Goal: Task Accomplishment & Management: Manage account settings

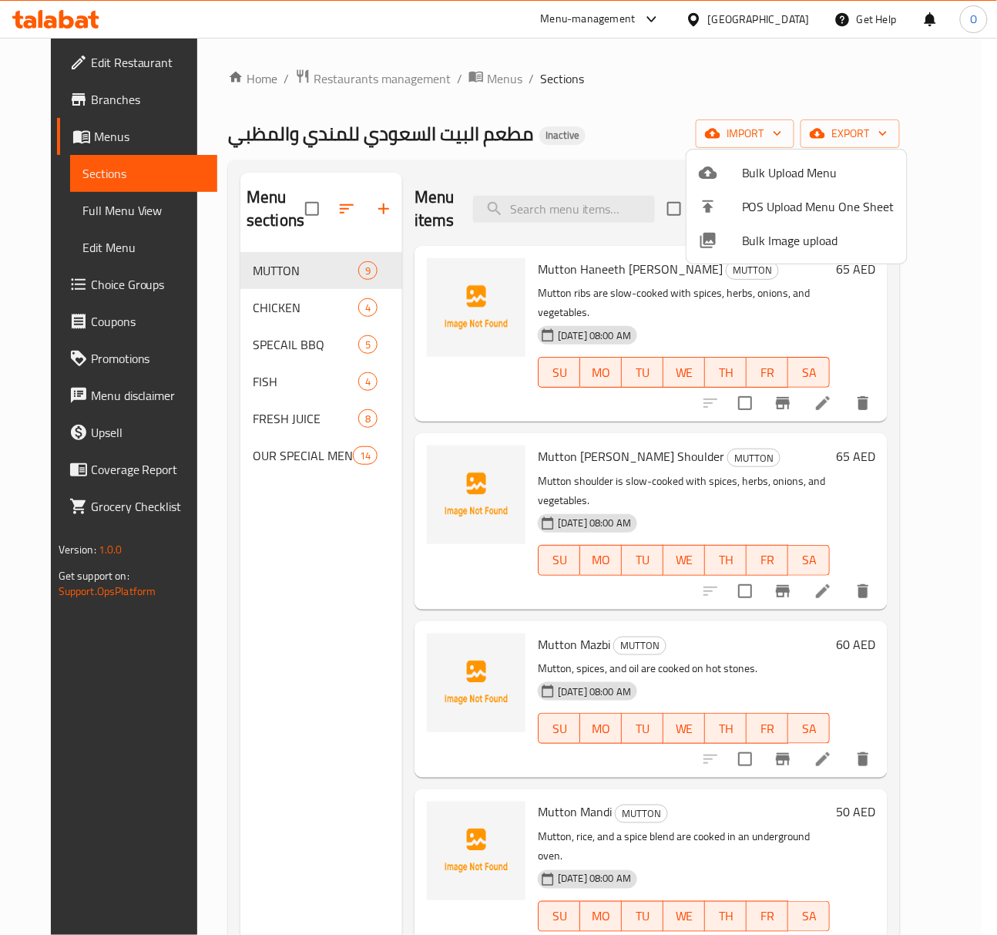
click at [338, 250] on div at bounding box center [498, 467] width 997 height 935
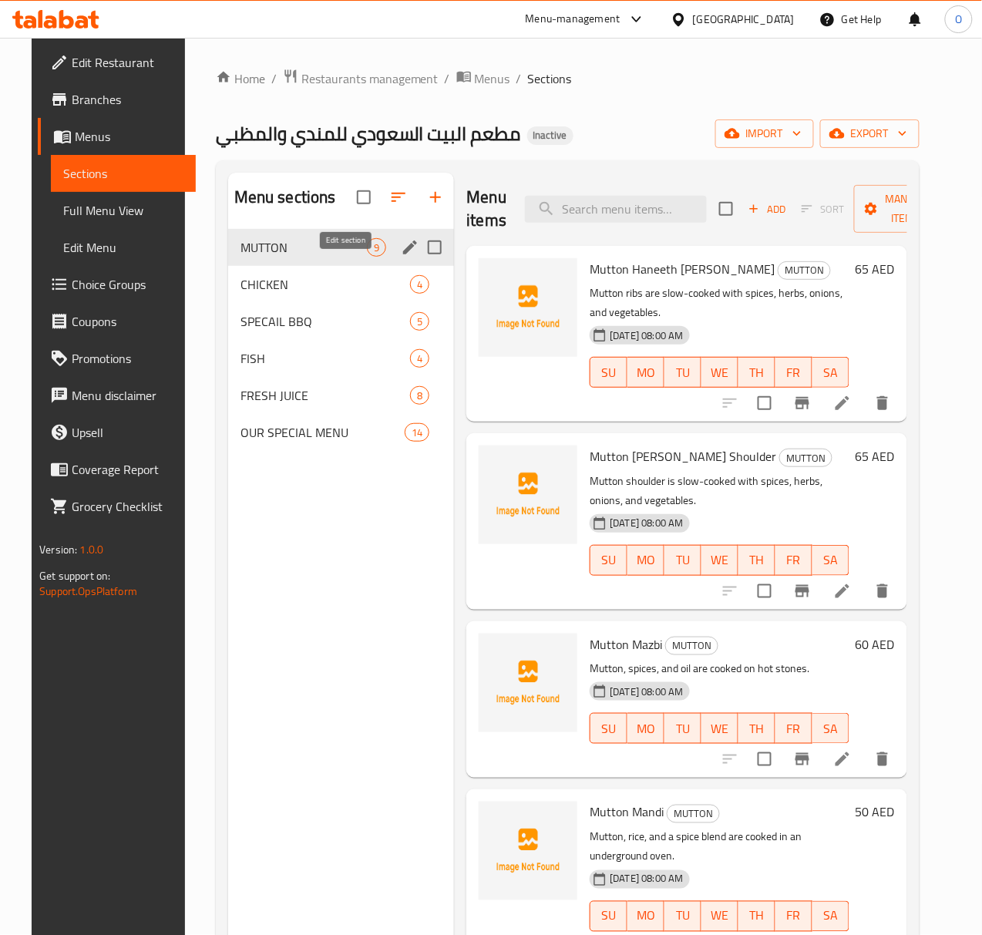
click at [401, 257] on icon "edit" at bounding box center [410, 247] width 18 height 18
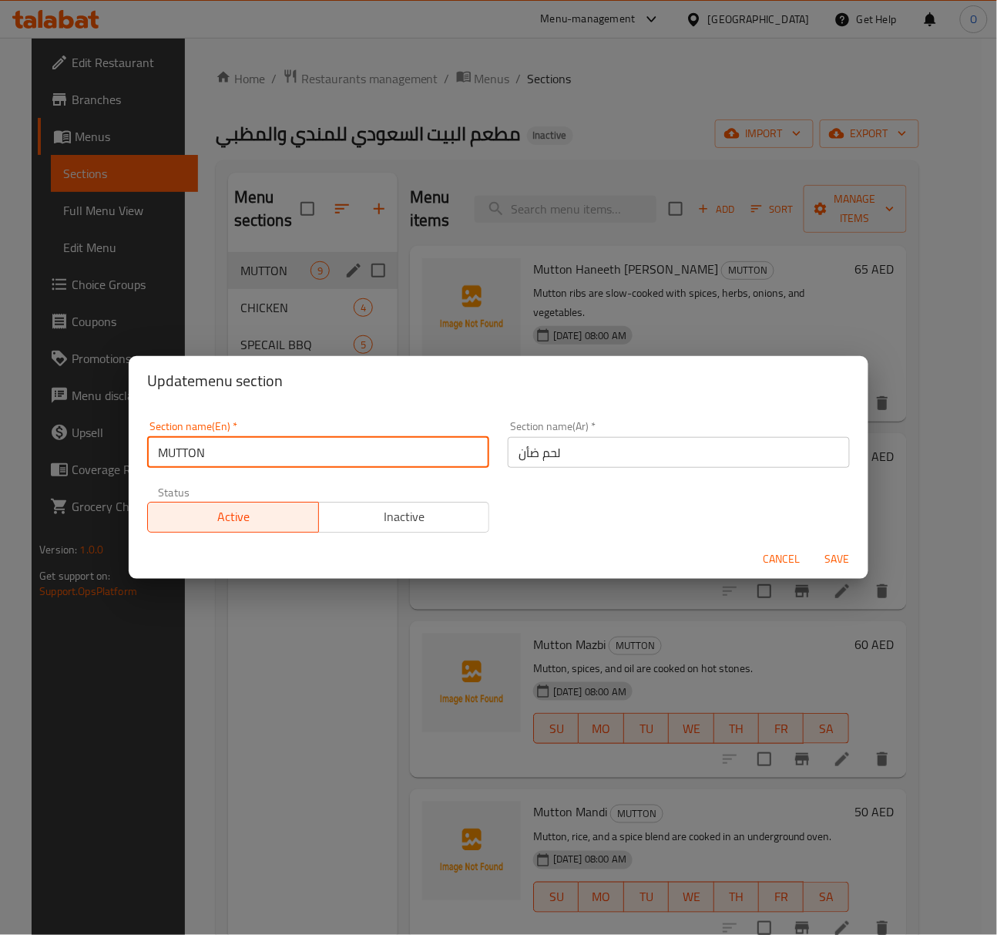
click at [207, 462] on input "MUTTON" at bounding box center [318, 452] width 342 height 31
type input "Mutton"
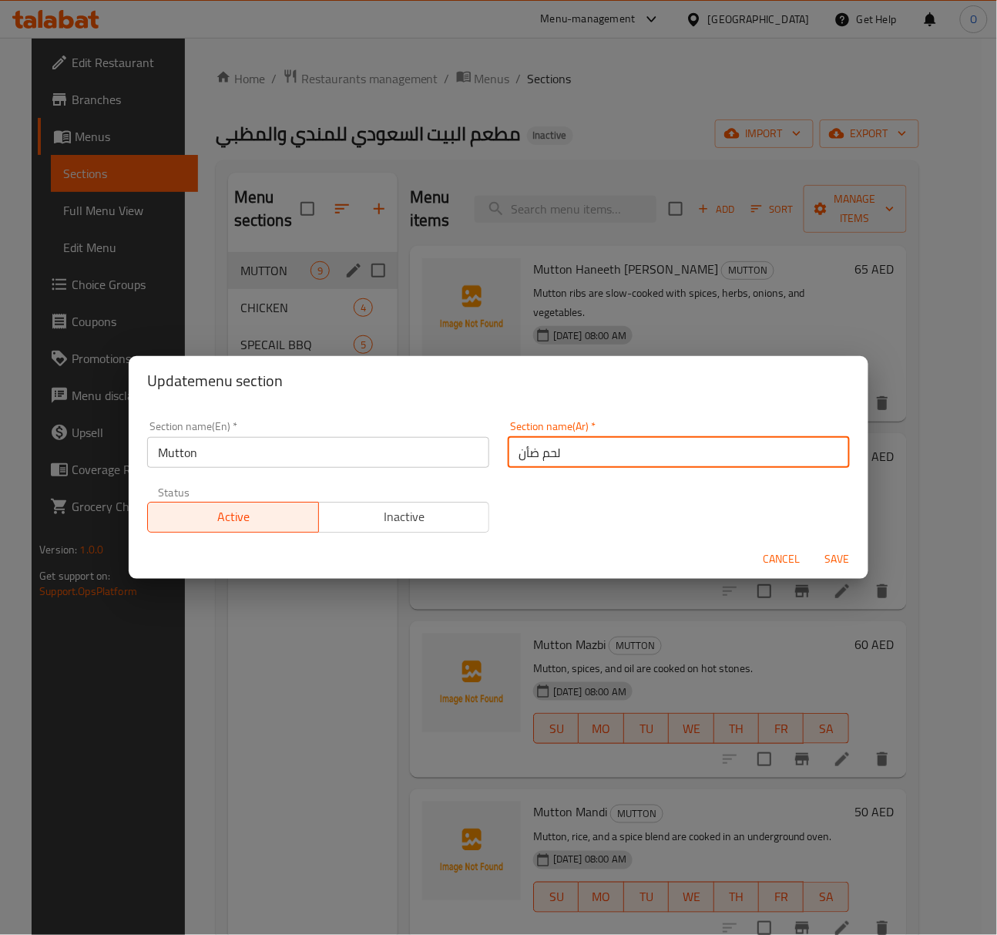
click at [525, 454] on input "لحم ضأن" at bounding box center [679, 452] width 342 height 31
click at [540, 449] on input "لحم ضأن" at bounding box center [679, 452] width 342 height 31
click at [532, 455] on input "لحم ضأن" at bounding box center [679, 452] width 342 height 31
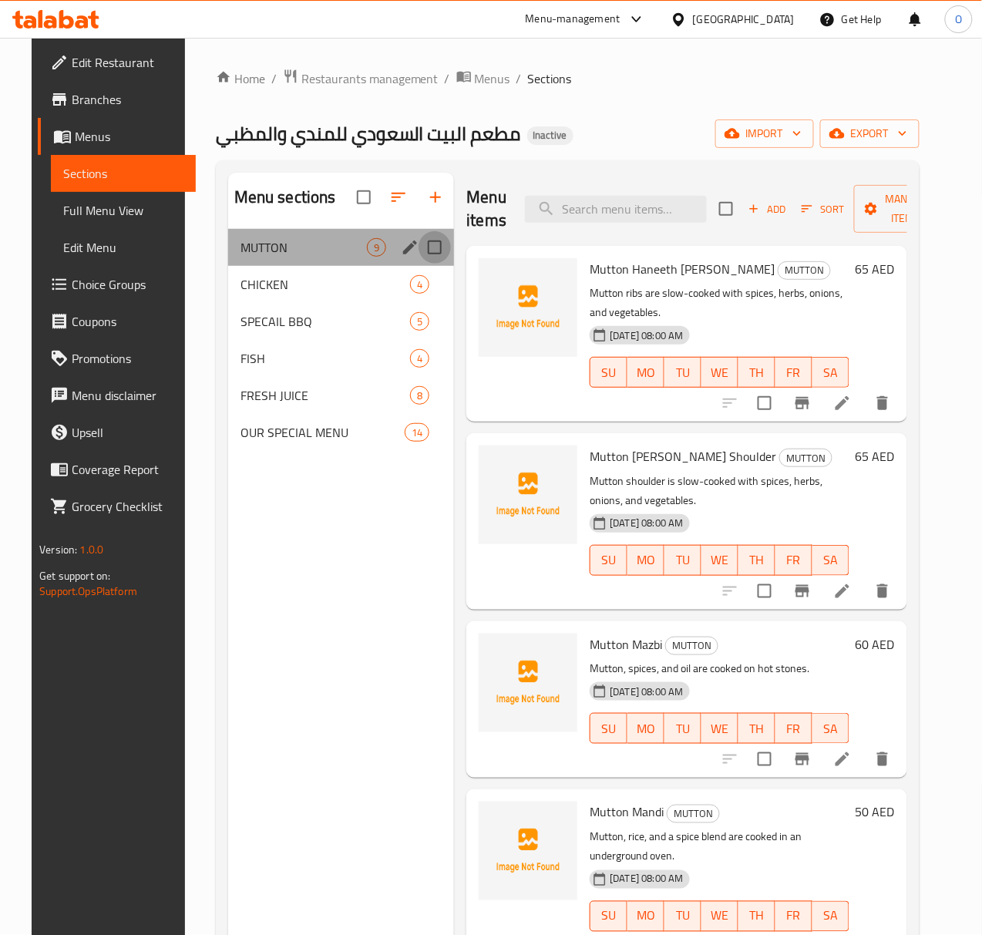
click at [418, 263] on input "Menu sections" at bounding box center [434, 247] width 32 height 32
checkbox input "true"
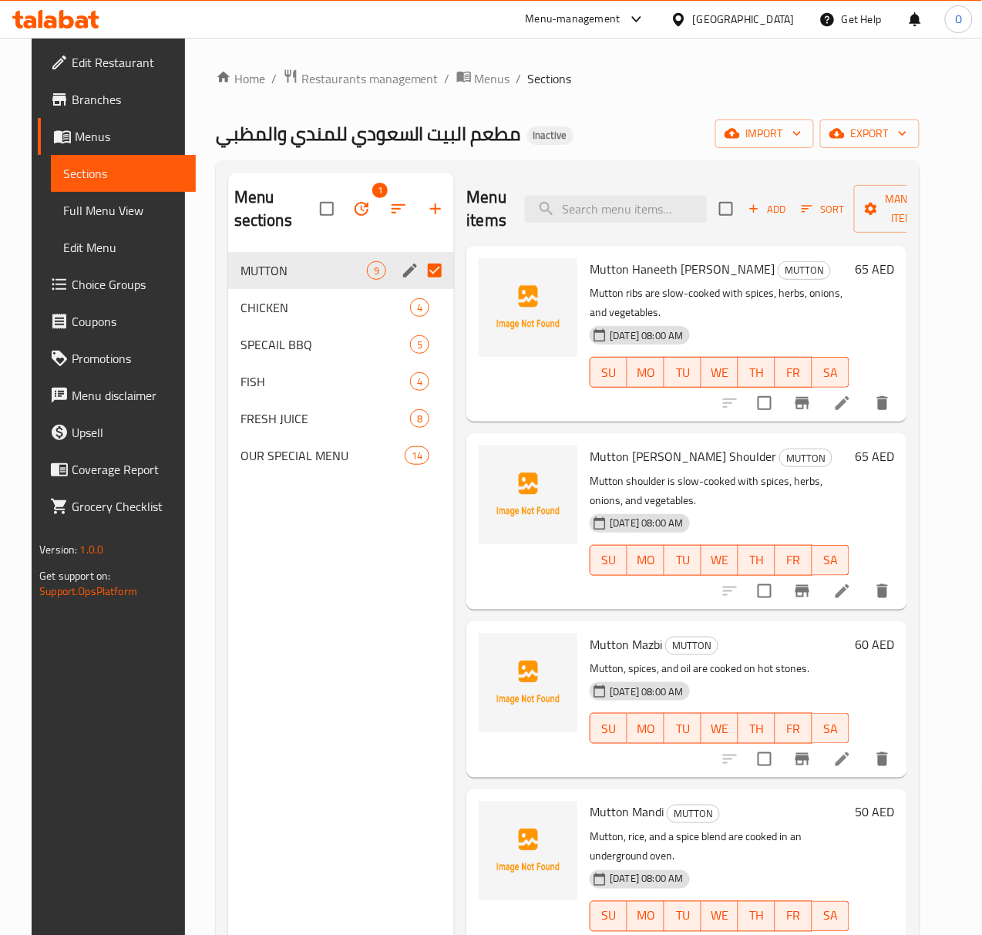
click at [341, 284] on div "MUTTON 9" at bounding box center [341, 270] width 227 height 37
click at [403, 271] on icon "edit" at bounding box center [410, 271] width 14 height 14
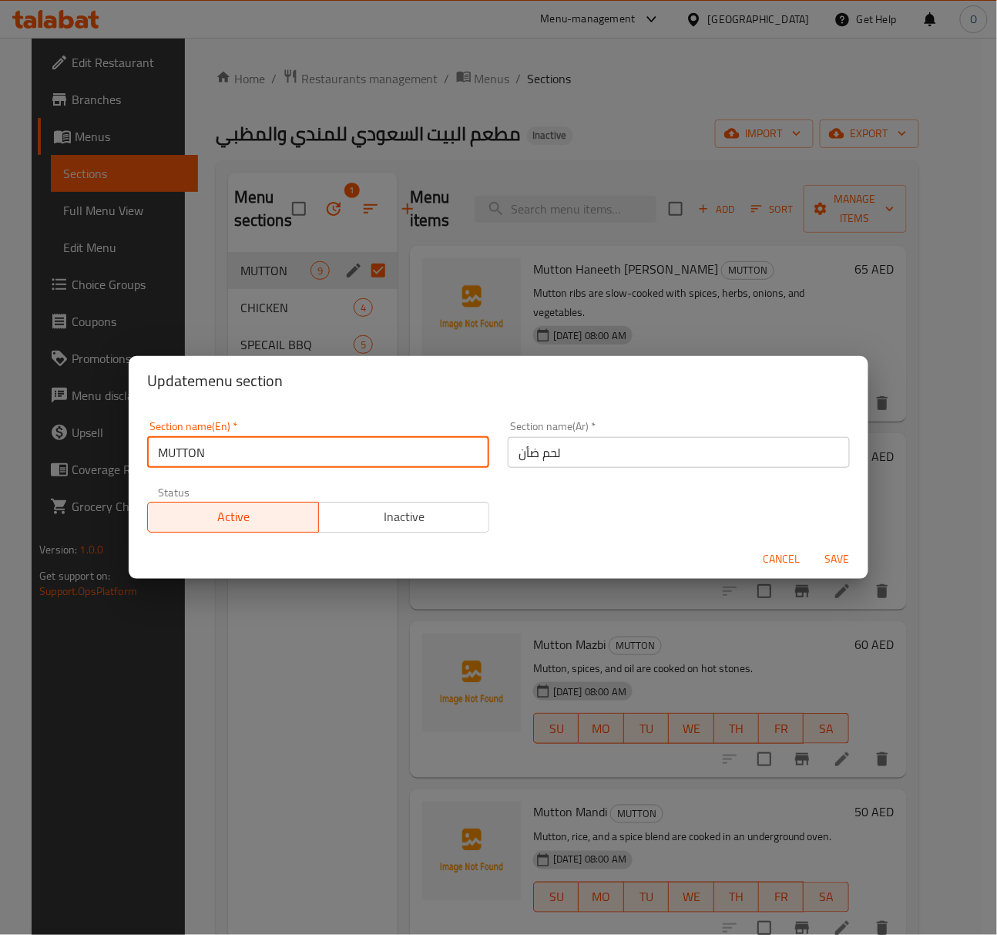
click at [235, 438] on input "MUTTON" at bounding box center [318, 452] width 342 height 31
type input "Mutton"
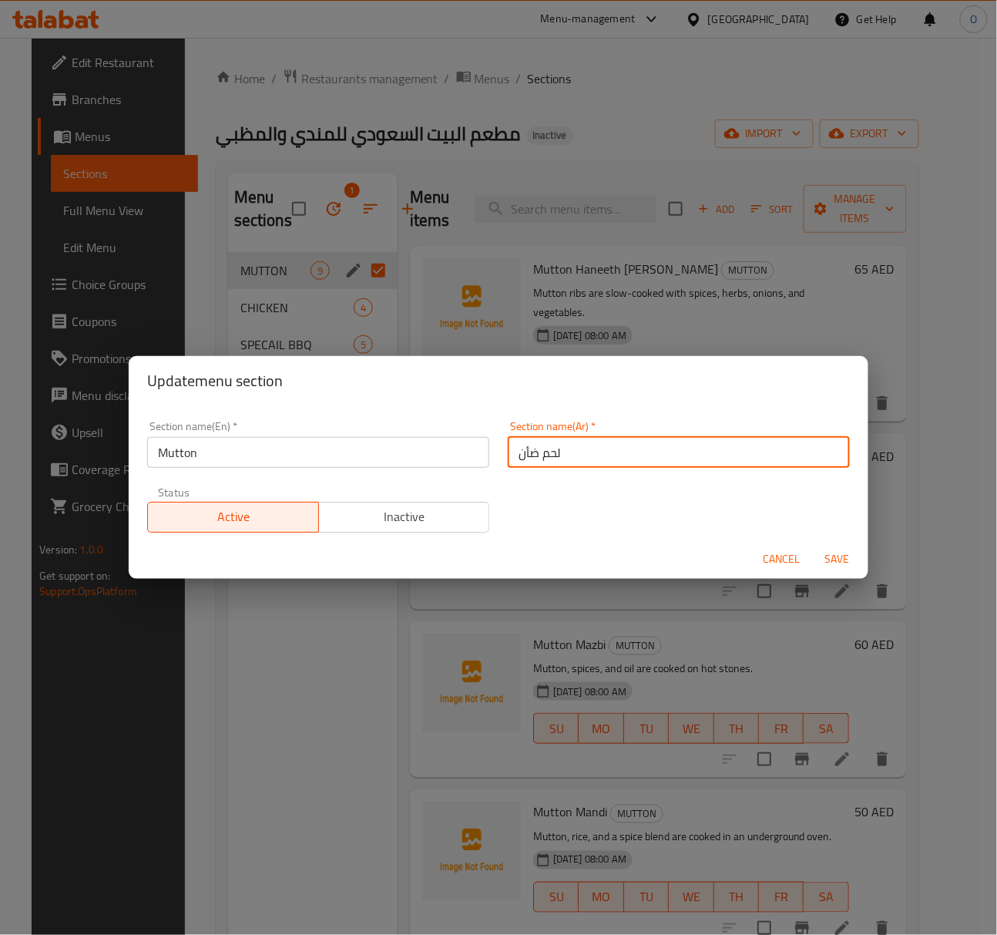
click at [530, 454] on input "لحم ضأن" at bounding box center [679, 452] width 342 height 31
type input "لحم الضأن"
click at [834, 561] on span "Save" at bounding box center [837, 558] width 37 height 19
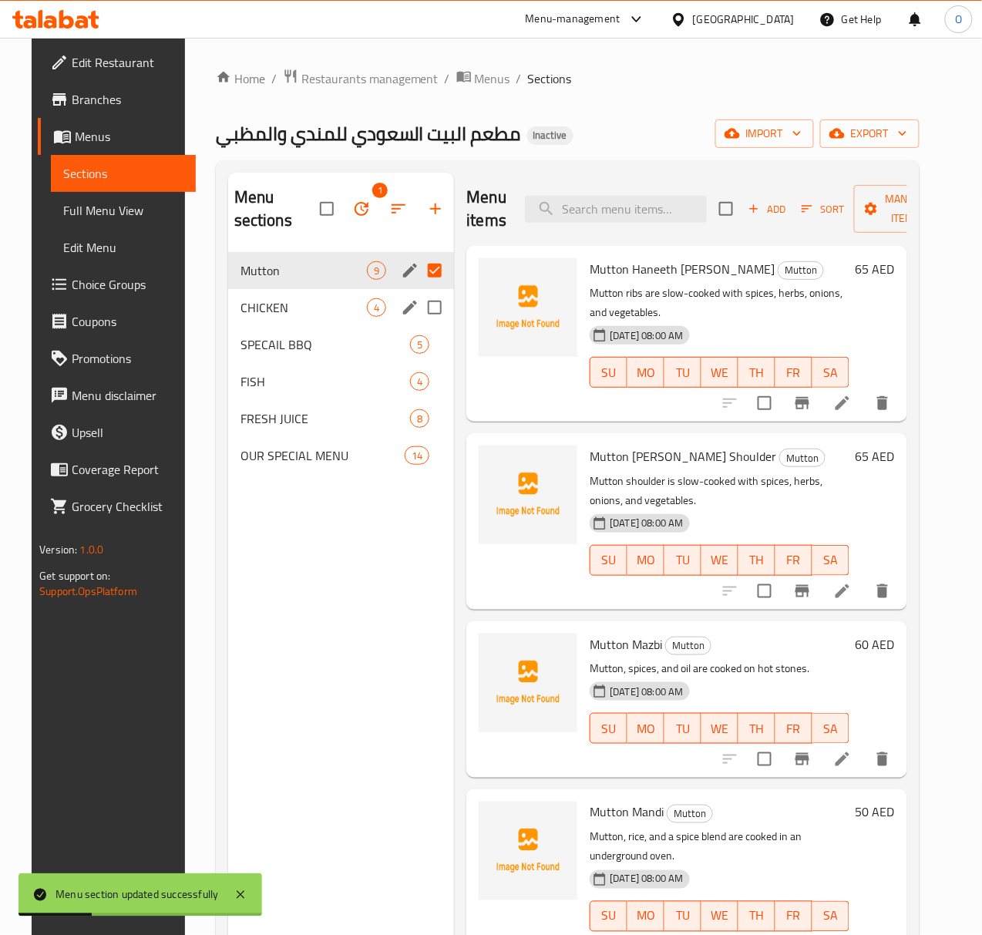
click at [418, 305] on input "Menu sections" at bounding box center [434, 307] width 32 height 32
checkbox input "true"
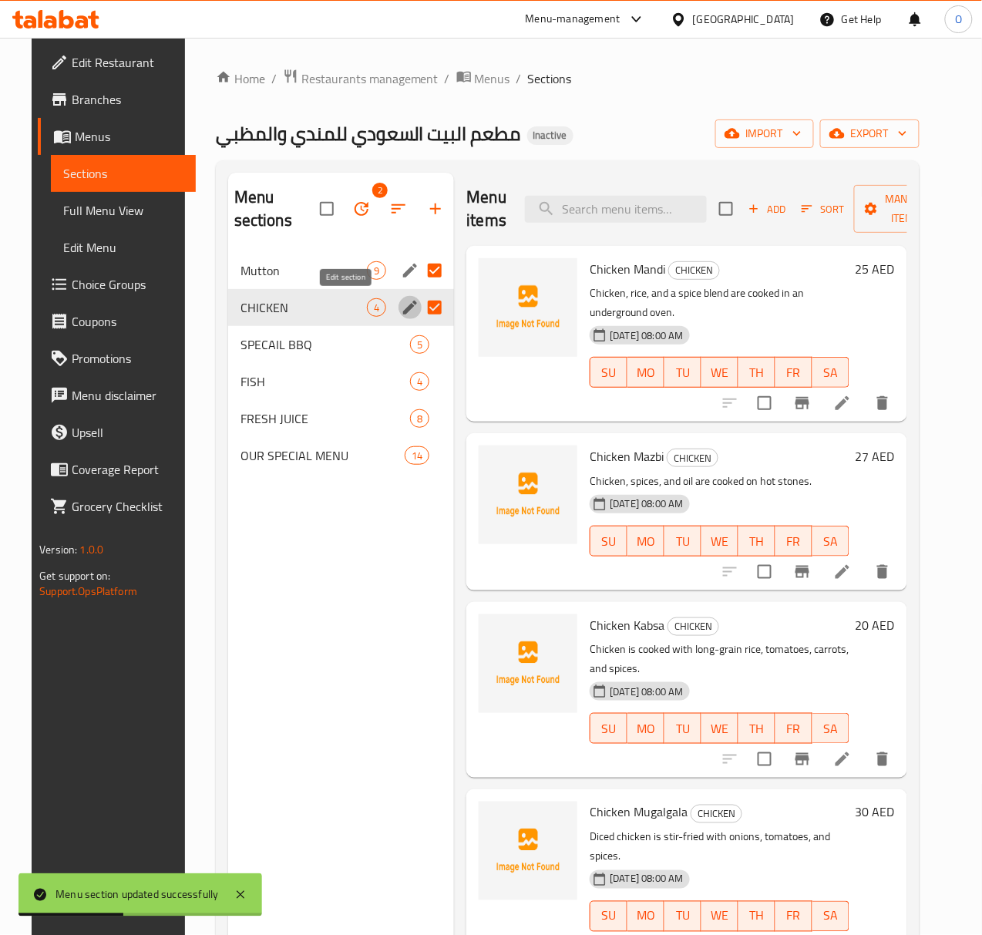
click at [401, 307] on icon "edit" at bounding box center [410, 307] width 18 height 18
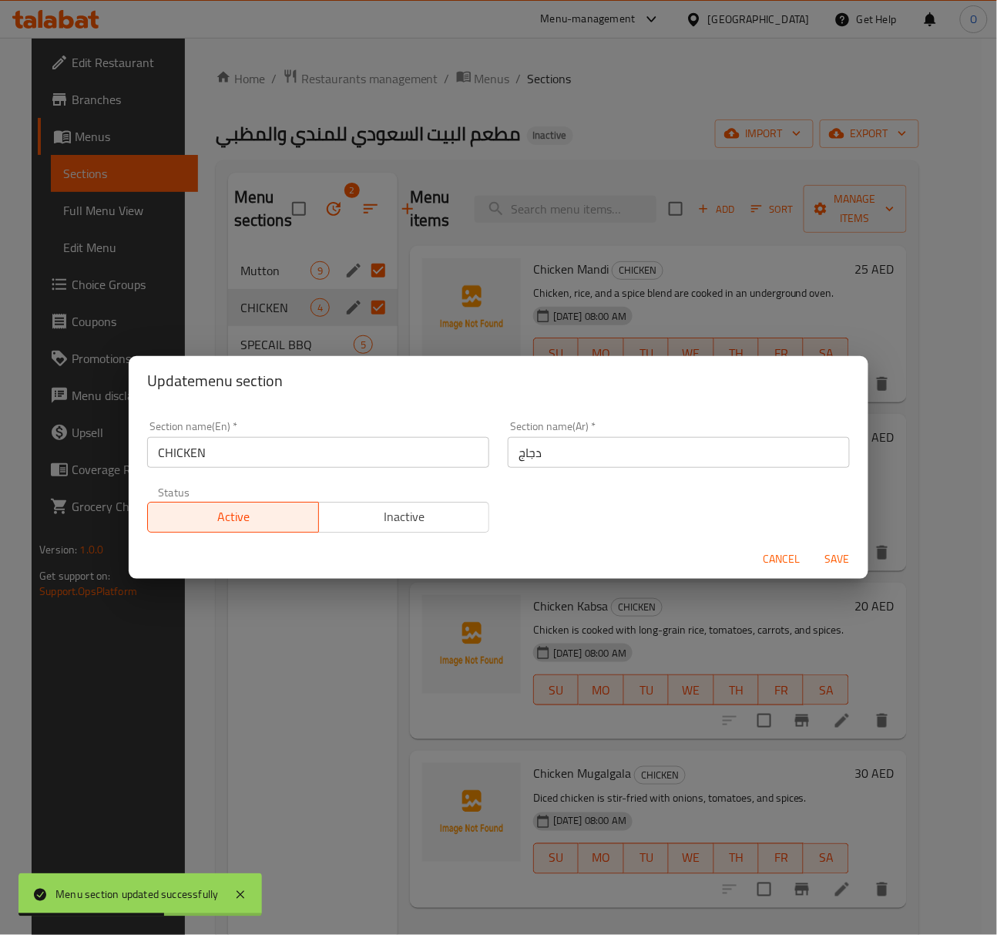
click at [282, 449] on input "CHICKEN" at bounding box center [318, 452] width 342 height 31
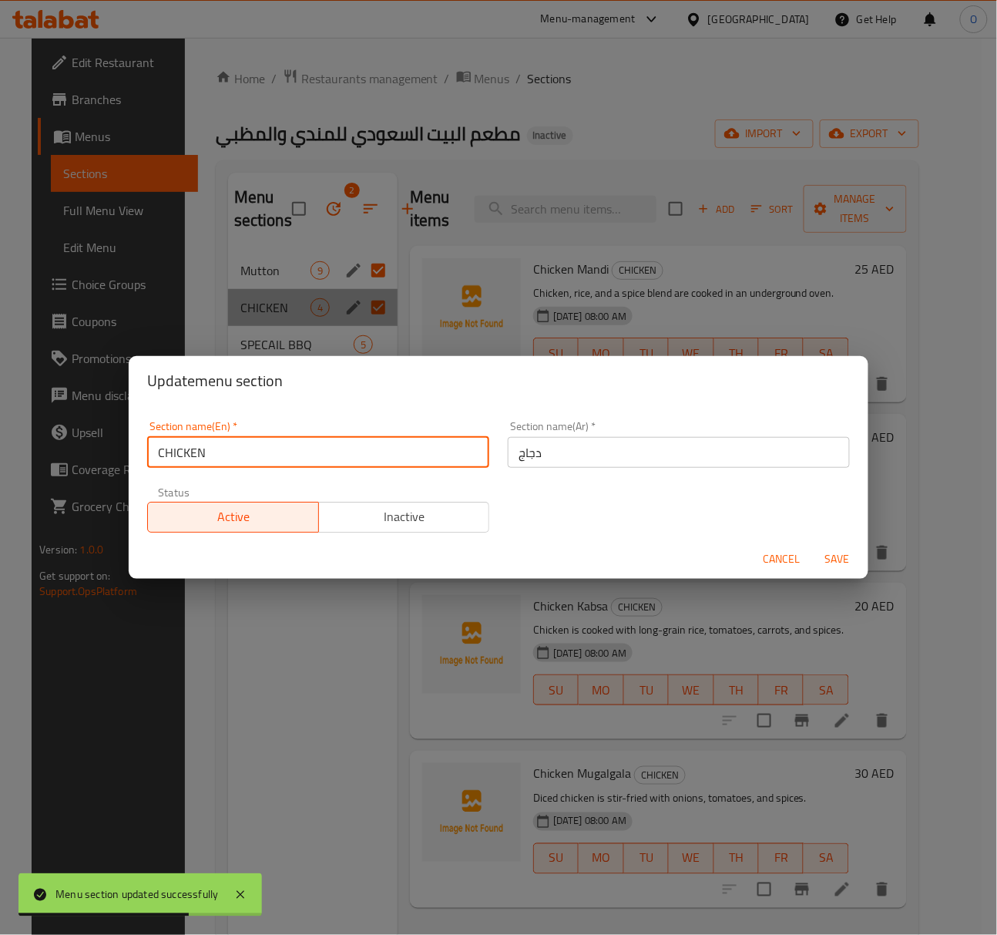
click at [276, 462] on input "CHICKEN" at bounding box center [318, 452] width 342 height 31
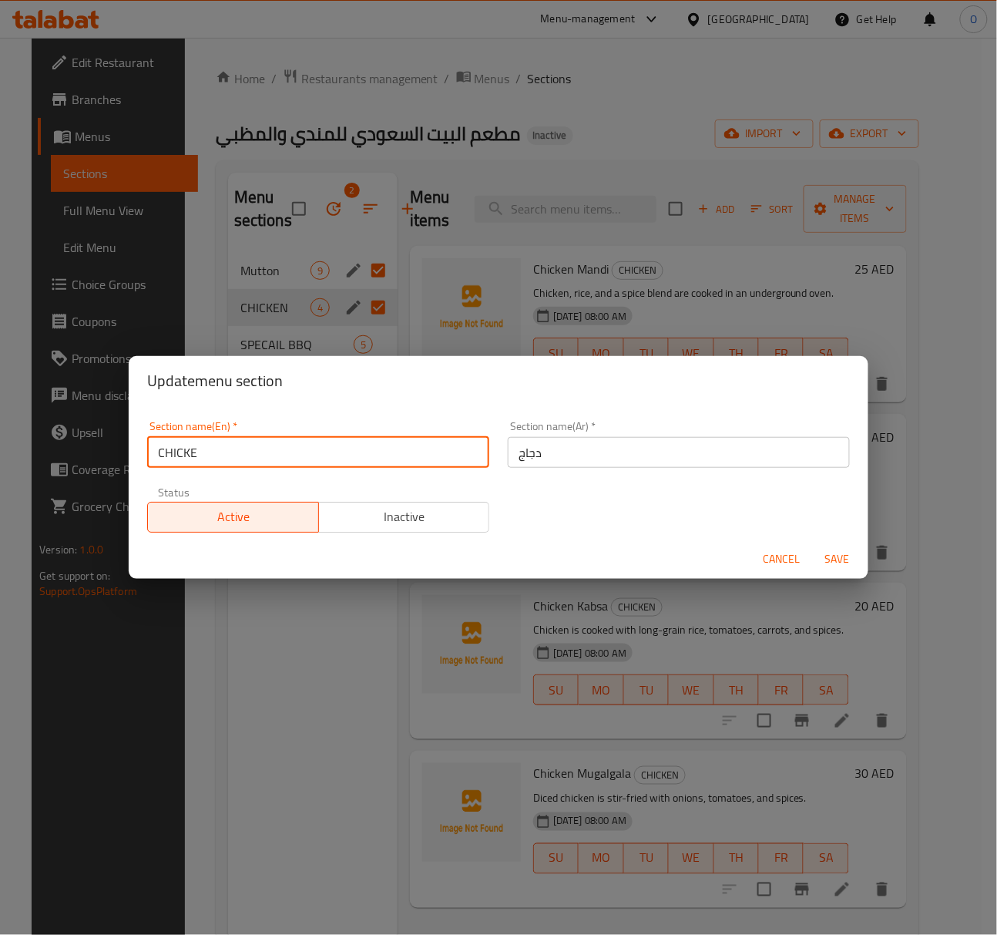
type input "Chicken"
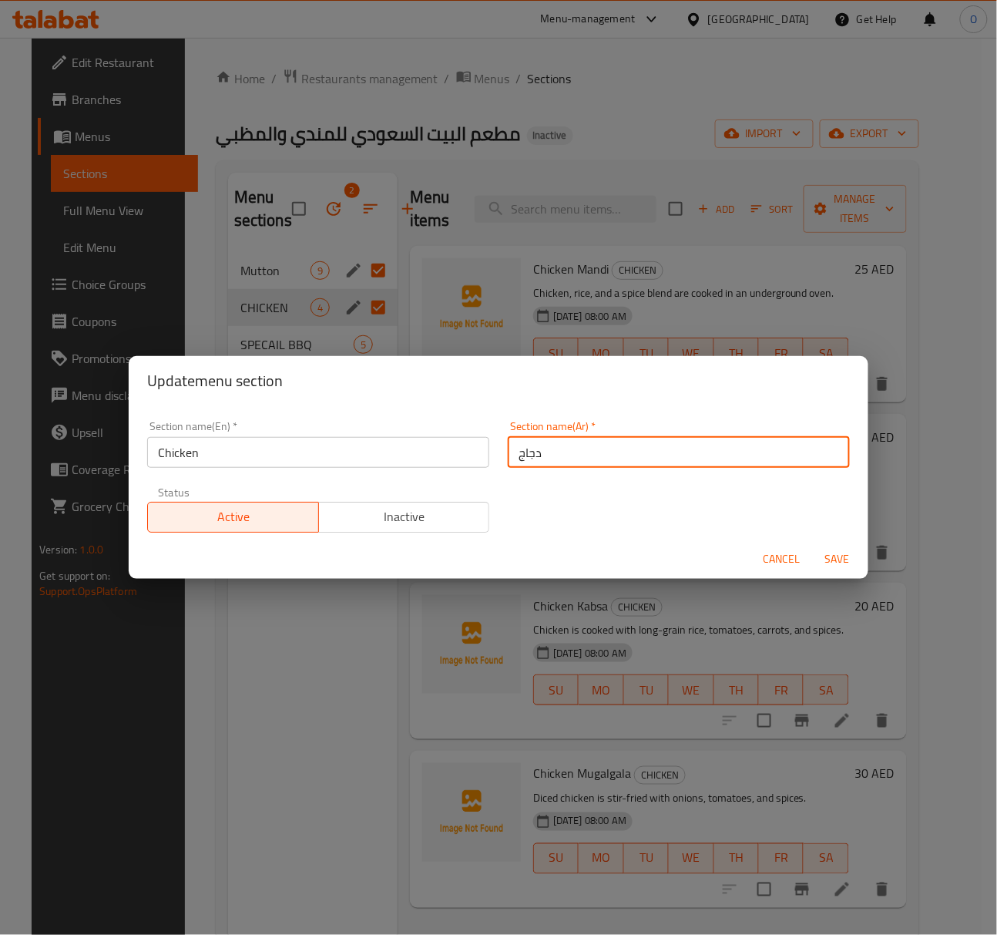
click at [508, 450] on input "دجاج" at bounding box center [679, 452] width 342 height 31
type input "الدجاج"
click at [826, 559] on span "Save" at bounding box center [837, 558] width 37 height 19
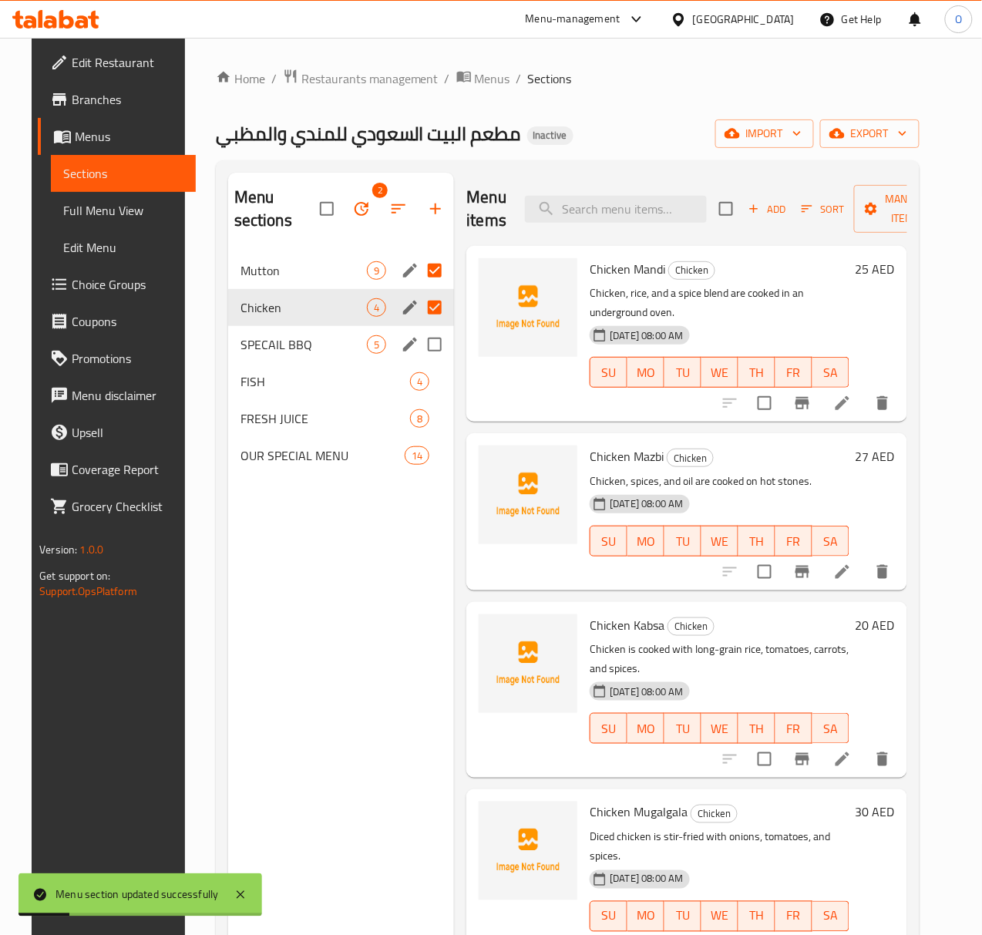
click at [418, 340] on input "Menu sections" at bounding box center [434, 344] width 32 height 32
checkbox input "true"
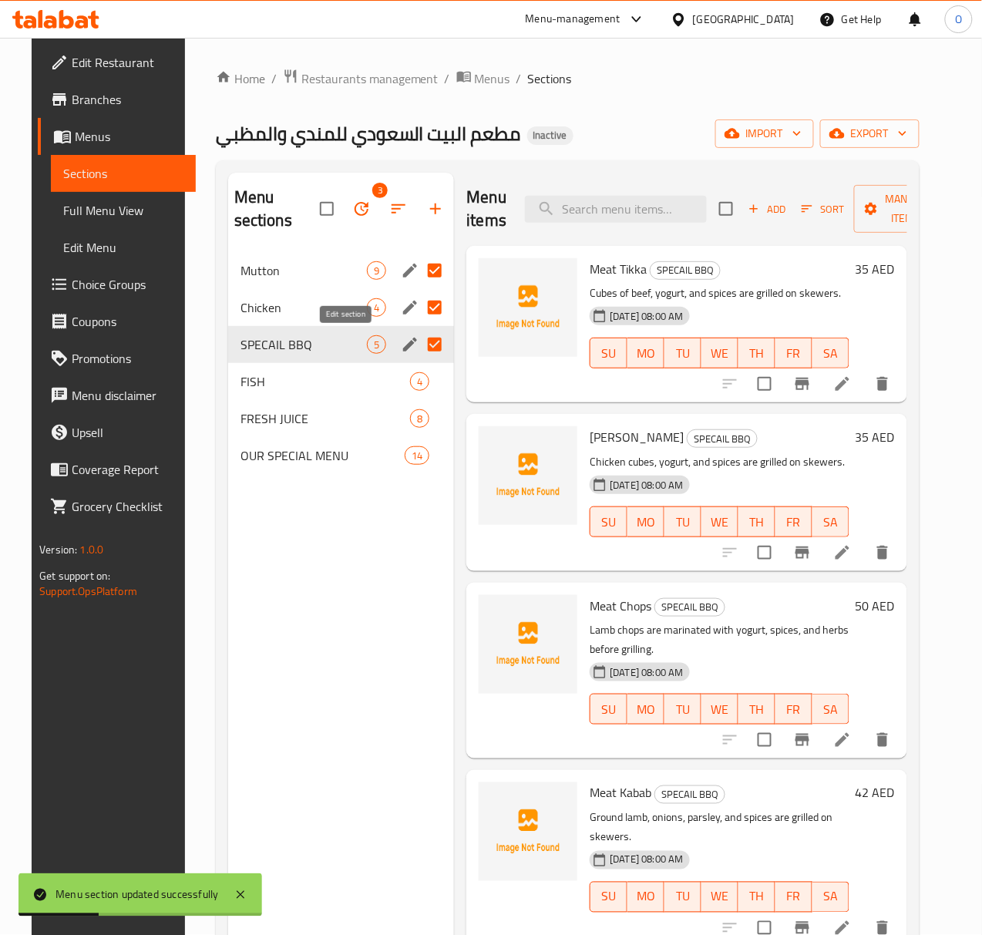
click at [401, 344] on icon "edit" at bounding box center [410, 344] width 18 height 18
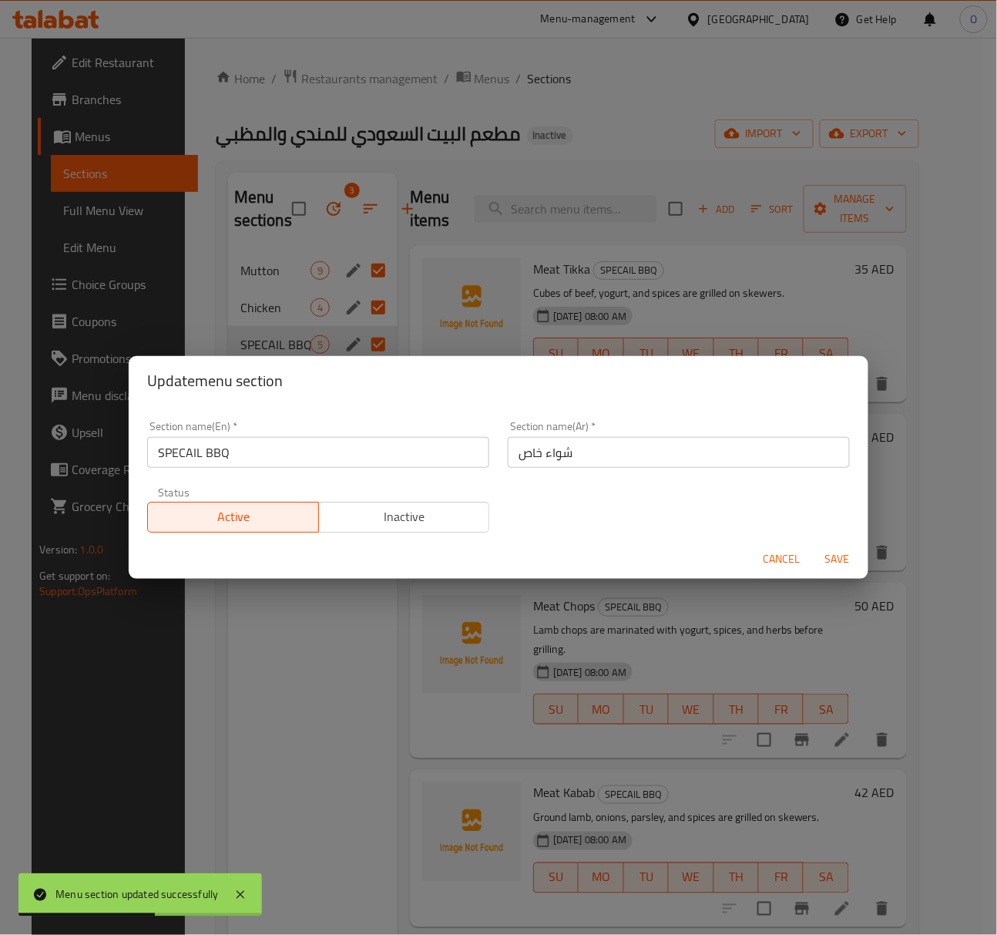
click at [547, 450] on input "شواء خاص" at bounding box center [679, 452] width 342 height 31
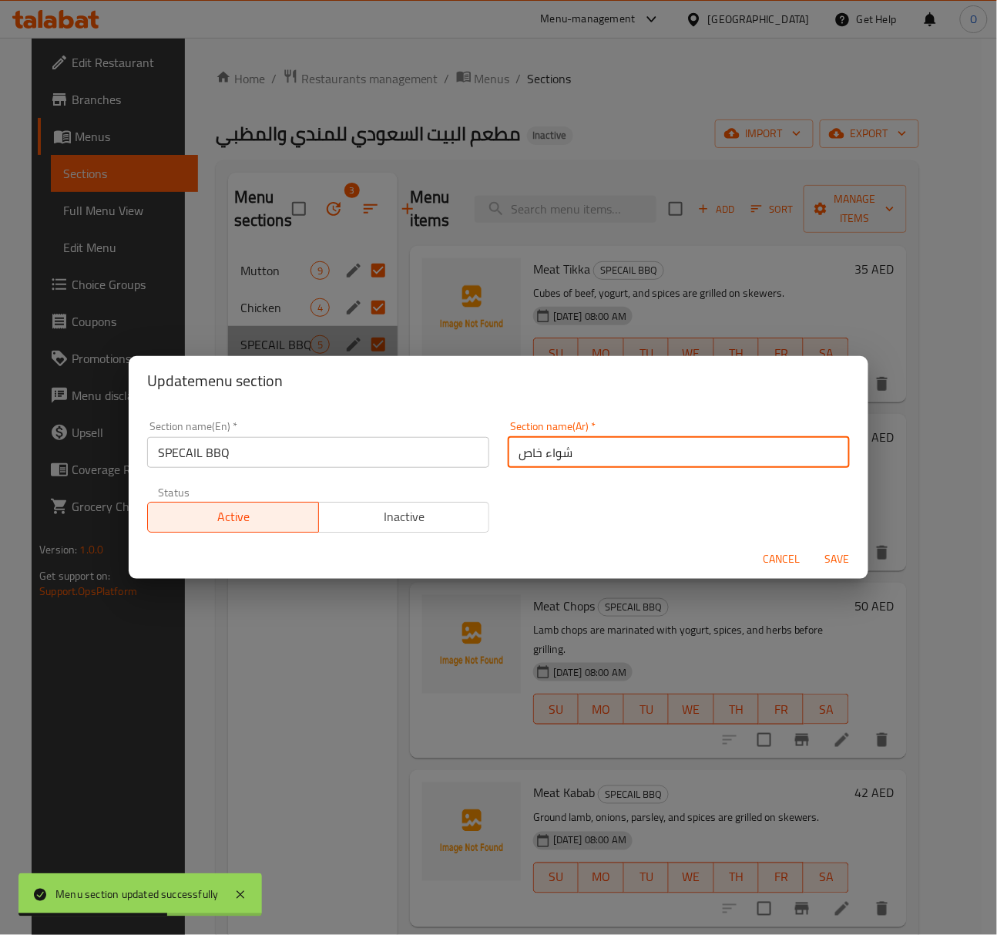
click at [547, 450] on input "شواء خاص" at bounding box center [679, 452] width 342 height 31
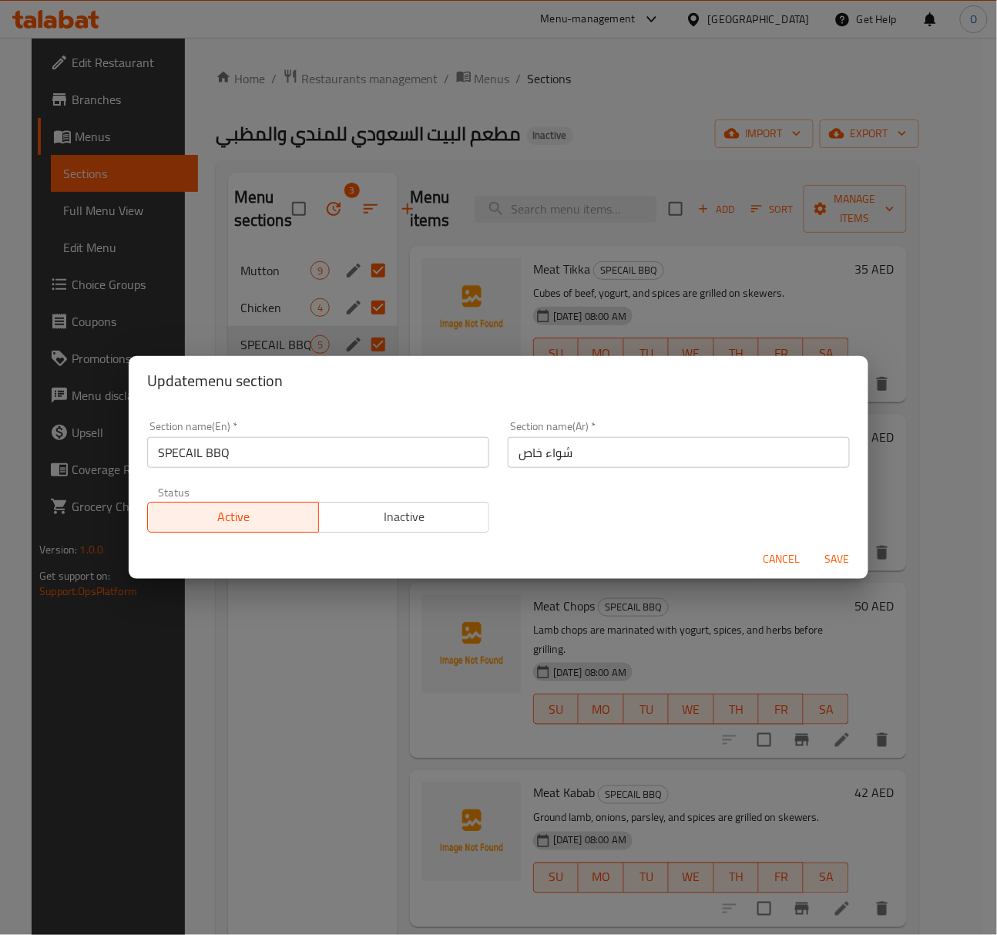
click at [550, 461] on input "شواء خاص" at bounding box center [679, 452] width 342 height 31
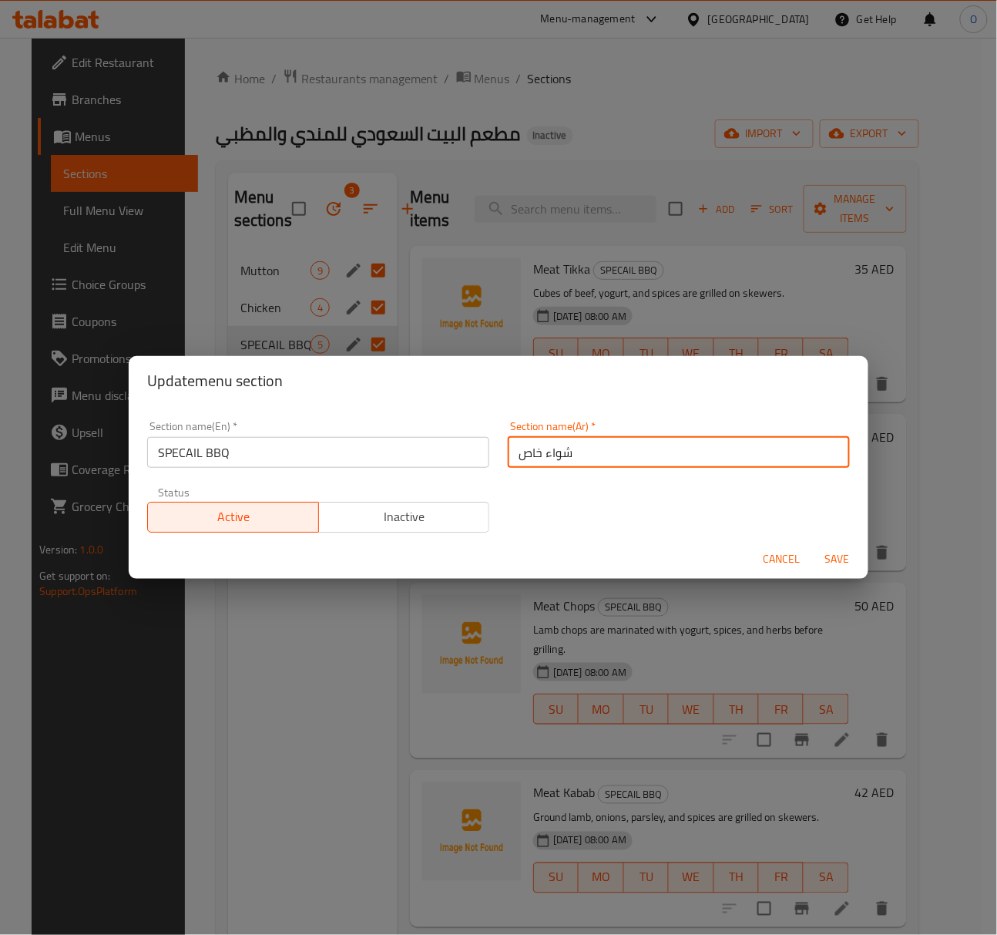
click at [550, 461] on input "شواء خاص" at bounding box center [679, 452] width 342 height 31
type input "الباربيكيو الخاص"
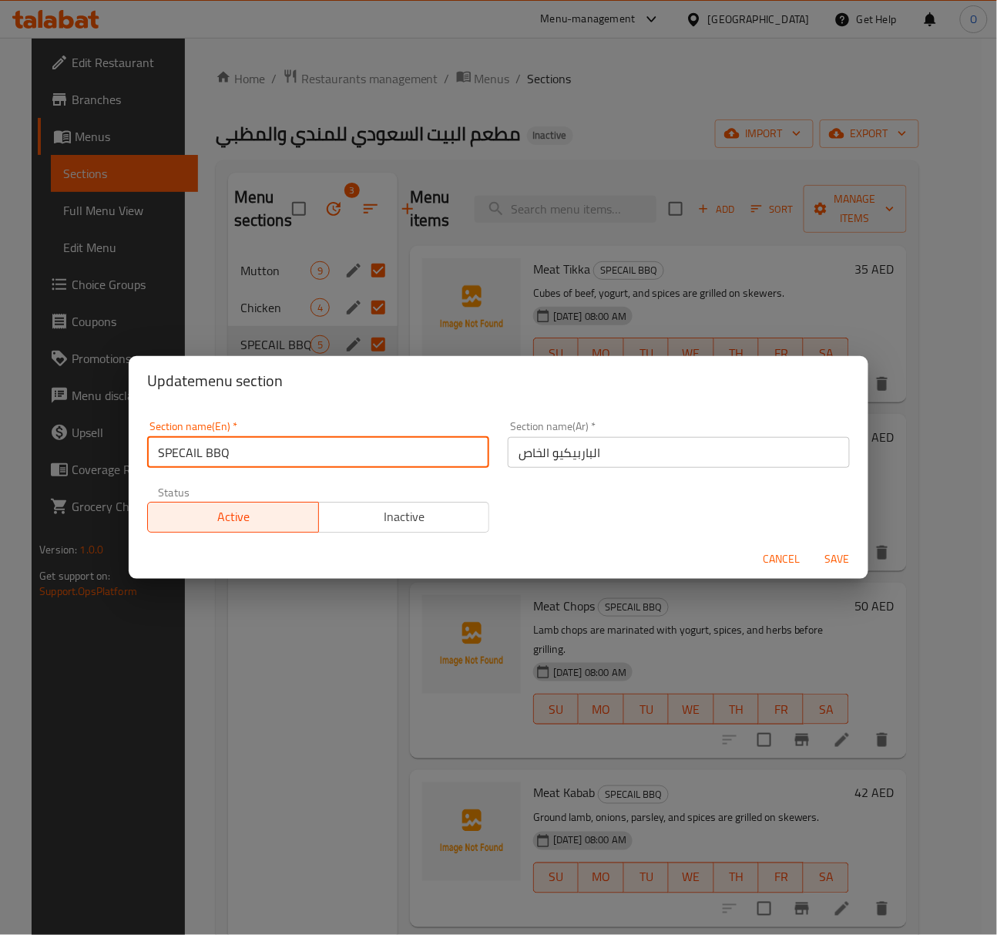
click at [158, 448] on input "SPECAIL BBQ" at bounding box center [318, 452] width 342 height 31
type input "Specail BBQ"
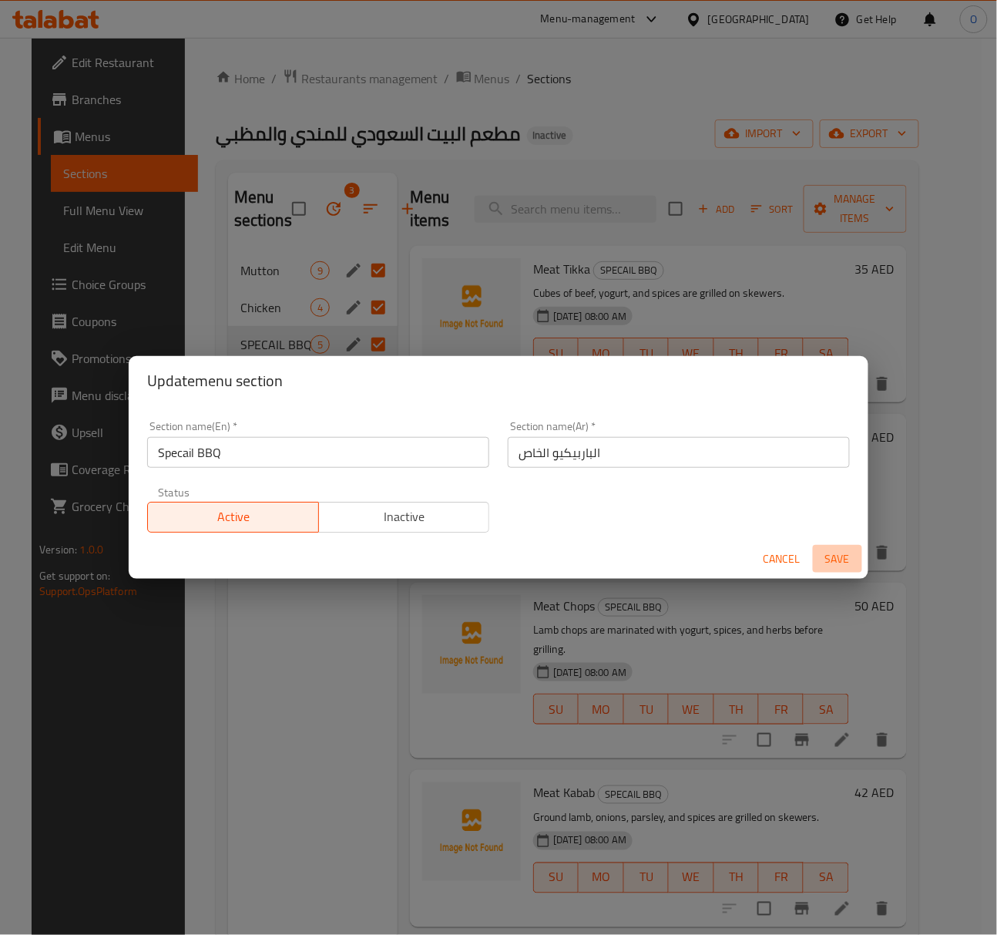
click at [825, 556] on span "Save" at bounding box center [837, 558] width 37 height 19
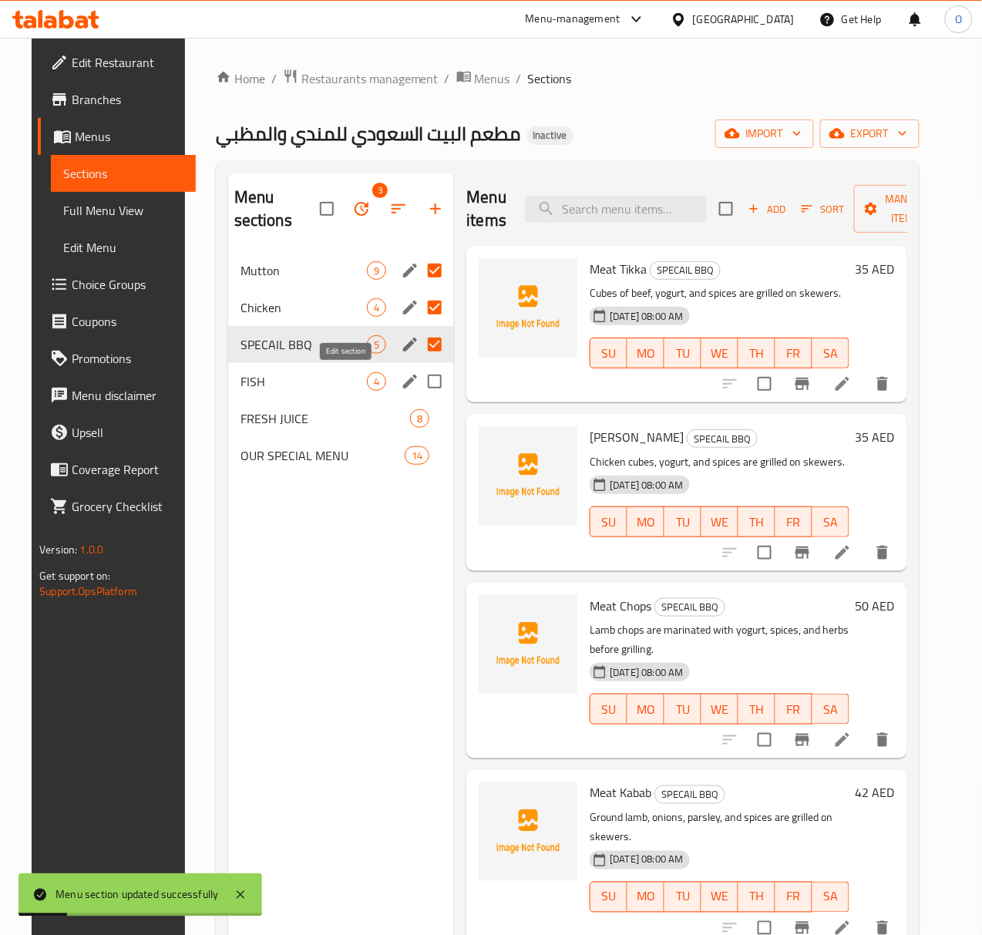
click at [401, 385] on icon "edit" at bounding box center [410, 381] width 18 height 18
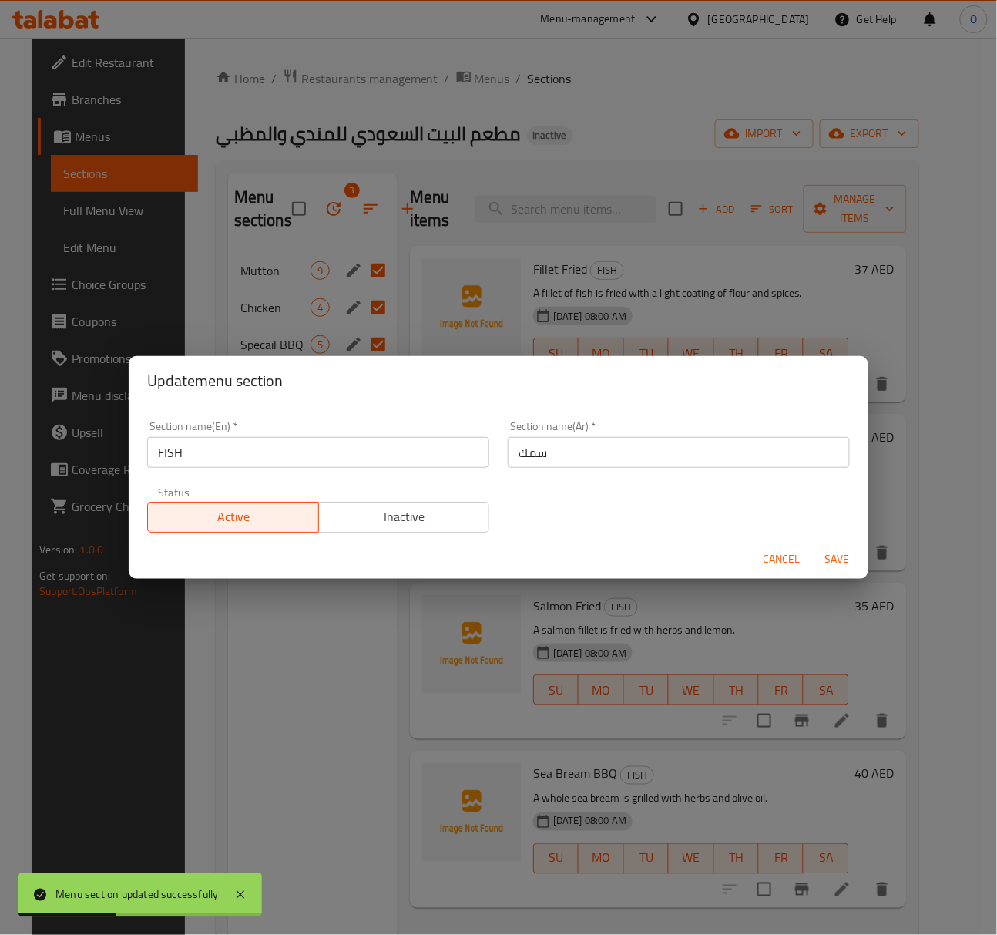
click at [281, 448] on input "FISH" at bounding box center [318, 452] width 342 height 31
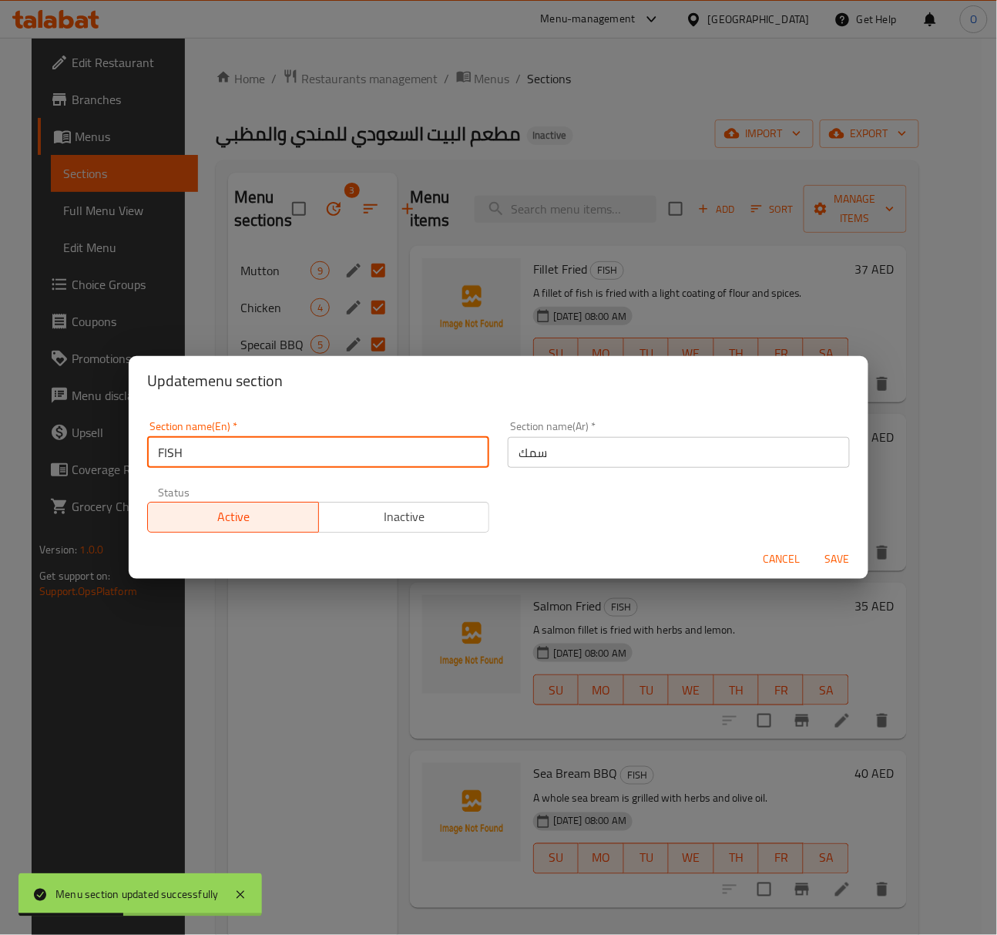
click at [281, 448] on input "FISH" at bounding box center [318, 452] width 342 height 31
type input "Fish"
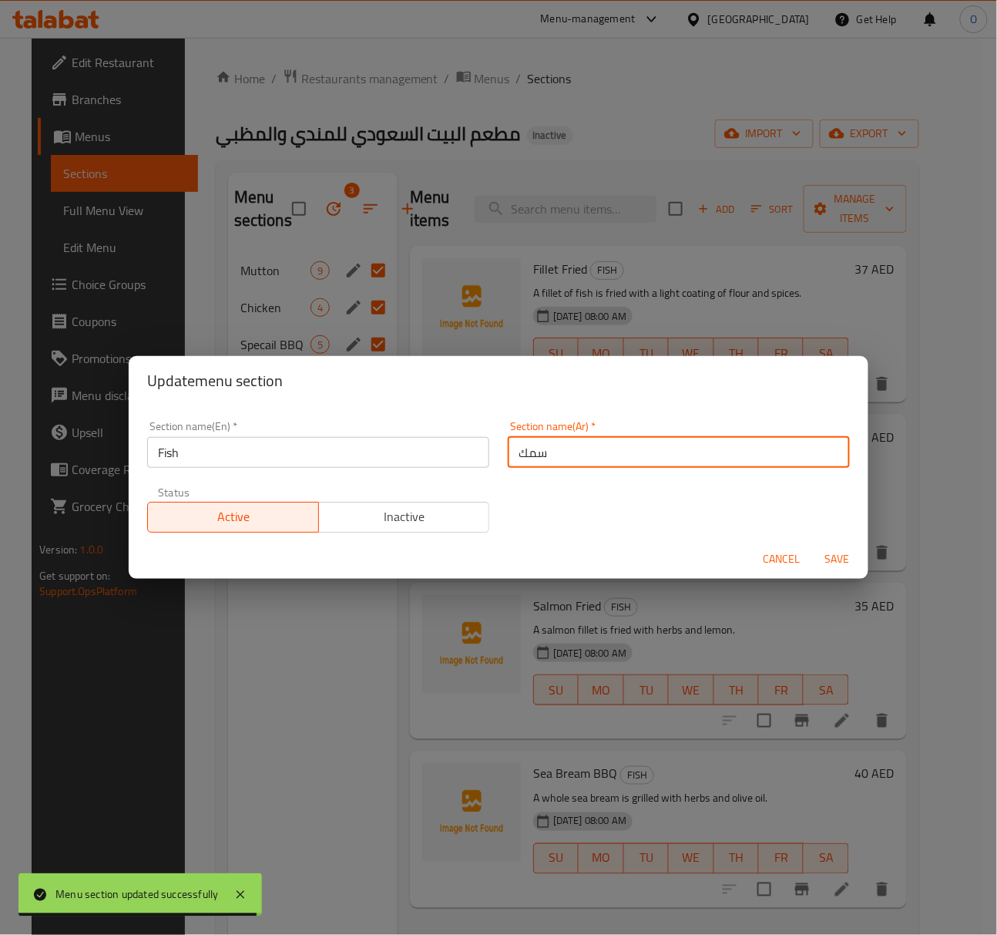
click at [508, 452] on input "سمك" at bounding box center [679, 452] width 342 height 31
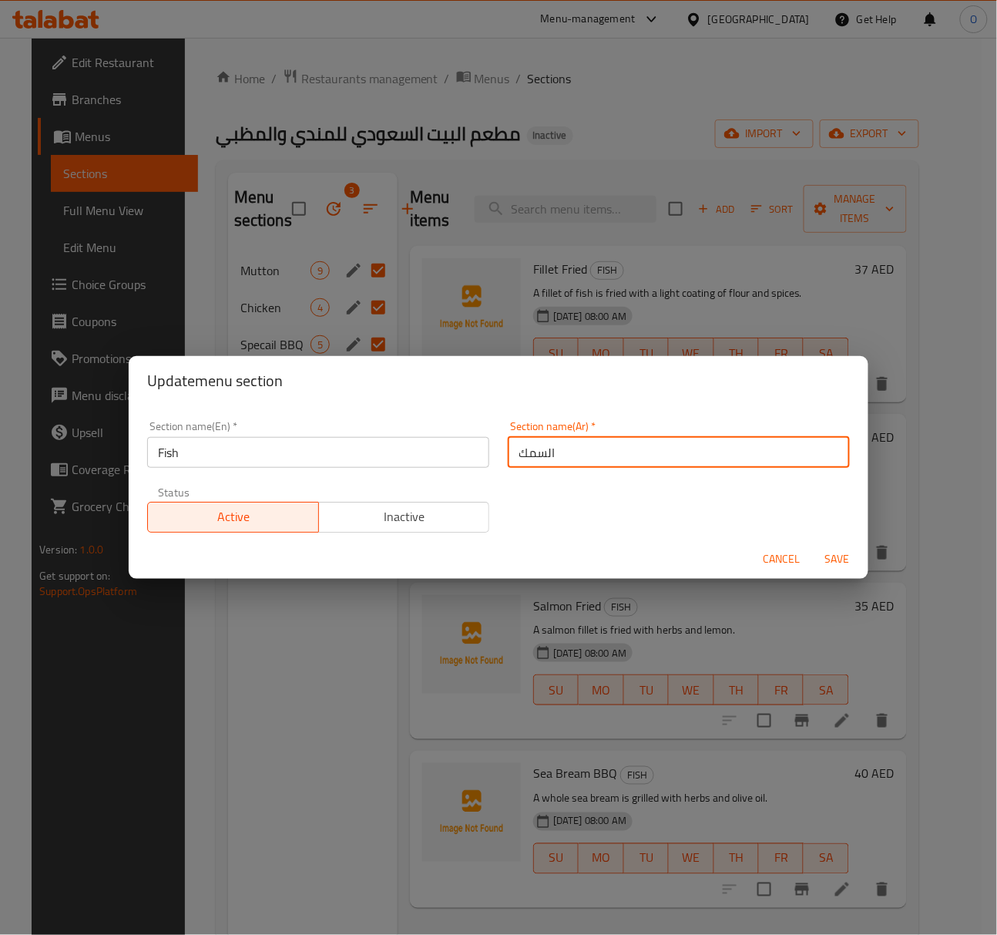
type input "السمك"
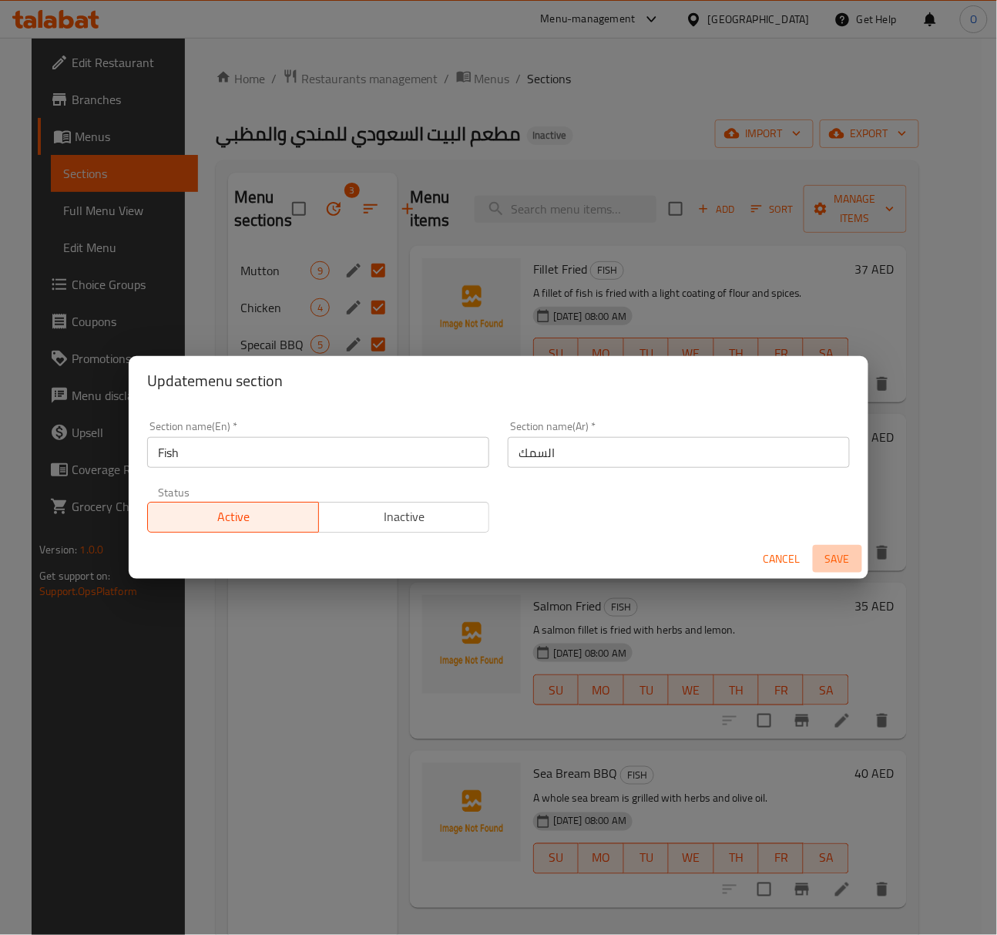
click at [831, 559] on span "Save" at bounding box center [837, 558] width 37 height 19
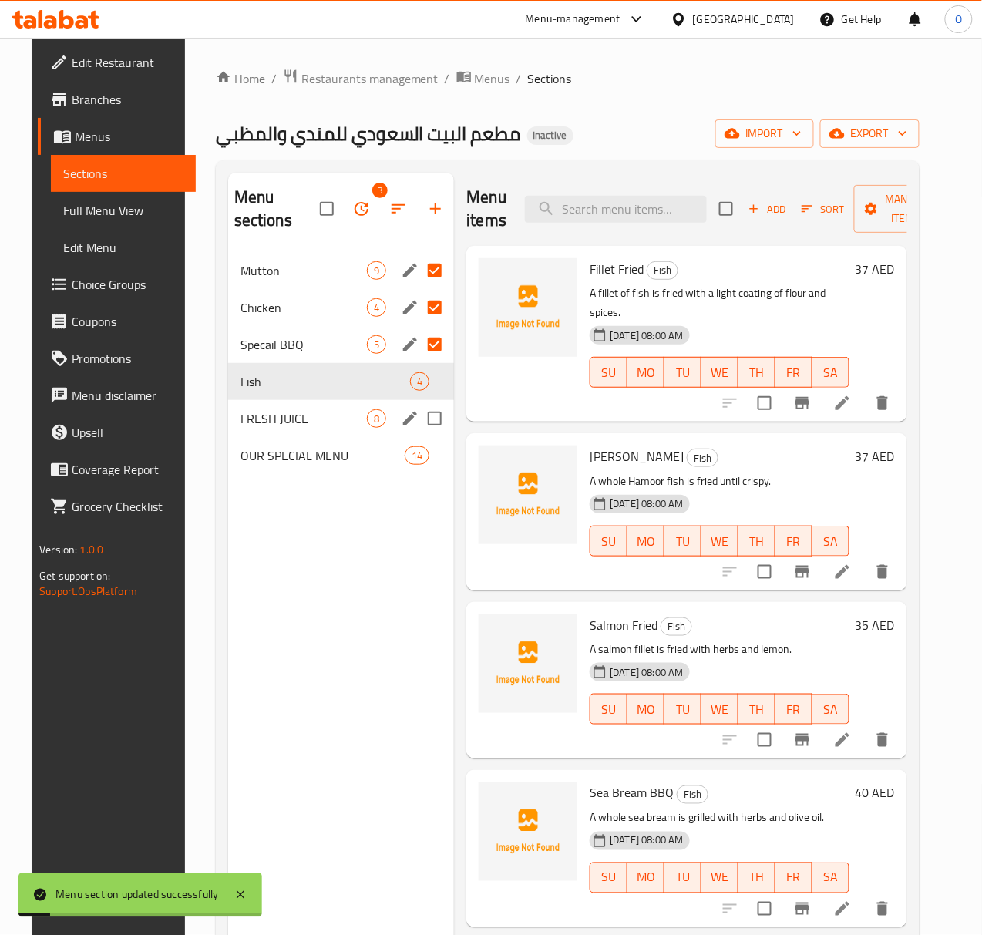
click at [403, 419] on icon "edit" at bounding box center [410, 419] width 14 height 14
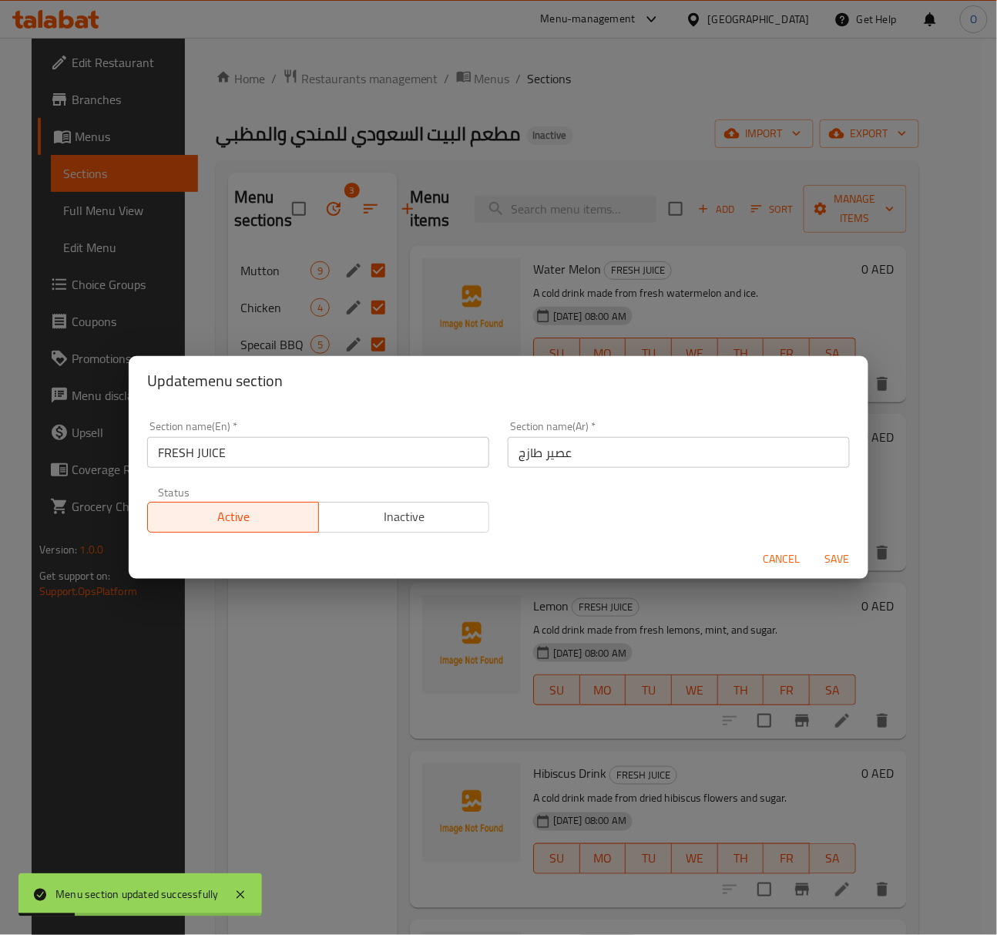
click at [379, 450] on input "FRESH JUICE" at bounding box center [318, 452] width 342 height 31
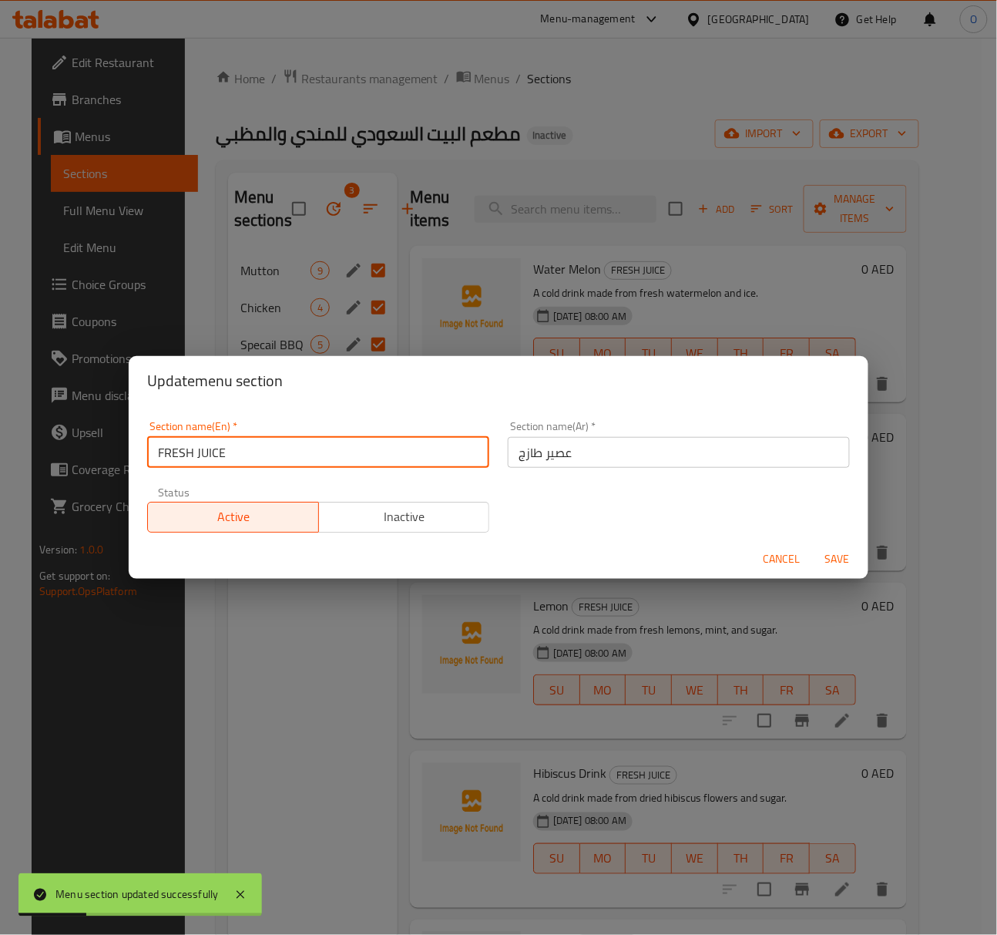
click at [380, 450] on input "FRESH JUICE" at bounding box center [318, 452] width 342 height 31
type input "Fresh Juice"
click at [830, 568] on span "Save" at bounding box center [837, 558] width 37 height 19
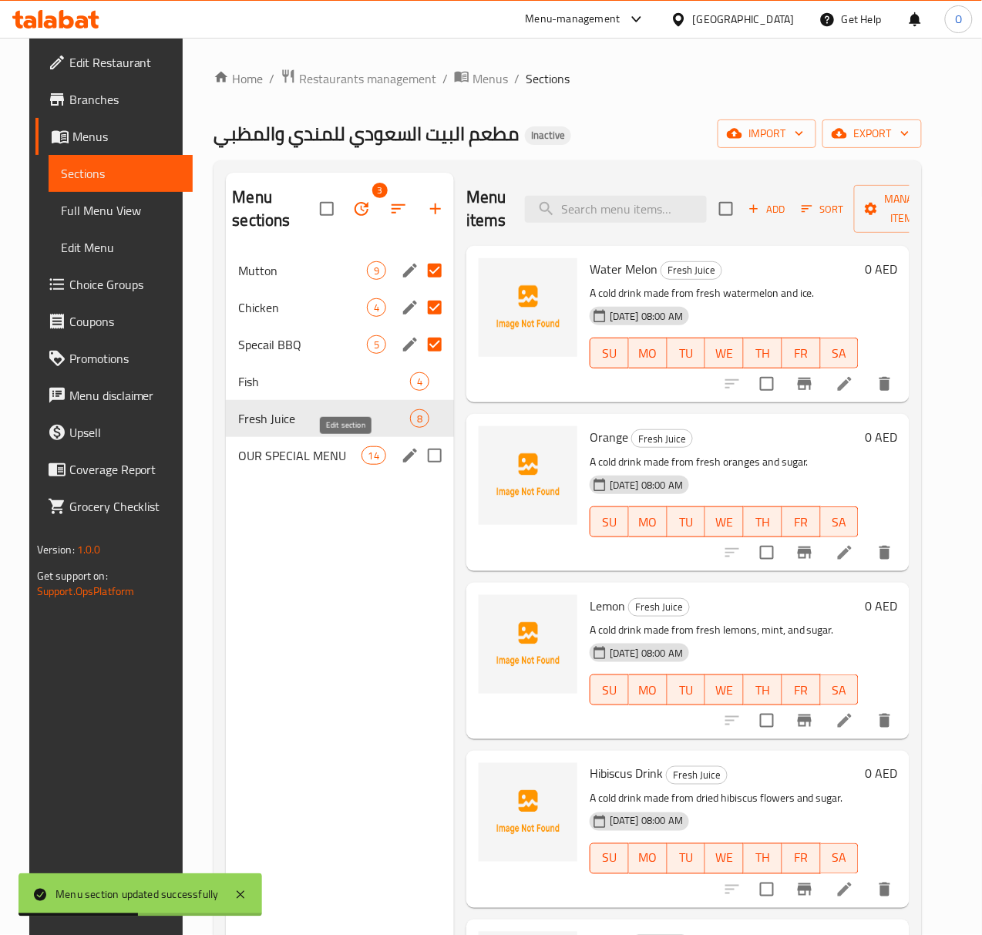
click at [398, 461] on button "edit" at bounding box center [409, 455] width 23 height 23
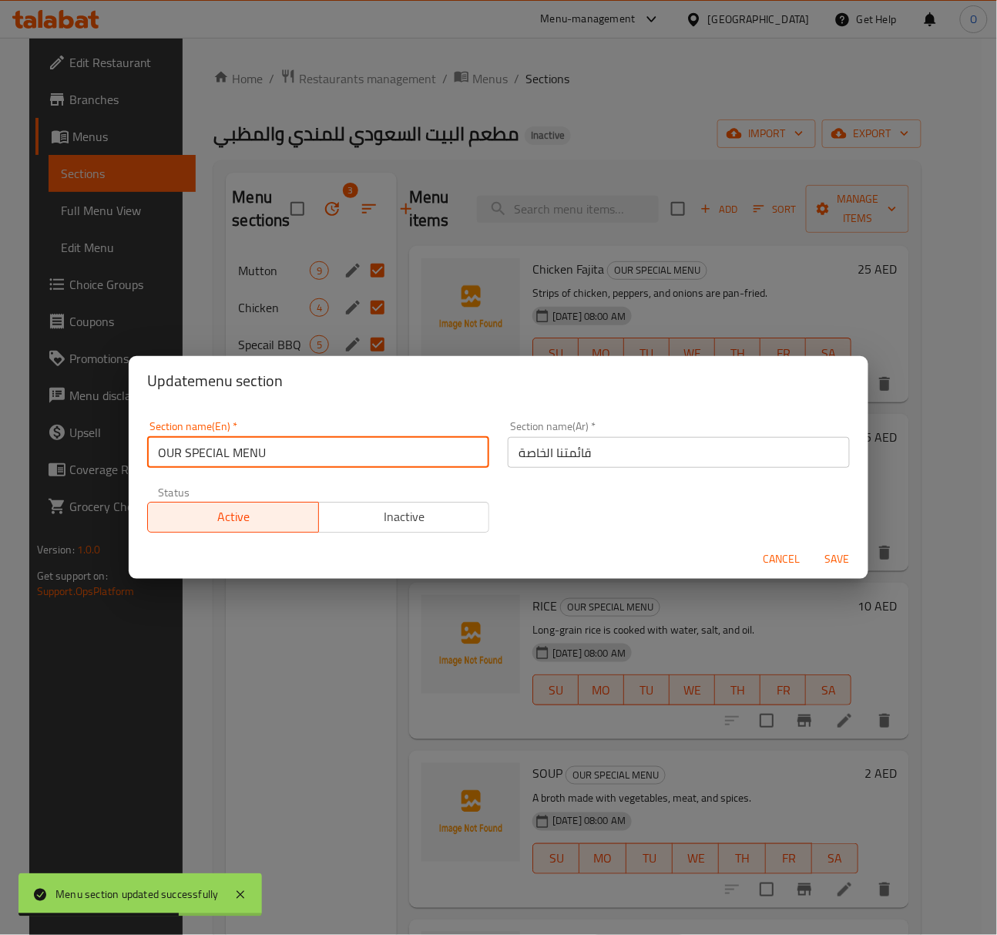
click at [359, 445] on input "OUR SPECIAL MENU" at bounding box center [318, 452] width 342 height 31
click at [348, 449] on input "OUR SPECIAL MENU" at bounding box center [318, 452] width 342 height 31
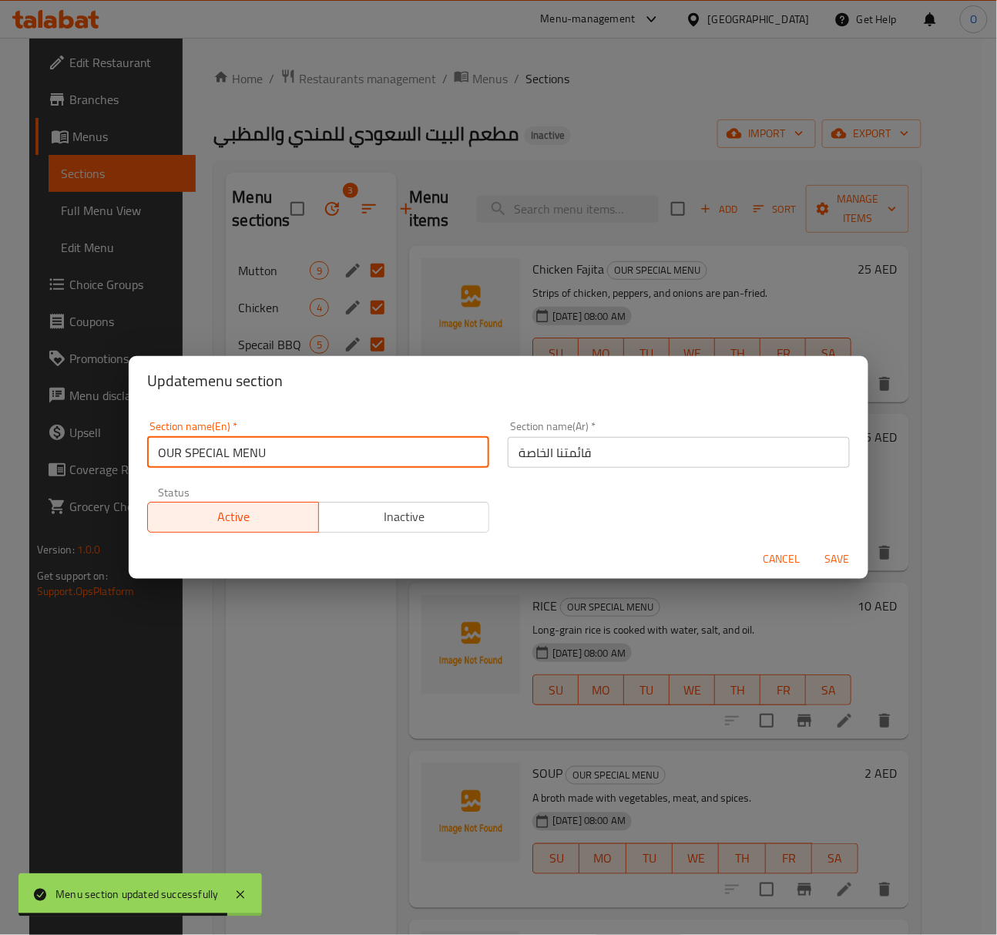
click at [341, 451] on input "OUR SPECIAL MENU" at bounding box center [318, 452] width 342 height 31
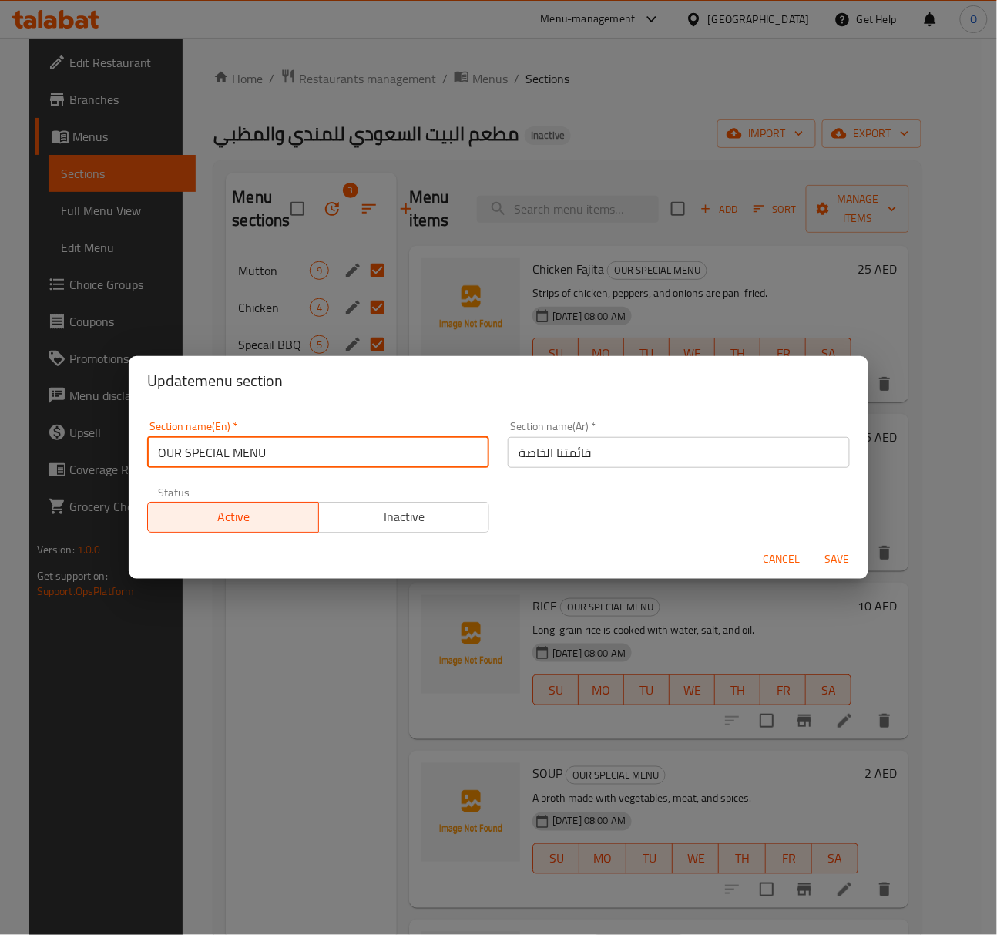
type input "Our Special Menu"
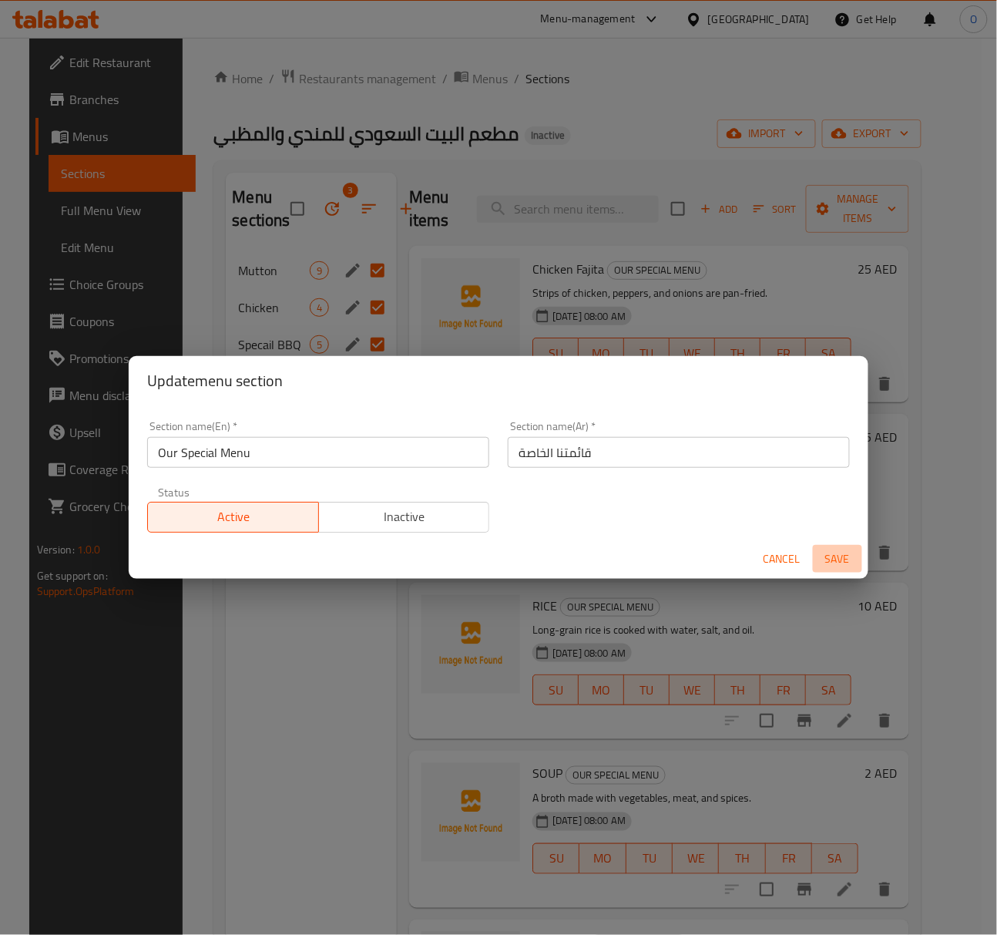
click at [830, 564] on span "Save" at bounding box center [837, 558] width 37 height 19
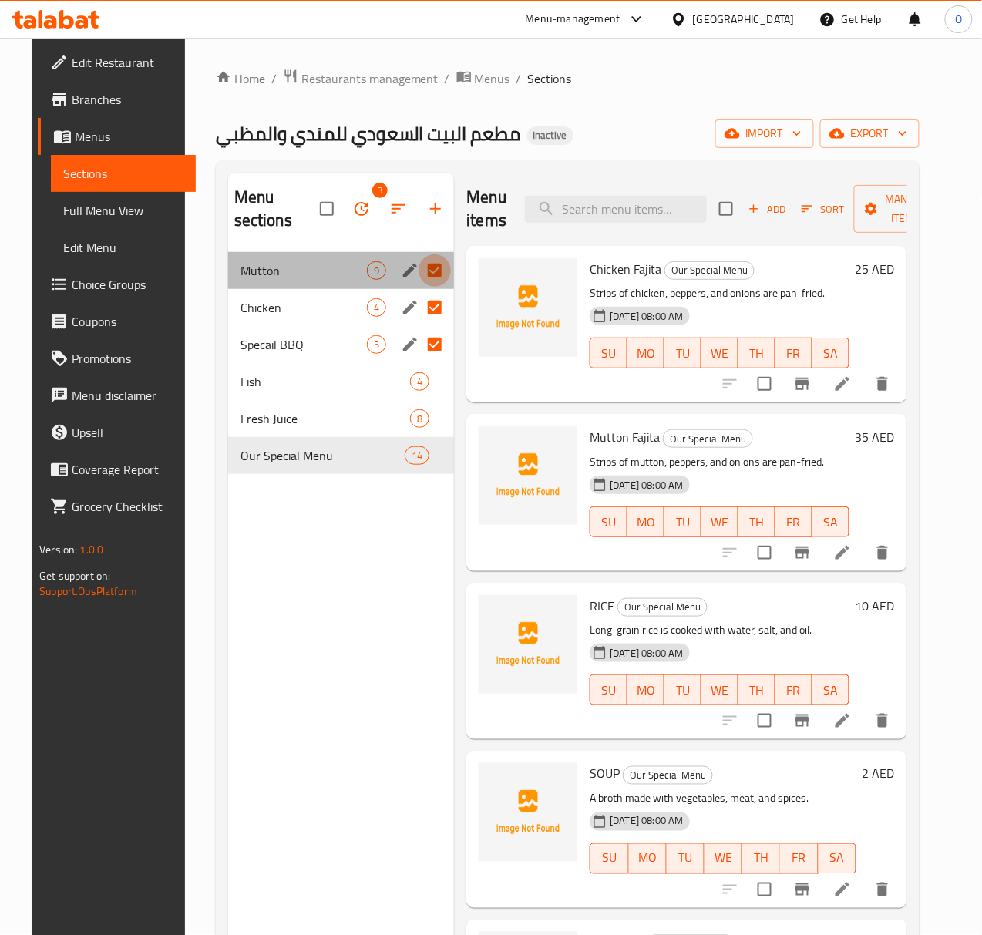
click at [418, 276] on input "Menu sections" at bounding box center [434, 270] width 32 height 32
checkbox input "false"
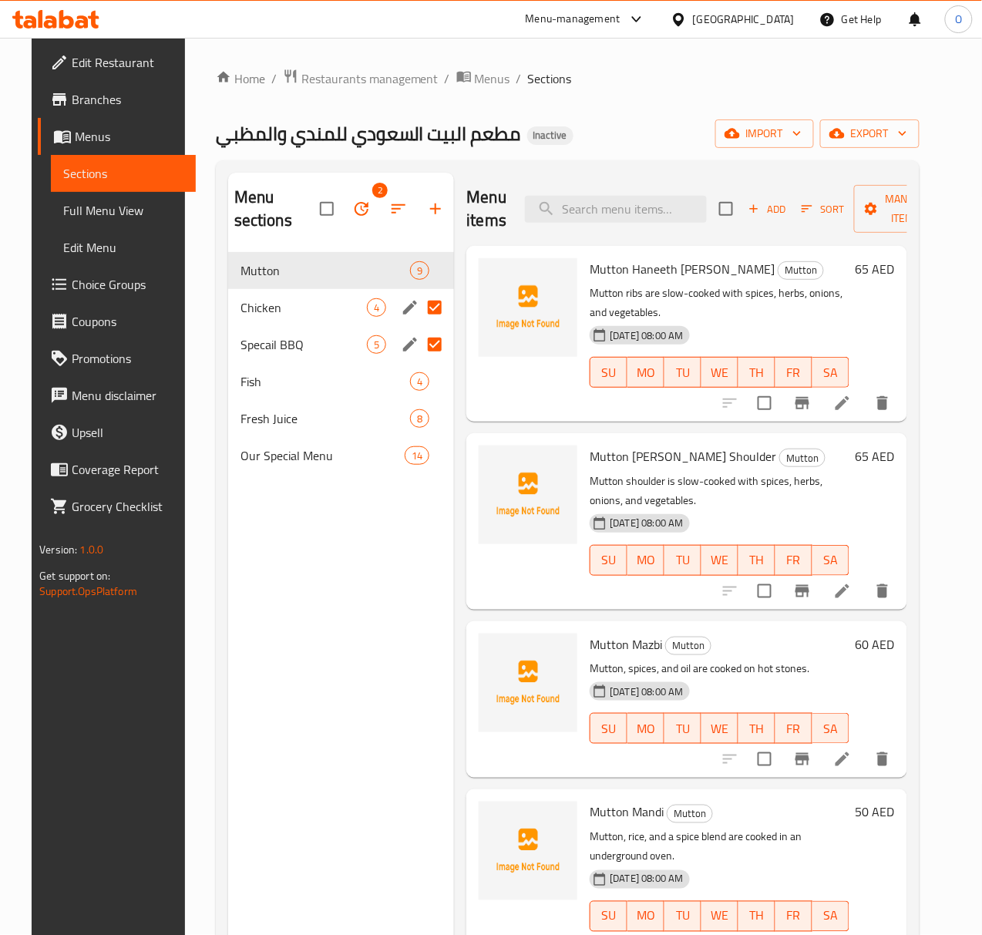
click at [418, 314] on input "Menu sections" at bounding box center [434, 307] width 32 height 32
checkbox input "false"
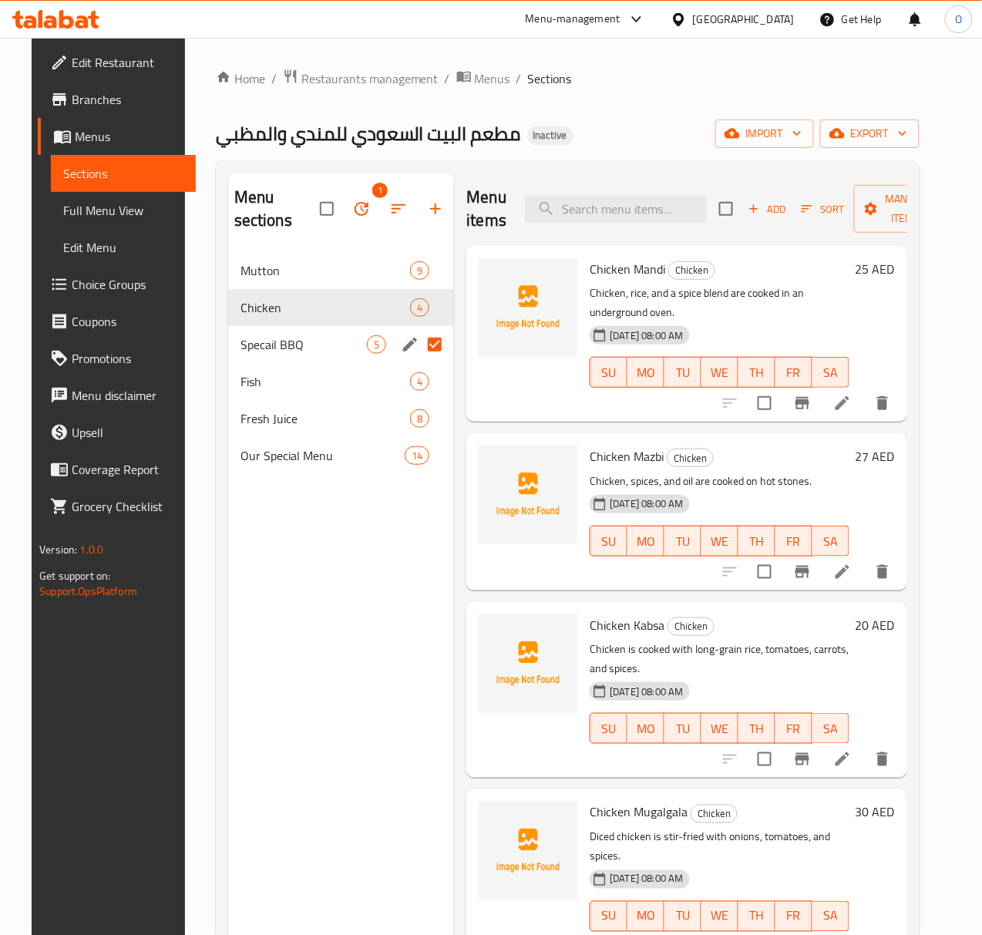
click at [418, 338] on input "Menu sections" at bounding box center [434, 344] width 32 height 32
checkbox input "false"
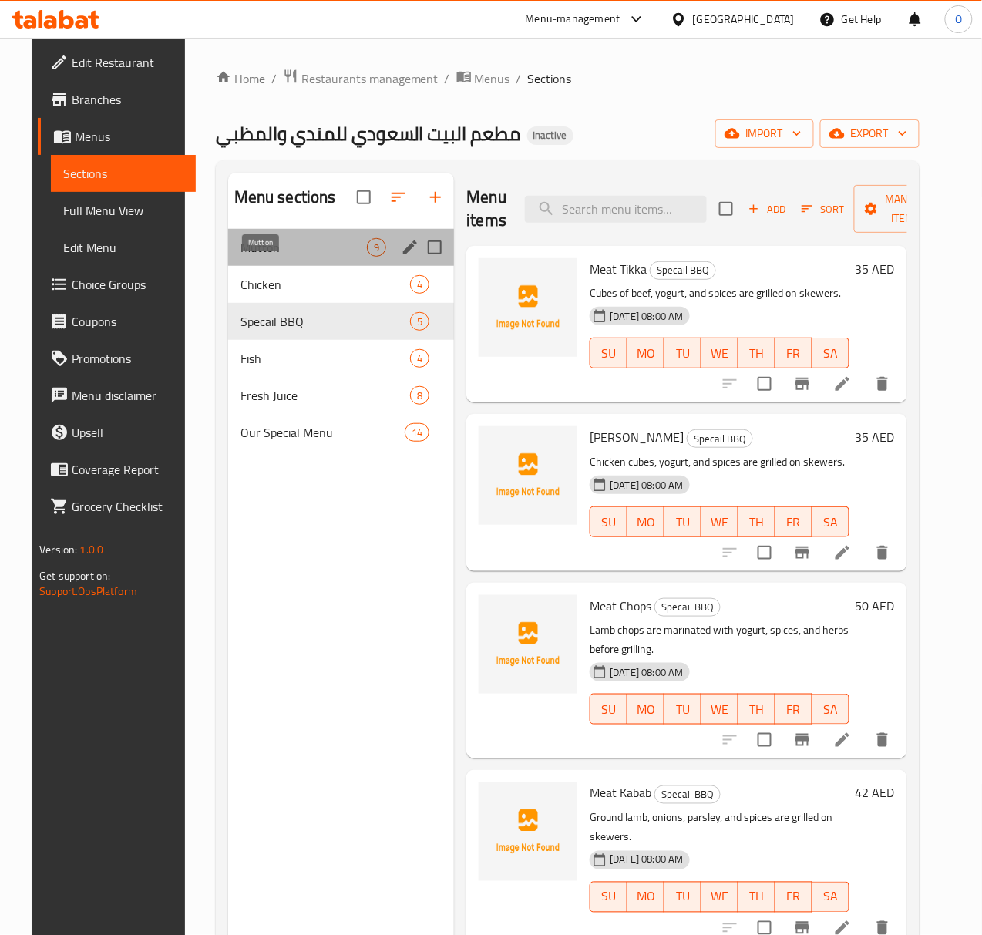
drag, startPoint x: 337, startPoint y: 270, endPoint x: 284, endPoint y: 272, distance: 52.5
click at [284, 266] on div "Mutton 9" at bounding box center [341, 247] width 227 height 37
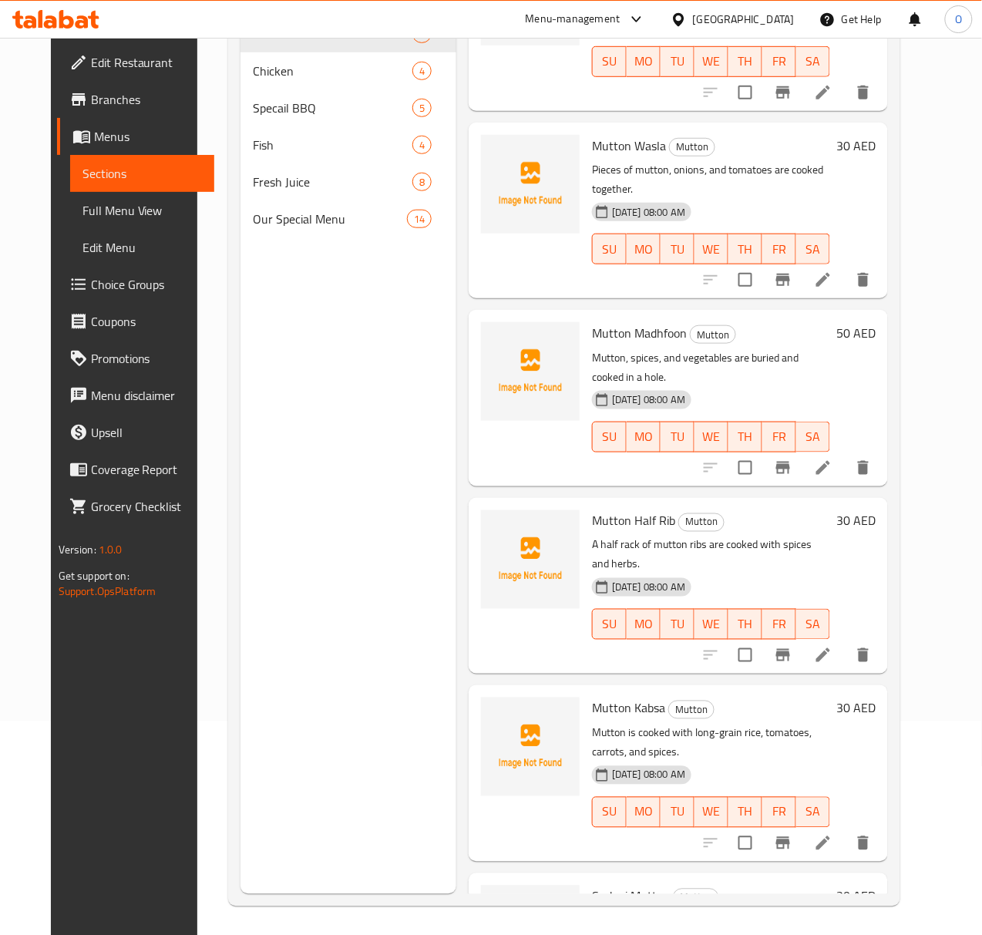
scroll to position [217, 0]
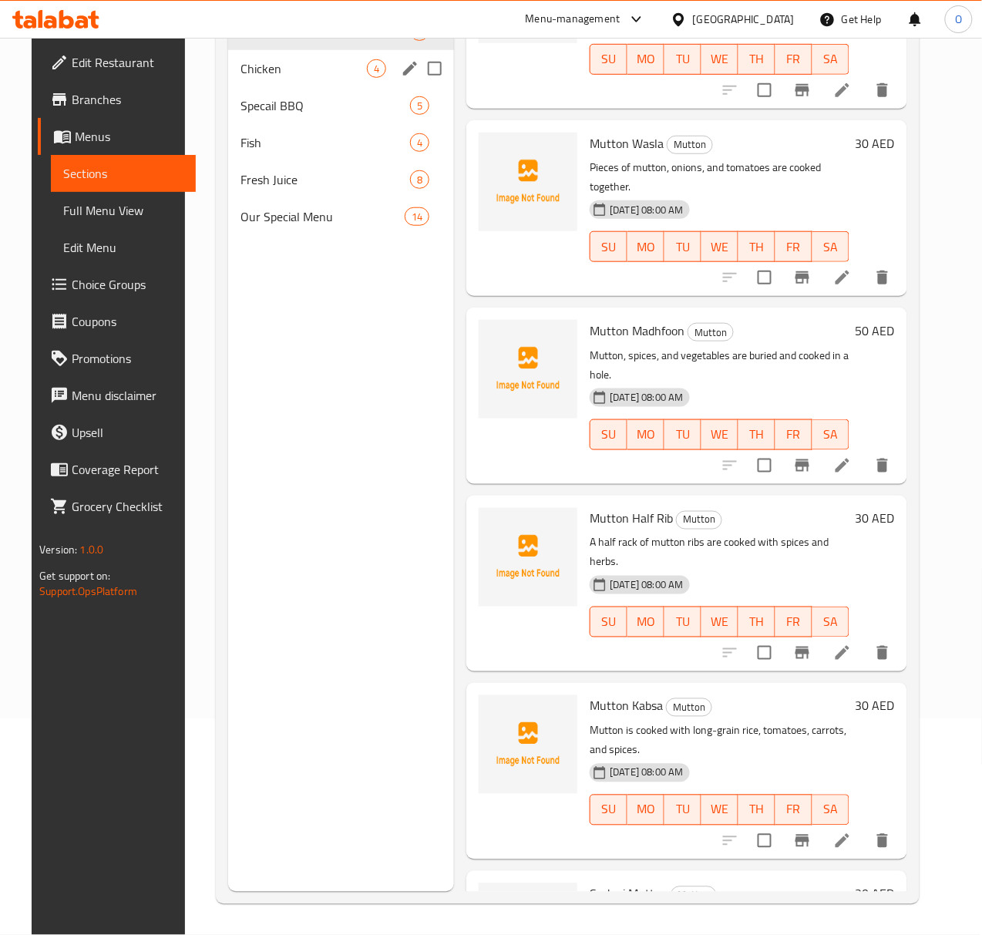
click at [244, 78] on span "Chicken" at bounding box center [303, 68] width 127 height 18
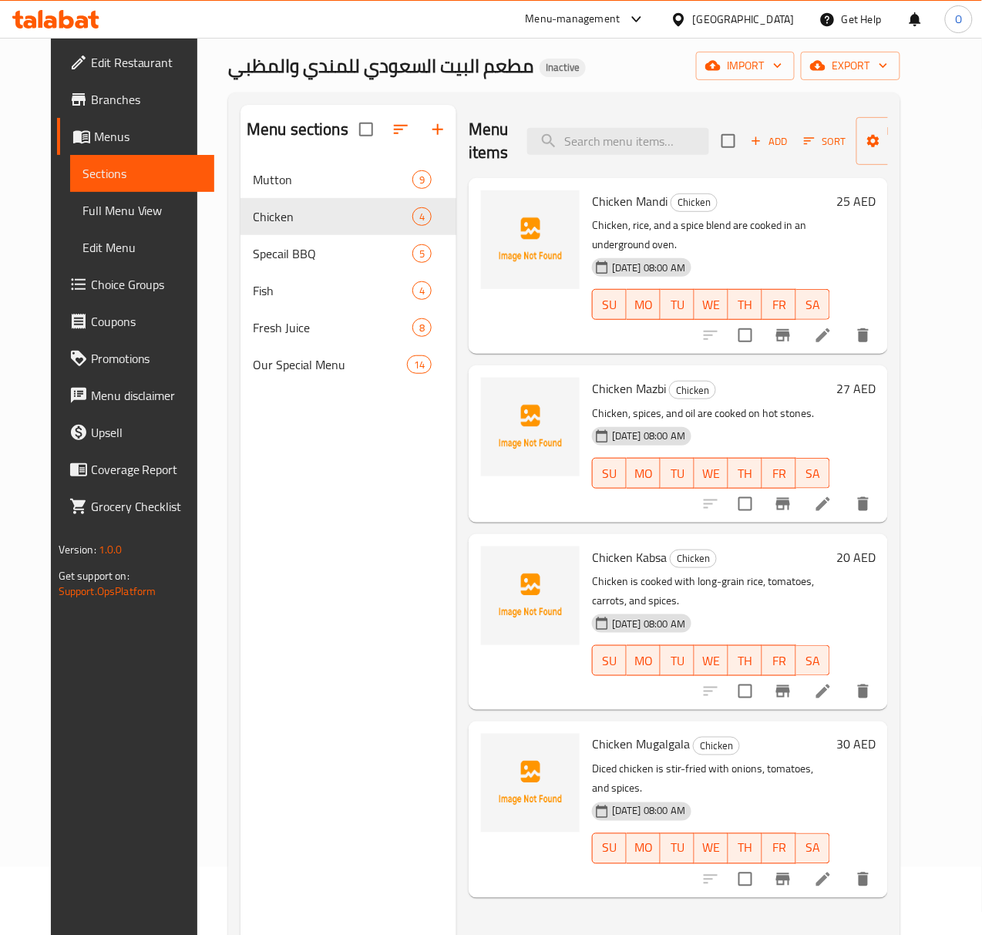
scroll to position [114, 0]
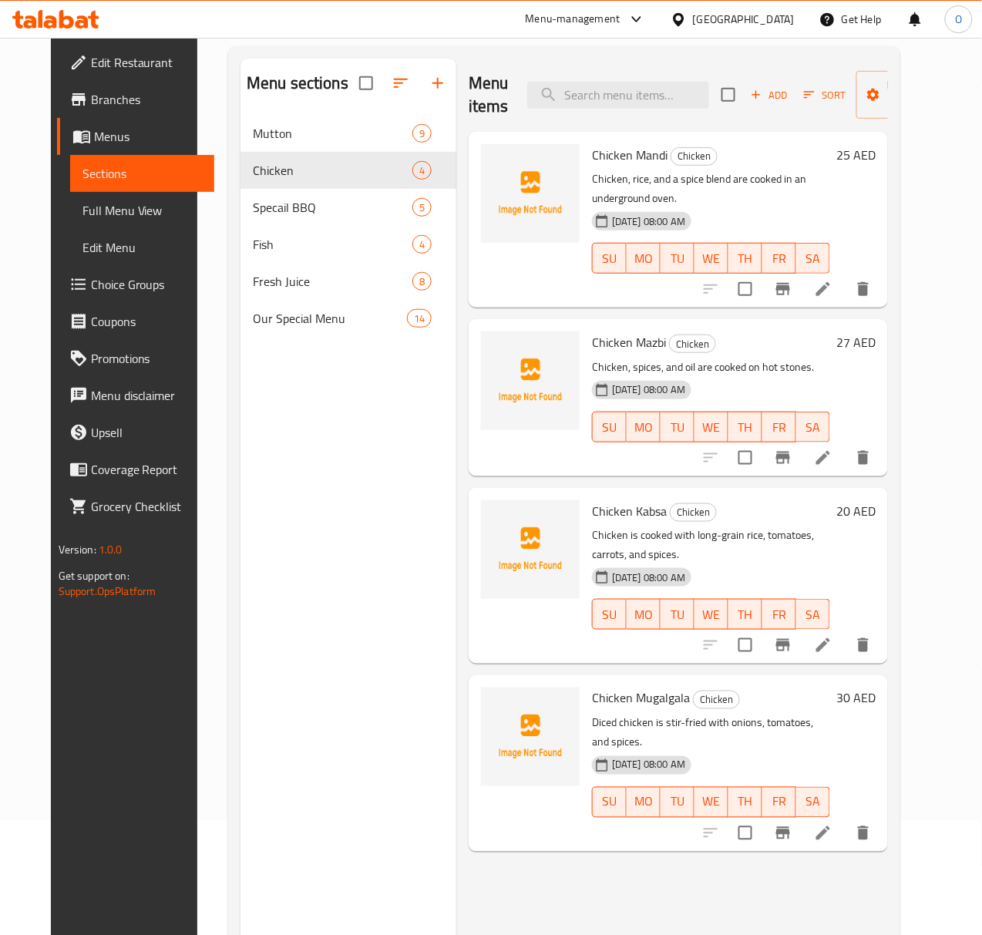
drag, startPoint x: 885, startPoint y: 774, endPoint x: 867, endPoint y: 834, distance: 61.9
click at [868, 835] on div "Menu items Add Sort Manage items Chicken Mandi Chicken Chicken, rice, and a spi…" at bounding box center [672, 526] width 432 height 935
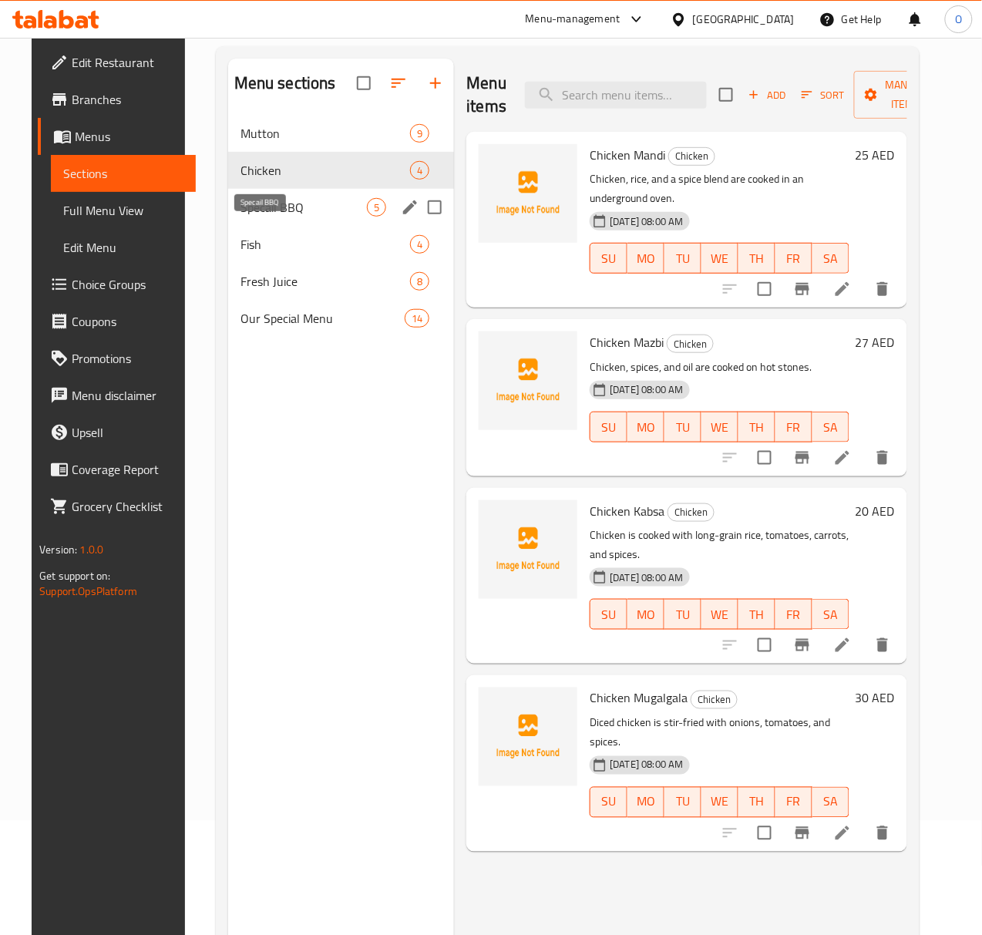
click at [247, 217] on span "Specail BBQ" at bounding box center [303, 207] width 127 height 18
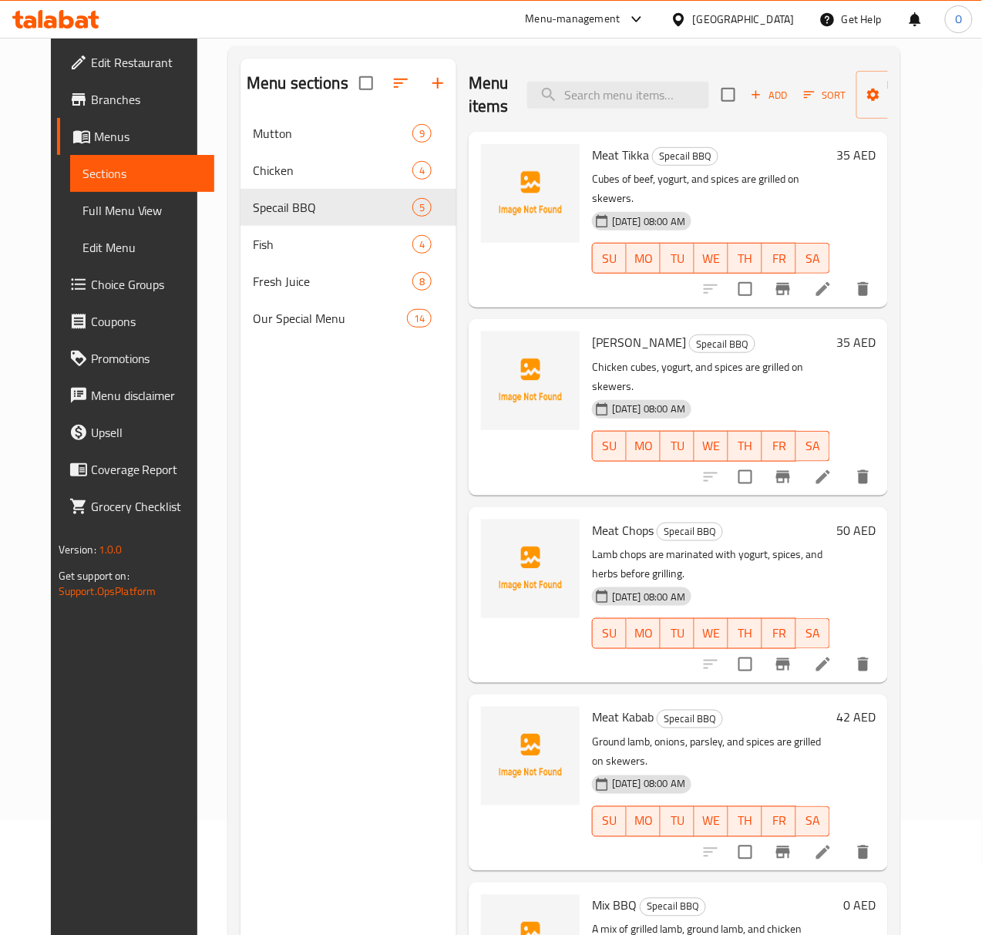
drag, startPoint x: 885, startPoint y: 269, endPoint x: 923, endPoint y: 217, distance: 64.4
click at [875, 217] on div "35 AED" at bounding box center [852, 219] width 45 height 151
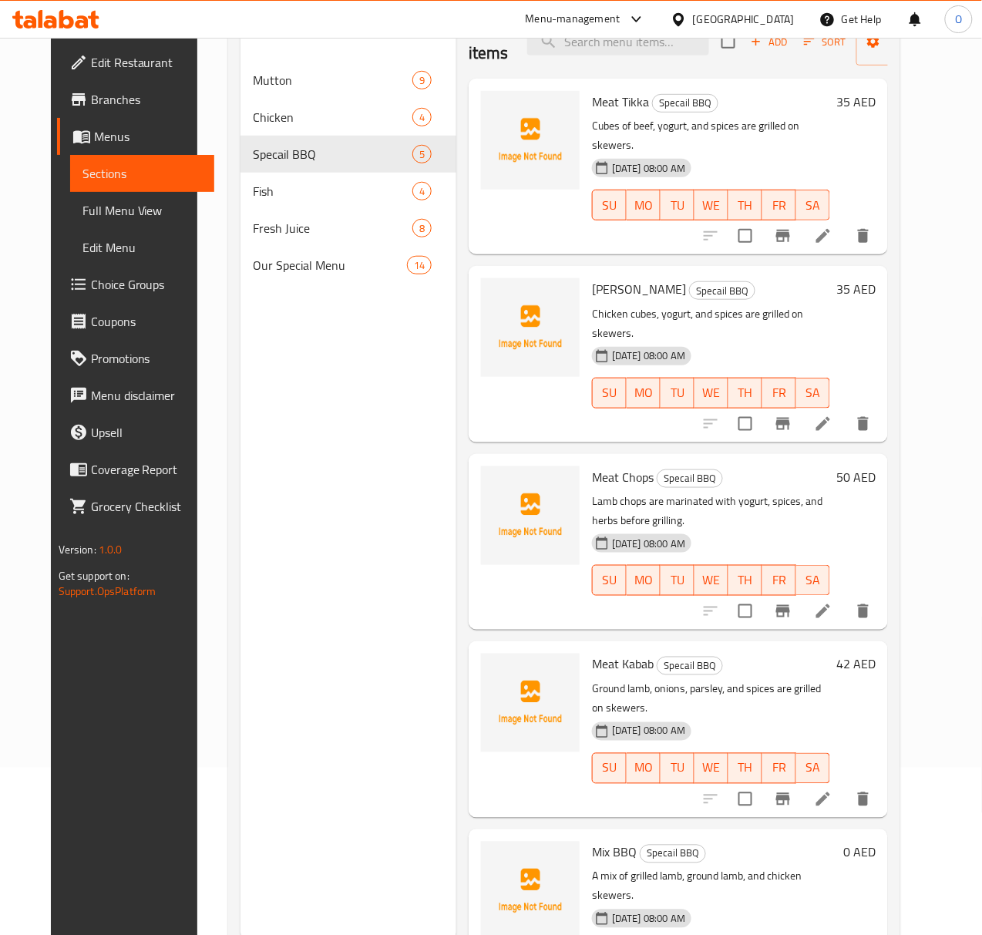
scroll to position [217, 0]
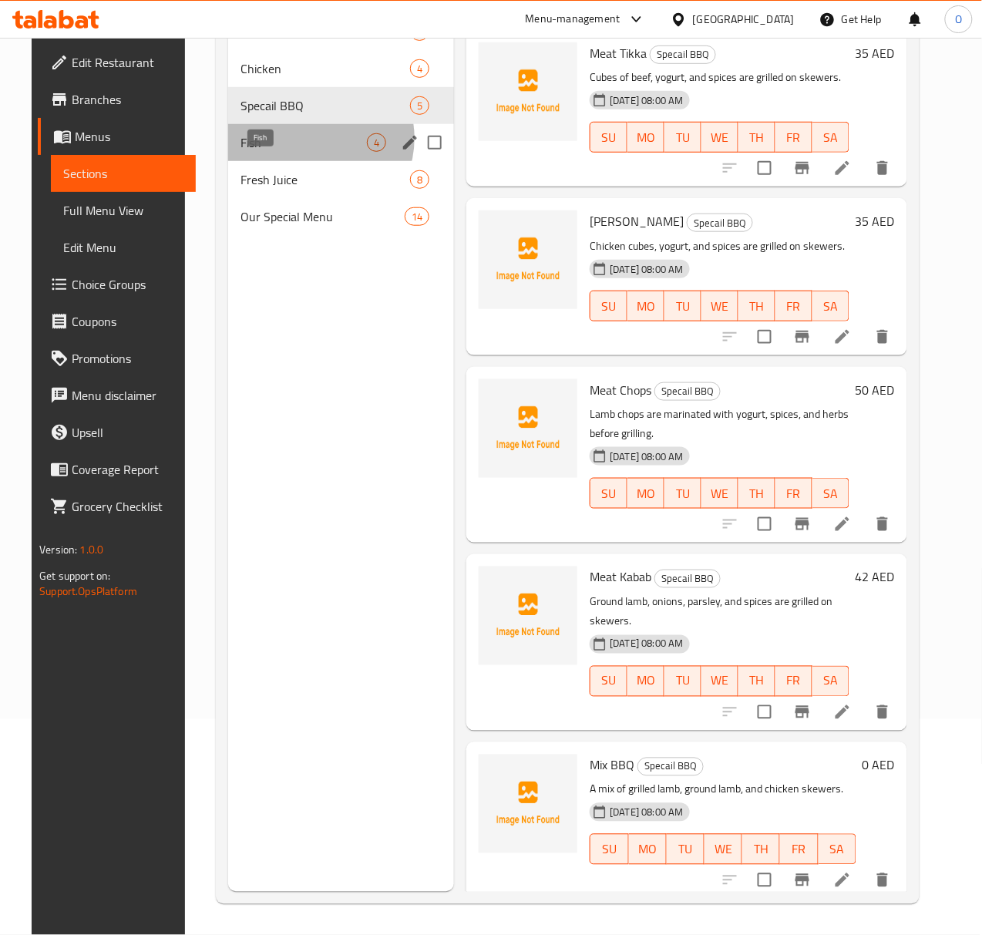
click at [294, 152] on span "Fish" at bounding box center [303, 142] width 127 height 18
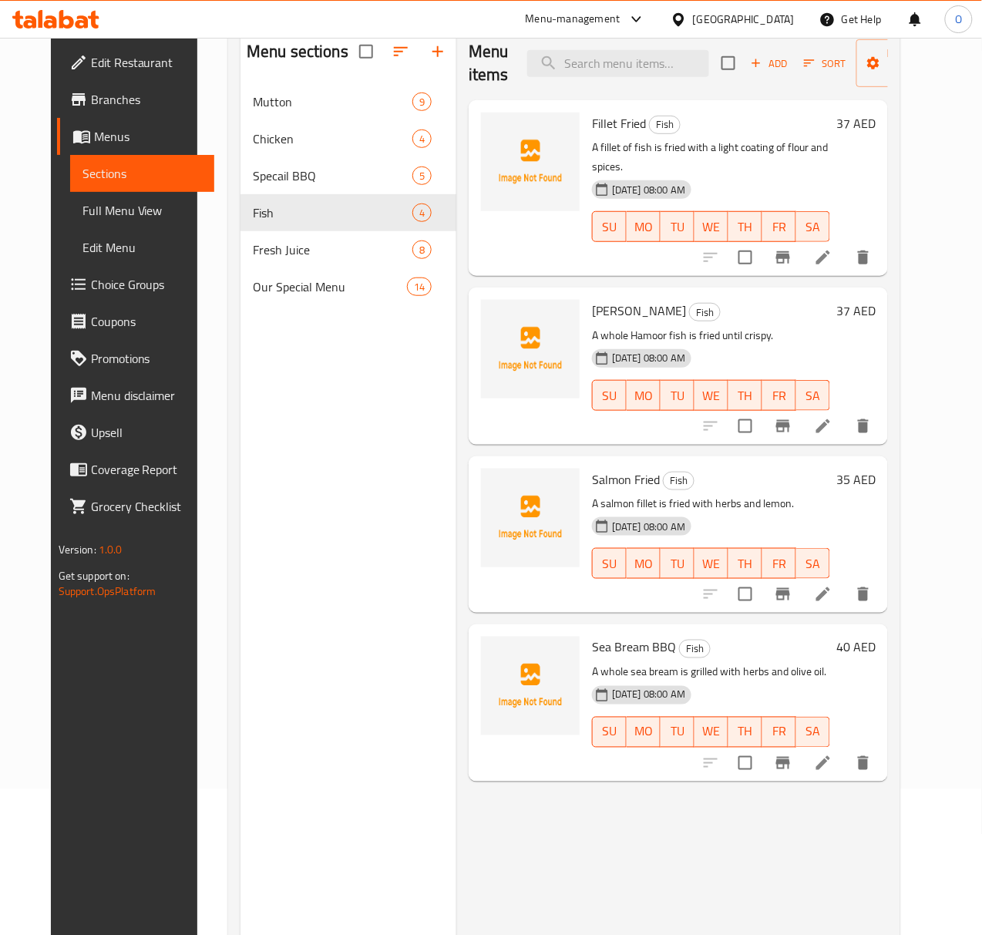
scroll to position [114, 0]
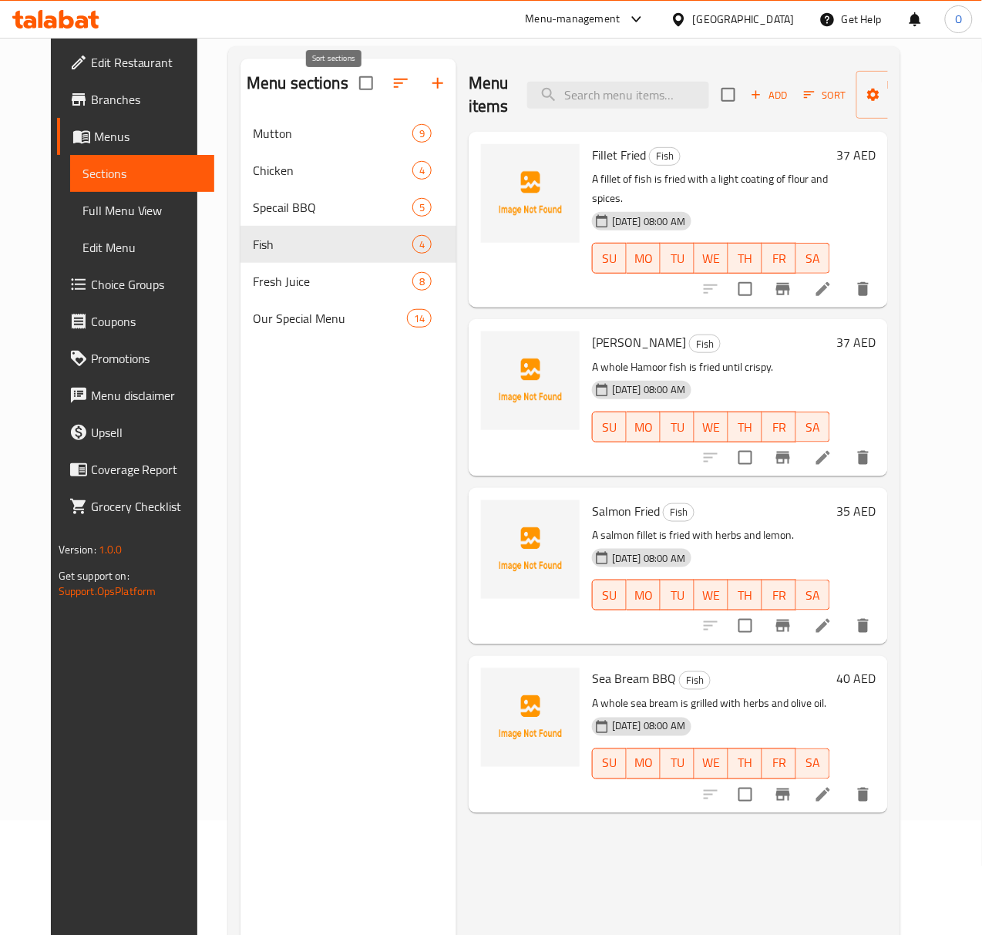
click at [382, 96] on button "button" at bounding box center [400, 83] width 37 height 37
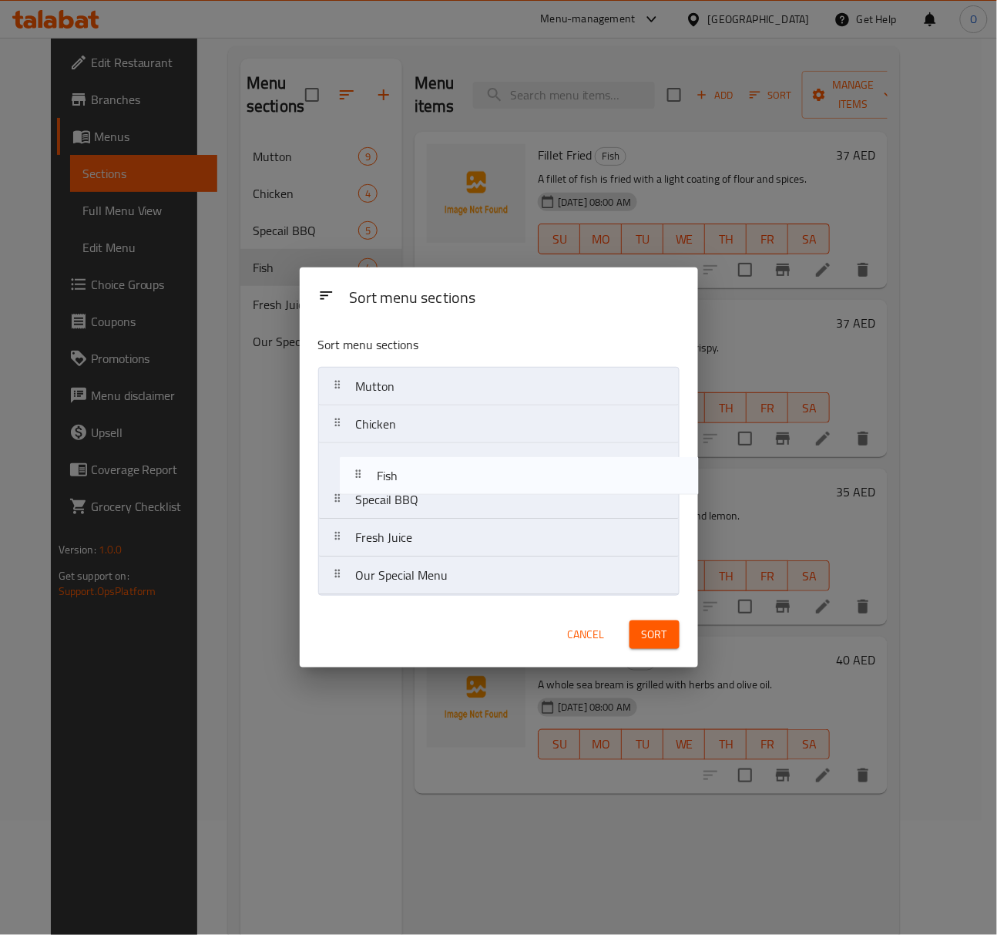
drag, startPoint x: 408, startPoint y: 510, endPoint x: 432, endPoint y: 482, distance: 37.2
click at [432, 482] on nav "Mutton Chicken Specail BBQ Fish Fresh Juice Our Special Menu" at bounding box center [498, 481] width 361 height 228
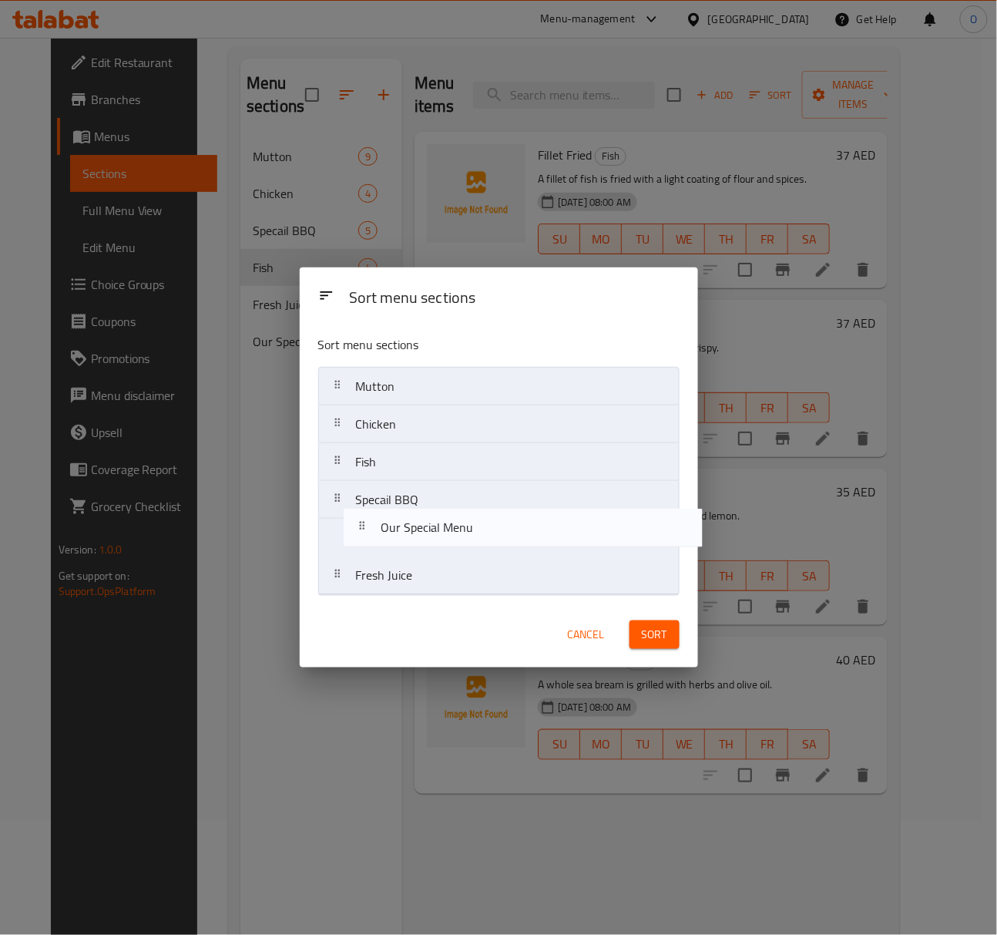
drag, startPoint x: 425, startPoint y: 574, endPoint x: 453, endPoint y: 522, distance: 59.3
click at [453, 522] on nav "Mutton Chicken Fish Specail BBQ Fresh Juice Our Special Menu" at bounding box center [498, 481] width 361 height 228
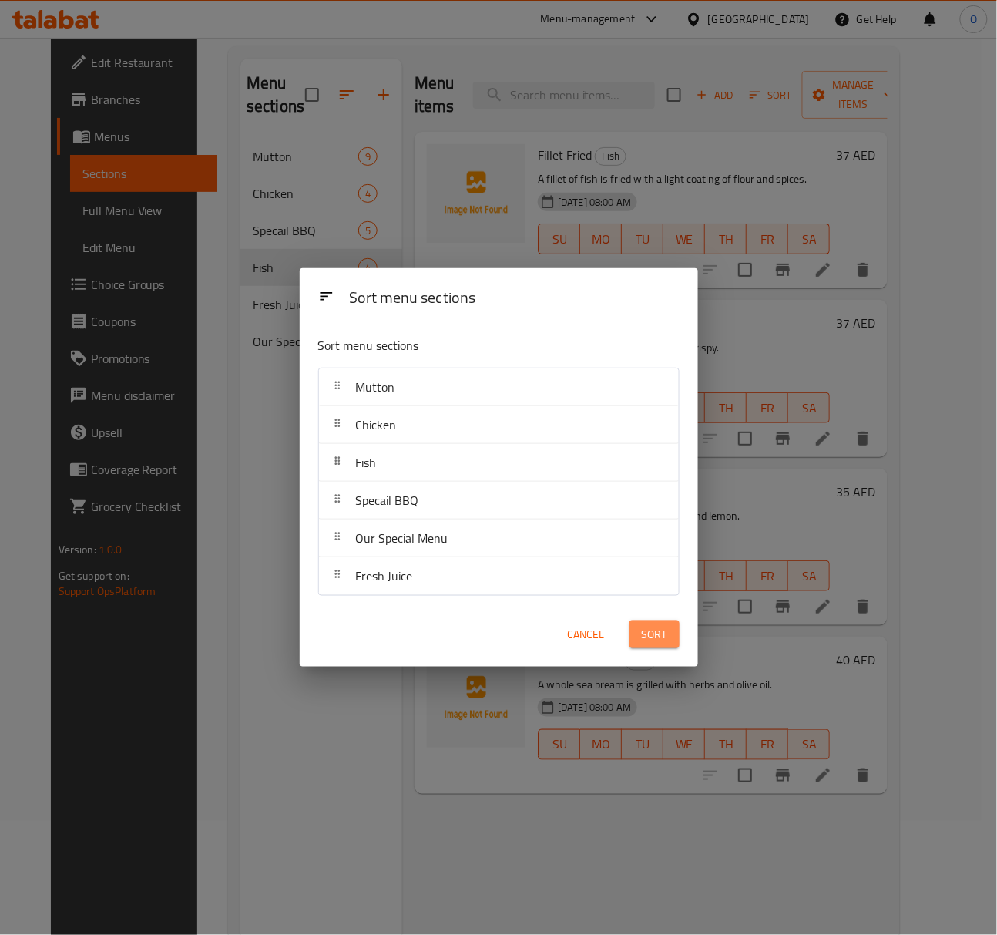
click at [639, 627] on button "Sort" at bounding box center [655, 634] width 50 height 29
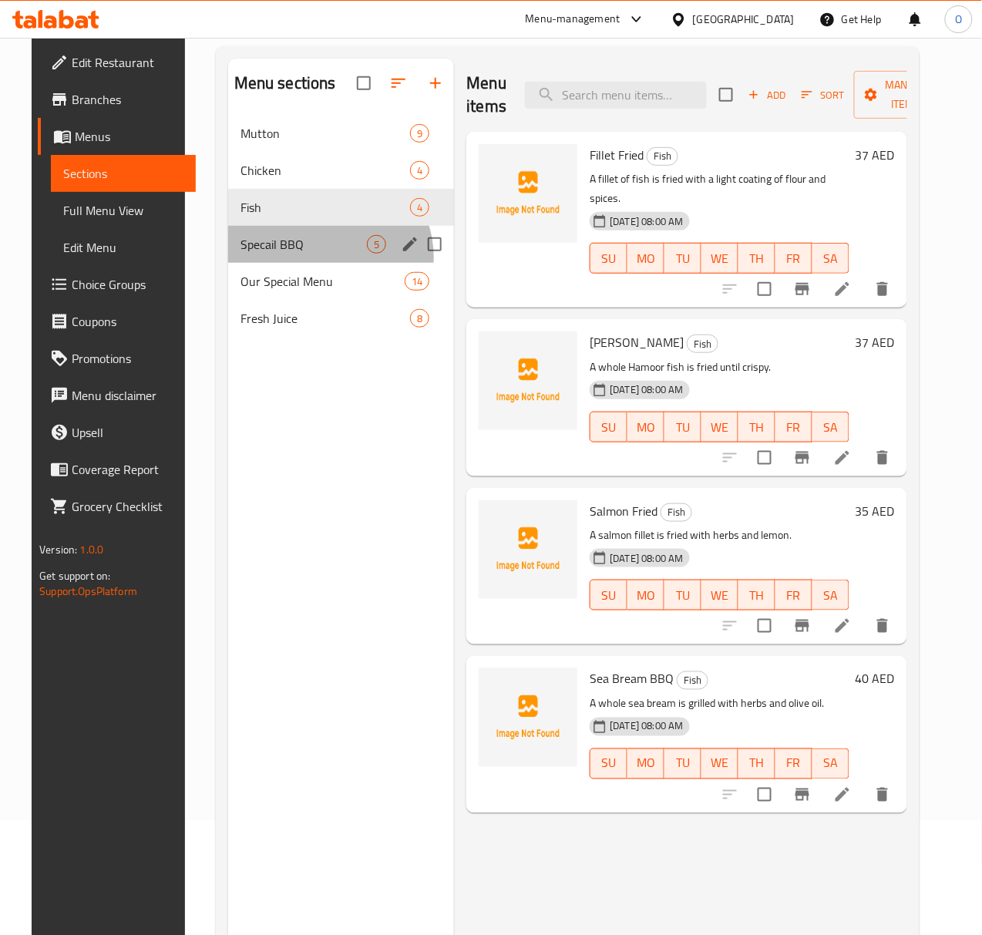
click at [307, 263] on div "Specail BBQ 5" at bounding box center [341, 244] width 227 height 37
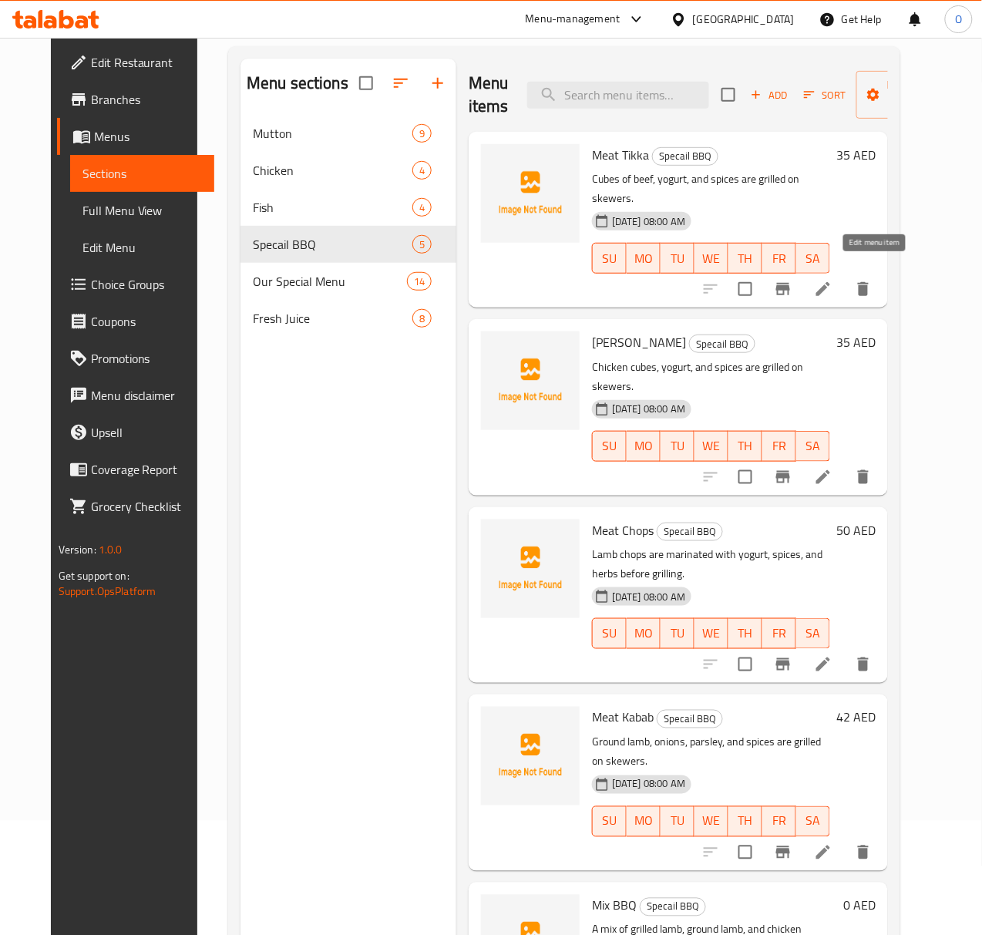
drag, startPoint x: 869, startPoint y: 277, endPoint x: 303, endPoint y: 521, distance: 616.5
click at [302, 521] on div "Menu sections Mutton 9 Chicken 4 Fish 4 Specail BBQ 5 Our Special Menu 14 Fresh…" at bounding box center [348, 526] width 216 height 935
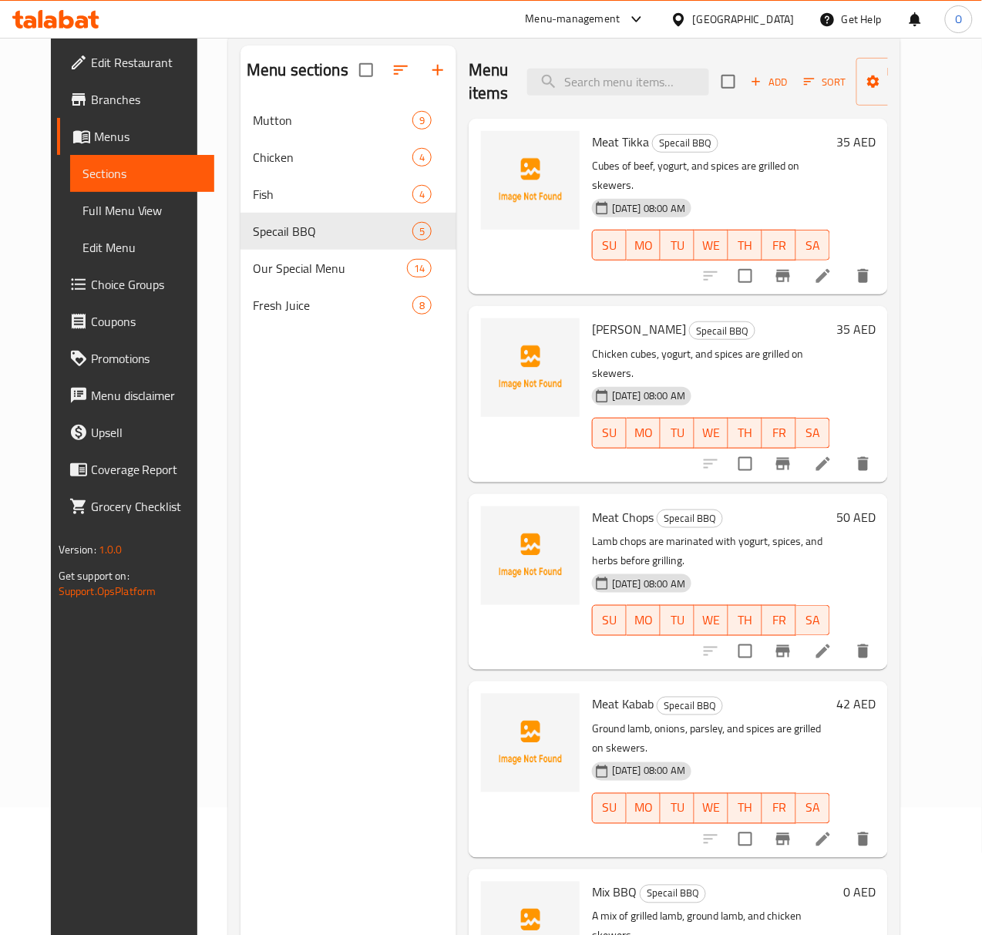
scroll to position [217, 0]
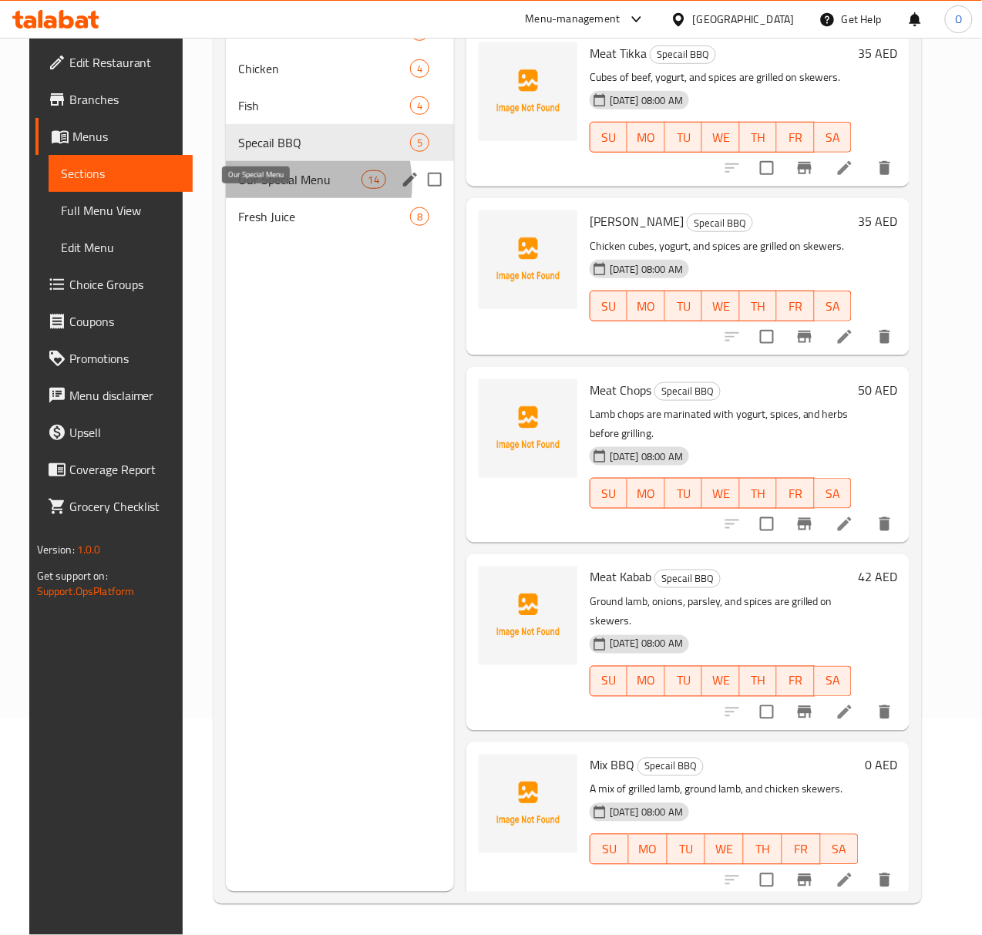
click at [265, 189] on span "Our Special Menu" at bounding box center [299, 179] width 123 height 18
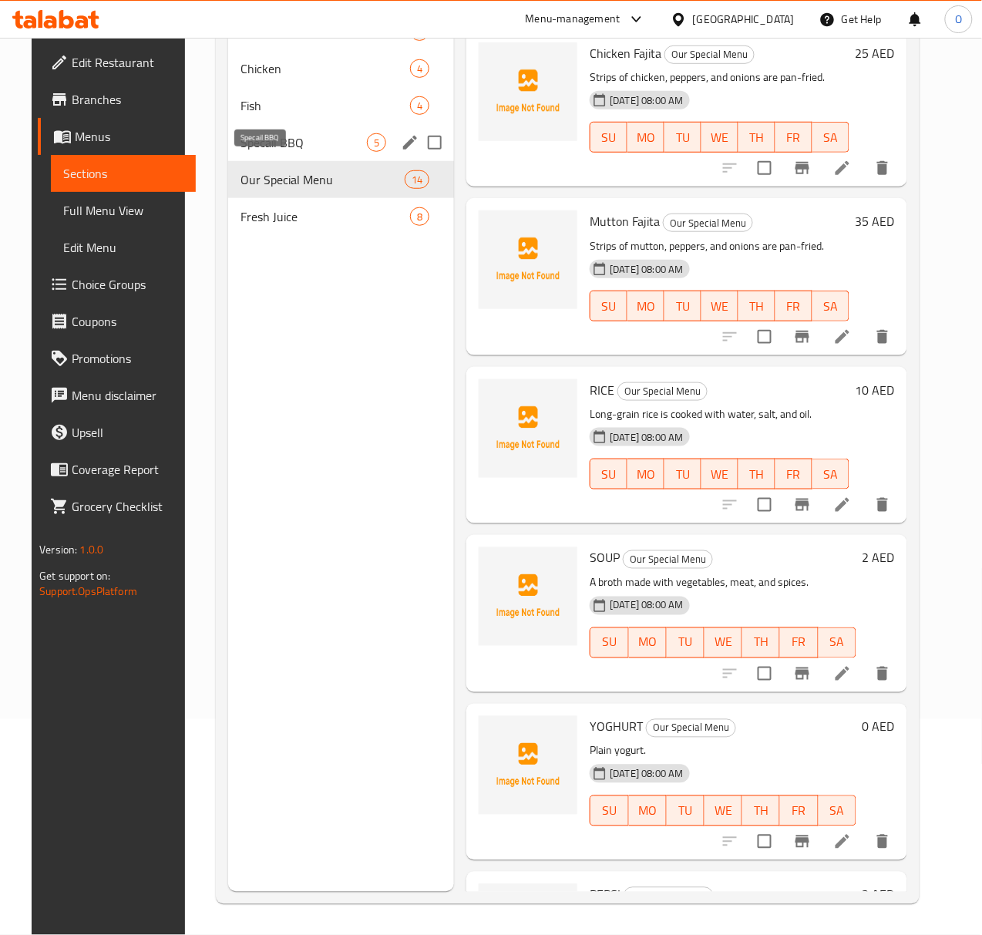
click at [250, 152] on span "Specail BBQ" at bounding box center [303, 142] width 127 height 18
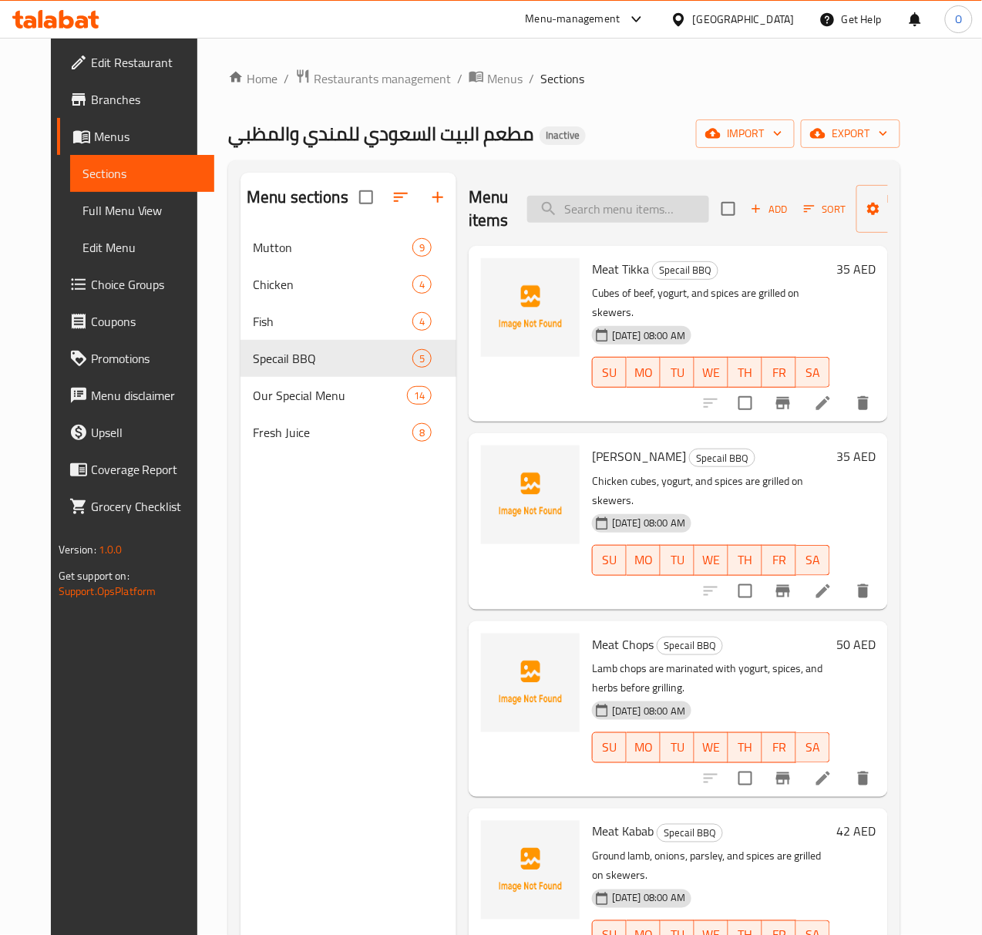
paste input "Sea Bream BBQ"
type input "Sea Bream BBQ"
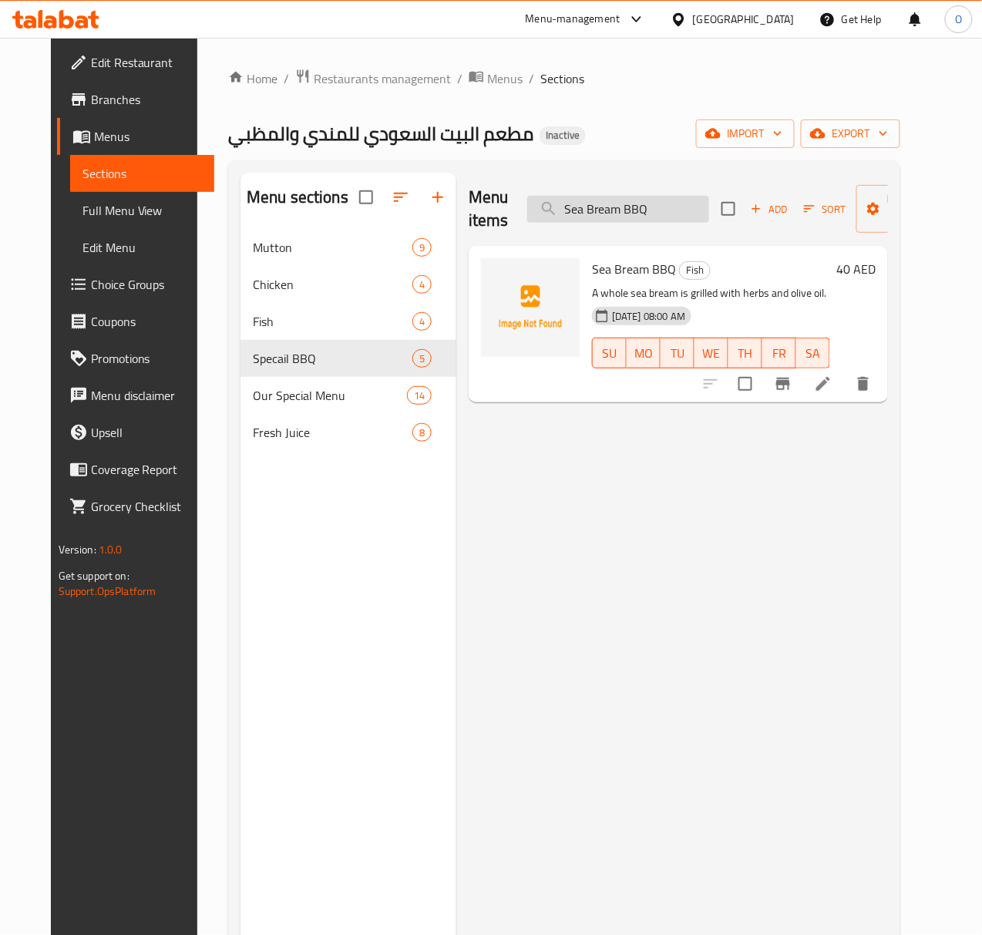
click at [608, 200] on input "Sea Bream BBQ" at bounding box center [618, 209] width 182 height 27
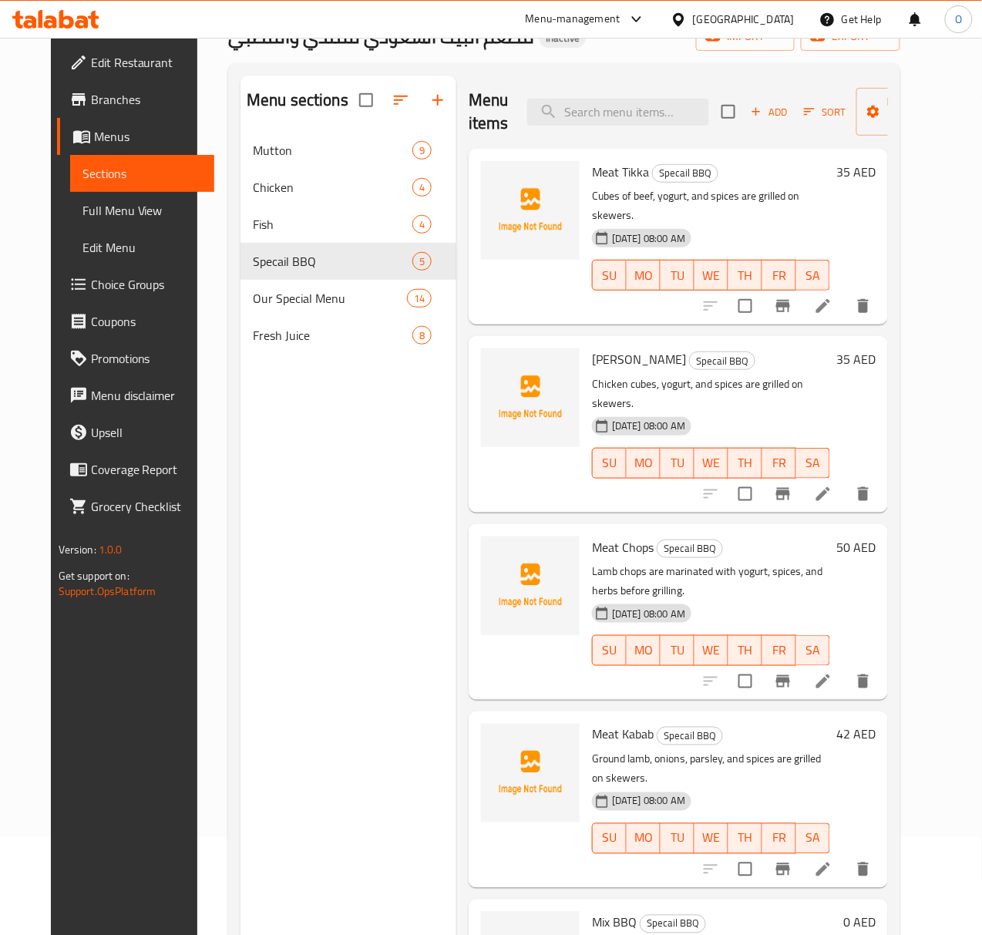
scroll to position [217, 0]
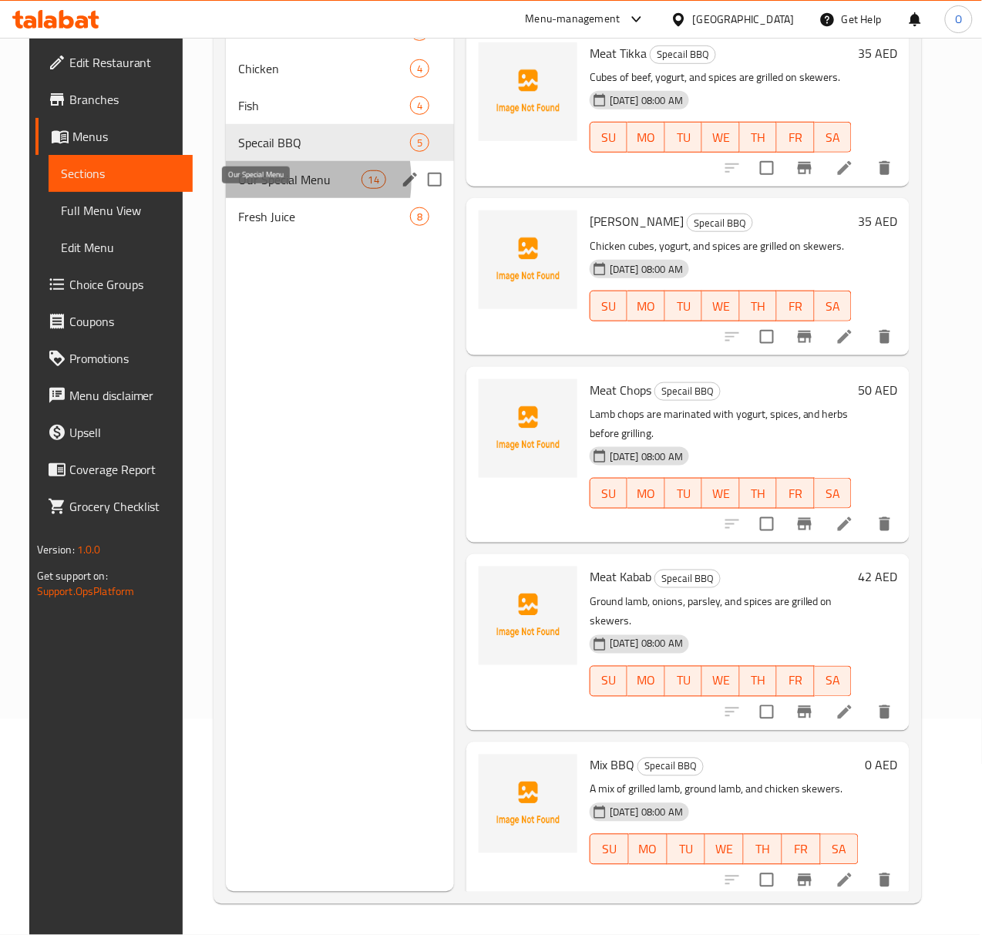
click at [257, 189] on span "Our Special Menu" at bounding box center [299, 179] width 123 height 18
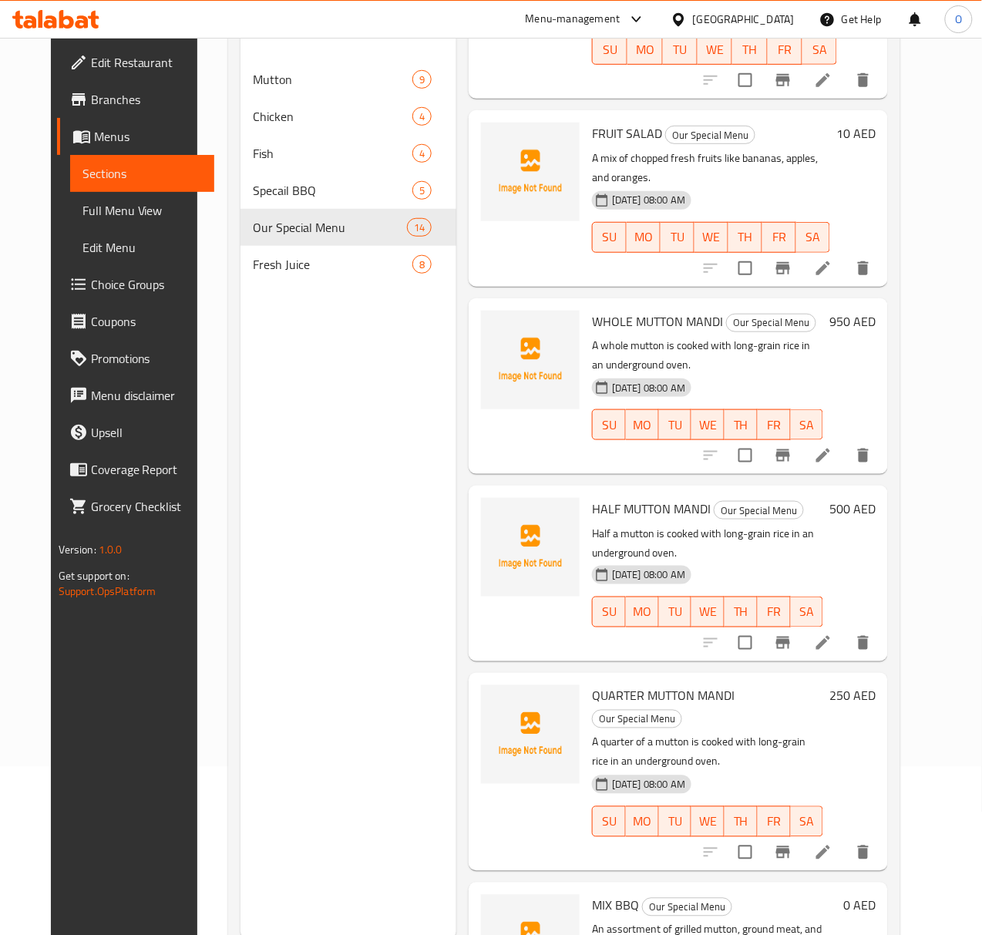
scroll to position [217, 0]
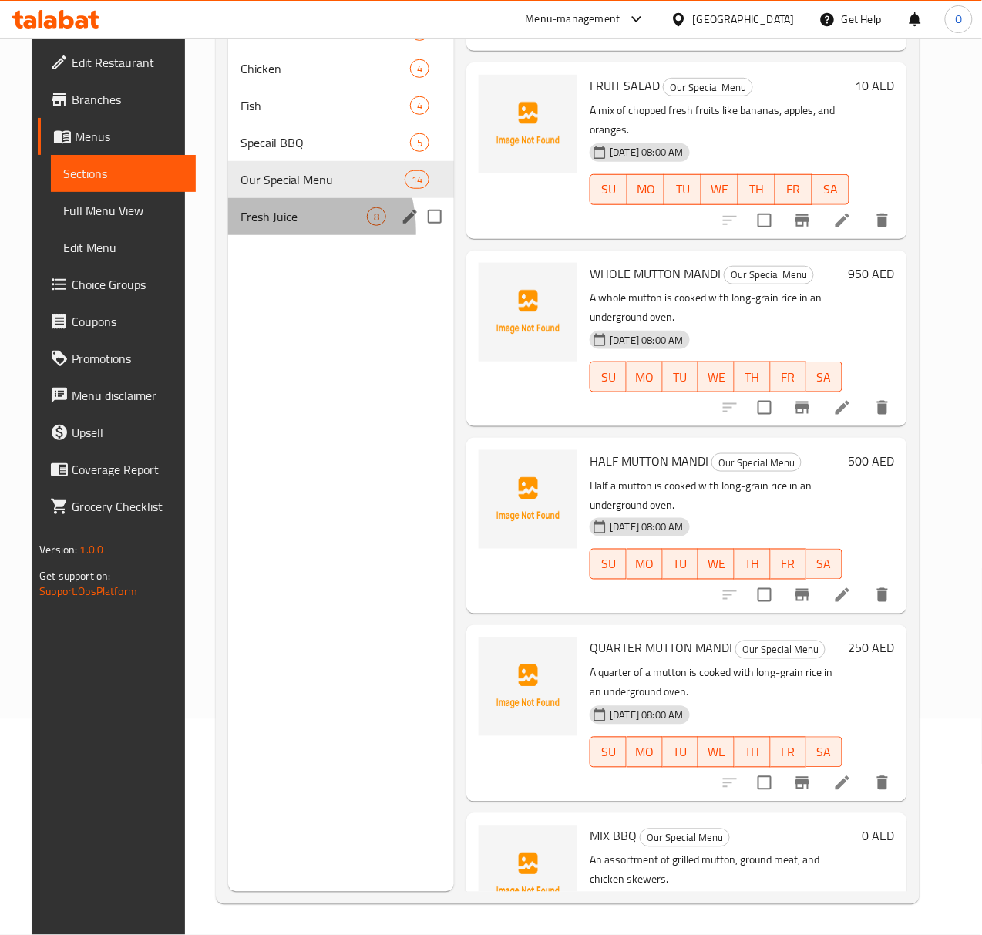
click at [248, 235] on div "Fresh Juice 8" at bounding box center [341, 216] width 227 height 37
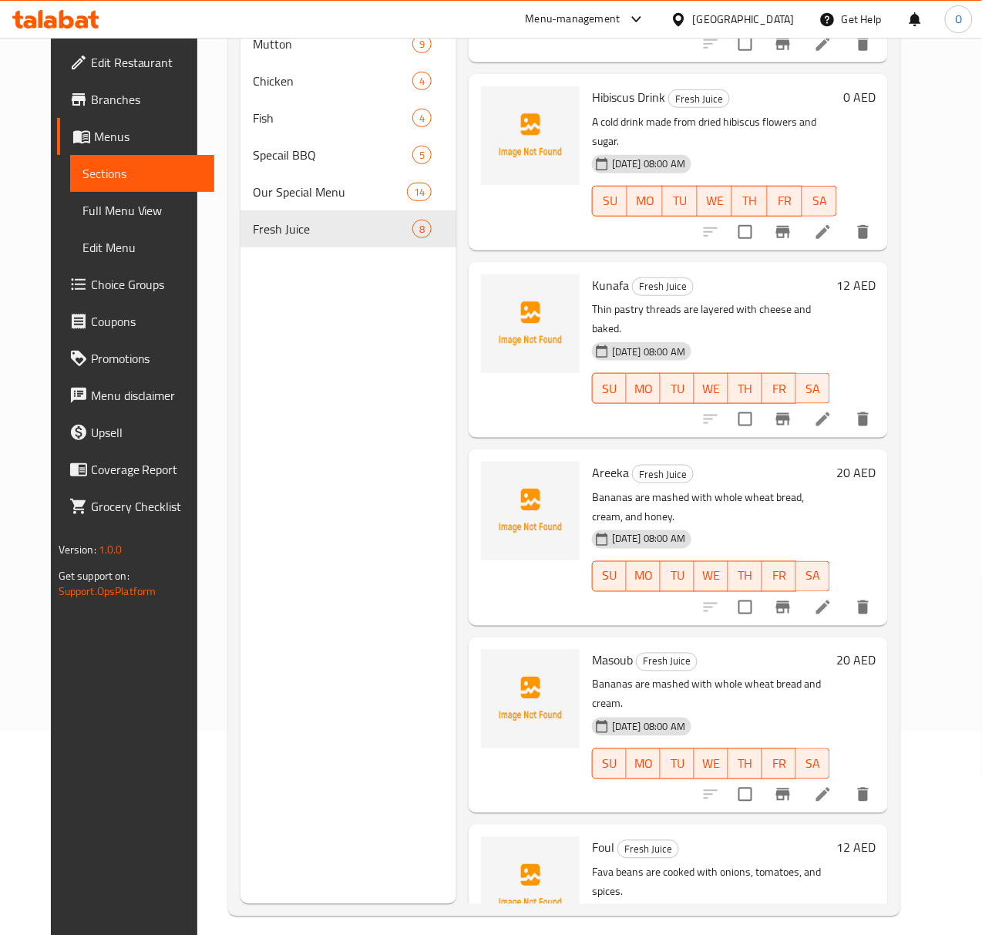
scroll to position [205, 0]
drag, startPoint x: 851, startPoint y: 714, endPoint x: 700, endPoint y: 447, distance: 306.4
click at [700, 486] on p "Bananas are mashed with whole wheat bread, cream, and honey." at bounding box center [711, 505] width 238 height 39
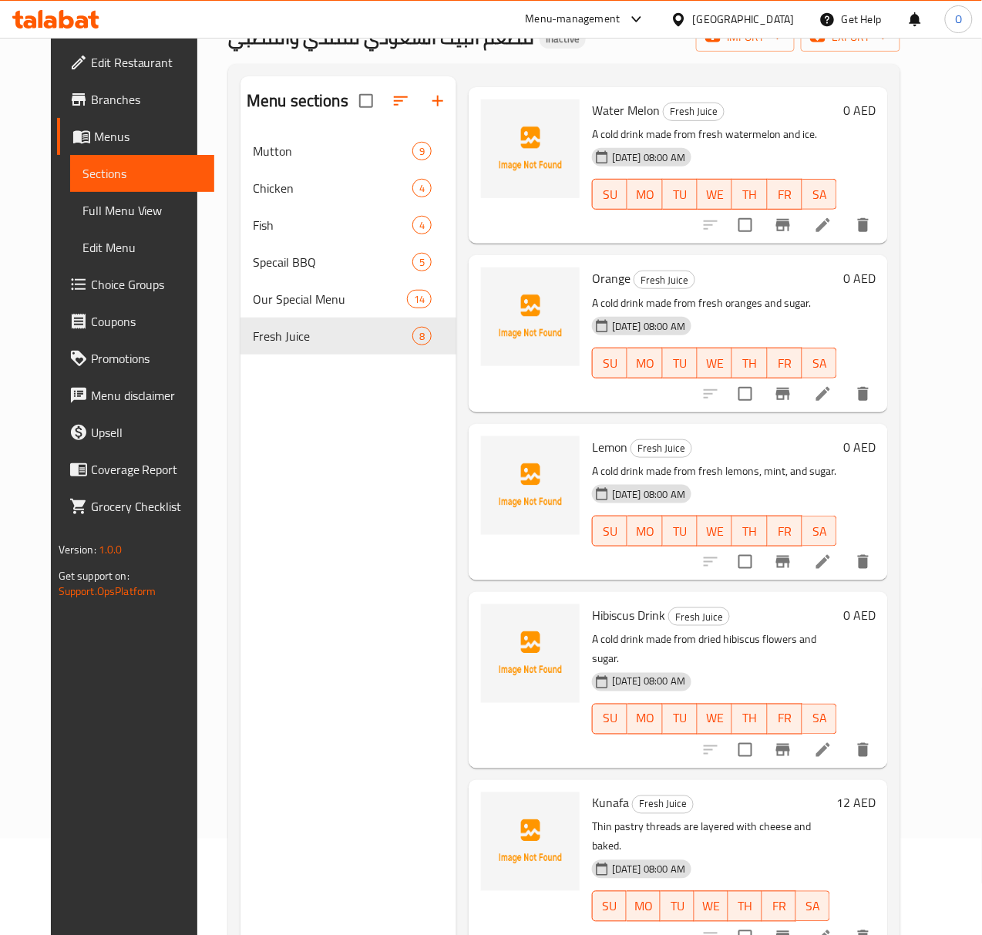
scroll to position [0, 0]
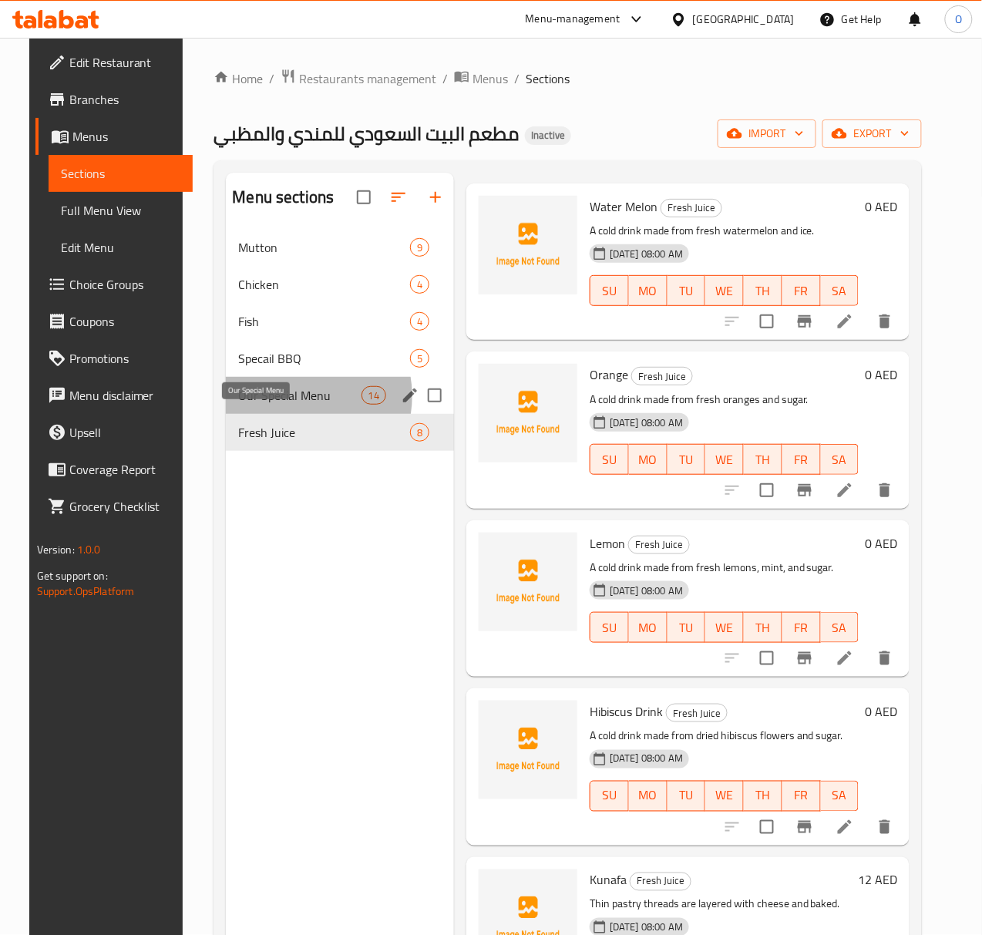
click at [274, 405] on span "Our Special Menu" at bounding box center [299, 395] width 123 height 18
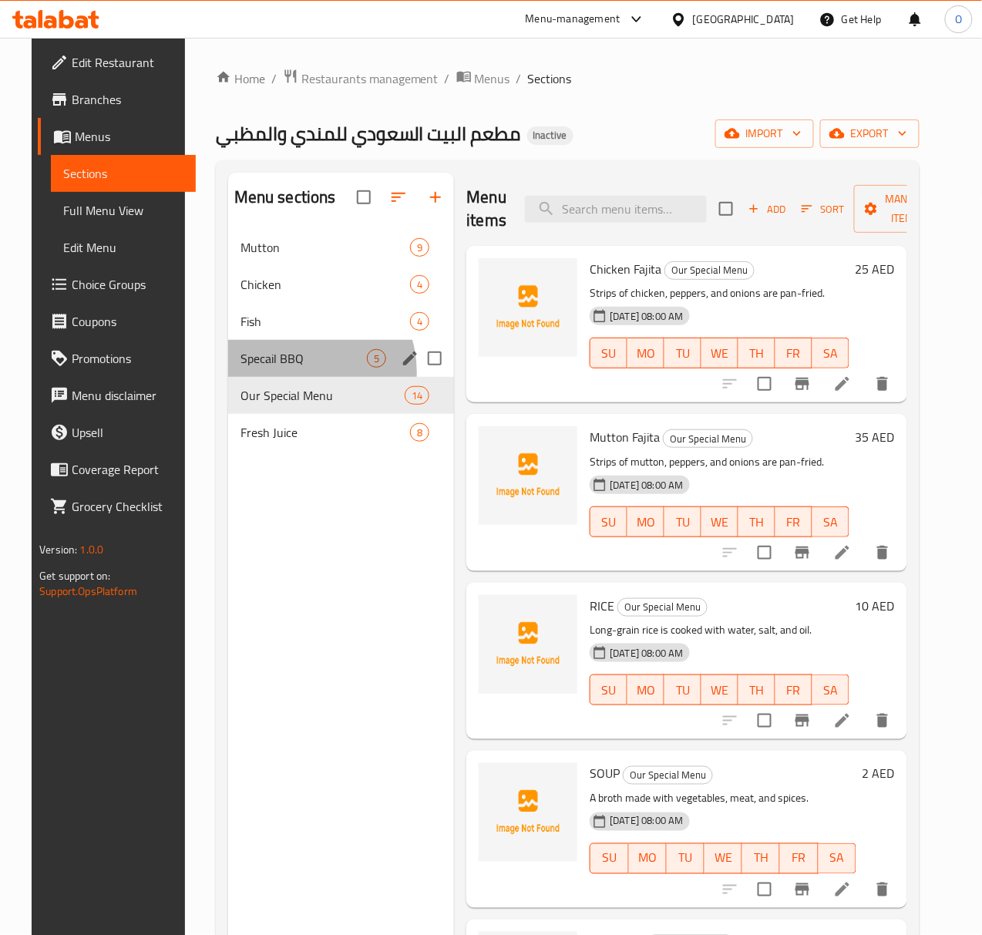
click at [281, 377] on div "Specail BBQ 5" at bounding box center [341, 358] width 227 height 37
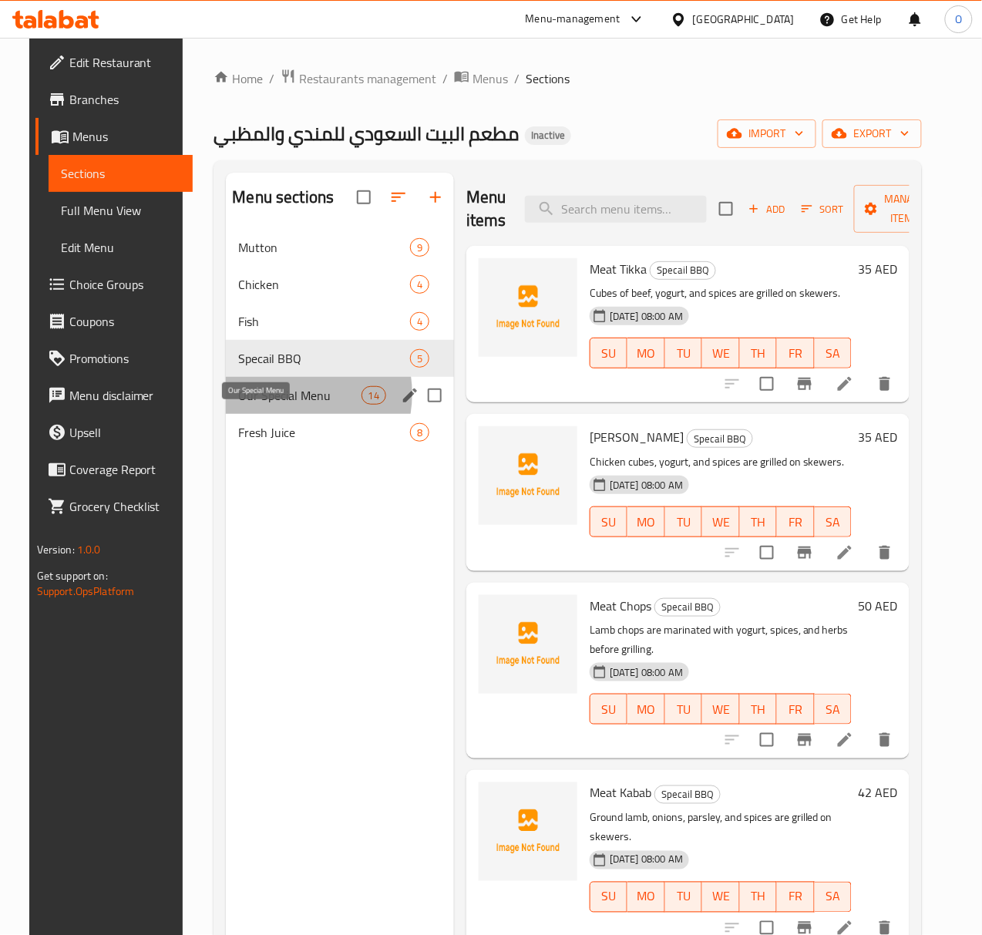
click at [265, 405] on span "Our Special Menu" at bounding box center [299, 395] width 123 height 18
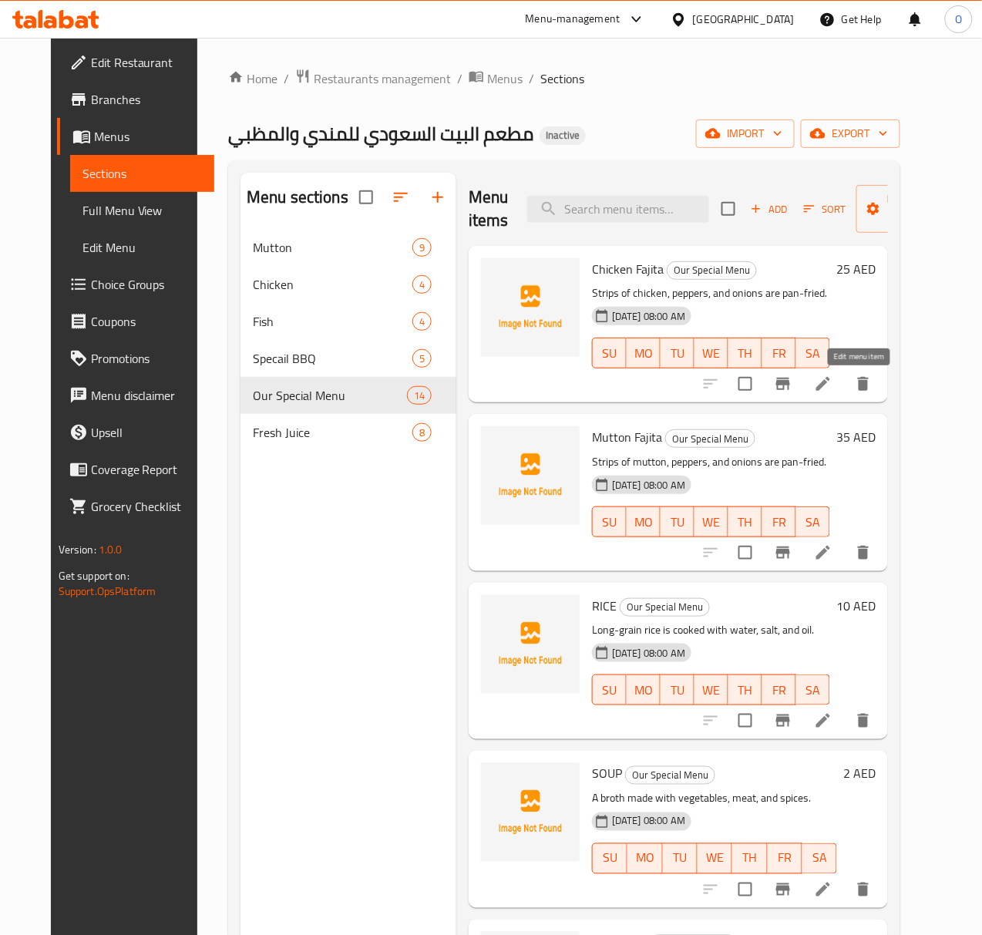
click at [832, 388] on icon at bounding box center [823, 384] width 18 height 18
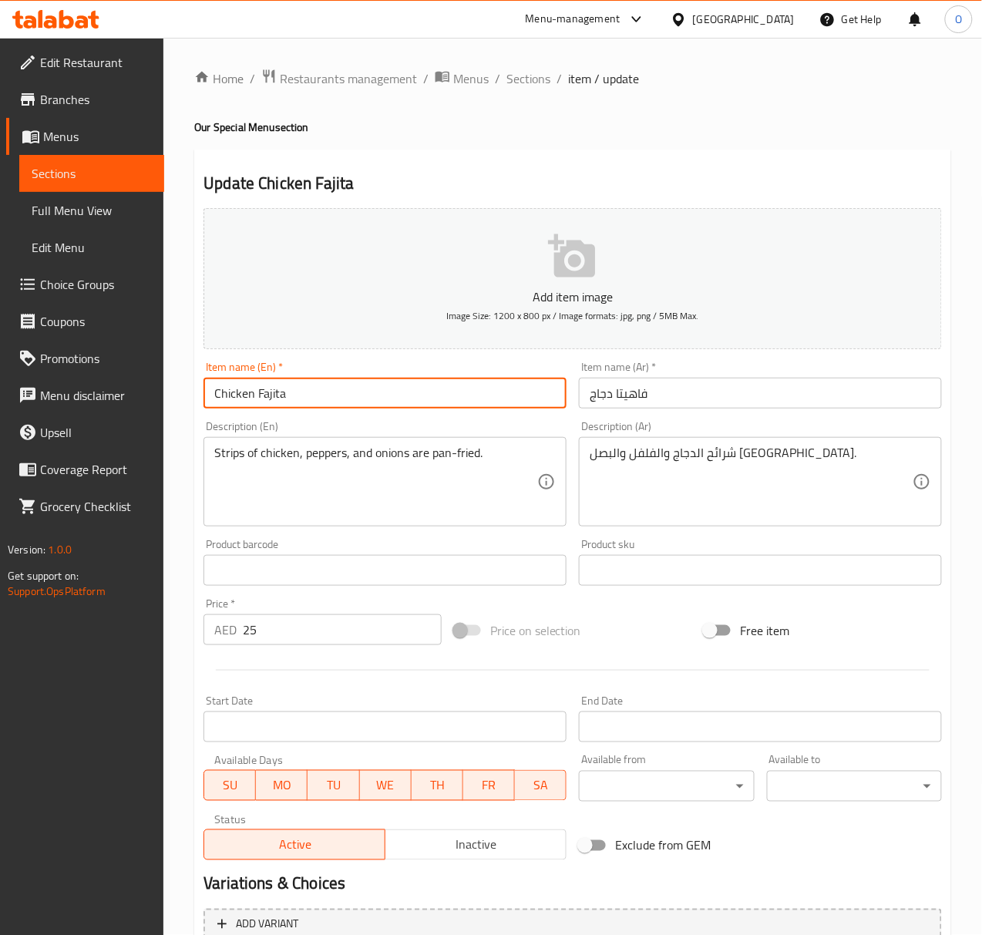
click at [279, 405] on input "Chicken Fajita" at bounding box center [384, 393] width 363 height 31
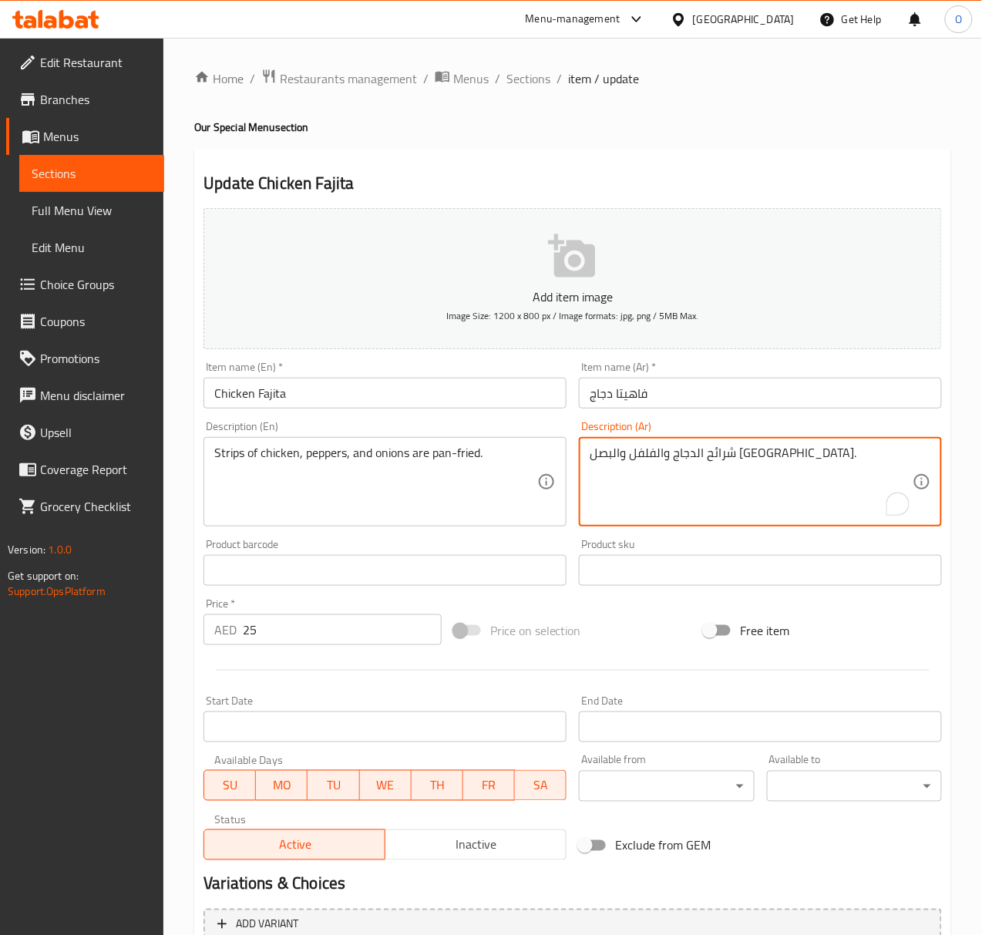
click at [750, 463] on textarea "شرائح الدجاج والفلفل والبصل مقلية." at bounding box center [751, 481] width 323 height 73
click at [593, 453] on textarea "أستربس دجاج، فلفل و بصل مقلية." at bounding box center [751, 481] width 323 height 73
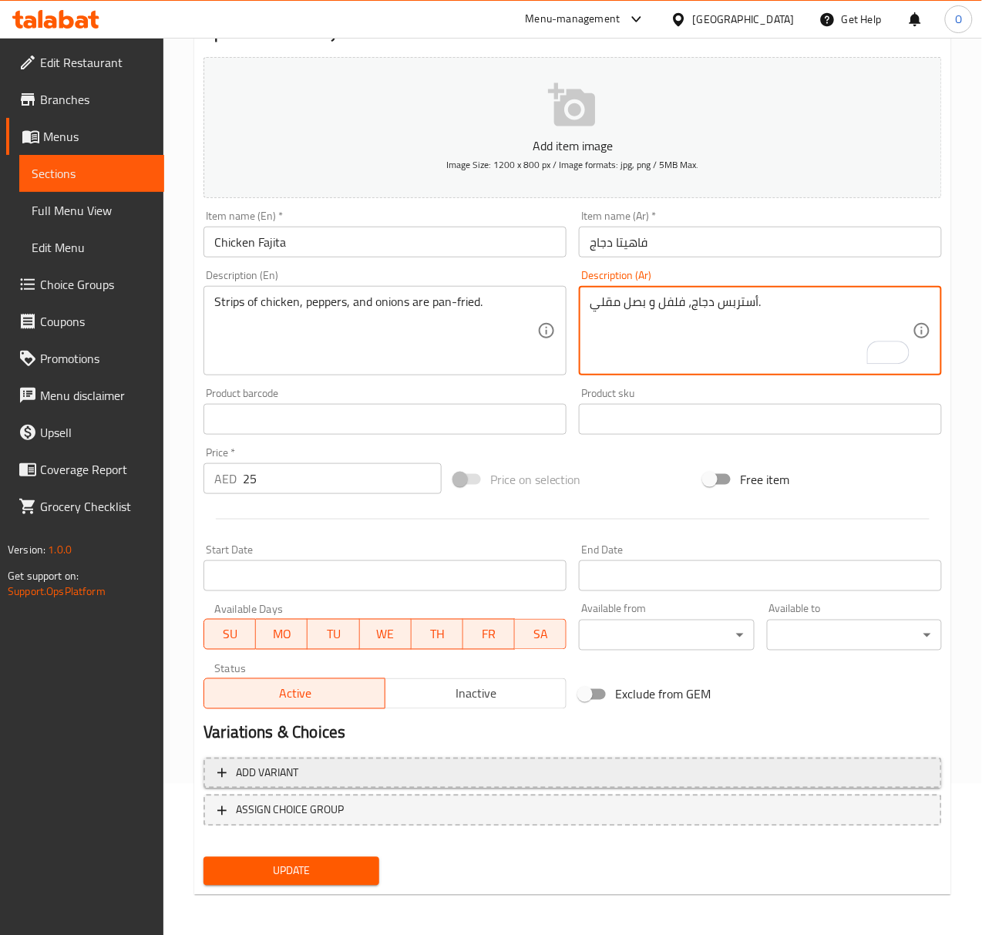
scroll to position [153, 0]
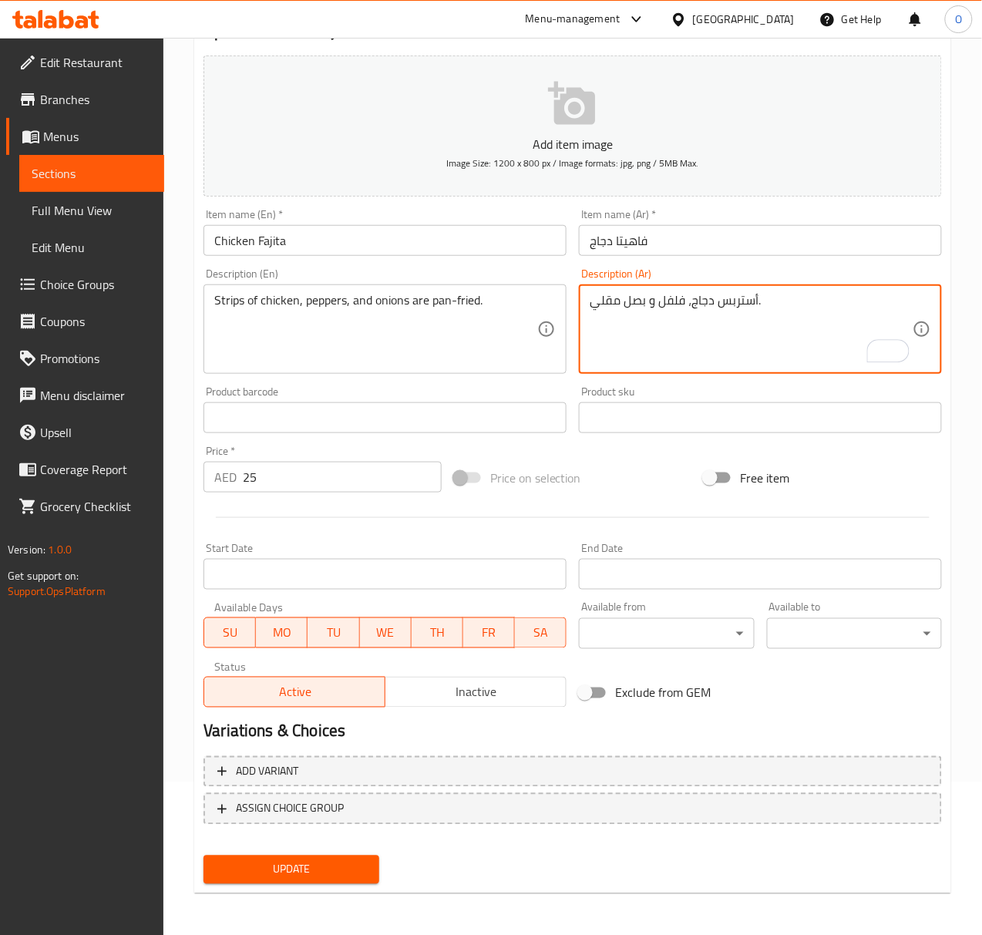
type textarea "أستربس دجاج، فلفل و بصل مقلي."
click at [277, 876] on span "Update" at bounding box center [291, 869] width 150 height 19
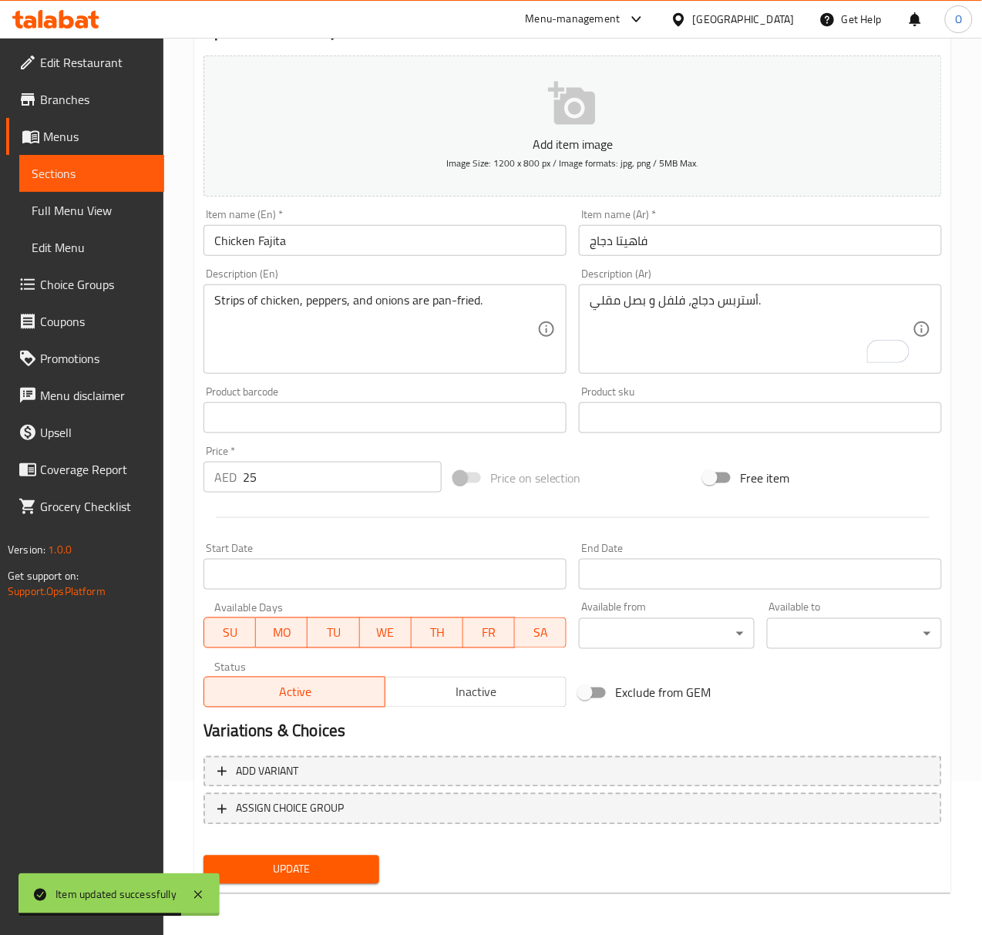
scroll to position [0, 0]
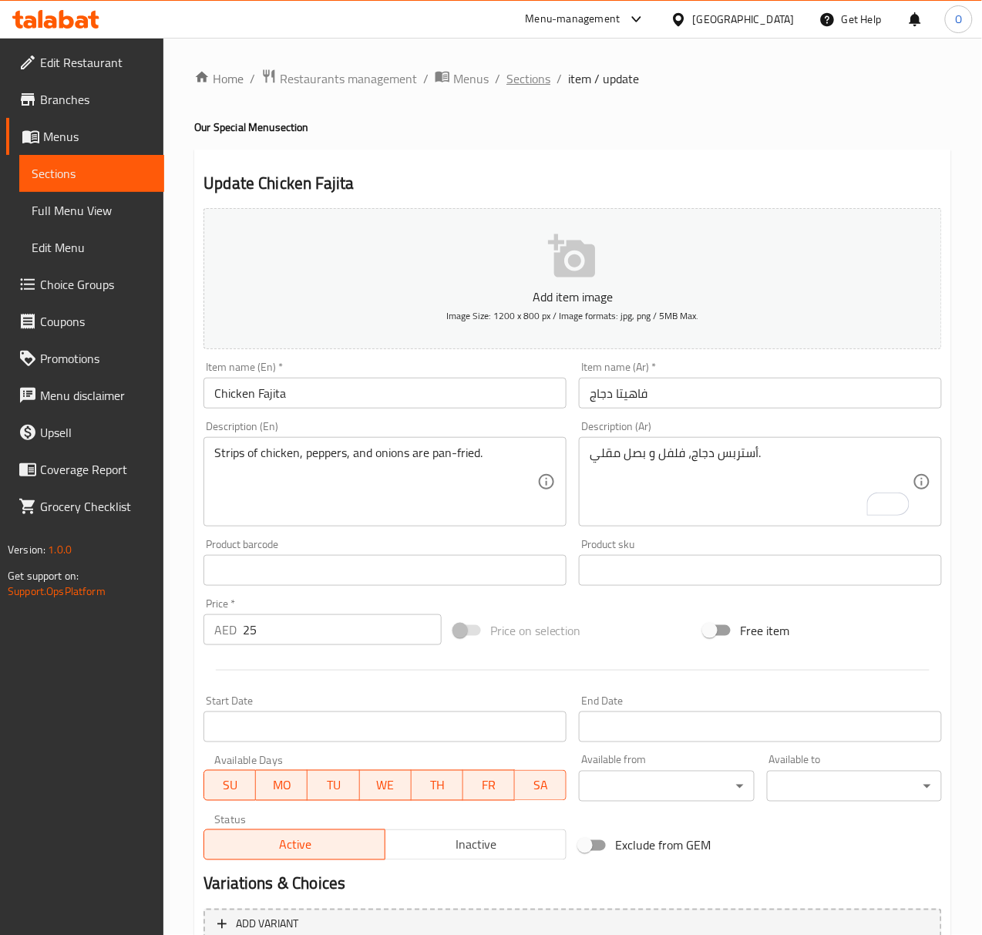
click at [521, 87] on span "Sections" at bounding box center [528, 78] width 44 height 18
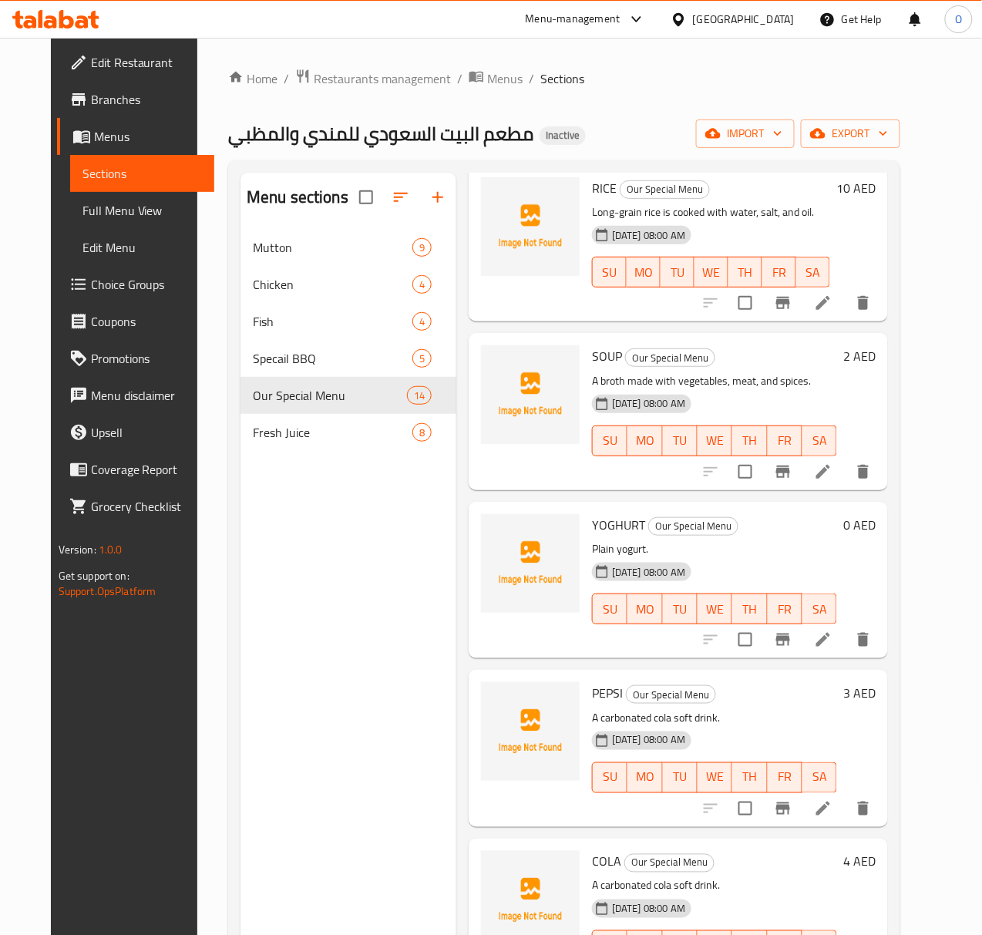
scroll to position [513, 0]
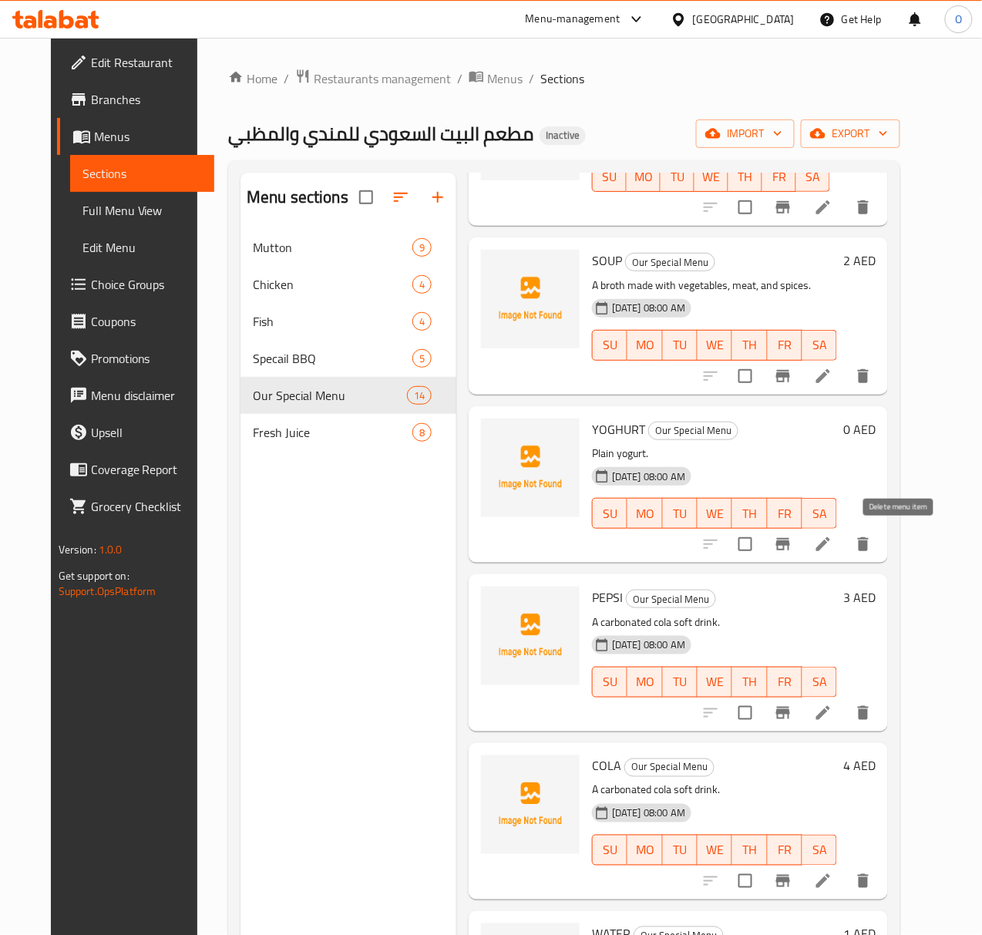
click at [872, 543] on icon "delete" at bounding box center [863, 544] width 18 height 18
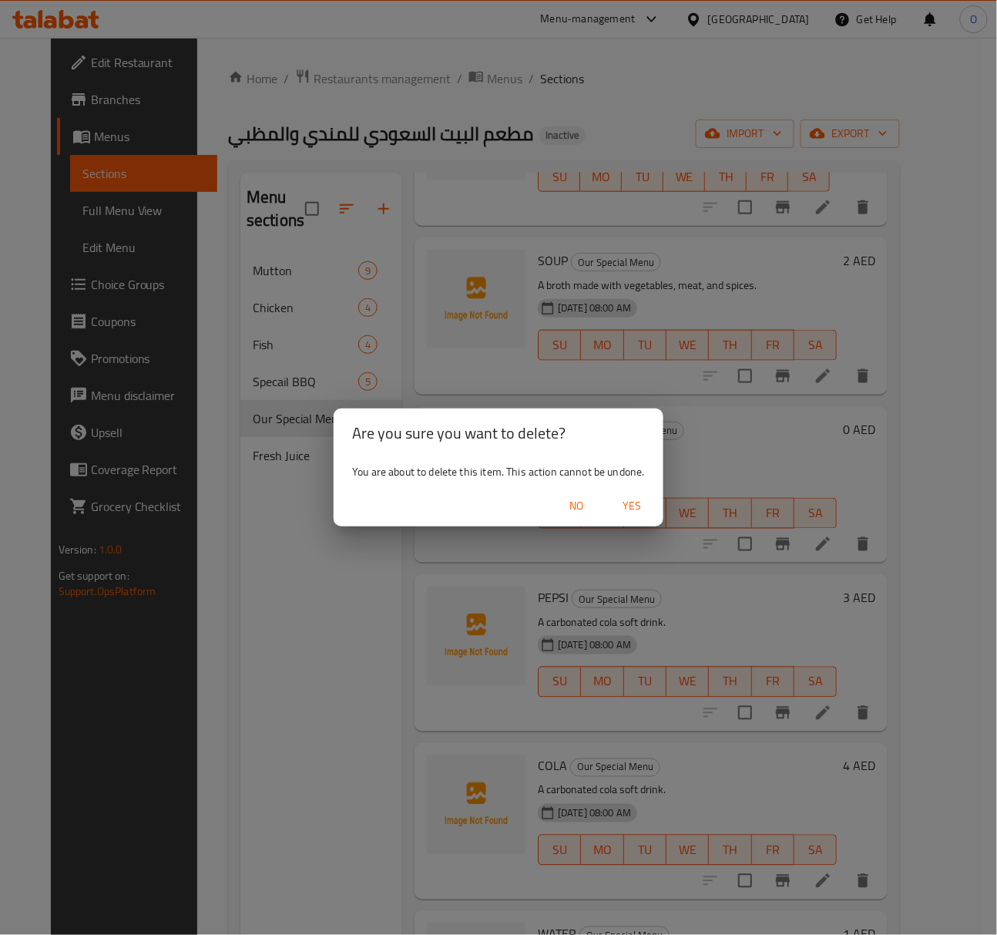
click at [630, 499] on span "Yes" at bounding box center [632, 505] width 37 height 19
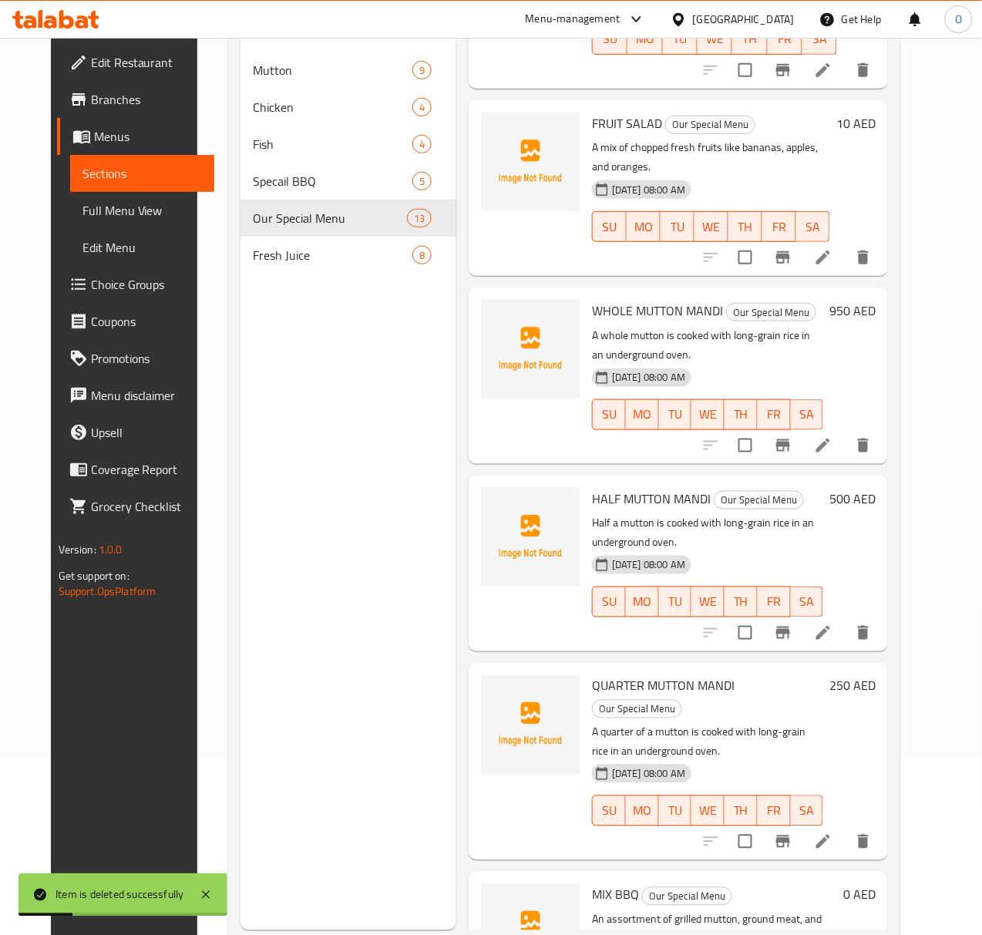
scroll to position [205, 0]
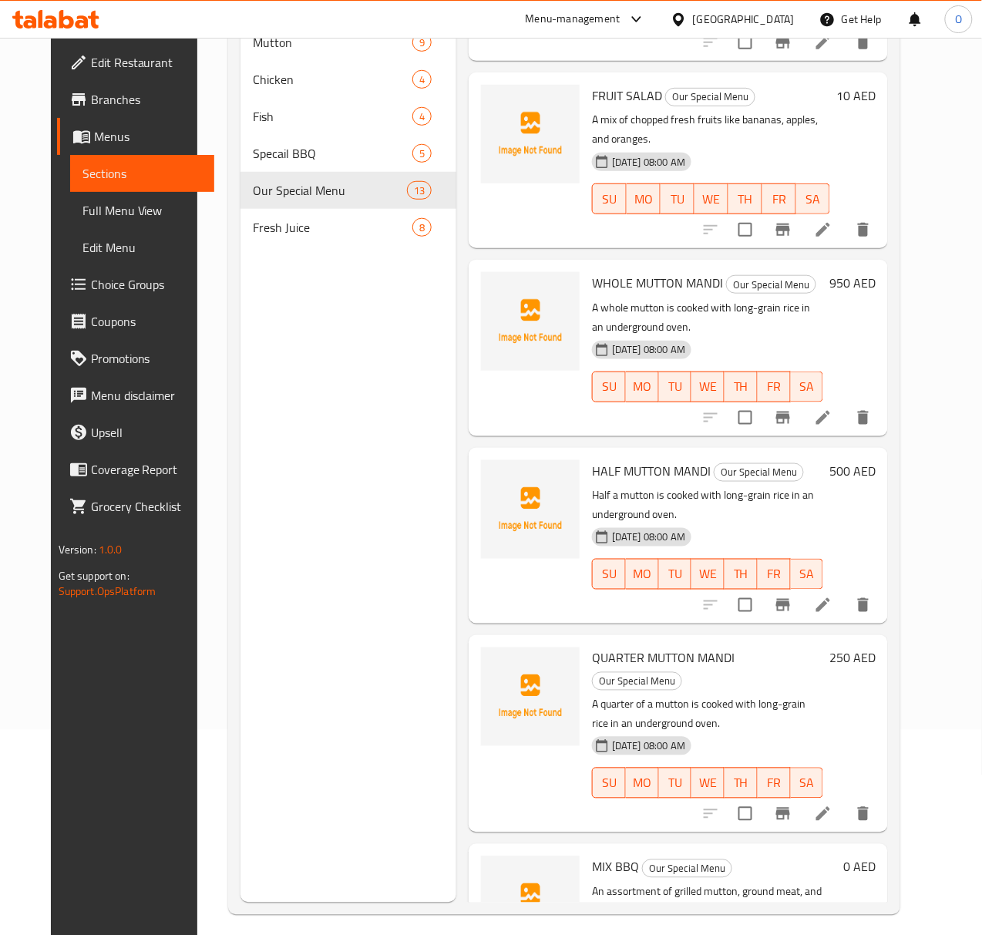
click at [592, 855] on span "MIX BBQ" at bounding box center [615, 866] width 47 height 23
copy h6 "MIX BBQ"
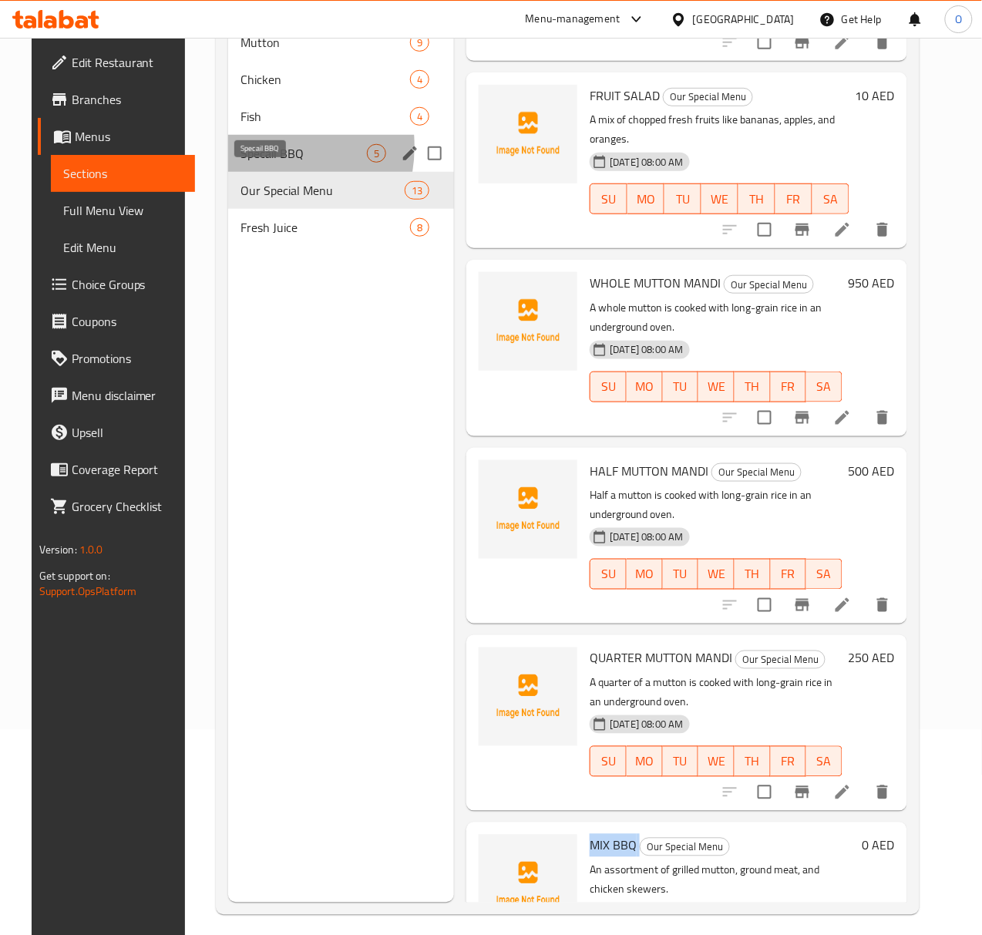
click at [240, 163] on span "Specail BBQ" at bounding box center [303, 153] width 127 height 18
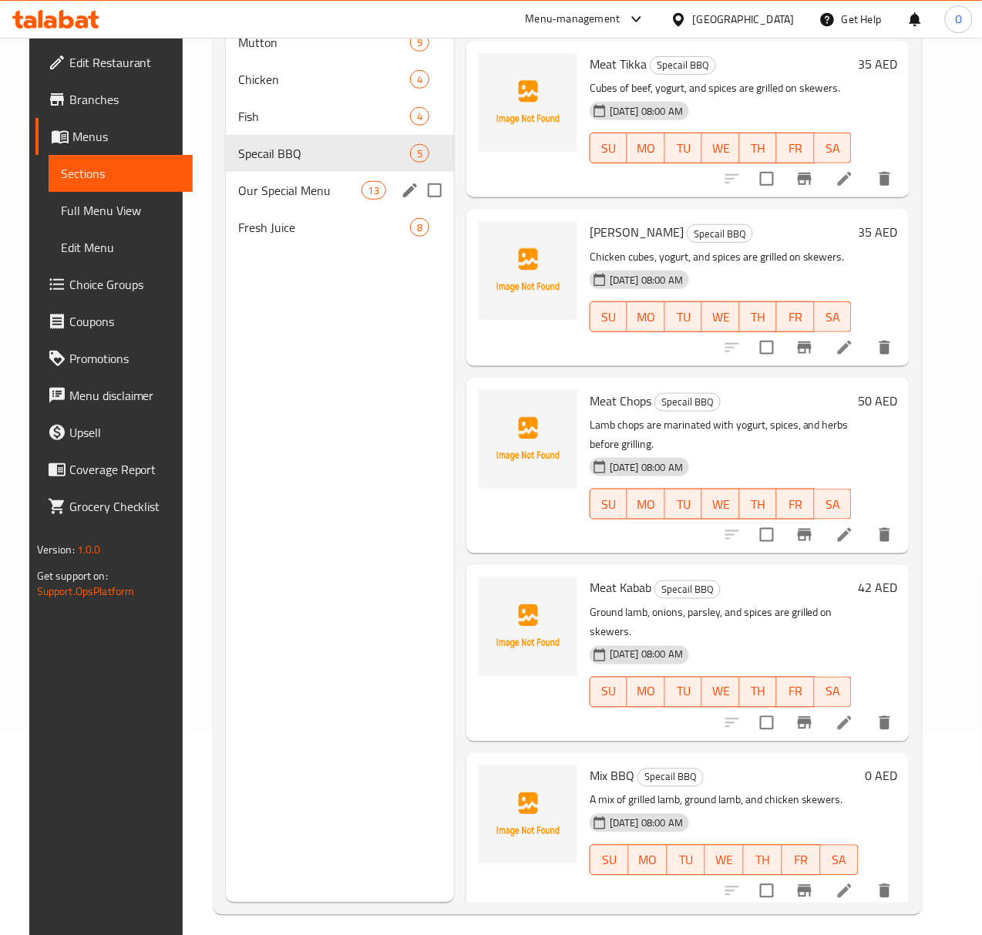
click at [264, 209] on div "Our Special Menu 13" at bounding box center [340, 190] width 228 height 37
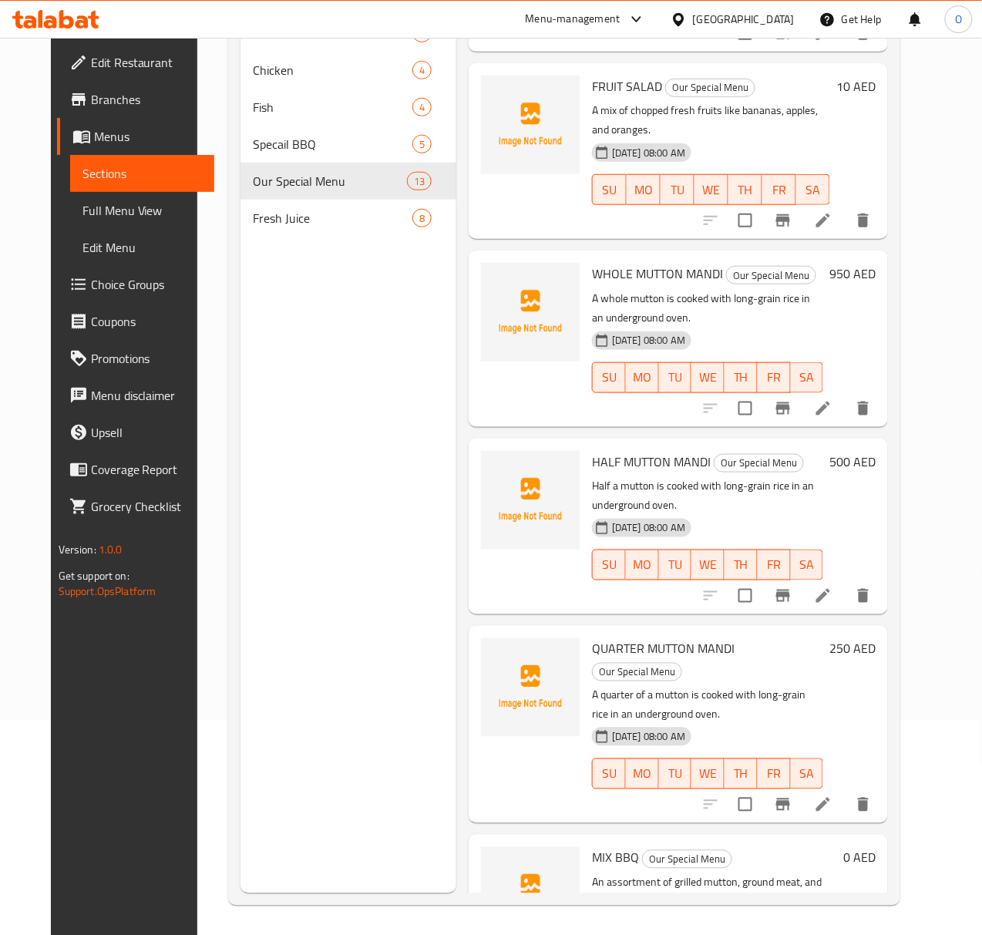
scroll to position [217, 0]
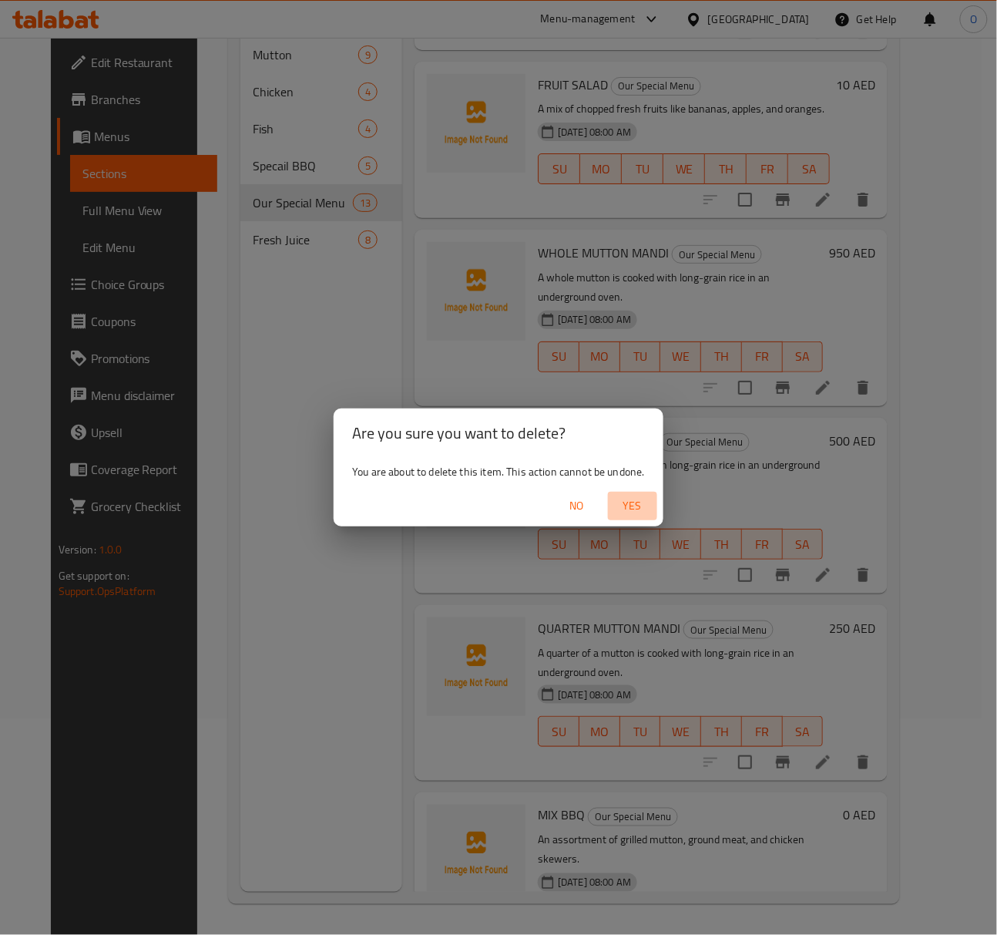
click at [633, 502] on span "Yes" at bounding box center [632, 505] width 37 height 19
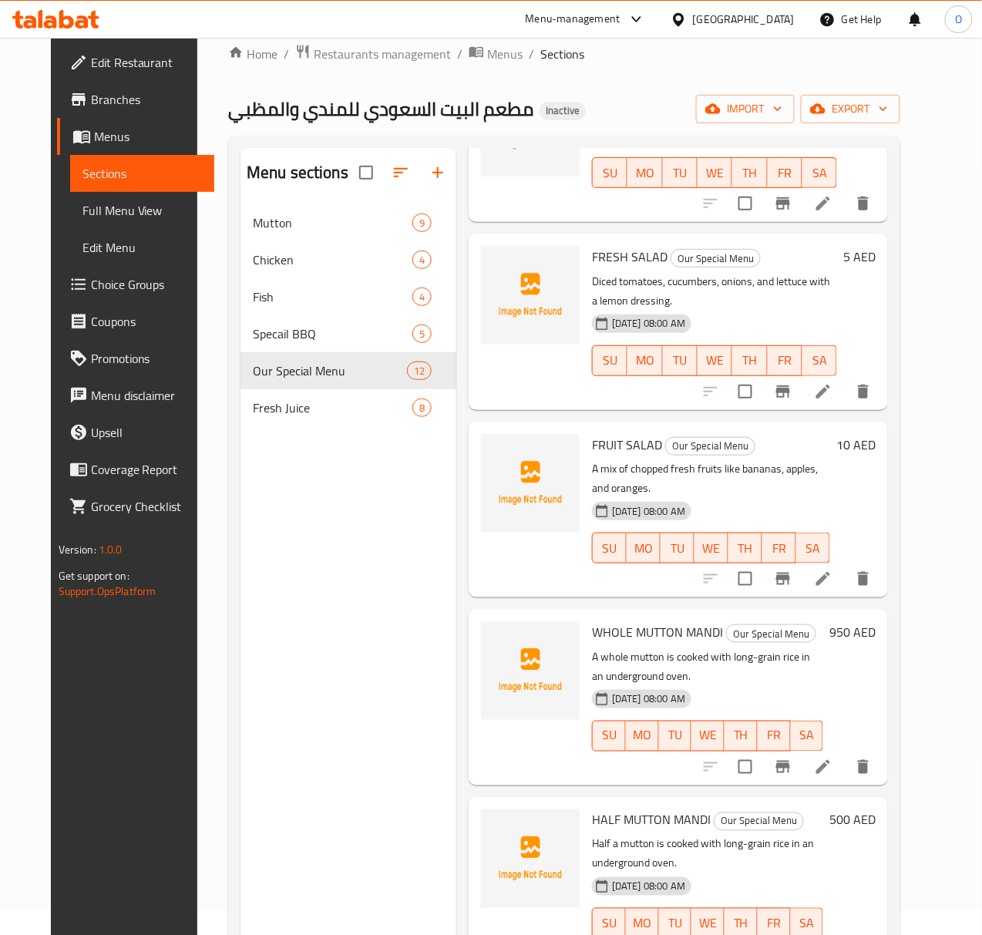
scroll to position [11, 0]
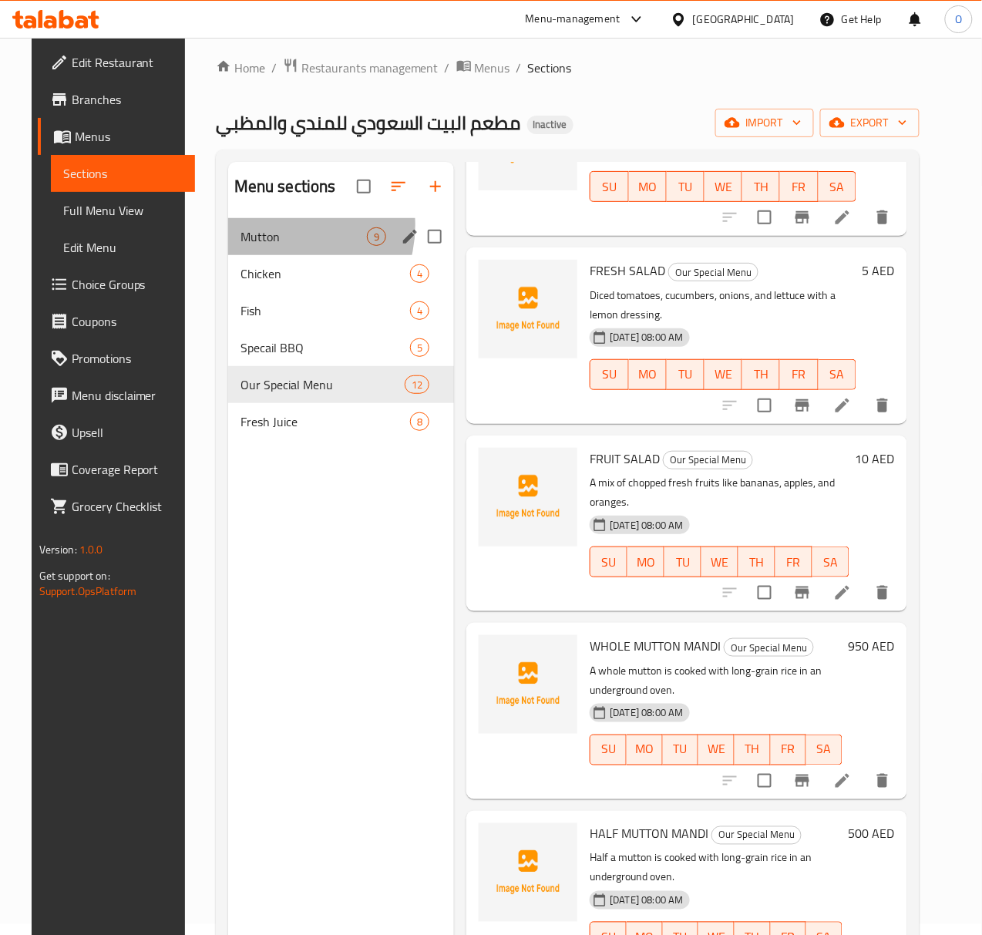
click at [260, 250] on div "Mutton 9" at bounding box center [341, 236] width 227 height 37
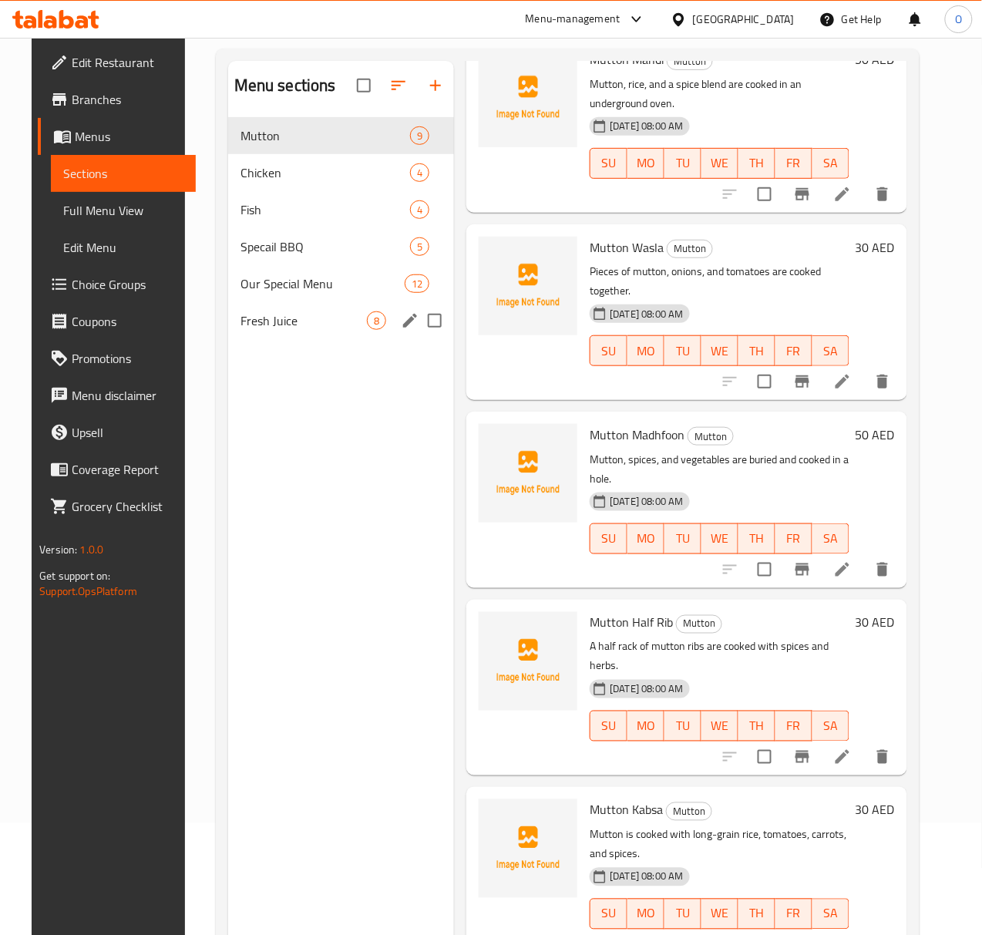
scroll to position [11, 0]
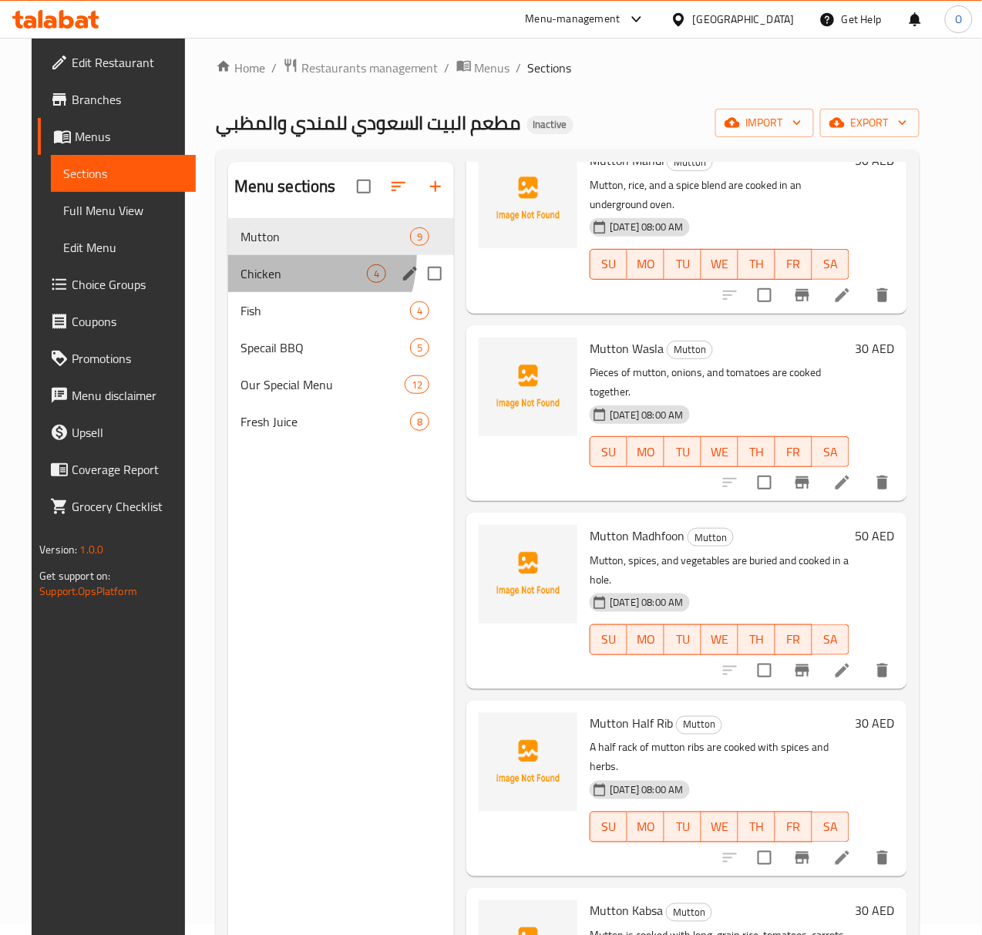
click at [260, 281] on div "Chicken 4" at bounding box center [341, 273] width 227 height 37
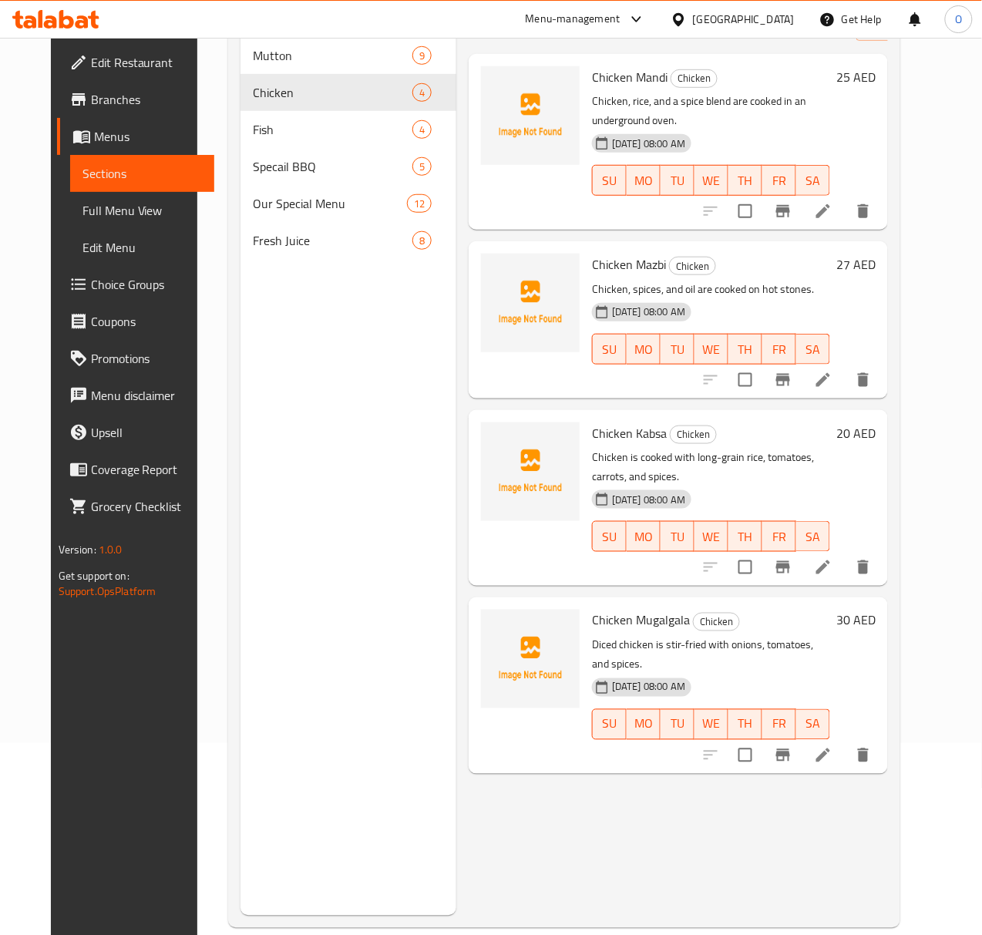
scroll to position [217, 0]
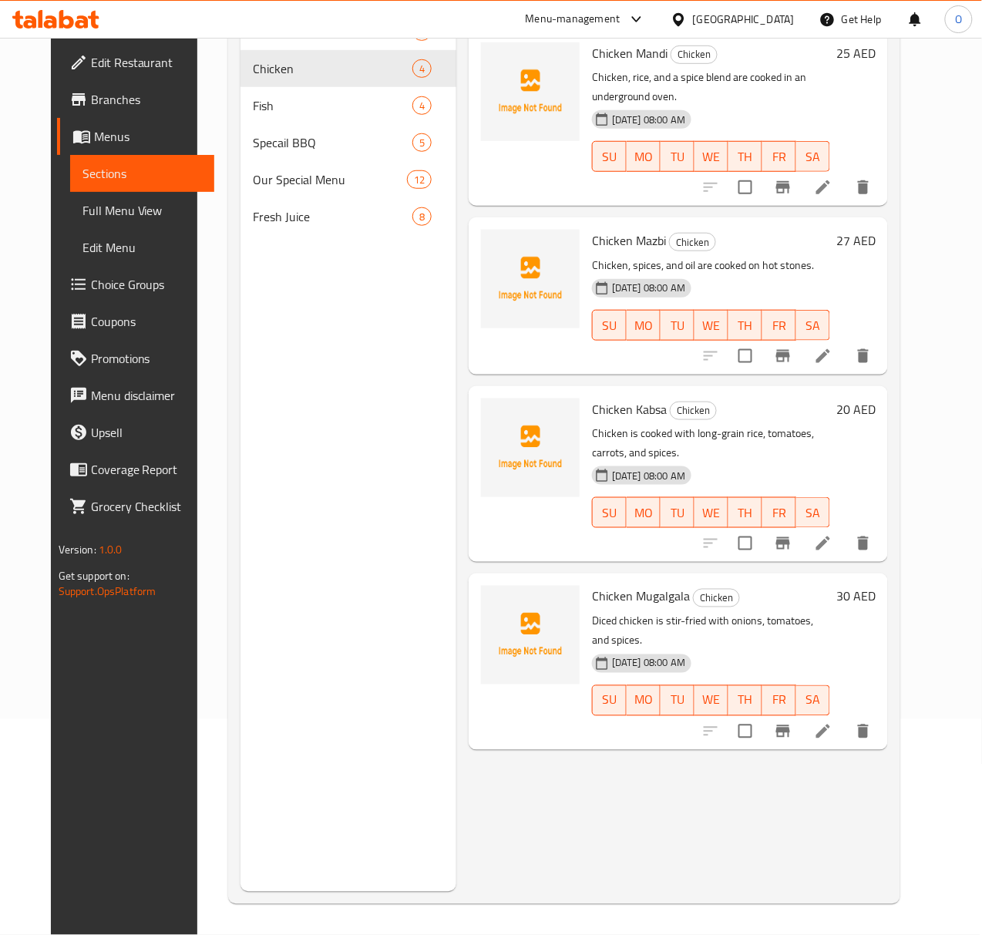
click at [845, 717] on li at bounding box center [822, 731] width 43 height 28
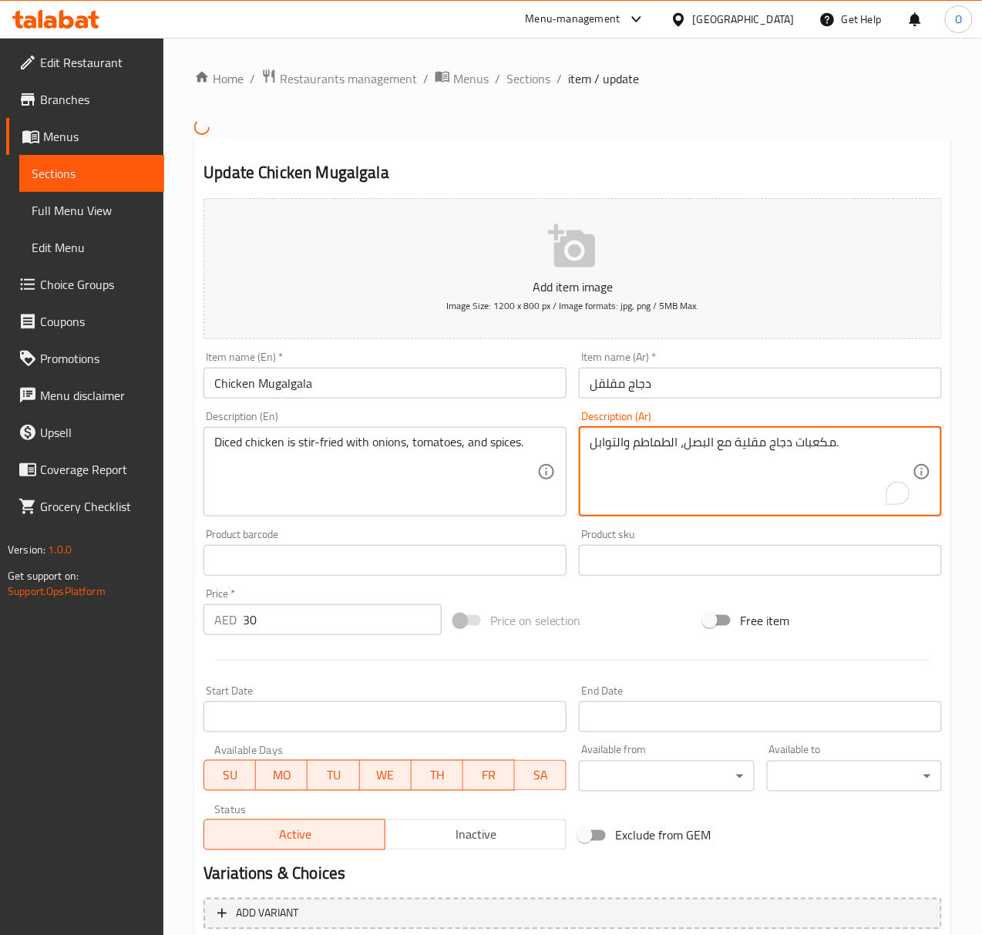
click at [811, 449] on textarea "مكعبات دجاج مقلية مع البصل، الطماطم والتوابل." at bounding box center [751, 471] width 323 height 73
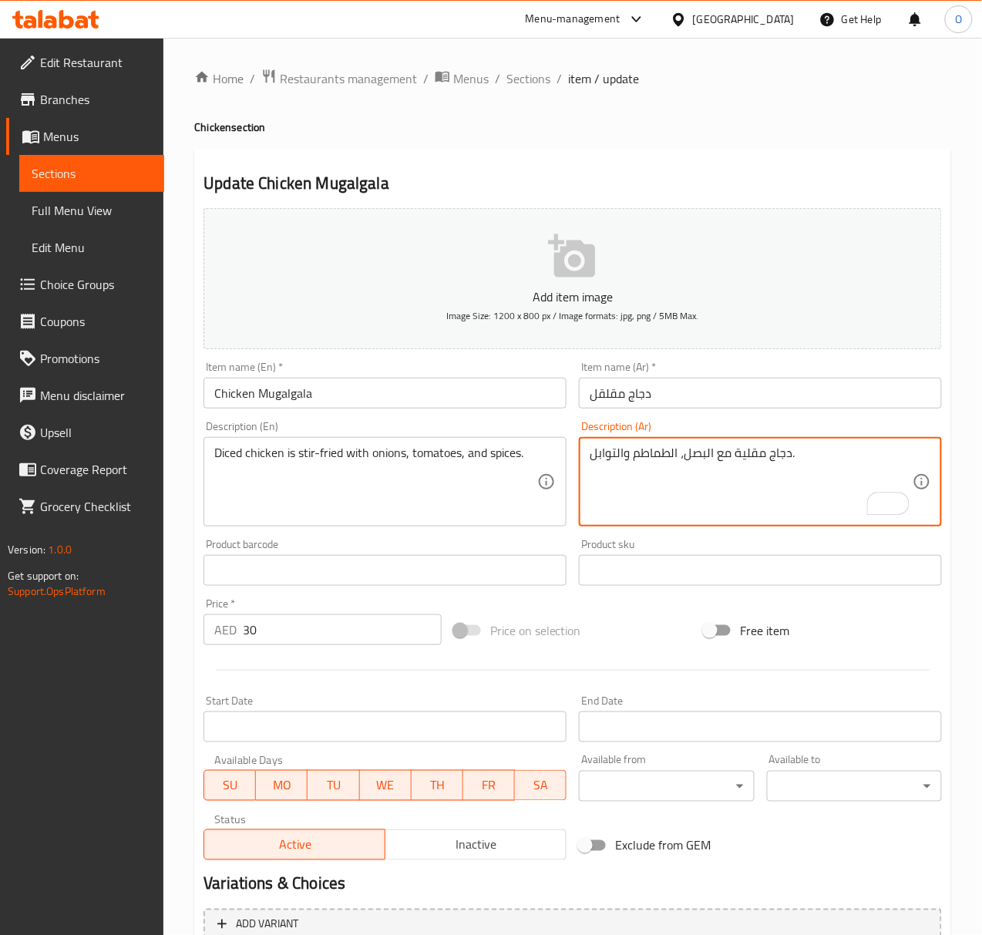
paste textarea "طعة إلى مكعباتمق"
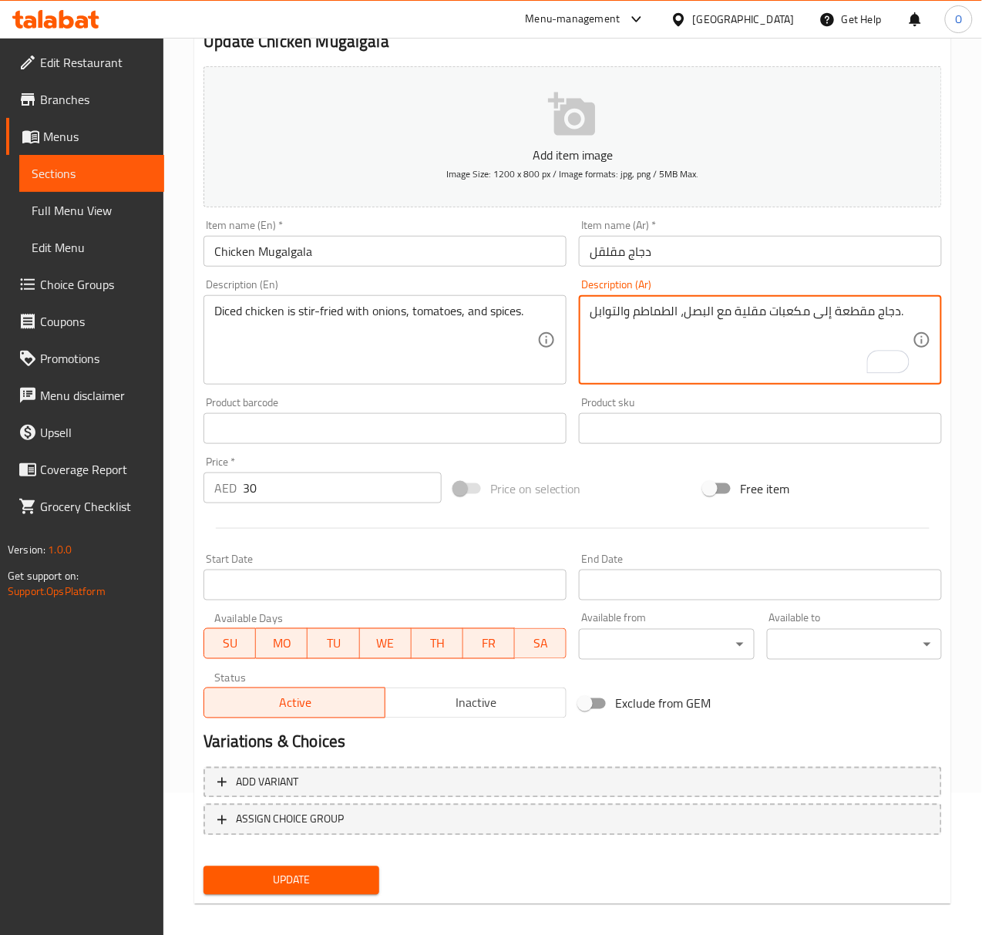
scroll to position [153, 0]
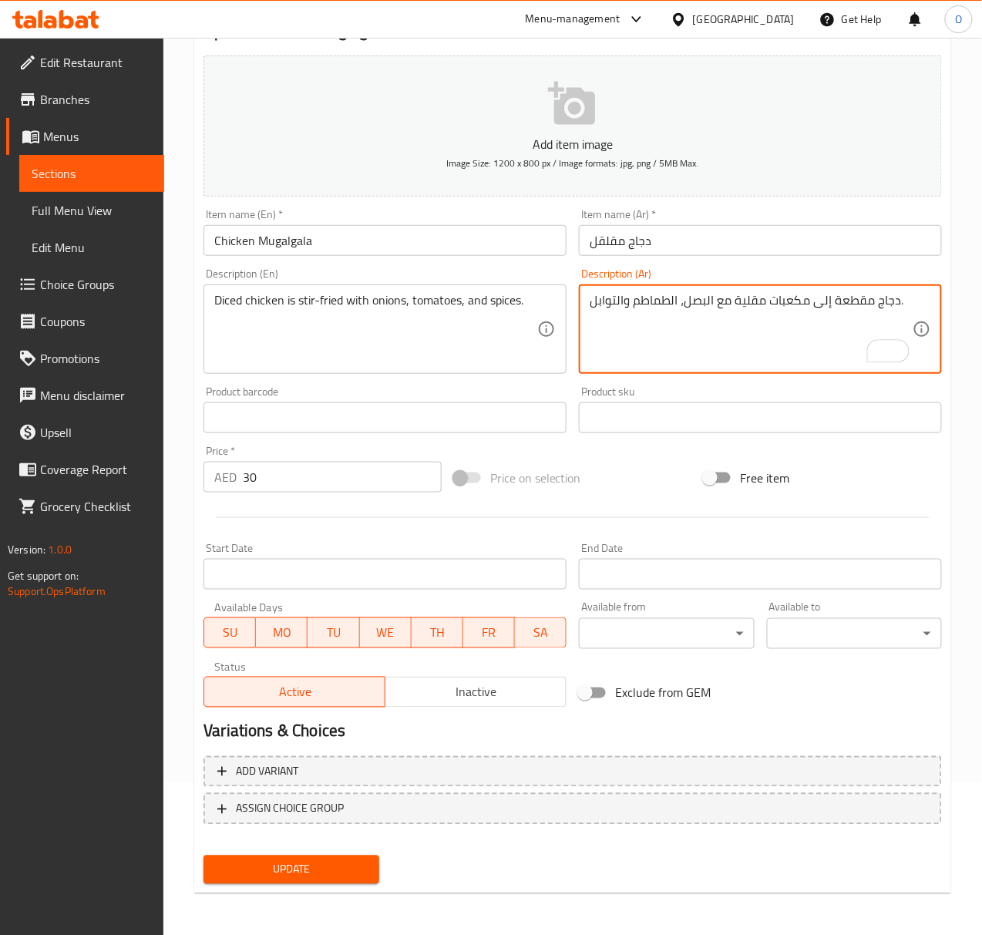
type textarea "دجاج مقطعة إلى مكعبات مقلية مع البصل، الطماطم والتوابل."
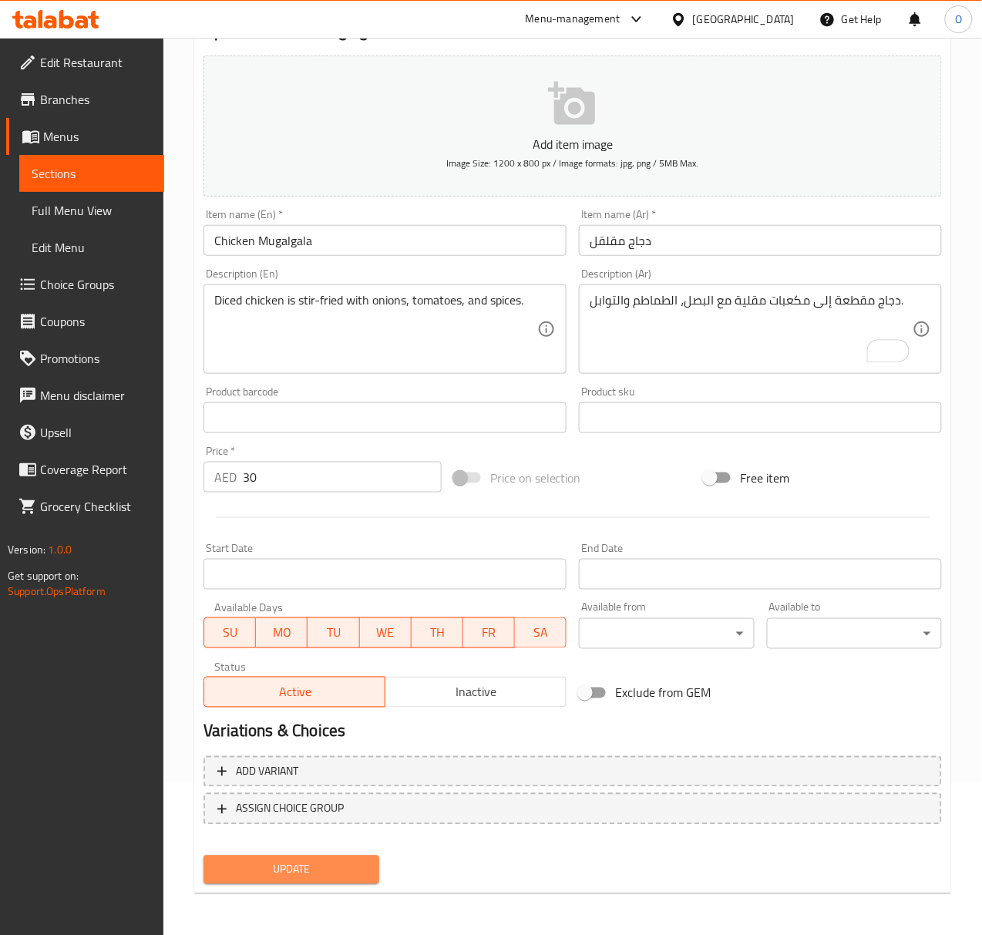
click at [296, 857] on button "Update" at bounding box center [290, 869] width 175 height 29
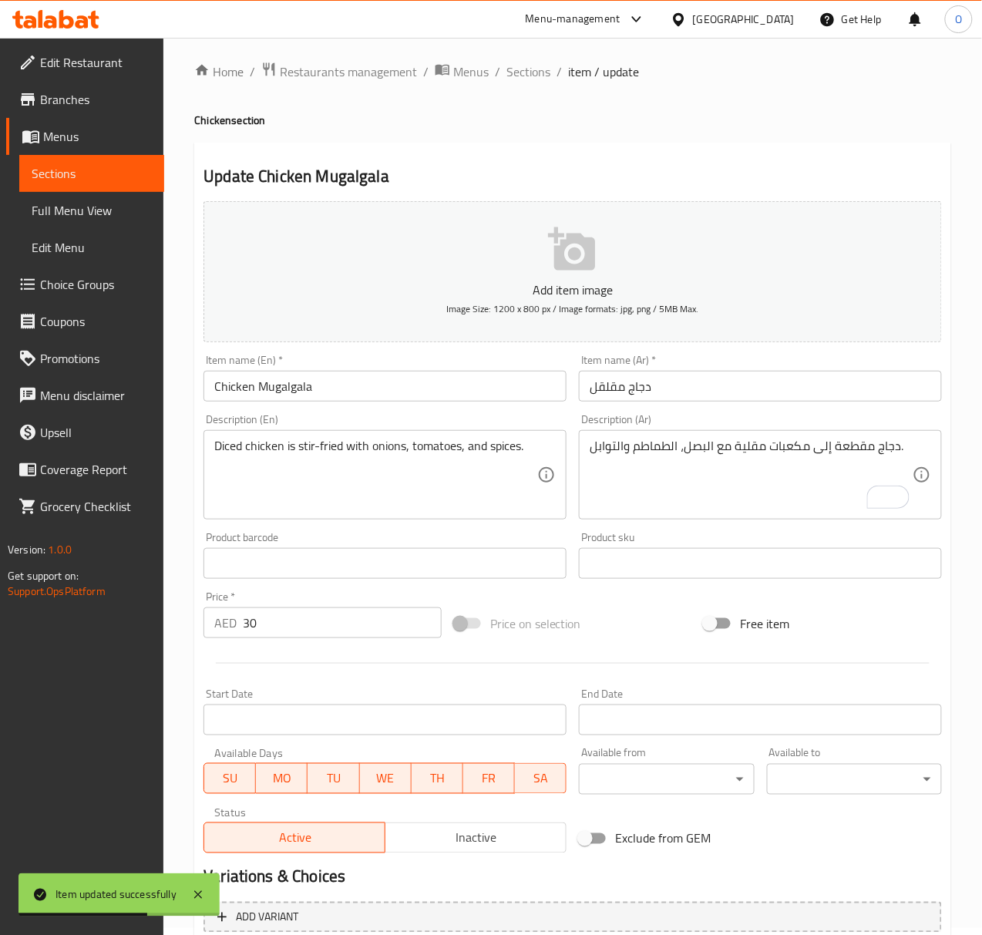
scroll to position [0, 0]
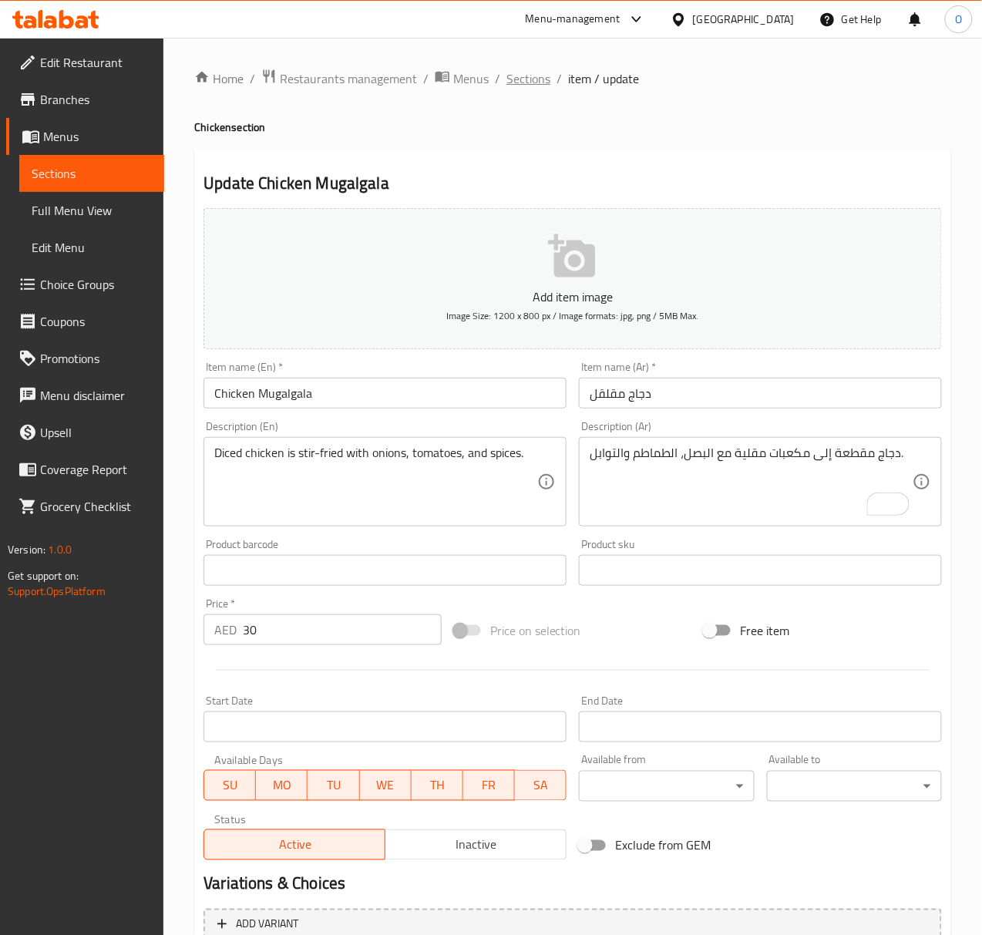
click at [530, 74] on span "Sections" at bounding box center [528, 78] width 44 height 18
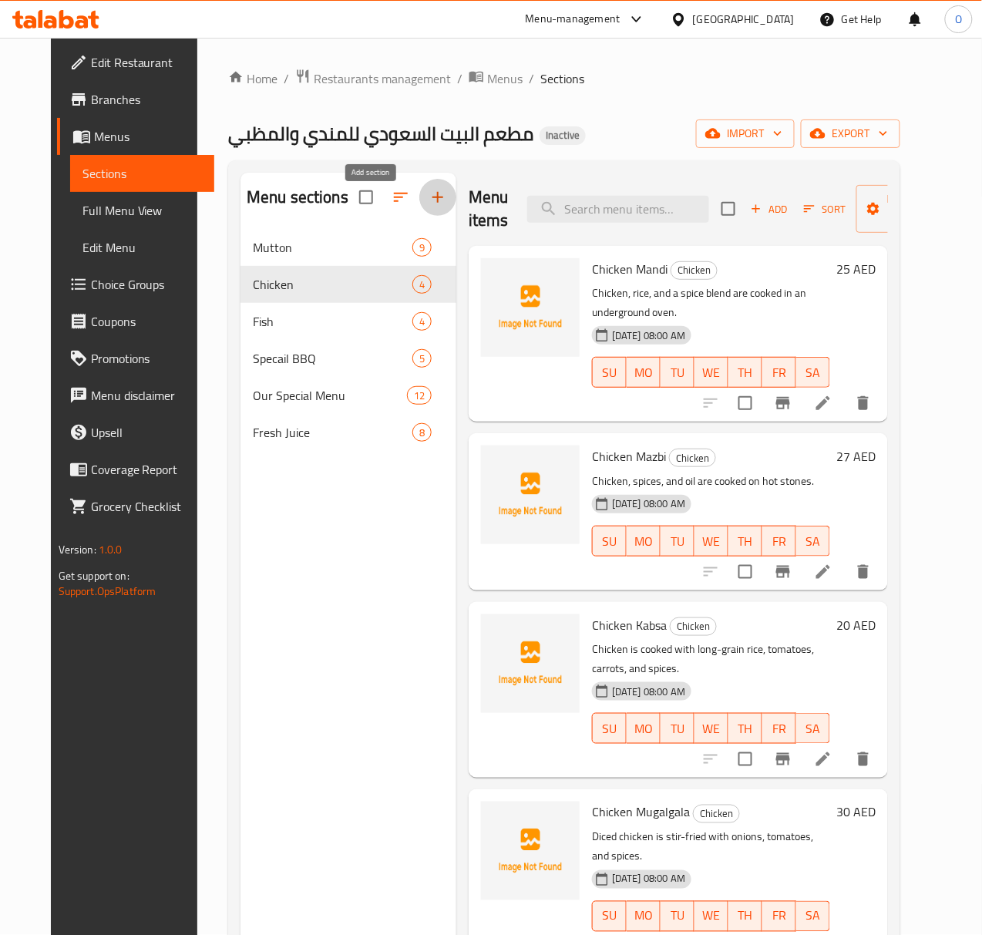
click at [428, 207] on icon "button" at bounding box center [437, 197] width 18 height 18
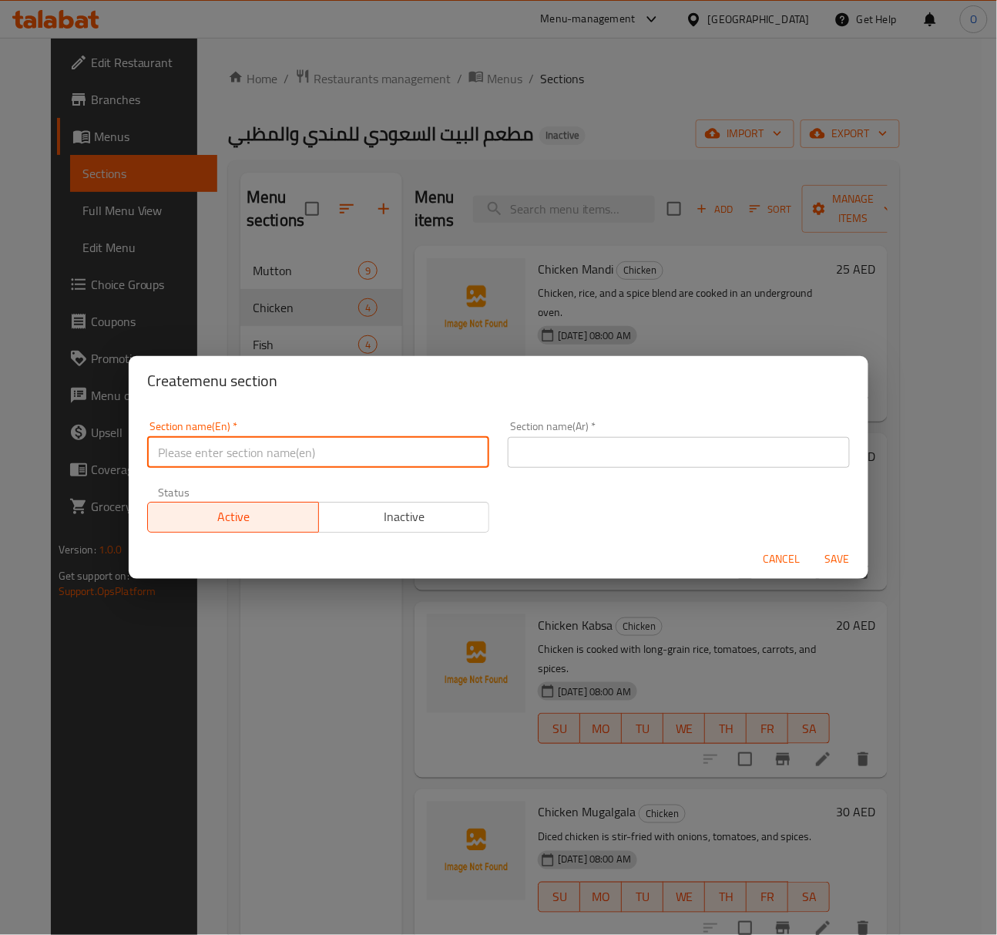
click at [183, 447] on input "text" at bounding box center [318, 452] width 342 height 31
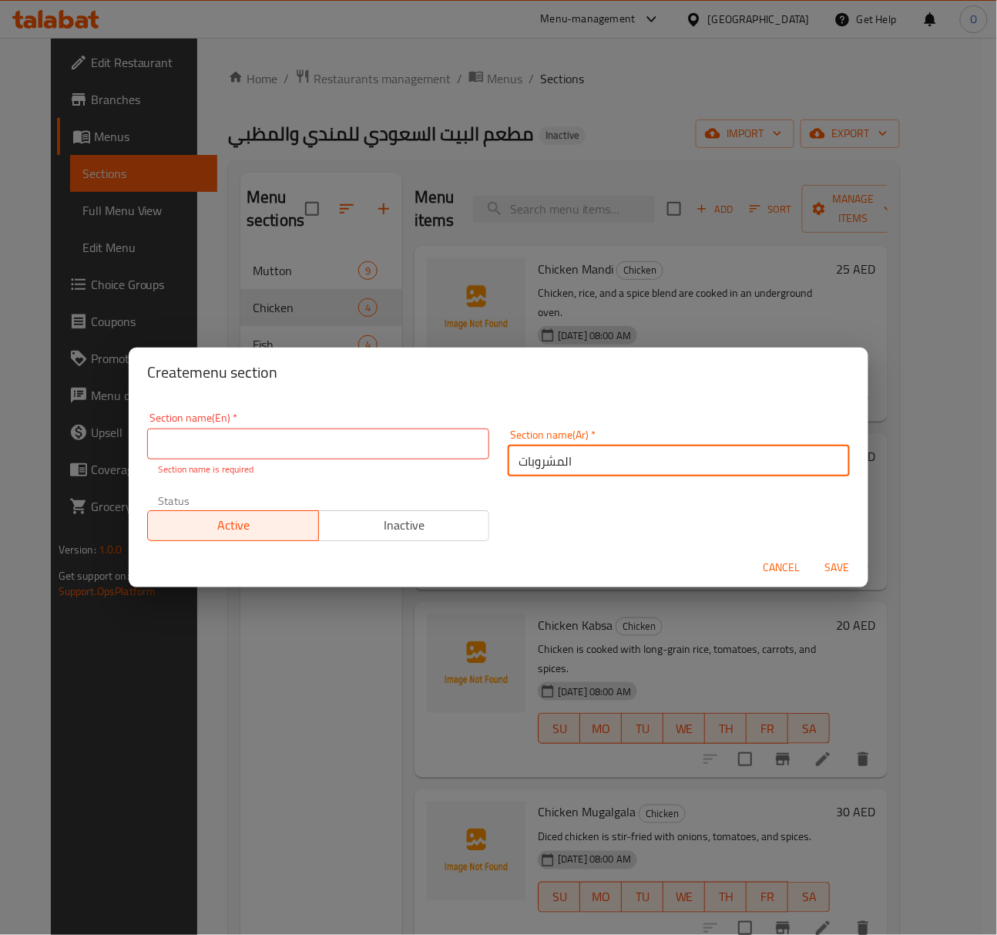
type input "المشروبات"
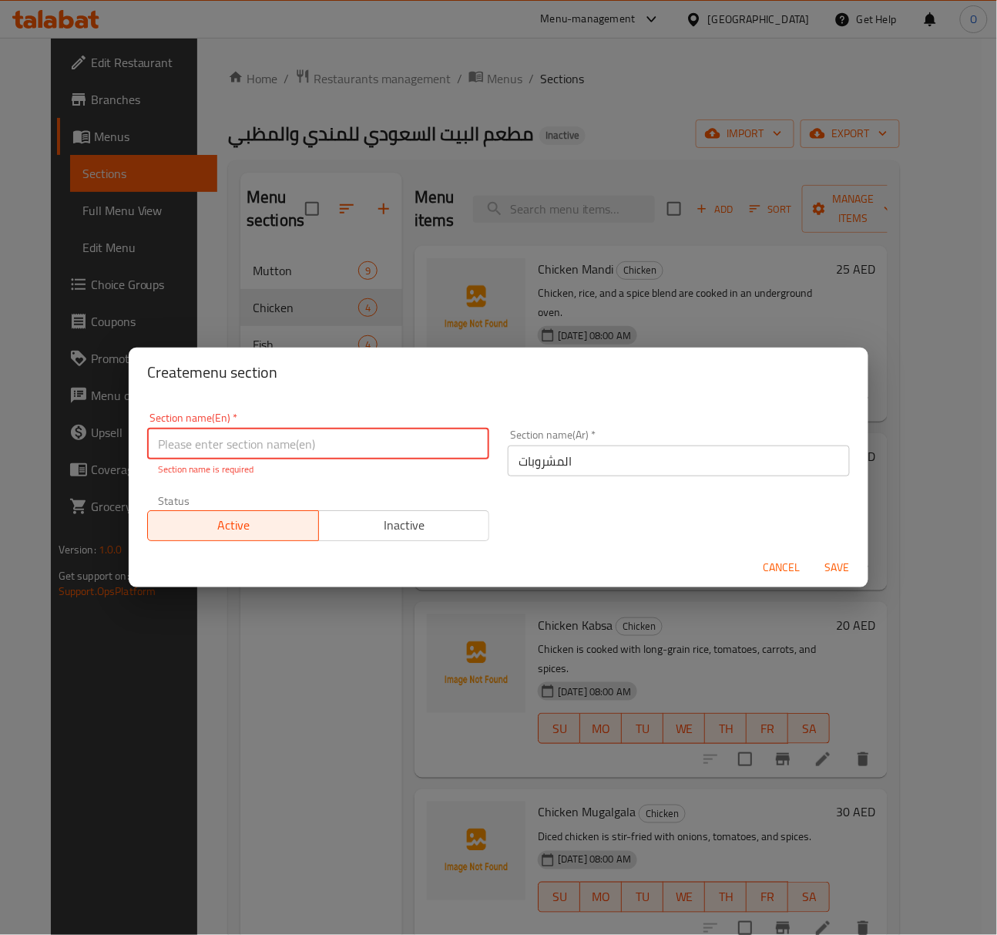
click at [183, 445] on input "text" at bounding box center [318, 443] width 342 height 31
type input "Drinks"
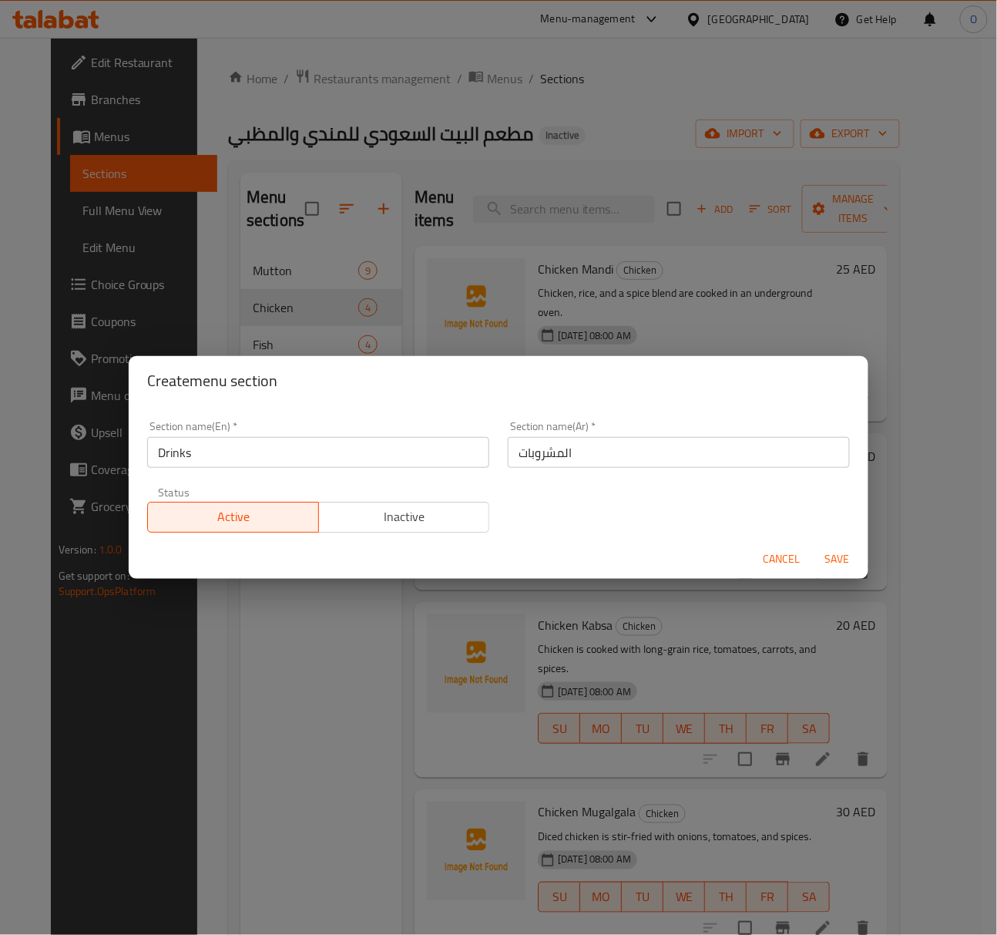
click at [838, 576] on div "Cancel Save" at bounding box center [499, 559] width 740 height 41
click at [837, 559] on span "Save" at bounding box center [837, 558] width 37 height 19
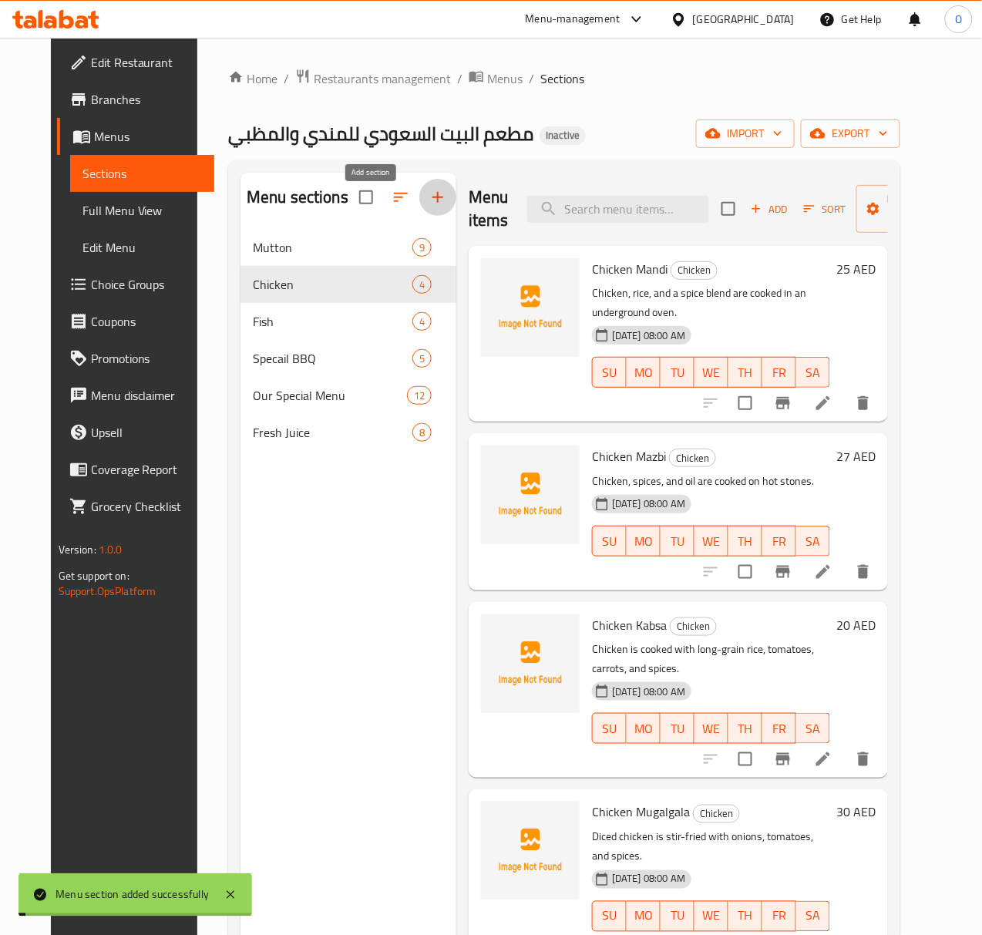
click at [432, 203] on icon "button" at bounding box center [437, 197] width 11 height 11
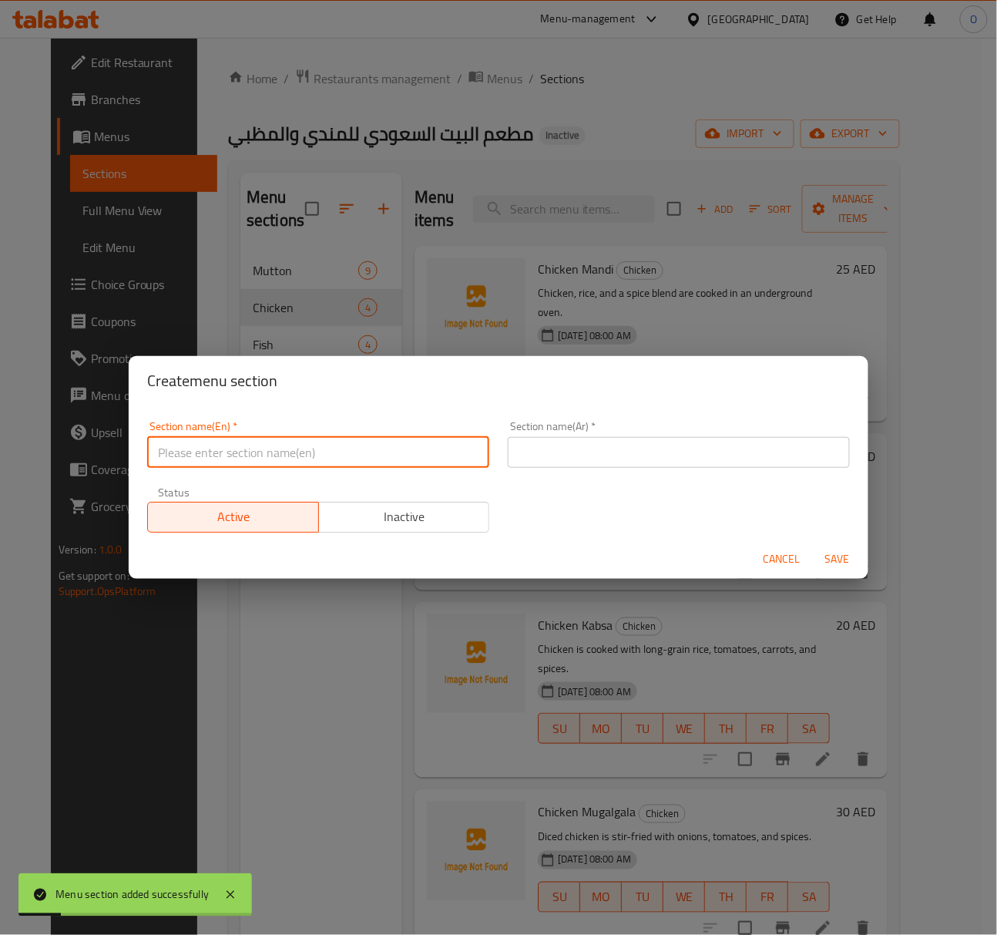
click at [334, 442] on input "text" at bounding box center [318, 452] width 342 height 31
type input "Desserts"
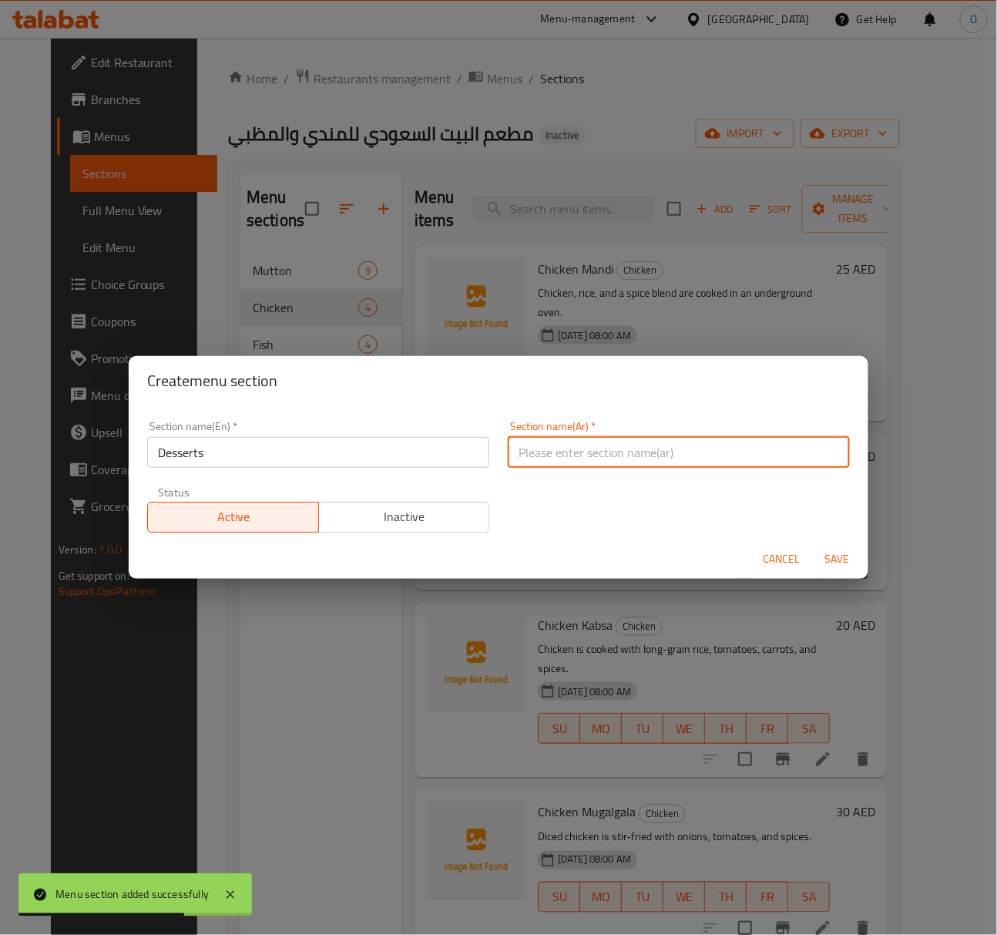
click at [569, 456] on input "text" at bounding box center [679, 452] width 342 height 31
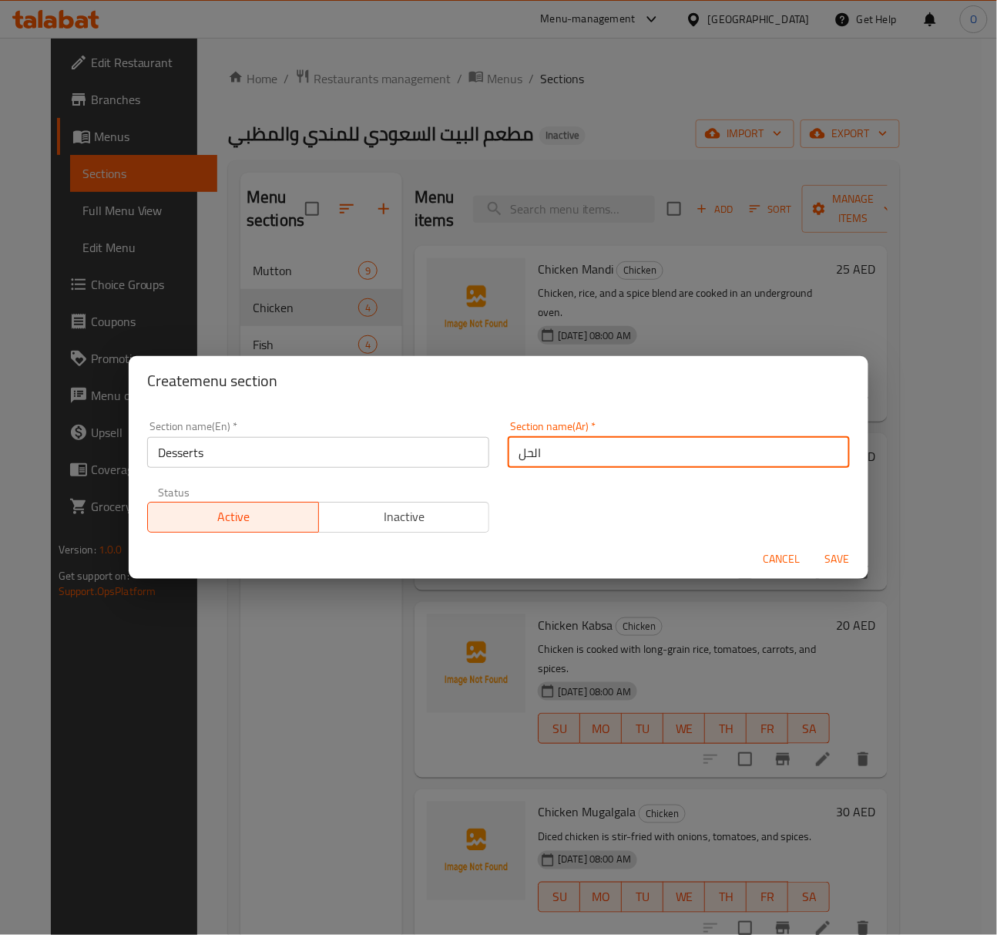
type input "الحلويات"
click at [842, 556] on span "Save" at bounding box center [837, 558] width 37 height 19
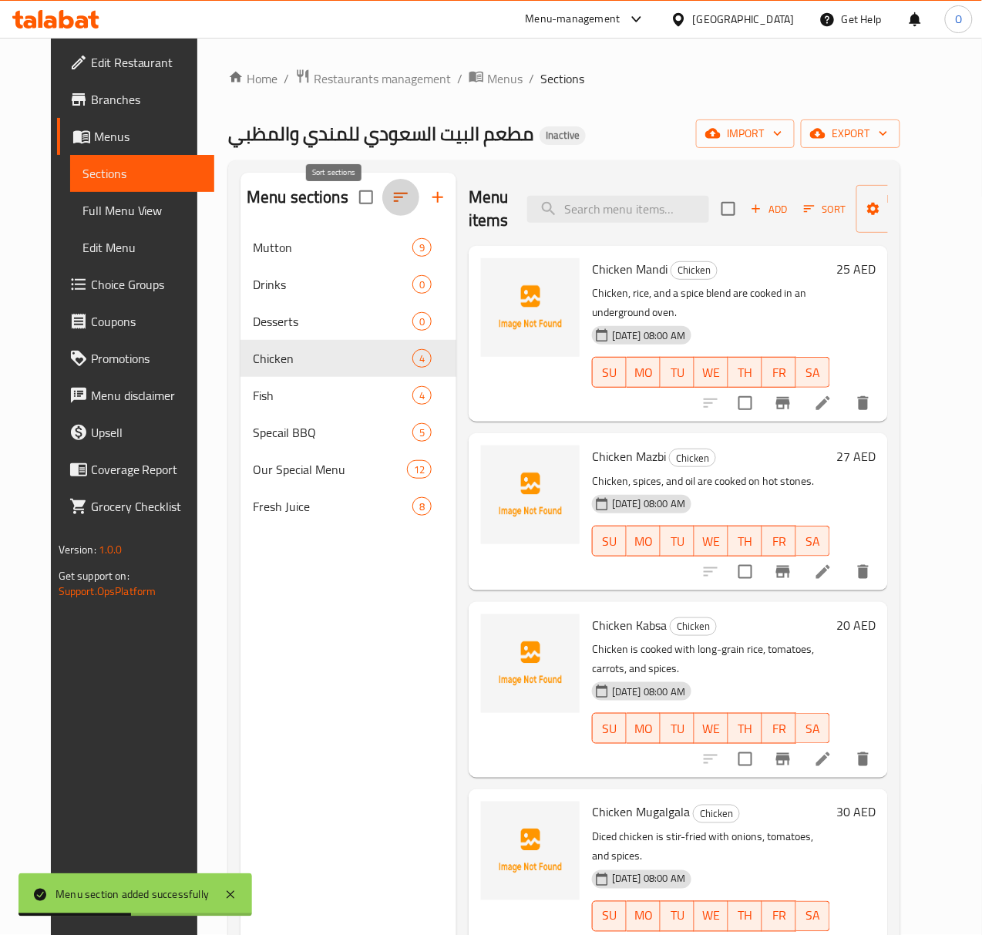
click at [391, 207] on icon "button" at bounding box center [400, 197] width 18 height 18
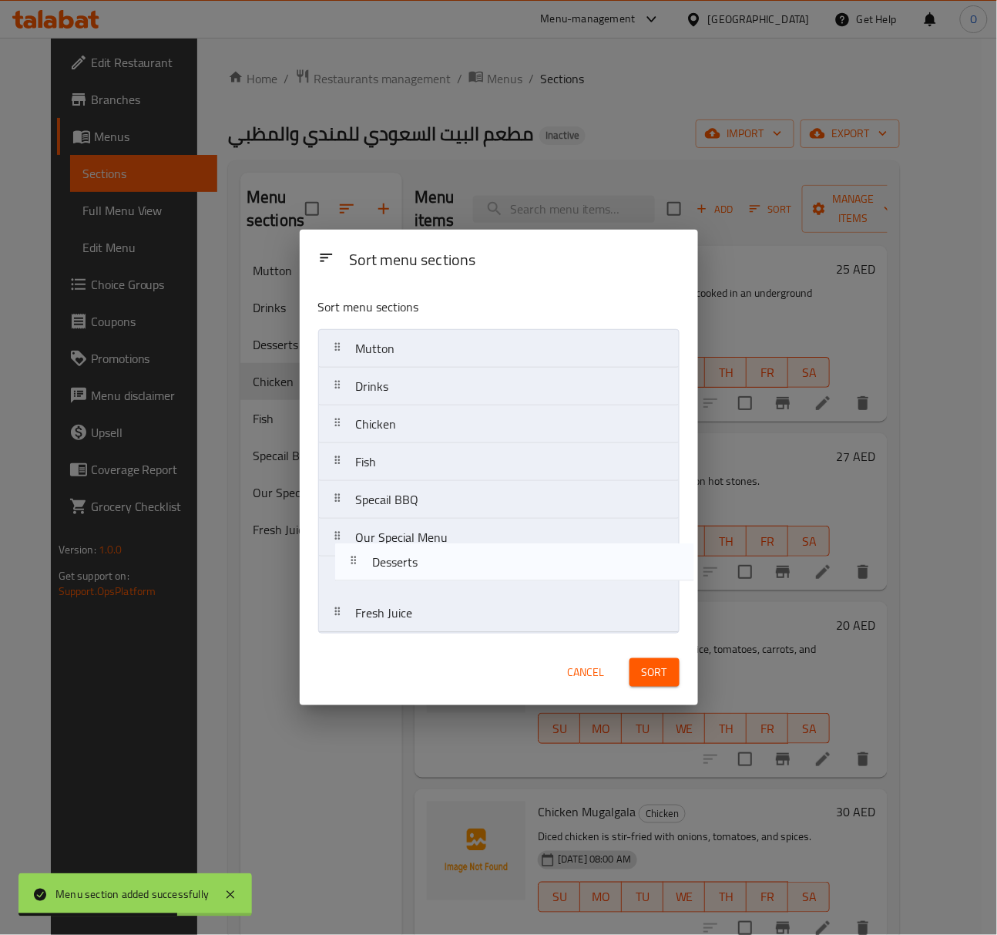
drag, startPoint x: 388, startPoint y: 423, endPoint x: 408, endPoint y: 568, distance: 146.2
click at [408, 568] on nav "Mutton Drinks Desserts Chicken Fish Specail BBQ Our Special Menu Fresh Juice" at bounding box center [498, 481] width 361 height 304
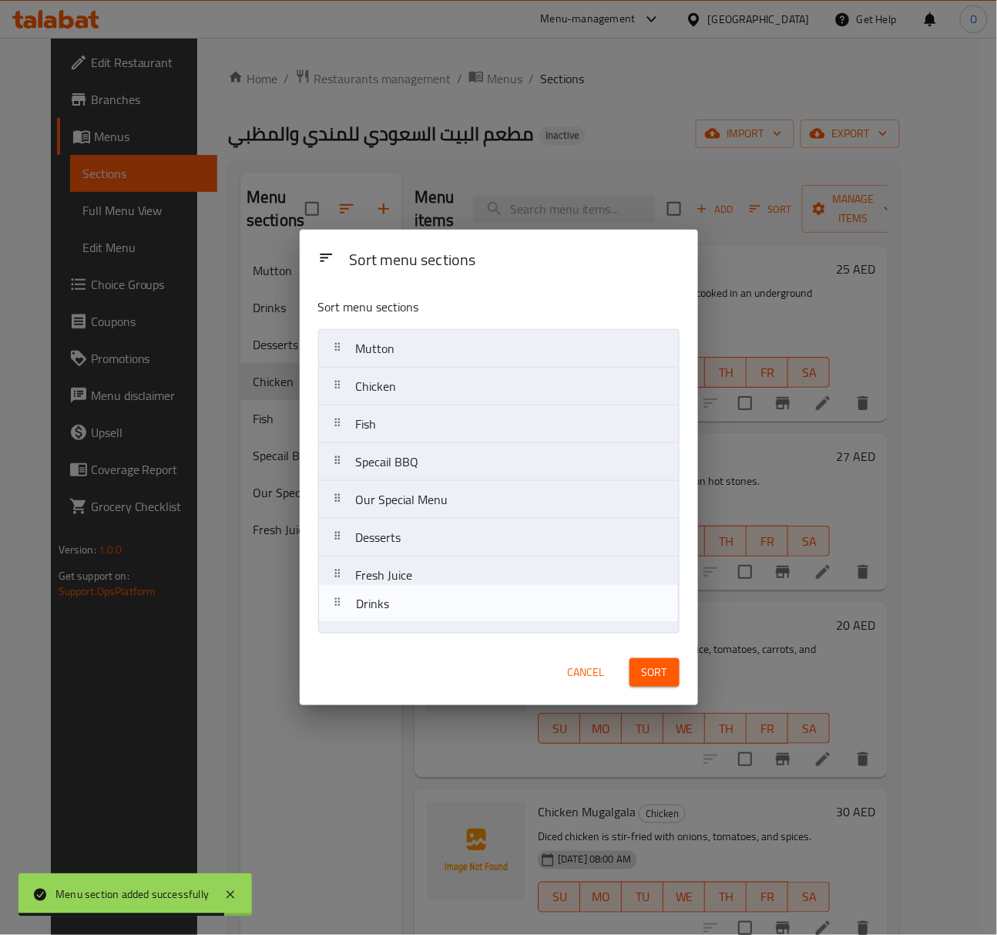
drag, startPoint x: 425, startPoint y: 398, endPoint x: 425, endPoint y: 620, distance: 221.2
click at [425, 620] on nav "Mutton Drinks Chicken Fish Specail BBQ Our Special Menu Desserts Fresh Juice" at bounding box center [498, 481] width 361 height 304
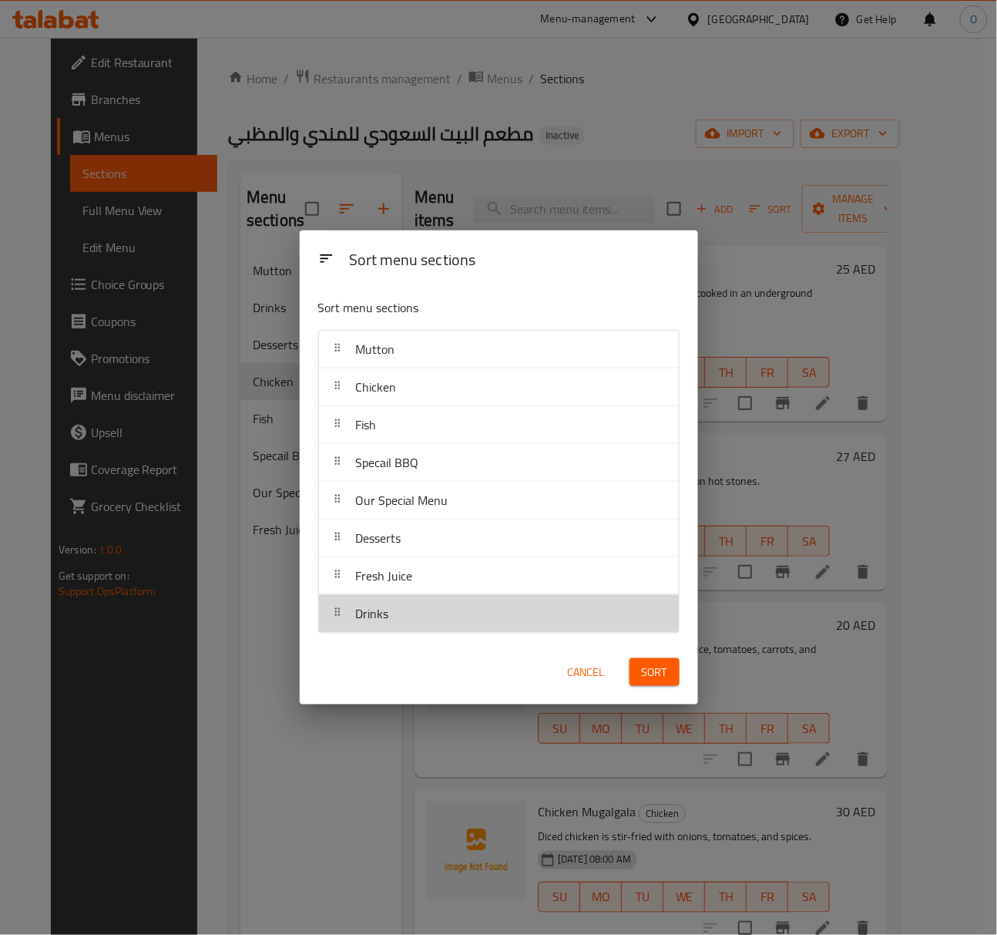
click at [489, 607] on div "Drinks" at bounding box center [499, 613] width 348 height 37
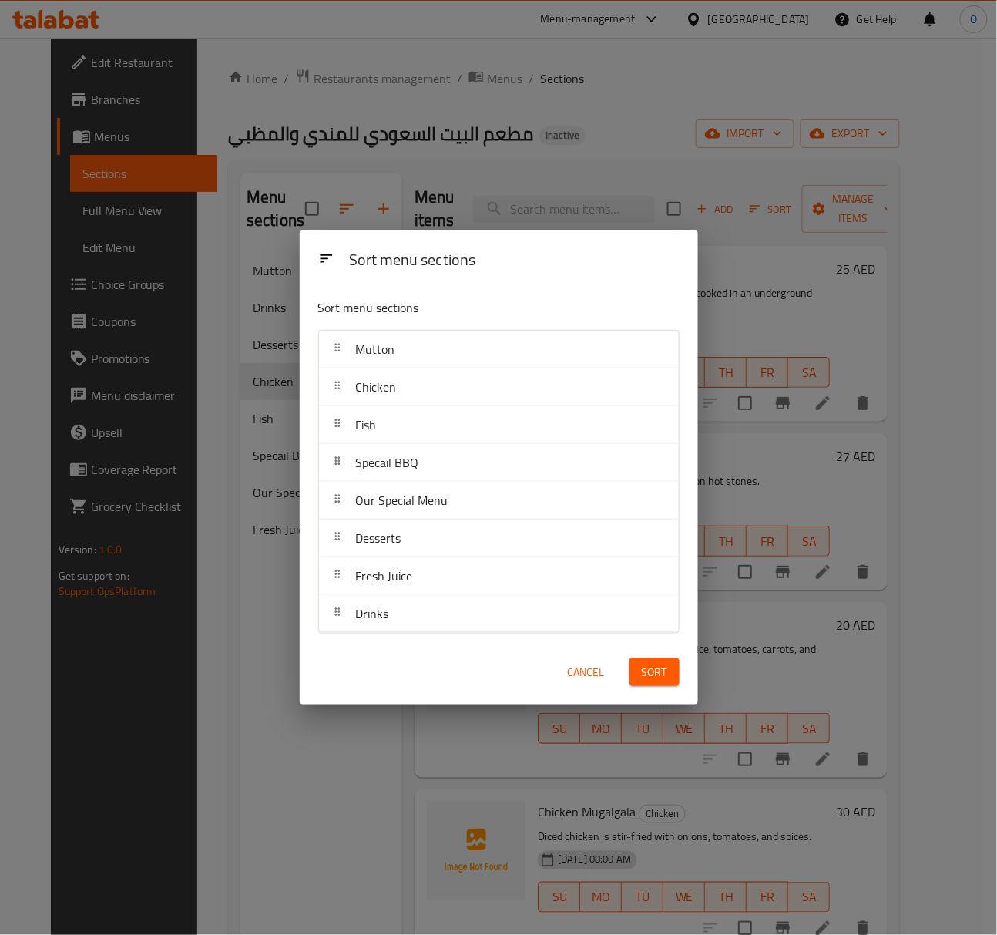
click at [667, 679] on span "Sort" at bounding box center [654, 672] width 25 height 19
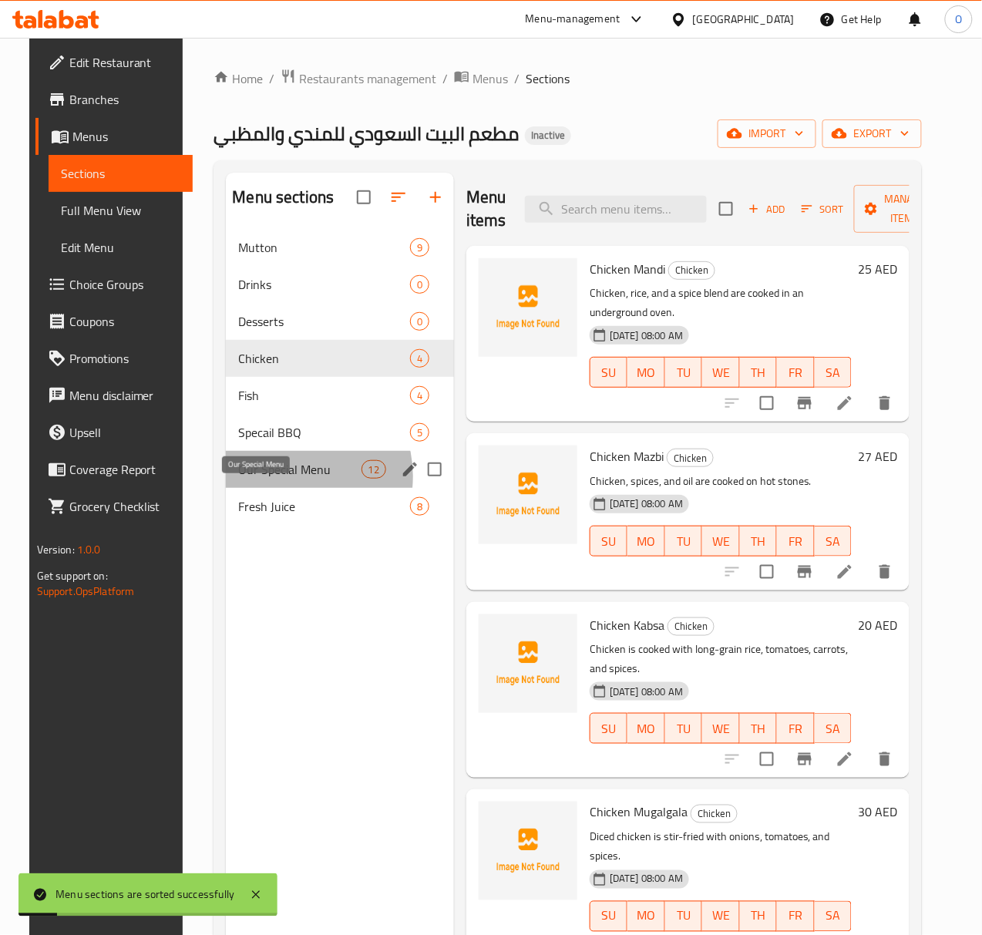
click at [271, 479] on span "Our Special Menu" at bounding box center [299, 469] width 123 height 18
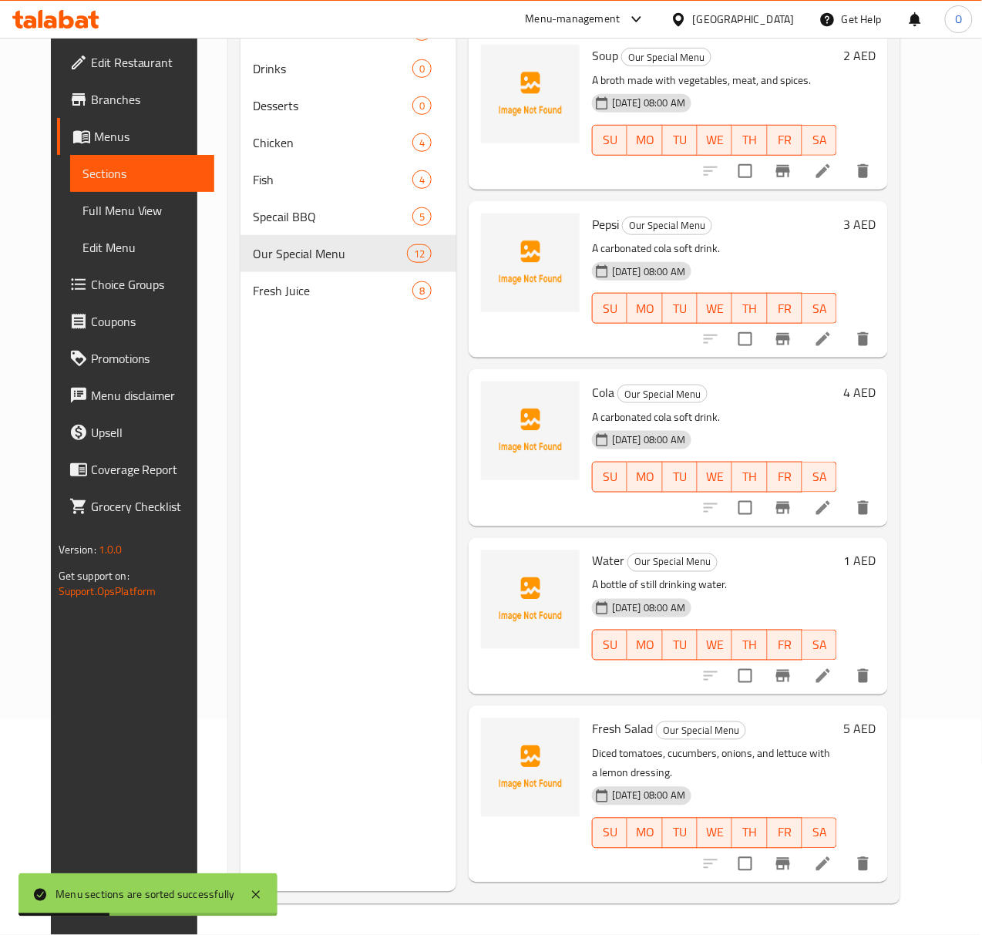
scroll to position [513, 0]
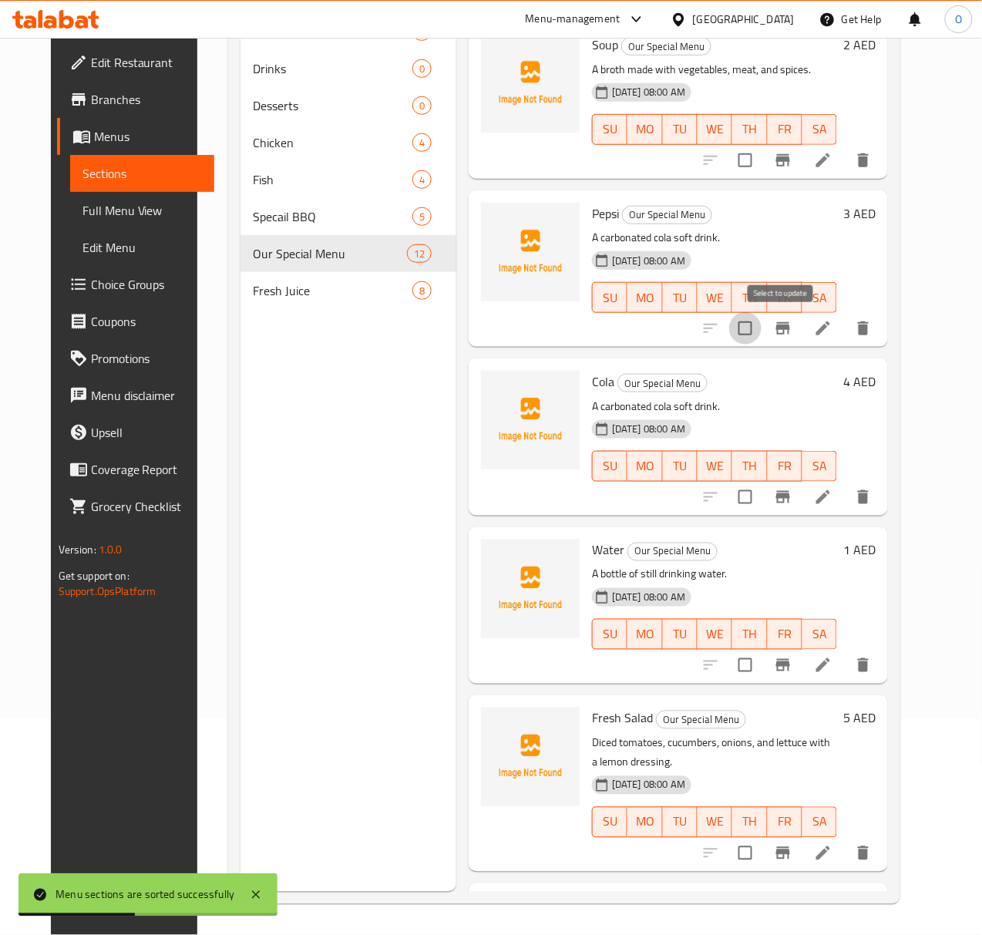
click at [761, 334] on input "checkbox" at bounding box center [745, 328] width 32 height 32
checkbox input "true"
click at [761, 497] on input "checkbox" at bounding box center [745, 497] width 32 height 32
checkbox input "true"
click at [761, 664] on input "checkbox" at bounding box center [745, 665] width 32 height 32
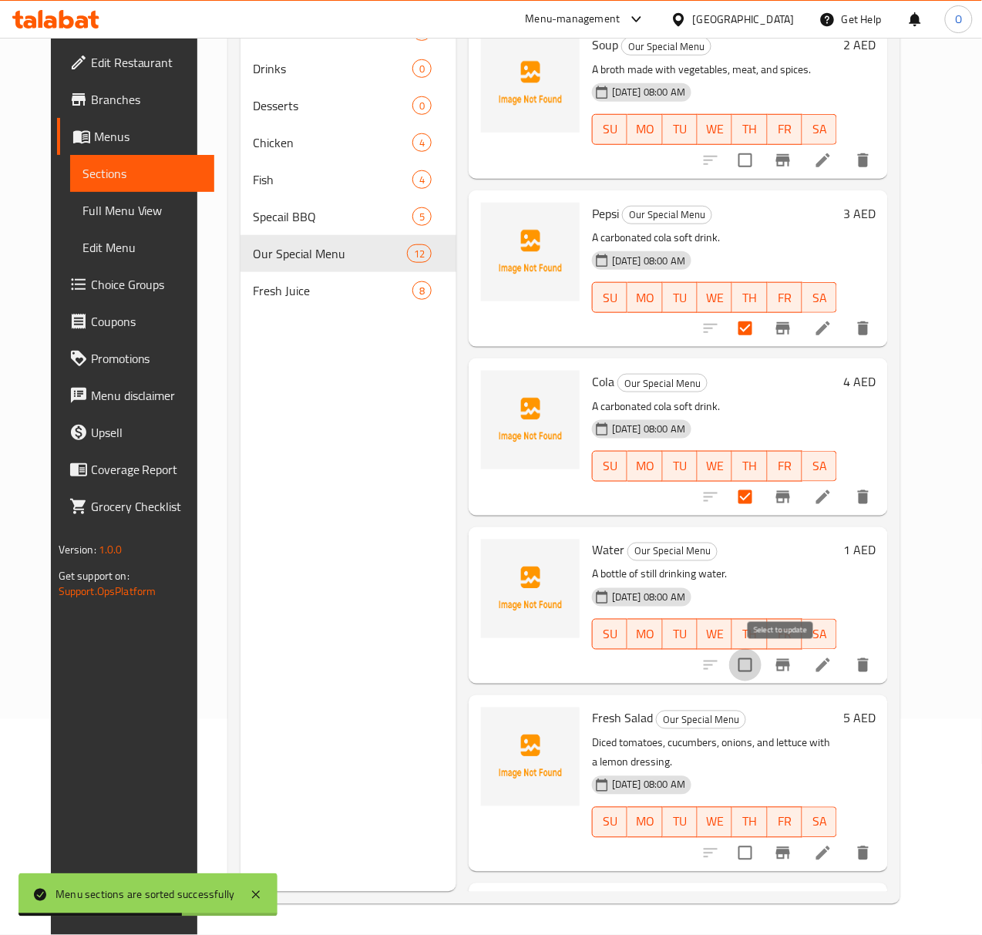
checkbox input "true"
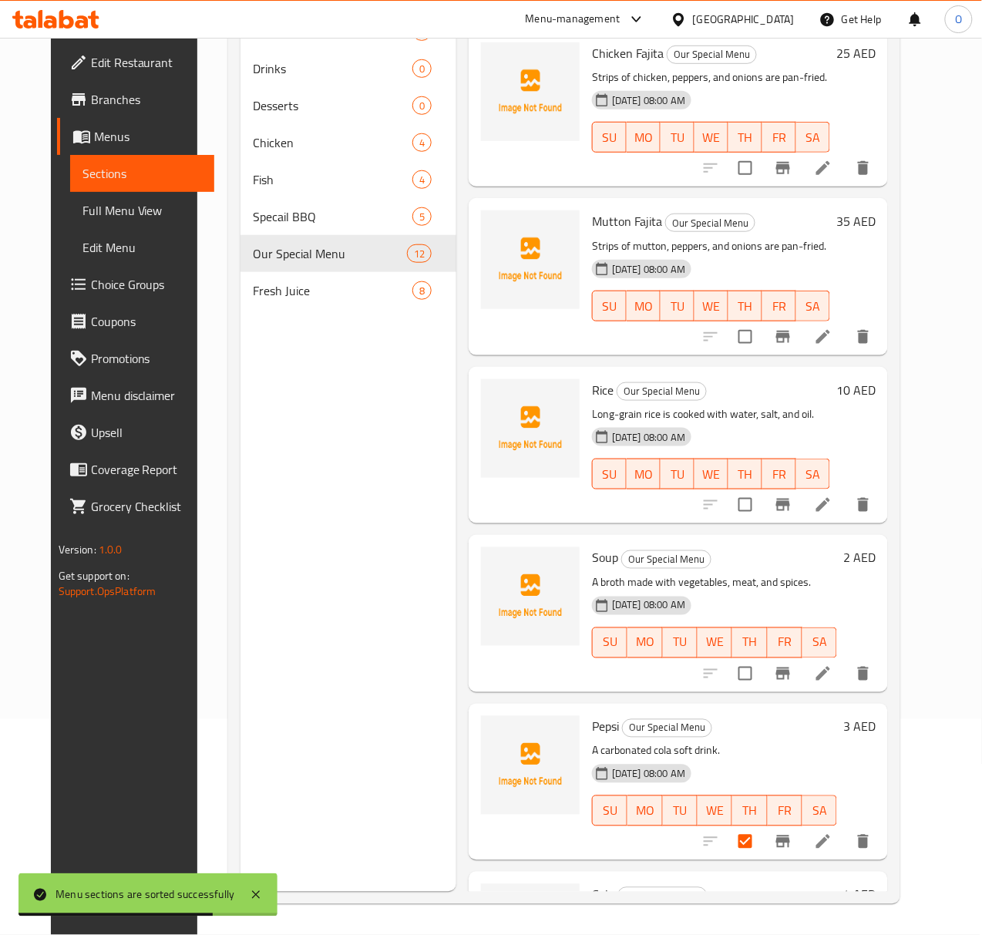
scroll to position [0, 0]
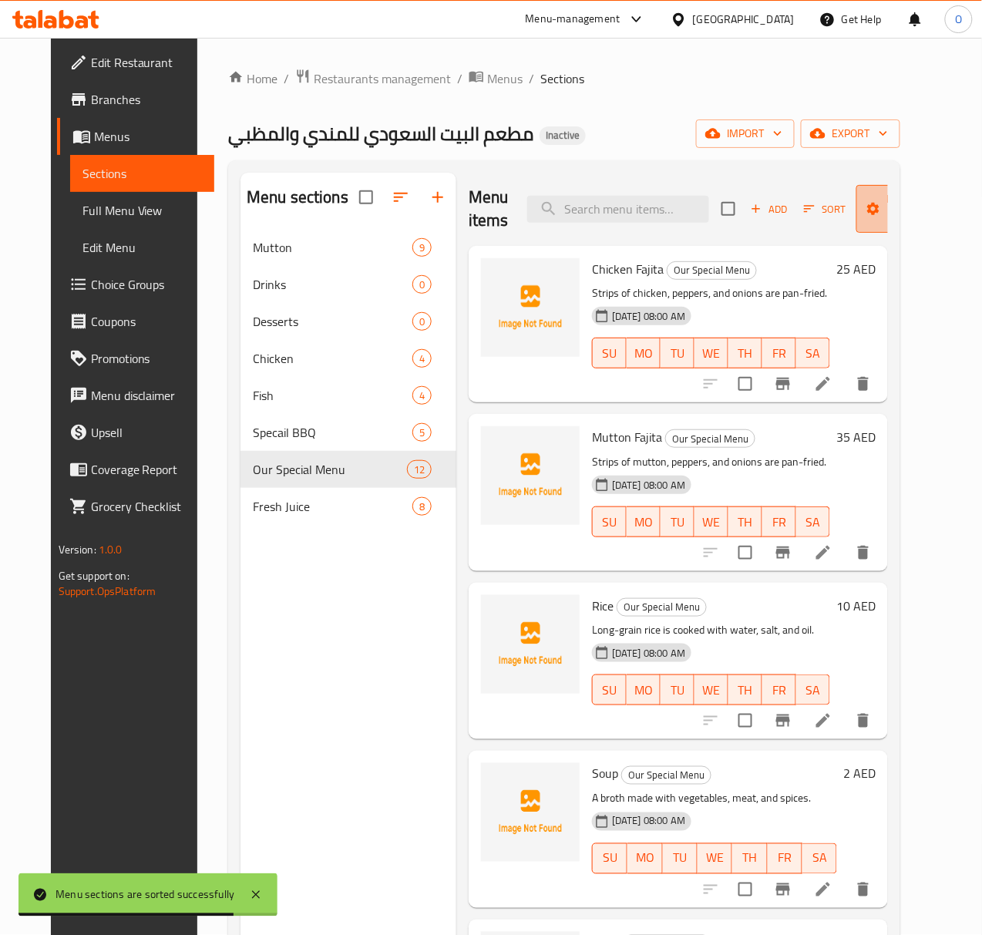
click at [865, 214] on icon "button" at bounding box center [872, 208] width 15 height 15
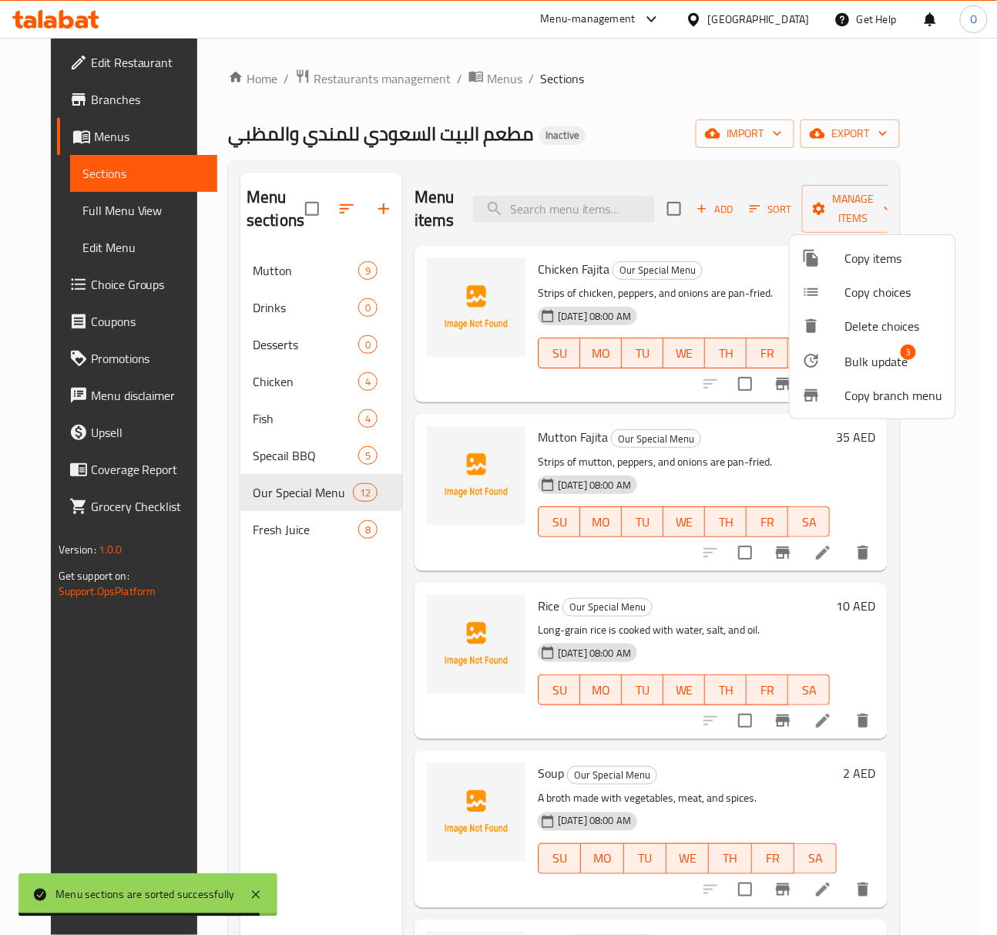
click at [855, 371] on li "Bulk update 3" at bounding box center [873, 360] width 166 height 35
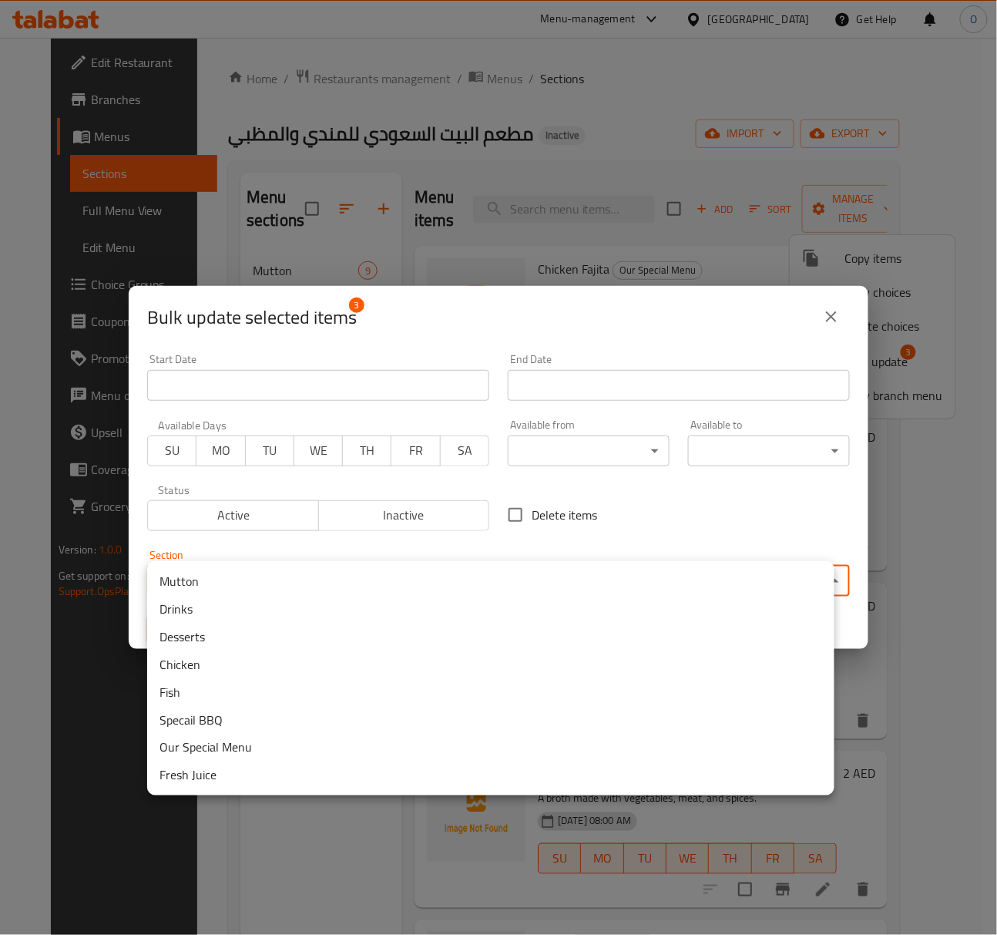
click at [367, 573] on body "​ Menu-management United Arab Emirates Get Help O Edit Restaurant Branches Menu…" at bounding box center [498, 486] width 997 height 897
click at [257, 771] on li "Drinks" at bounding box center [490, 775] width 687 height 28
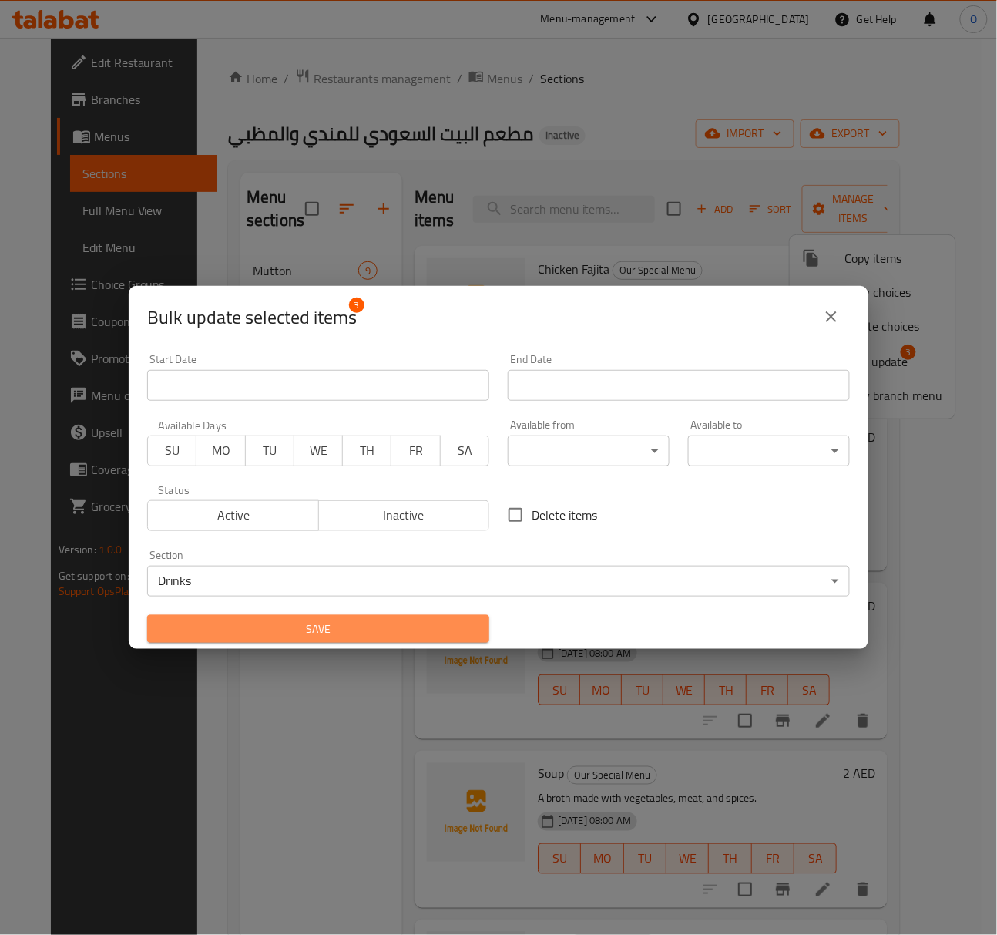
click at [395, 621] on span "Save" at bounding box center [318, 629] width 317 height 19
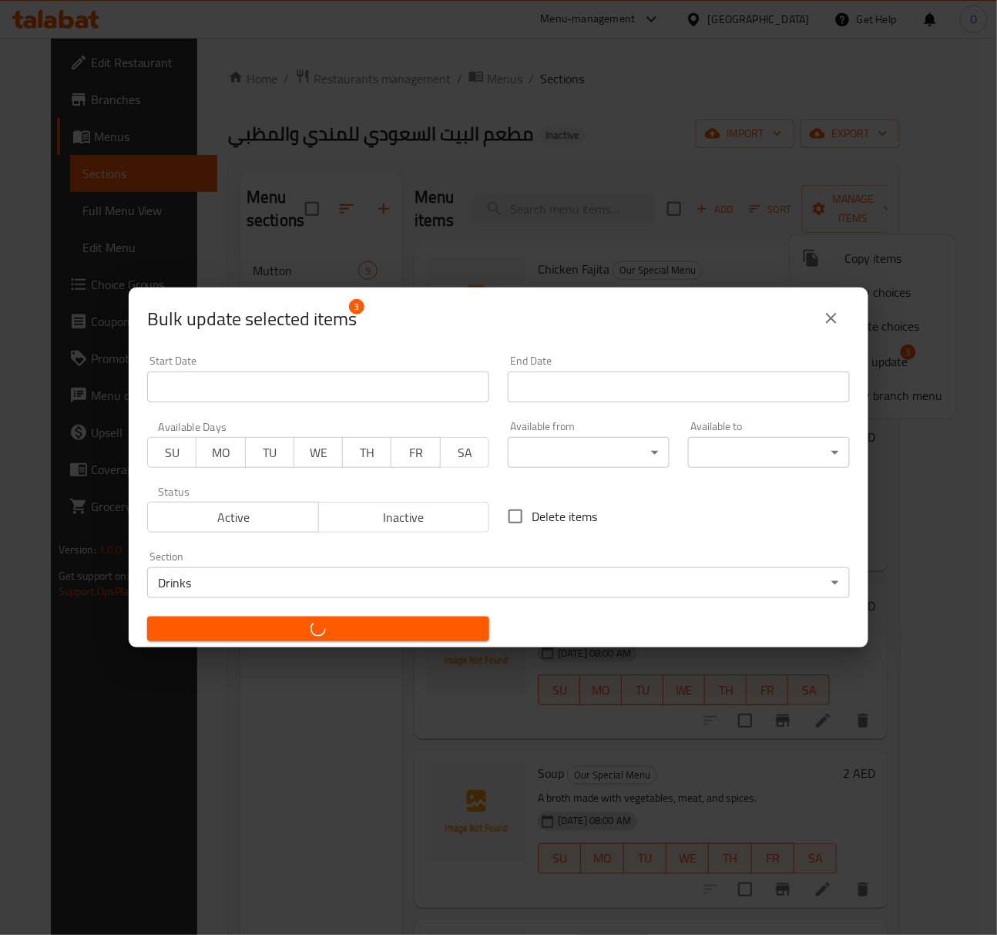
checkbox input "false"
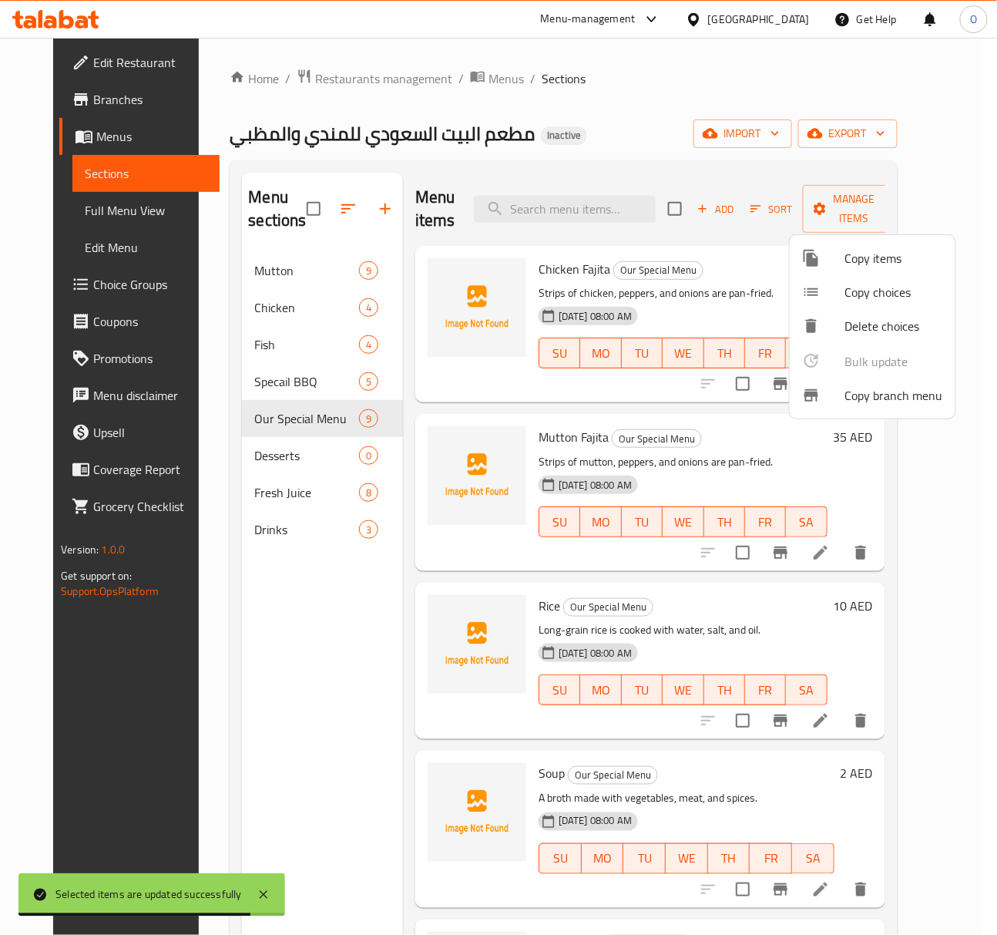
click at [555, 561] on div at bounding box center [498, 467] width 997 height 935
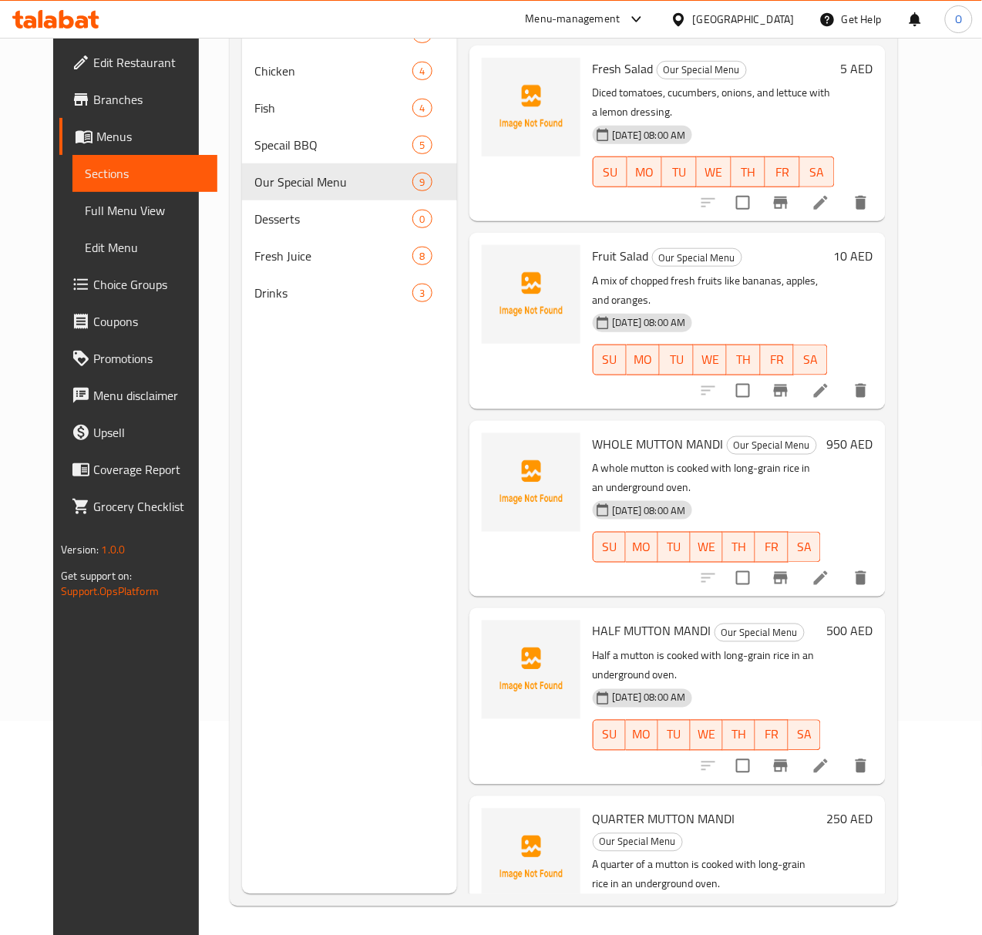
scroll to position [217, 0]
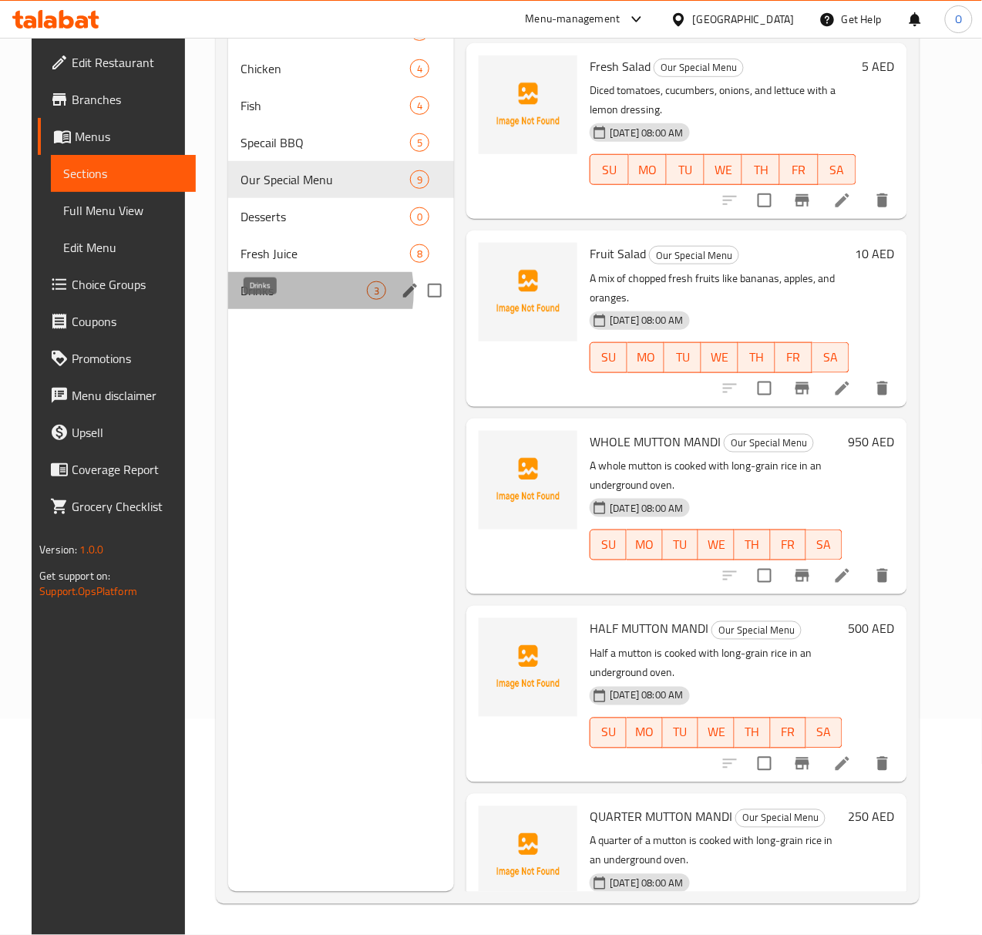
click at [270, 300] on span "Drinks" at bounding box center [303, 290] width 127 height 18
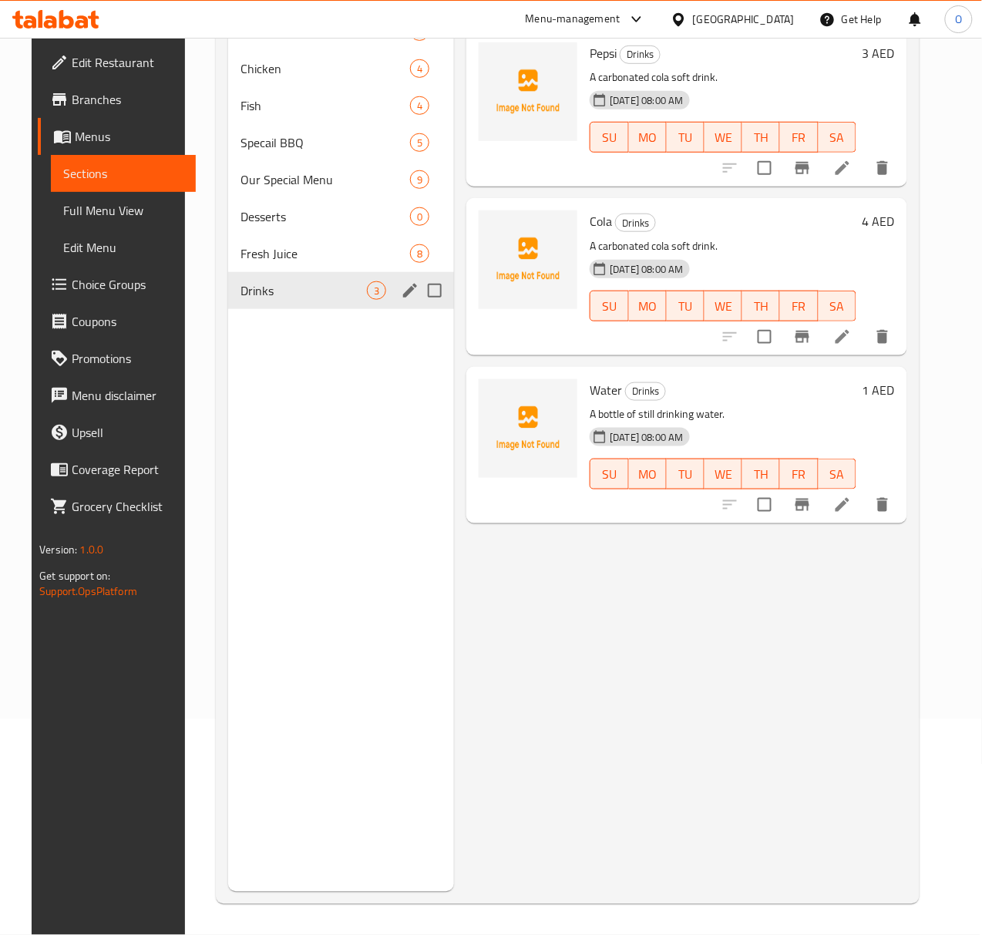
click at [271, 294] on div "Drinks 3" at bounding box center [341, 290] width 227 height 37
click at [271, 263] on span "Fresh Juice" at bounding box center [303, 253] width 127 height 18
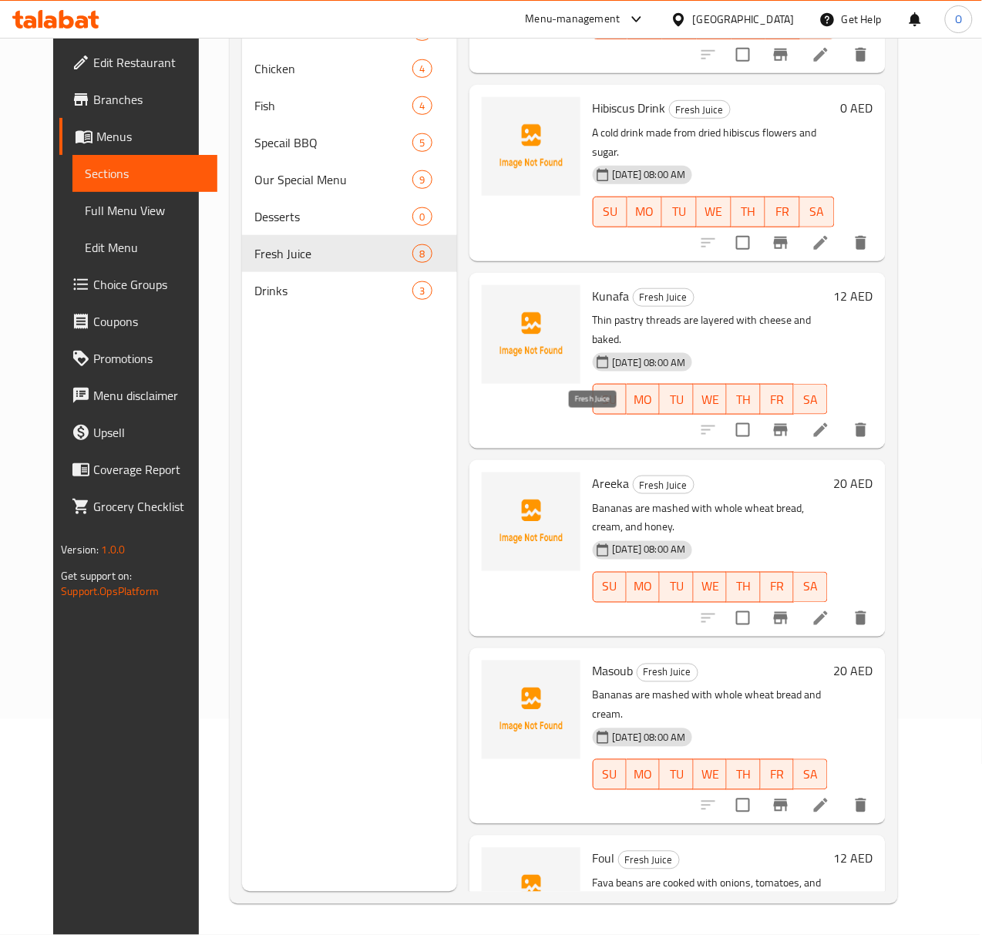
scroll to position [473, 0]
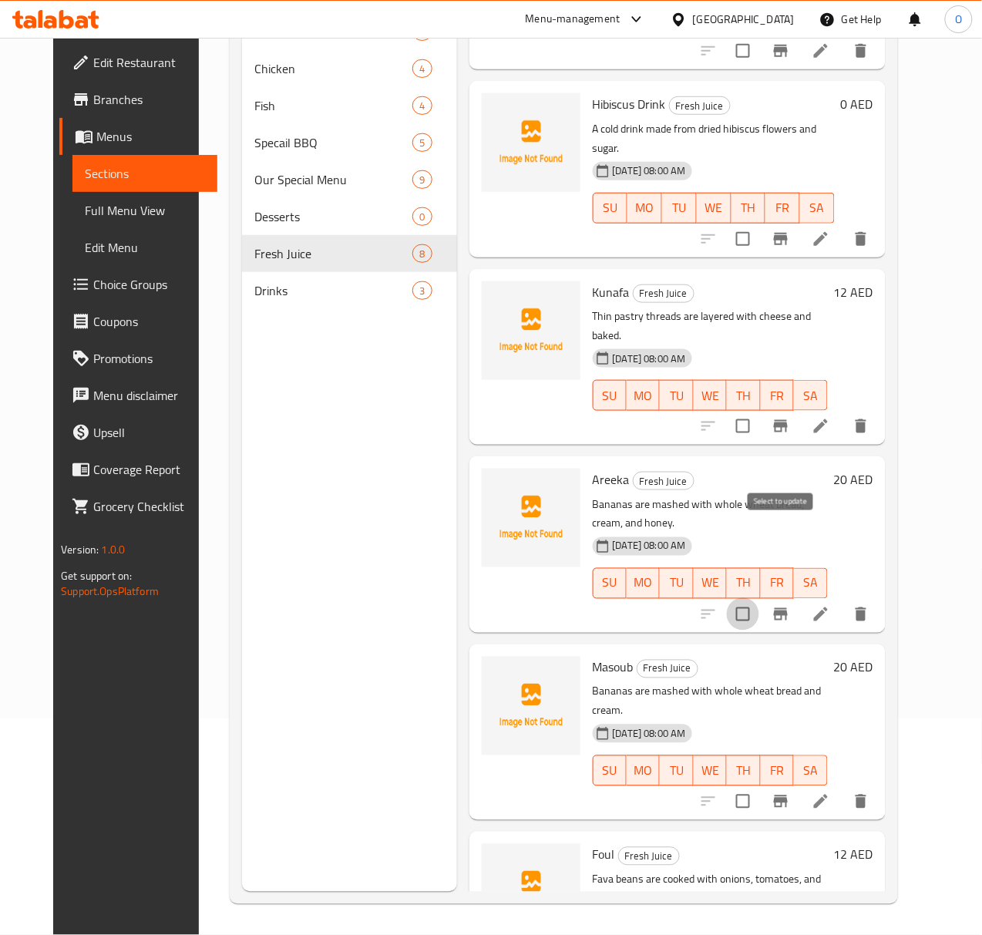
click at [759, 598] on input "checkbox" at bounding box center [743, 614] width 32 height 32
checkbox input "true"
click at [759, 785] on input "checkbox" at bounding box center [743, 801] width 32 height 32
checkbox input "true"
click at [759, 410] on input "checkbox" at bounding box center [743, 426] width 32 height 32
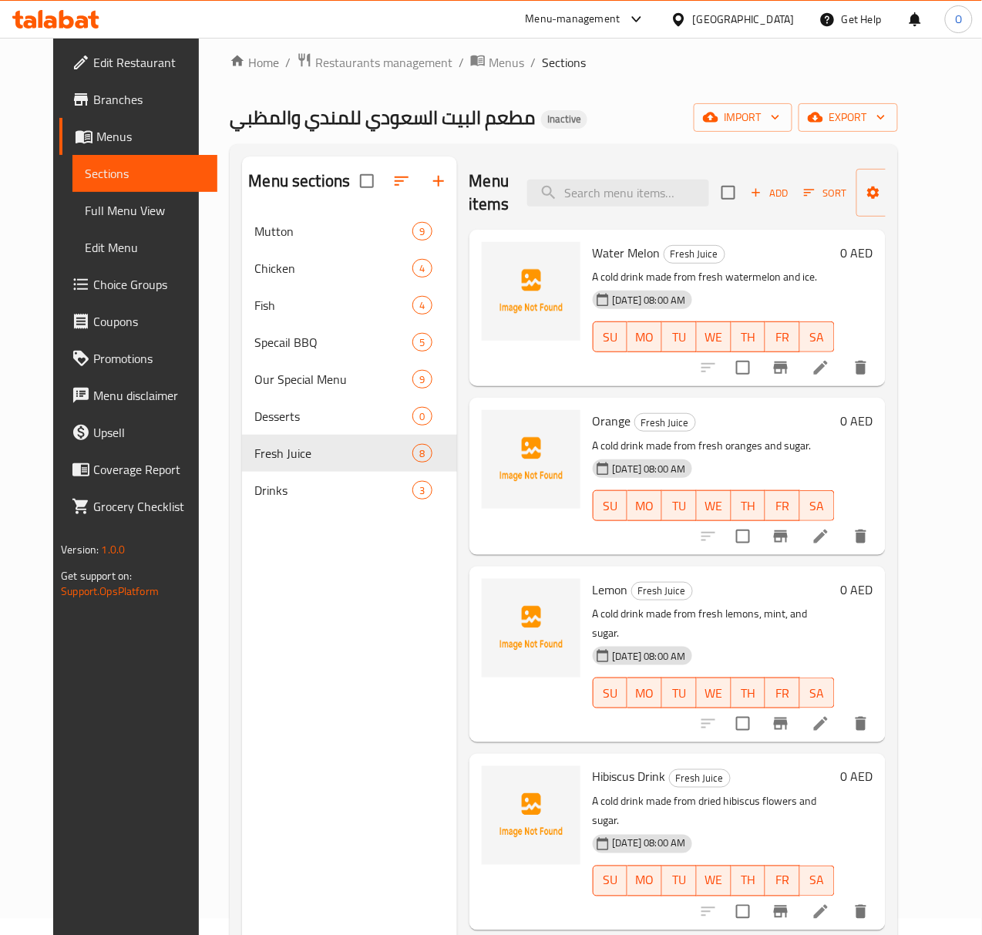
scroll to position [0, 0]
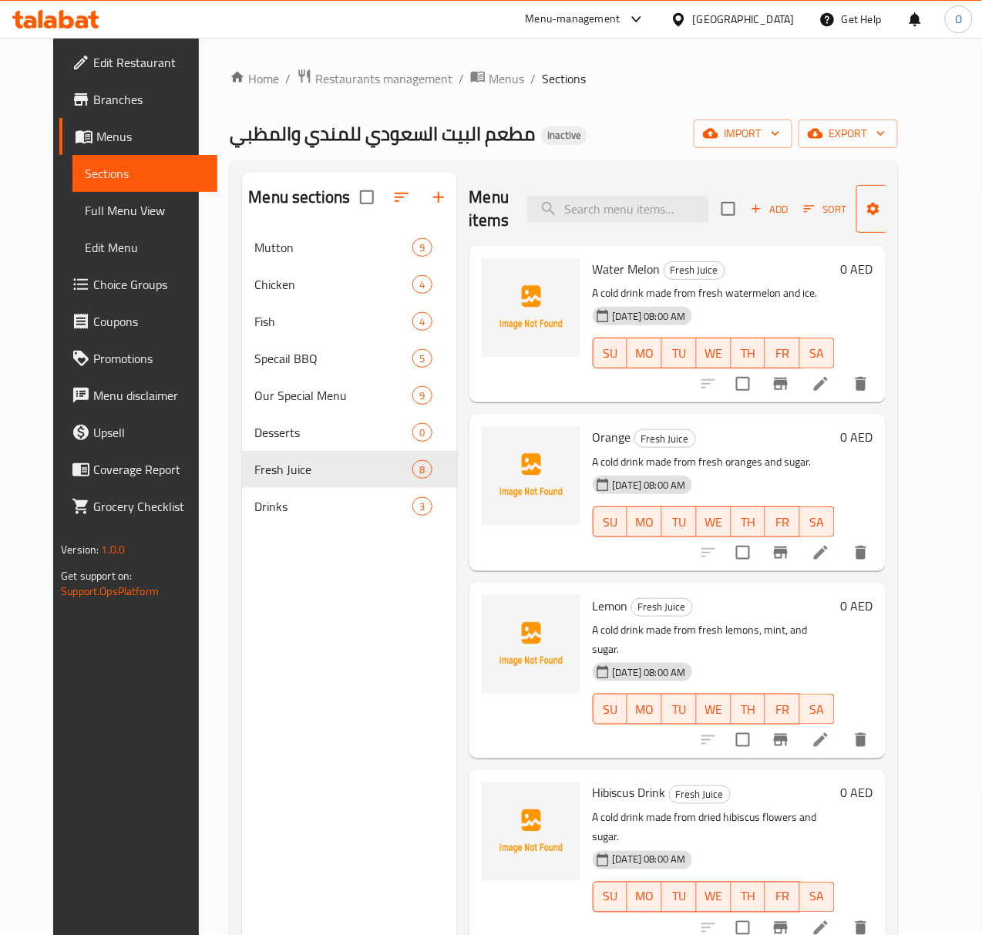
click at [869, 220] on span "Manage items" at bounding box center [908, 209] width 79 height 39
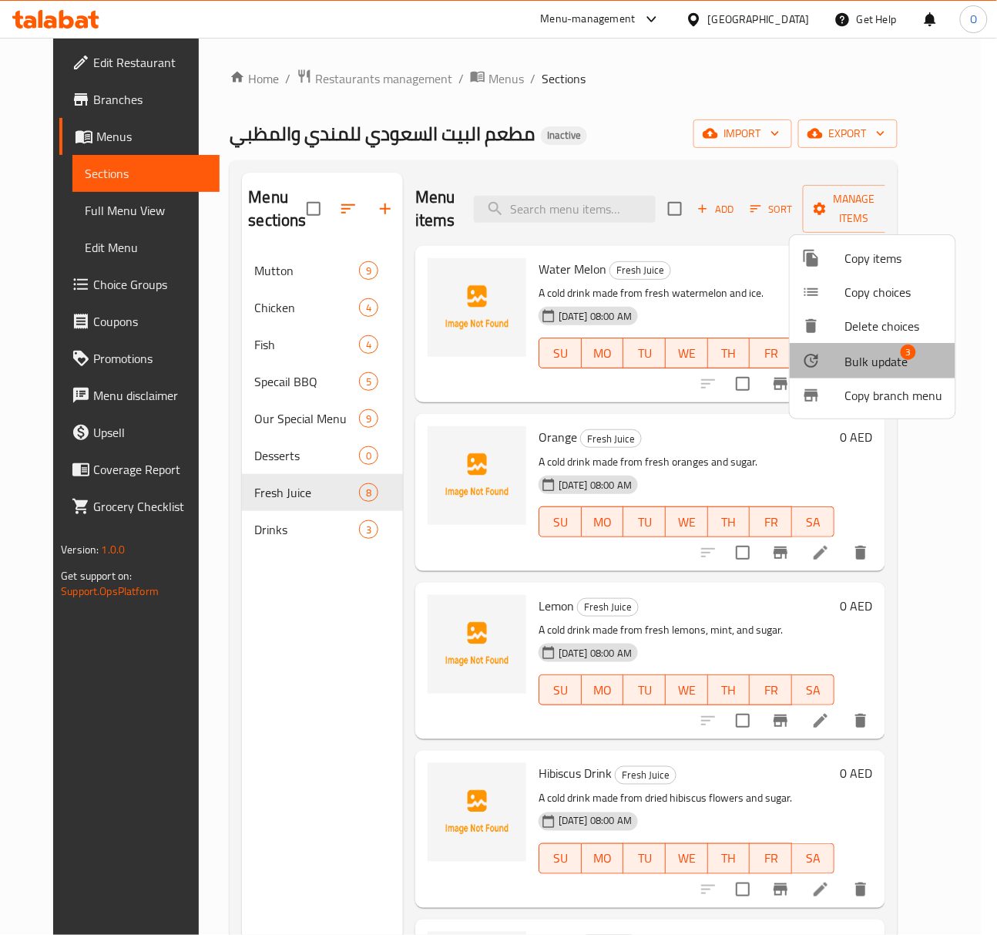
click at [869, 361] on span "Bulk update" at bounding box center [876, 361] width 63 height 18
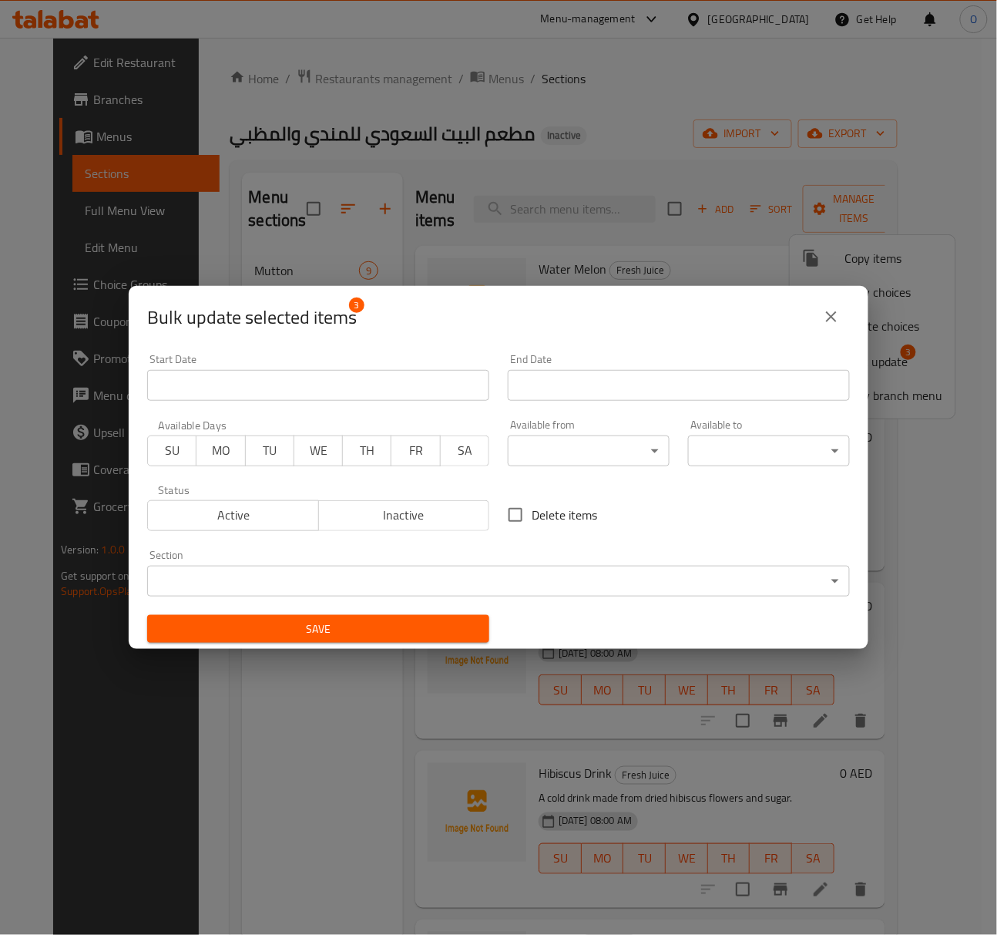
click at [313, 576] on body "​ Menu-management United Arab Emirates Get Help O Edit Restaurant Branches Menu…" at bounding box center [498, 486] width 997 height 897
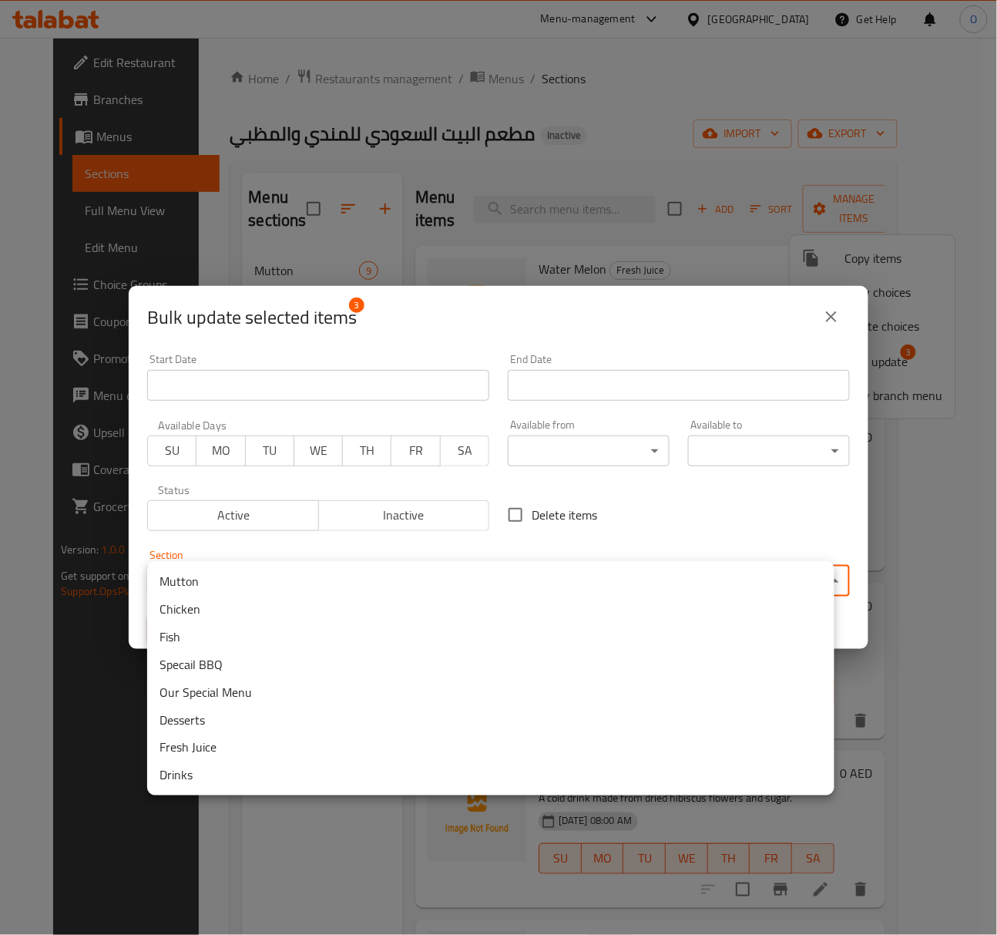
click at [248, 720] on li "Desserts" at bounding box center [490, 720] width 687 height 28
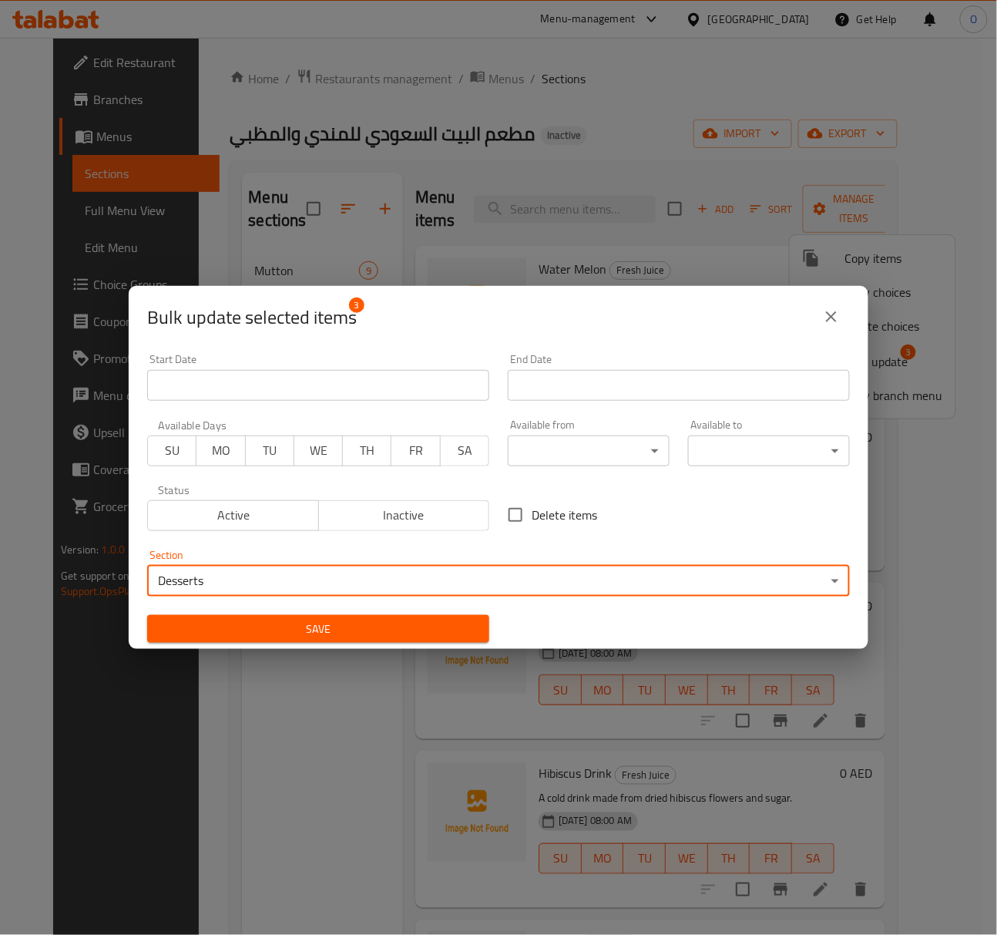
click at [401, 627] on span "Save" at bounding box center [318, 629] width 317 height 19
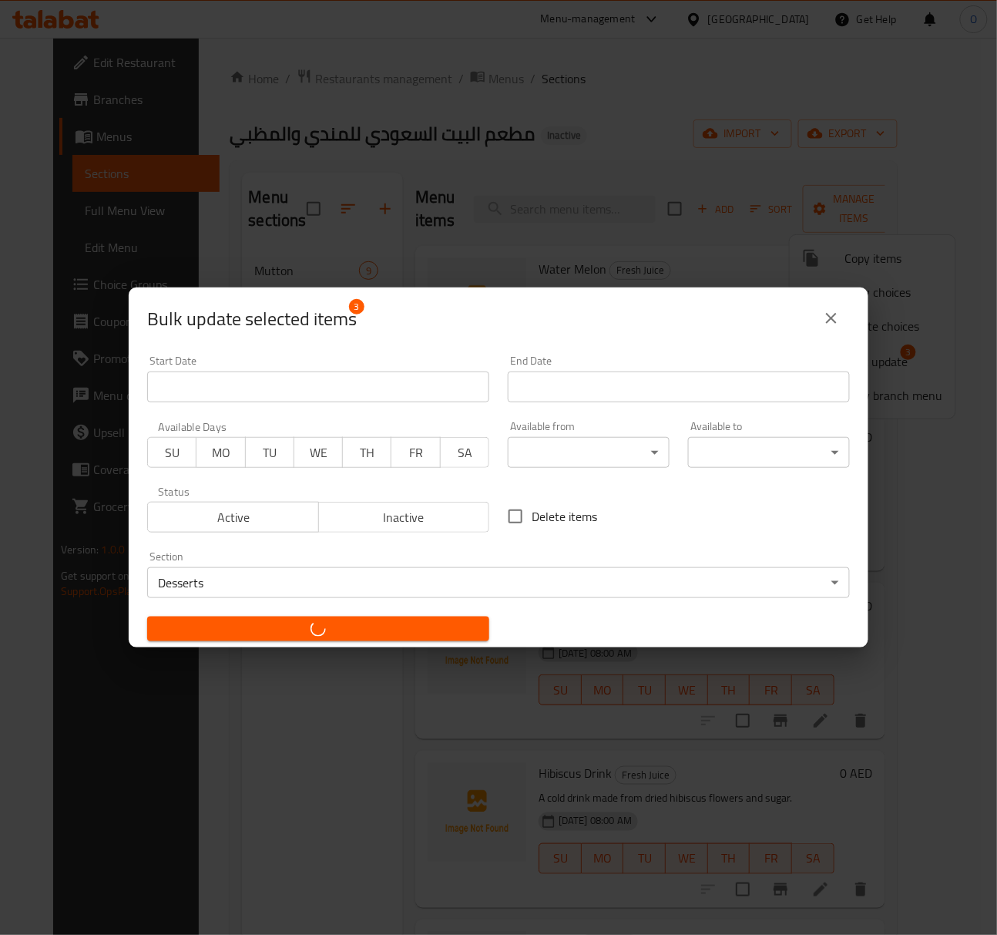
checkbox input "false"
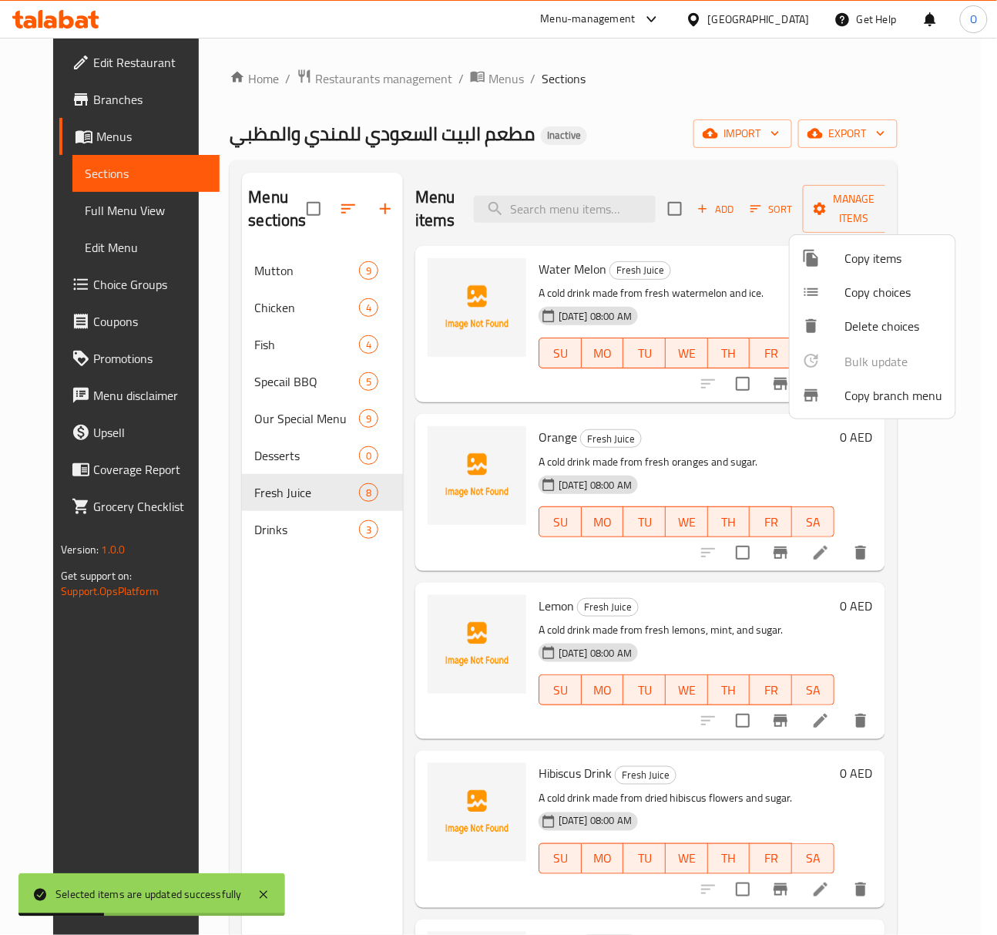
click at [675, 747] on div at bounding box center [498, 467] width 997 height 935
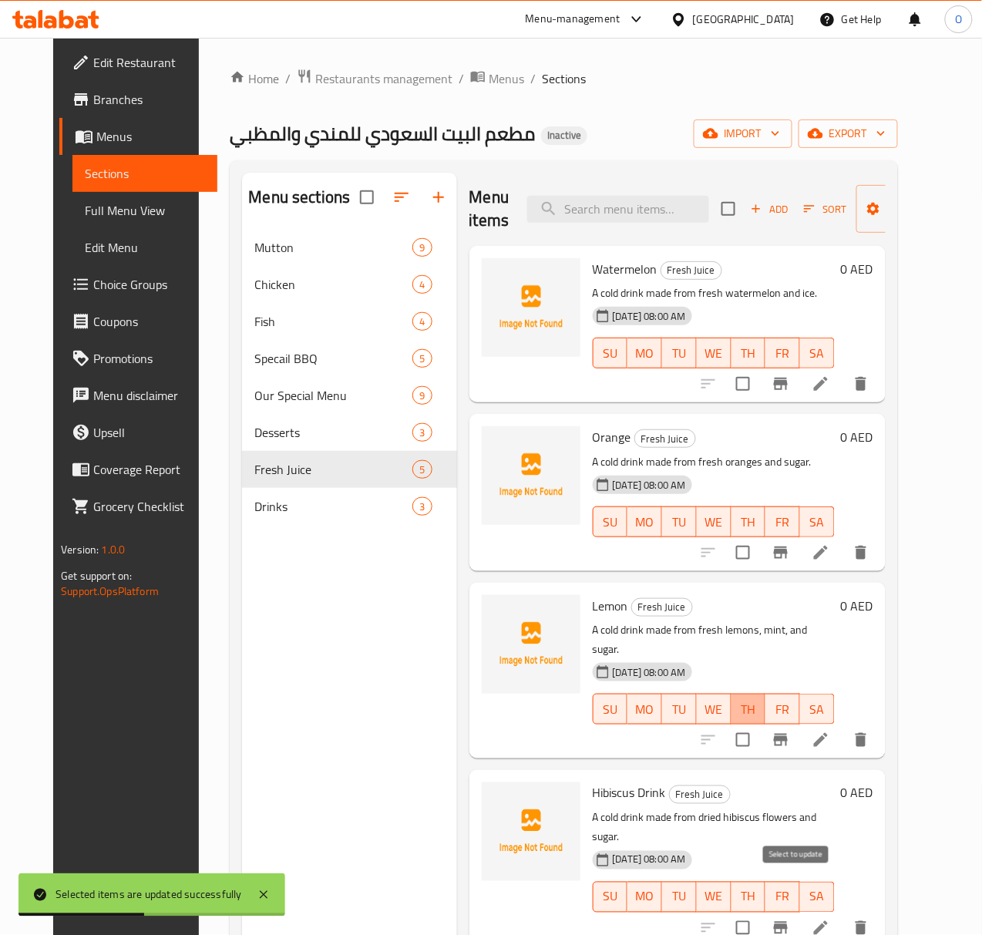
click at [760, 698] on span "TH" at bounding box center [748, 709] width 22 height 22
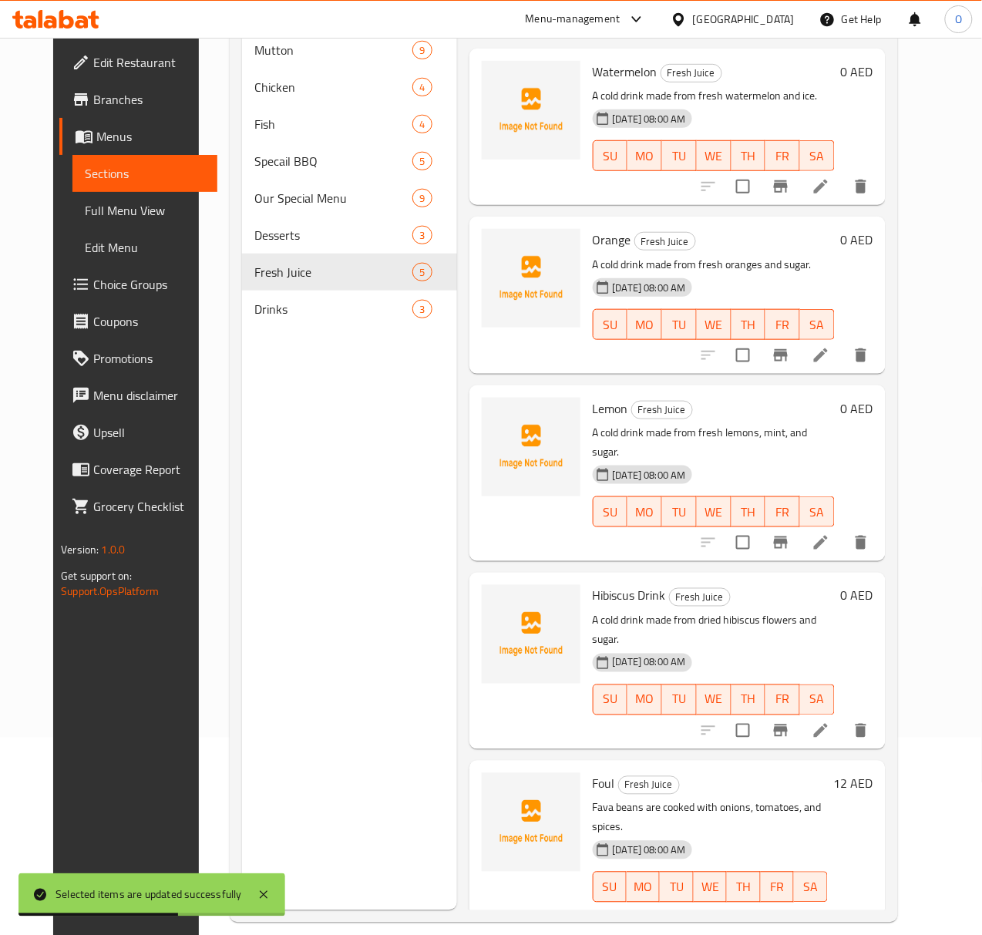
scroll to position [205, 0]
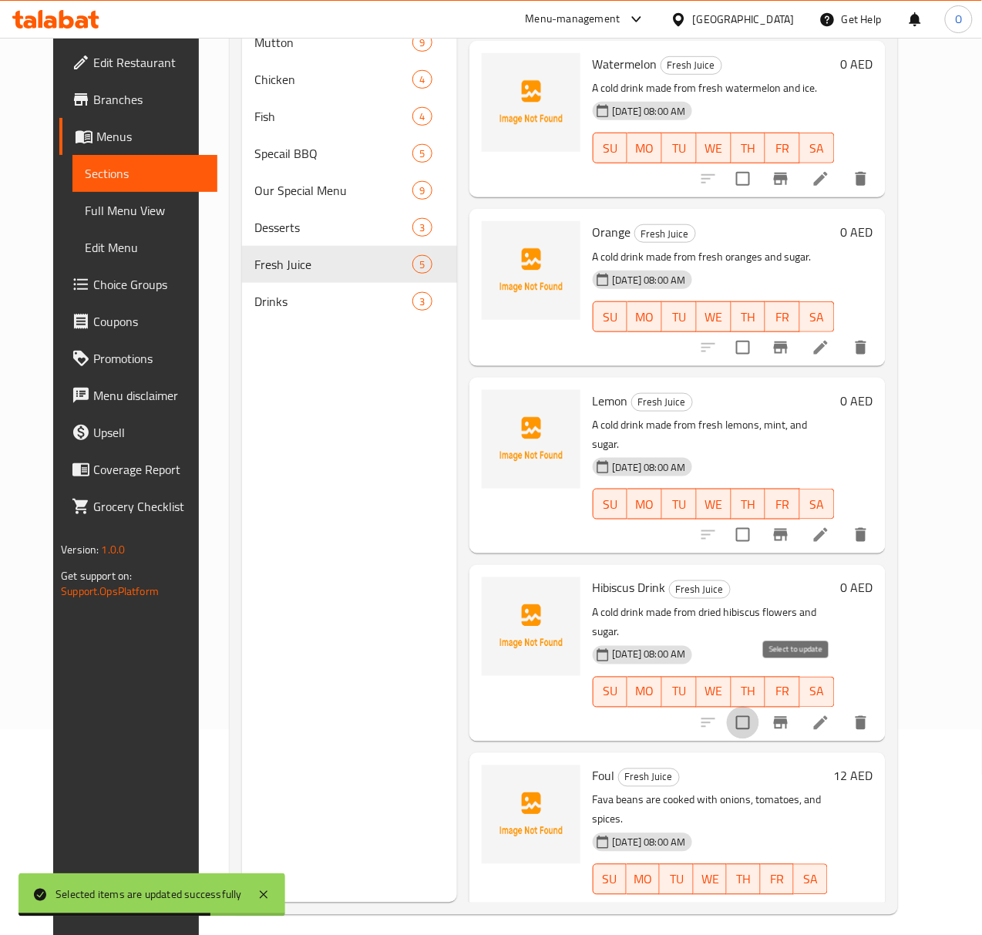
click at [759, 707] on input "checkbox" at bounding box center [743, 723] width 32 height 32
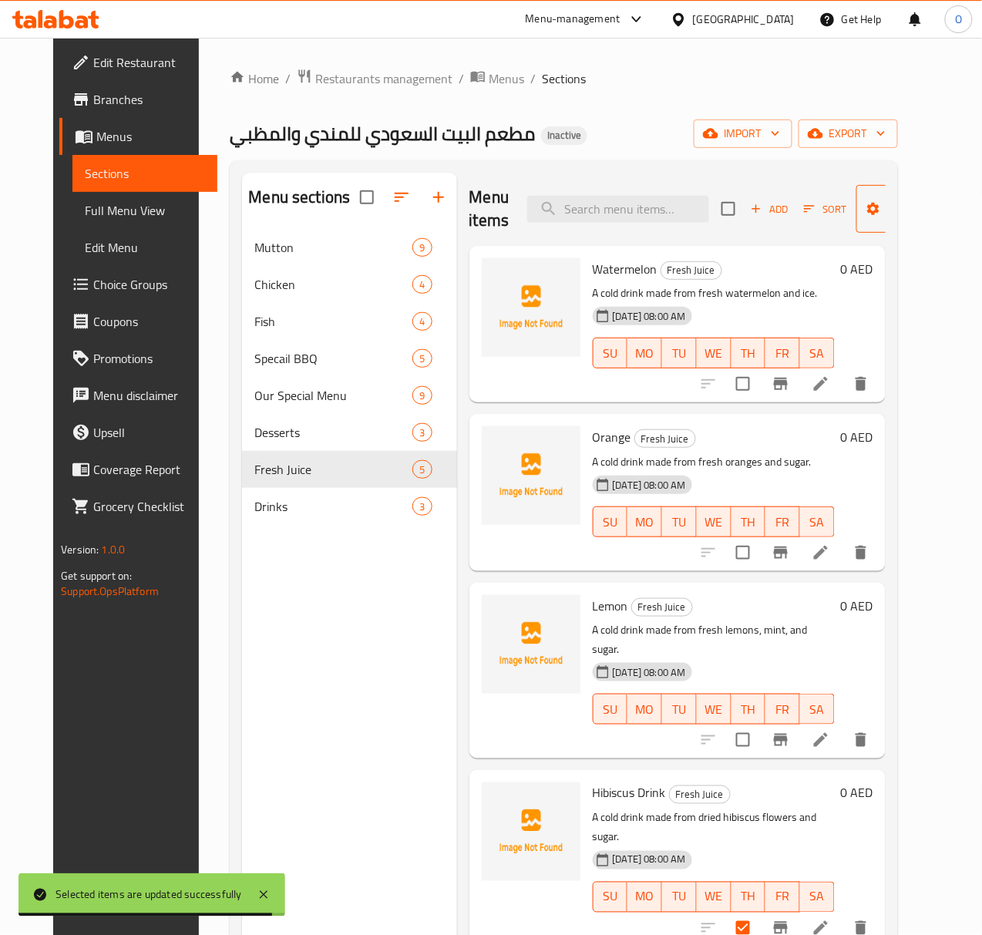
click at [879, 228] on span "Manage items" at bounding box center [908, 209] width 79 height 39
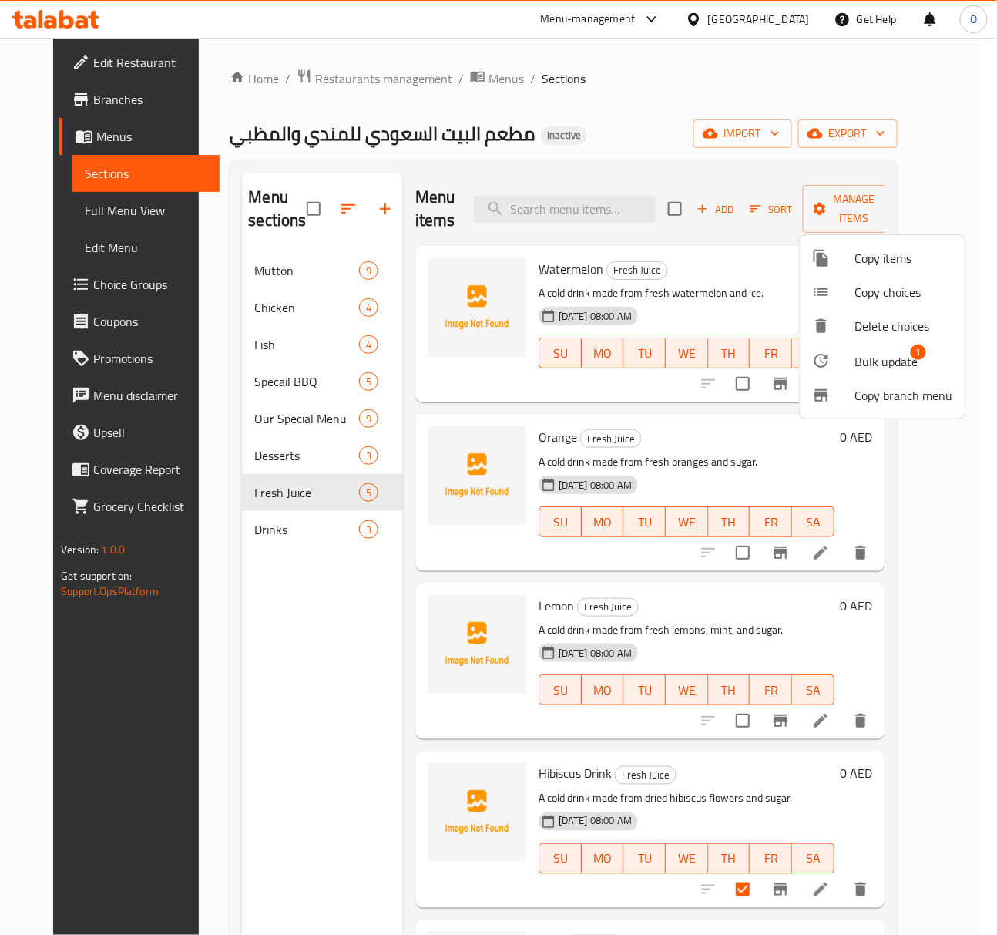
click at [848, 376] on li "Bulk update 1" at bounding box center [883, 360] width 166 height 35
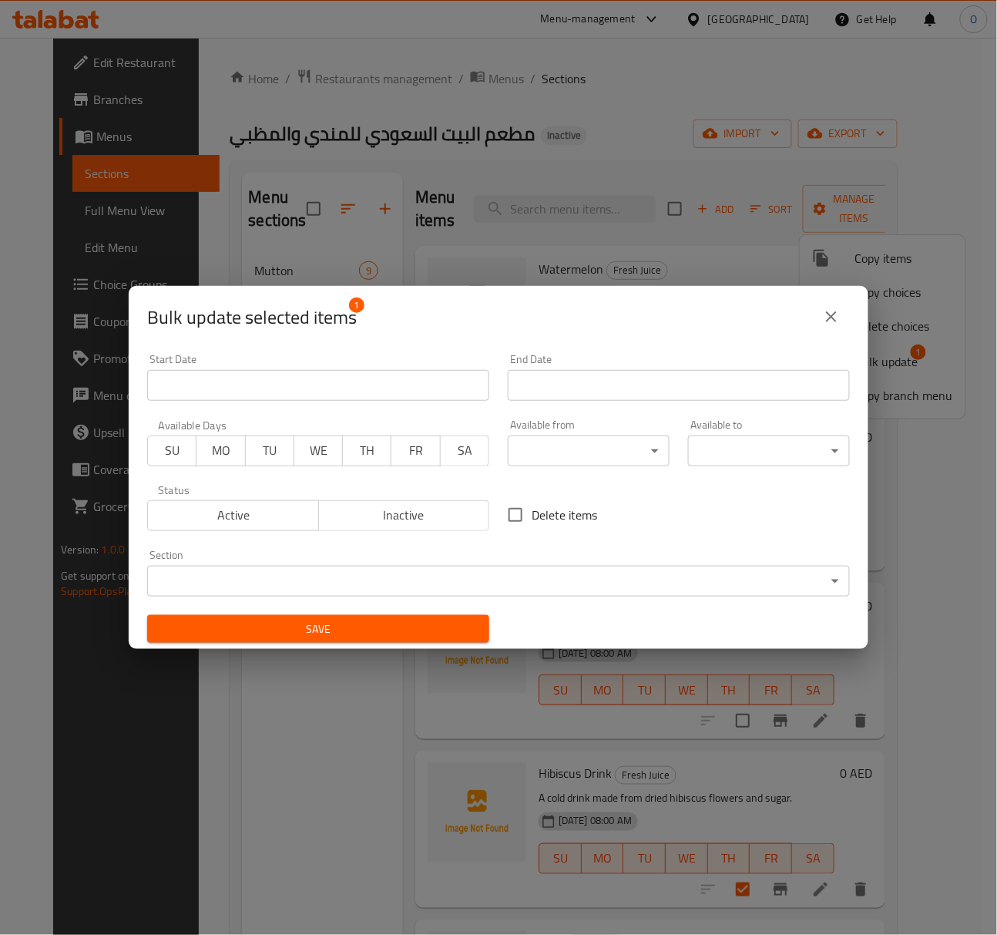
click at [345, 576] on body "​ Menu-management United Arab Emirates Get Help O Edit Restaurant Branches Menu…" at bounding box center [498, 486] width 997 height 897
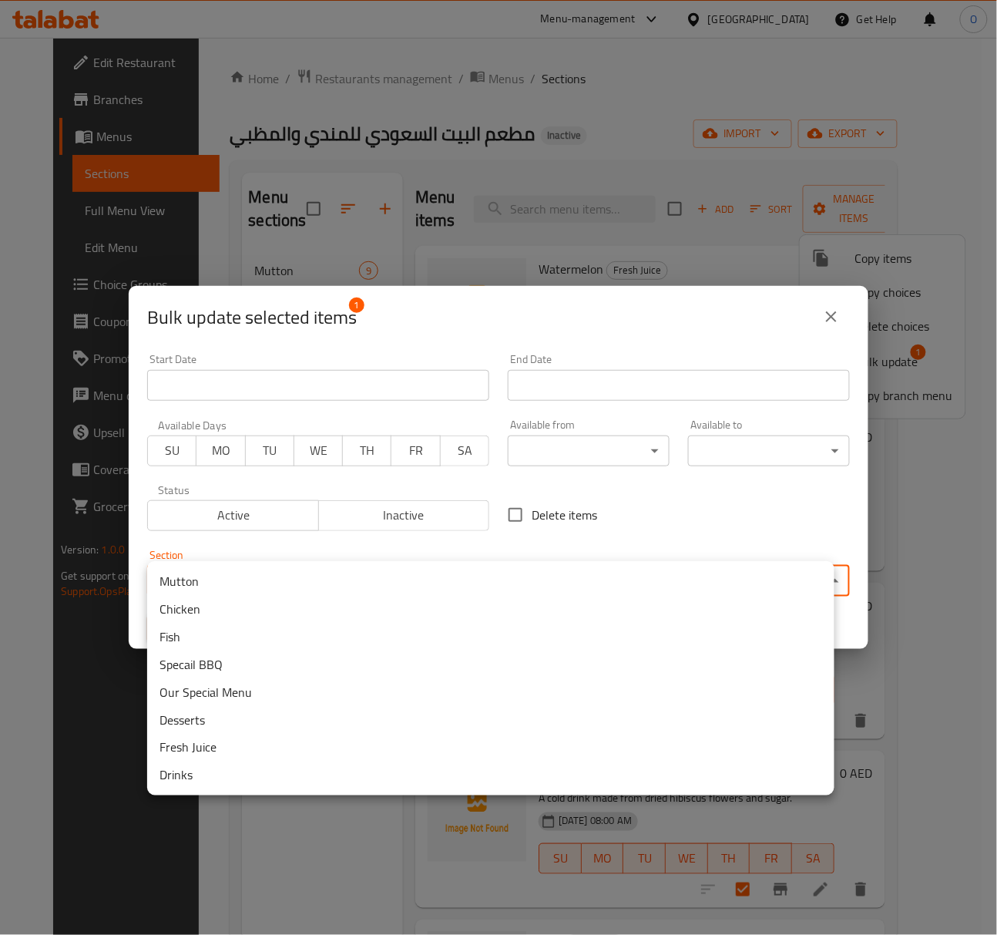
click at [230, 783] on li "Drinks" at bounding box center [490, 775] width 687 height 28
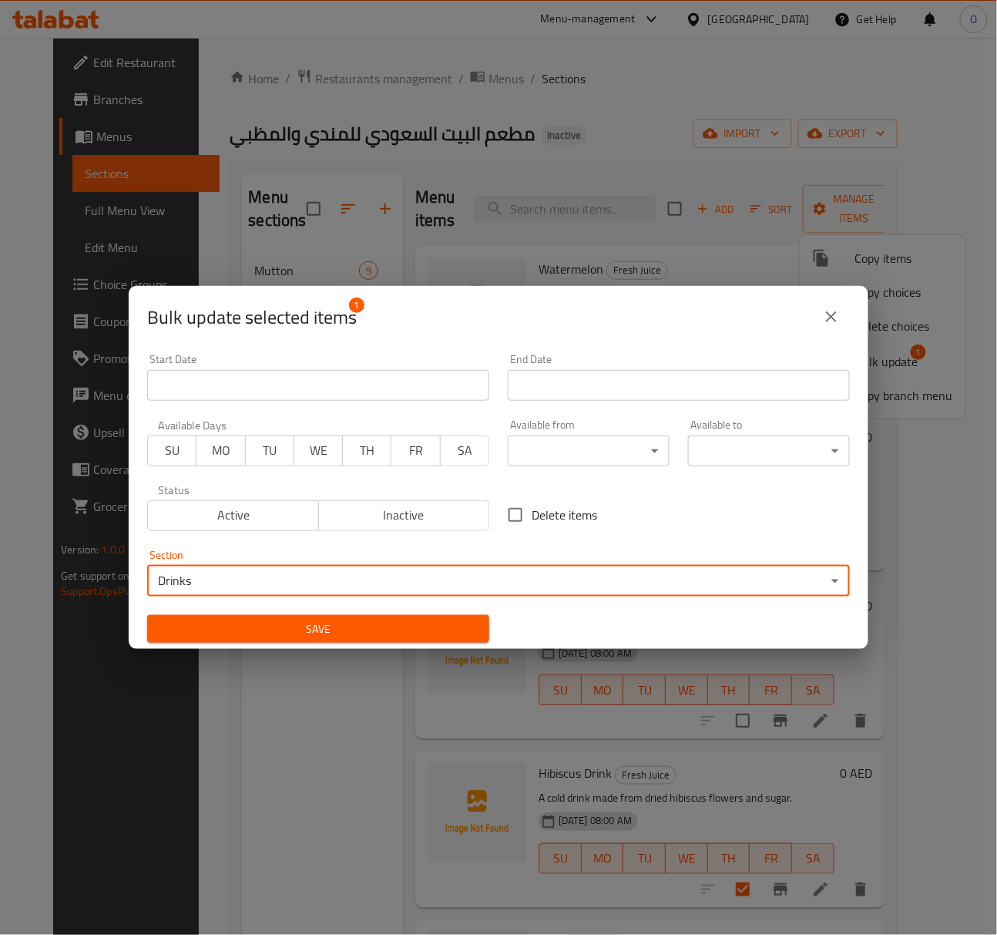
click at [316, 639] on button "Save" at bounding box center [318, 629] width 342 height 29
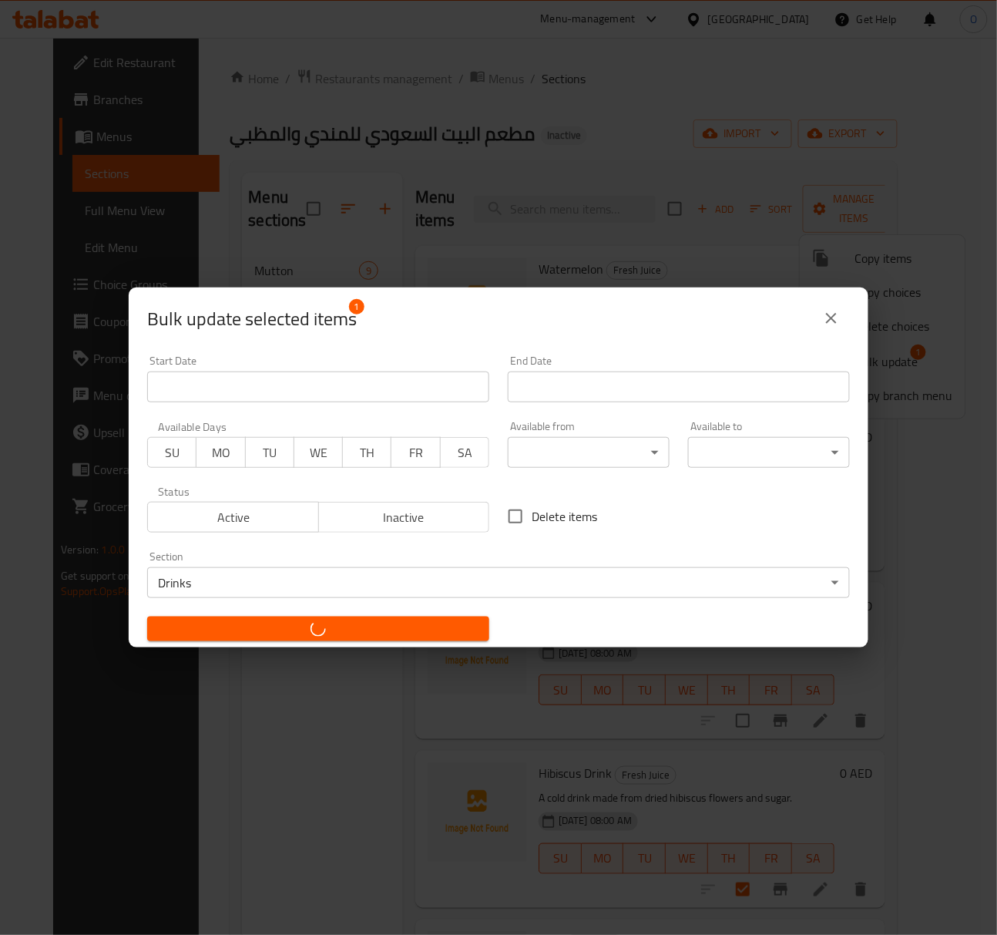
checkbox input "false"
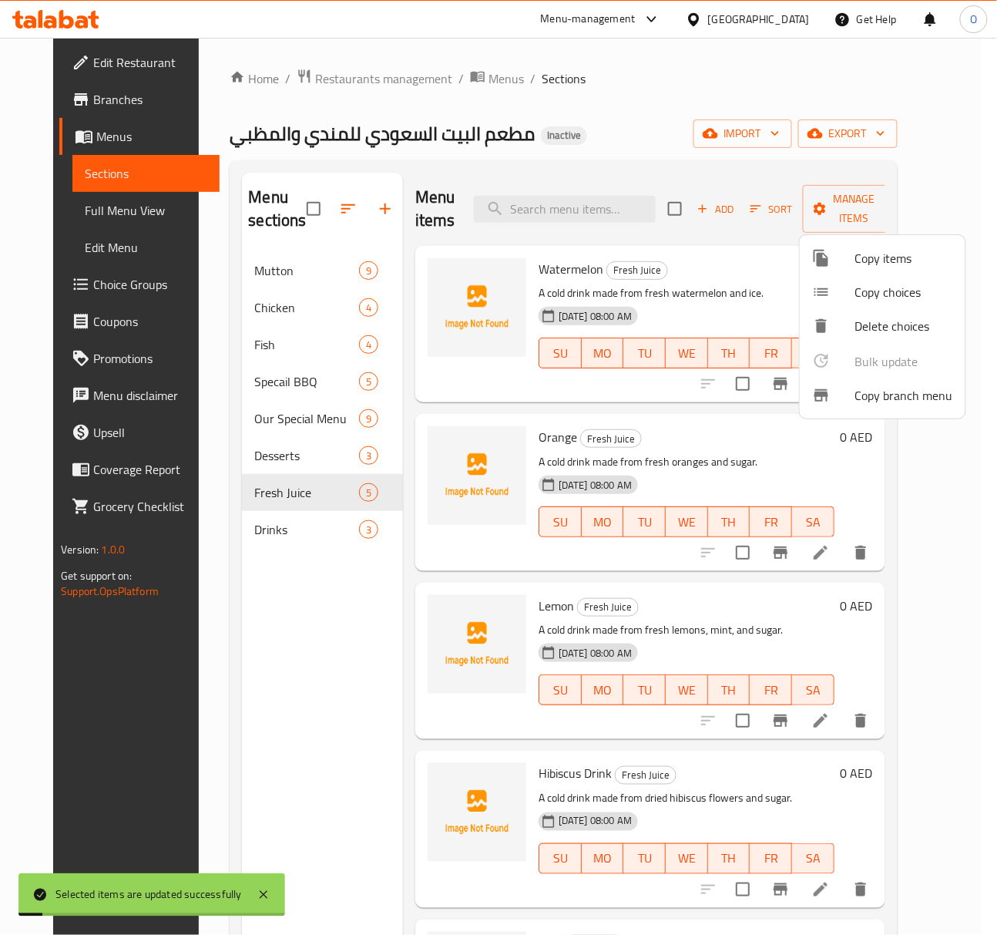
click at [586, 540] on div at bounding box center [498, 467] width 997 height 935
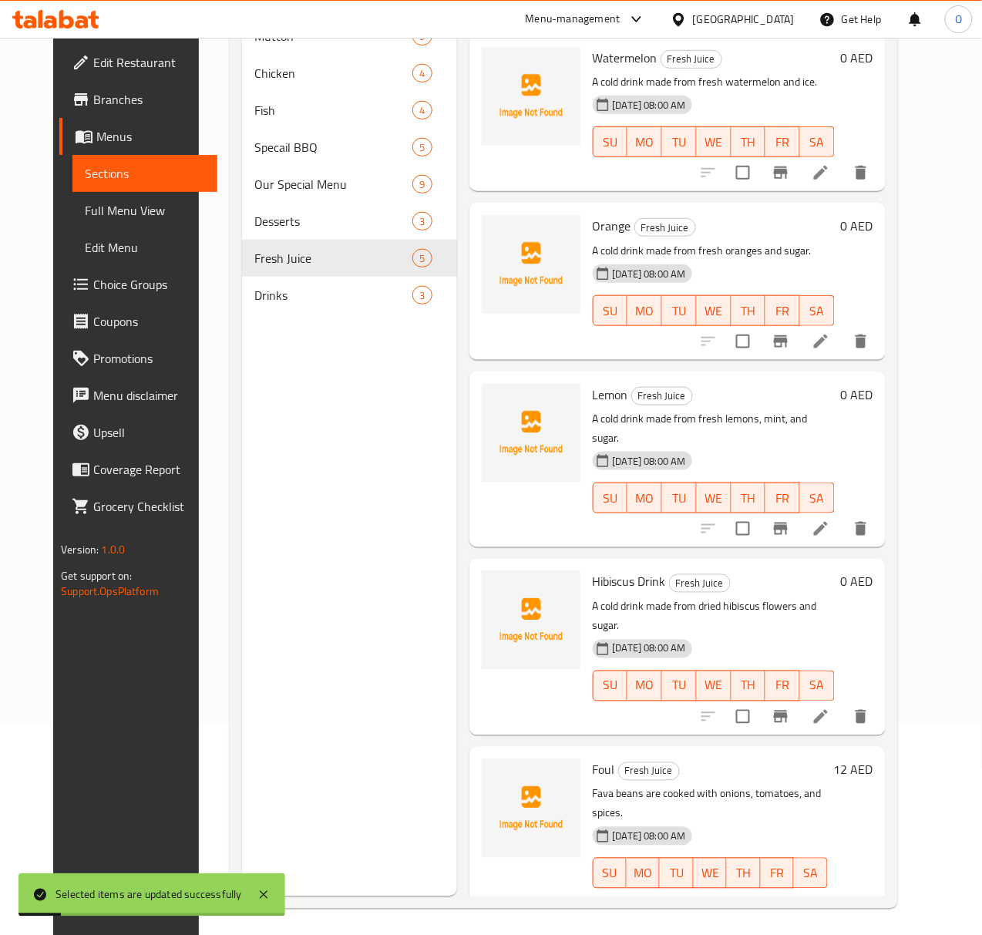
scroll to position [217, 0]
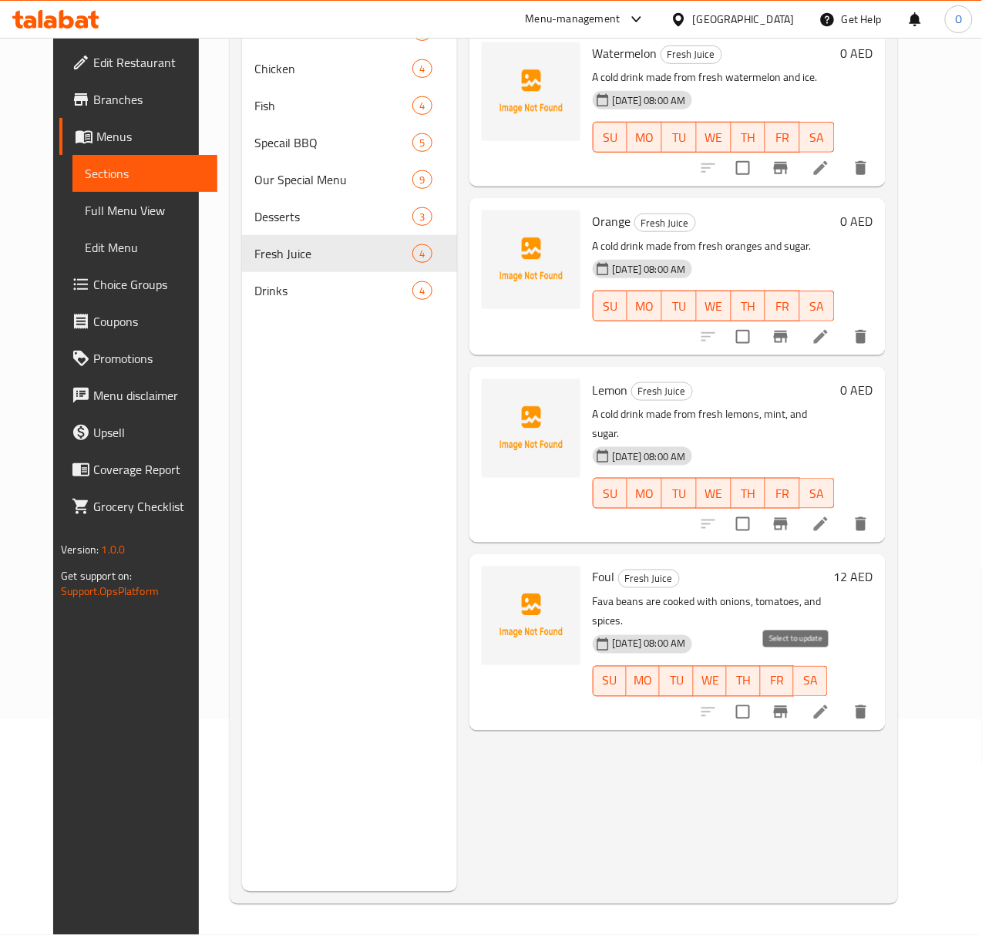
click at [759, 696] on input "checkbox" at bounding box center [743, 712] width 32 height 32
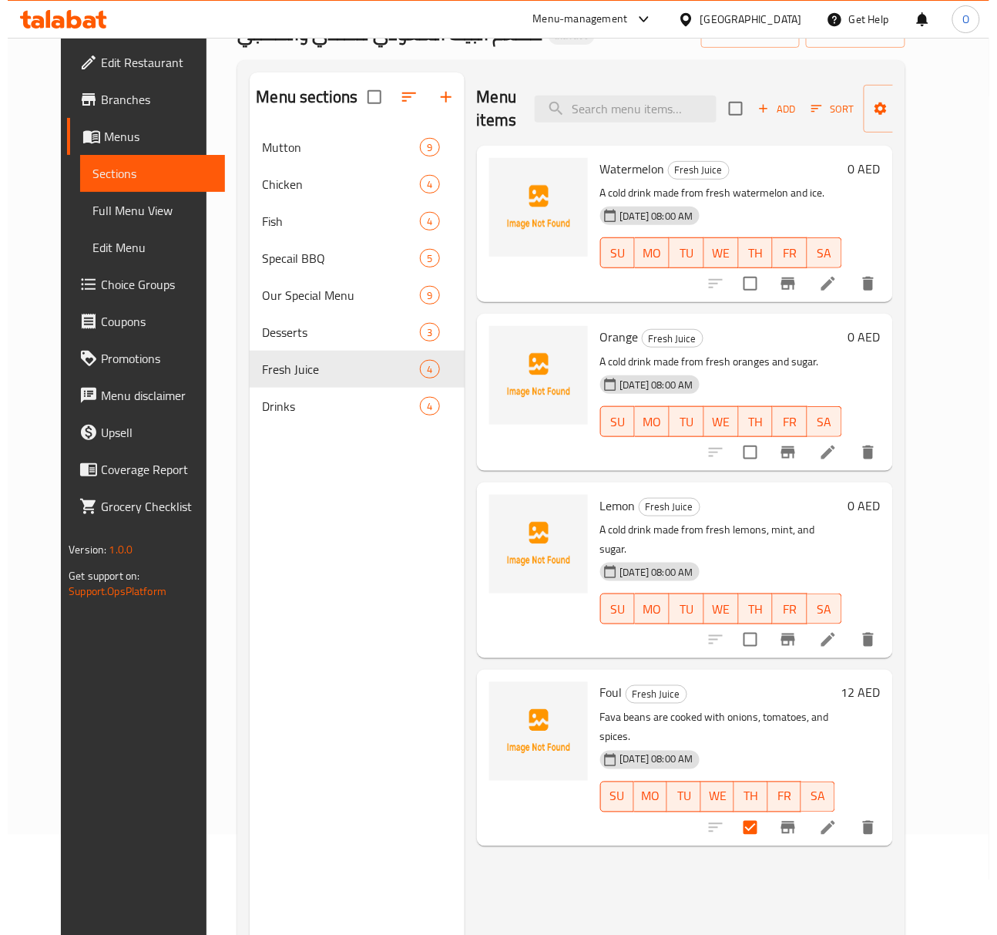
scroll to position [0, 0]
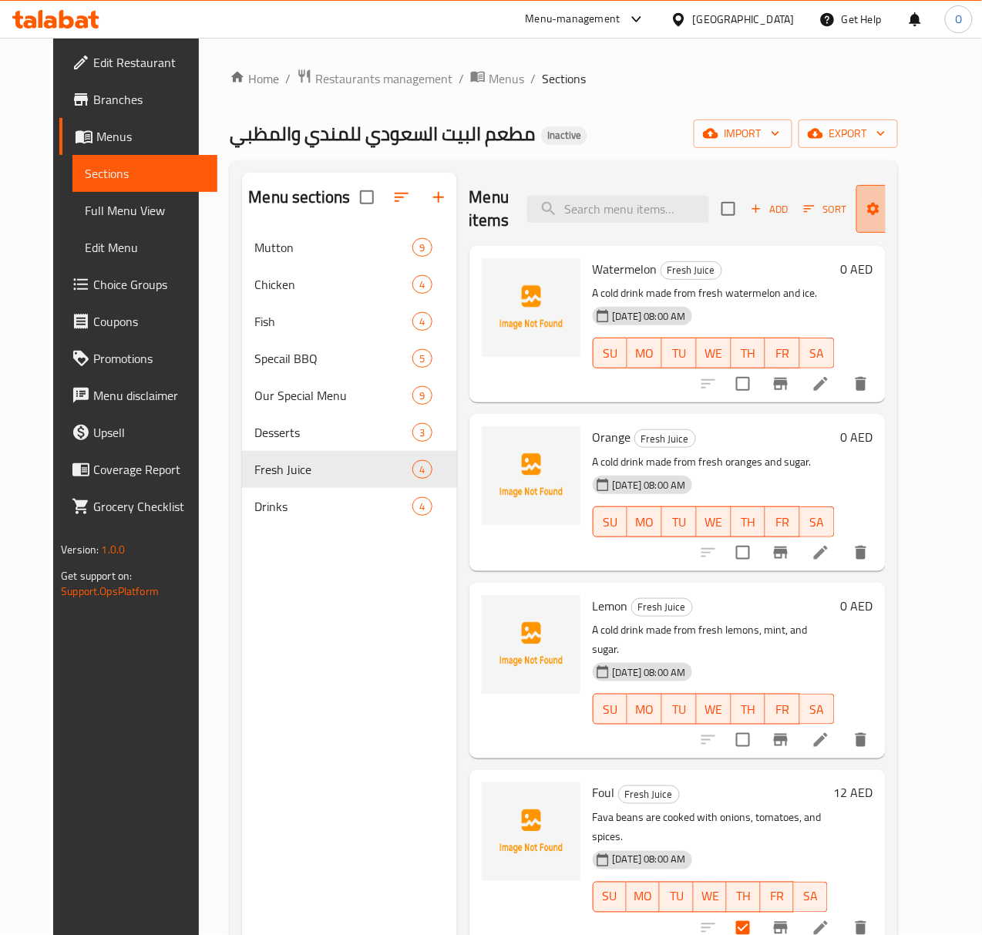
click at [869, 210] on span "Manage items" at bounding box center [908, 209] width 79 height 39
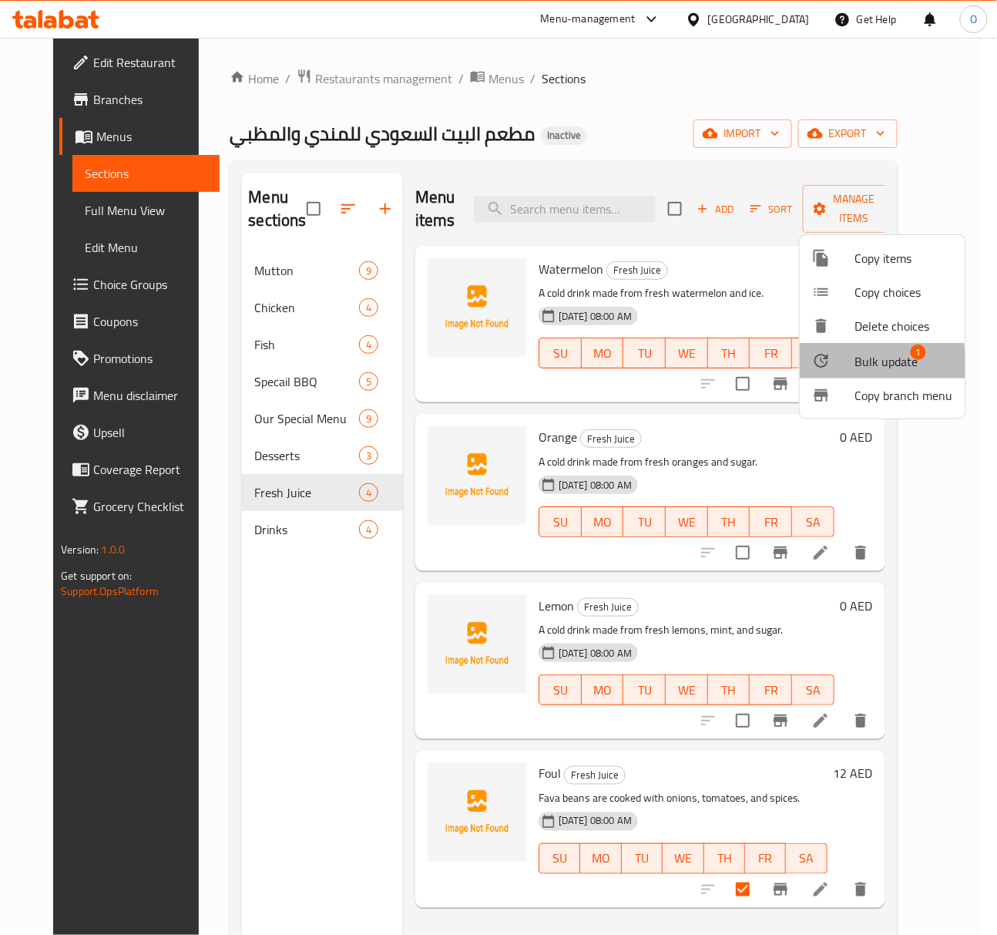
click at [842, 364] on div at bounding box center [833, 360] width 43 height 18
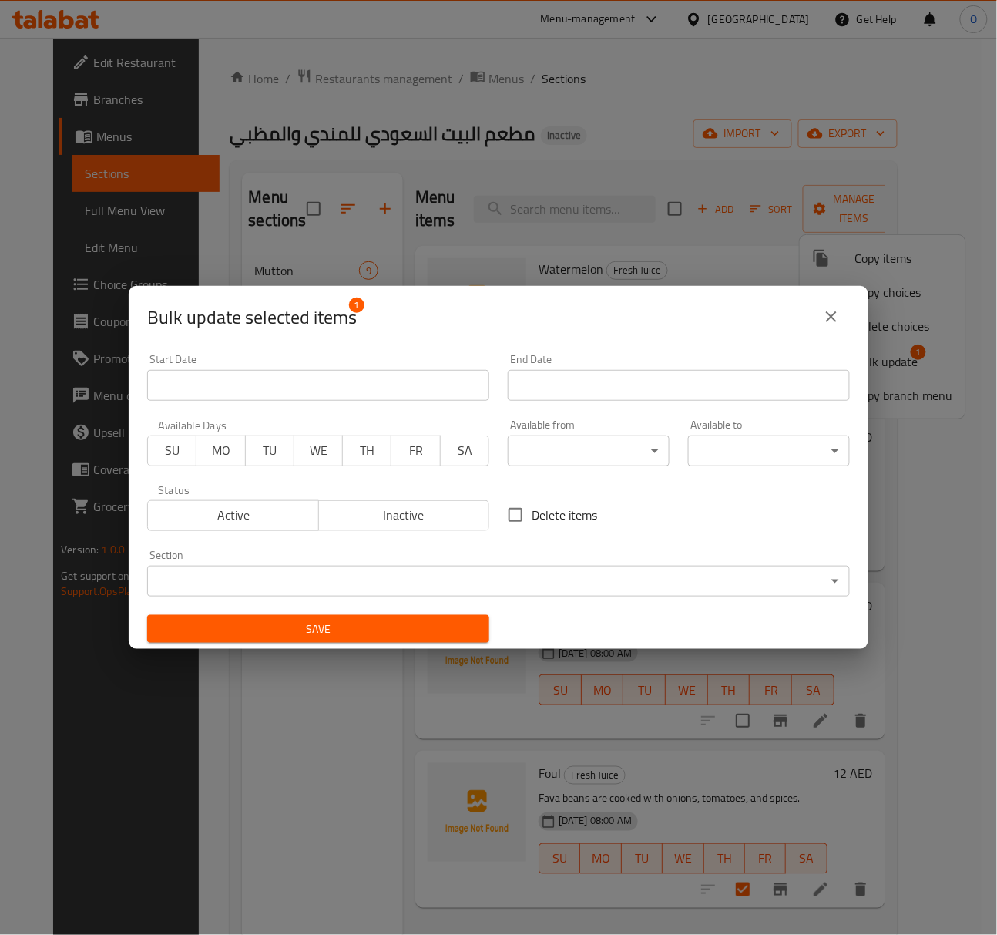
click at [282, 568] on body "​ Menu-management United Arab Emirates Get Help O Edit Restaurant Branches Menu…" at bounding box center [498, 486] width 997 height 897
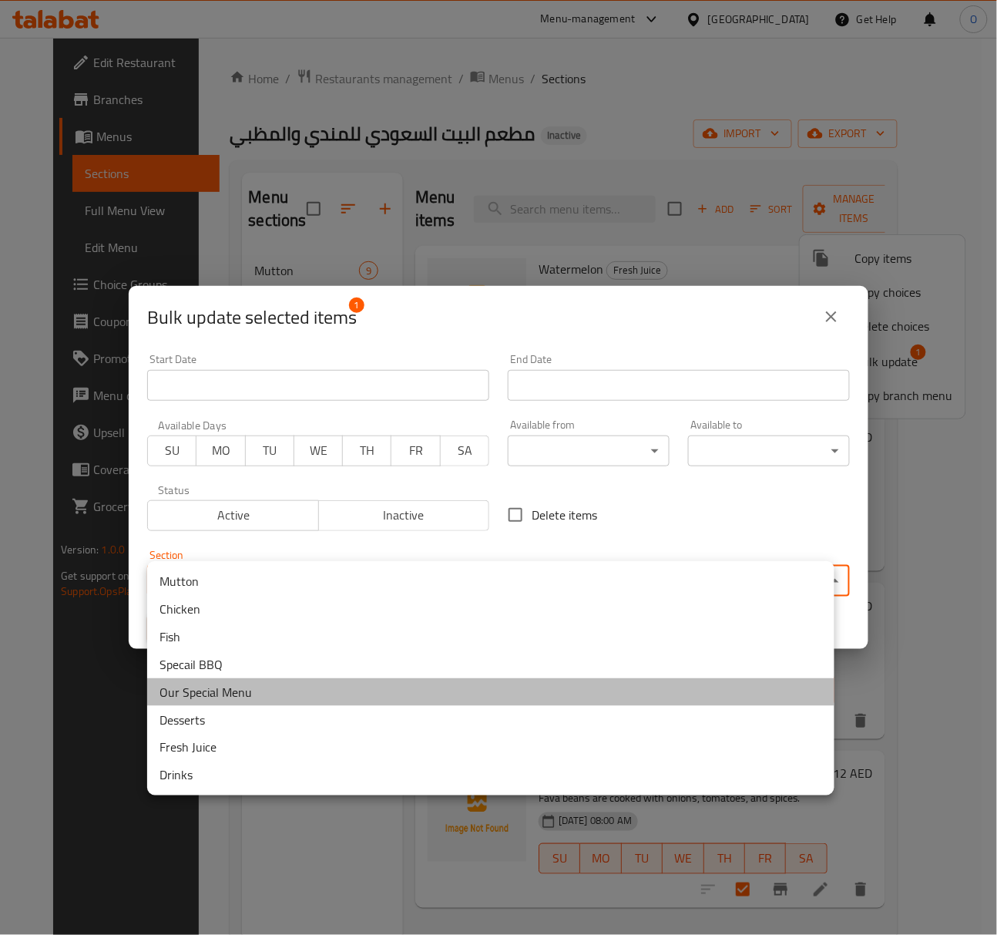
click at [244, 701] on li "Our Special Menu" at bounding box center [490, 692] width 687 height 28
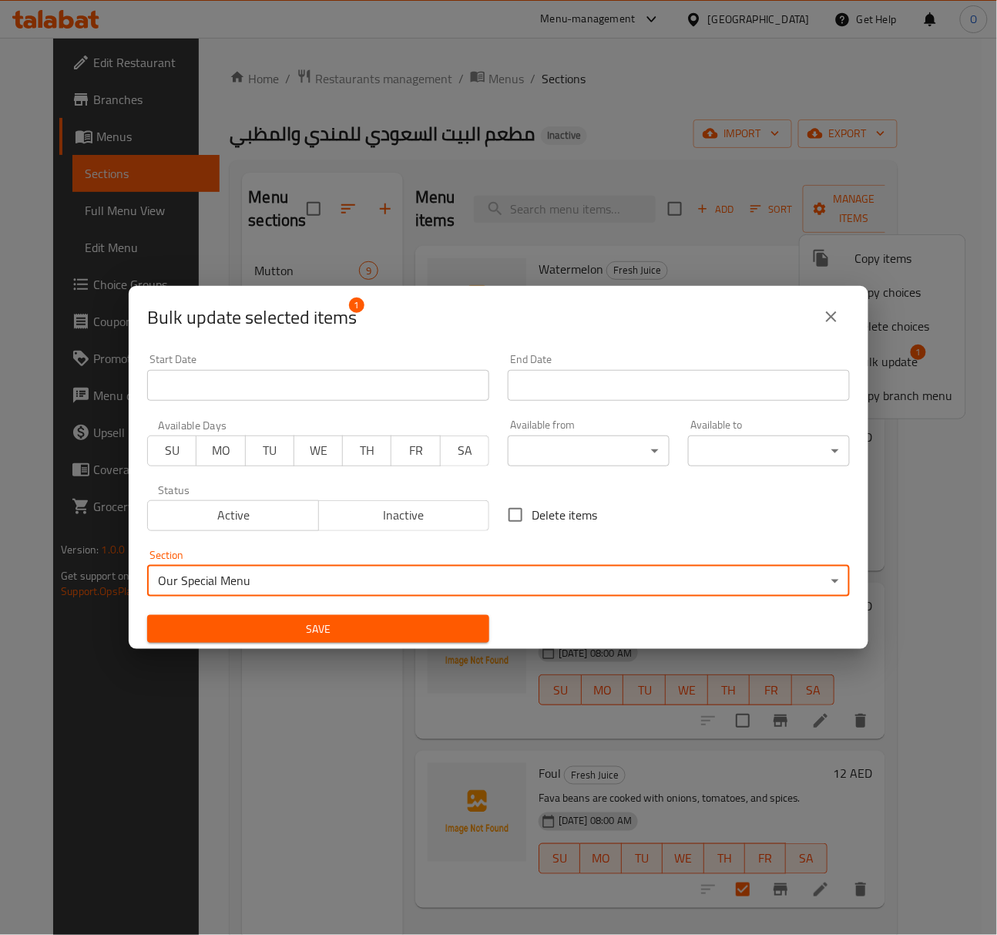
click at [257, 636] on span "Save" at bounding box center [318, 629] width 317 height 19
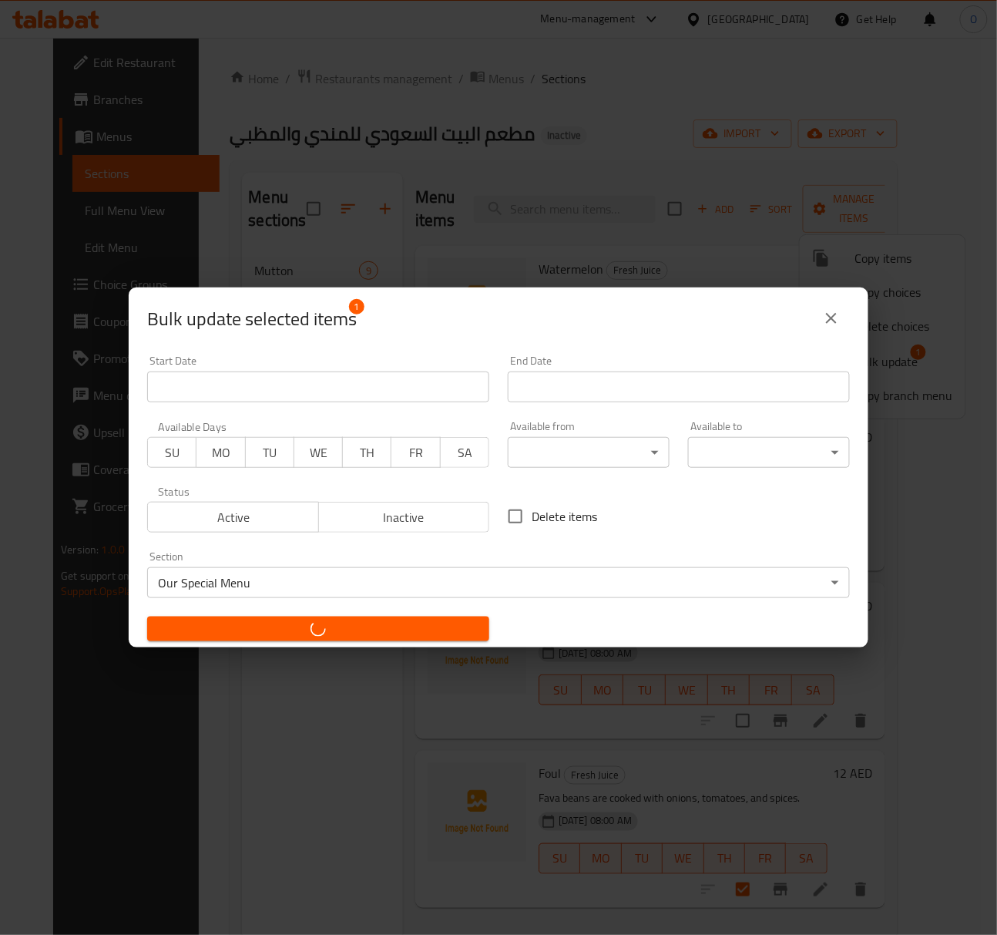
checkbox input "false"
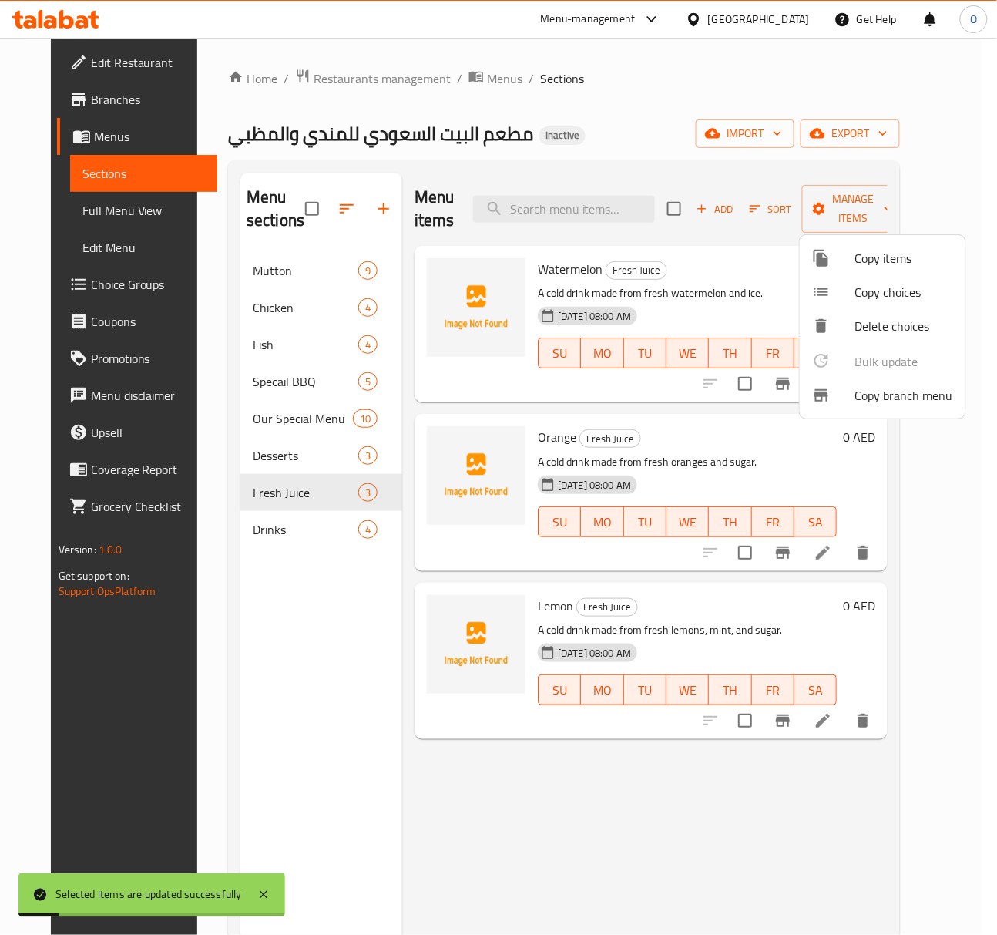
click at [336, 204] on div at bounding box center [498, 467] width 997 height 935
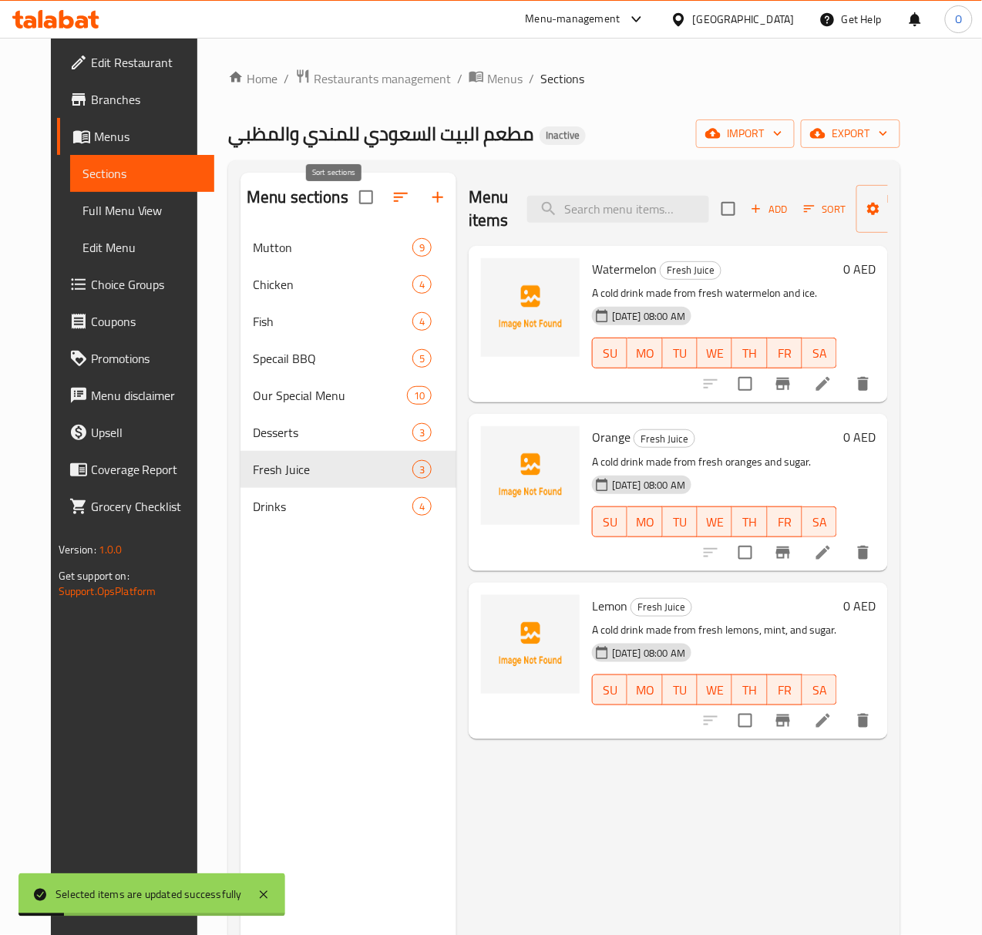
click at [391, 204] on icon "button" at bounding box center [400, 197] width 18 height 18
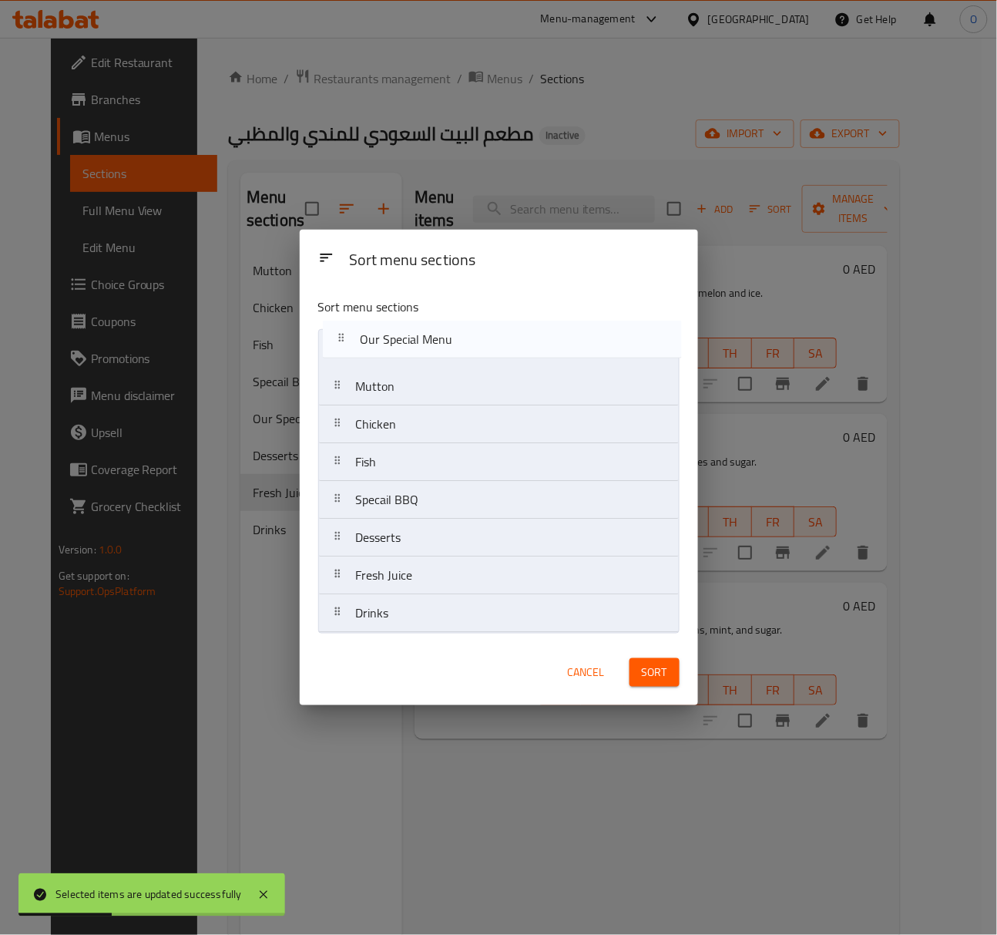
drag, startPoint x: 399, startPoint y: 512, endPoint x: 407, endPoint y: 340, distance: 172.0
click at [410, 337] on nav "Mutton Chicken Fish Specail BBQ Our Special Menu Desserts Fresh Juice Drinks" at bounding box center [498, 481] width 361 height 304
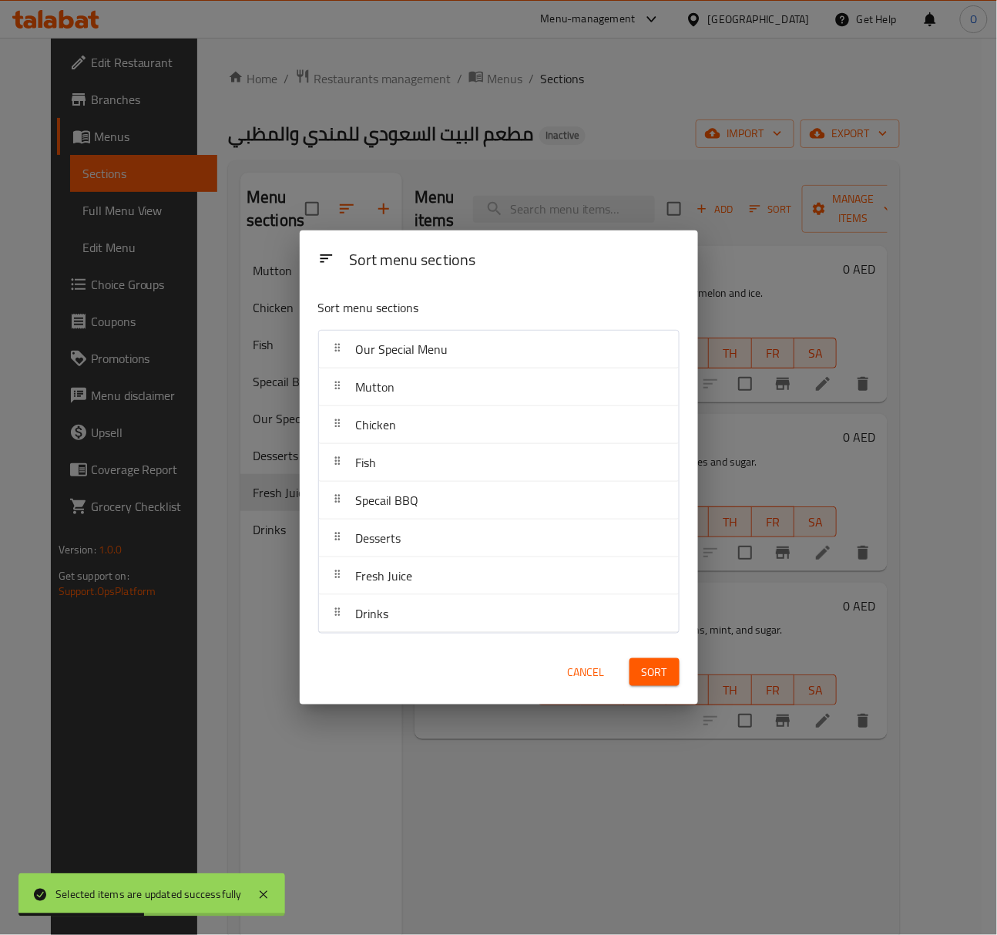
click at [655, 669] on span "Sort" at bounding box center [654, 672] width 25 height 19
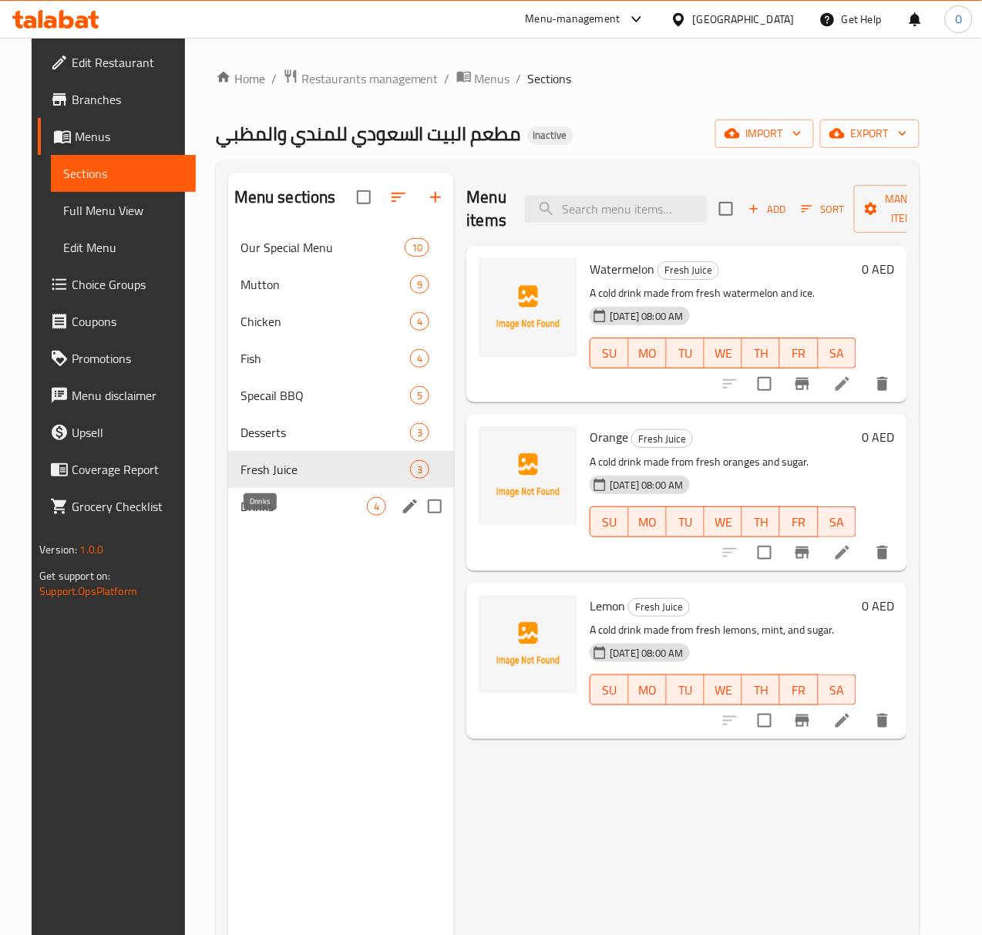
click at [257, 516] on span "Drinks" at bounding box center [303, 506] width 127 height 18
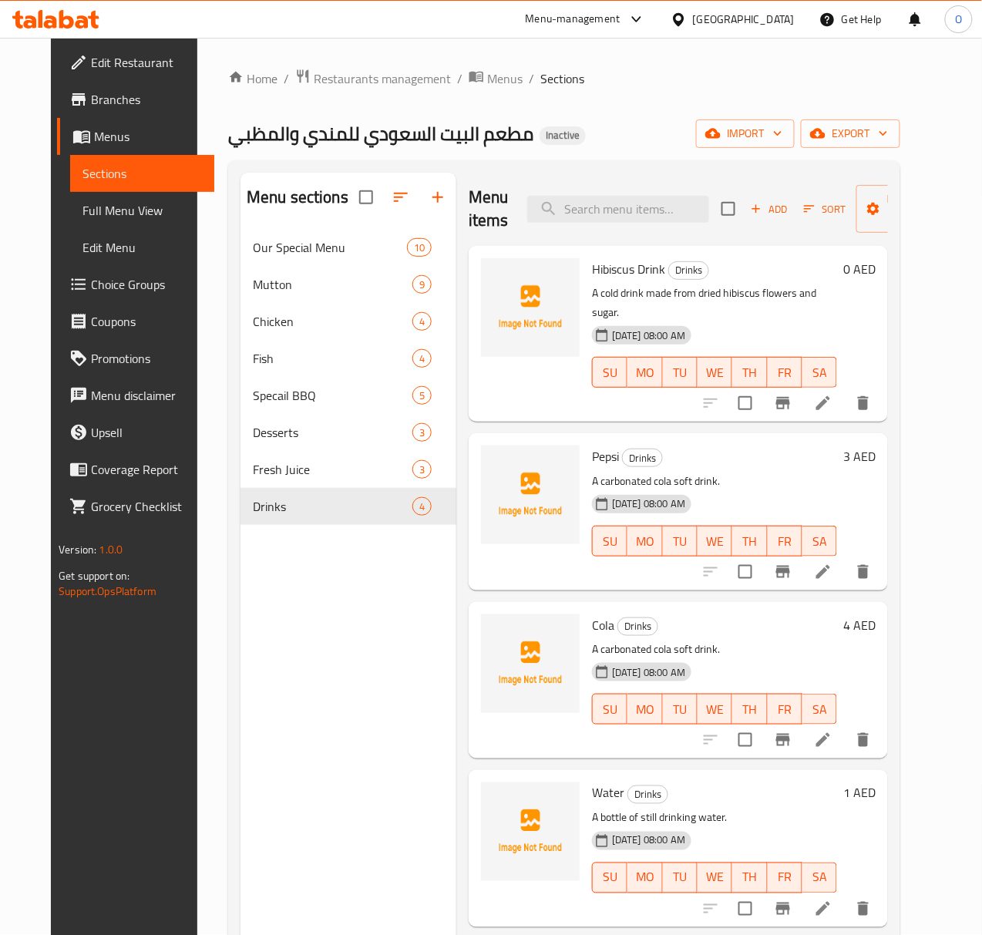
click at [592, 275] on span "Hibiscus Drink" at bounding box center [628, 268] width 73 height 23
click at [592, 274] on span "Hibiscus Drink" at bounding box center [628, 268] width 73 height 23
copy h6 "Hibiscus Drink"
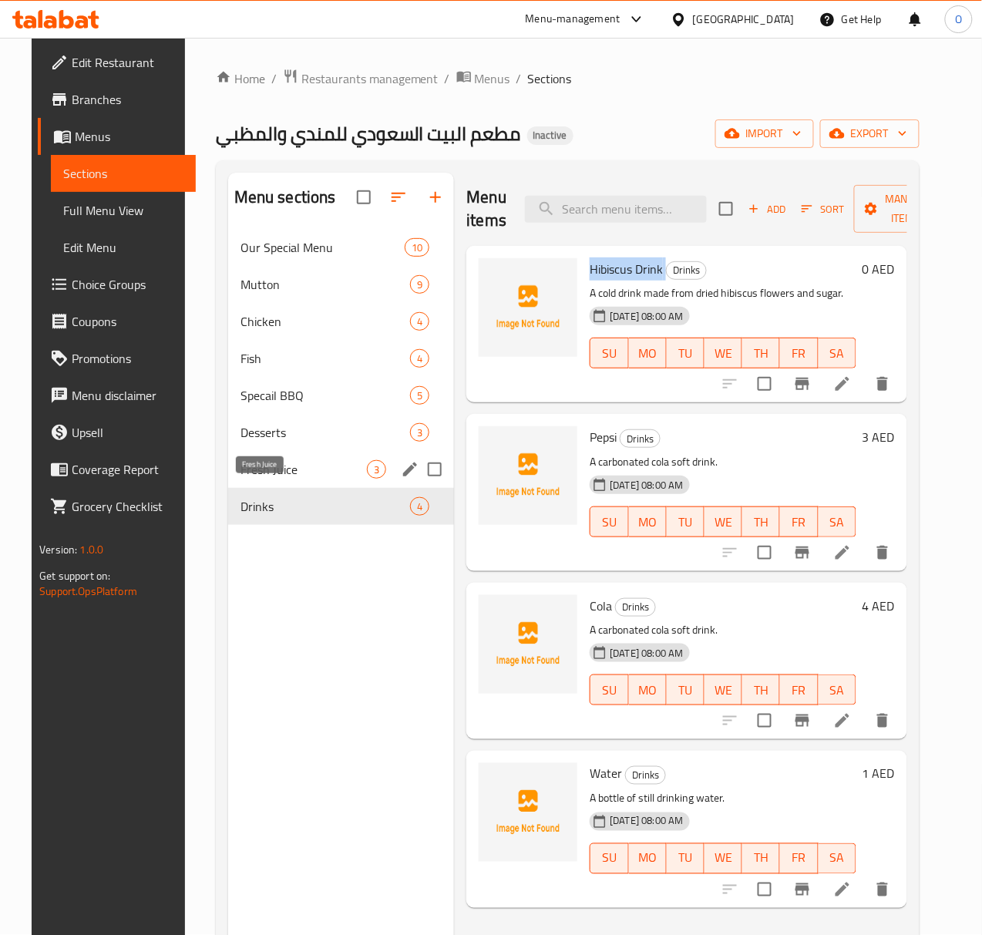
click at [240, 479] on span "Fresh Juice" at bounding box center [303, 469] width 127 height 18
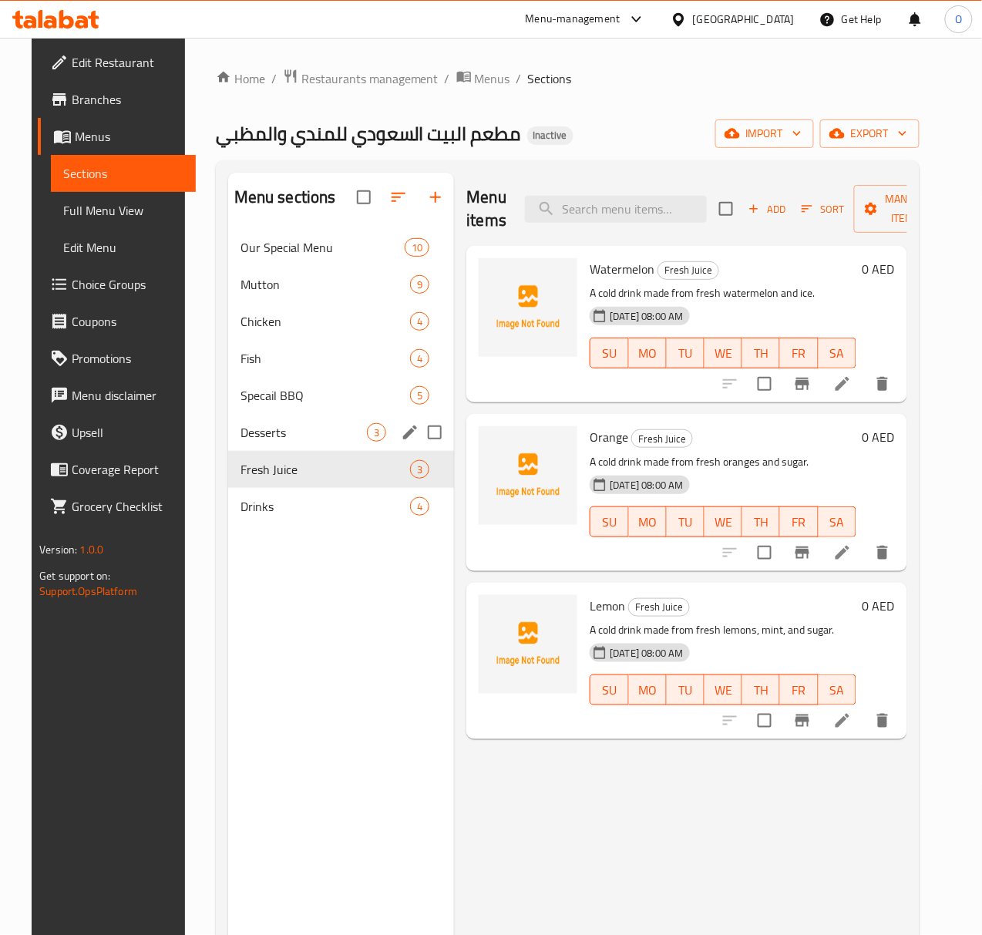
click at [248, 442] on div "Desserts 3" at bounding box center [341, 432] width 227 height 37
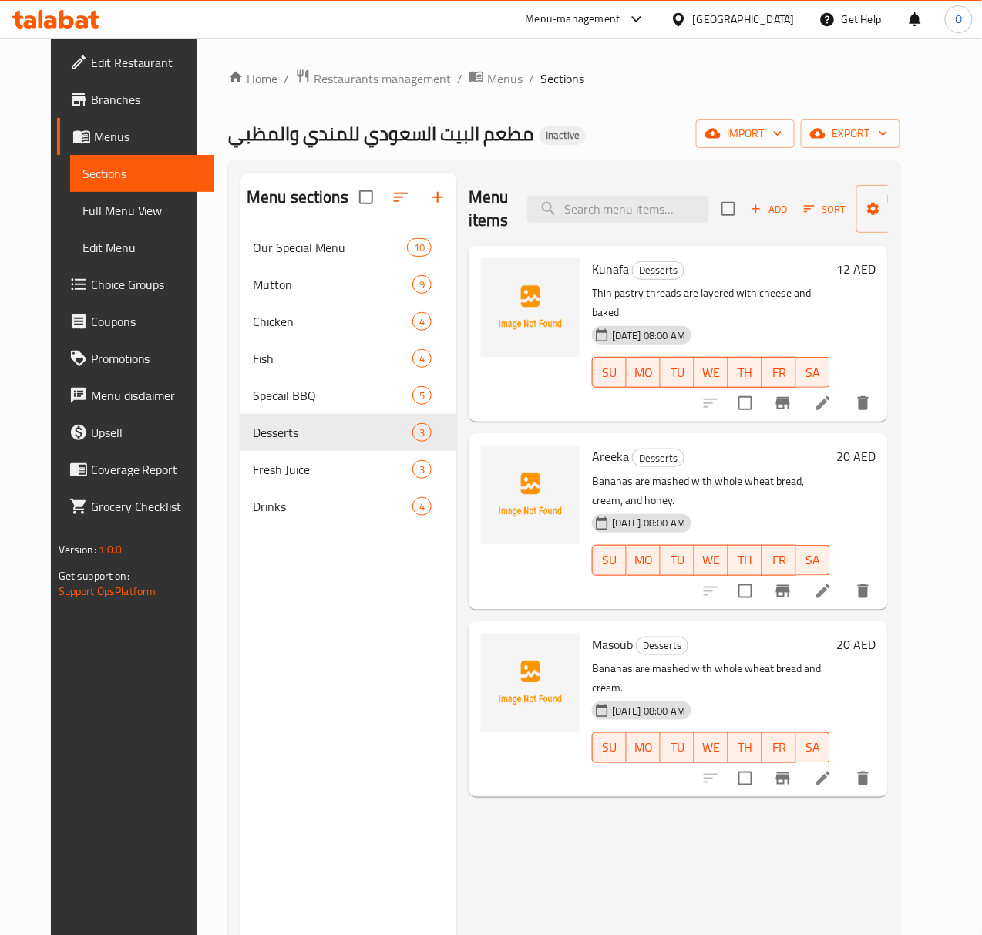
click at [592, 267] on span "Kunafa" at bounding box center [610, 268] width 37 height 23
copy h6 "Kunafa"
click at [592, 445] on span "Areeka" at bounding box center [610, 456] width 37 height 23
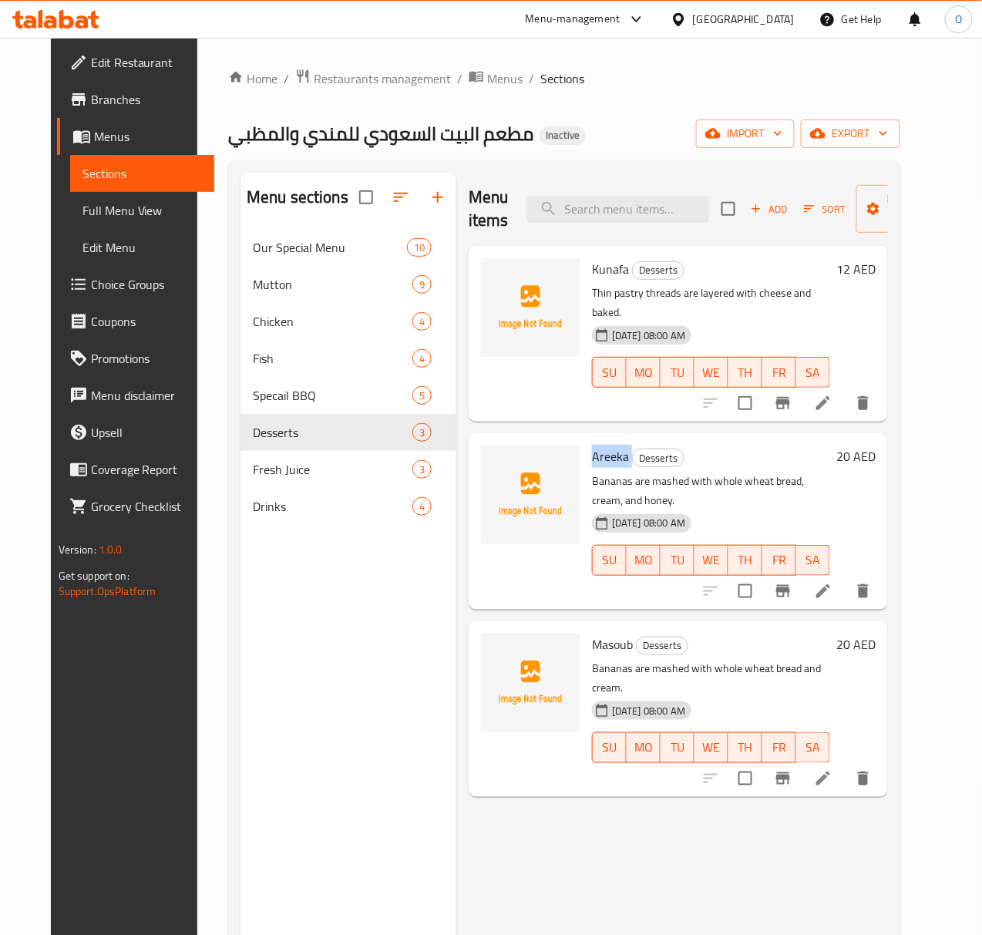
copy h6 "Areeka"
click at [592, 633] on span "Masoub" at bounding box center [612, 644] width 41 height 23
copy h6 "Masoub"
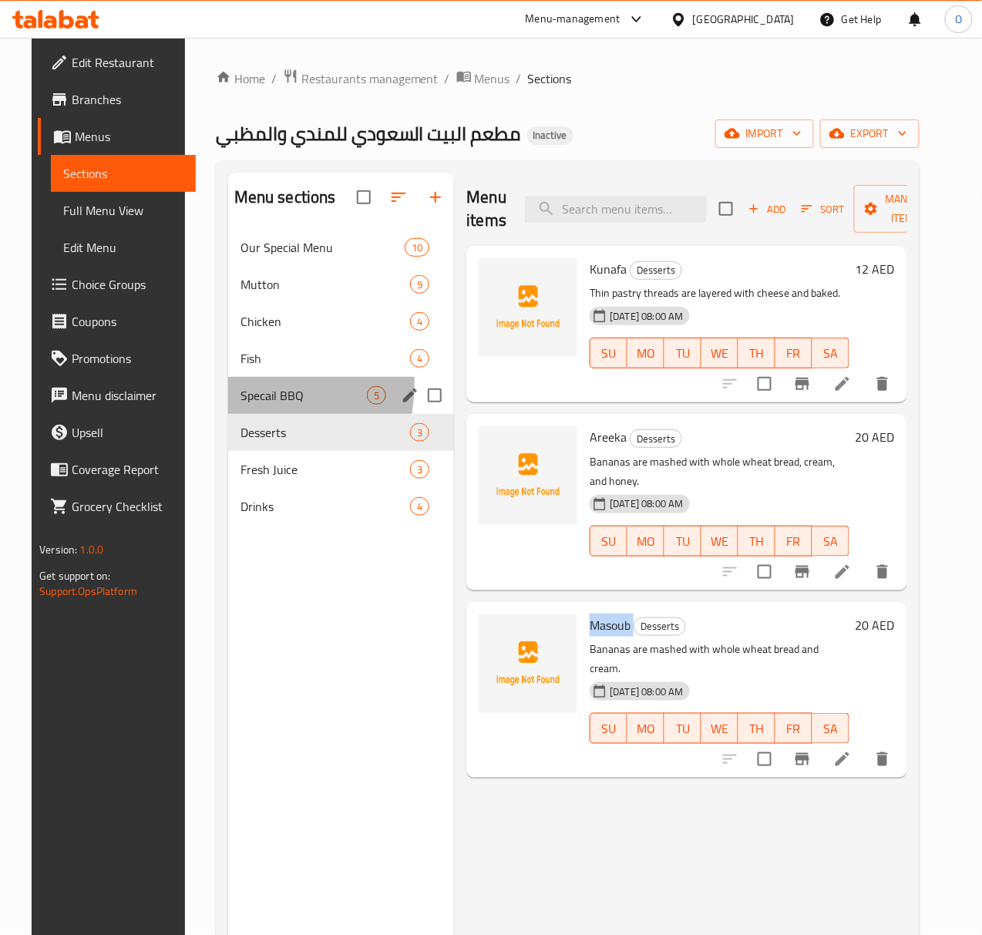
click at [228, 408] on div "Specail BBQ 5" at bounding box center [341, 395] width 227 height 37
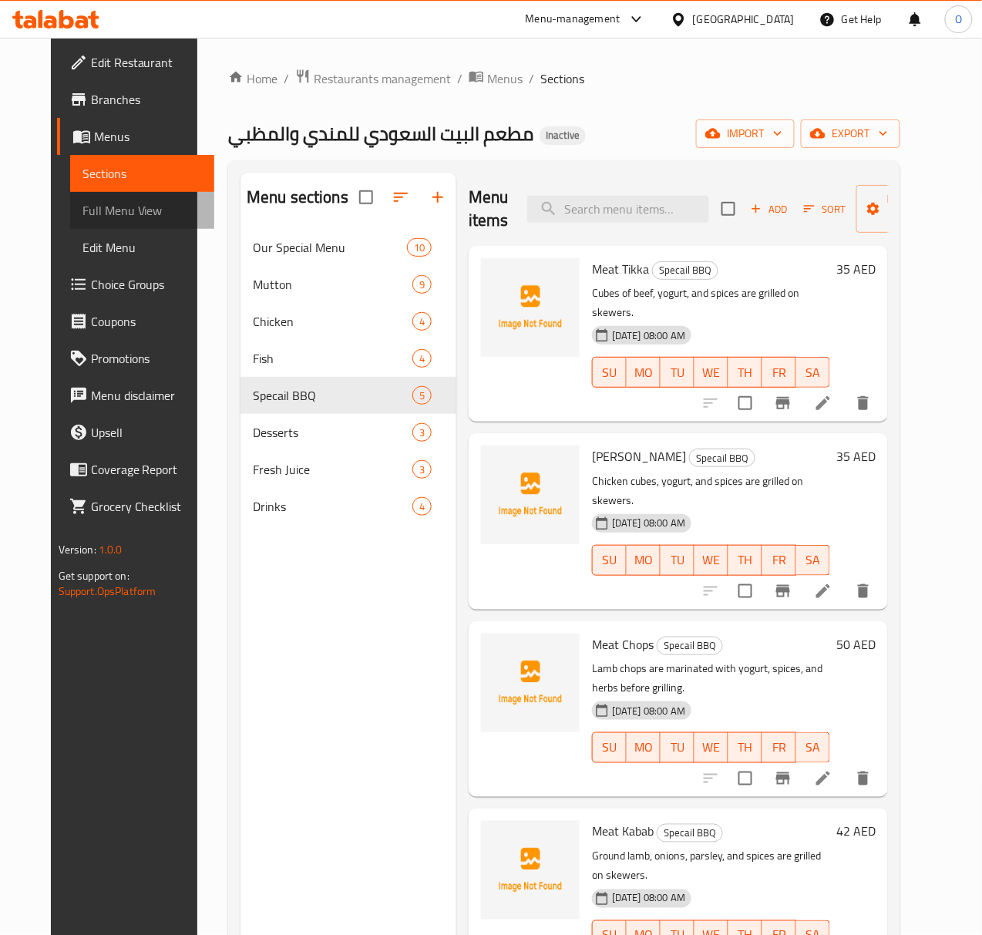
click at [109, 213] on span "Full Menu View" at bounding box center [142, 210] width 120 height 18
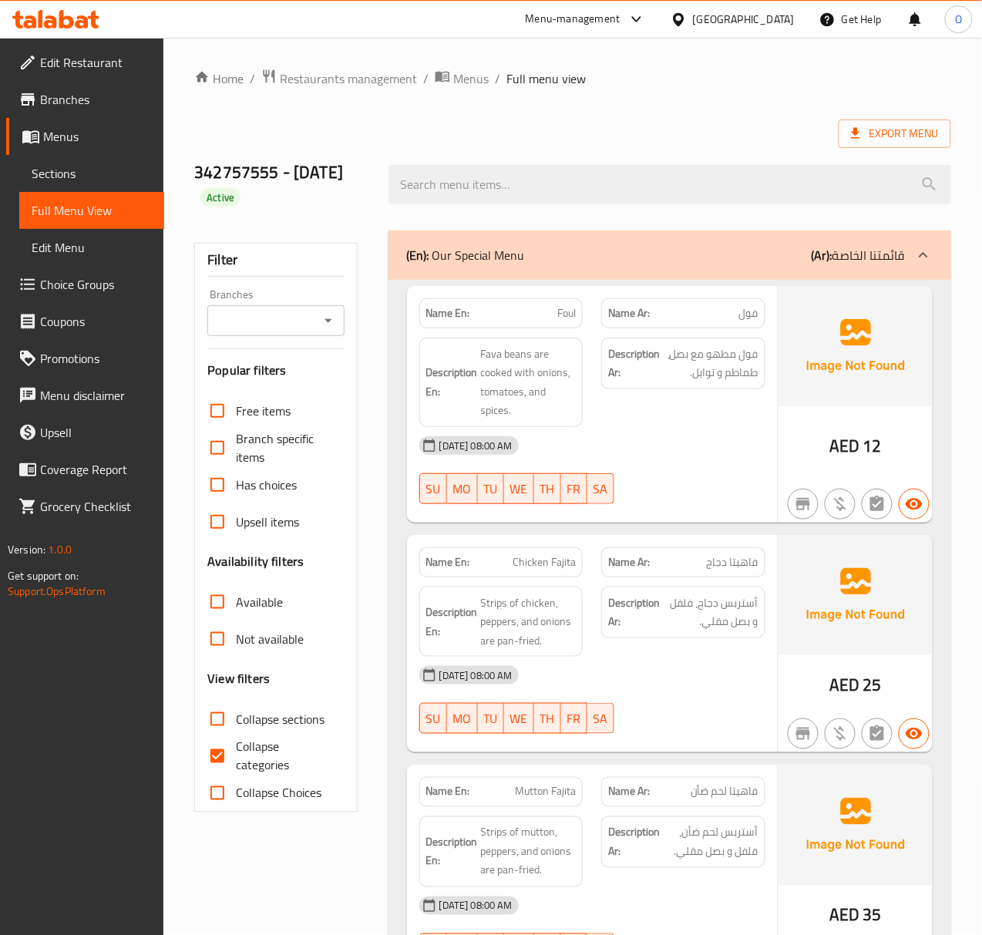
click at [245, 331] on input "Branches" at bounding box center [263, 321] width 102 height 22
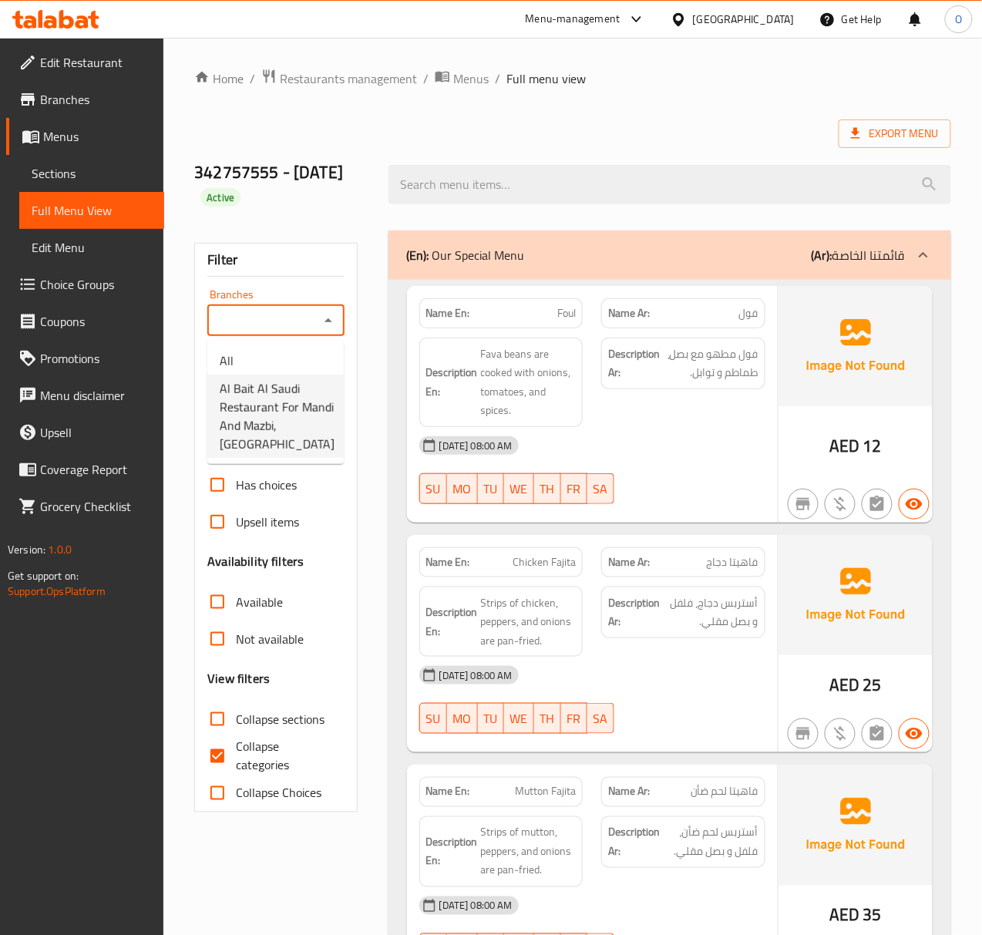
click at [245, 391] on span "Al Bait Al Saudi Restaurant For Mandi And Mazbi, Al Murar" at bounding box center [277, 416] width 115 height 74
type input "Al Bait Al Saudi Restaurant For Mandi And Mazbi, Al Murar"
click at [234, 771] on input "Collapse categories" at bounding box center [217, 755] width 37 height 37
checkbox input "false"
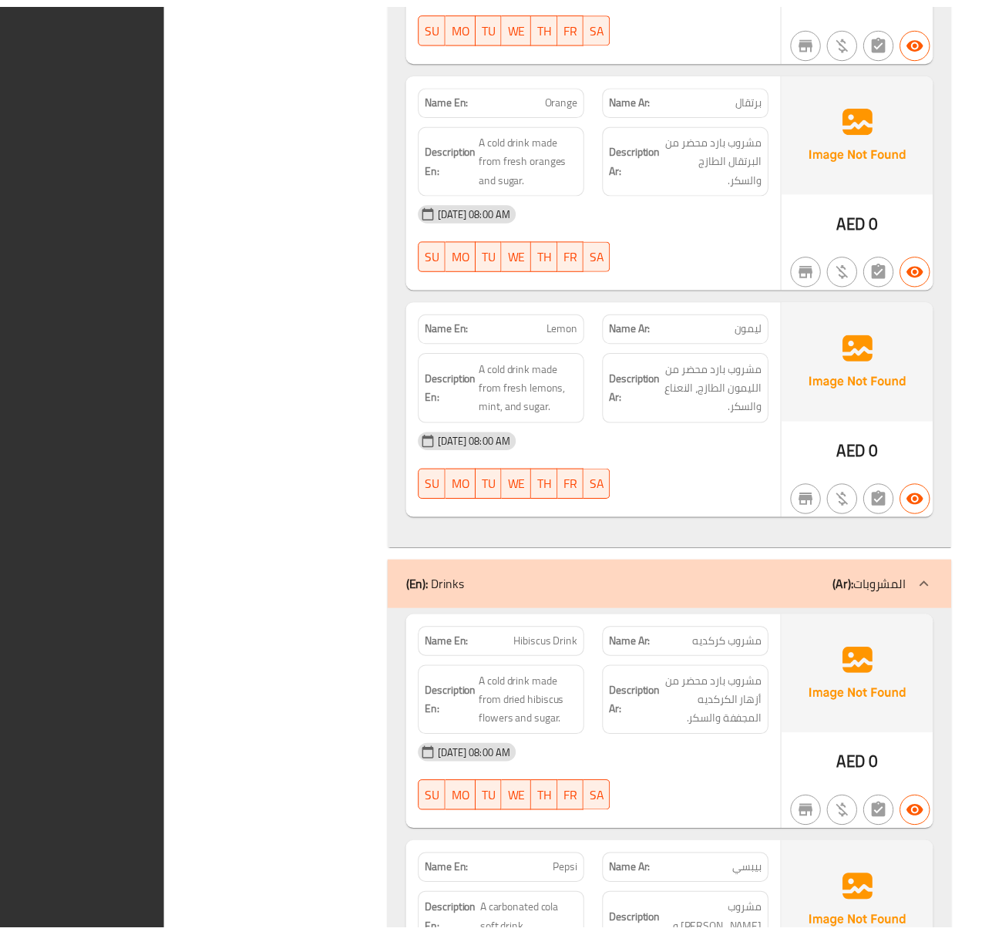
scroll to position [9987, 0]
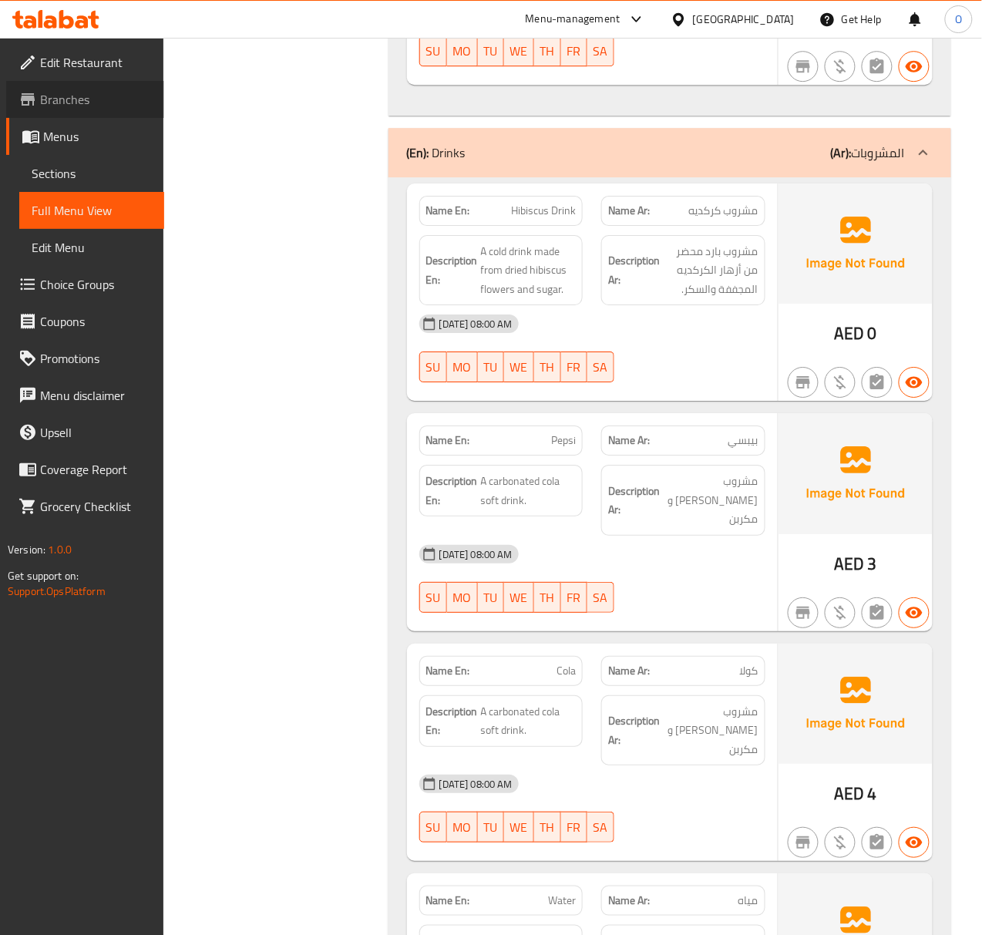
click at [60, 108] on span "Branches" at bounding box center [96, 99] width 112 height 18
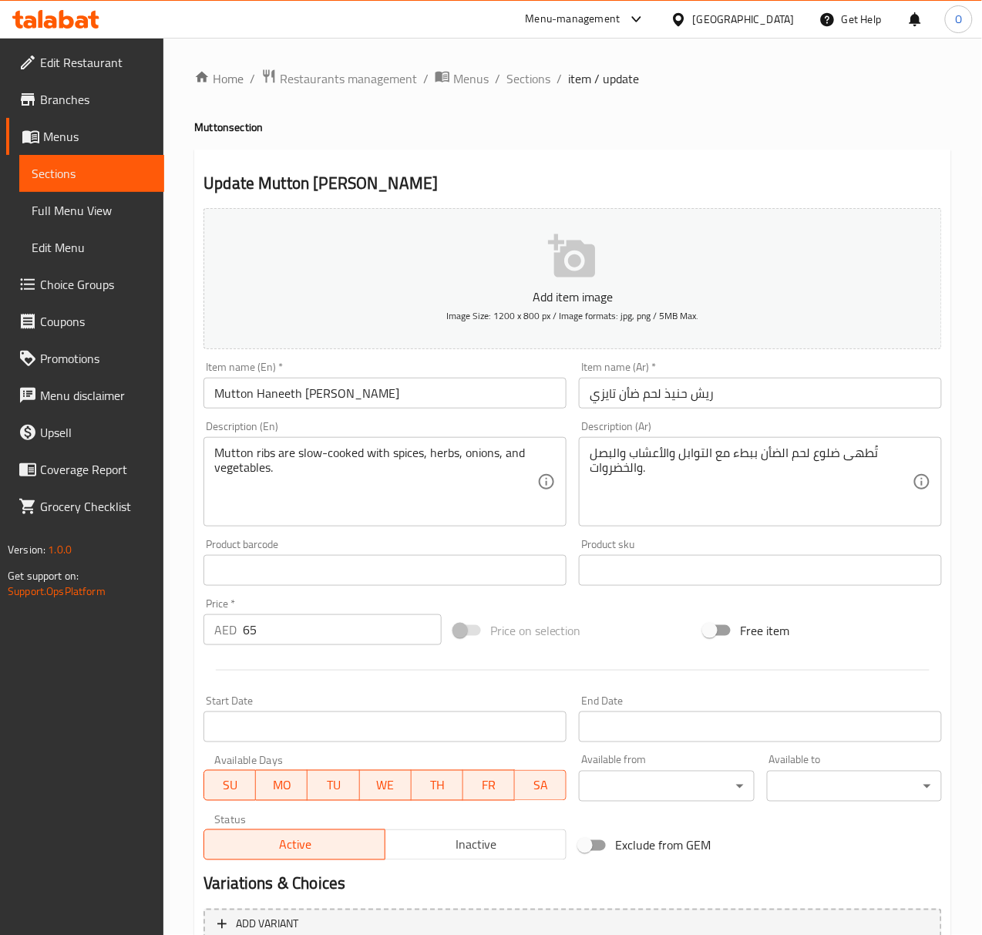
click at [596, 388] on input "ريش حنيذ لحم ضأن تايزي" at bounding box center [760, 393] width 363 height 31
drag, startPoint x: 602, startPoint y: 383, endPoint x: 328, endPoint y: 382, distance: 273.6
click at [328, 382] on input "Mutton Haneeth Taizzy Ribs" at bounding box center [384, 393] width 363 height 31
click at [331, 381] on input "Mutton Haneeth Taizzy Ribs" at bounding box center [384, 393] width 363 height 31
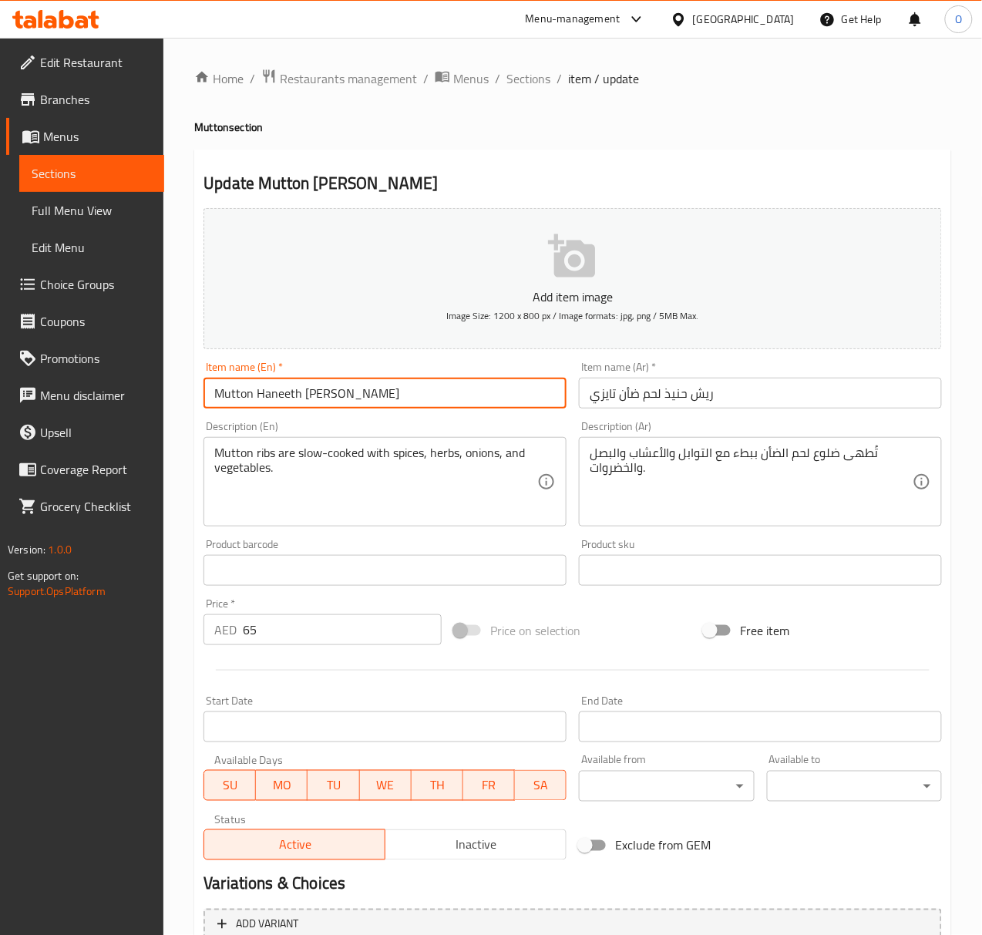
click at [331, 381] on input "Mutton Haneeth Taizzy Ribs" at bounding box center [384, 393] width 363 height 31
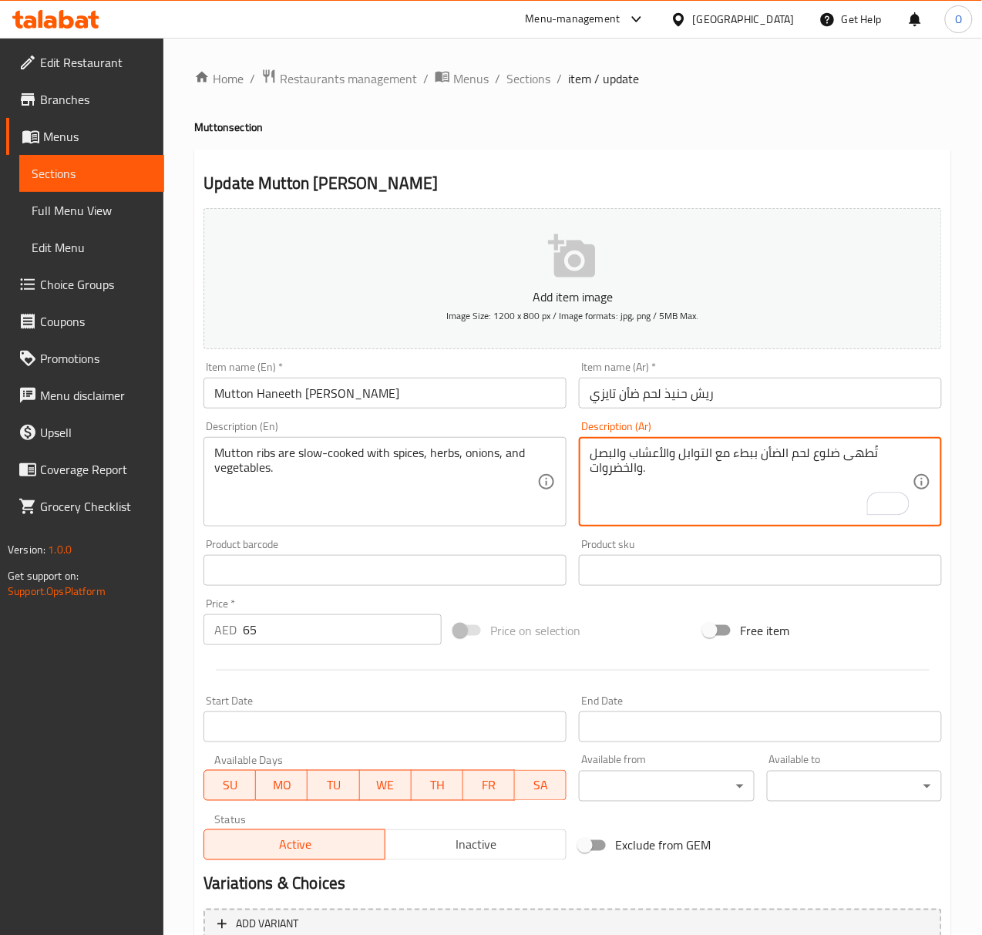
drag, startPoint x: 815, startPoint y: 455, endPoint x: 875, endPoint y: 457, distance: 60.9
click at [678, 454] on textarea "ريش لحم ضأن مطهوة ببطء مع التوابل والأعشاب والبصل والخضروات." at bounding box center [751, 481] width 323 height 73
click at [632, 453] on textarea "ريش لحم ضأن مطهوة ببطء مع توابل، أعشاب، بصل والخضروات." at bounding box center [751, 481] width 323 height 73
click at [630, 458] on textarea "ريش لحم ضأن مطهوة ببطء مع توابل، أعشاب، بصل والخضروات." at bounding box center [751, 481] width 323 height 73
type textarea "ريش لحم ضأن مطهوة ببطء مع توابل، أعشاب، بصل و خضروات."
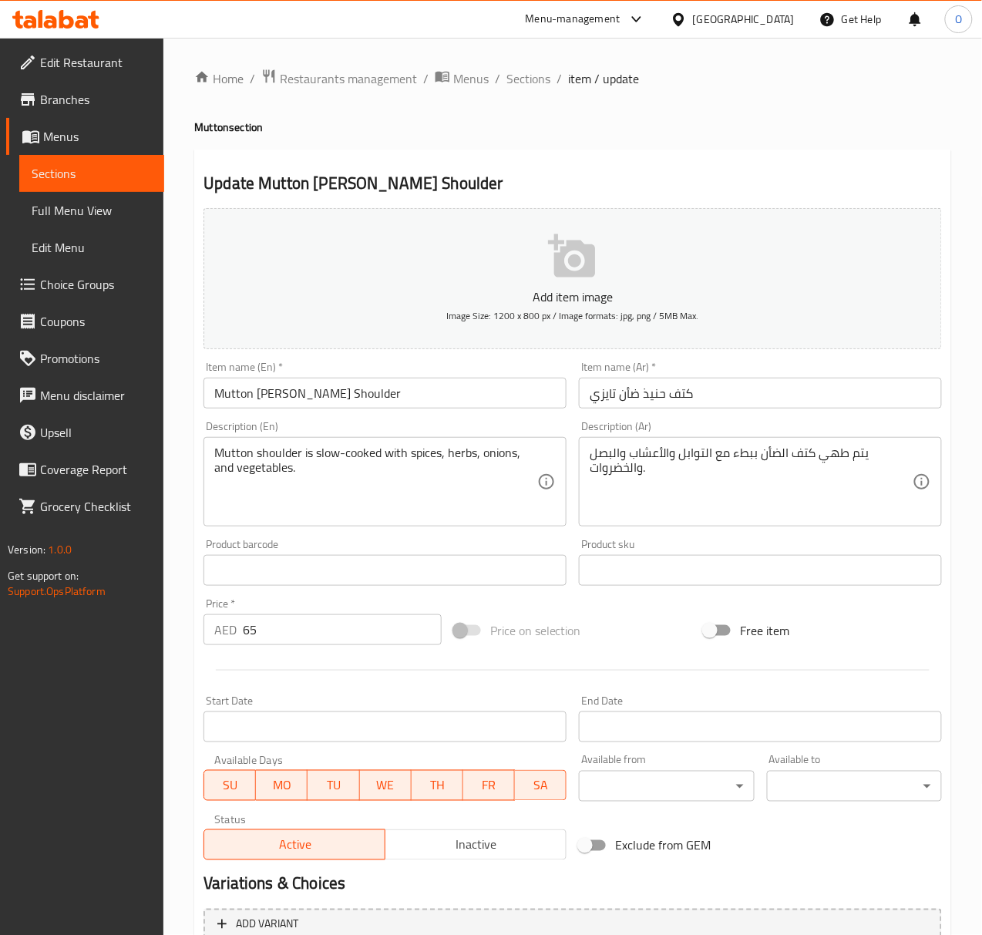
click at [641, 391] on input "كتف حنيذ ضأن تايزي" at bounding box center [760, 393] width 363 height 31
type input "كتف حنيذ لحم ضأن تايزي"
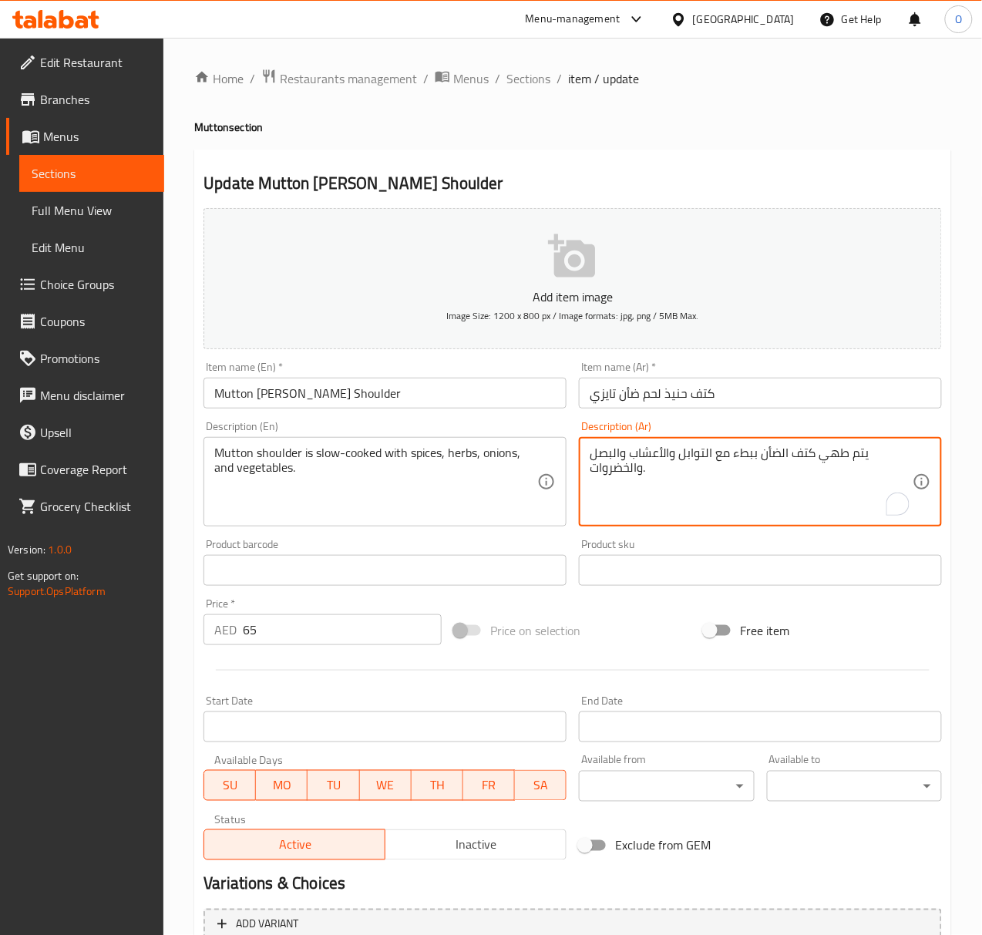
drag, startPoint x: 783, startPoint y: 457, endPoint x: 830, endPoint y: 466, distance: 47.9
click at [774, 459] on textarea "يتم طهي كتف الضأن ببطء مع التوابل والأعشاب والبصل والخضروات." at bounding box center [751, 481] width 323 height 73
drag, startPoint x: 778, startPoint y: 455, endPoint x: 792, endPoint y: 450, distance: 14.6
click at [792, 450] on textarea "يتم طهي كتف الضأن ببطء مع التوابل والأعشاب والبصل والخضروات." at bounding box center [751, 481] width 323 height 73
click at [756, 457] on textarea "يتم طهي كتف لحم ضأن ببطء مع التوابل والأعشاب والبصل والخضروات." at bounding box center [751, 481] width 323 height 73
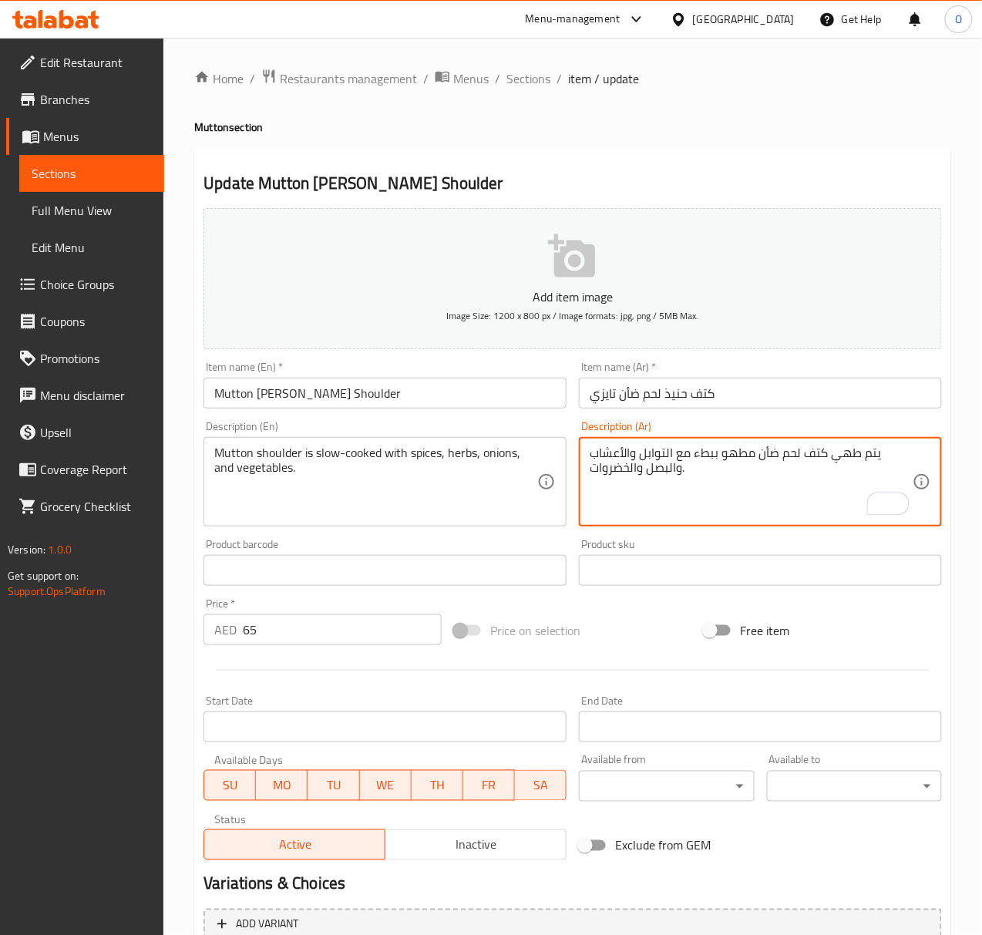
click at [821, 450] on textarea "يتم طهي كتف لحم ضأن مطهو ببطء مع التوابل والأعشاب والبصل والخضروات." at bounding box center [751, 481] width 323 height 73
click at [824, 456] on textarea "يتم طهي كتف لحم ضأن مطهو ببطء مع التوابل والأعشاب والبصل والخضروات." at bounding box center [751, 481] width 323 height 73
click at [704, 455] on textarea "كتف لحم ضأن مطهو ببطء مع التوابل والأعشاب والبصل والخضروات." at bounding box center [751, 481] width 323 height 73
type textarea "كتف لحم ضأن مطهو ببطء مع توابل، أعشاب، بصل و خضروات."
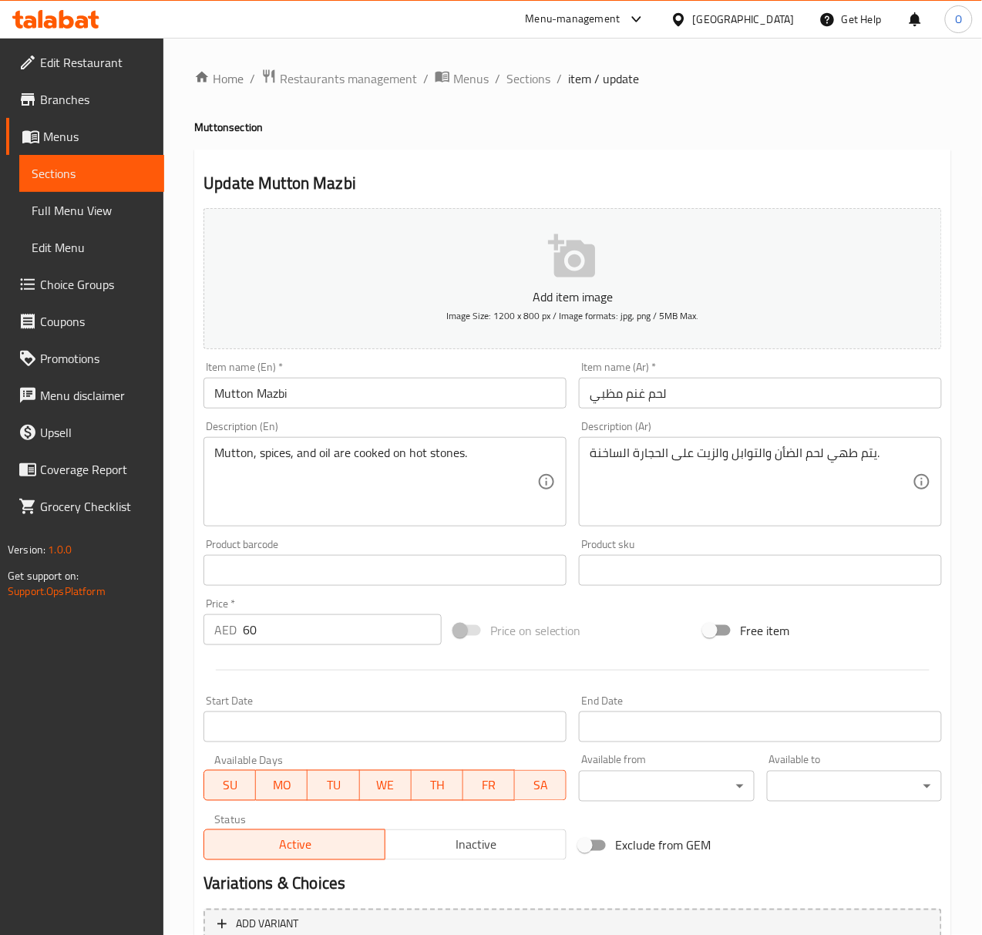
click at [636, 398] on input "لحم غنم مظبي" at bounding box center [760, 393] width 363 height 31
type input "لحم ضأن مظبي"
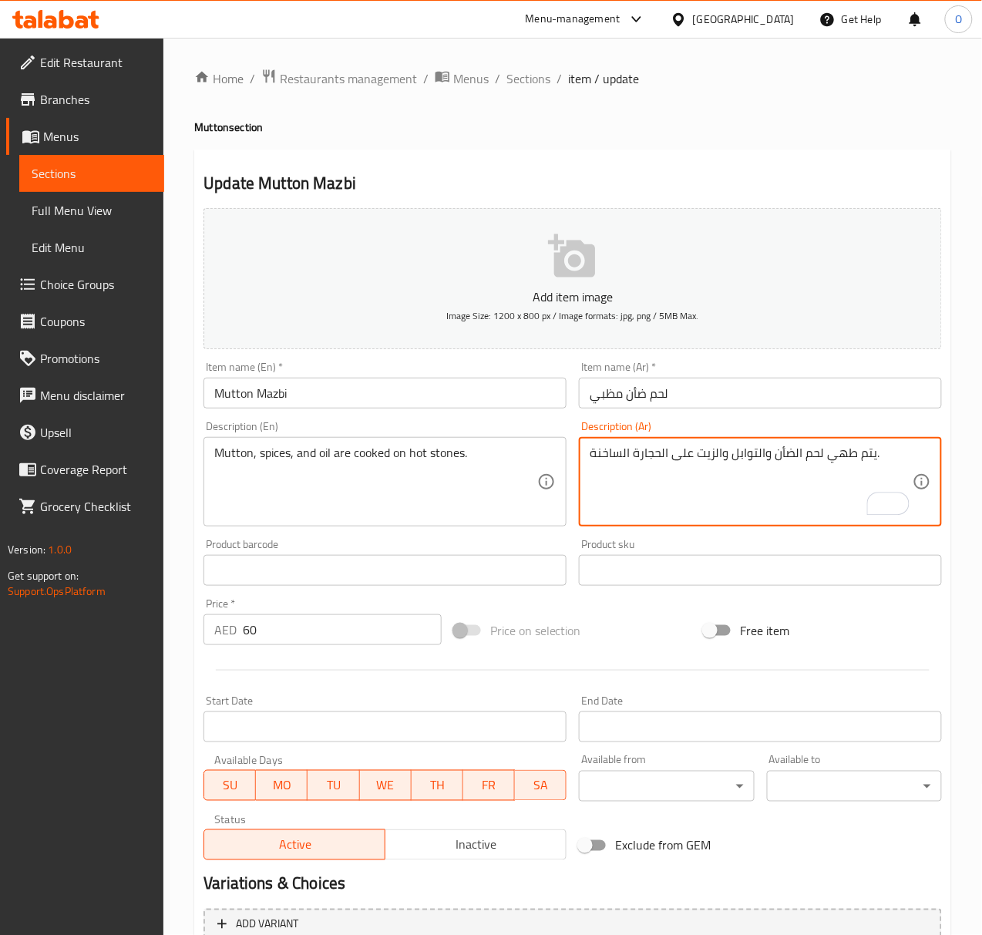
drag, startPoint x: 823, startPoint y: 452, endPoint x: 869, endPoint y: 469, distance: 49.5
click at [790, 452] on textarea "لحم الضأن والتوابل والزيت على الحجارة الساخنة." at bounding box center [751, 481] width 323 height 73
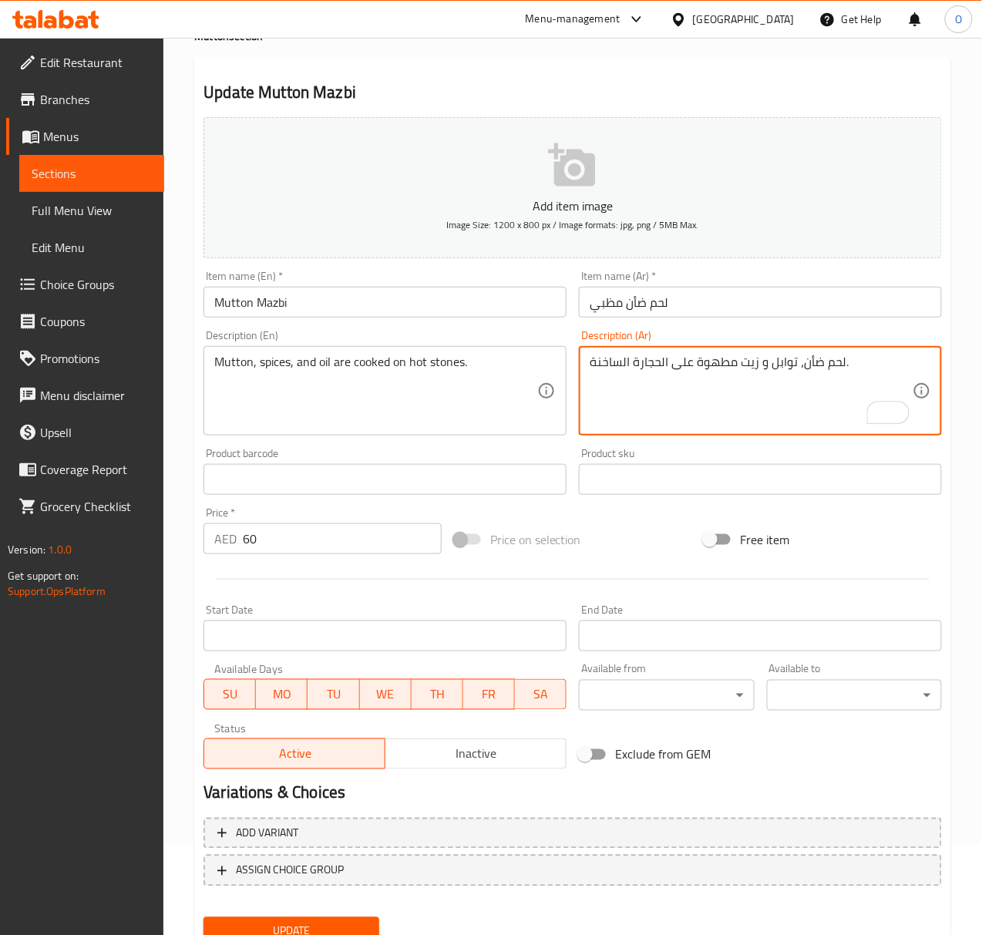
scroll to position [153, 0]
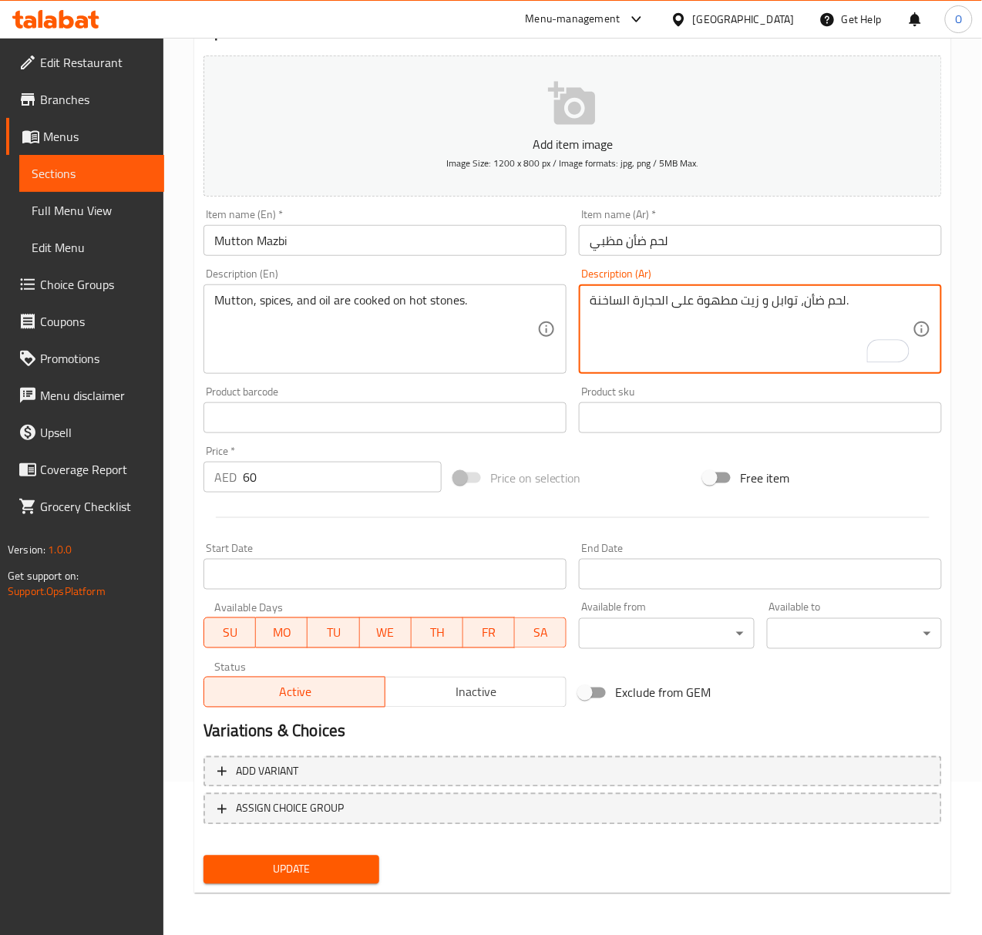
type textarea "لحم ضأن، توابل و زيت مطهوة على الحجارة الساخنة."
click at [269, 879] on button "Update" at bounding box center [290, 869] width 175 height 29
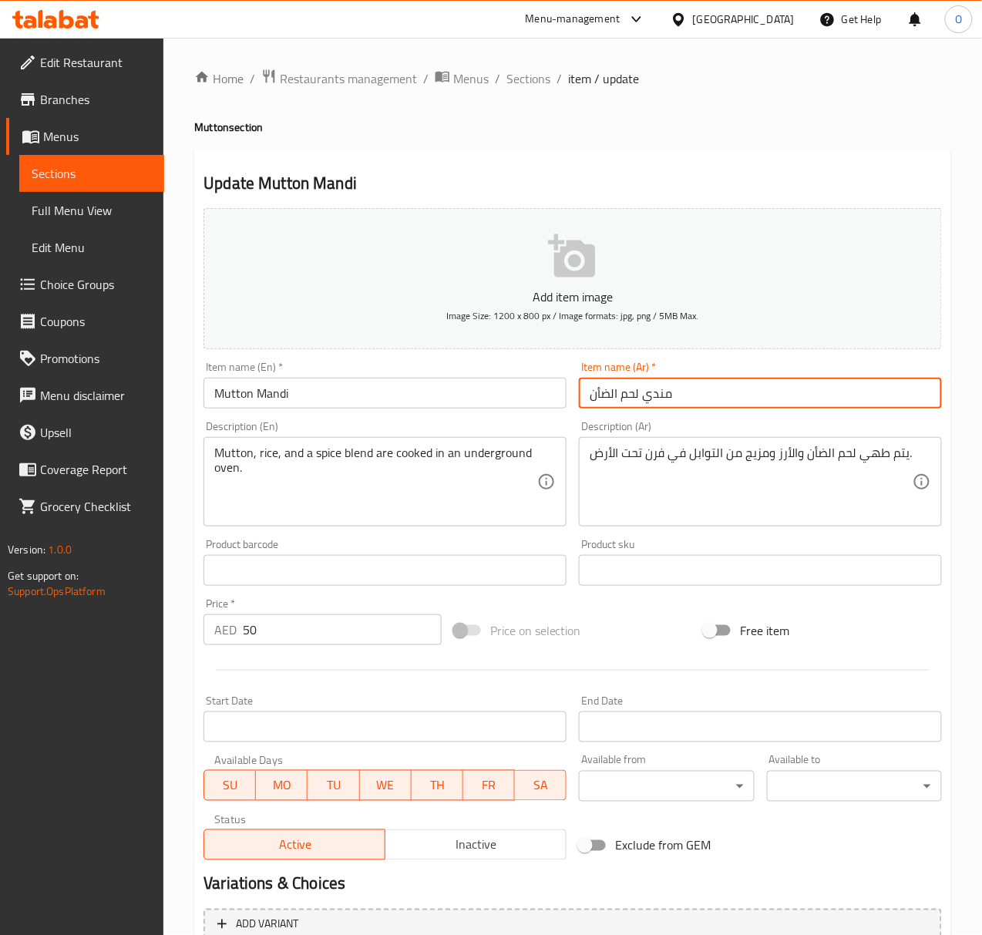
click at [606, 408] on input "مندي لحم الضأن" at bounding box center [760, 393] width 363 height 31
click at [647, 393] on input "مندي لحم ضأن" at bounding box center [760, 393] width 363 height 31
click at [647, 392] on input "مندي لحم ضأن" at bounding box center [760, 393] width 363 height 31
click at [644, 396] on input "لحم ضأن" at bounding box center [760, 393] width 363 height 31
paste input "مندي"
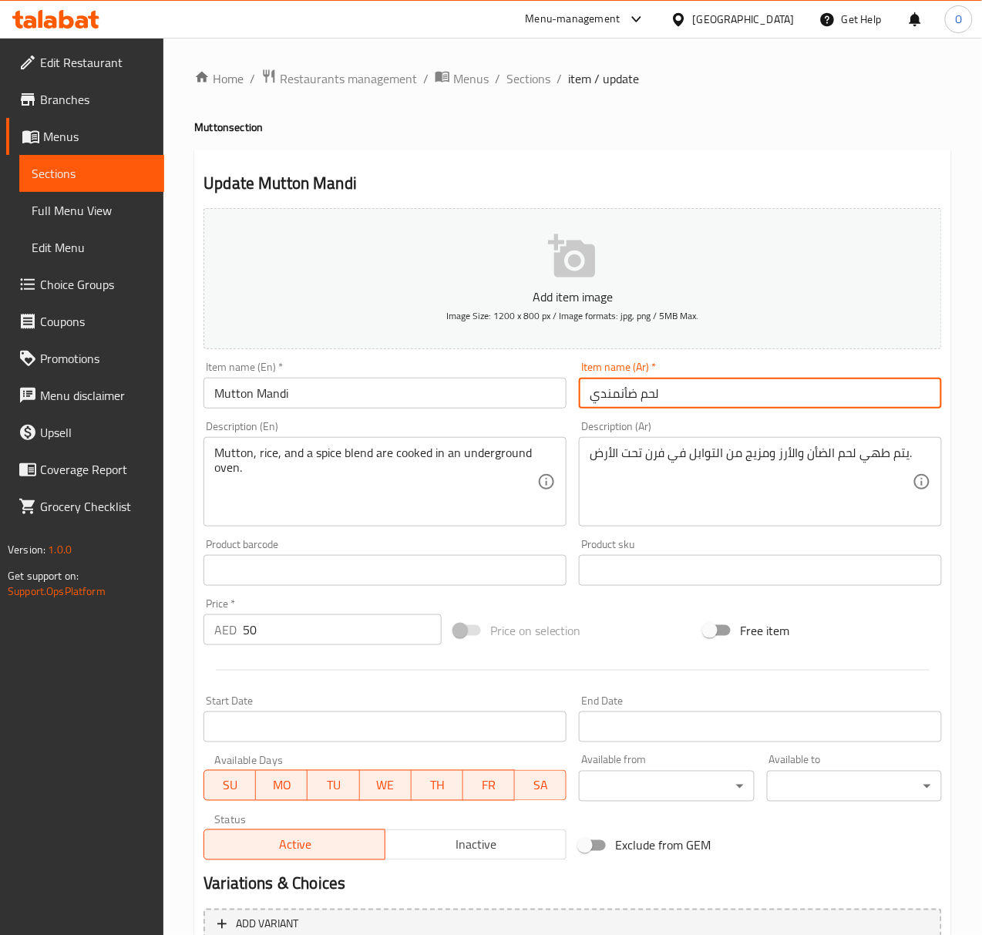
click at [617, 386] on input "لحم ضأنمندي" at bounding box center [760, 393] width 363 height 31
type input "لحم ضأن مندي"
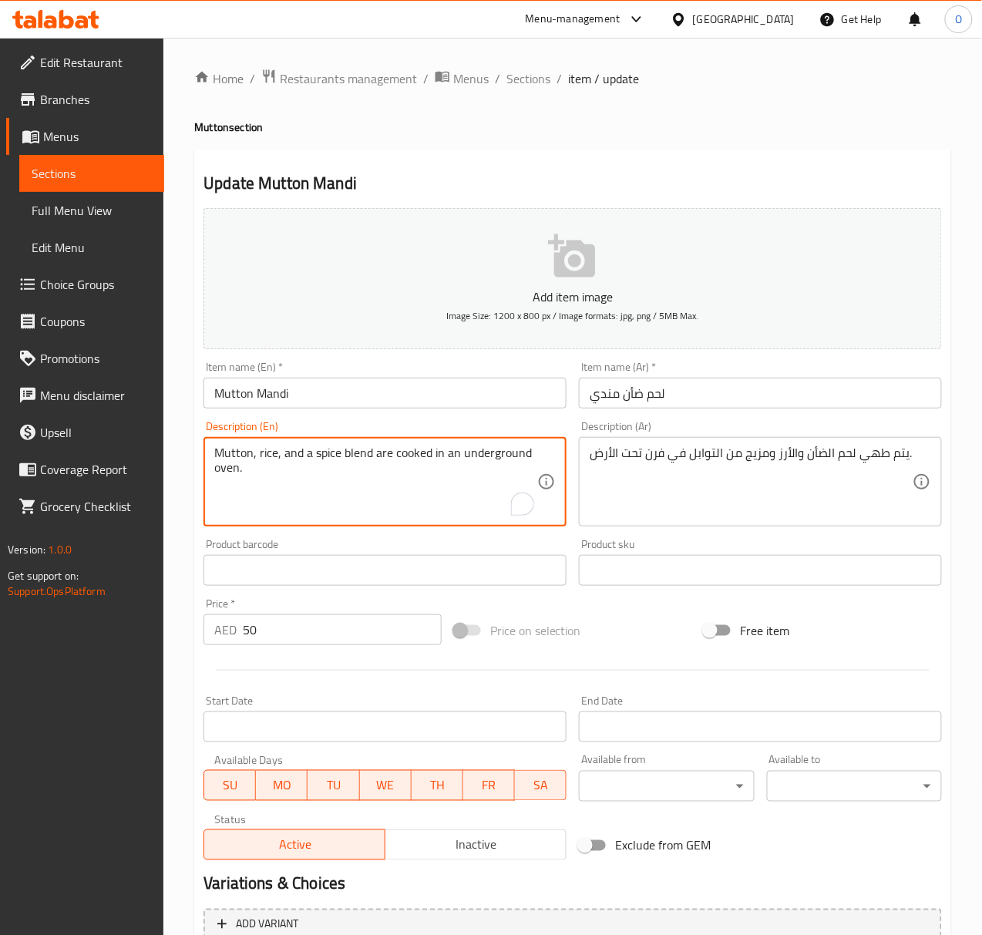
click at [412, 449] on textarea "Mutton, rice, and a spice blend are cooked in an underground oven." at bounding box center [375, 481] width 323 height 73
click at [412, 448] on textarea "Mutton, rice, and a spice blend are cooked in an underground oven." at bounding box center [375, 481] width 323 height 73
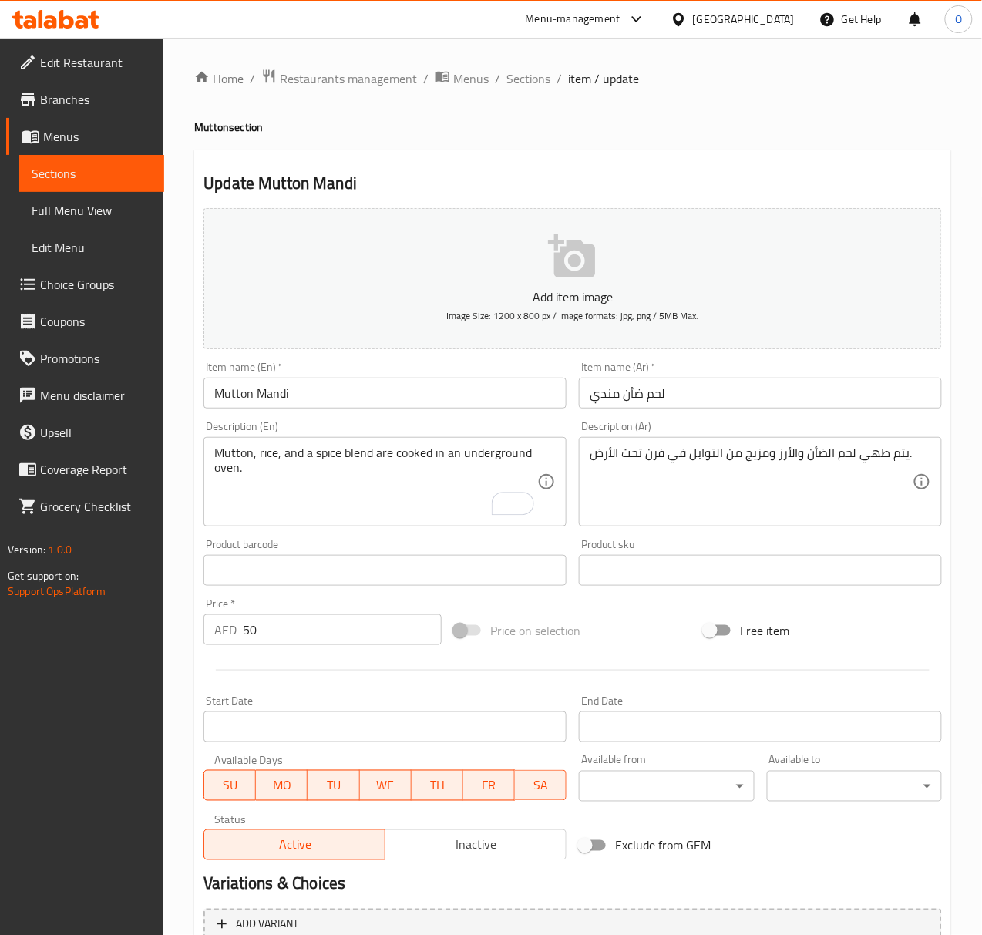
drag, startPoint x: 413, startPoint y: 445, endPoint x: 396, endPoint y: 459, distance: 22.4
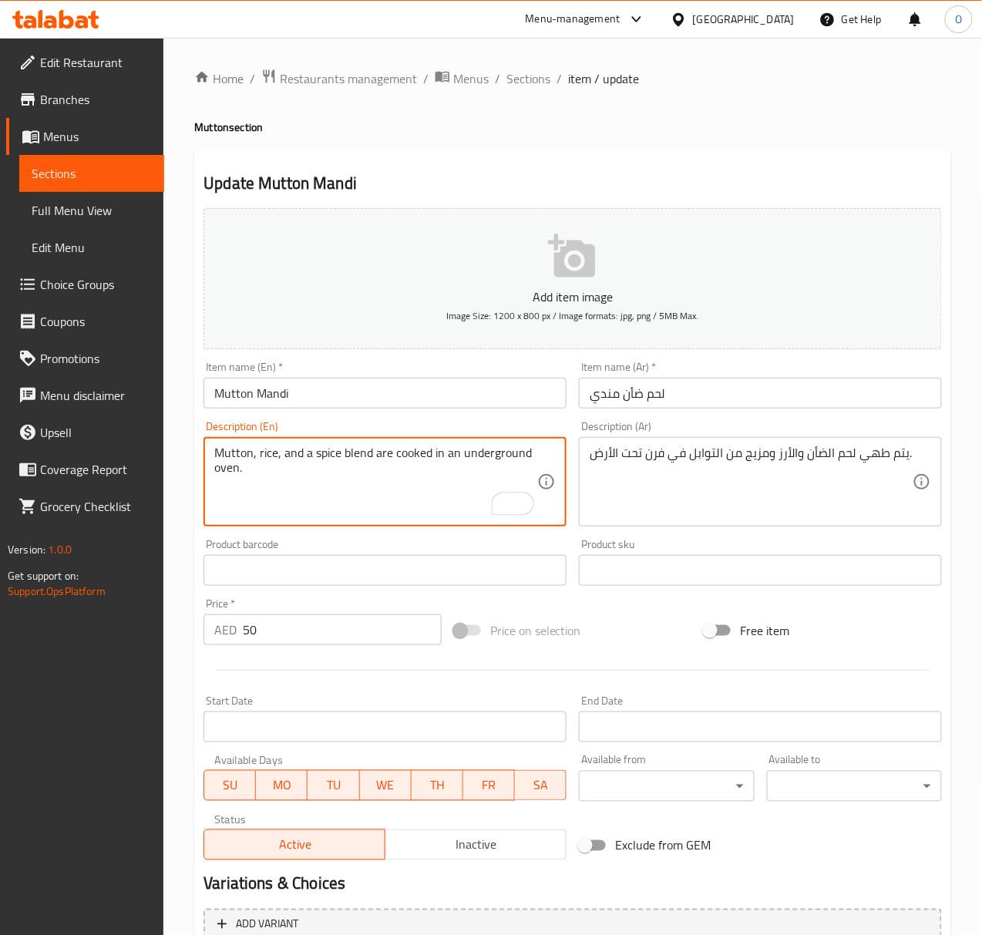
click at [396, 459] on textarea "Mutton, rice, and a spice blend are cooked in an underground oven." at bounding box center [375, 481] width 323 height 73
click at [396, 460] on textarea "Mutton, rice, and a spice blend are cooked in an underground oven." at bounding box center [375, 481] width 323 height 73
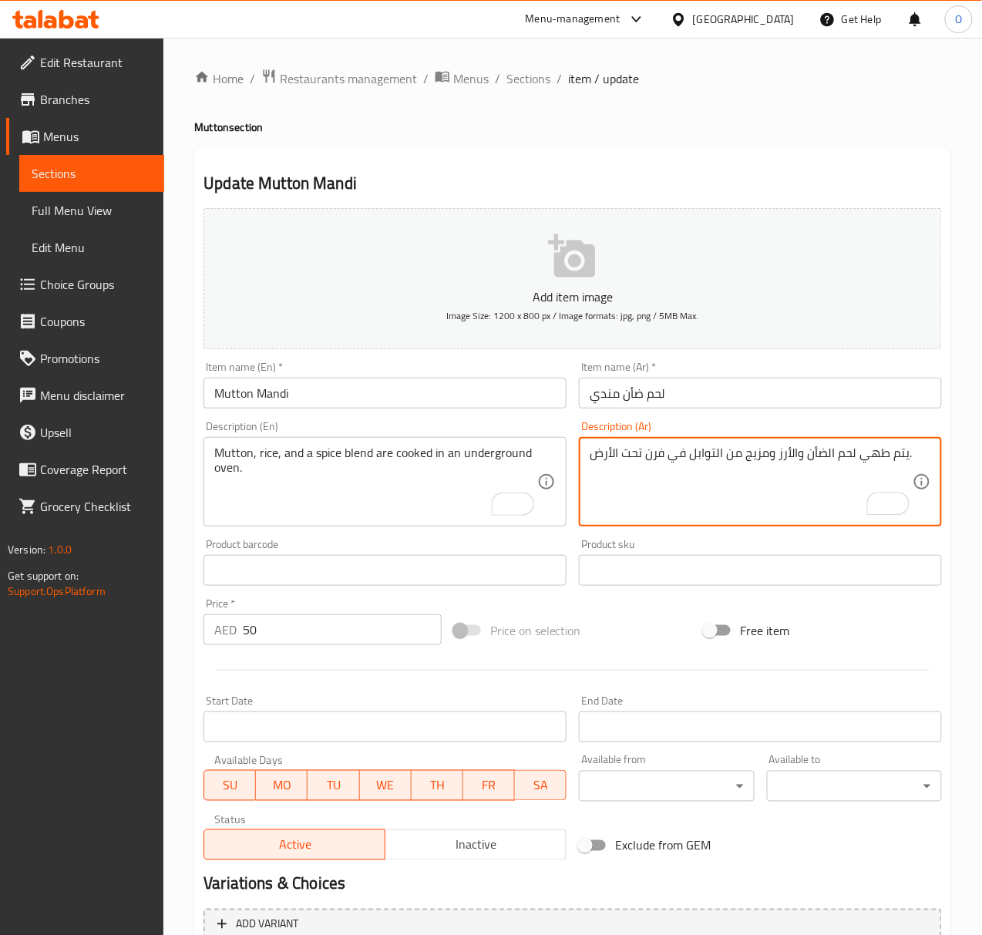
click at [821, 451] on textarea "يتم طهي لحم الضأن والأرز ومزيج من التوابل في فرن تحت الأرض." at bounding box center [751, 481] width 323 height 73
click at [685, 455] on textarea "يتم طهي لحم ضأن، أرز ومزيج من التوابل في فرن تحت الأرض." at bounding box center [751, 481] width 323 height 73
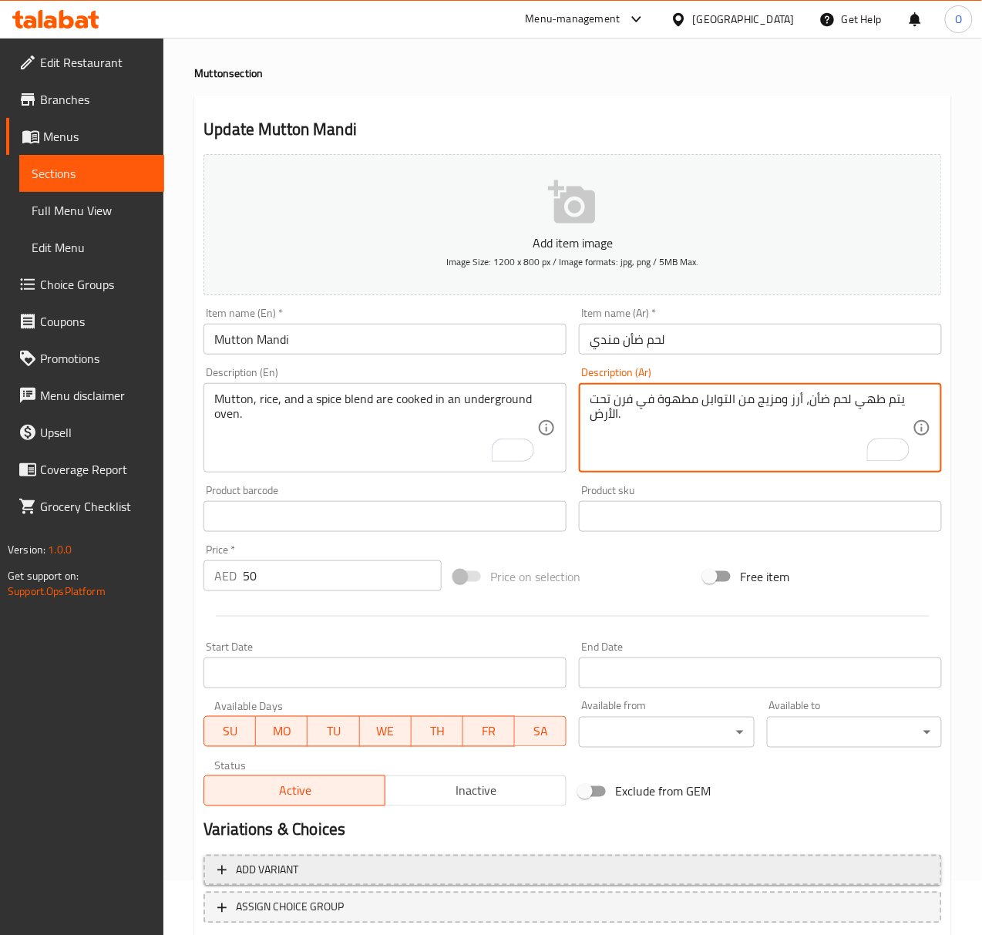
scroll to position [153, 0]
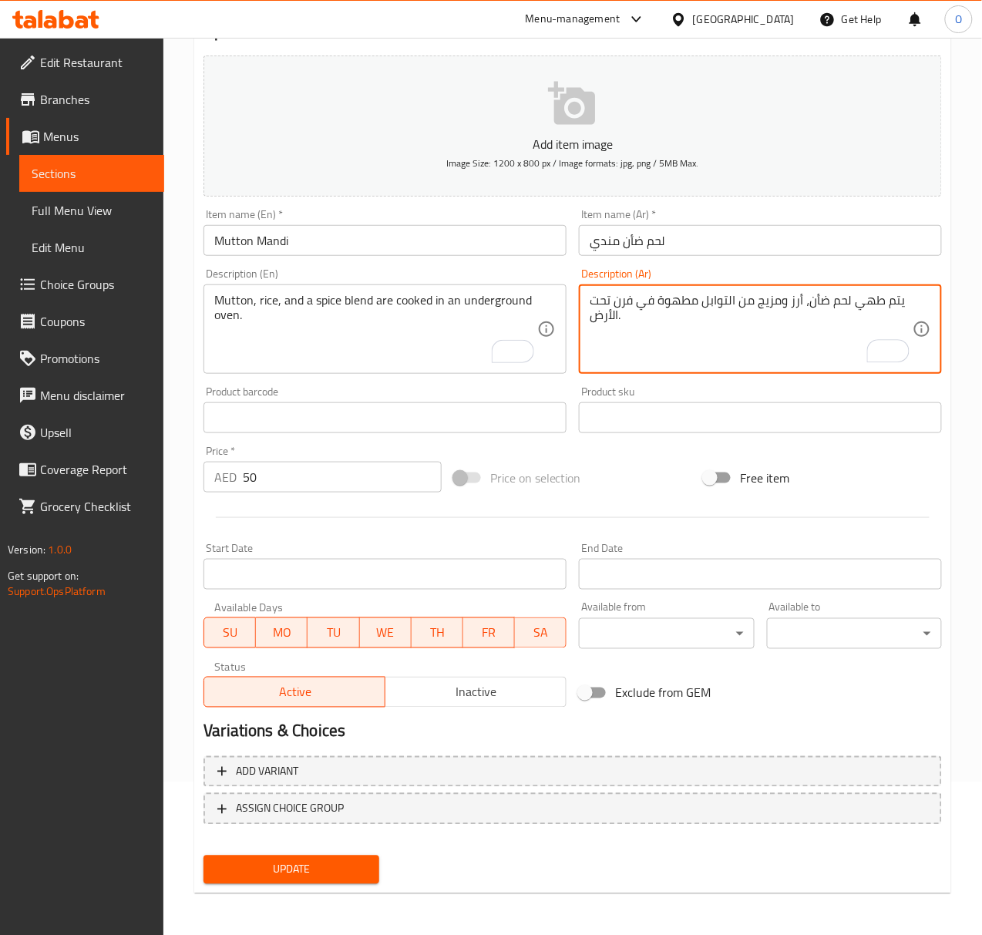
type textarea "يتم طهي لحم ضأن، أرز ومزيج من التوابل مطهوة في فرن تحت الأرض."
click at [304, 857] on button "Update" at bounding box center [290, 869] width 175 height 29
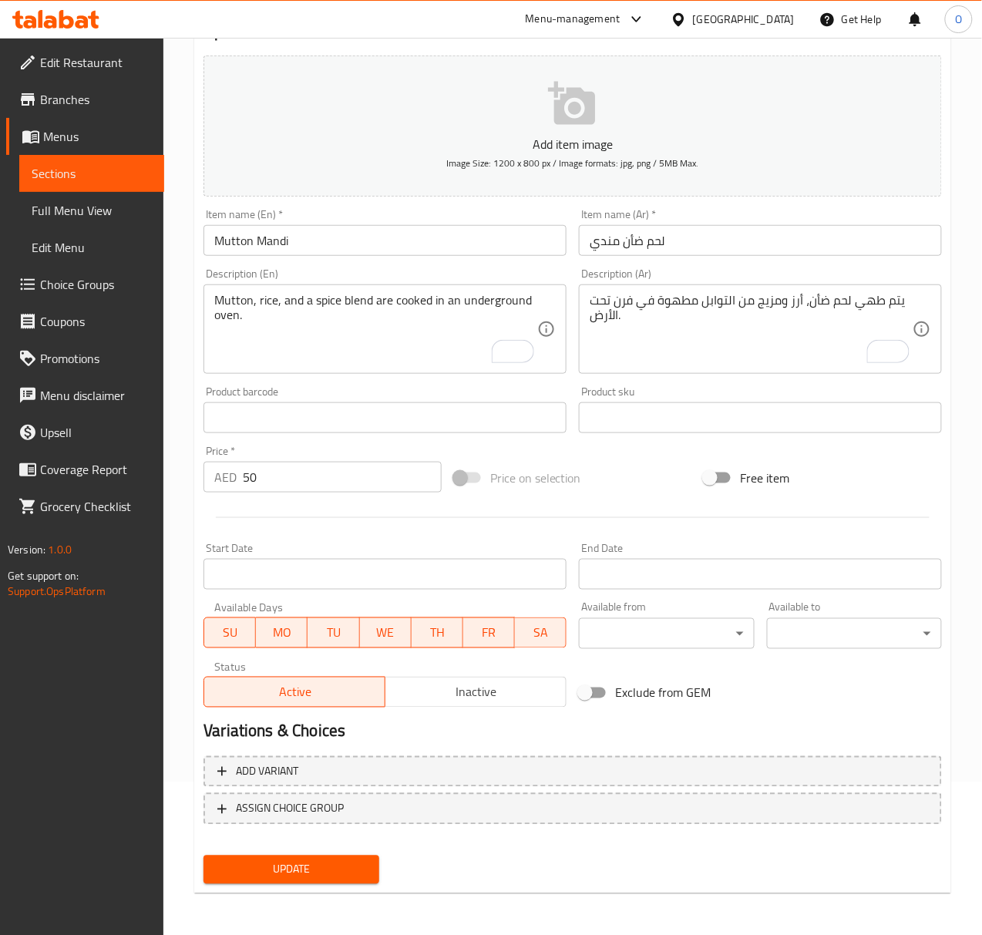
click at [244, 865] on span "Update" at bounding box center [291, 869] width 150 height 19
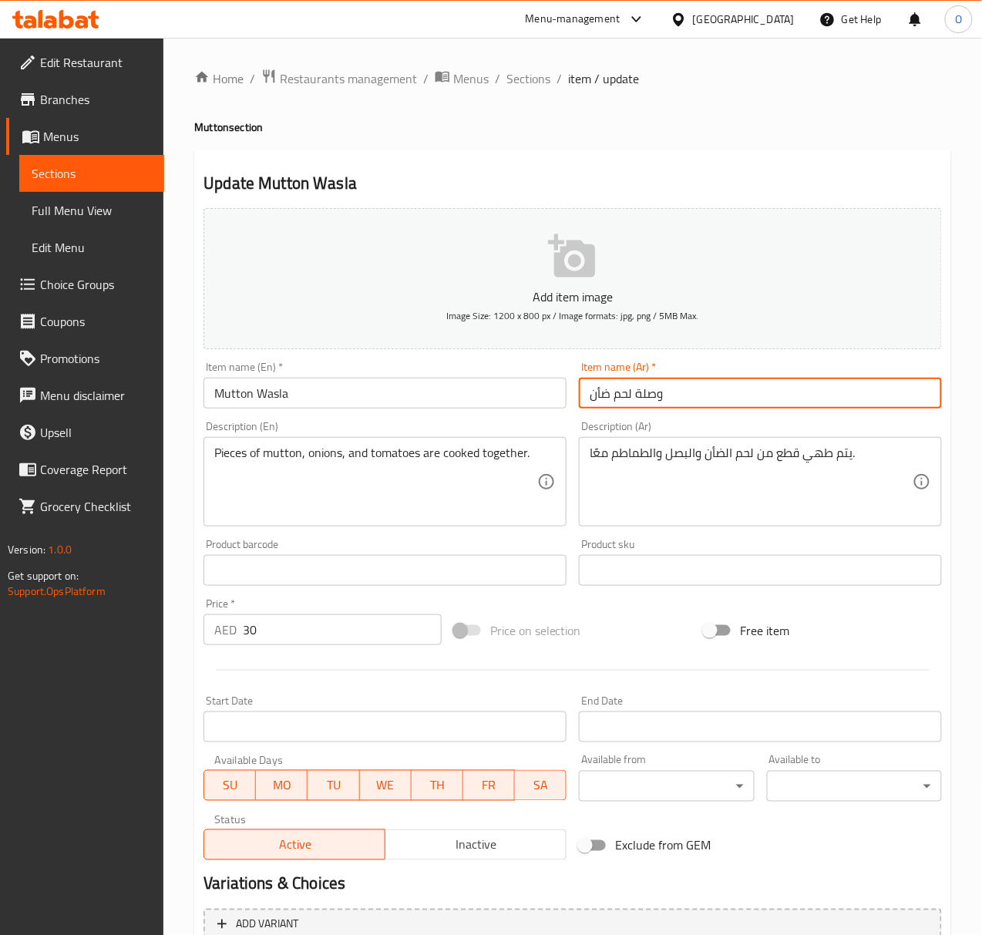
click at [652, 401] on input "وصلة لحم ضأن" at bounding box center [760, 393] width 363 height 31
click at [657, 379] on input "لحم ضأن" at bounding box center [760, 393] width 363 height 31
paste input "وصلة"
type input "لحم ضأن وصلة"
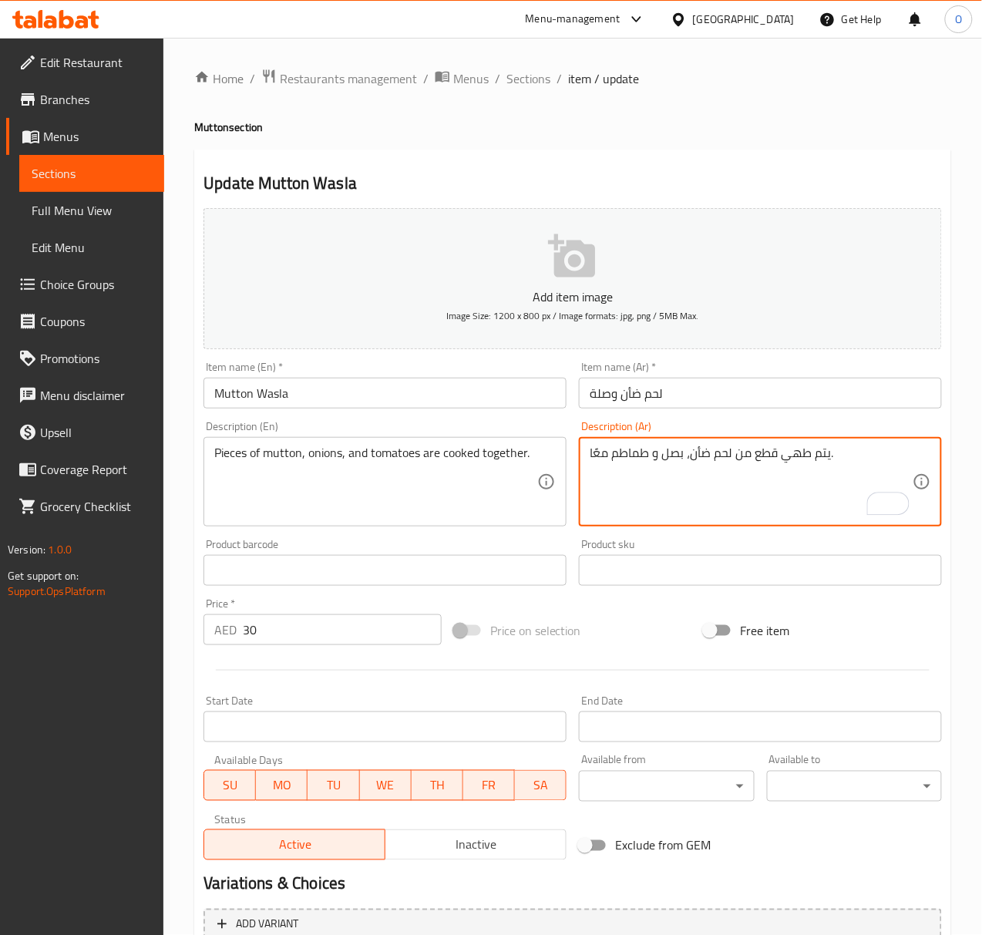
click at [608, 447] on textarea "يتم طهي قطع من لحم ضأن، بصل و طماطم معًا." at bounding box center [751, 481] width 323 height 73
drag, startPoint x: 821, startPoint y: 449, endPoint x: 869, endPoint y: 456, distance: 49.2
click at [869, 456] on textarea "يتم طهي قطع من لحم ضأن، بصل و طماطم مطهوة معًا." at bounding box center [751, 481] width 323 height 73
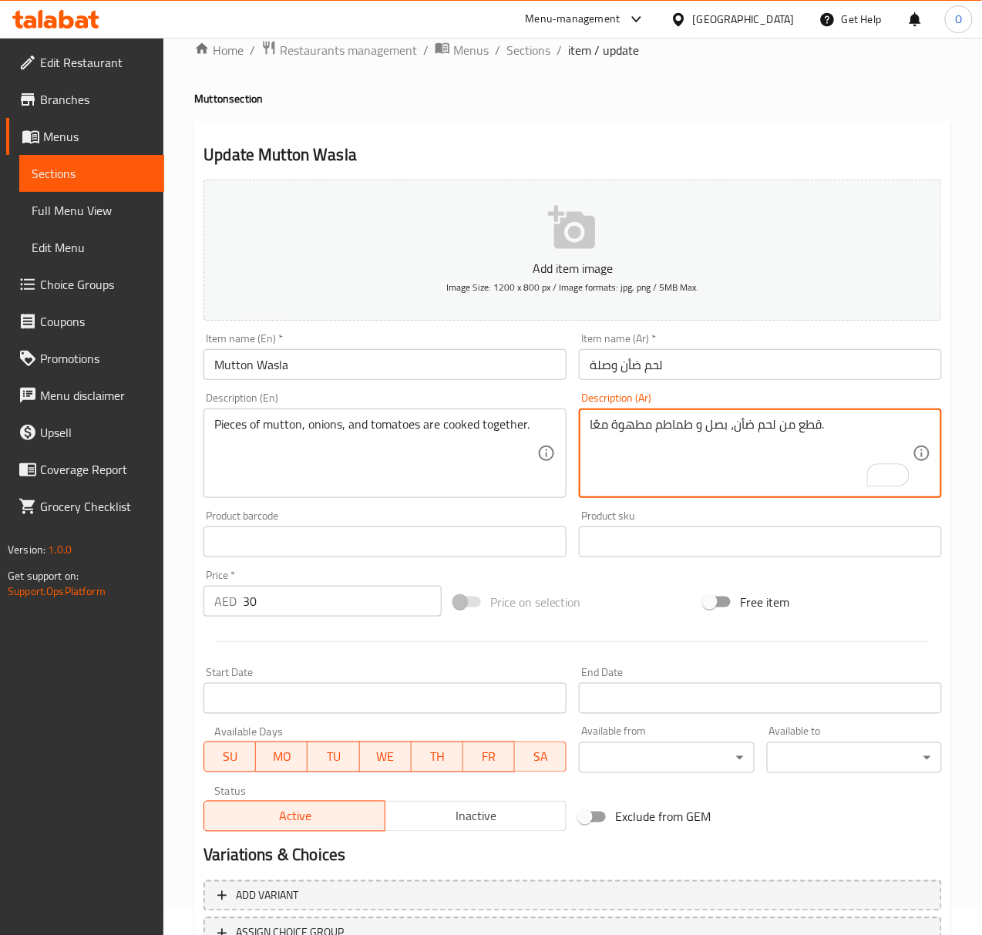
scroll to position [153, 0]
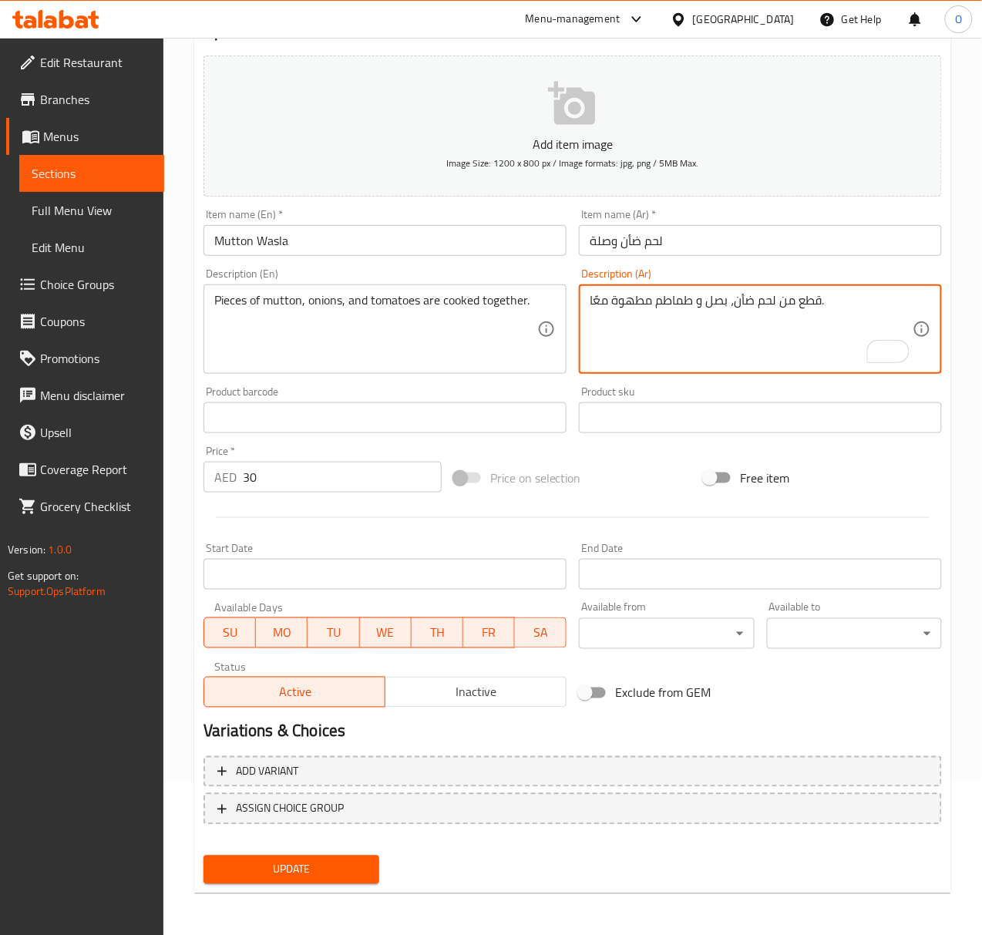
type textarea "قطع من لحم ضأن، بصل و طماطم مطهوة معًا."
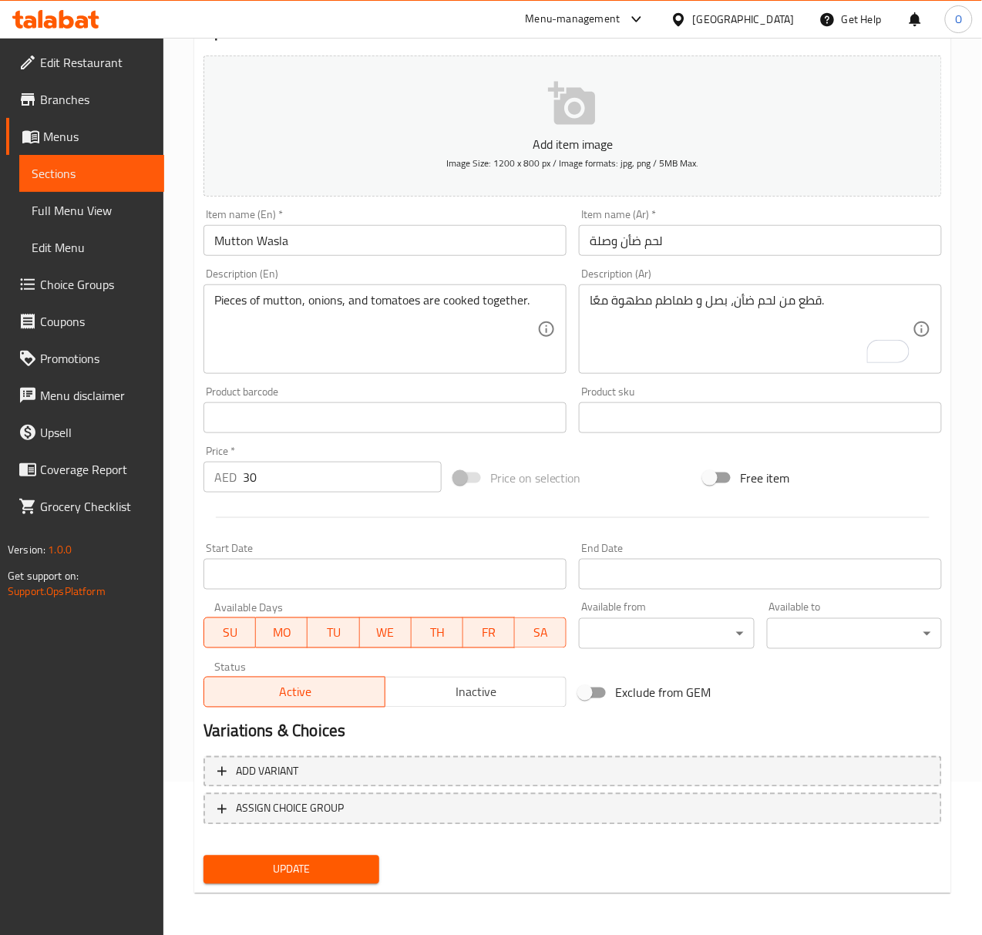
click at [344, 852] on div "Update" at bounding box center [290, 869] width 187 height 41
click at [336, 866] on span "Update" at bounding box center [291, 869] width 150 height 19
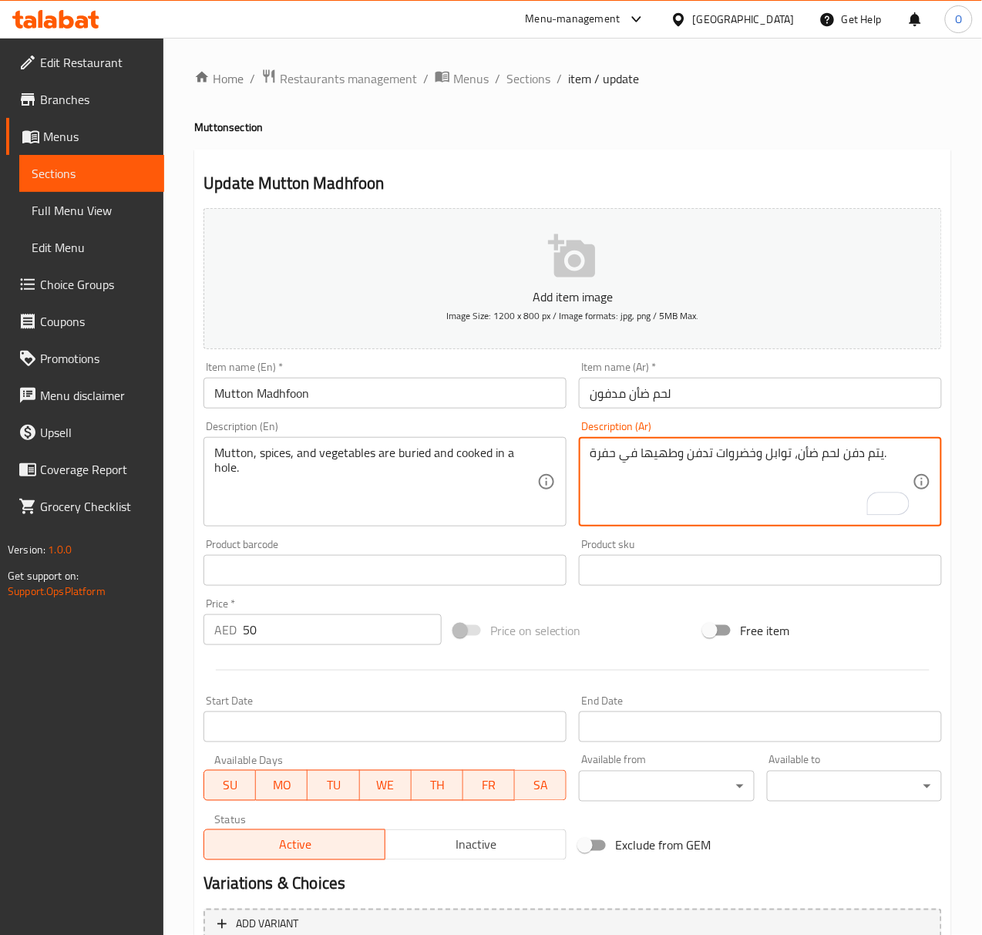
click at [834, 458] on textarea "يتم دفن لحم ضأن، توابل وخضروات تدفن وطهيها في حفرة." at bounding box center [751, 481] width 323 height 73
drag, startPoint x: 836, startPoint y: 454, endPoint x: 877, endPoint y: 459, distance: 41.2
click at [877, 459] on textarea "يتم دفن لحم ضأن، توابل وخضروات تدفن وطهيها في حفرة." at bounding box center [751, 481] width 323 height 73
click at [650, 453] on textarea "لحم ضأن، توابل وخضروات تدفن وطهيها في حفرة." at bounding box center [751, 481] width 323 height 73
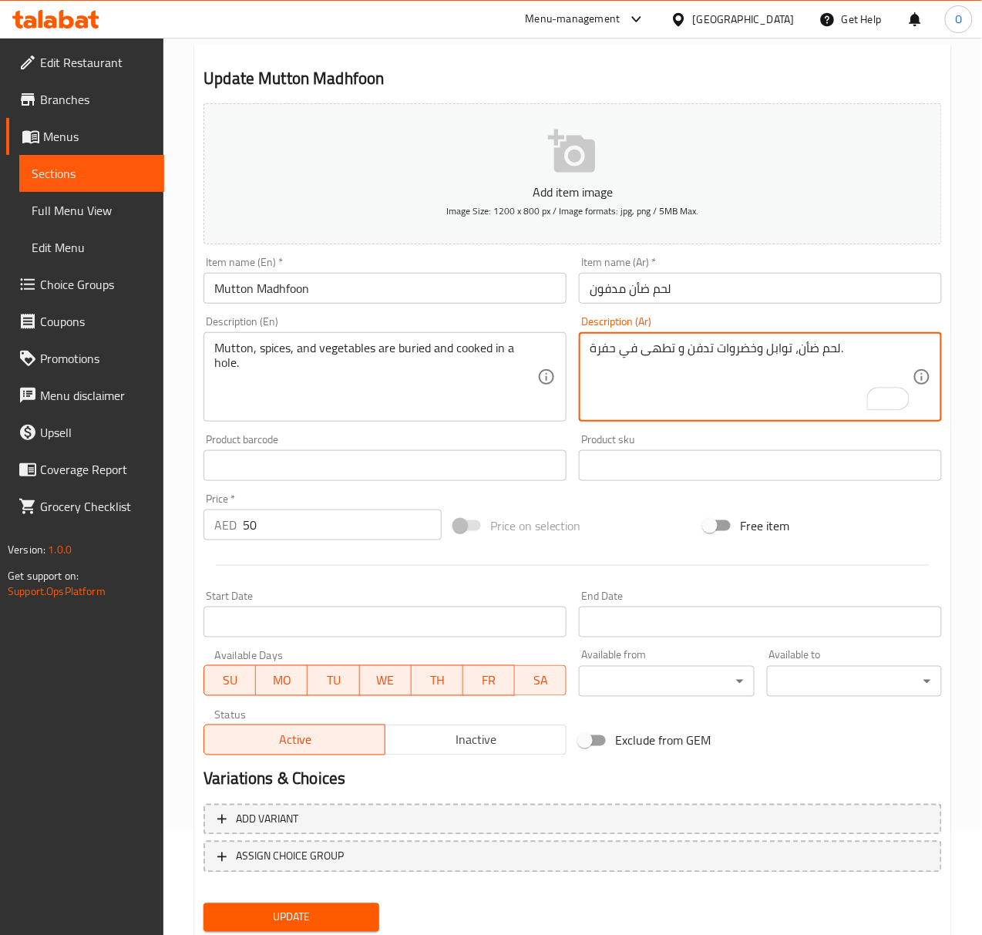
scroll to position [153, 0]
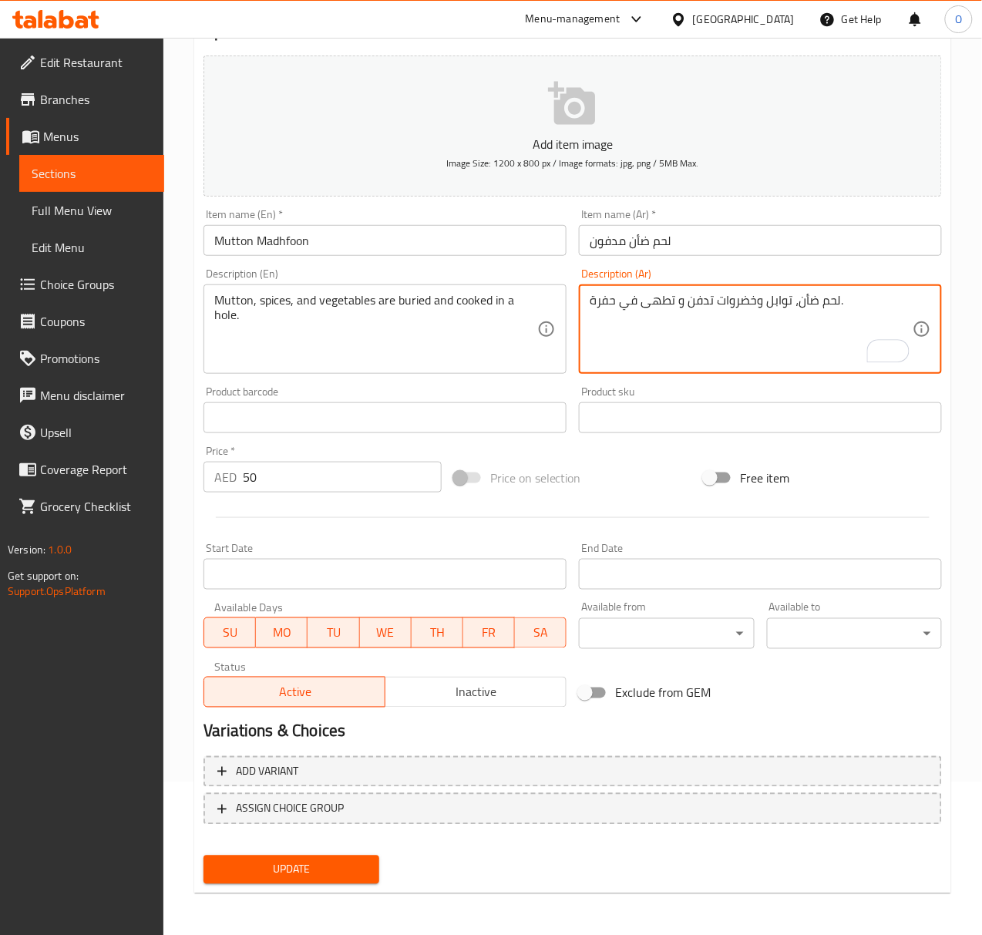
type textarea "لحم ضأن، توابل وخضروات تدفن و تطهى في حفرة."
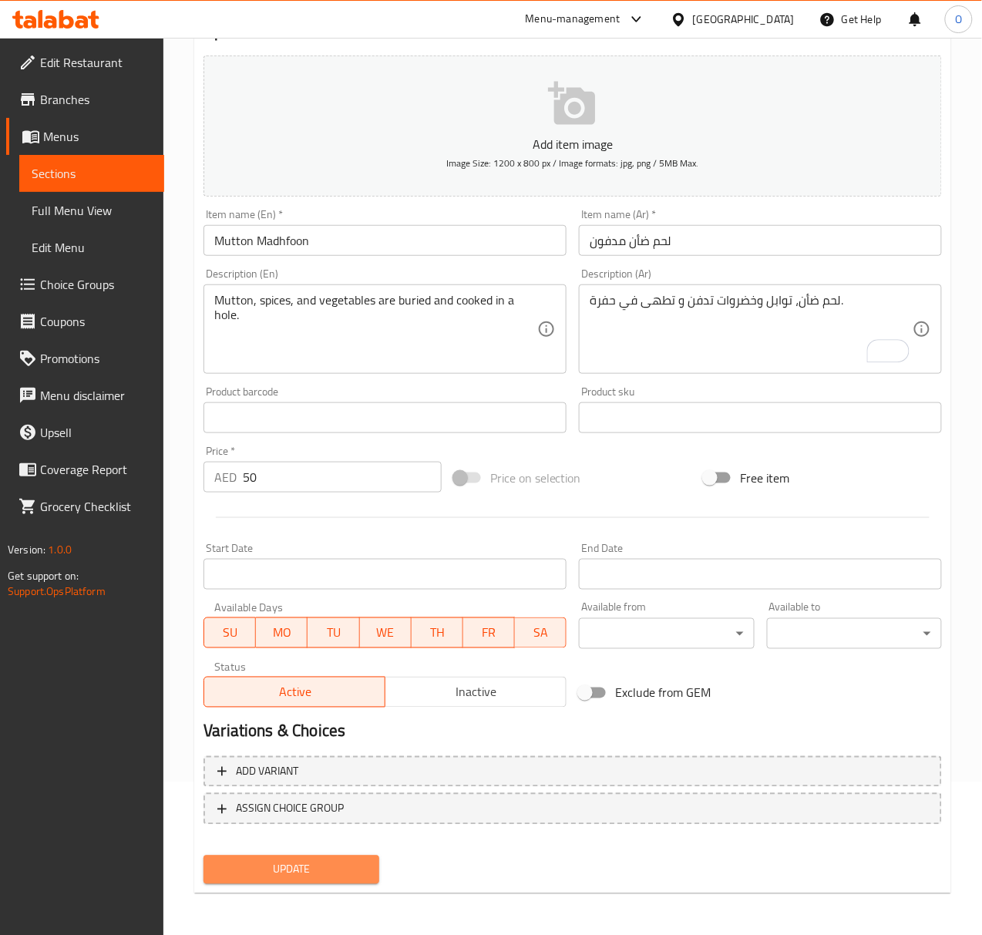
drag, startPoint x: 311, startPoint y: 870, endPoint x: 311, endPoint y: 849, distance: 20.8
click at [312, 870] on span "Update" at bounding box center [291, 869] width 150 height 19
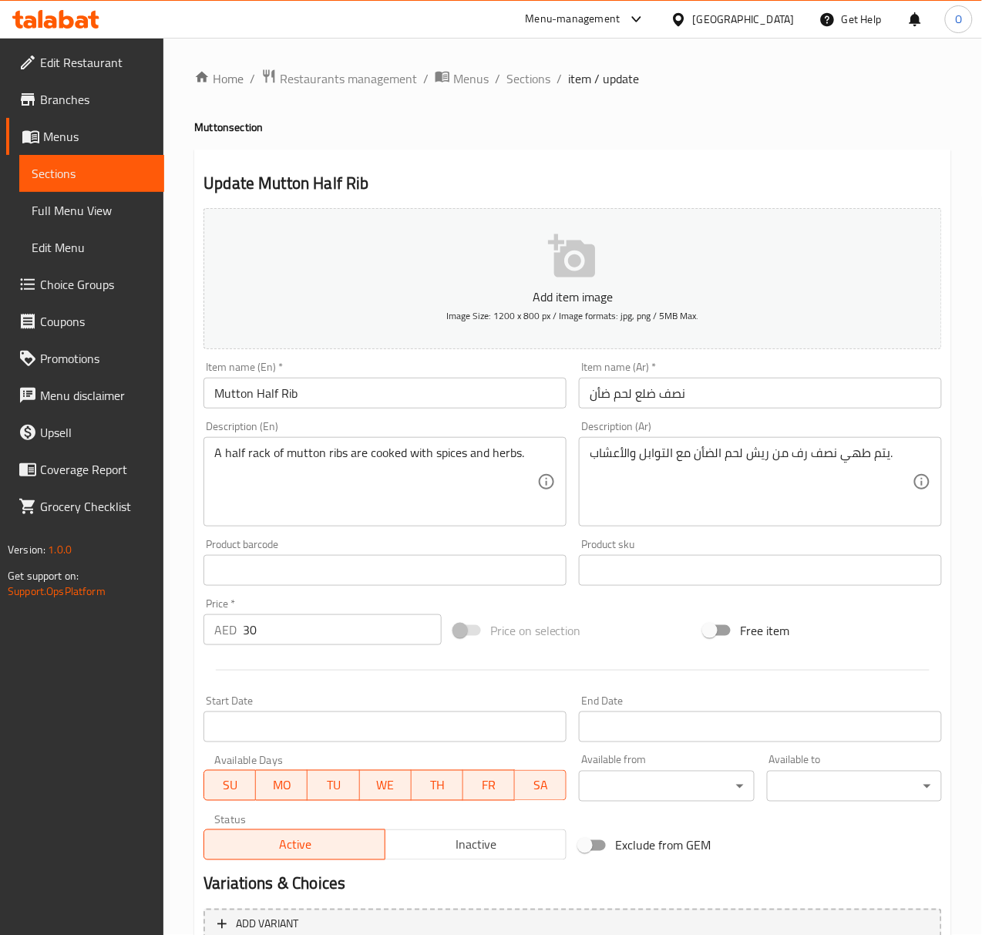
click at [651, 398] on input "نصف ضلع لحم ضأن" at bounding box center [760, 393] width 363 height 31
type input "نصف ريش لحم ضأن"
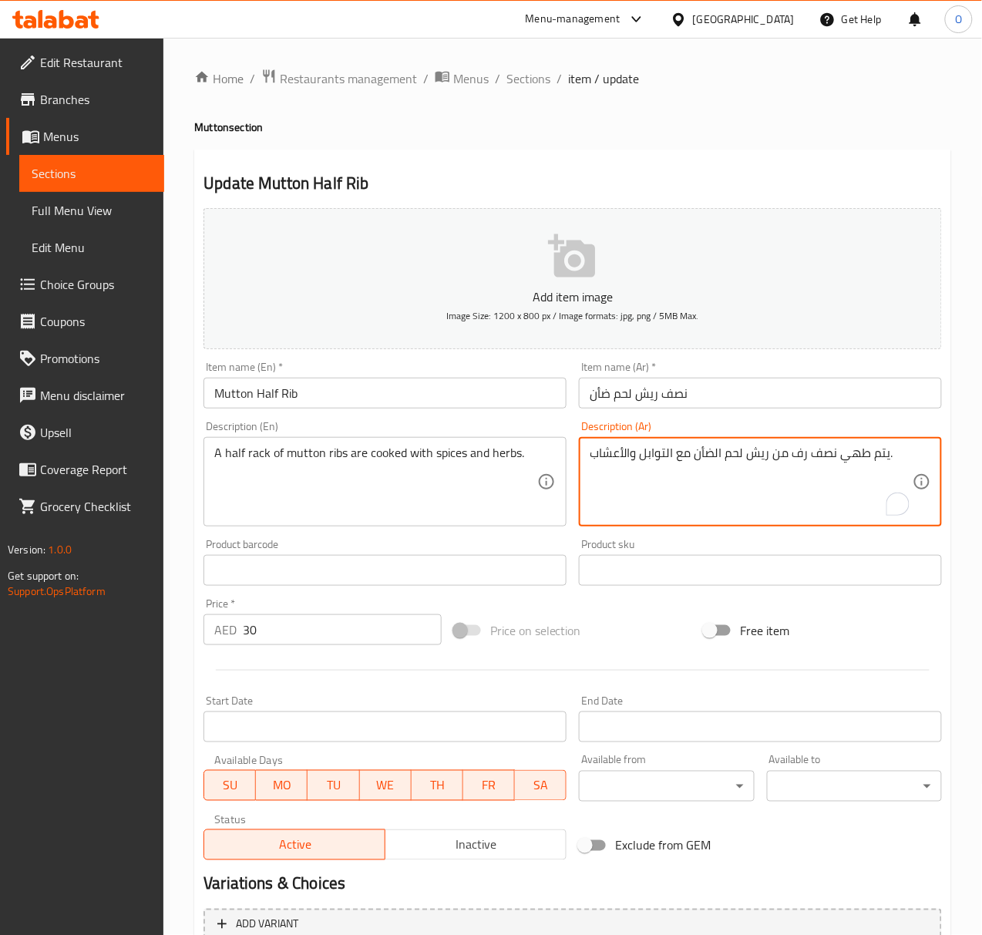
click at [799, 452] on textarea "يتم طهي نصف رف من ريش لحم الضأن مع التوابل والأعشاب." at bounding box center [751, 481] width 323 height 73
drag, startPoint x: 840, startPoint y: 454, endPoint x: 892, endPoint y: 463, distance: 52.5
click at [892, 463] on textarea "يتم طهي نصف ضلع من ريش لحم الضأن مع التوابل والأعشاب." at bounding box center [751, 481] width 323 height 73
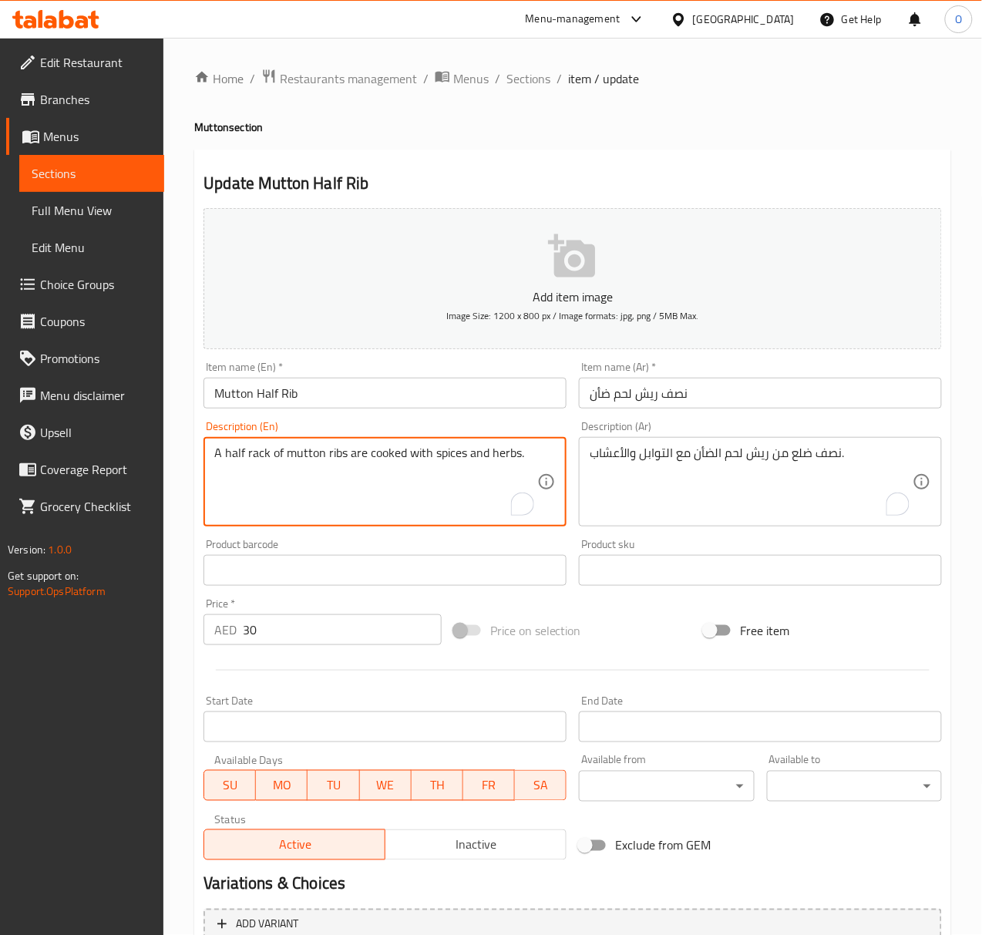
drag, startPoint x: 226, startPoint y: 451, endPoint x: 267, endPoint y: 459, distance: 41.7
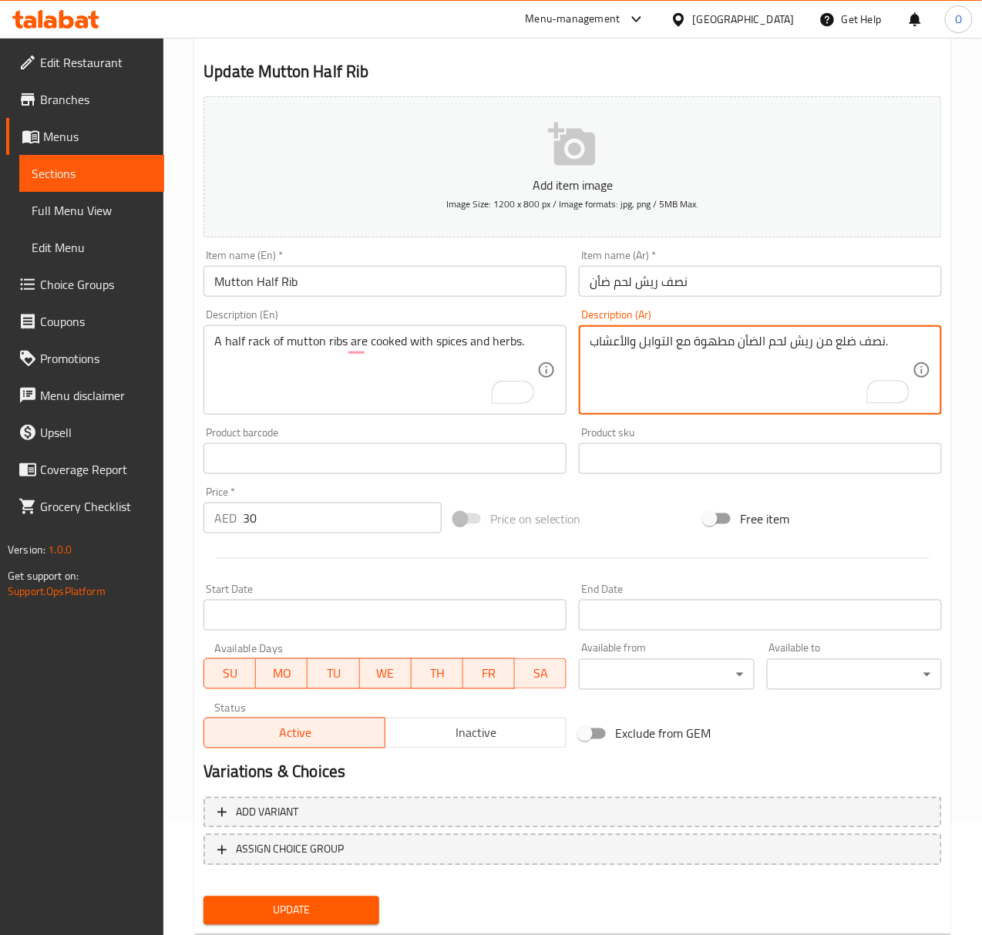
scroll to position [153, 0]
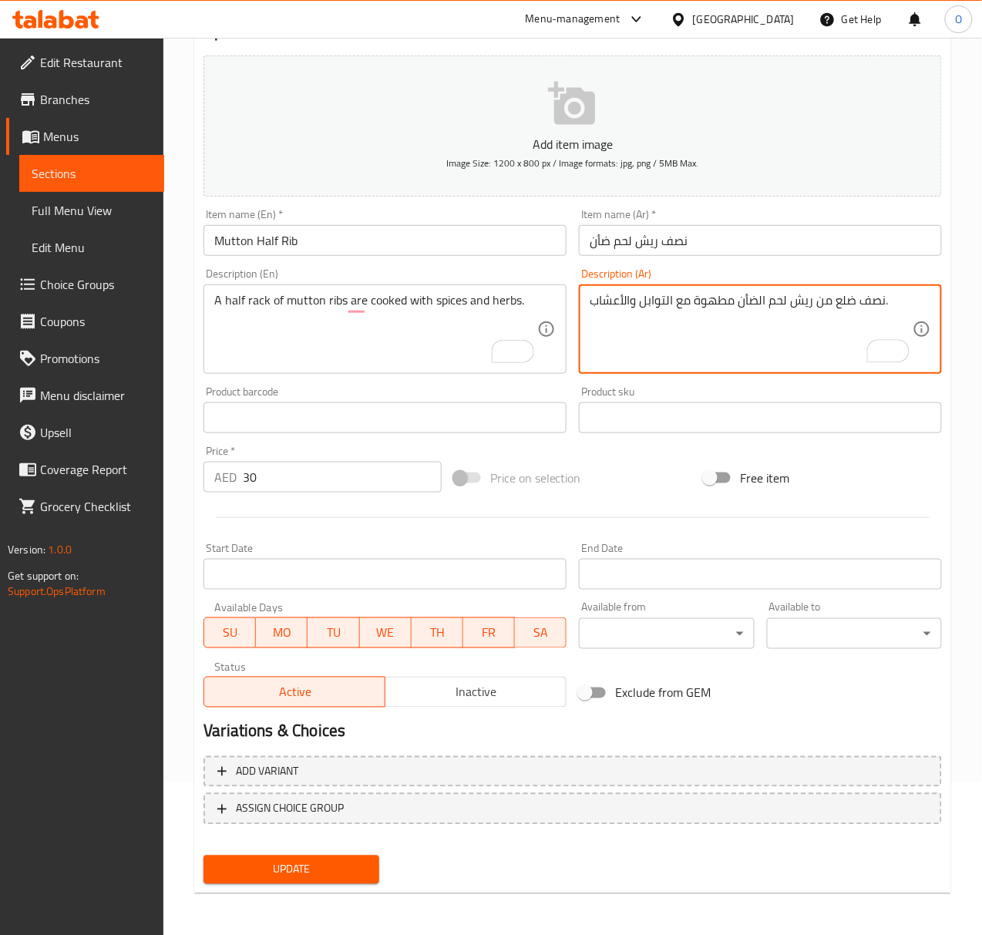
type textarea "نصف ضلع من ريش لحم الضأن مطهوة مع التوابل والأعشاب."
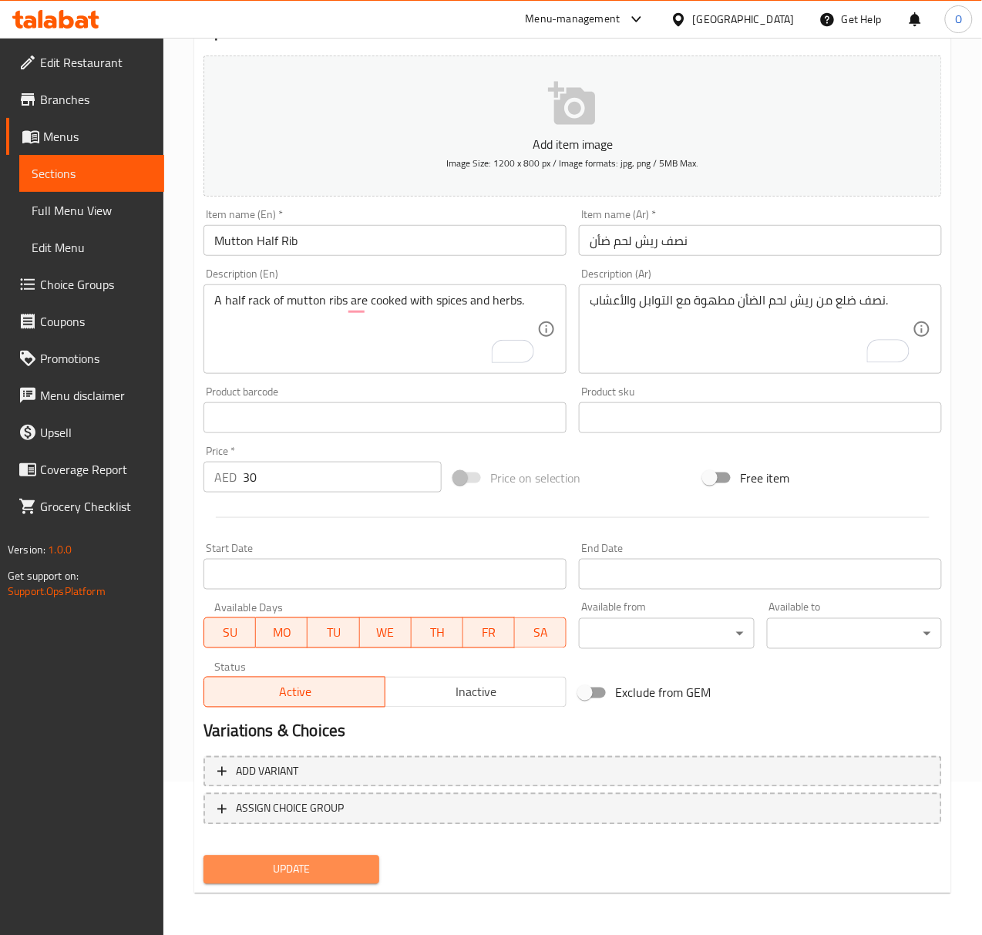
click at [294, 857] on button "Update" at bounding box center [290, 869] width 175 height 29
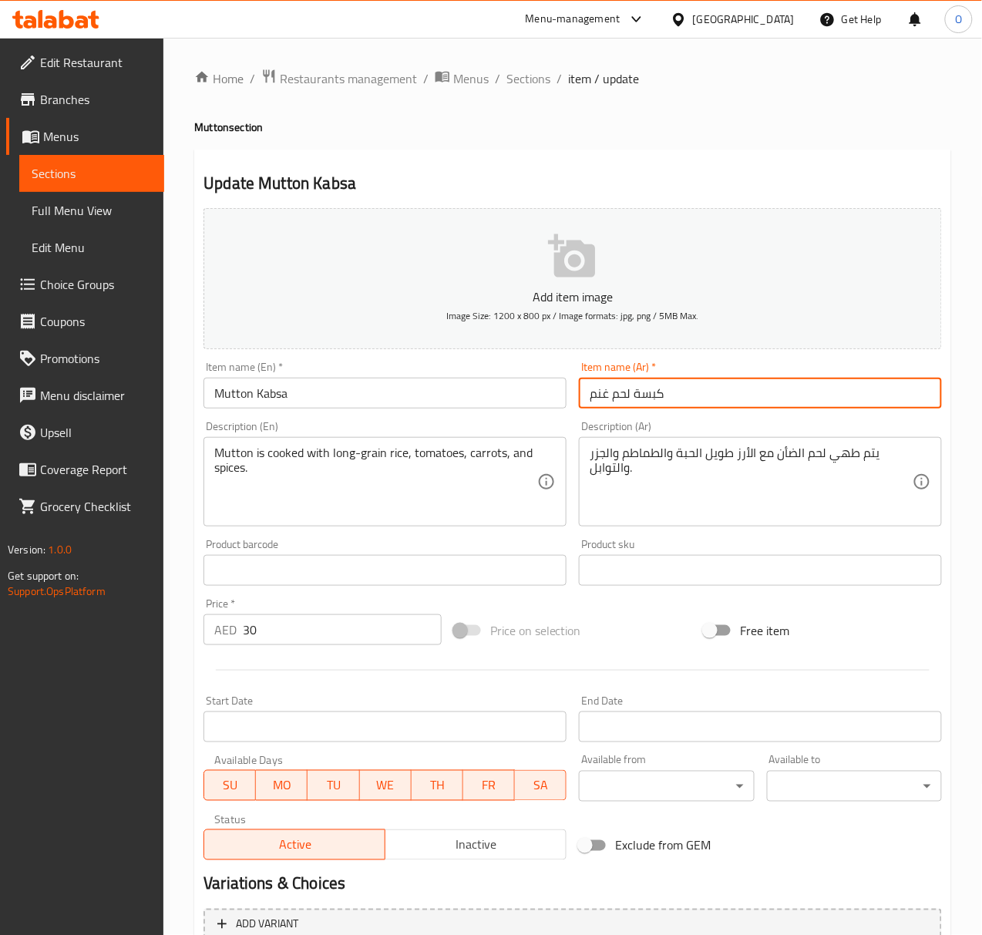
click at [600, 396] on input "كبسة لحم غنم" at bounding box center [760, 393] width 363 height 31
click at [600, 395] on input "كبسة لحم غنم" at bounding box center [760, 393] width 363 height 31
click at [601, 389] on input "كبسة لحم غنم" at bounding box center [760, 393] width 363 height 31
click at [601, 387] on input "كبسة لحم غنم" at bounding box center [760, 393] width 363 height 31
click at [601, 386] on input "كبسة لحم غنم" at bounding box center [760, 393] width 363 height 31
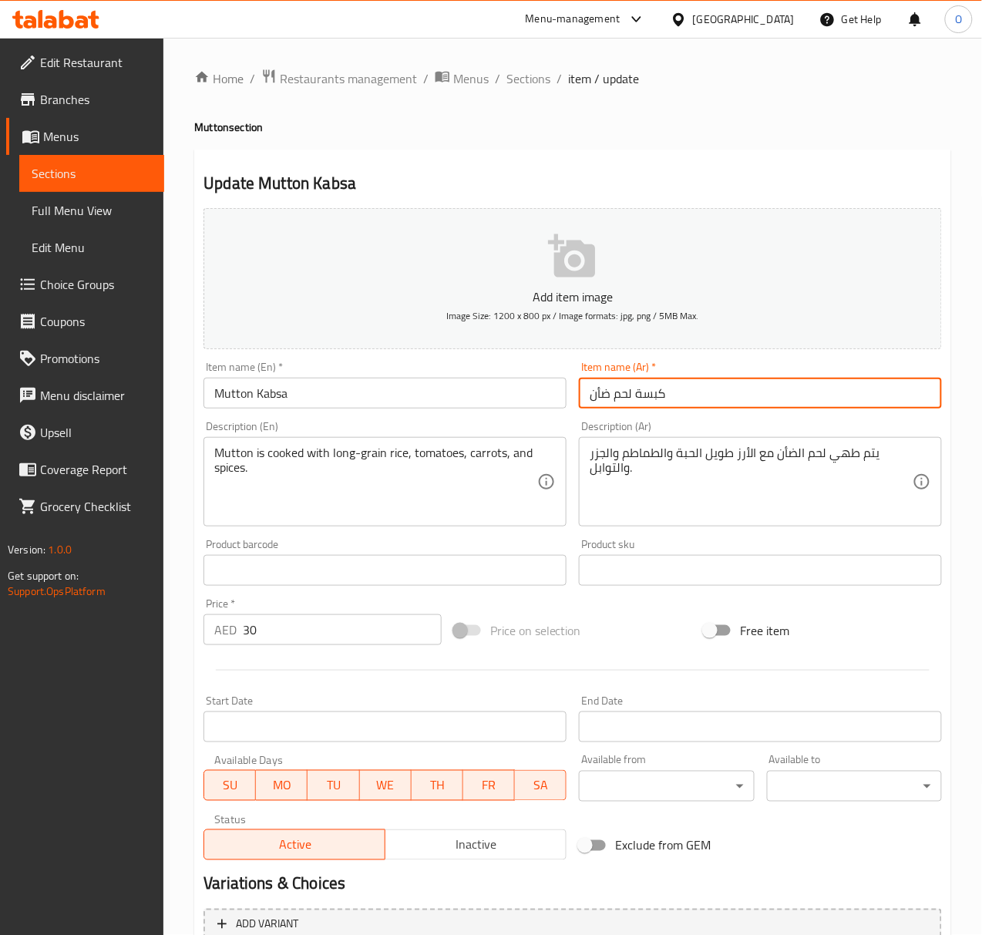
type input "كبسة لحم ضأن"
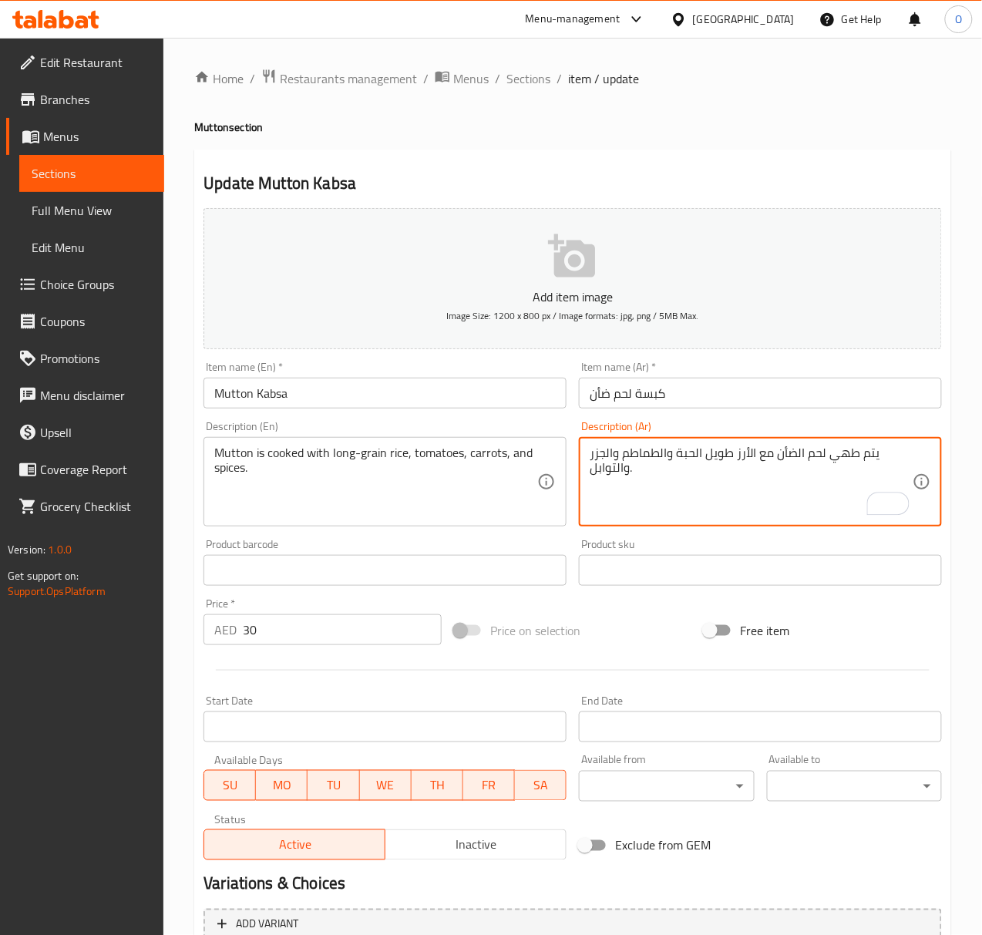
drag, startPoint x: 670, startPoint y: 457, endPoint x: 678, endPoint y: 455, distance: 8.8
click at [678, 455] on textarea "يتم طهي لحم الضأن مع الأرز طويل الحبة والطماطم والجزر والتوابل." at bounding box center [751, 481] width 323 height 73
click at [761, 459] on textarea "يتم طهي لحم الضأن مع الأرز طويل الحبة، الطماطم، الجزر والتوابل." at bounding box center [751, 481] width 323 height 73
click at [868, 458] on textarea "يتم طهي لحم الضأن مطهو مع الأرز طويل الحبة، الطماطم، الجزر والتوابل." at bounding box center [751, 481] width 323 height 73
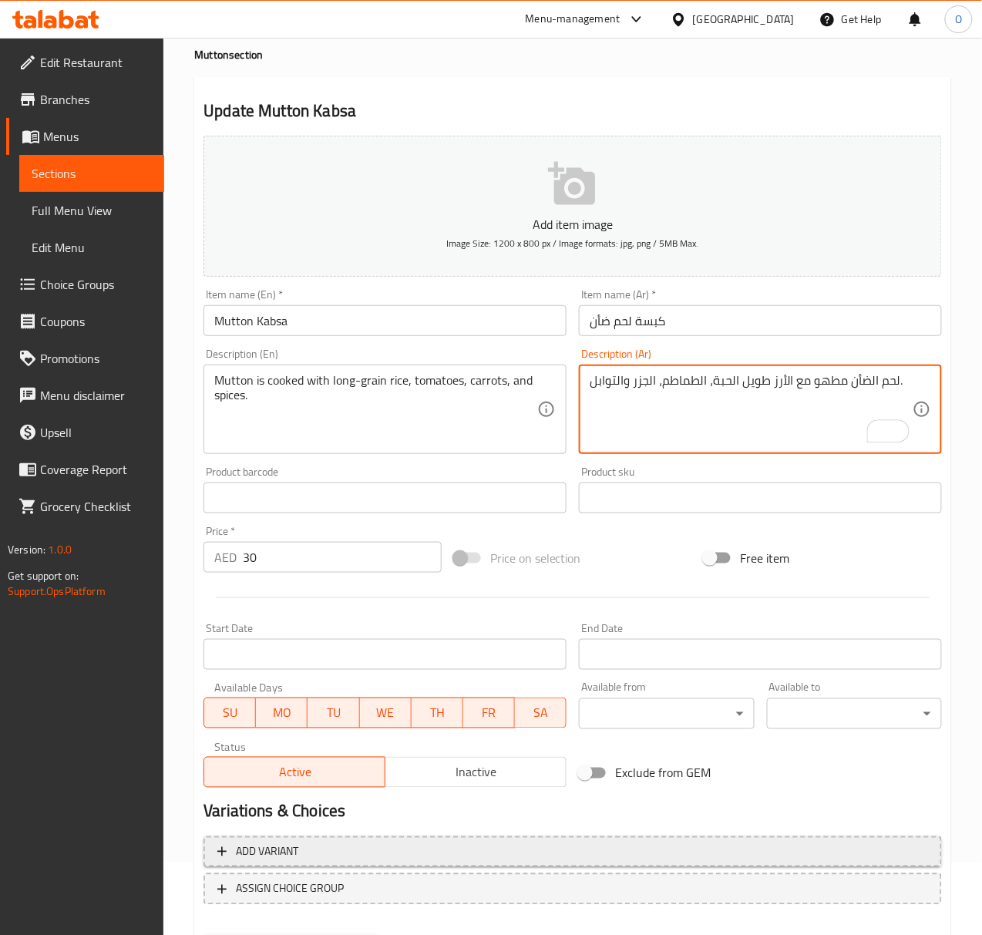
scroll to position [153, 0]
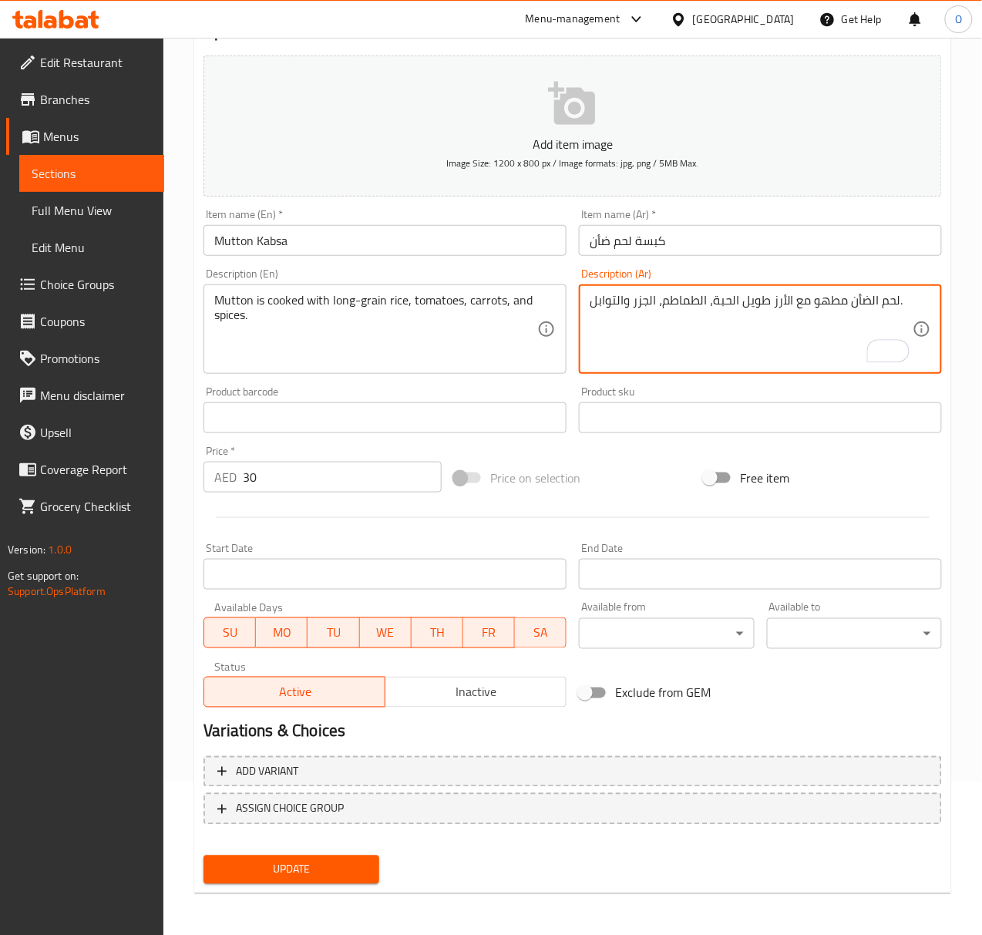
type textarea "لحم الضأن مطهو مع الأرز طويل الحبة، الطماطم، الجزر والتوابل."
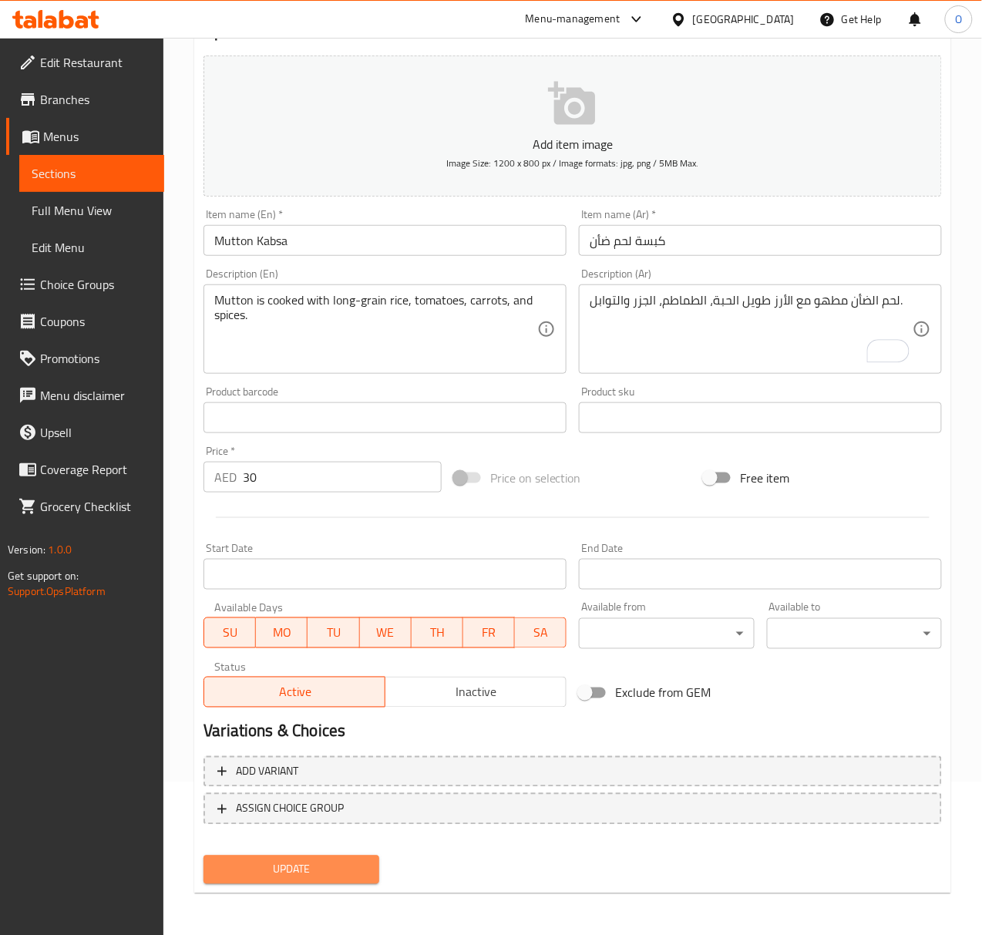
click at [287, 869] on span "Update" at bounding box center [291, 869] width 150 height 19
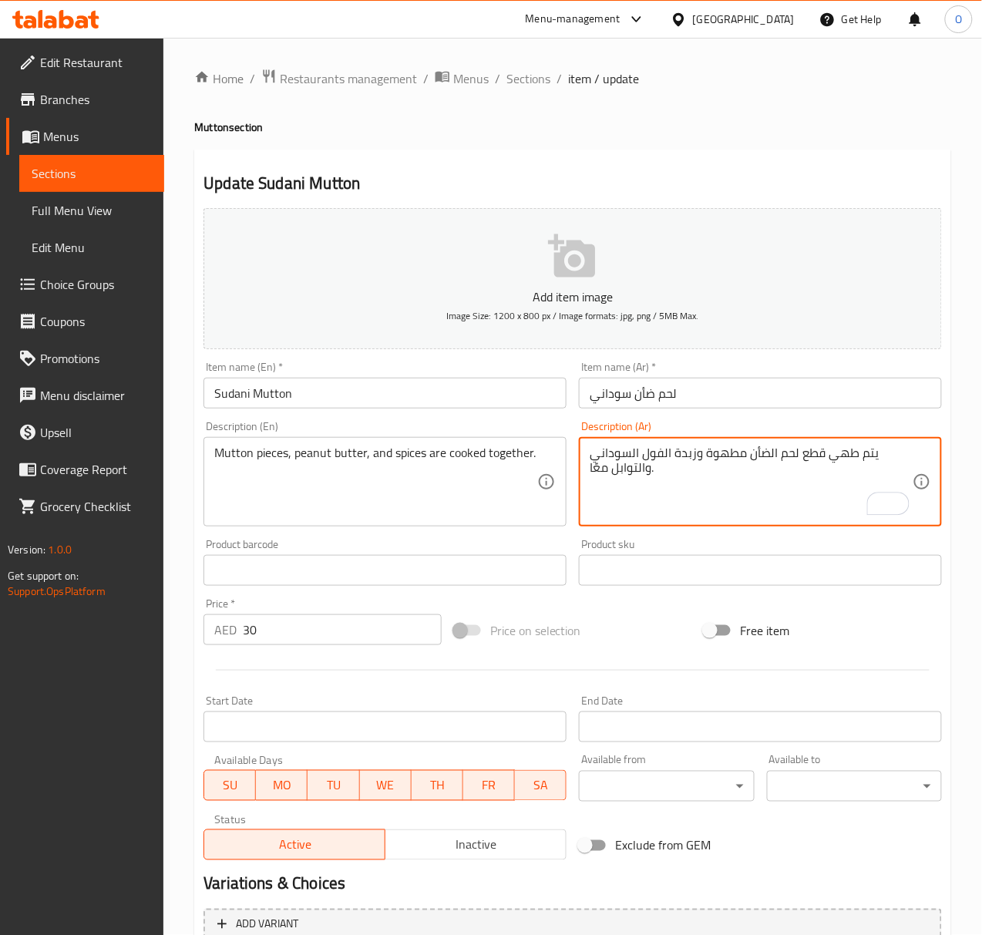
click at [731, 455] on textarea "يتم طهي قطع لحم الضأن مطهوة وزبدة الفول السوداني والتوابل معًا." at bounding box center [751, 481] width 323 height 73
paste textarea "هوة م"
drag, startPoint x: 823, startPoint y: 457, endPoint x: 862, endPoint y: 462, distance: 38.9
click at [862, 462] on textarea "يتم طهي قطع لحم الضأن وزبدة الفول السوداني والتوابل مطهوة معًا." at bounding box center [751, 481] width 323 height 73
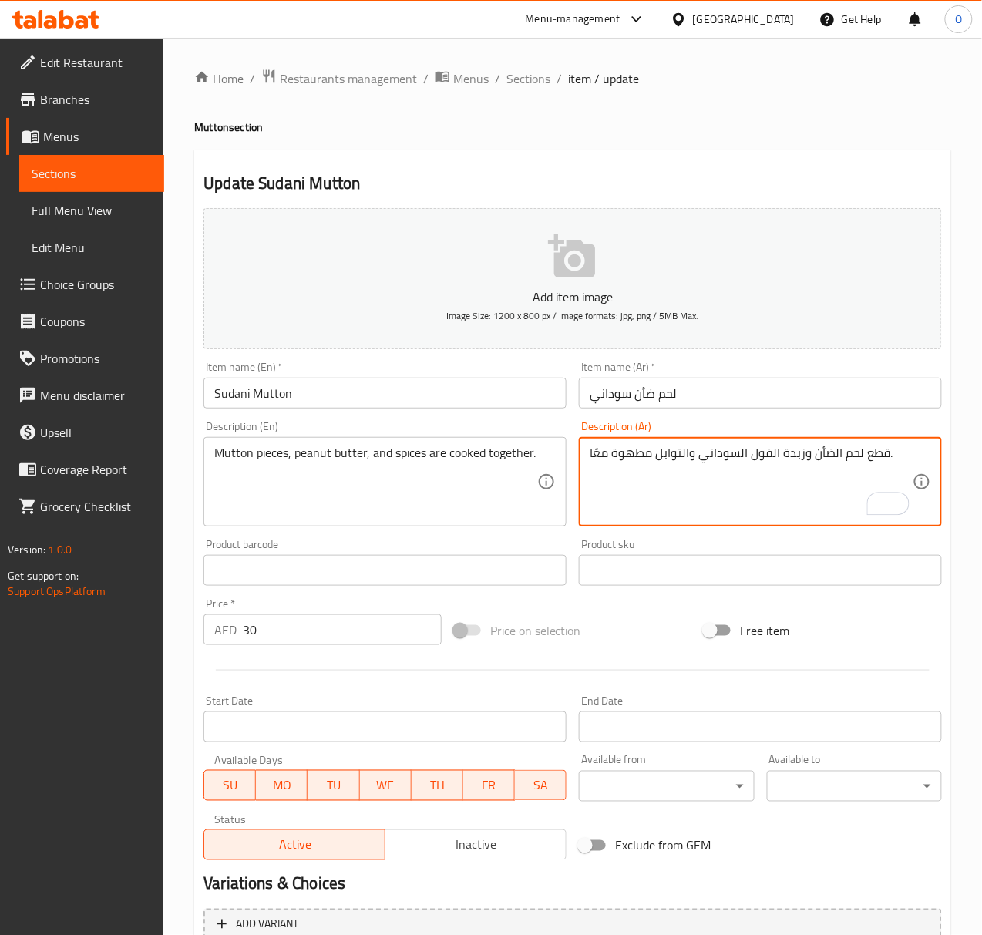
drag, startPoint x: 802, startPoint y: 462, endPoint x: 812, endPoint y: 457, distance: 11.4
click at [812, 457] on textarea "قطع لحم الضأن وزبدة الفول السوداني والتوابل مطهوة معًا." at bounding box center [751, 481] width 323 height 73
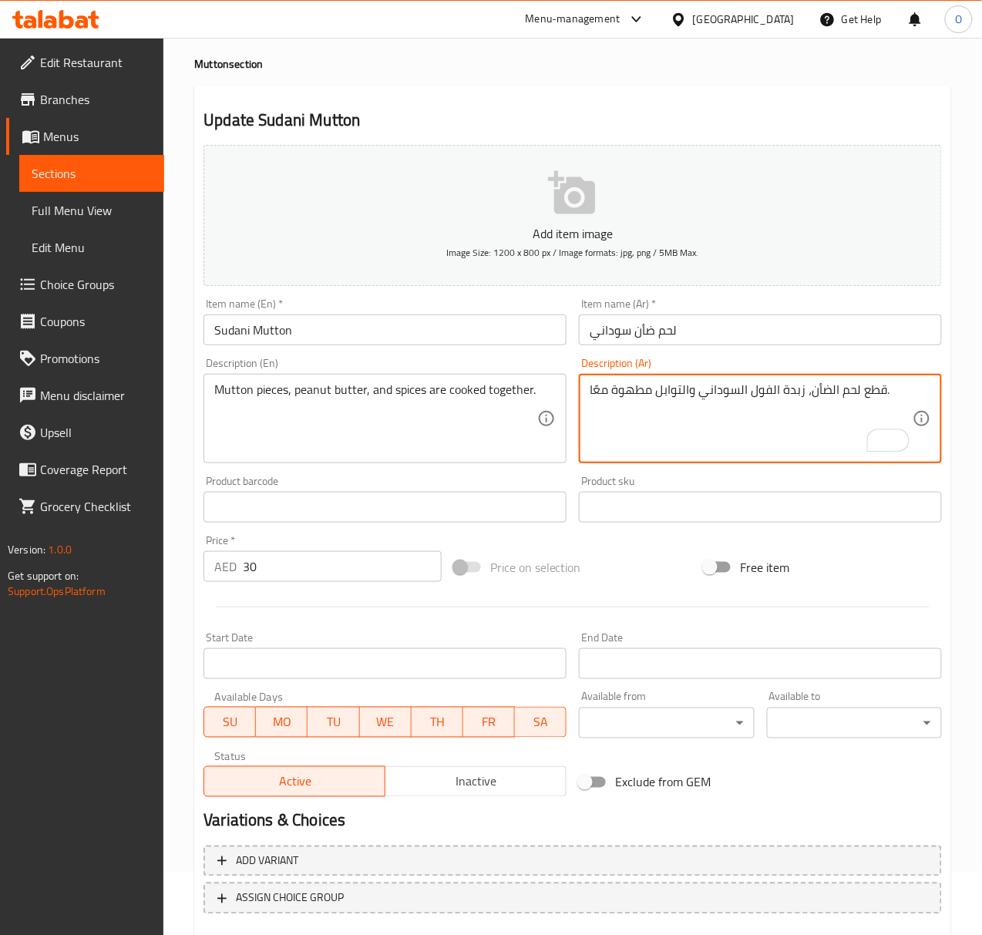
scroll to position [153, 0]
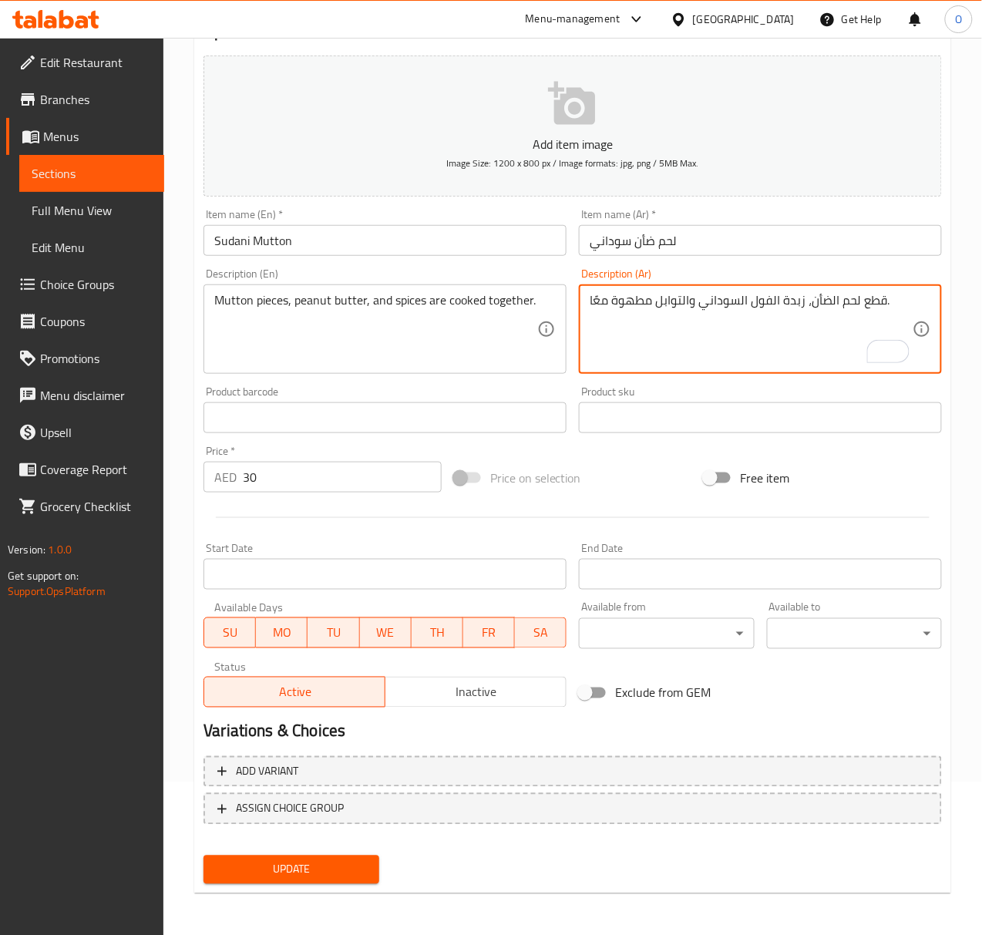
type textarea "قطع لحم الضأن، زبدة الفول السوداني والتوابل مطهوة معًا."
click at [225, 870] on span "Update" at bounding box center [291, 869] width 150 height 19
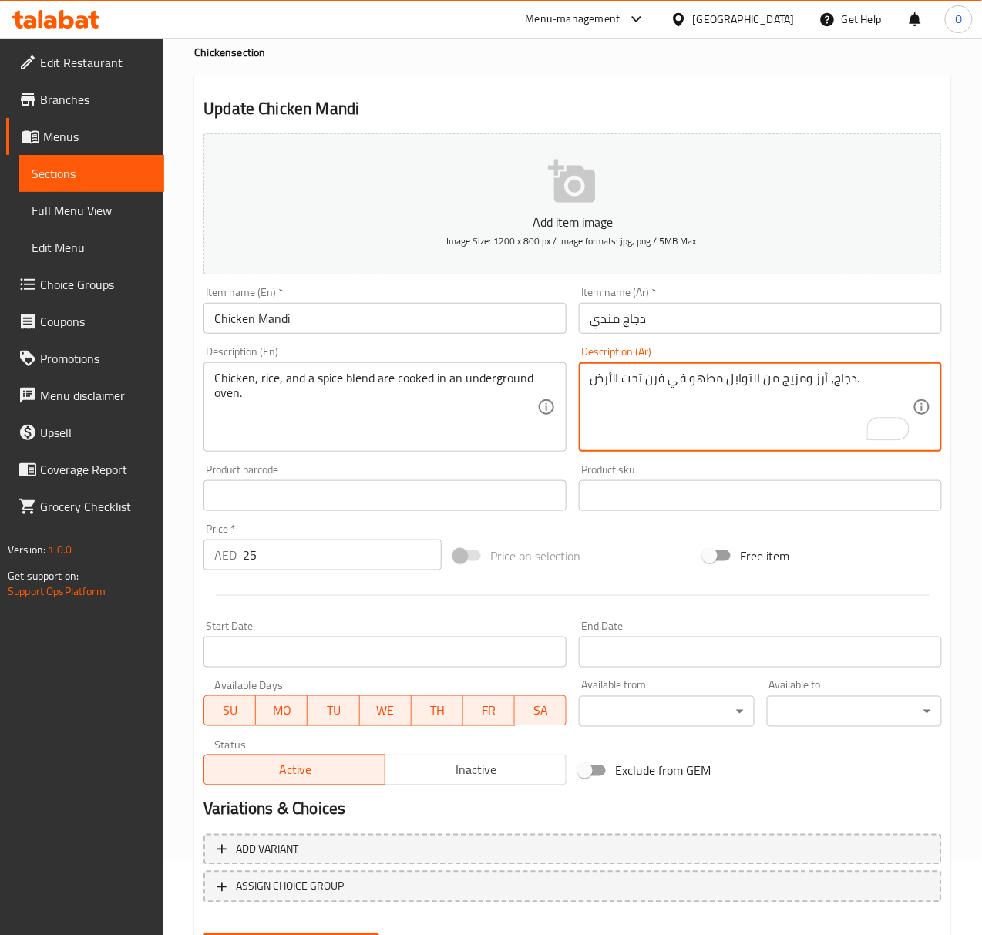
scroll to position [153, 0]
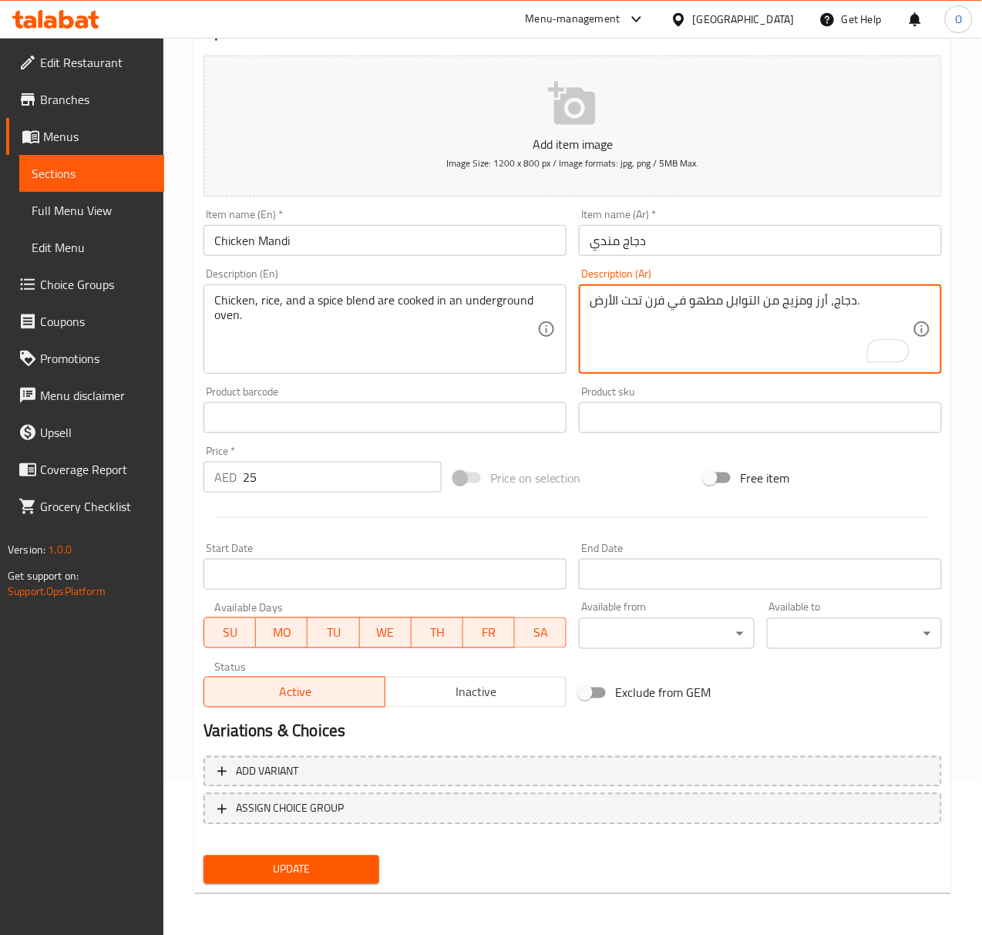
type textarea "دجاج، أرز ومزيج من التوابل مطهو في فرن تحت الأرض."
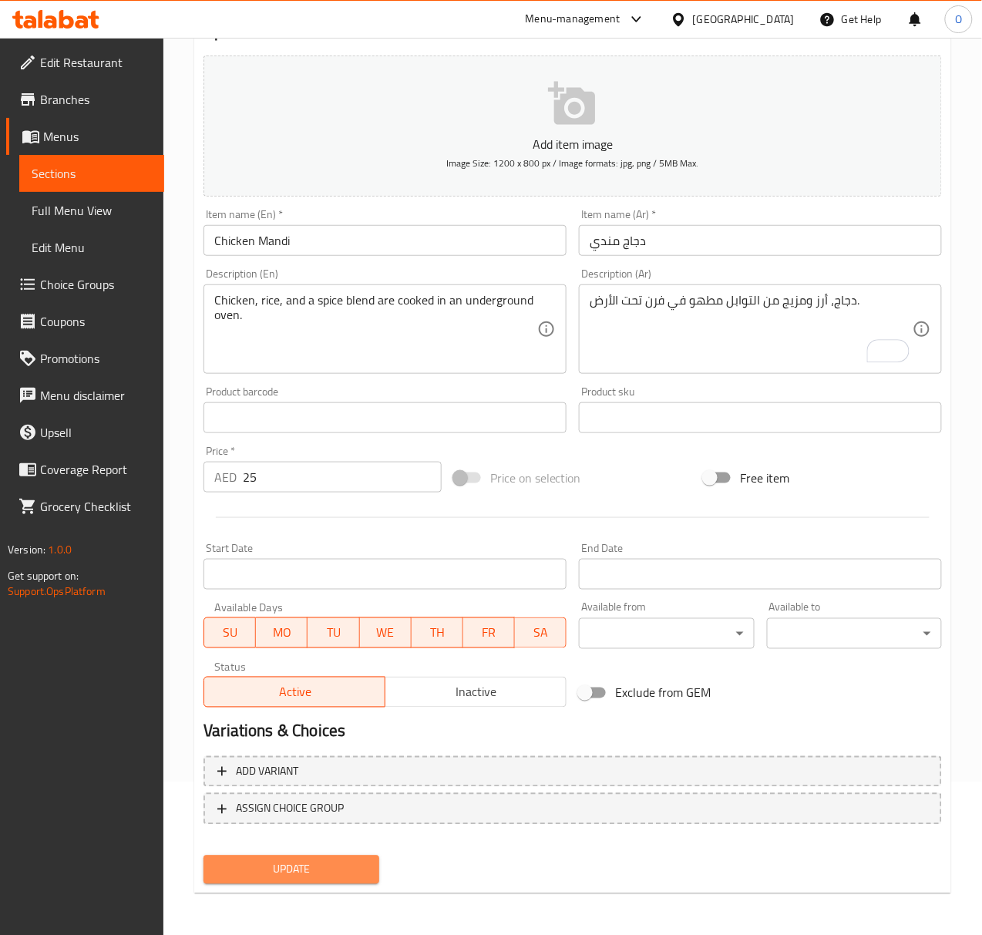
click at [219, 862] on span "Update" at bounding box center [291, 869] width 150 height 19
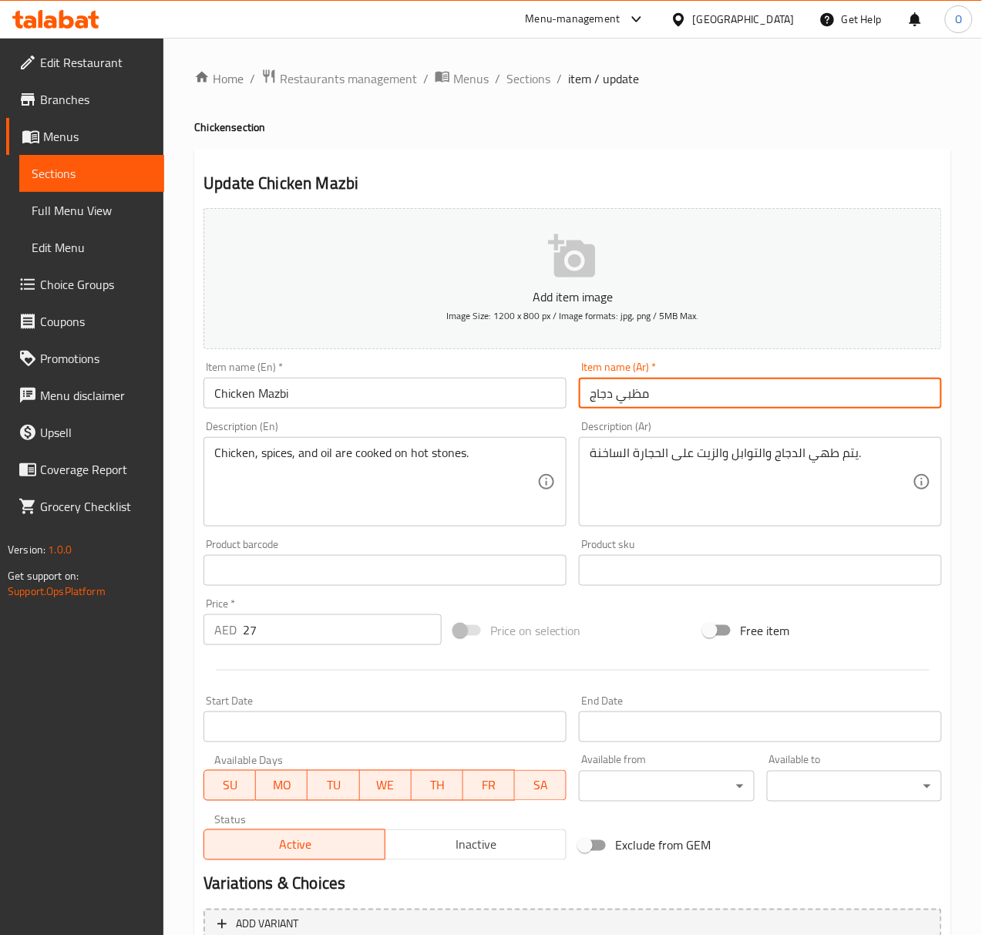
click at [624, 395] on input "مظبي دجاج" at bounding box center [760, 393] width 363 height 31
click at [626, 393] on input "مظبي دجاج" at bounding box center [760, 393] width 363 height 31
drag, startPoint x: 626, startPoint y: 393, endPoint x: 515, endPoint y: 402, distance: 111.4
click at [515, 402] on input "Chicken Mazbi" at bounding box center [384, 393] width 363 height 31
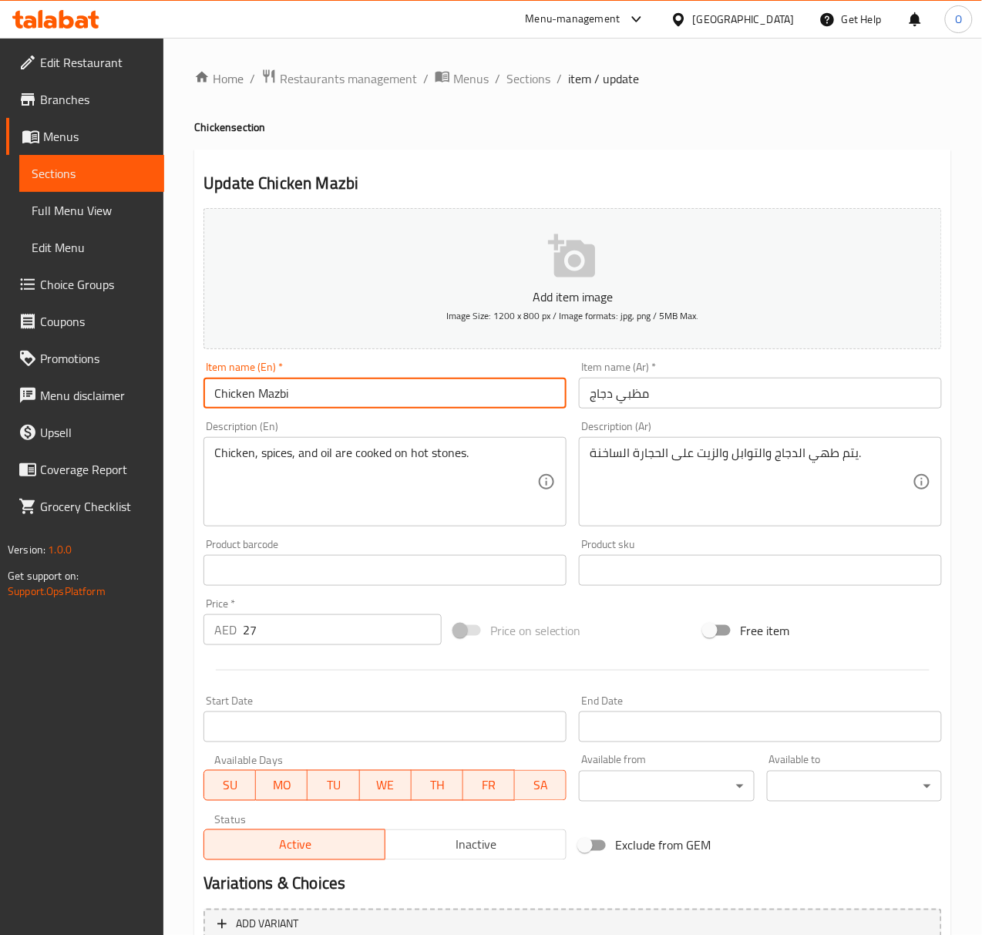
click at [635, 384] on input "مظبي دجاج" at bounding box center [760, 393] width 363 height 31
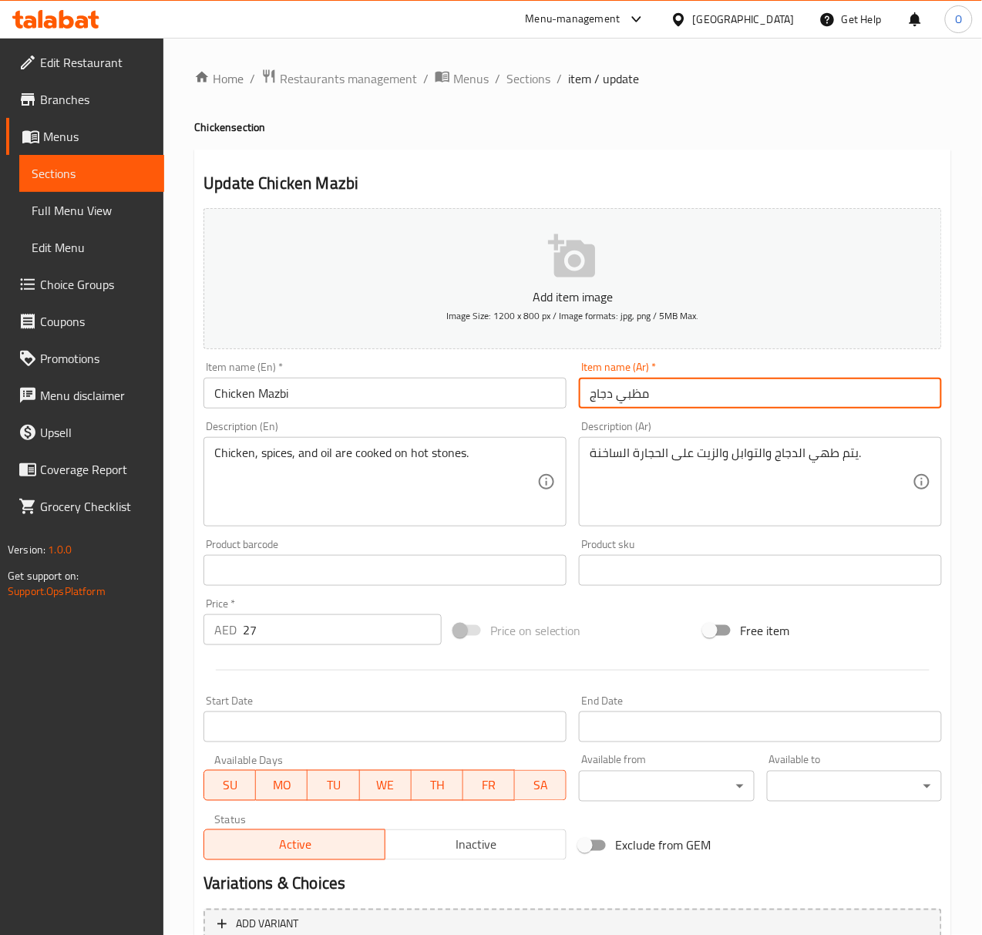
click at [635, 384] on input "مظبي دجاج" at bounding box center [760, 393] width 363 height 31
click at [680, 395] on input "دجاج" at bounding box center [760, 393] width 363 height 31
paste input "مظبي"
type input "دجاج مظبي"
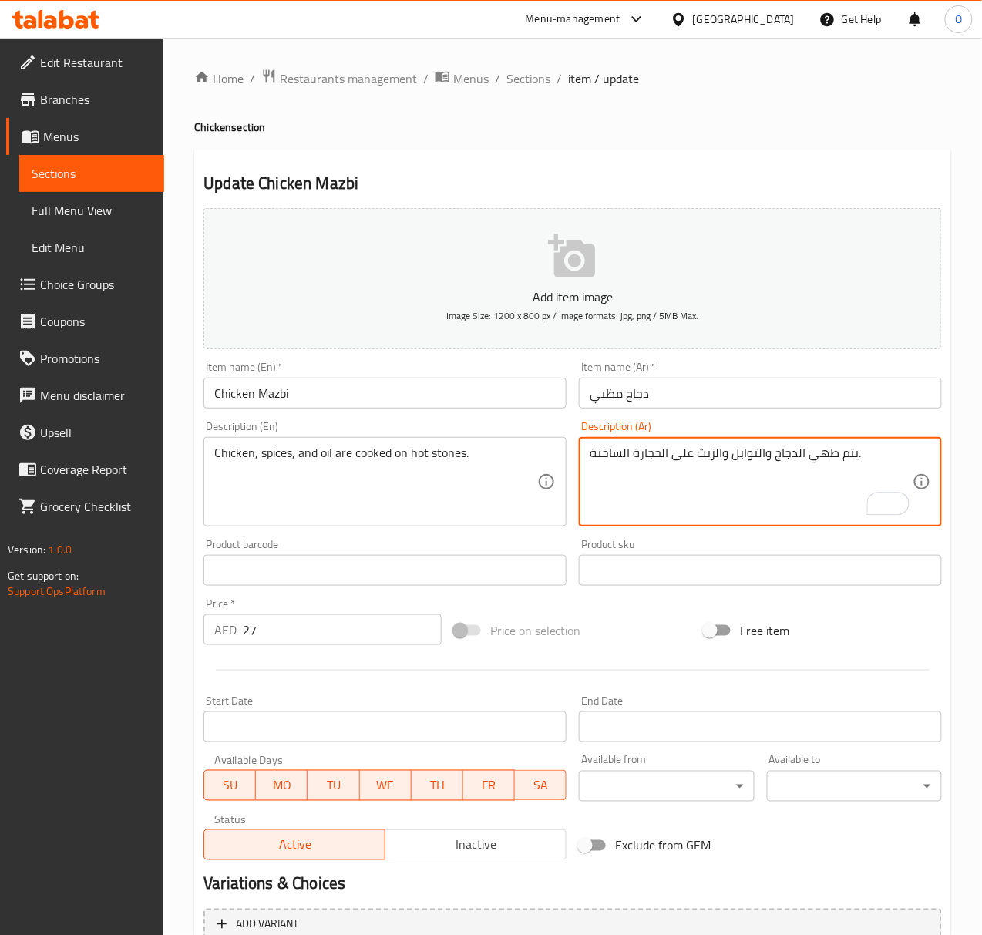
drag, startPoint x: 795, startPoint y: 458, endPoint x: 855, endPoint y: 453, distance: 59.5
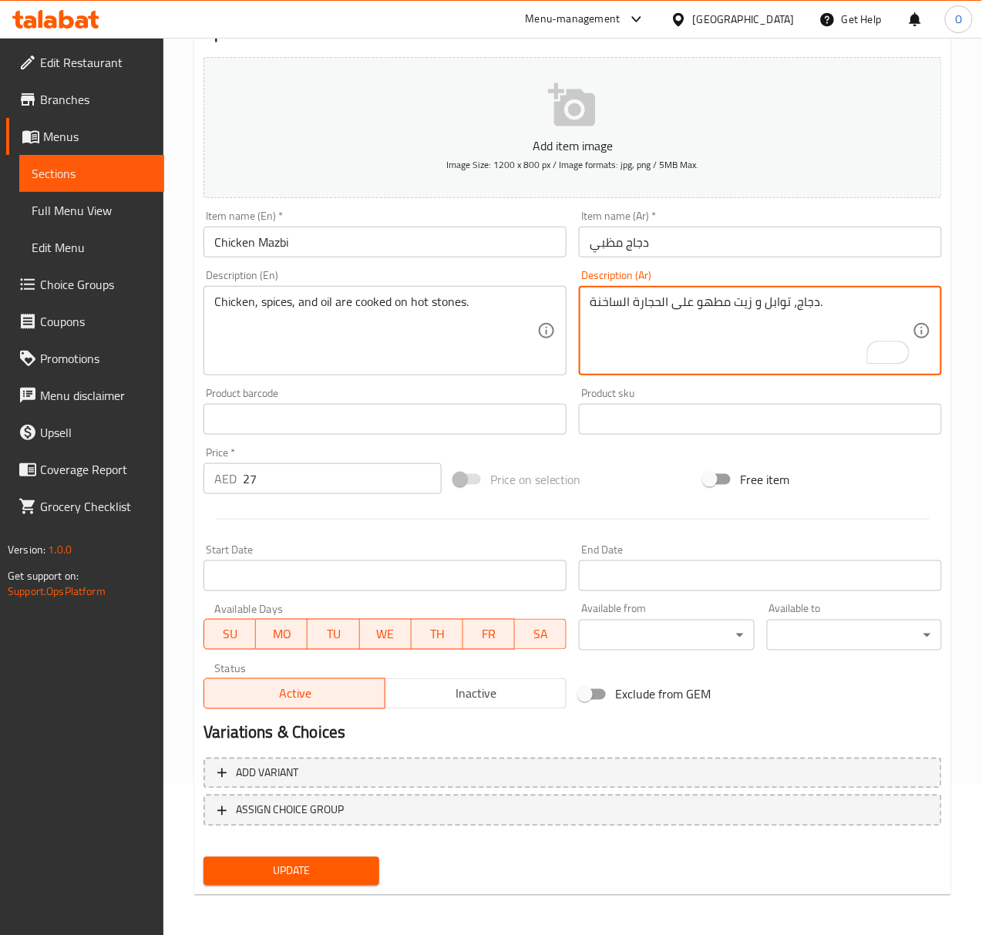
scroll to position [153, 0]
type textarea "دجاج، توابل و زيت مطهو على الحجارة الساخنة."
click at [334, 885] on div "Update" at bounding box center [290, 869] width 187 height 41
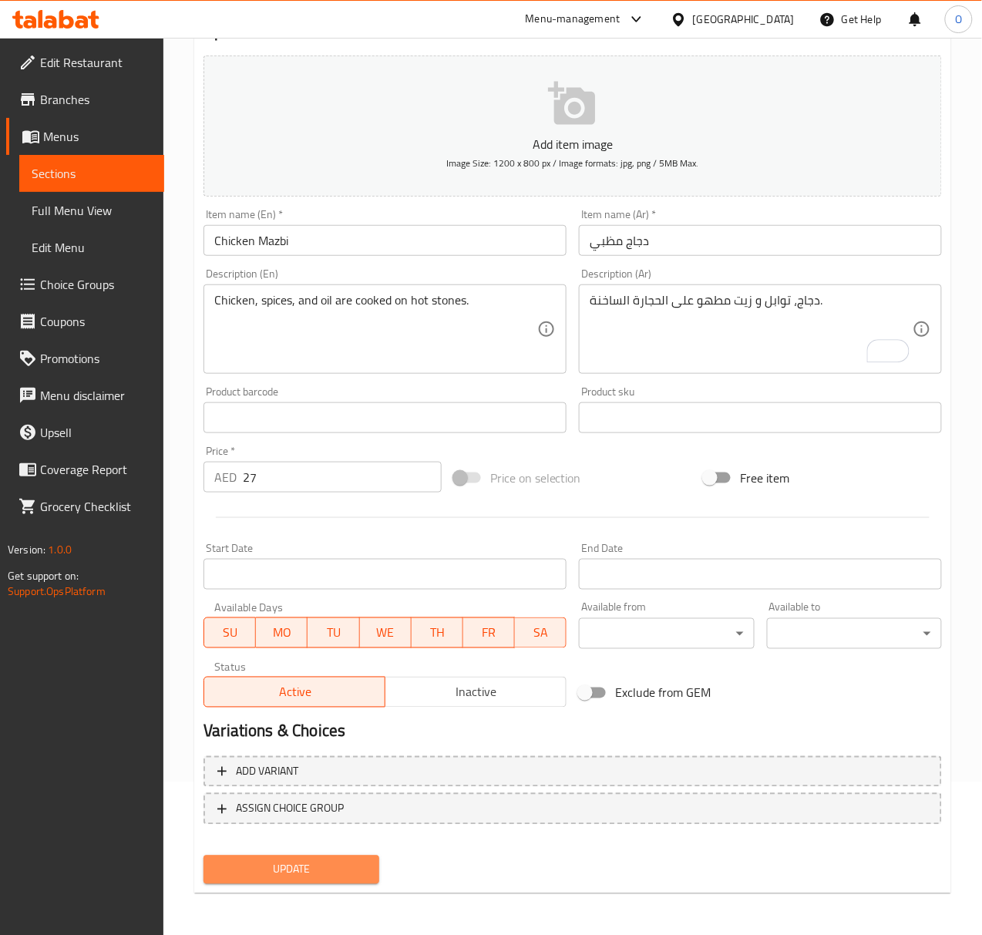
click at [334, 873] on span "Update" at bounding box center [291, 869] width 150 height 19
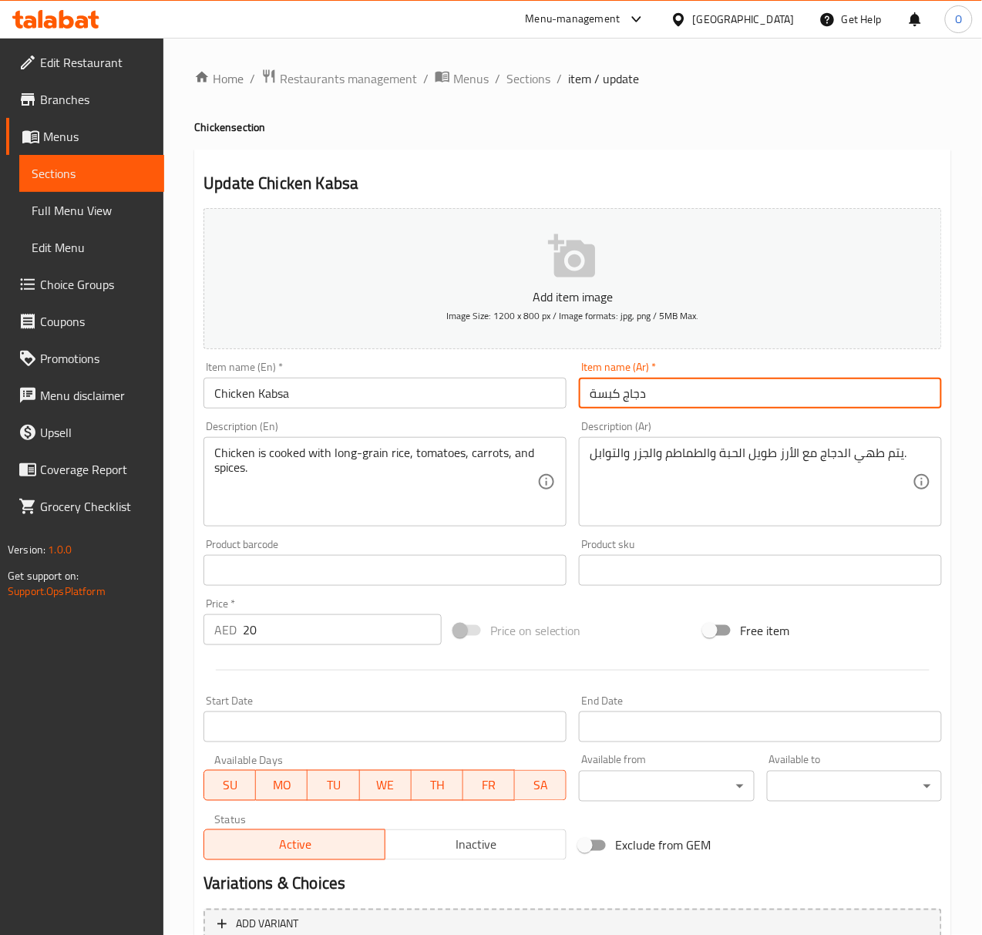
click at [638, 405] on input "دجاج كبسة" at bounding box center [760, 393] width 363 height 31
click at [648, 404] on input "كبسة" at bounding box center [760, 393] width 363 height 31
type input "كبسة دجاج"
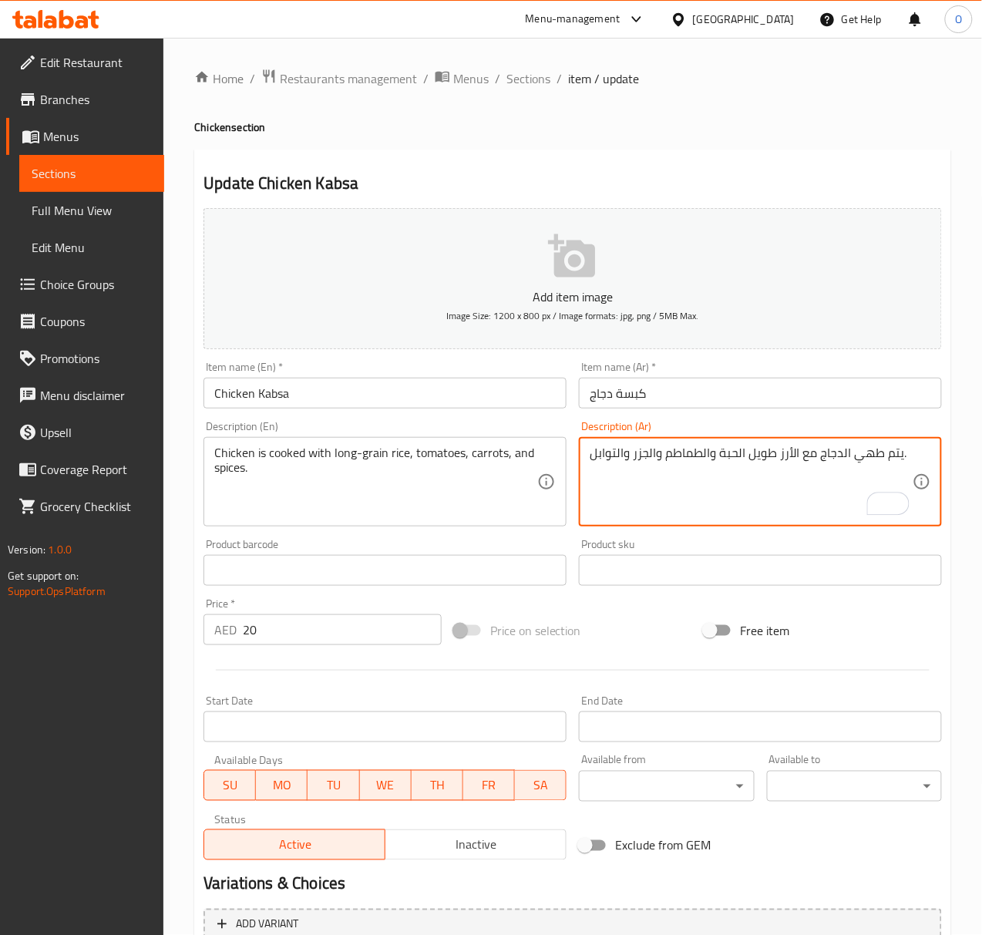
drag, startPoint x: 840, startPoint y: 463, endPoint x: 907, endPoint y: 459, distance: 67.2
click at [907, 459] on textarea "يتم طهي الدجاج مع الأرز طويل الحبة والطماطم والجزر والتوابل." at bounding box center [751, 481] width 323 height 73
click at [831, 445] on textarea "يتم طهي الدجاج مع الأرز طويل الحبة والطماطم والجزر والتوابل." at bounding box center [751, 481] width 323 height 73
click at [840, 461] on textarea "يتم طهي الدجاج مع الأرز طويل الحبة والطماطم والجزر والتوابل." at bounding box center [751, 481] width 323 height 73
click at [709, 456] on textarea "دجاج مع الأرز طويل الحبة والطماطم والجزر والتوابل." at bounding box center [751, 481] width 323 height 73
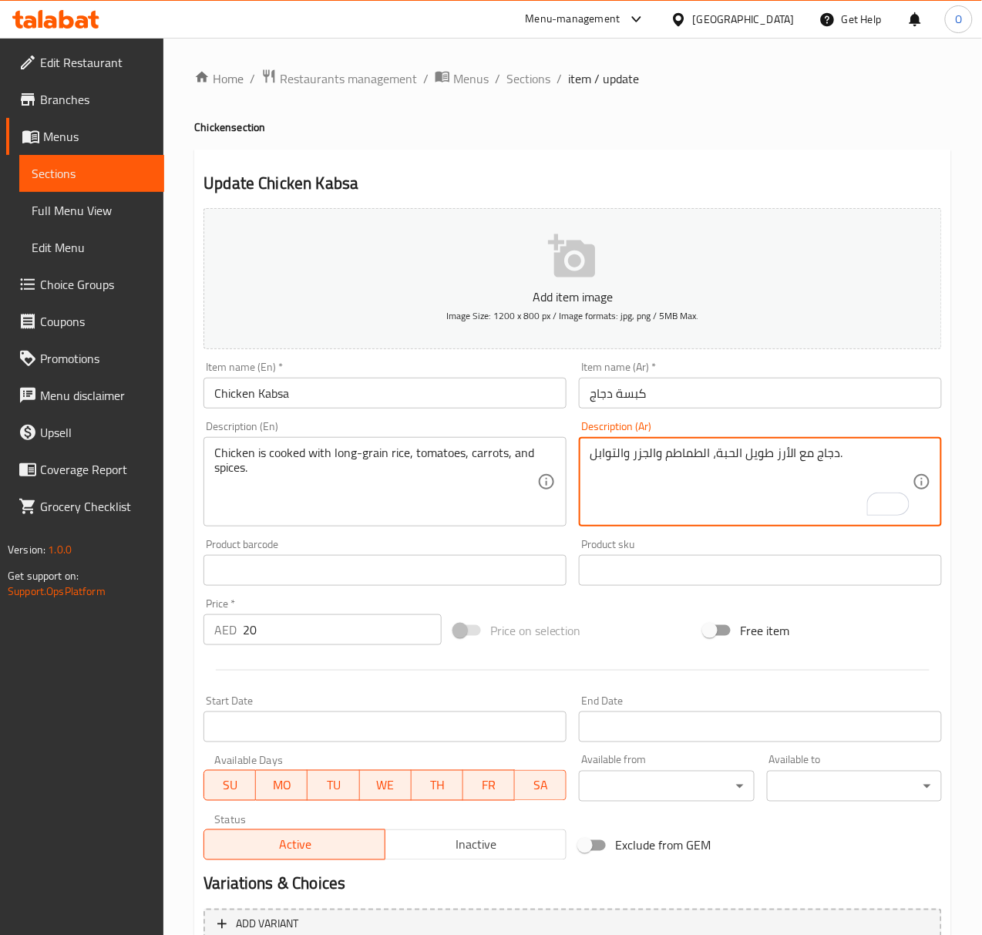
drag, startPoint x: 657, startPoint y: 459, endPoint x: 667, endPoint y: 469, distance: 13.6
click at [667, 469] on textarea "دجاج مع الأرز طويل الحبة، الطماطم والجزر والتوابل." at bounding box center [751, 481] width 323 height 73
click at [805, 462] on textarea "دجاج مع الأرز طويل الحبة، الطماطم، الجزر والتوابل." at bounding box center [751, 481] width 323 height 73
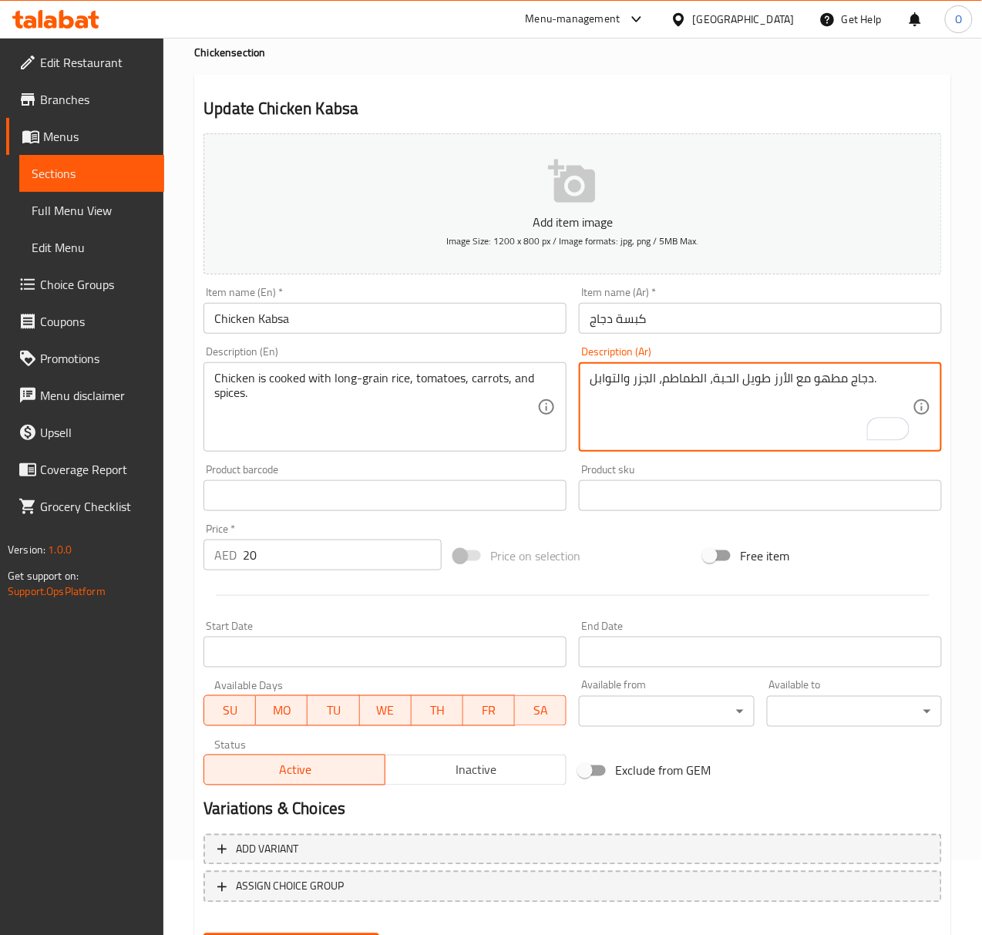
scroll to position [153, 0]
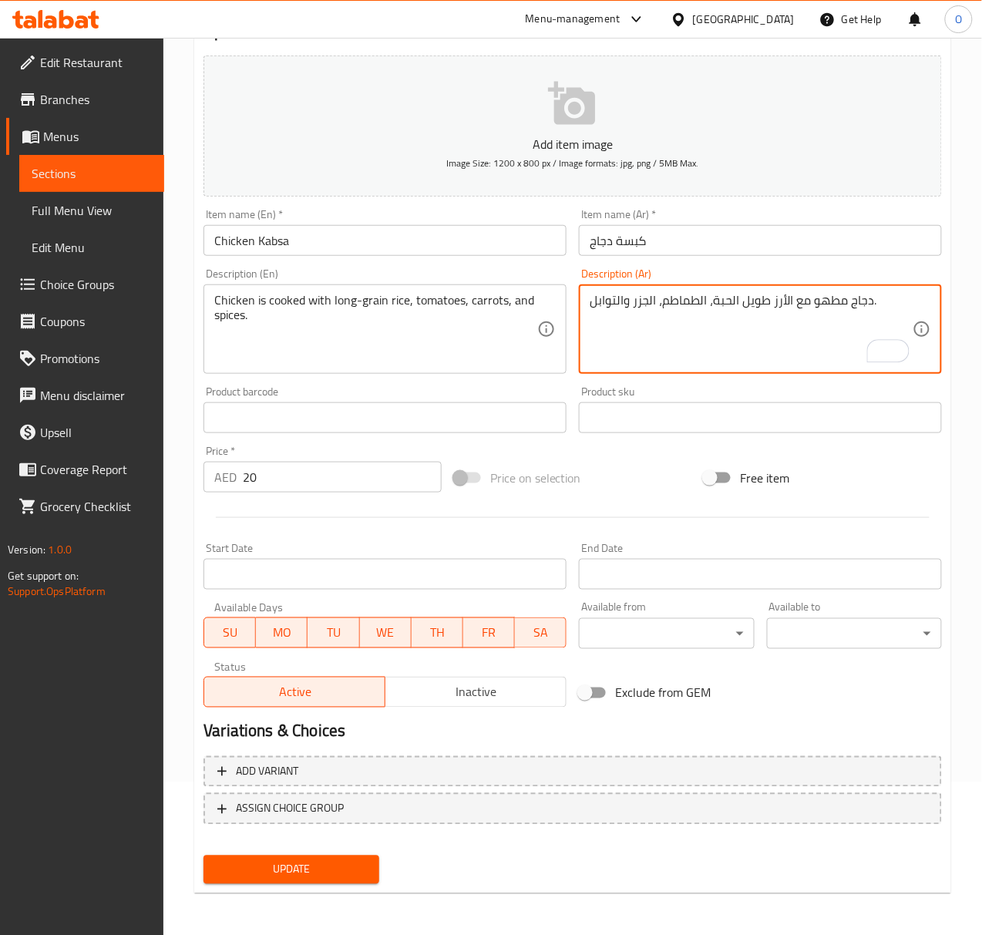
type textarea "دجاج مطهو مع الأرز طويل الحبة، الطماطم، الجزر والتوابل."
click at [241, 869] on span "Update" at bounding box center [291, 869] width 150 height 19
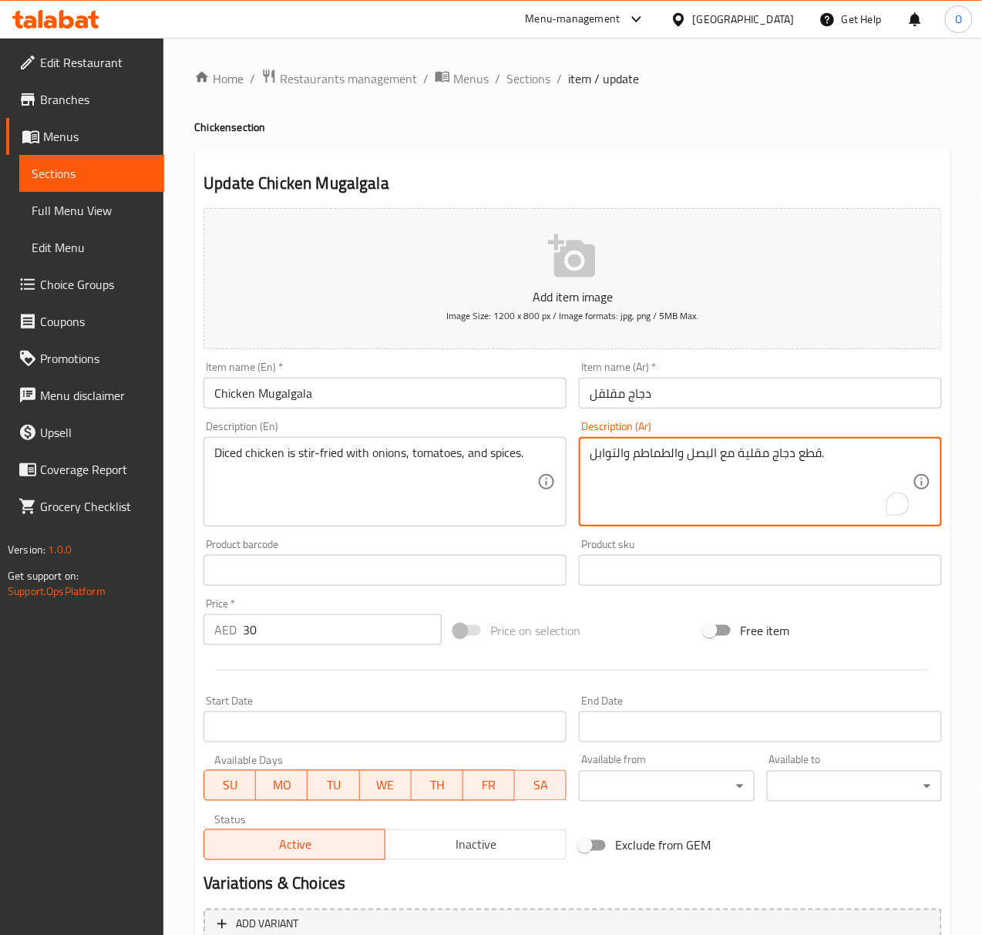
click at [818, 456] on textarea "قطع دجاج مقلية مع البصل والطماطم والتوابل." at bounding box center [751, 481] width 323 height 73
click at [805, 457] on textarea "قطع دجاج مقلية مع البصل والطماطم والتوابل." at bounding box center [751, 481] width 323 height 73
drag, startPoint x: 677, startPoint y: 455, endPoint x: 687, endPoint y: 461, distance: 12.4
click at [687, 461] on textarea "مكعبات دجاج مقلية مع البصل والطماطم والتوابل." at bounding box center [751, 481] width 323 height 73
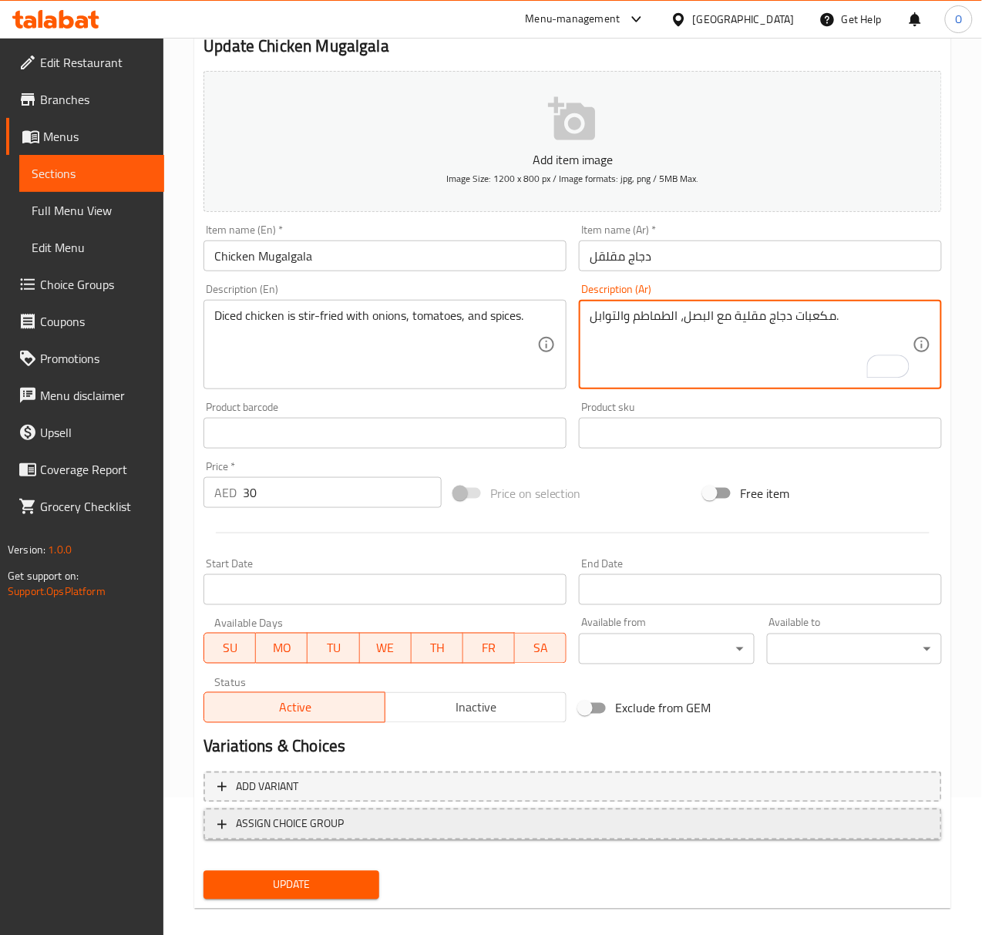
scroll to position [153, 0]
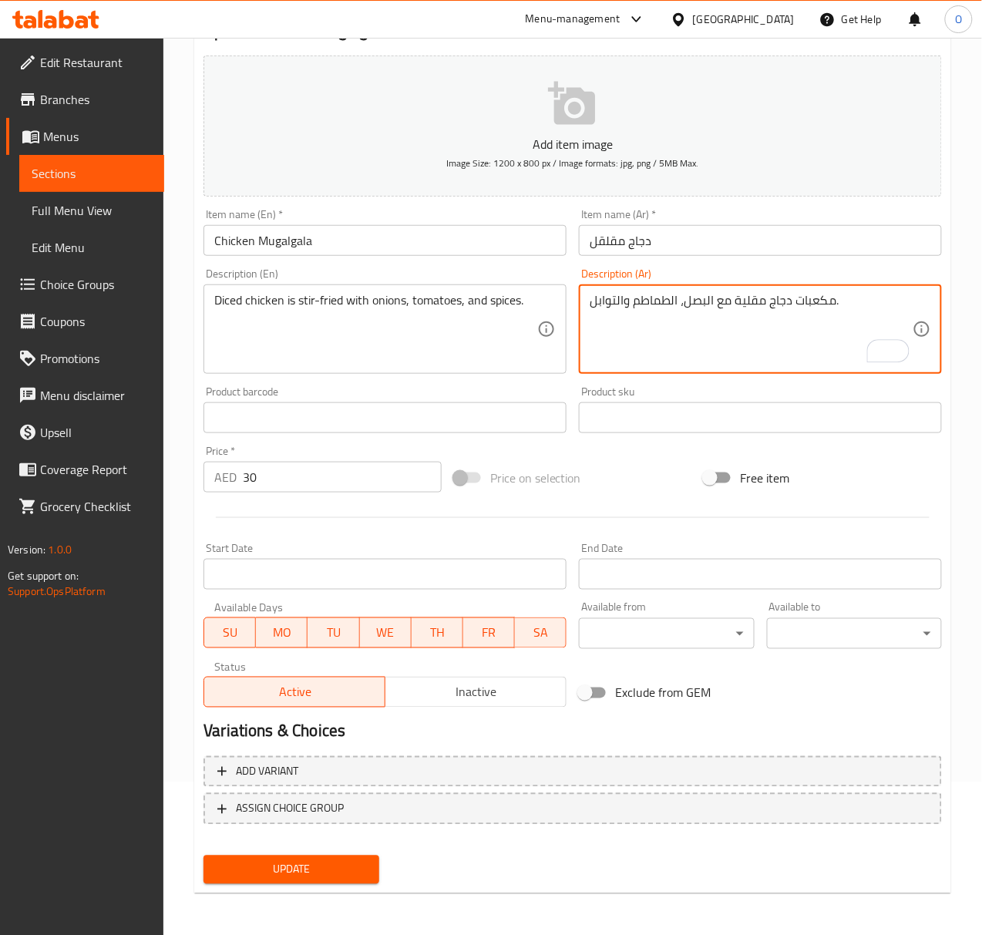
type textarea "مكعبات دجاج مقلية مع البصل، الطماطم والتوابل."
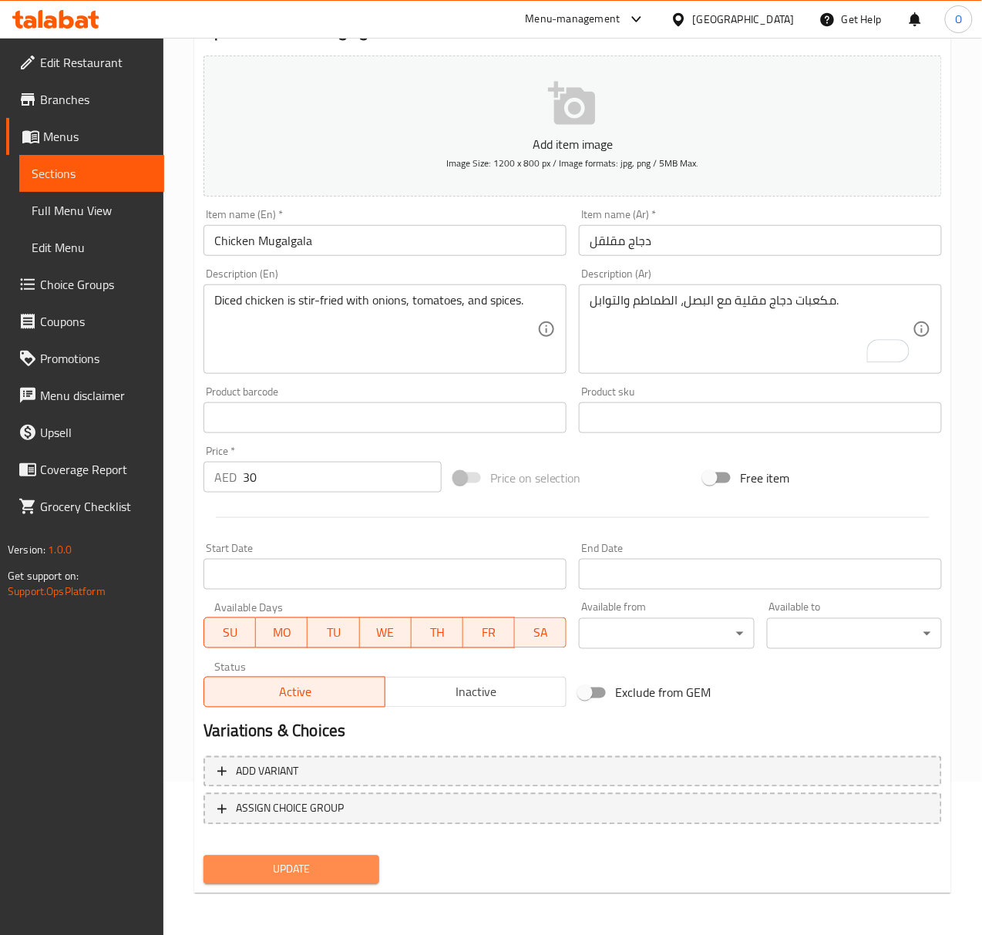
click at [260, 866] on span "Update" at bounding box center [291, 869] width 150 height 19
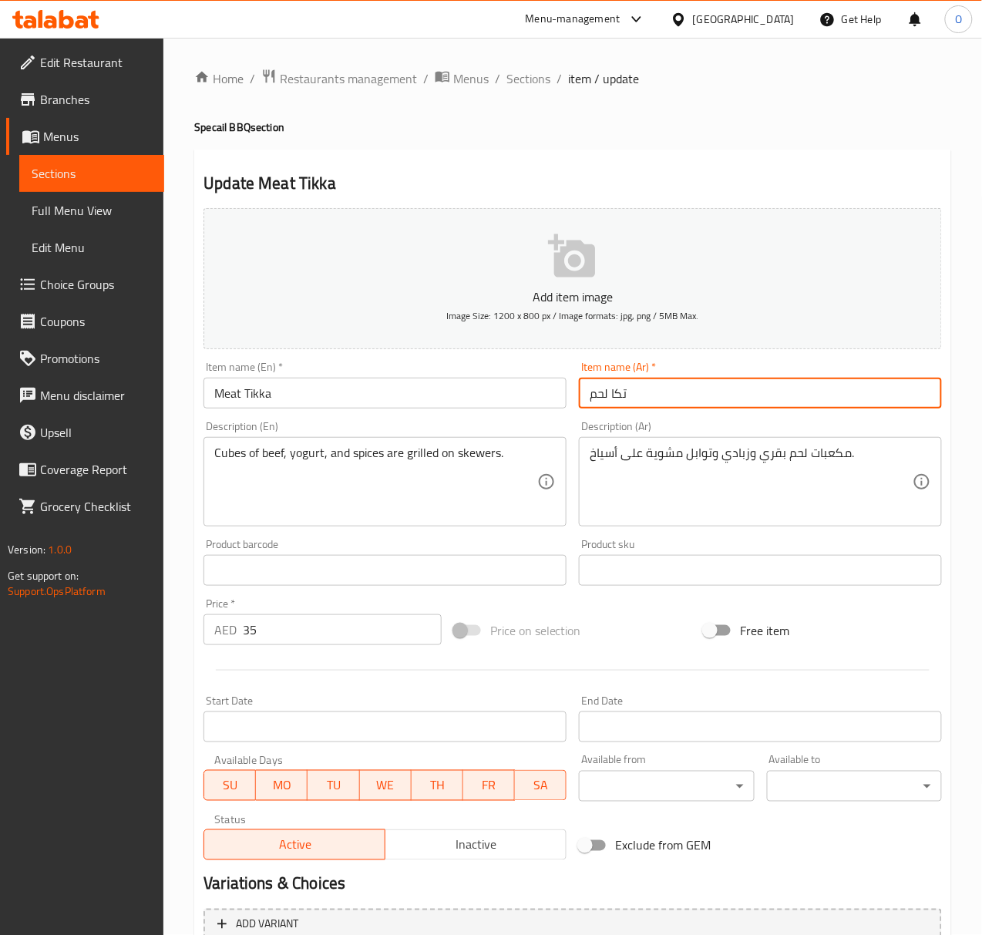
click at [617, 398] on input "تكا لحم" at bounding box center [760, 393] width 363 height 31
click at [617, 396] on input "تكا لحم" at bounding box center [760, 393] width 363 height 31
drag, startPoint x: 617, startPoint y: 395, endPoint x: 546, endPoint y: 405, distance: 72.4
click at [546, 405] on input "Meat Tikka" at bounding box center [384, 393] width 363 height 31
click at [617, 390] on input "تكا لحم" at bounding box center [760, 393] width 363 height 31
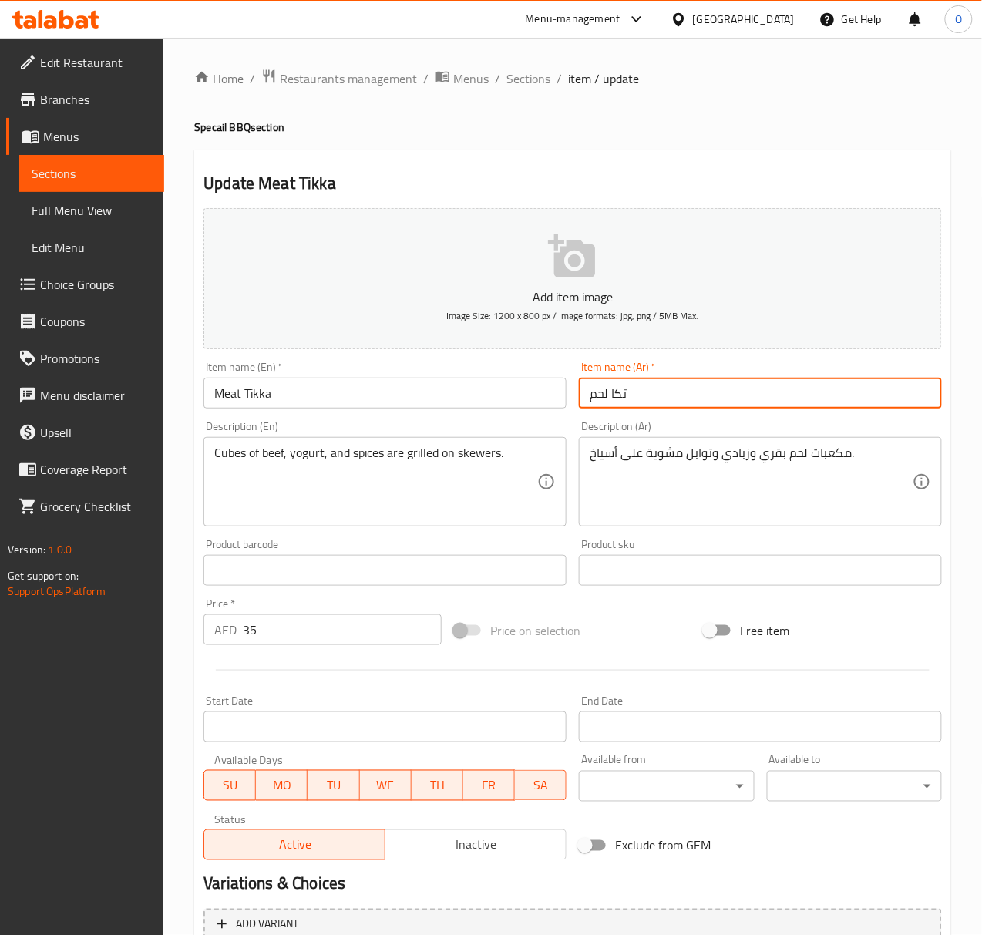
click at [617, 390] on input "تكا لحم" at bounding box center [760, 393] width 363 height 31
drag, startPoint x: 617, startPoint y: 390, endPoint x: 599, endPoint y: 395, distance: 19.3
click at [599, 395] on input "تكا لحم" at bounding box center [760, 393] width 363 height 31
click at [617, 386] on input "تكا لحم" at bounding box center [760, 393] width 363 height 31
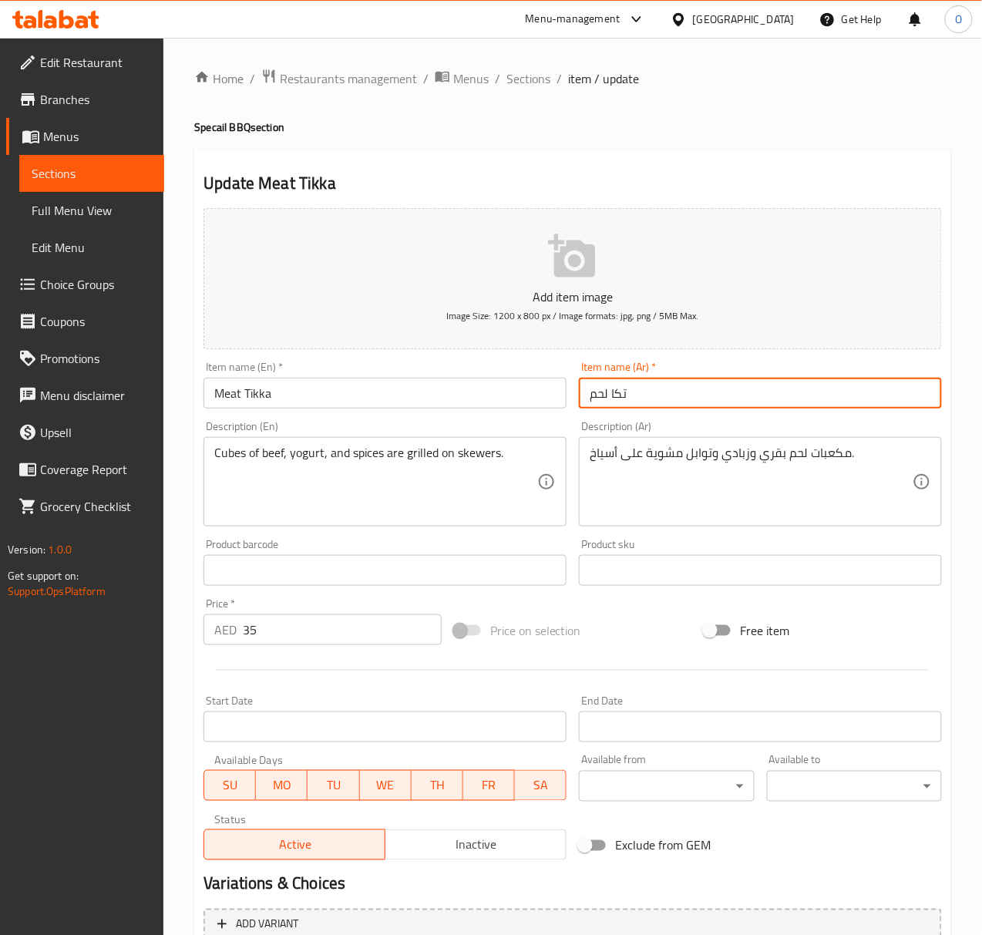
click at [618, 389] on input "تكا لحم" at bounding box center [760, 393] width 363 height 31
click at [657, 408] on input "لحم" at bounding box center [760, 393] width 363 height 31
type input "لحم تكا"
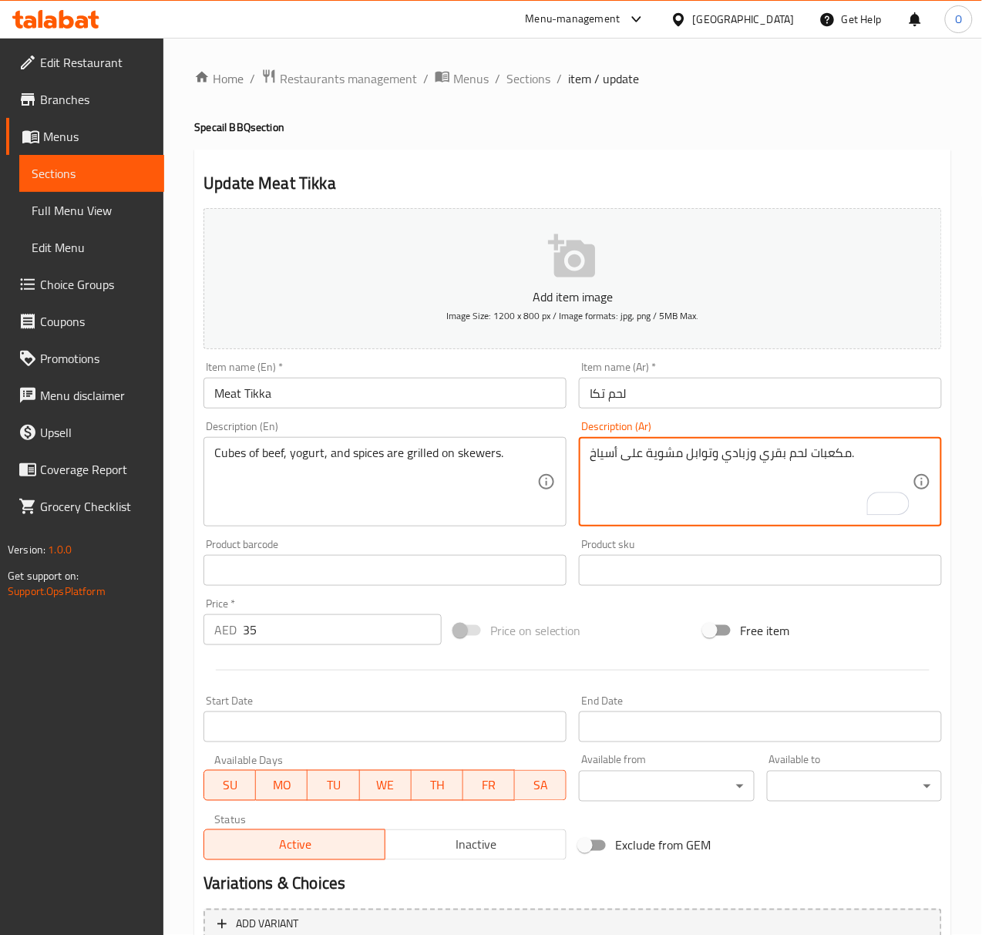
click at [754, 460] on textarea "مكعبات لحم بقري وزبادي وتوابل مشوية على أسياخ." at bounding box center [751, 481] width 323 height 73
click at [754, 462] on textarea "مكعبات لحم بقري وزبادي وتوابل مشوية على أسياخ." at bounding box center [751, 481] width 323 height 73
drag, startPoint x: 749, startPoint y: 459, endPoint x: 759, endPoint y: 459, distance: 10.0
click at [759, 459] on textarea "مكعبات لحم بقري وزبادي وتوابل مشوية على أسياخ." at bounding box center [751, 481] width 323 height 73
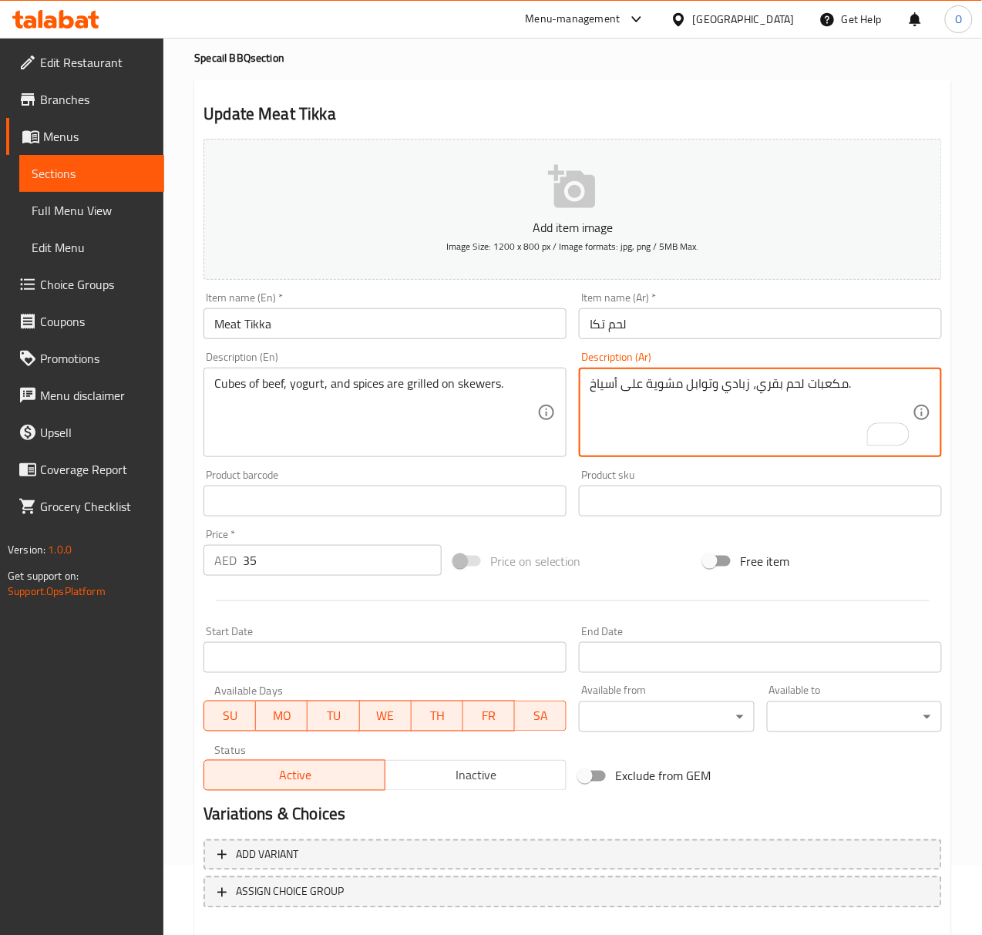
scroll to position [153, 0]
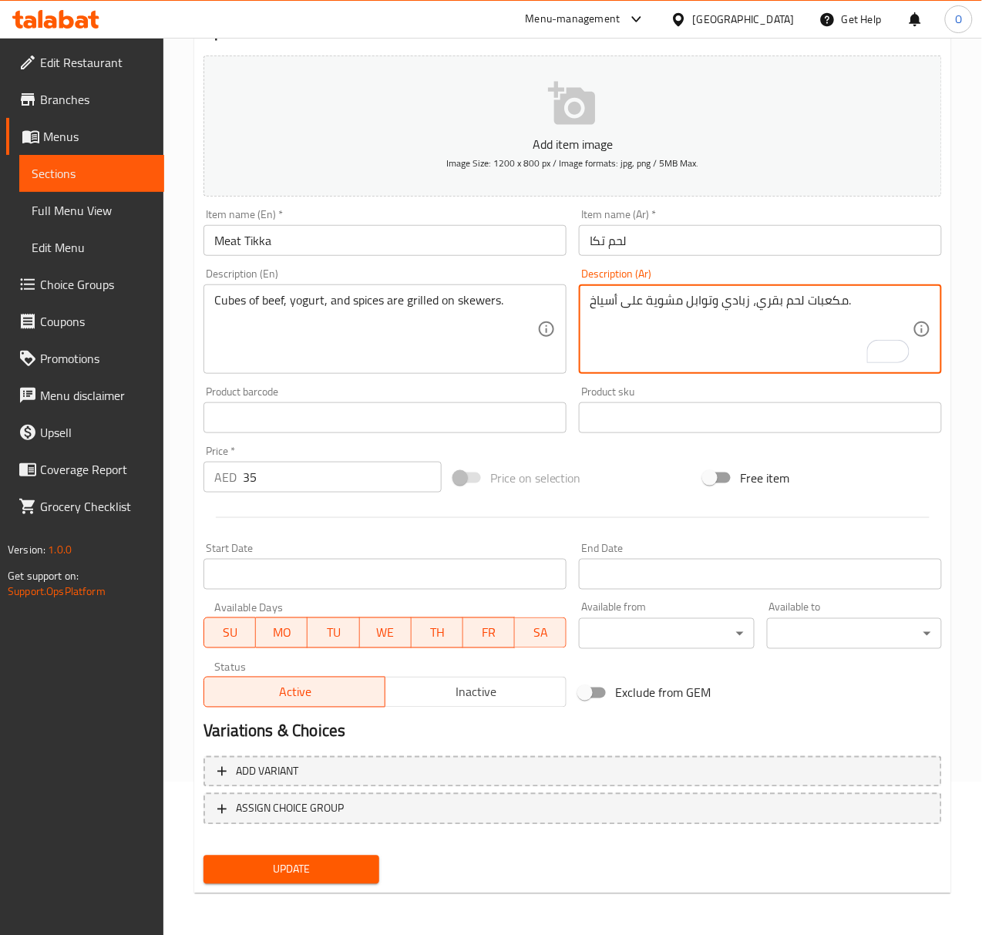
type textarea "مكعبات لحم بقري، زبادي وتوابل مشوية على أسياخ."
click at [247, 857] on button "Update" at bounding box center [290, 869] width 175 height 29
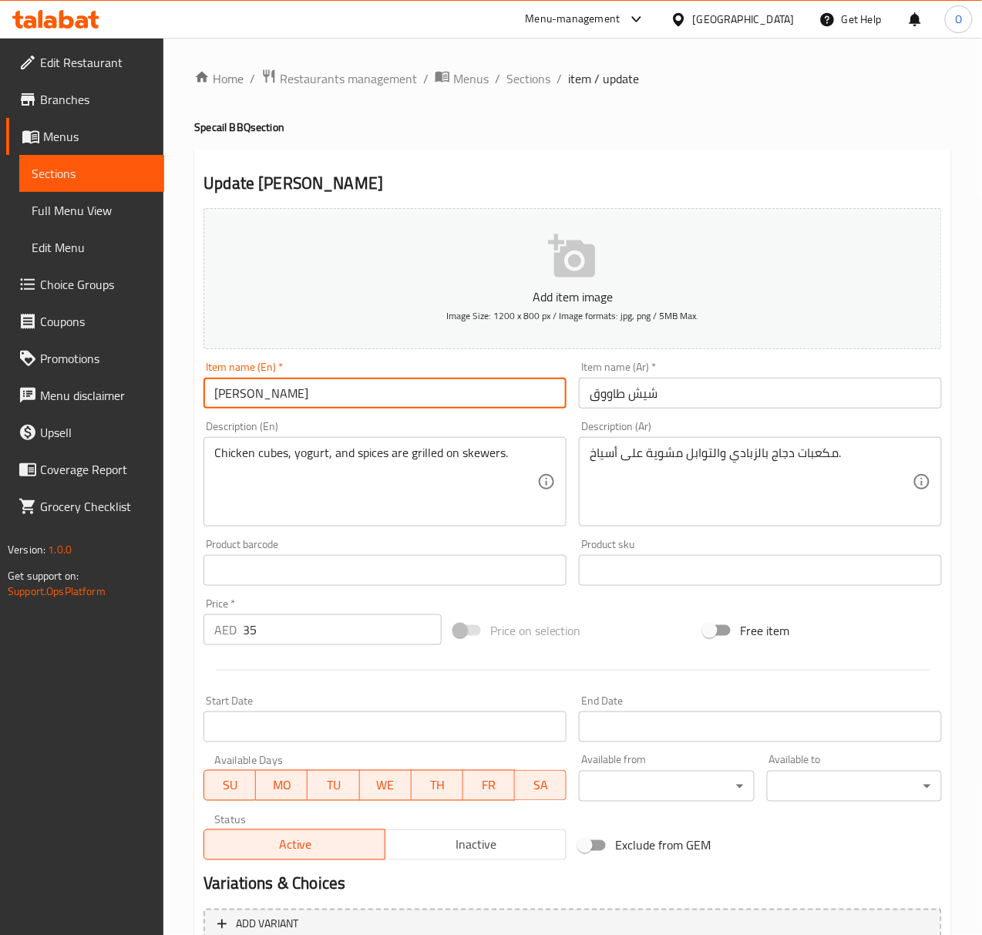
click at [220, 401] on input "[PERSON_NAME]" at bounding box center [384, 393] width 363 height 31
click at [219, 392] on input "[PERSON_NAME]" at bounding box center [384, 393] width 363 height 31
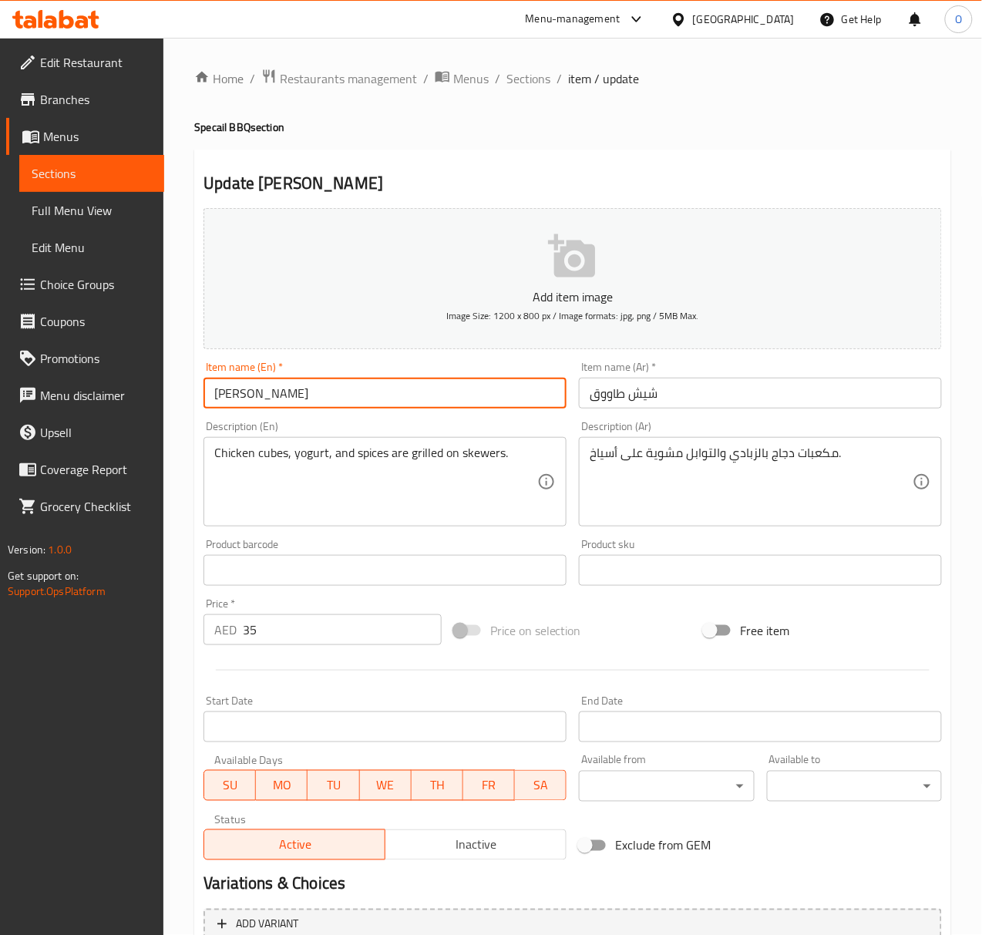
paste input "h"
click at [364, 390] on input "[PERSON_NAME]" at bounding box center [384, 393] width 363 height 31
type input "[PERSON_NAME]"
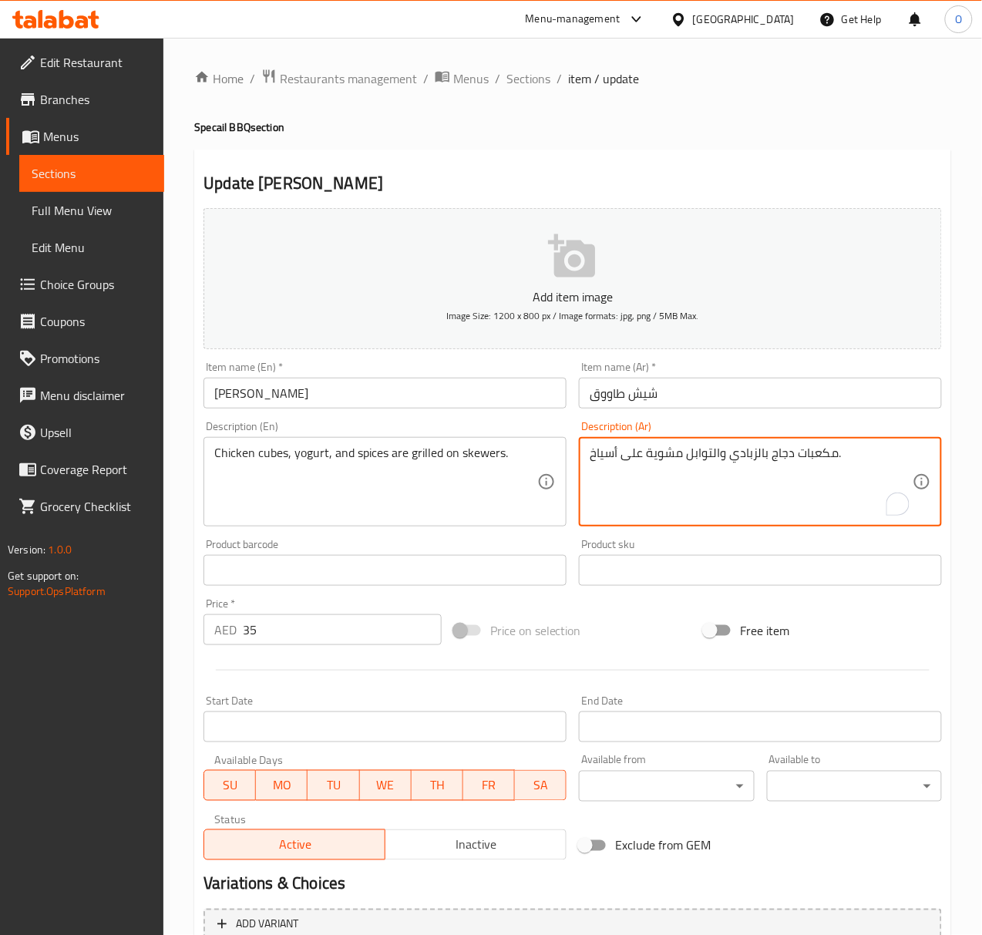
drag, startPoint x: 756, startPoint y: 459, endPoint x: 768, endPoint y: 459, distance: 12.3
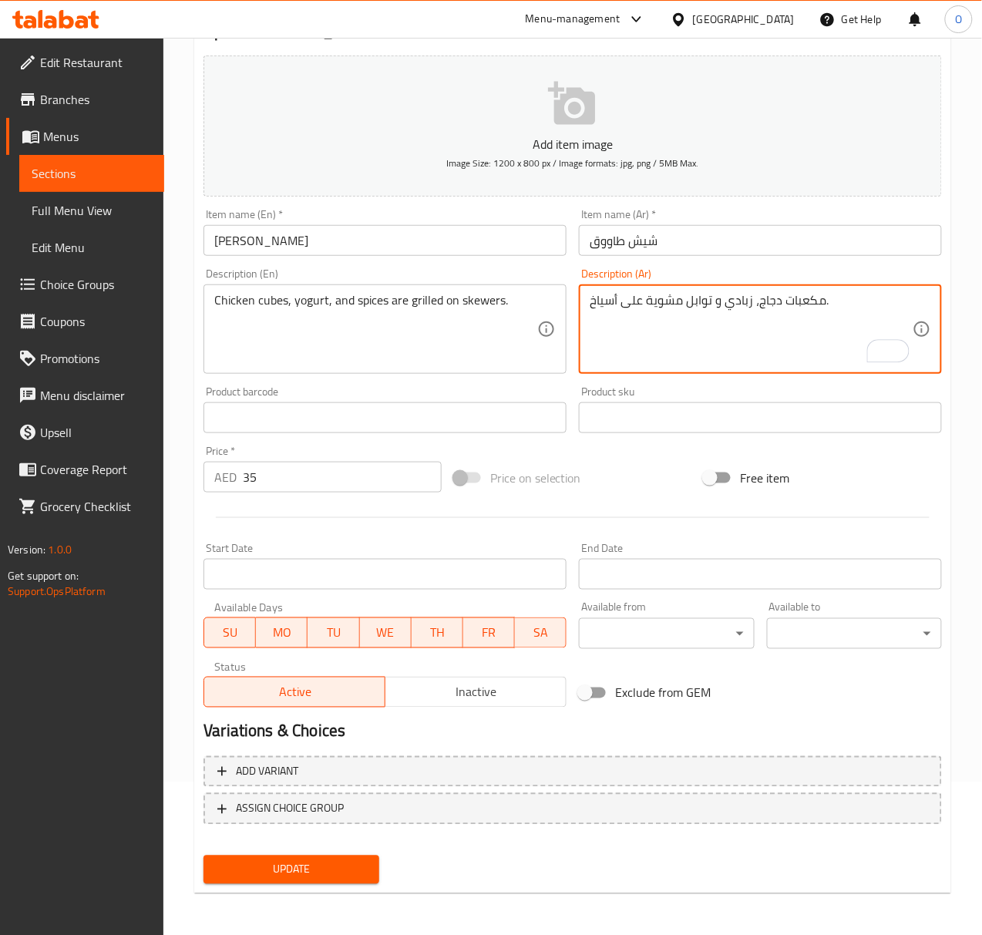
type textarea "مكعبات دجاج، زبادي و توابل مشوية على أسياخ."
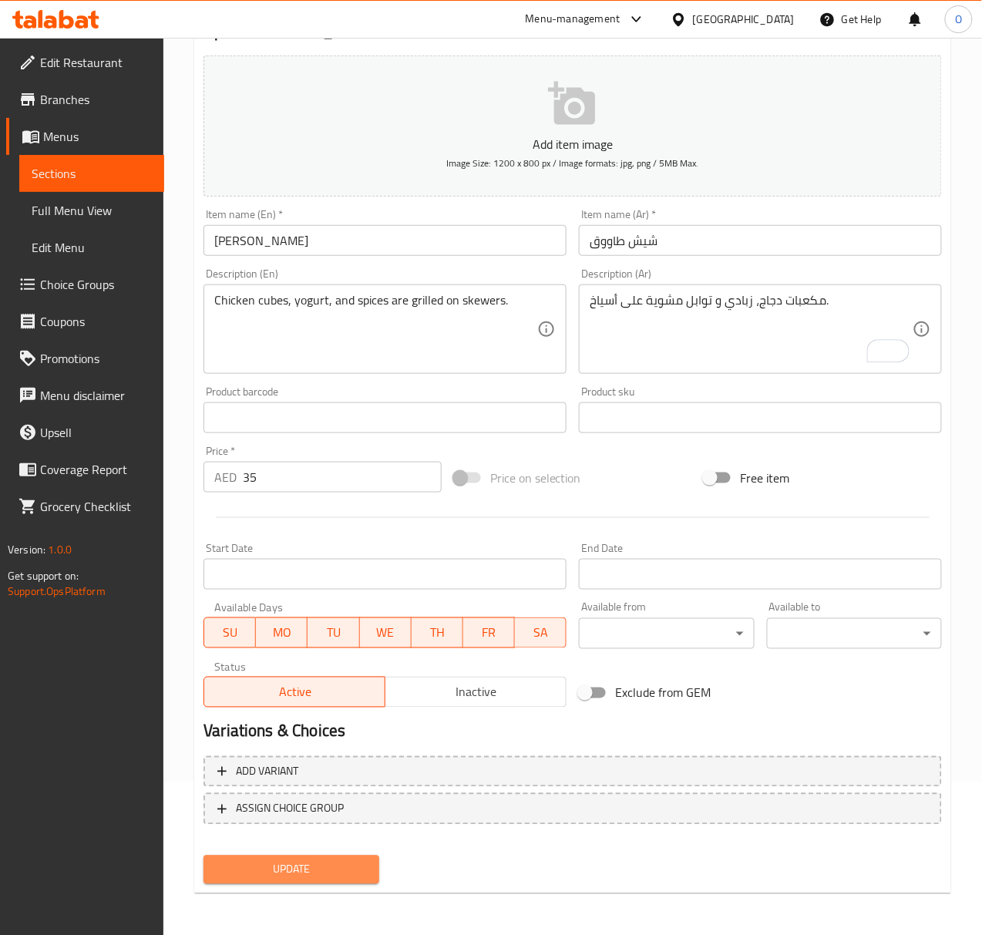
click at [359, 870] on span "Update" at bounding box center [291, 869] width 150 height 19
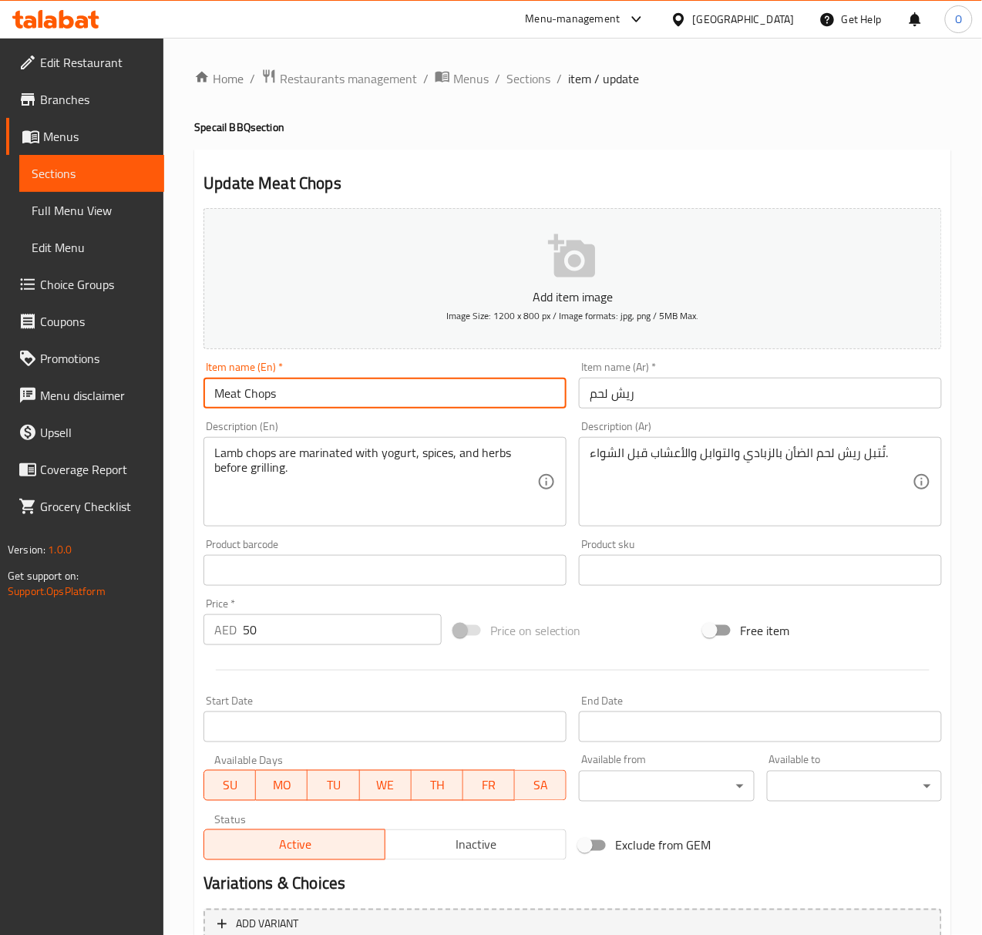
click at [273, 398] on input "Meat Chops" at bounding box center [384, 393] width 363 height 31
click at [260, 398] on input "Meat Chops" at bounding box center [384, 393] width 363 height 31
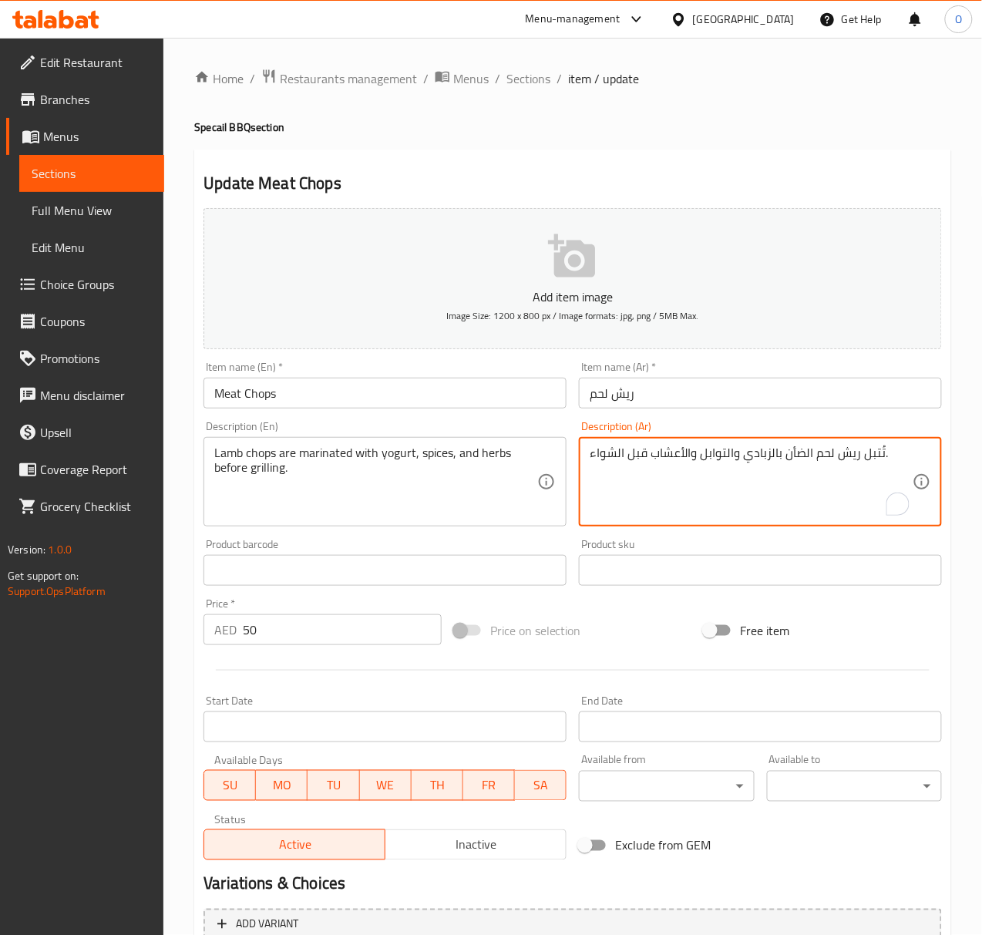
click at [867, 461] on textarea "تُتبل ريش لحم الضأن بالزبادي والتوابل والأعشاب قبل الشواء." at bounding box center [751, 481] width 323 height 73
drag, startPoint x: 734, startPoint y: 461, endPoint x: 741, endPoint y: 454, distance: 9.8
click at [741, 454] on textarea "ريش لحم ضأن متبلة بالزبادي والتوابل والأعشاب قبل الشواء." at bounding box center [751, 481] width 323 height 73
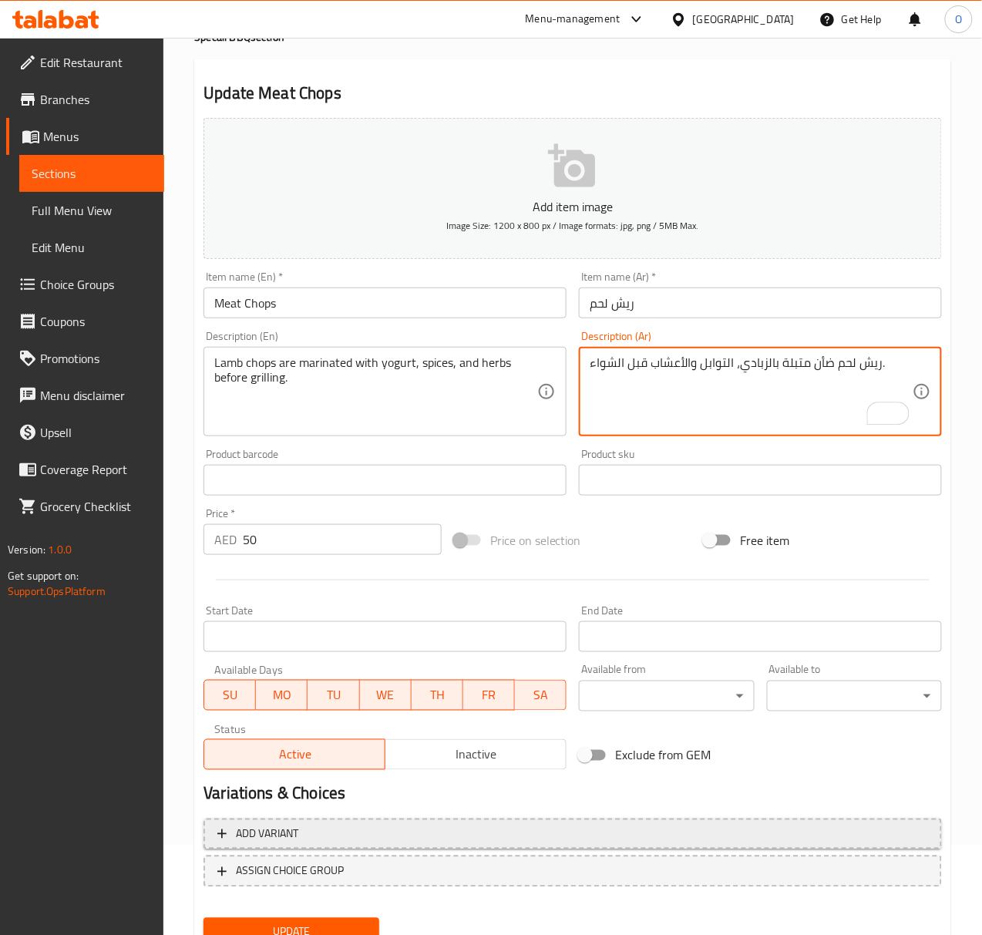
scroll to position [153, 0]
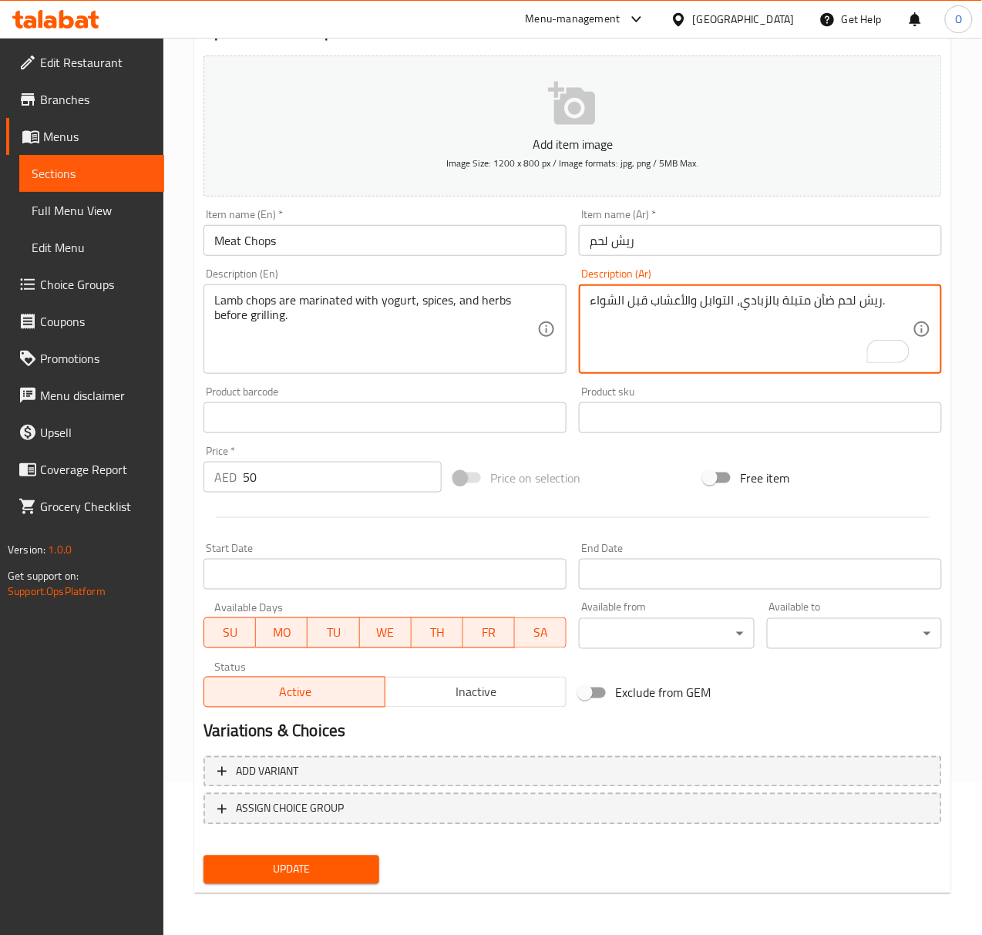
type textarea "ريش لحم ضأن متبلة بالزبادي، التوابل والأعشاب قبل الشواء."
click at [284, 867] on span "Update" at bounding box center [291, 869] width 150 height 19
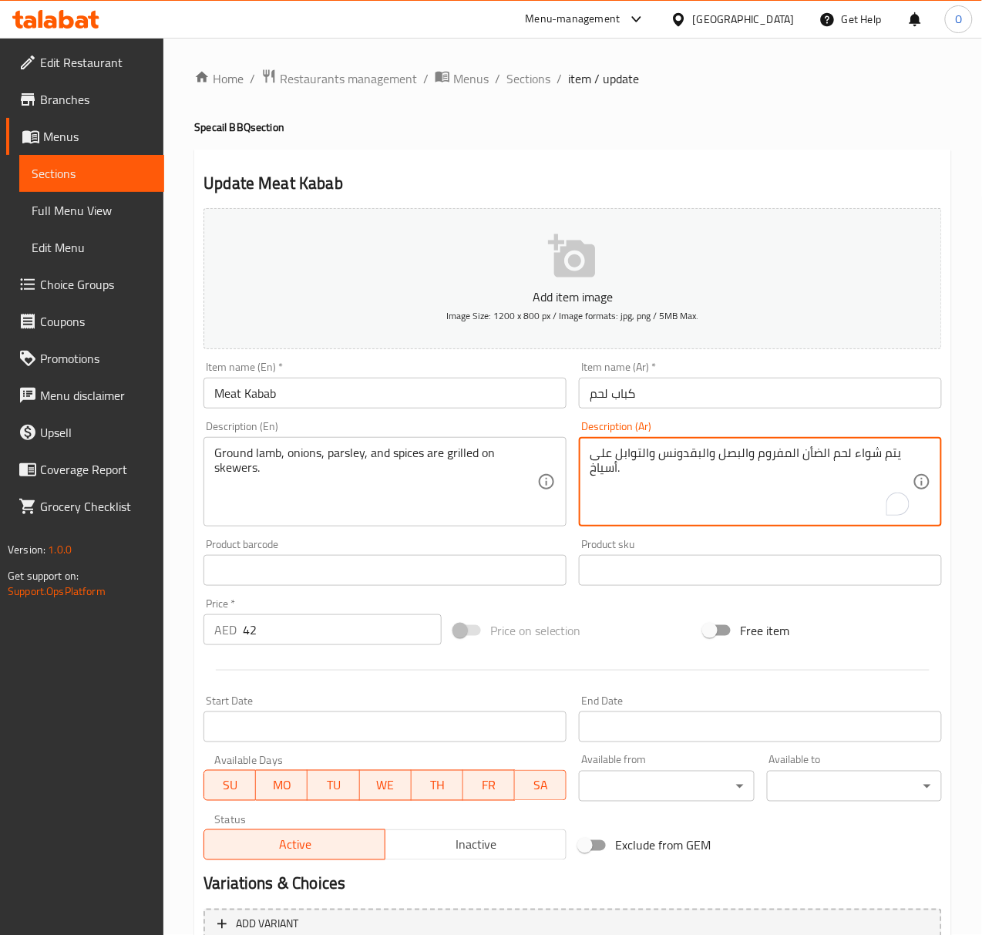
click at [857, 459] on textarea "يتم شواء لحم الضأن المفروم والبصل والبقدونس والتوابل على أسياخ." at bounding box center [751, 481] width 323 height 73
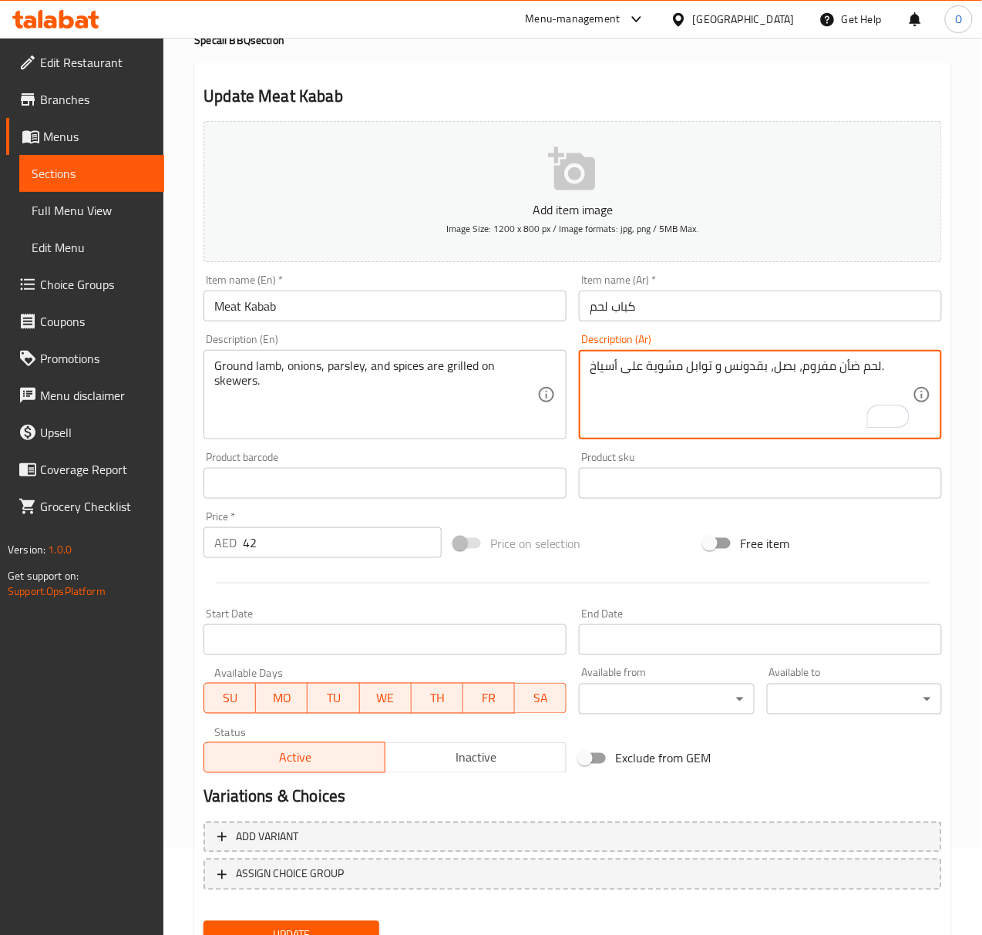
scroll to position [153, 0]
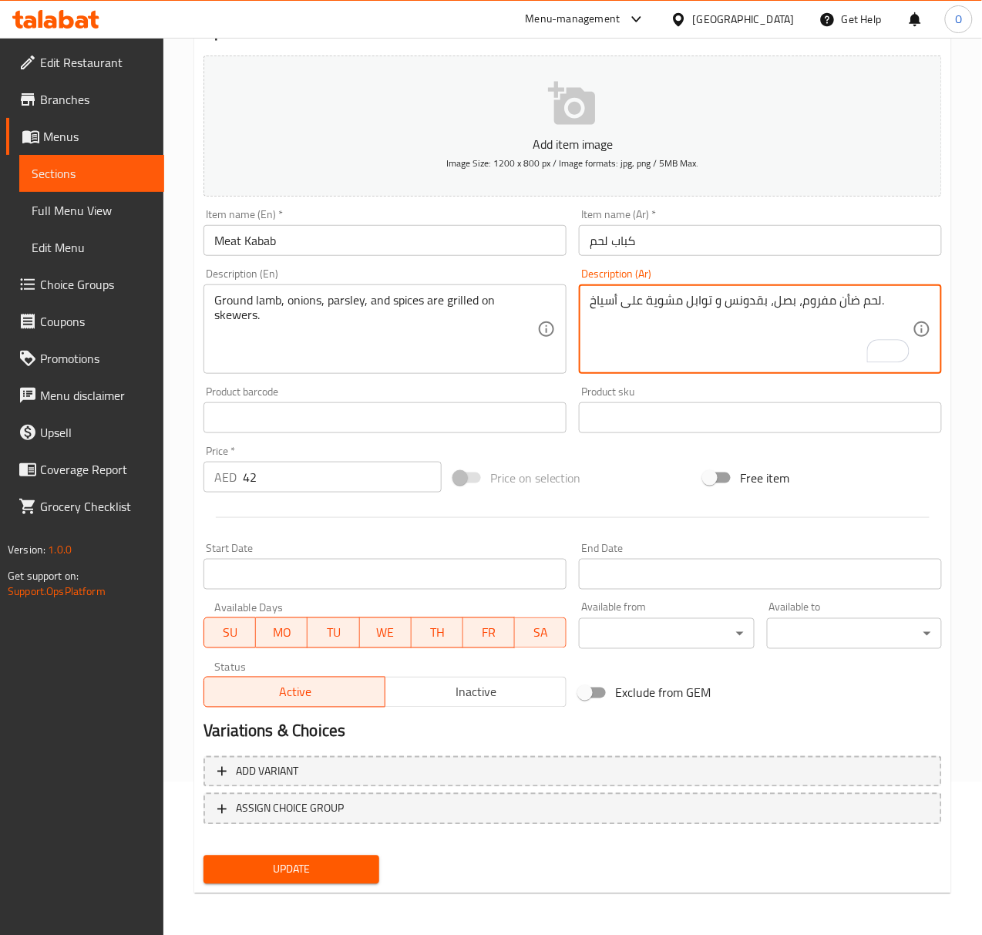
type textarea "لحم ضأن مفروم، بصل، بقدونس و توابل مشوية على أسياخ."
click at [288, 865] on span "Update" at bounding box center [291, 869] width 150 height 19
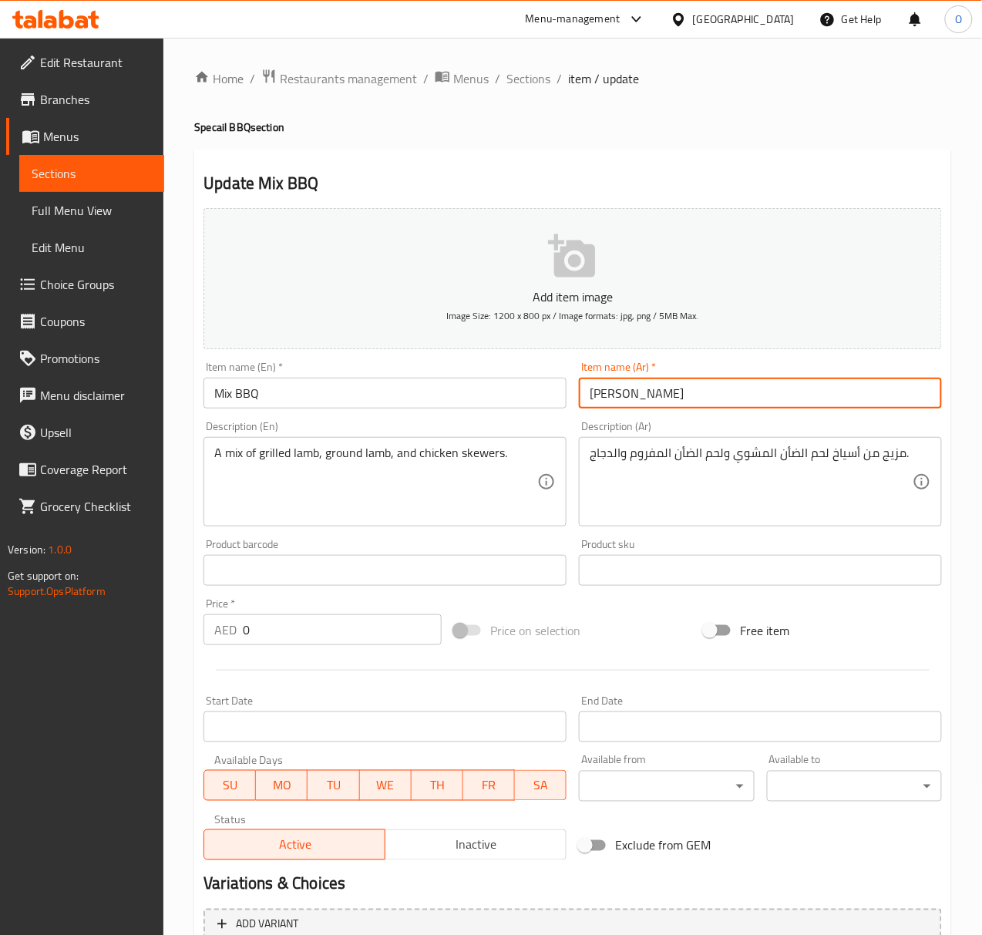
click at [642, 395] on input "[PERSON_NAME]" at bounding box center [760, 393] width 363 height 31
click at [643, 395] on input "ميكس باربيكيو" at bounding box center [760, 393] width 363 height 31
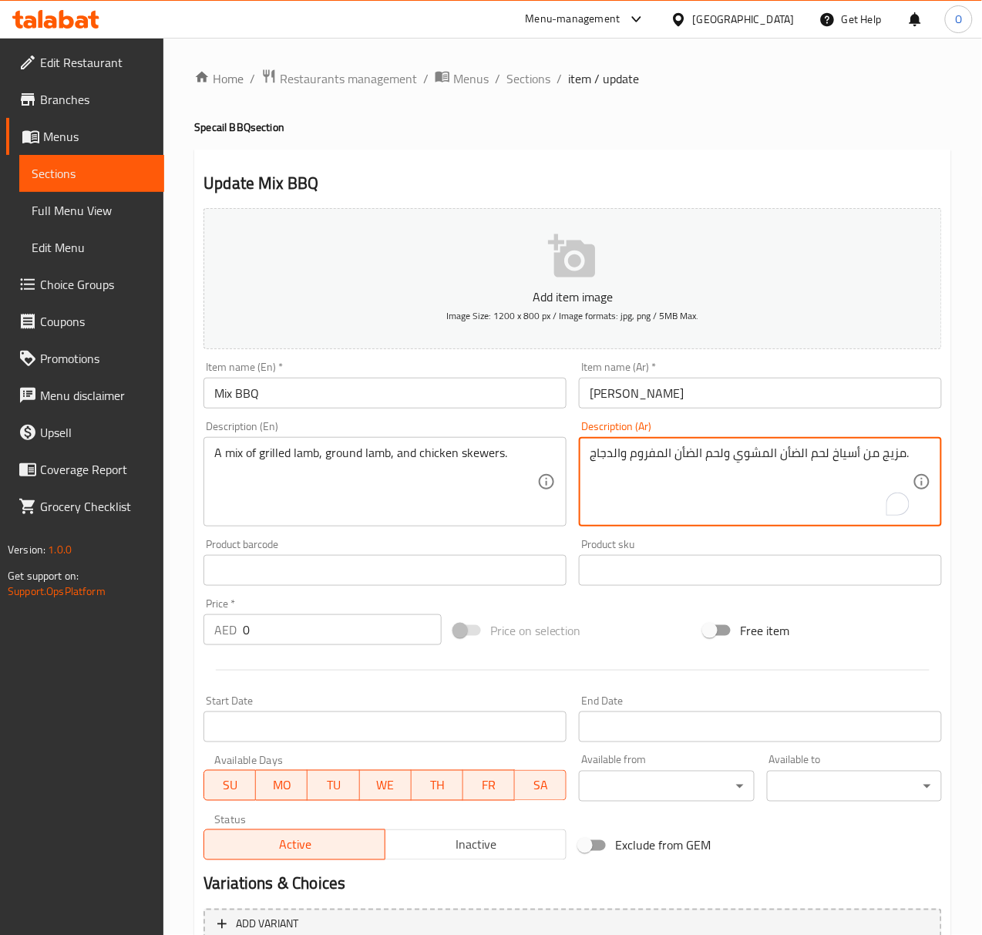
click at [900, 463] on textarea "مزيج من أسياخ لحم الضأن المشوي ولحم الضأن المفروم والدجاج." at bounding box center [751, 481] width 323 height 73
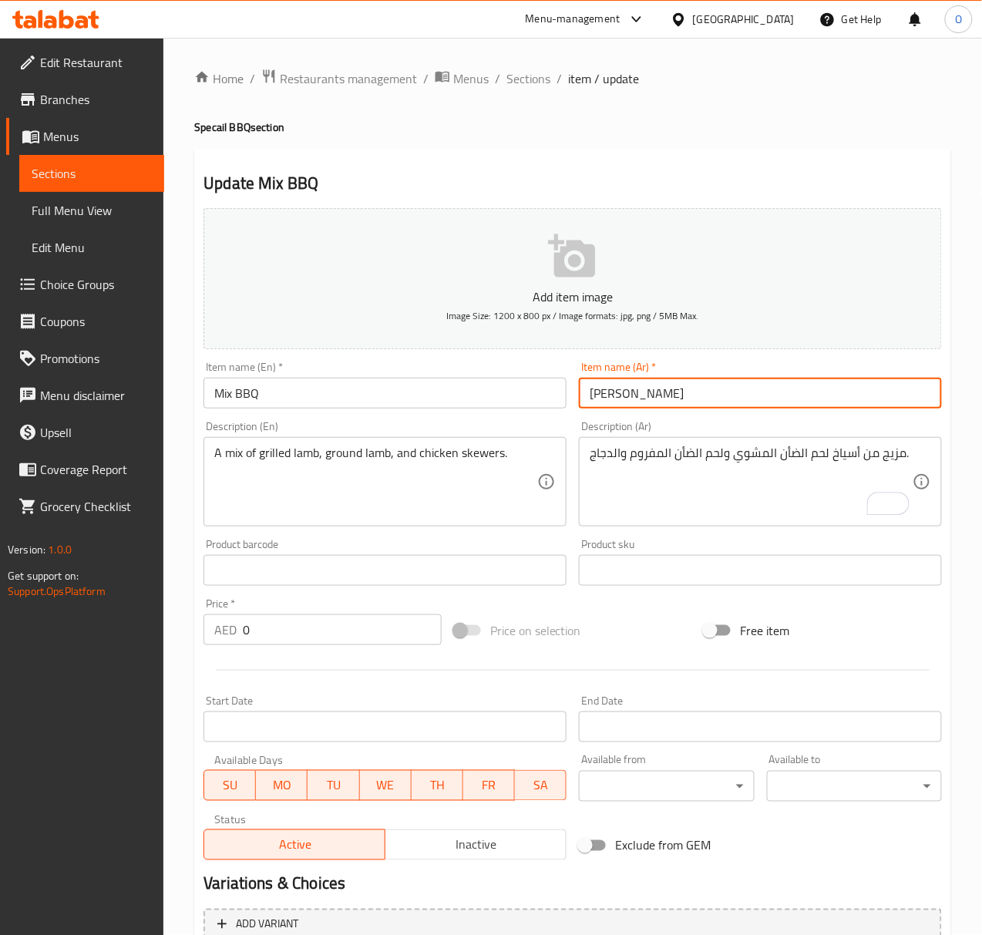
click at [647, 395] on input "ميكس باربيكيو" at bounding box center [760, 393] width 363 height 31
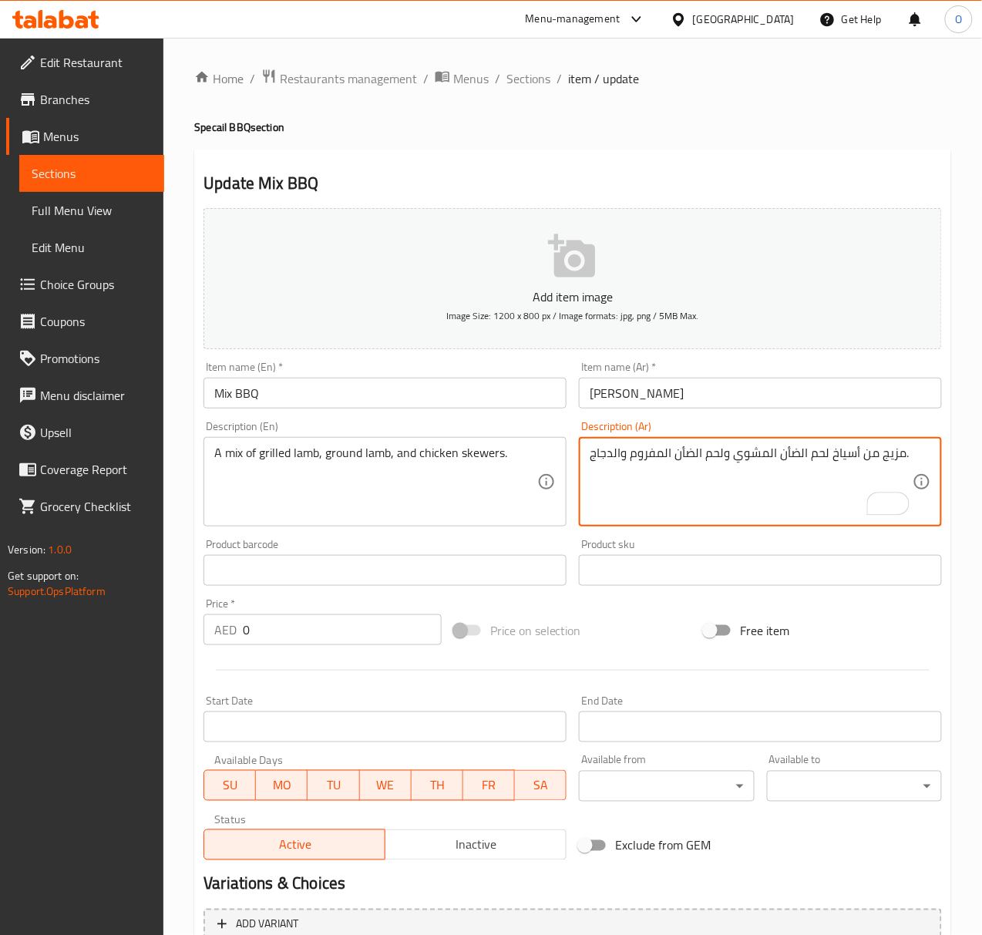
click at [889, 456] on textarea "مزيج من أسياخ لحم الضأن المشوي ولحم الضأن المفروم والدجاج." at bounding box center [751, 481] width 323 height 73
paste textarea "يكس"
click at [756, 450] on textarea "ميكس من أسياخ لحم الضأن المشوي ولحم الضأن المفروم والدجاج." at bounding box center [751, 481] width 323 height 73
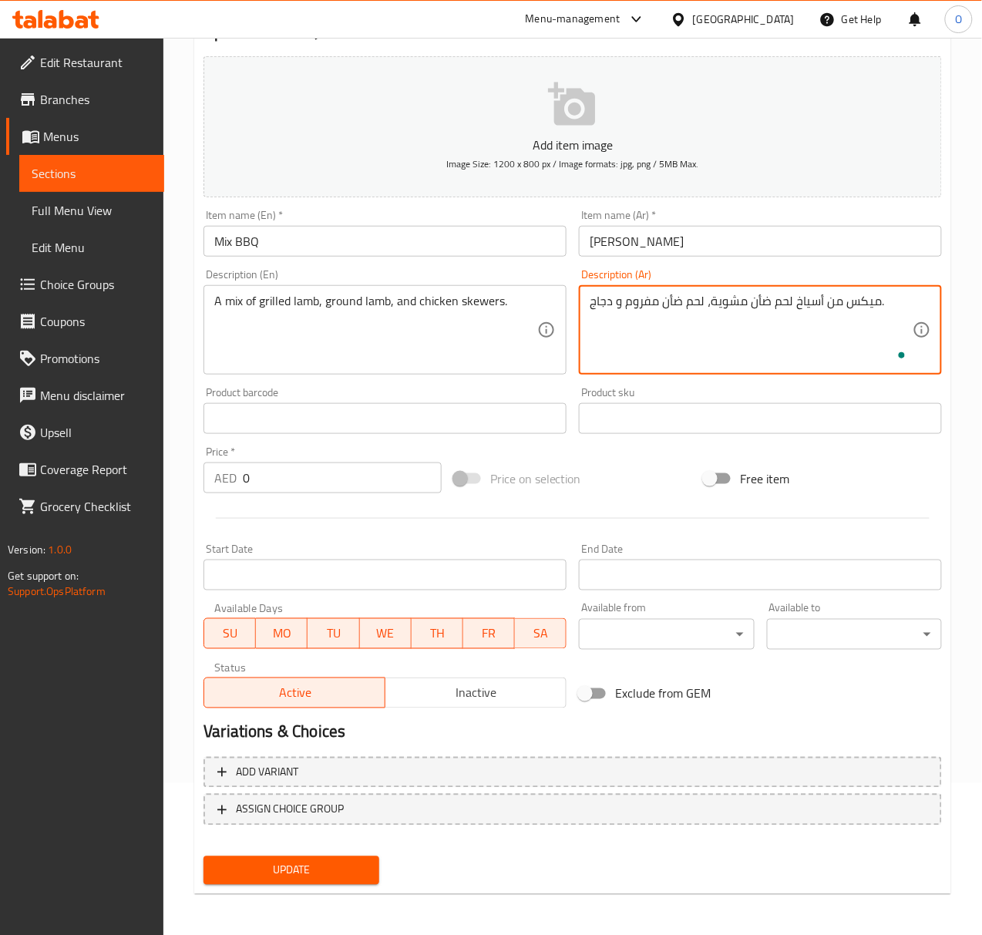
scroll to position [153, 0]
type textarea "ميكس من أسياخ لحم ضأن مشوية، لحم ضأن مفروم و دجاج."
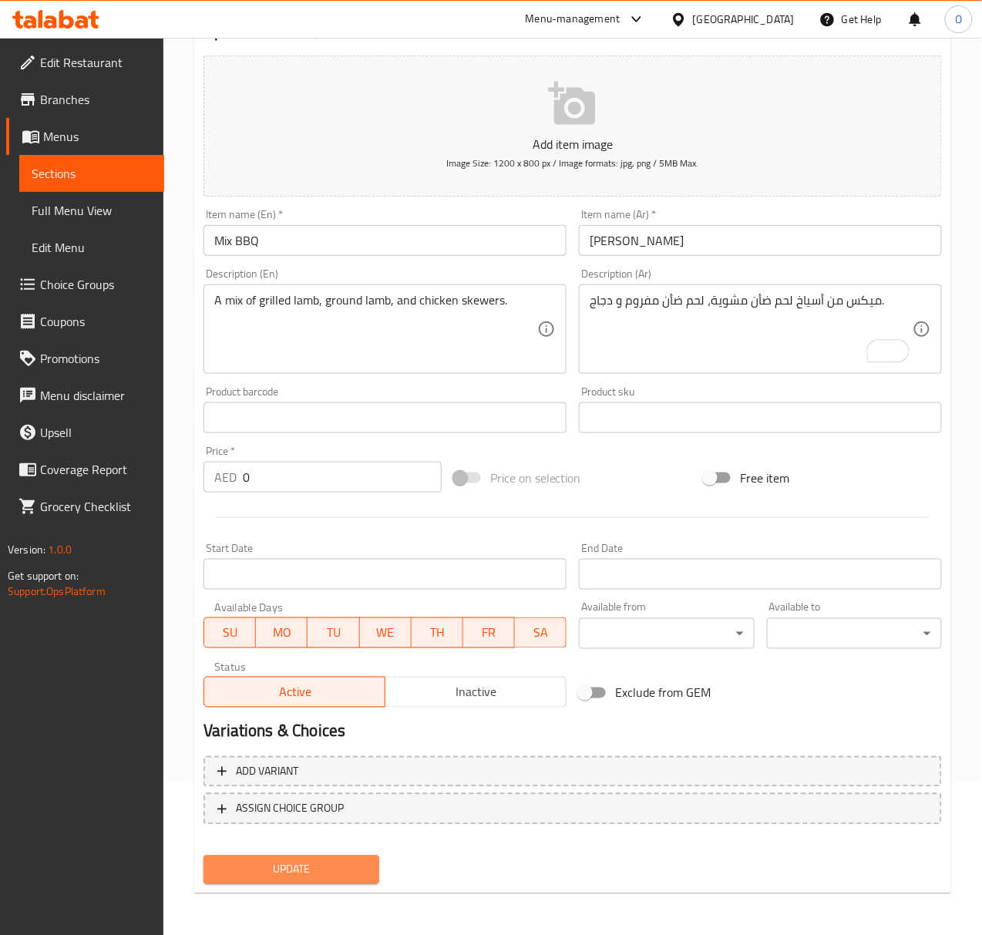
click at [242, 869] on span "Update" at bounding box center [291, 869] width 150 height 19
click at [220, 879] on button "Update" at bounding box center [290, 869] width 175 height 29
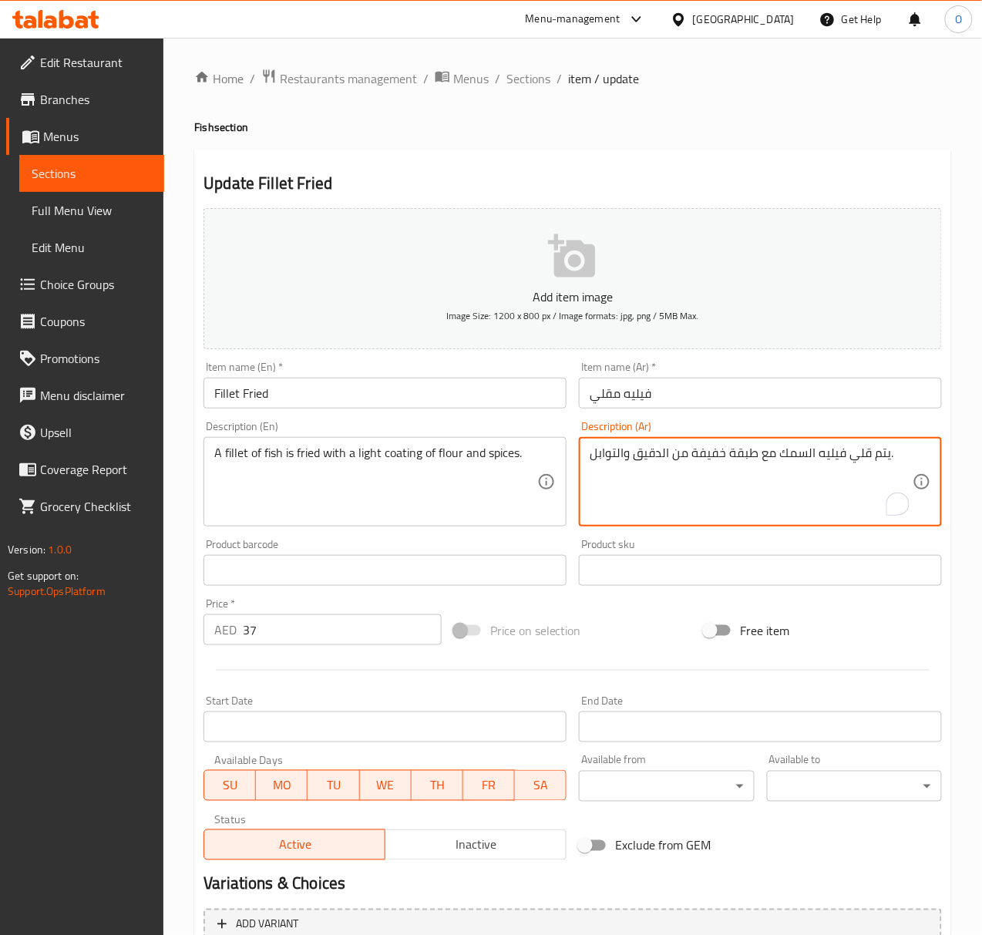
click at [846, 460] on textarea "يتم قلي فيليه السمك مع طبقة خفيفة من الدقيق والتوابل." at bounding box center [751, 481] width 323 height 73
click at [861, 452] on textarea "يتم قلي فيليه السمك مع طبقة خفيفة من الدقيق والتوابل." at bounding box center [751, 481] width 323 height 73
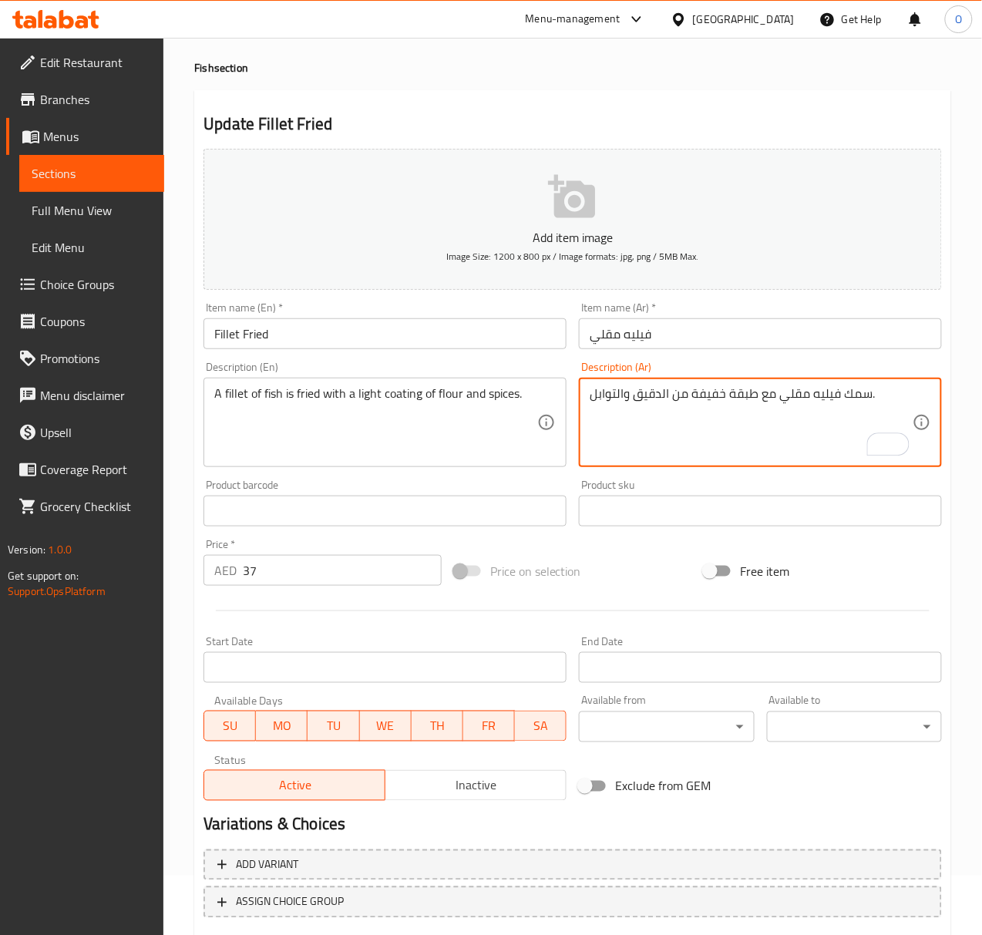
scroll to position [153, 0]
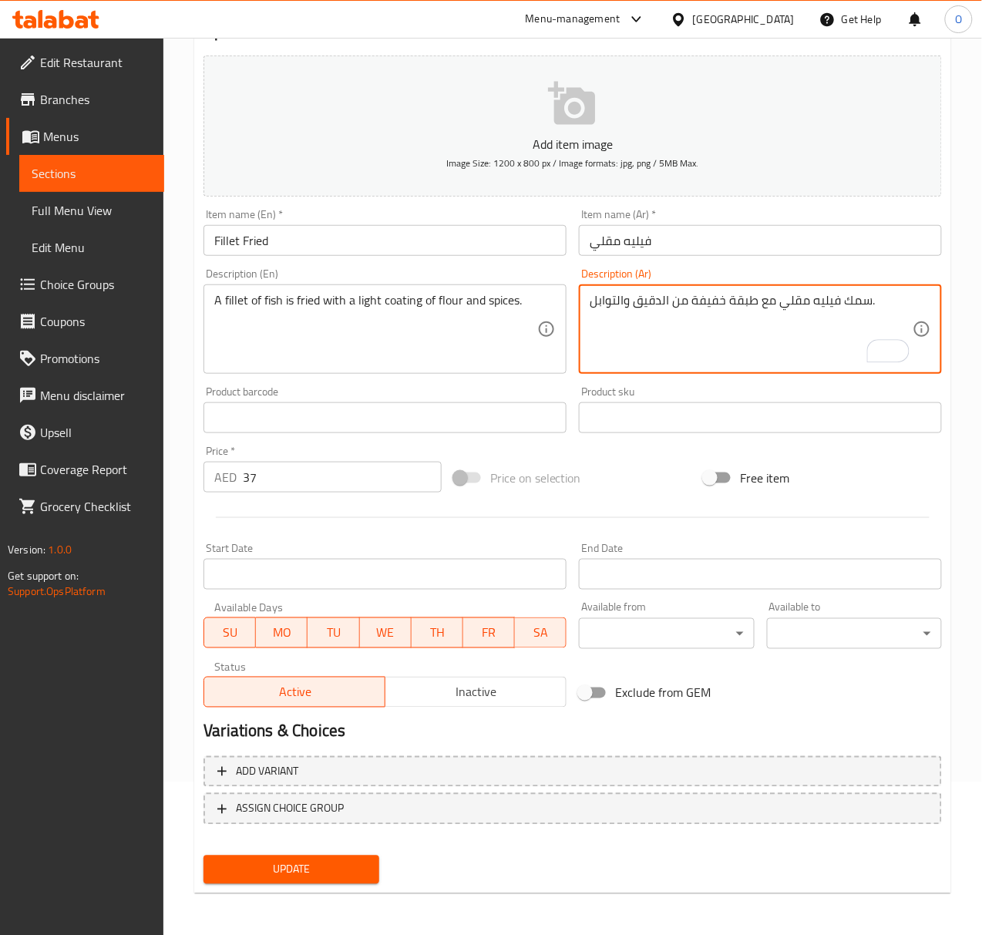
type textarea "سمك فيليه مقلي مع طبقة خفيفة من الدقيق والتوابل."
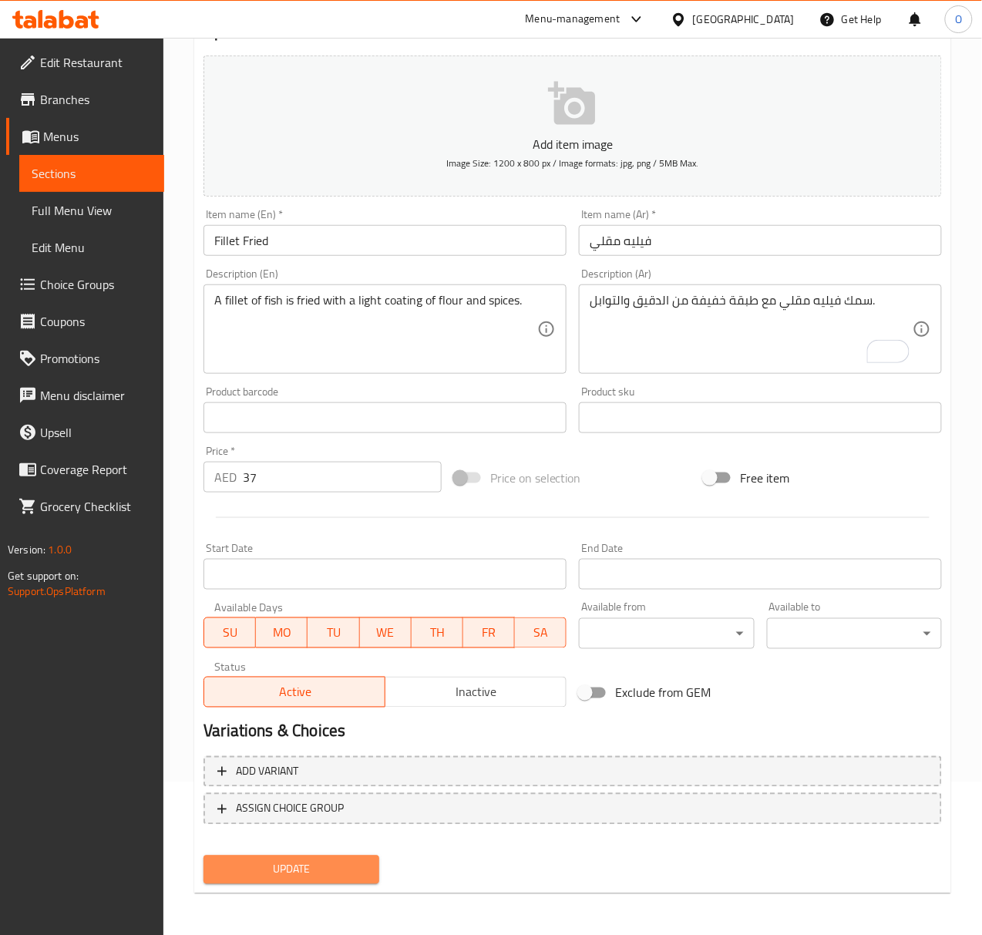
click at [358, 860] on span "Update" at bounding box center [291, 869] width 150 height 19
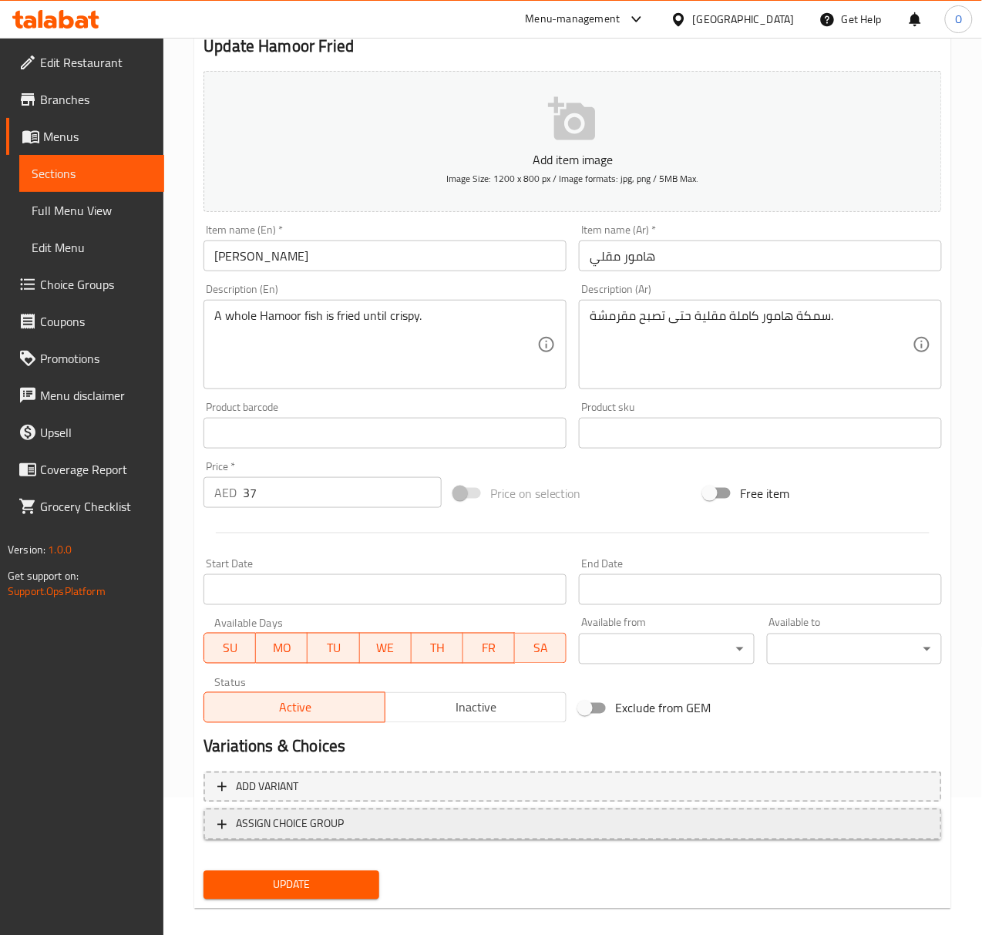
scroll to position [153, 0]
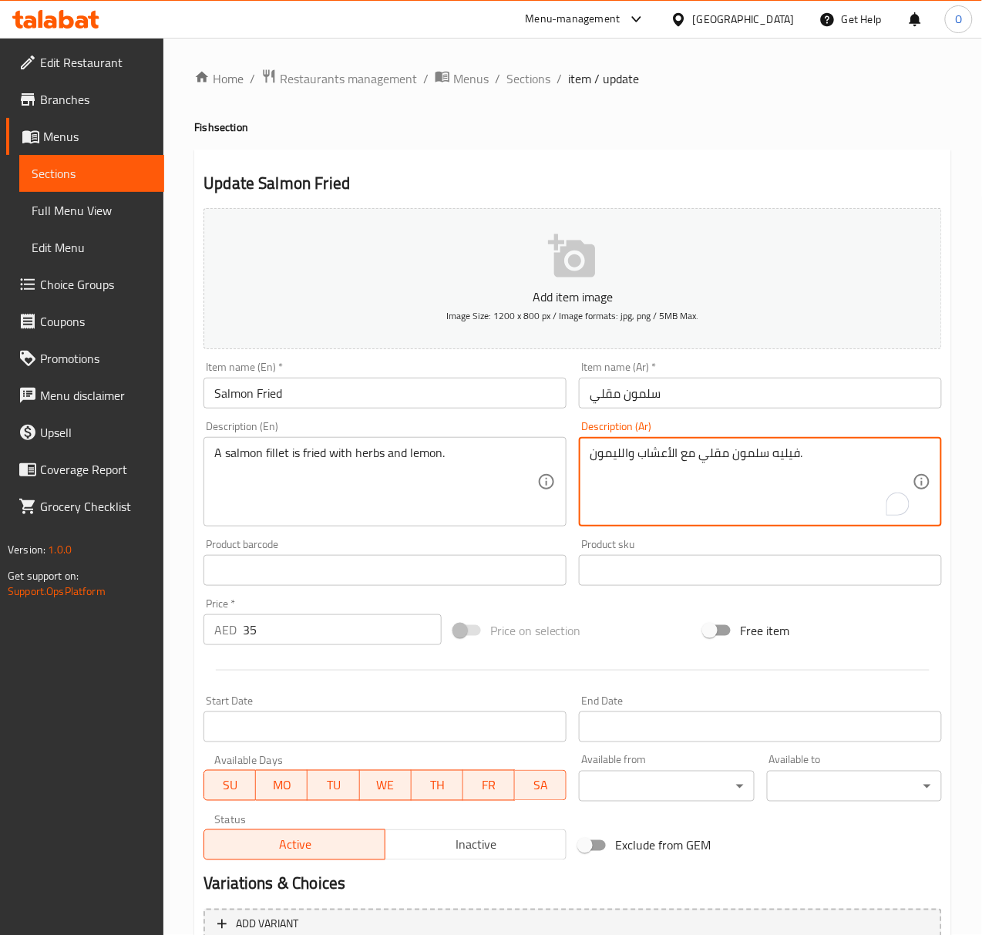
click at [781, 460] on textarea "فيليه سلمون مقلي مع الأعشاب والليمون." at bounding box center [751, 481] width 323 height 73
paste textarea "يليه"
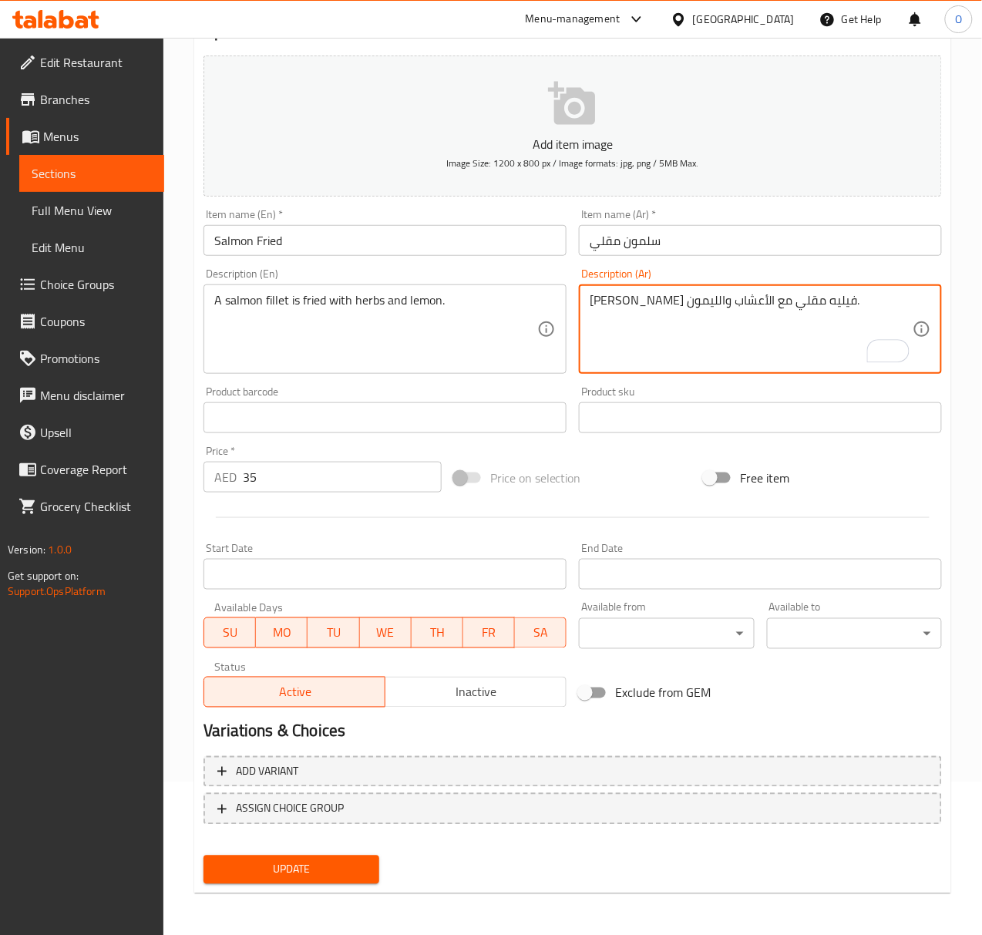
type textarea "سلمون فيليه مقلي مع الأعشاب والليمون."
drag, startPoint x: 297, startPoint y: 868, endPoint x: 300, endPoint y: 837, distance: 30.9
click at [297, 869] on span "Update" at bounding box center [291, 869] width 150 height 19
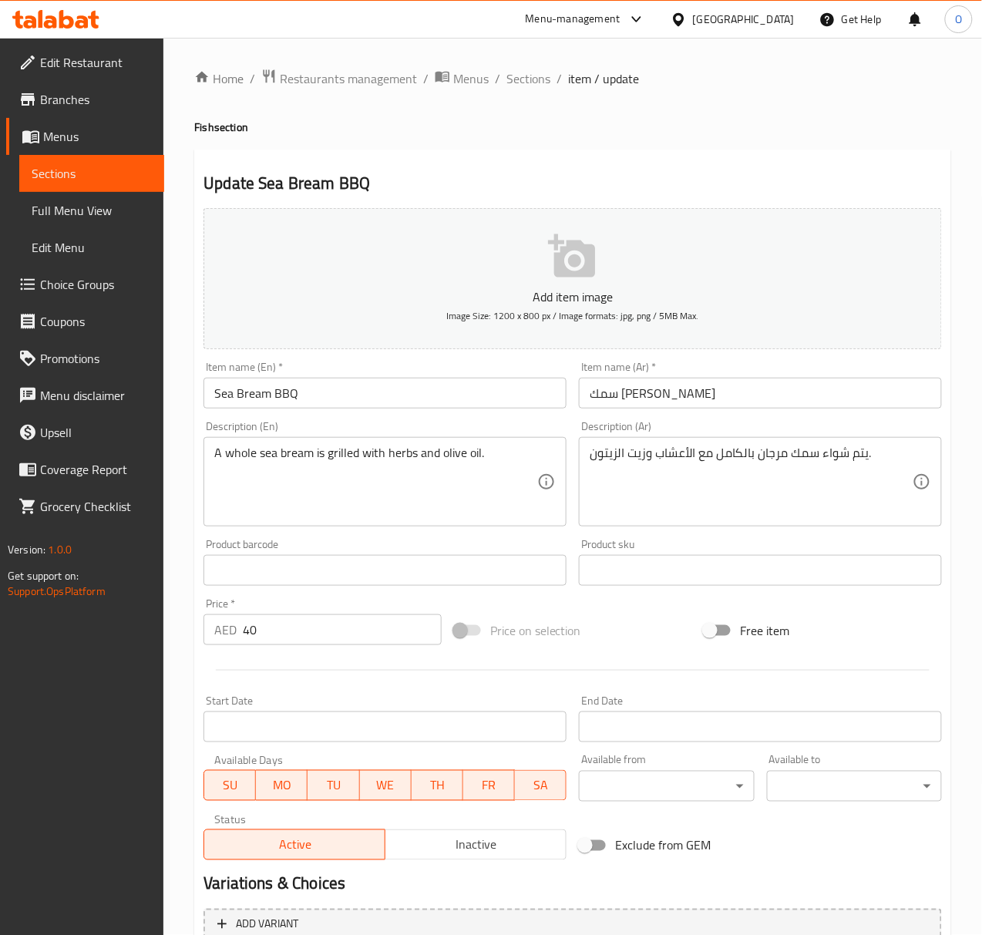
click at [241, 395] on input "Sea Bream BBQ" at bounding box center [384, 393] width 363 height 31
click at [667, 411] on div "Item name (Ar)   * [PERSON_NAME] Item name (Ar) *" at bounding box center [760, 384] width 375 height 59
click at [672, 404] on input "سمك [PERSON_NAME]" at bounding box center [760, 393] width 363 height 31
click at [673, 402] on input "سمك [PERSON_NAME]" at bounding box center [760, 393] width 363 height 31
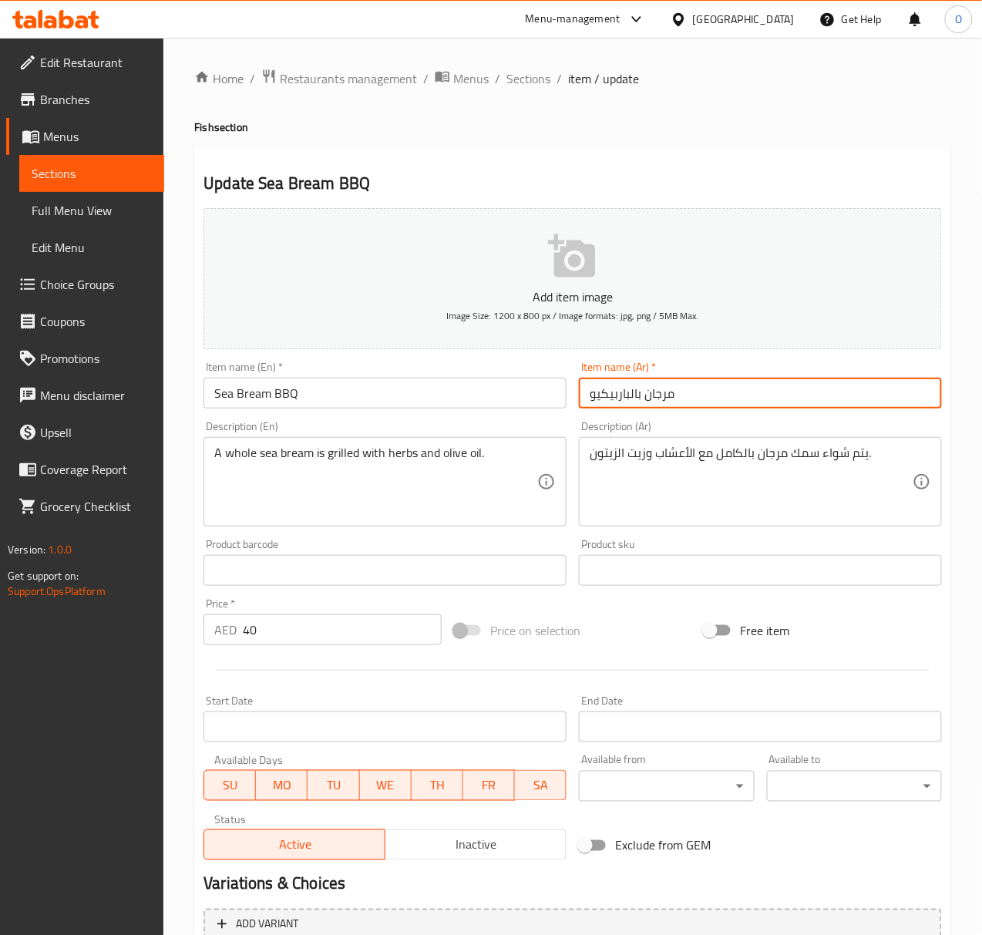
type input "مرجان بالباربيكيو"
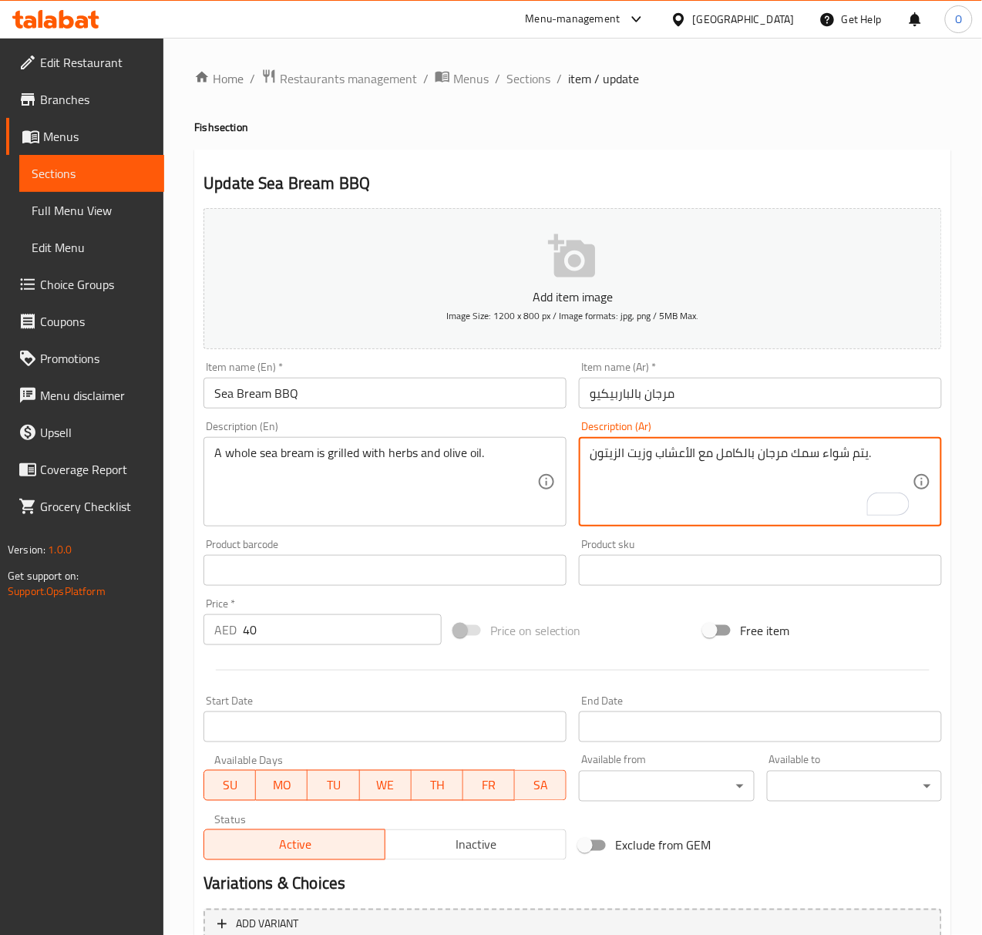
drag, startPoint x: 818, startPoint y: 464, endPoint x: 868, endPoint y: 462, distance: 49.3
click at [801, 445] on div "سمك مرجان بالكامل مع الأعشاب وزيت الزيتون. Description (Ar)" at bounding box center [760, 481] width 363 height 89
click at [800, 454] on textarea "سمك مرجان بالكامل مع الأعشاب وزيت الزيتون." at bounding box center [751, 481] width 323 height 73
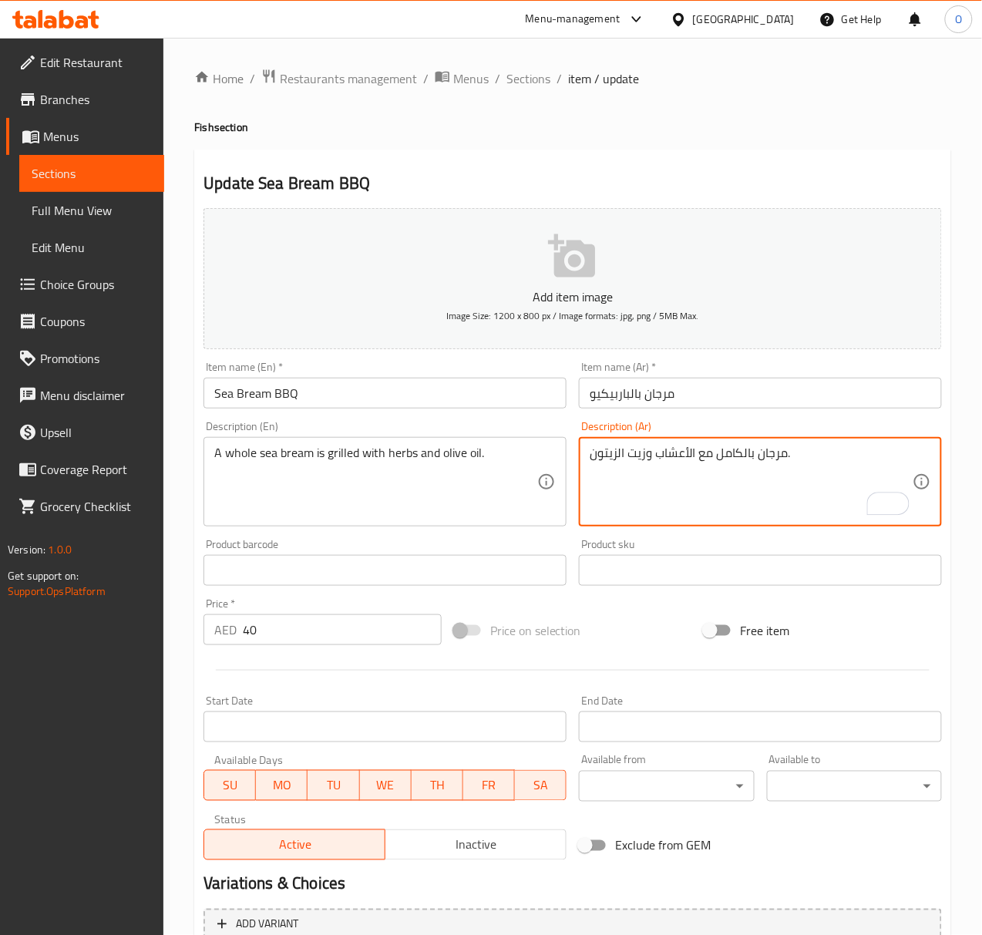
click at [731, 453] on textarea "مرجان بالكامل مع الأعشاب وزيت الزيتون." at bounding box center [751, 481] width 323 height 73
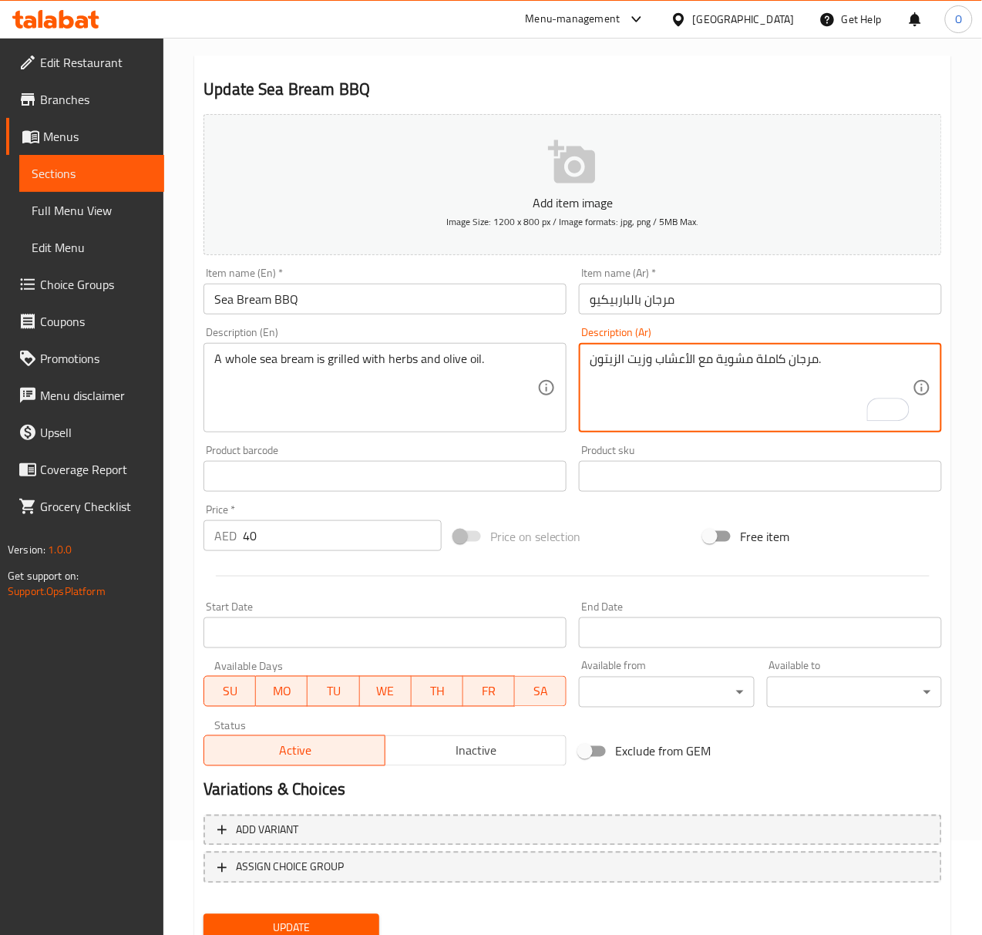
scroll to position [153, 0]
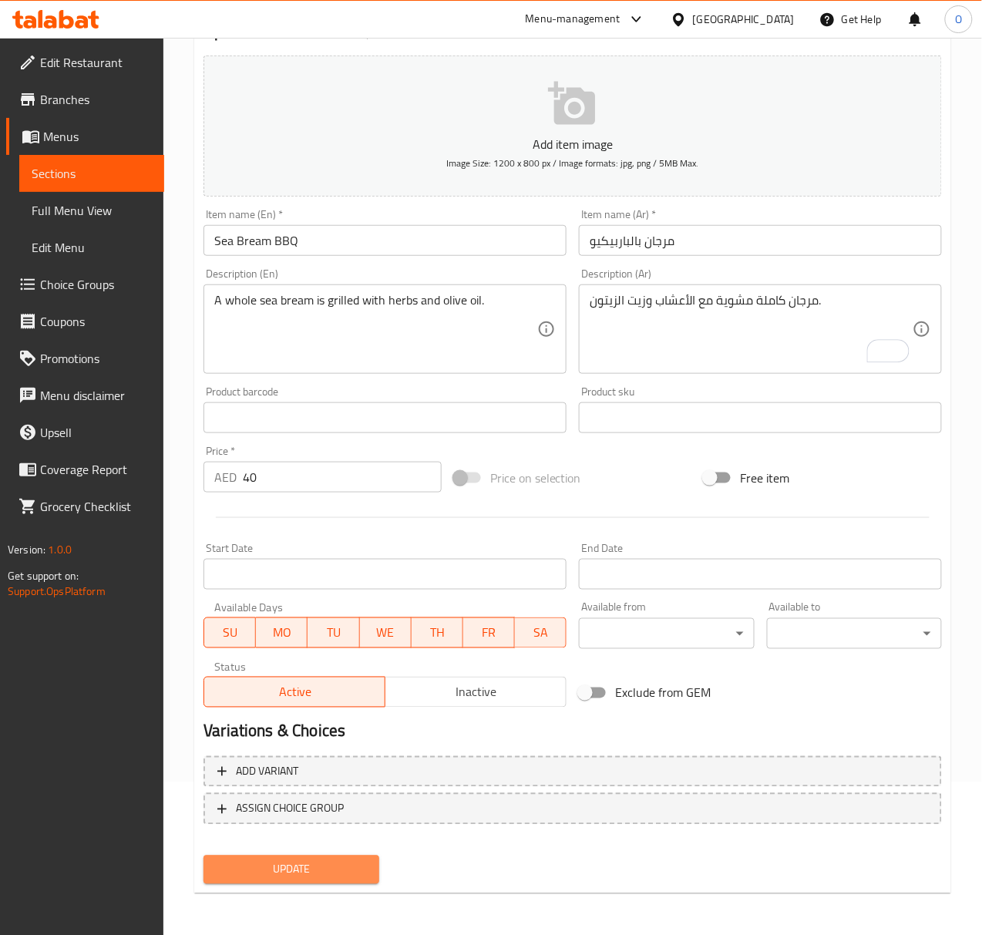
click at [244, 870] on span "Update" at bounding box center [291, 869] width 150 height 19
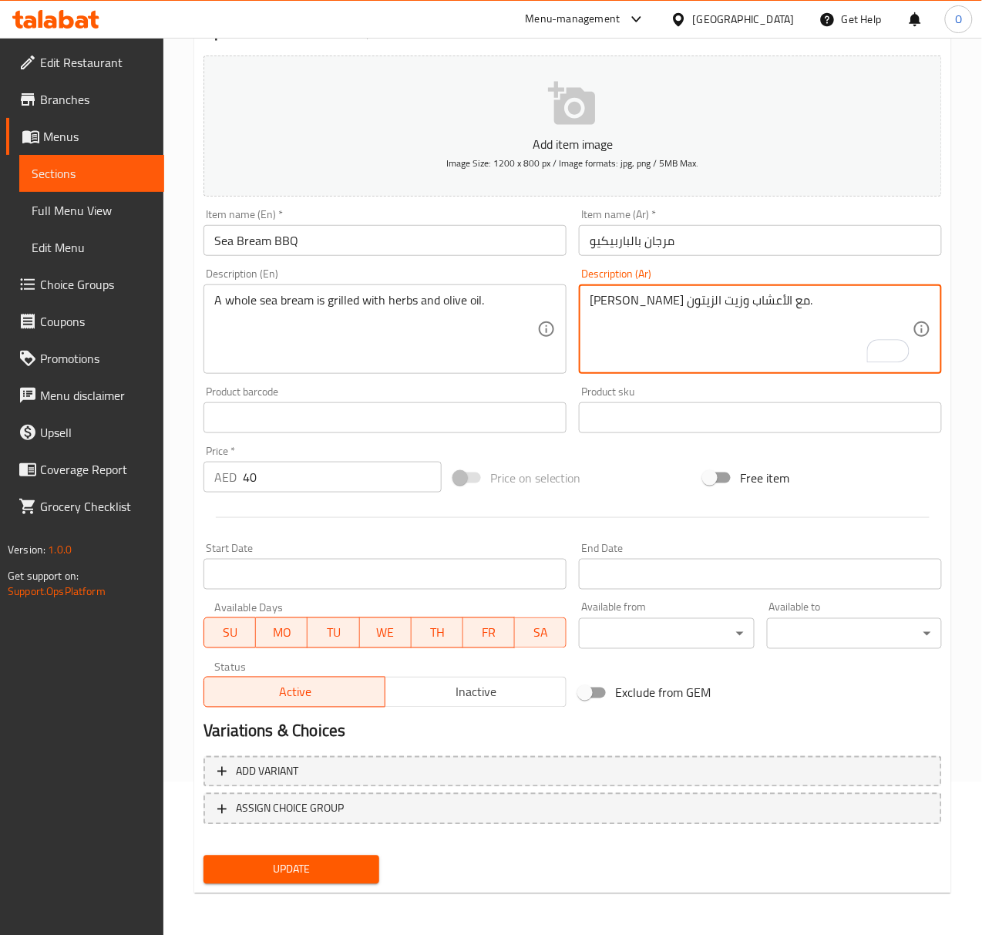
type textarea "مرجان كامل مشوي مع الأعشاب وزيت الزيتون."
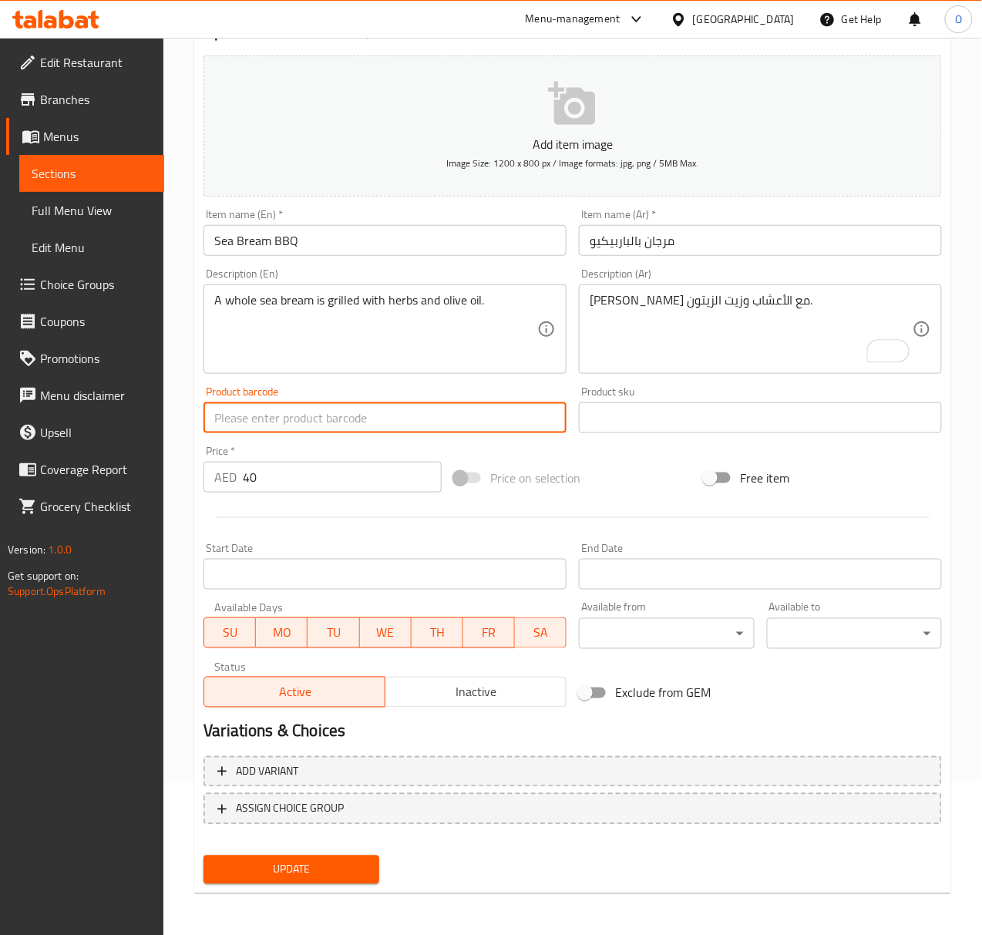
click at [203, 855] on button "Update" at bounding box center [290, 869] width 175 height 29
click at [236, 242] on input "Sea Bream BBQ" at bounding box center [384, 240] width 363 height 31
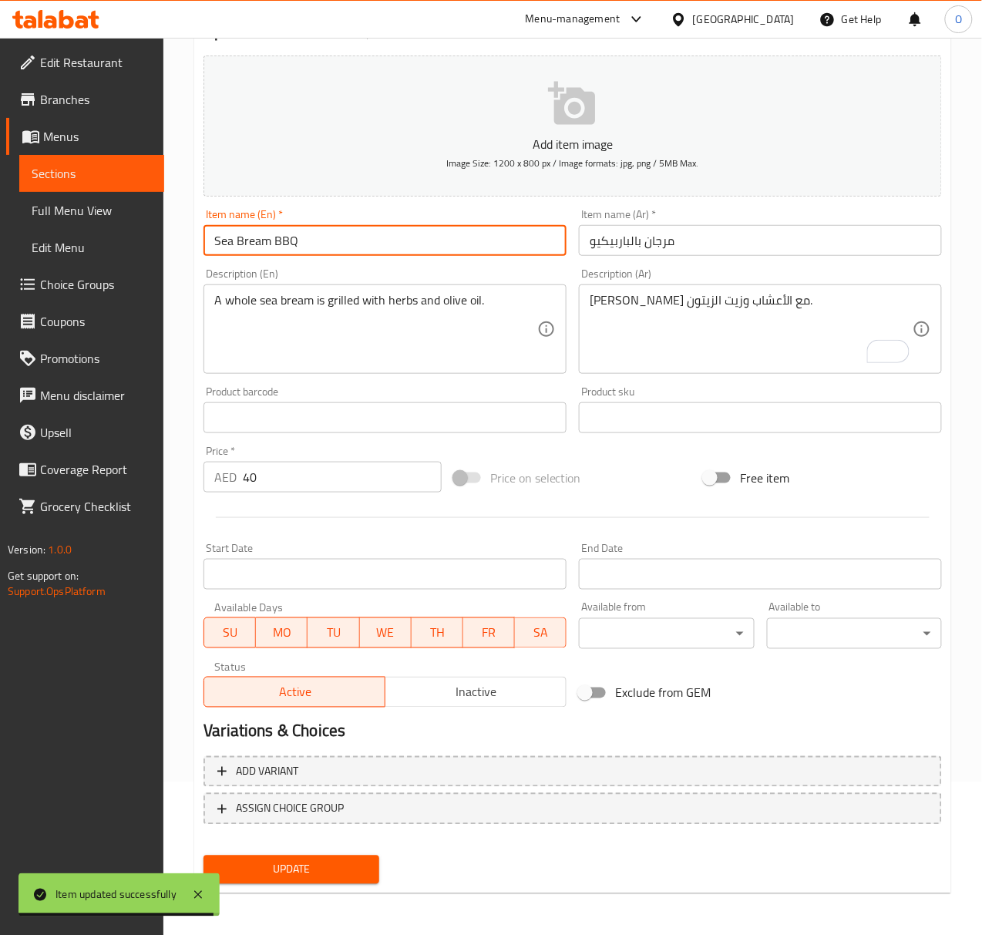
click at [237, 242] on input "Sea Bream BBQ" at bounding box center [384, 240] width 363 height 31
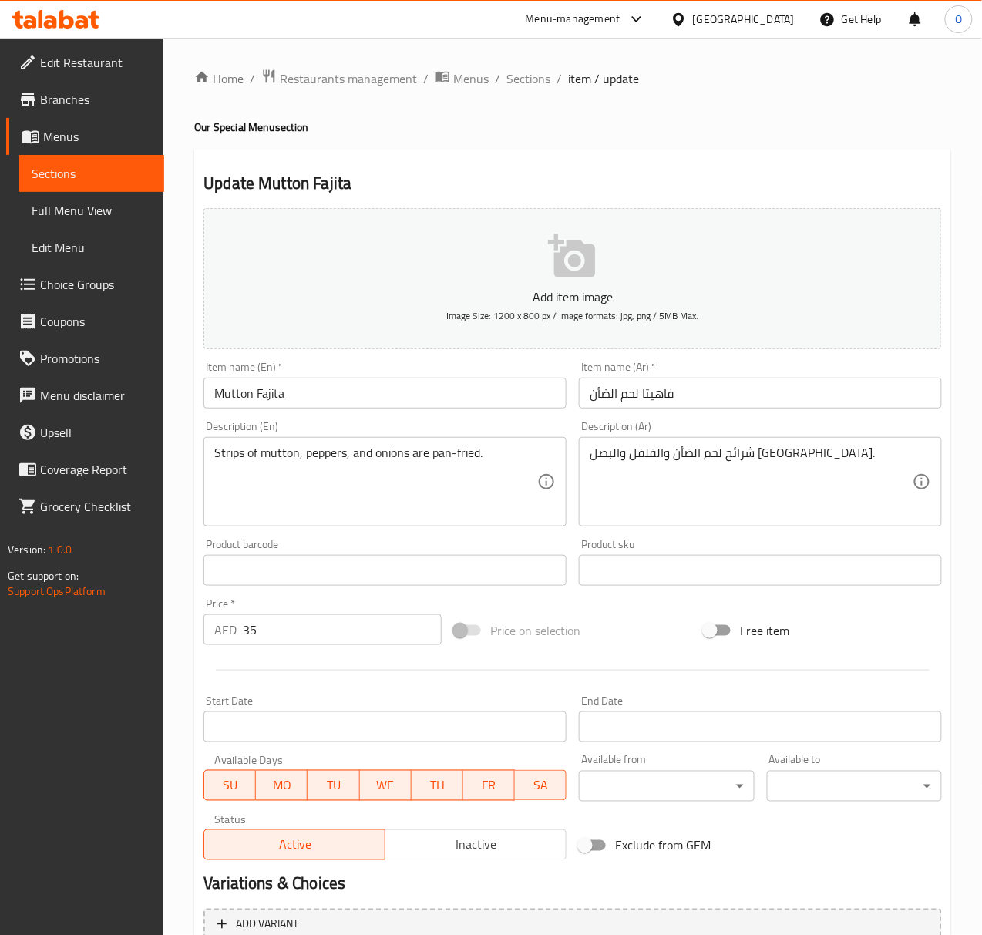
click at [612, 398] on input "فاهيتا لحم الضأن" at bounding box center [760, 393] width 363 height 31
type input "فاهيتا لحم ضأن"
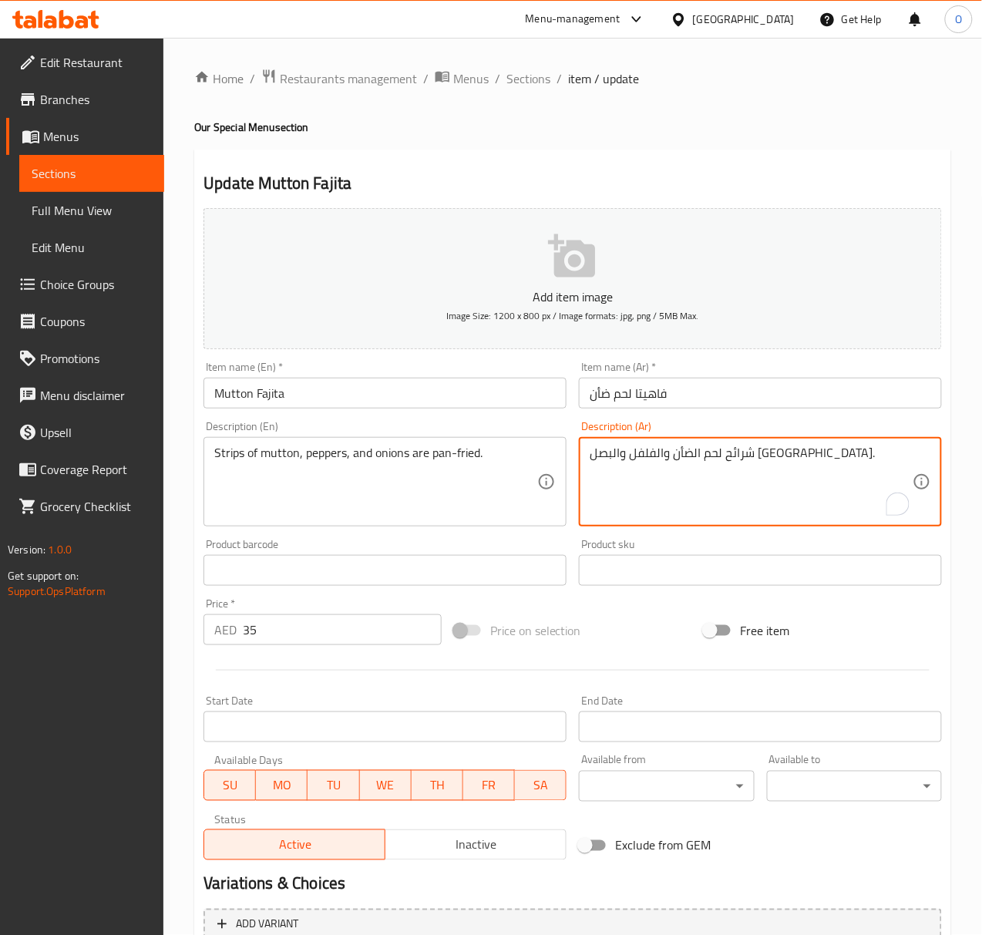
click at [768, 459] on textarea "شرائح لحم الضأن والفلفل والبصل مقلية." at bounding box center [751, 481] width 323 height 73
click at [725, 451] on textarea "أستربس لحم الضأن والفلفل والبصل مقلية." at bounding box center [751, 481] width 323 height 73
type textarea "أستربس لحم ضأن، فلفل و بصل مقلي."
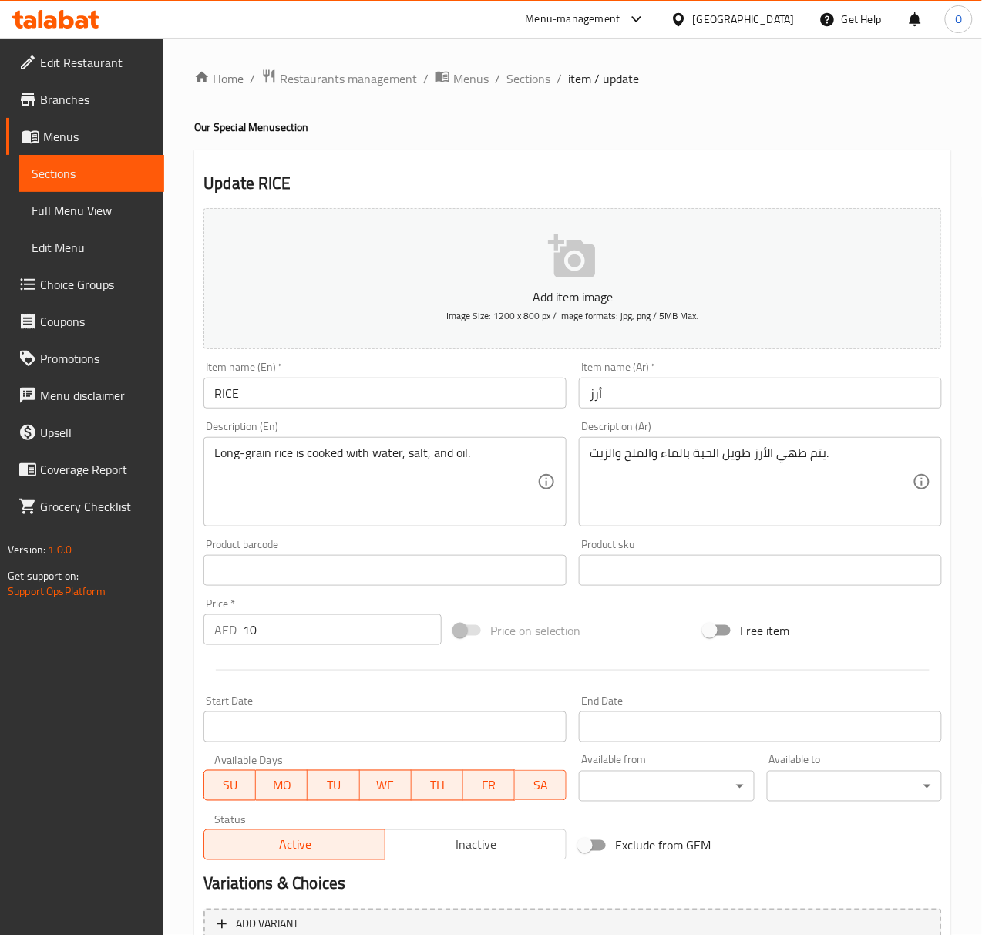
click at [411, 399] on input "RICE" at bounding box center [384, 393] width 363 height 31
type input "Rice"
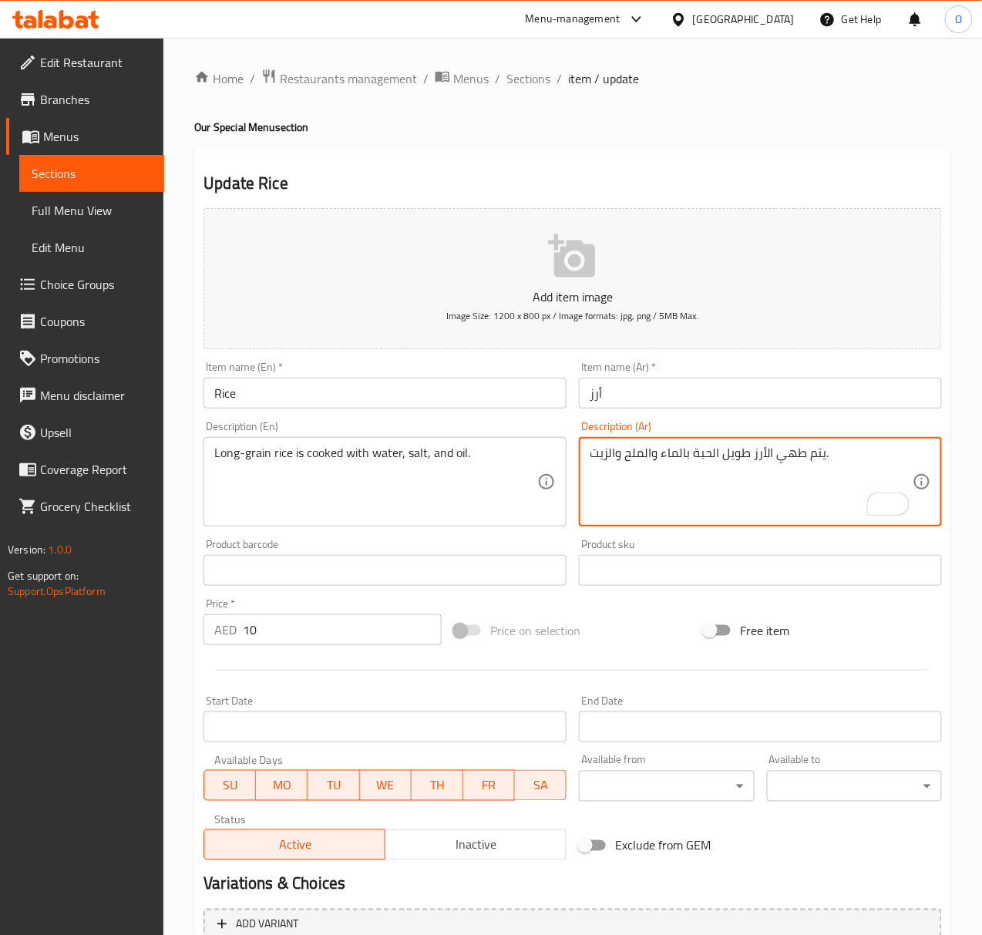
click at [766, 459] on textarea "يتم طهي الأرز طويل الحبة بالماء والملح والزيت." at bounding box center [751, 481] width 323 height 73
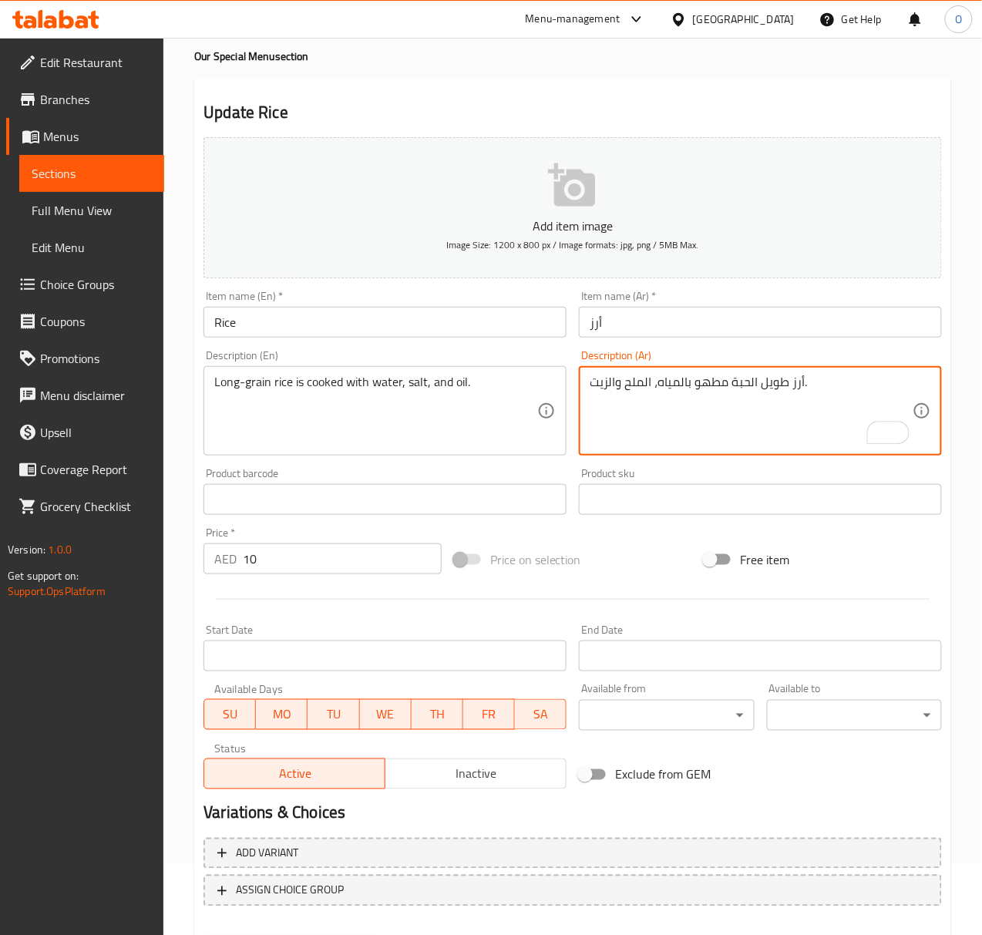
scroll to position [153, 0]
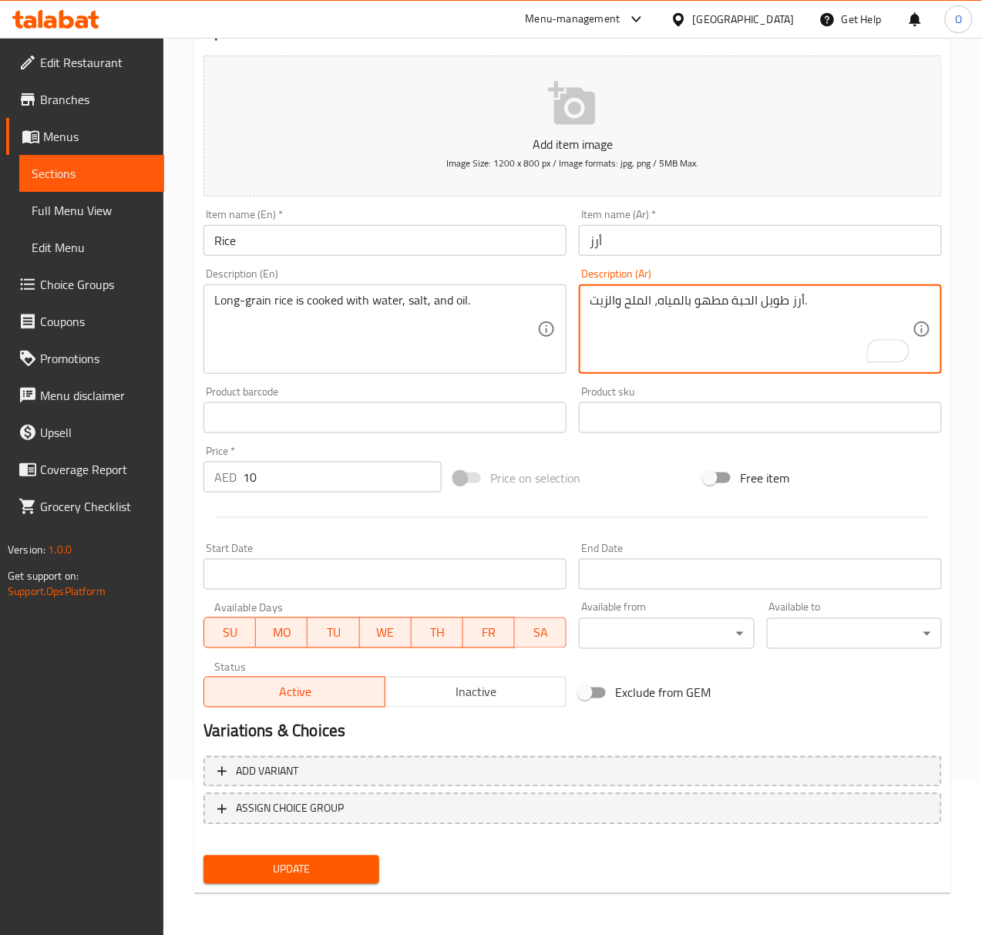
type textarea "أرز طويل الحبة مطهو بالمياه، الملح والزيت."
click at [250, 873] on span "Update" at bounding box center [291, 869] width 150 height 19
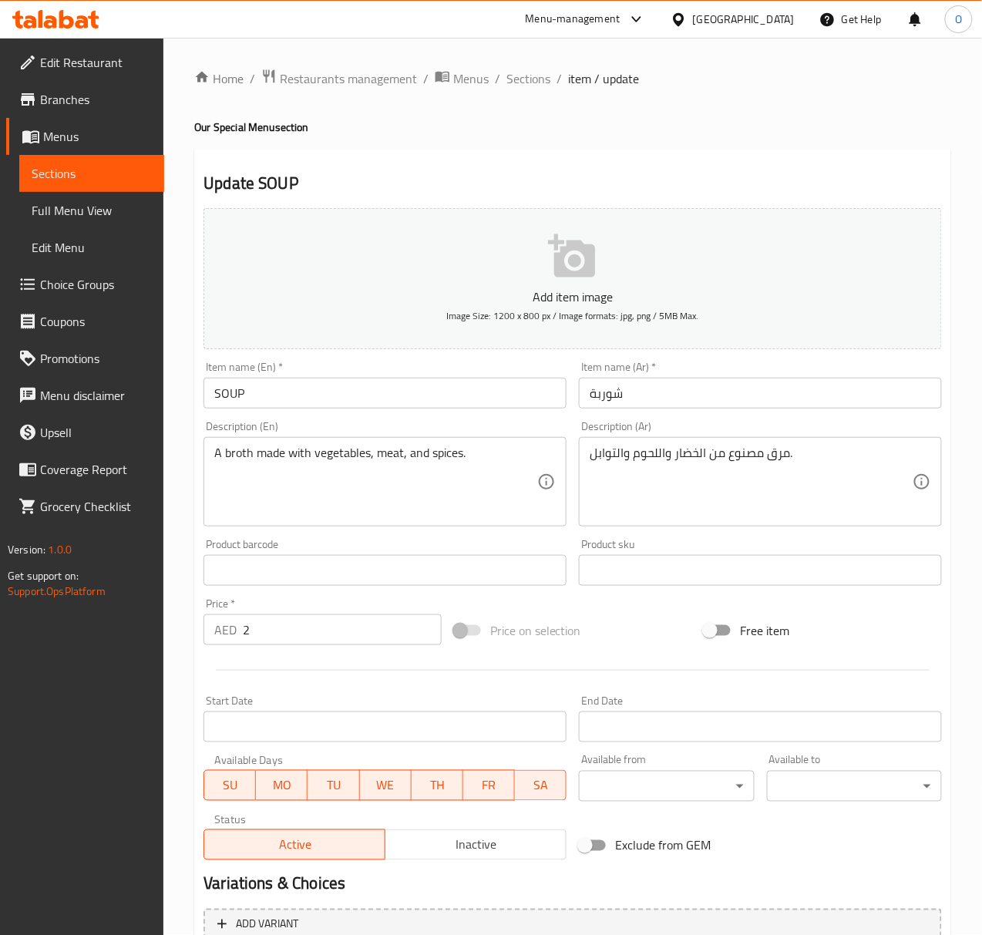
click at [368, 385] on input "SOUP" at bounding box center [384, 393] width 363 height 31
click at [236, 395] on input "SOUP" at bounding box center [384, 393] width 363 height 31
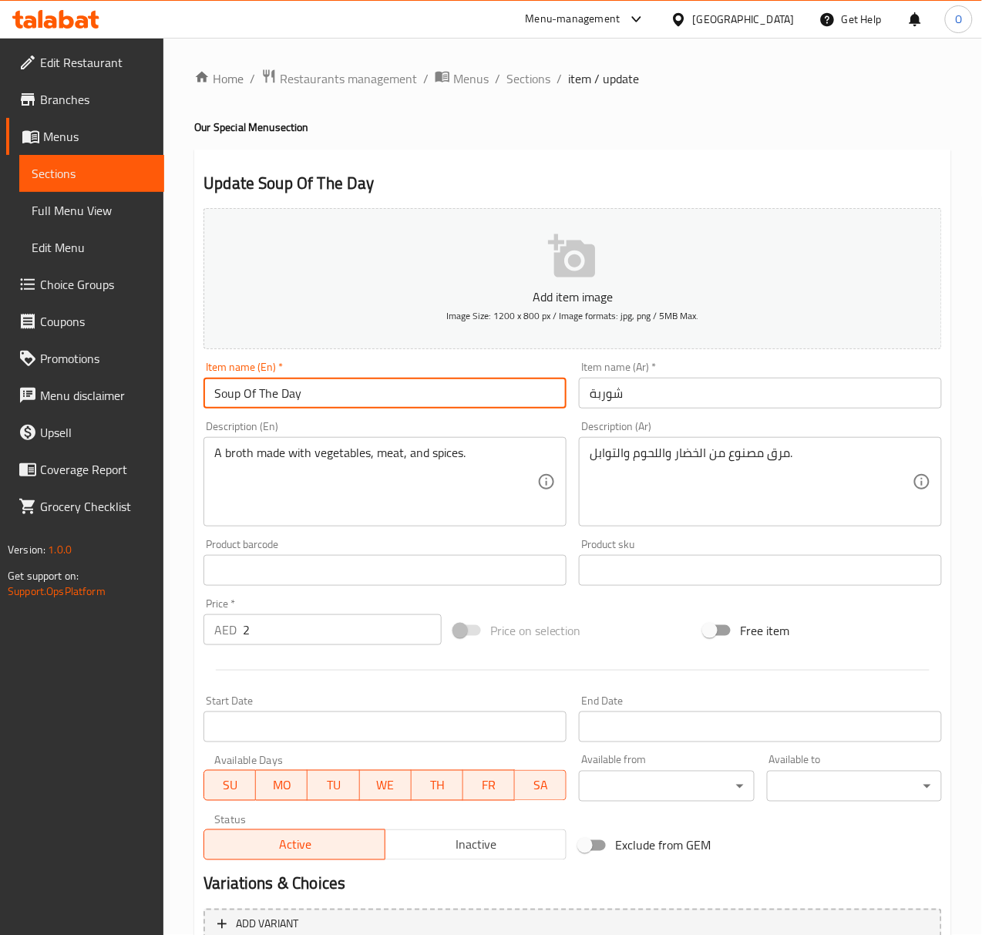
click at [245, 399] on input "Soup Of The Day" at bounding box center [384, 393] width 363 height 31
drag, startPoint x: 245, startPoint y: 399, endPoint x: 312, endPoint y: 391, distance: 67.5
click at [312, 391] on input "Soup Of The Day" at bounding box center [384, 393] width 363 height 31
type input "Soup"
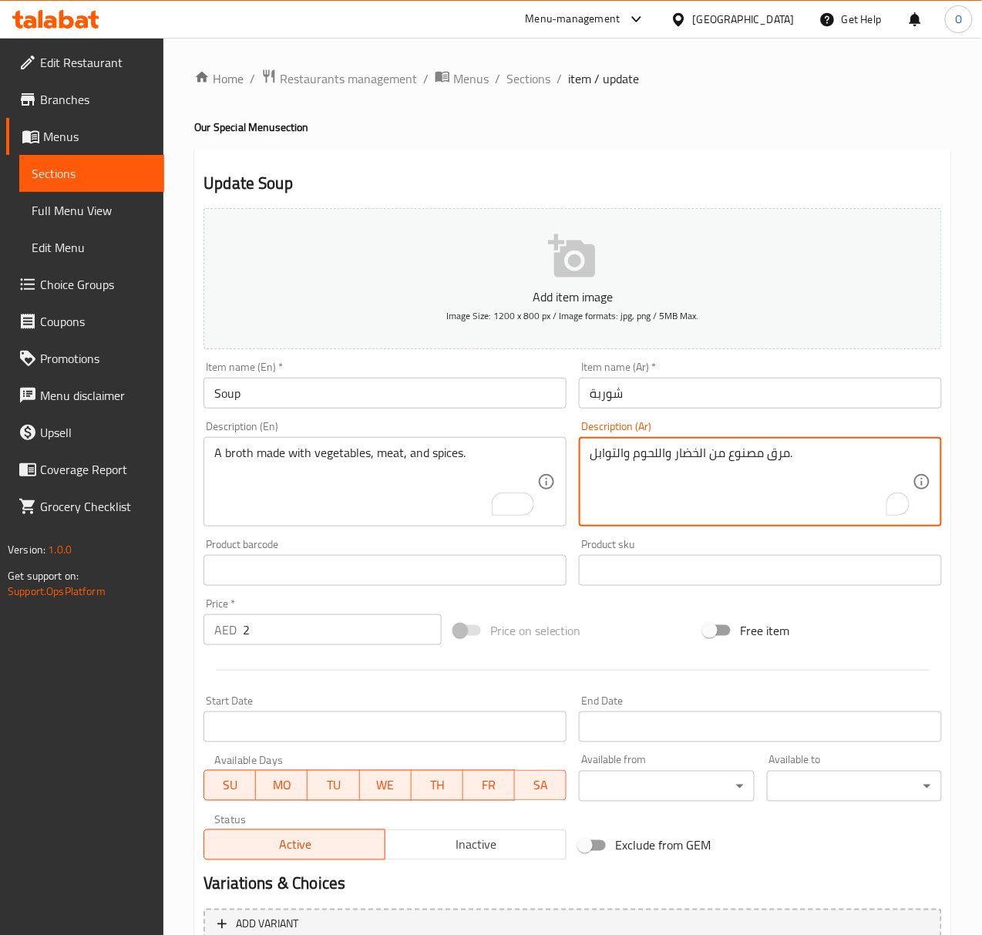
click at [738, 454] on textarea "مرق مصنوع من الخضار واللحوم والتوابل." at bounding box center [751, 481] width 323 height 73
type textarea "مرق محضر من خضروات، لحم و توابل."
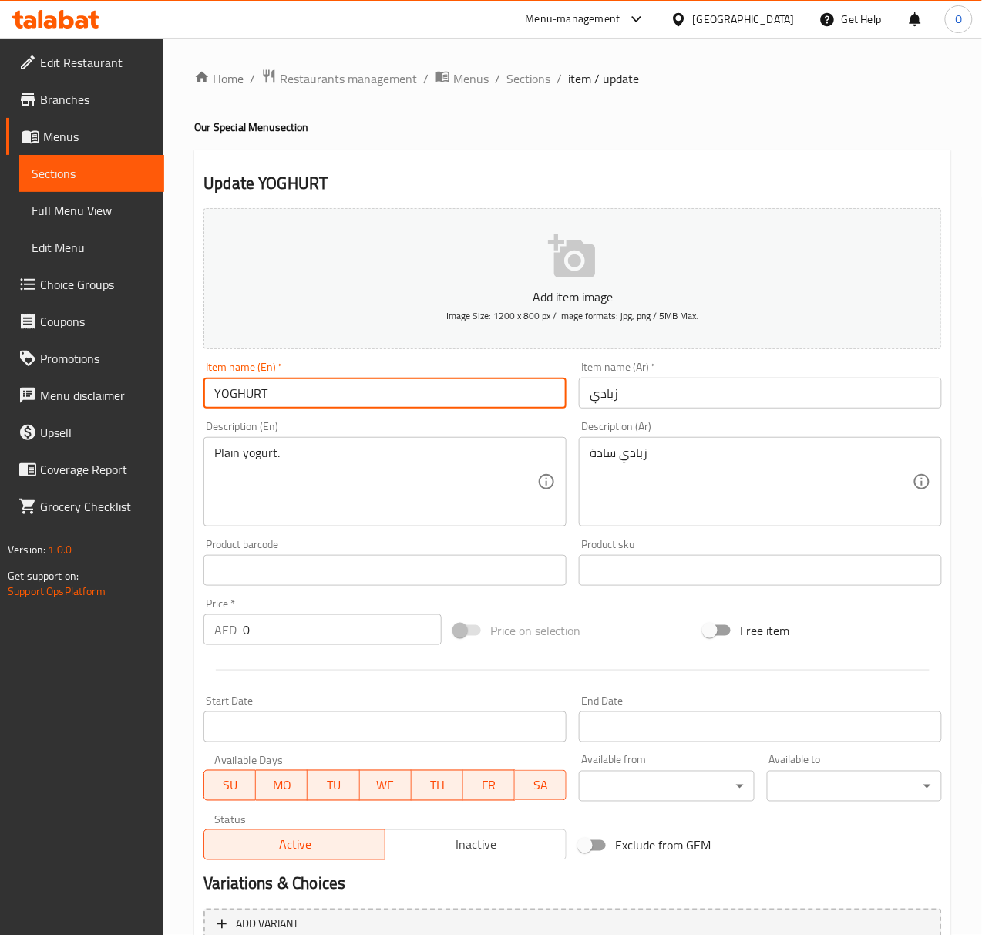
click at [401, 382] on input "YOGHURT" at bounding box center [384, 393] width 363 height 31
type input "Yoghurt"
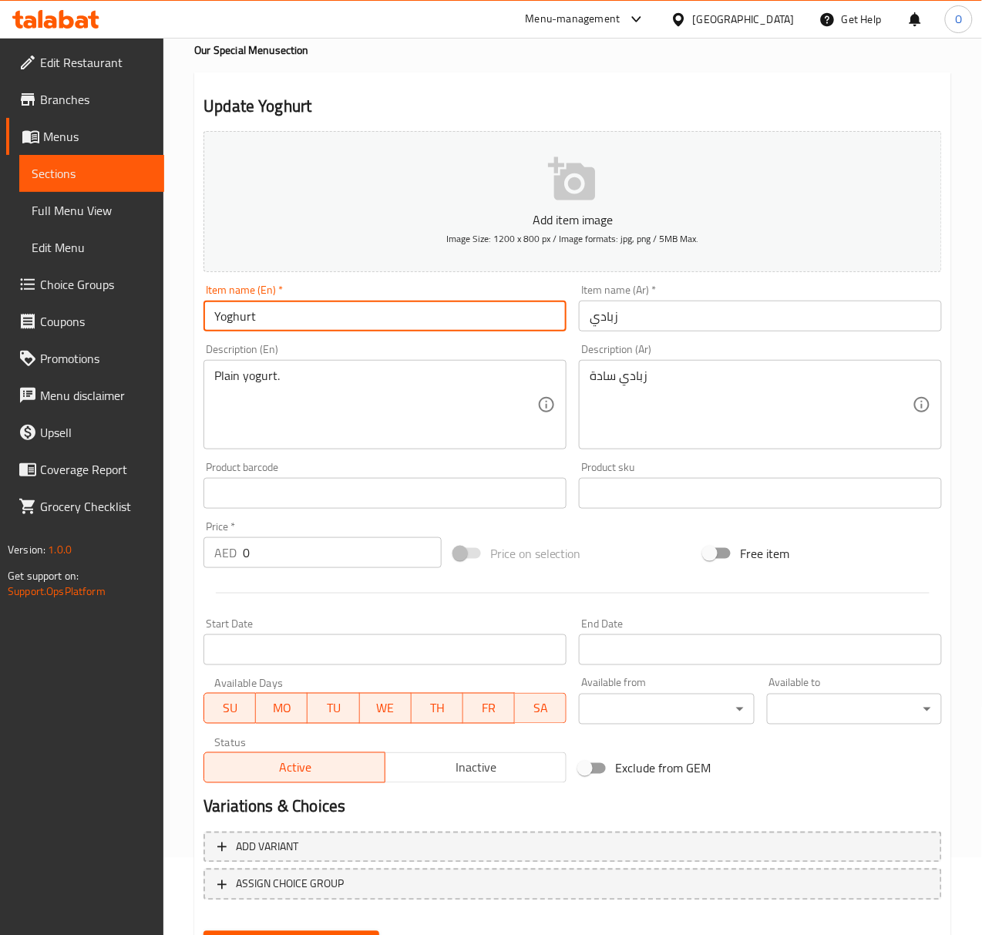
scroll to position [153, 0]
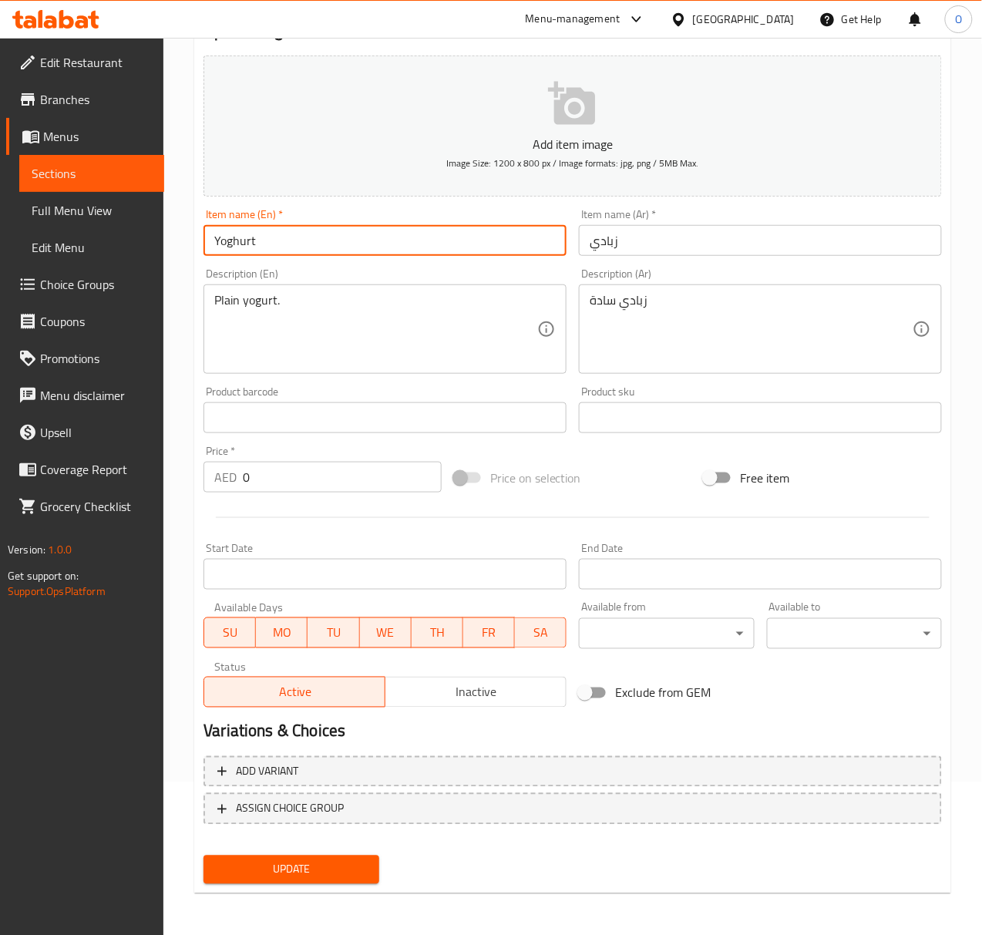
click at [322, 251] on input "Yoghurt" at bounding box center [384, 240] width 363 height 31
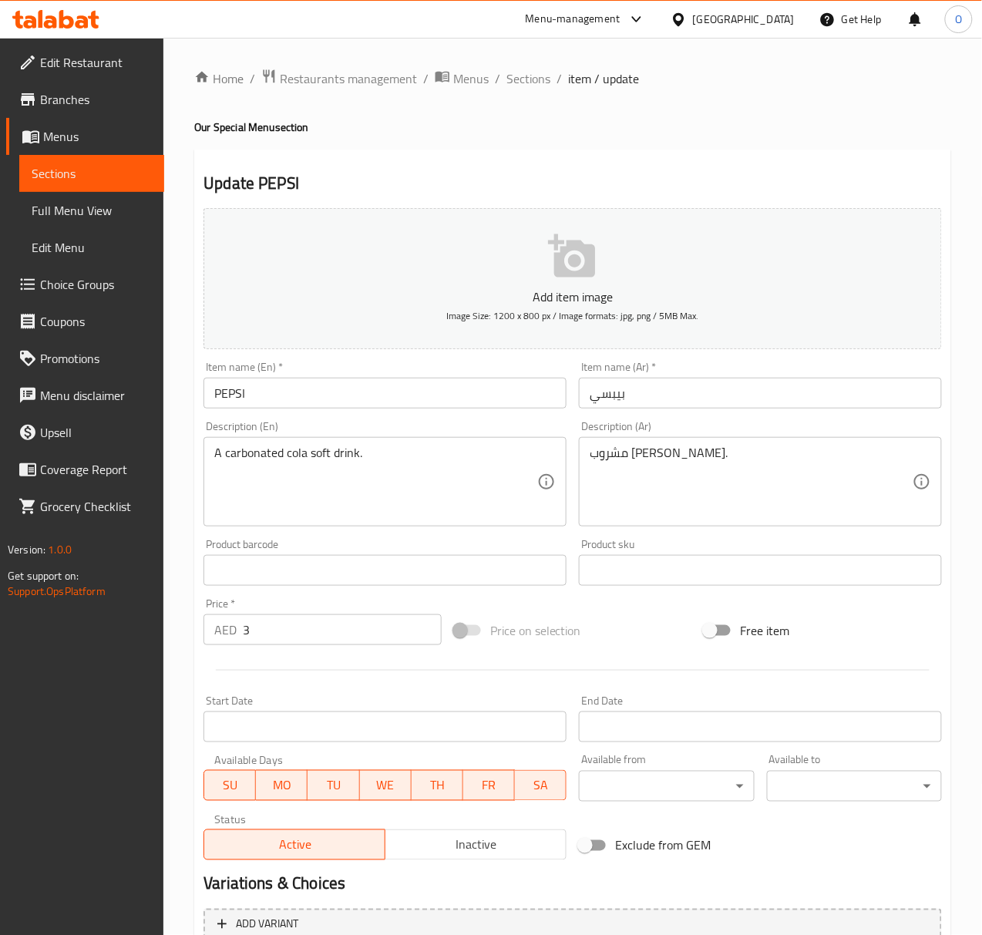
click at [287, 399] on input "PEPSI" at bounding box center [384, 393] width 363 height 31
type input "Pepsi"
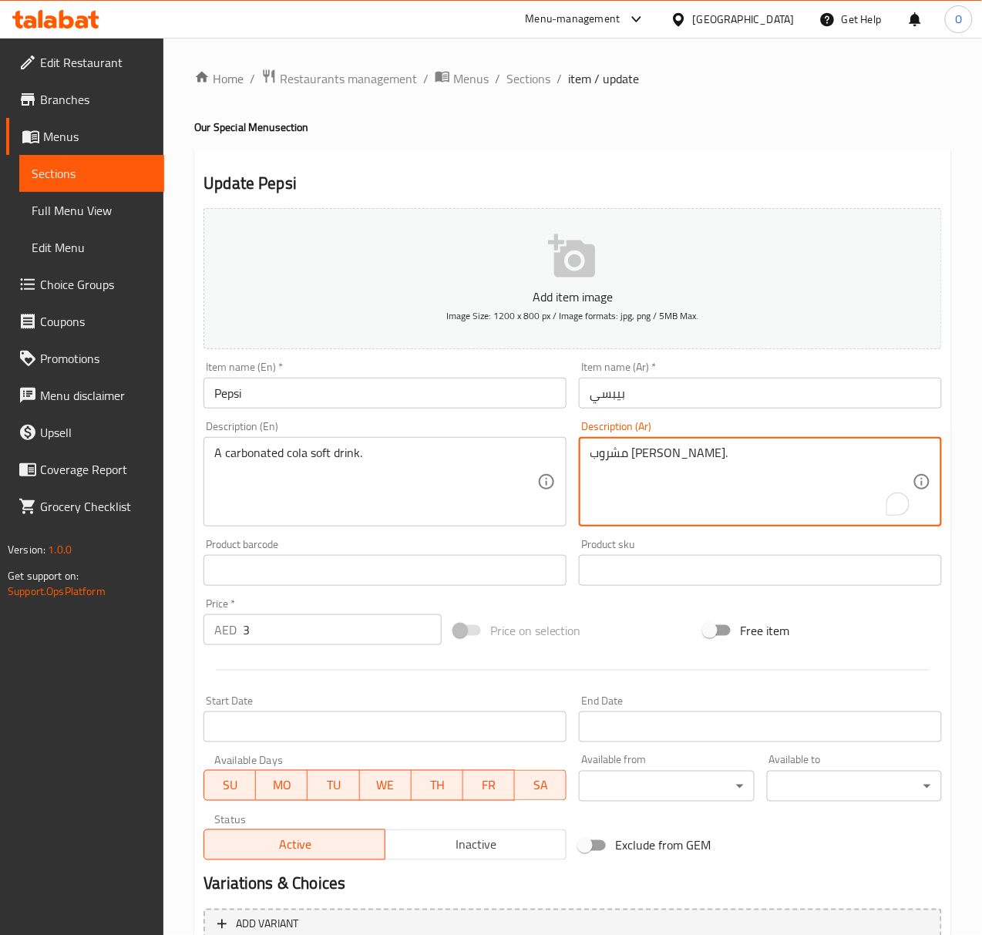
click at [626, 455] on textarea "مشروب غازي كولا." at bounding box center [751, 481] width 323 height 73
click at [660, 447] on textarea "مشروب كولا." at bounding box center [751, 481] width 323 height 73
click at [607, 472] on textarea "مشروب كولا.غازي و مكربن" at bounding box center [751, 481] width 323 height 73
click at [607, 470] on textarea "مشروب كولا.غازي و مكربن" at bounding box center [751, 481] width 323 height 73
click at [607, 469] on textarea "مشروب كولا.غازي و مكربن" at bounding box center [751, 481] width 323 height 73
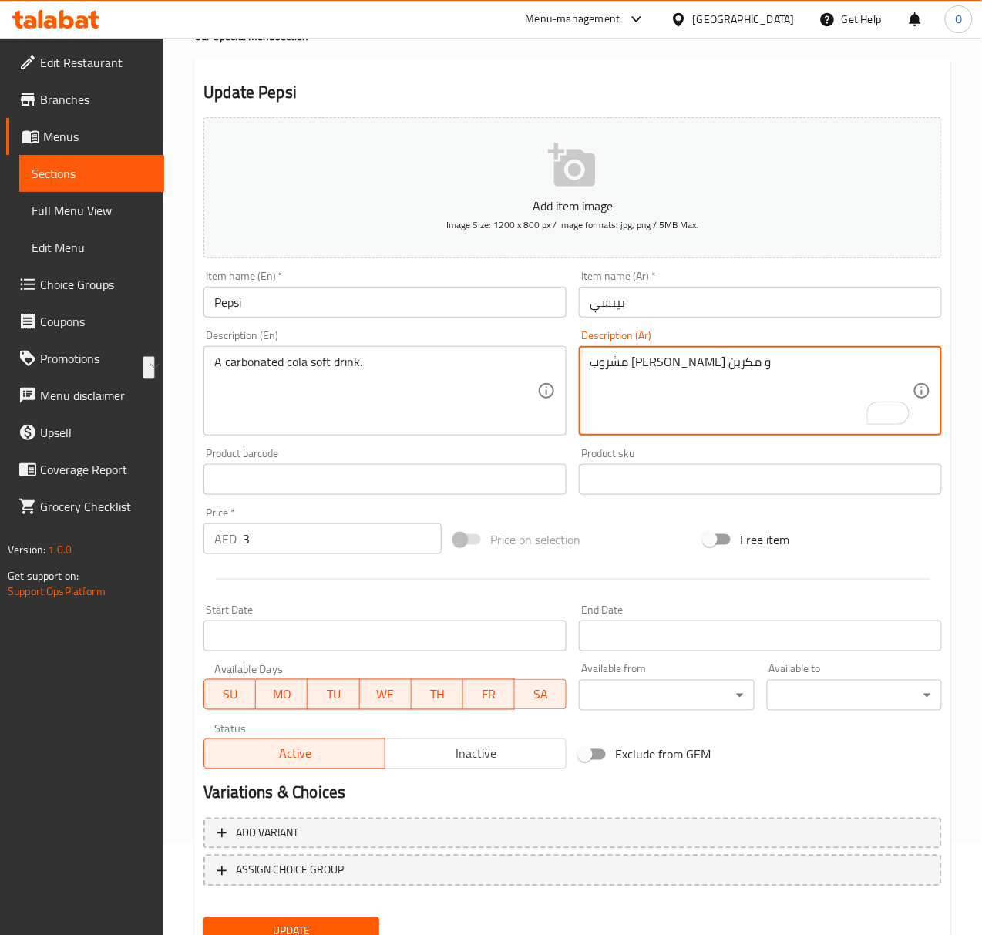
scroll to position [153, 0]
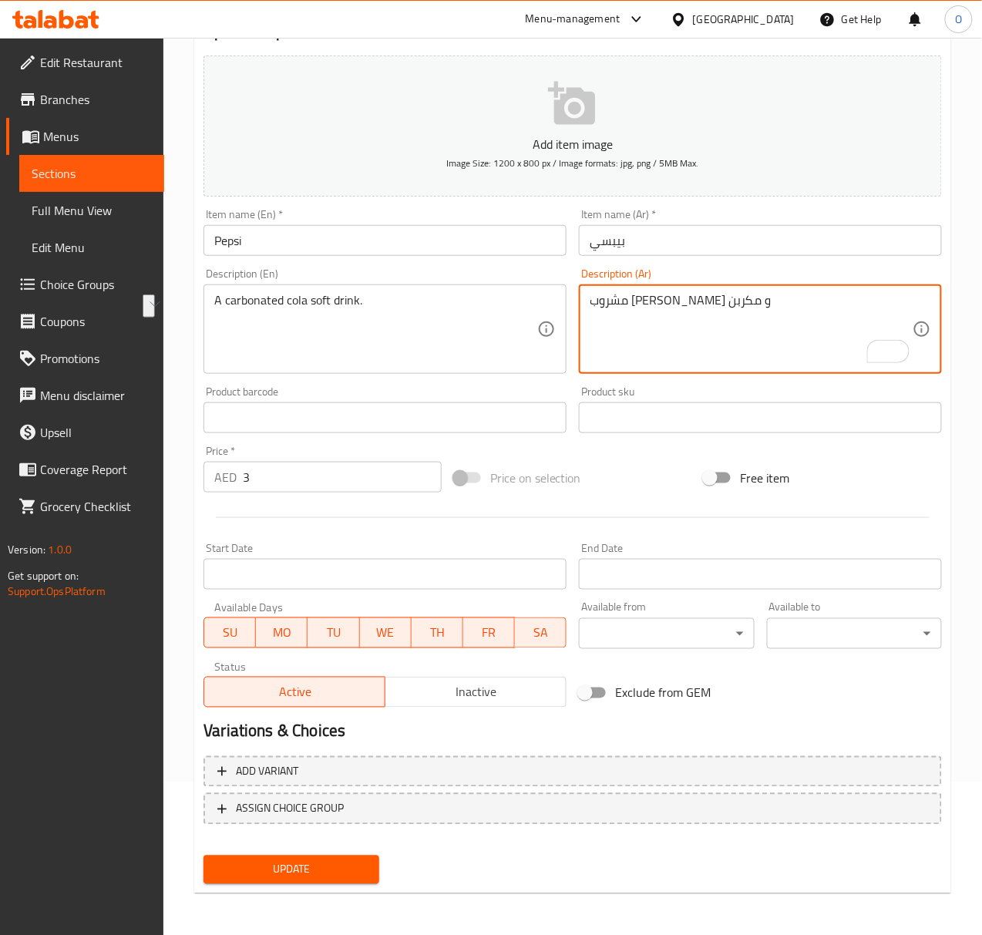
type textarea "مشروب كولا.غازي و مكربن"
click at [324, 866] on span "Update" at bounding box center [291, 869] width 150 height 19
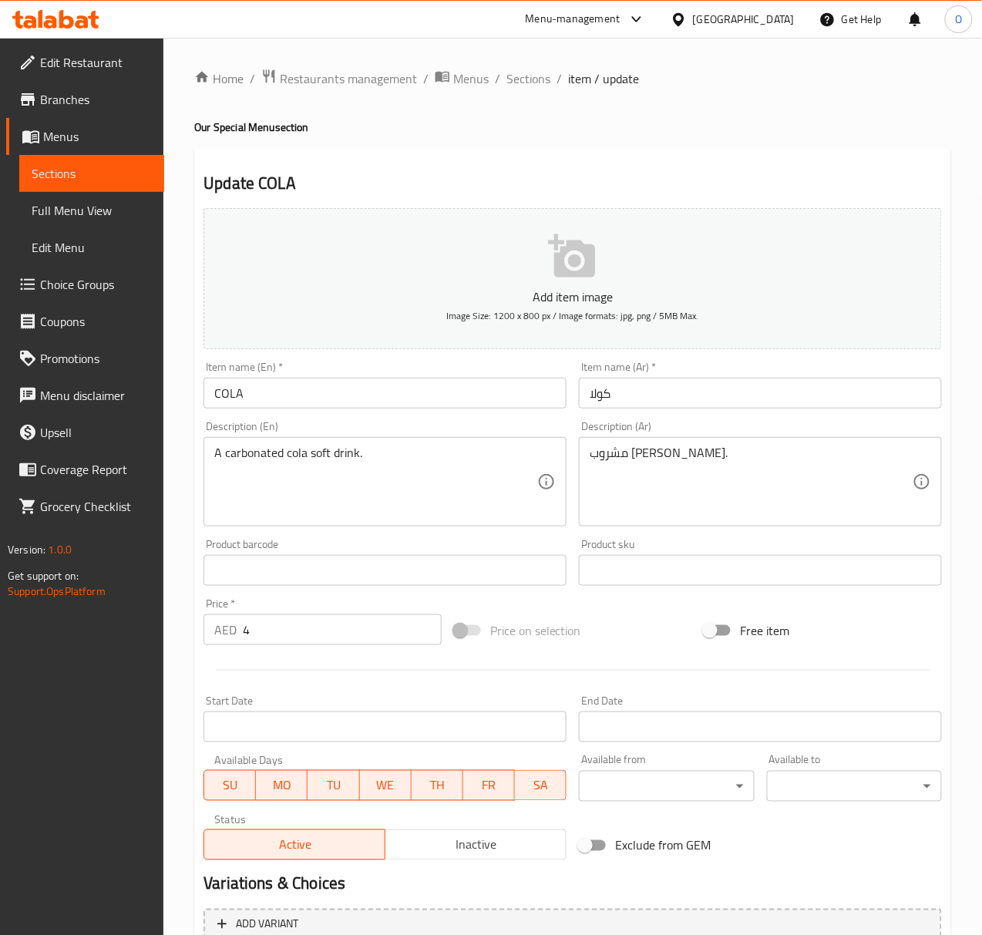
click at [276, 405] on input "COLA" at bounding box center [384, 393] width 363 height 31
type input "Cola"
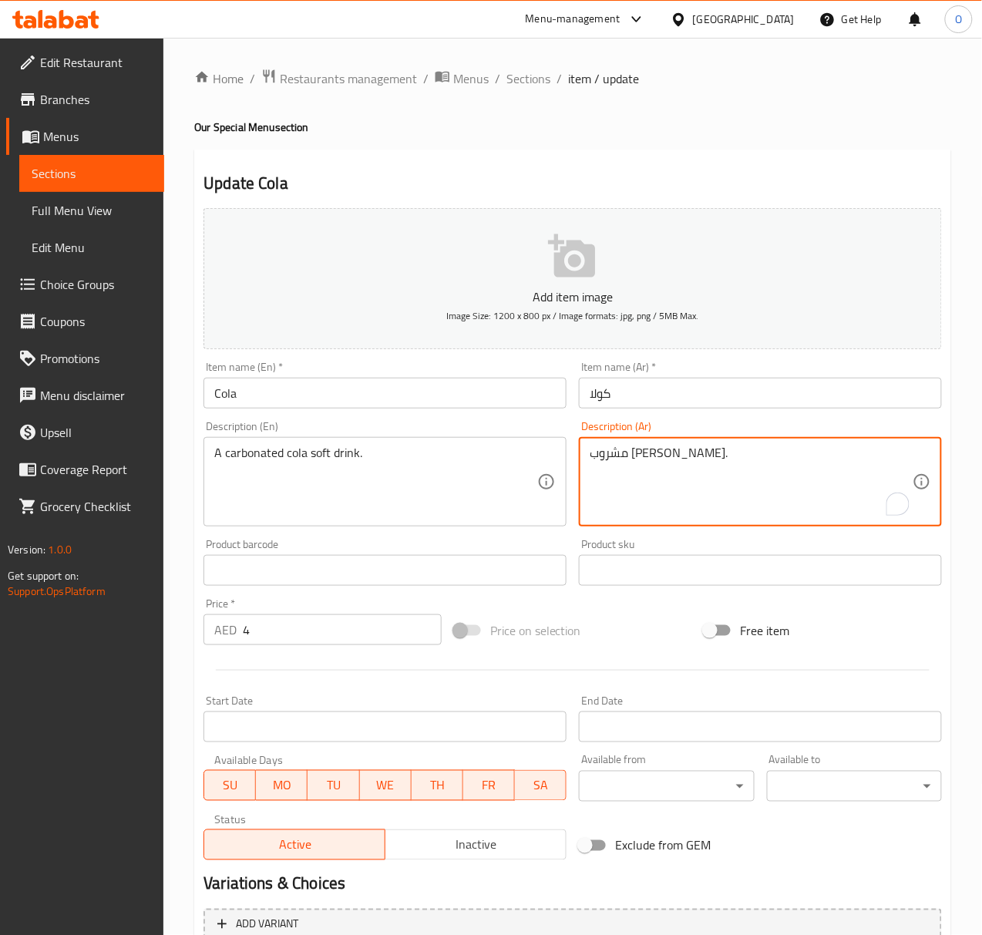
click at [615, 449] on textarea "مشروب [PERSON_NAME]." at bounding box center [751, 481] width 323 height 73
click at [617, 448] on textarea "مشروب [PERSON_NAME]." at bounding box center [751, 481] width 323 height 73
paste textarea "[PERSON_NAME] و مكربن"
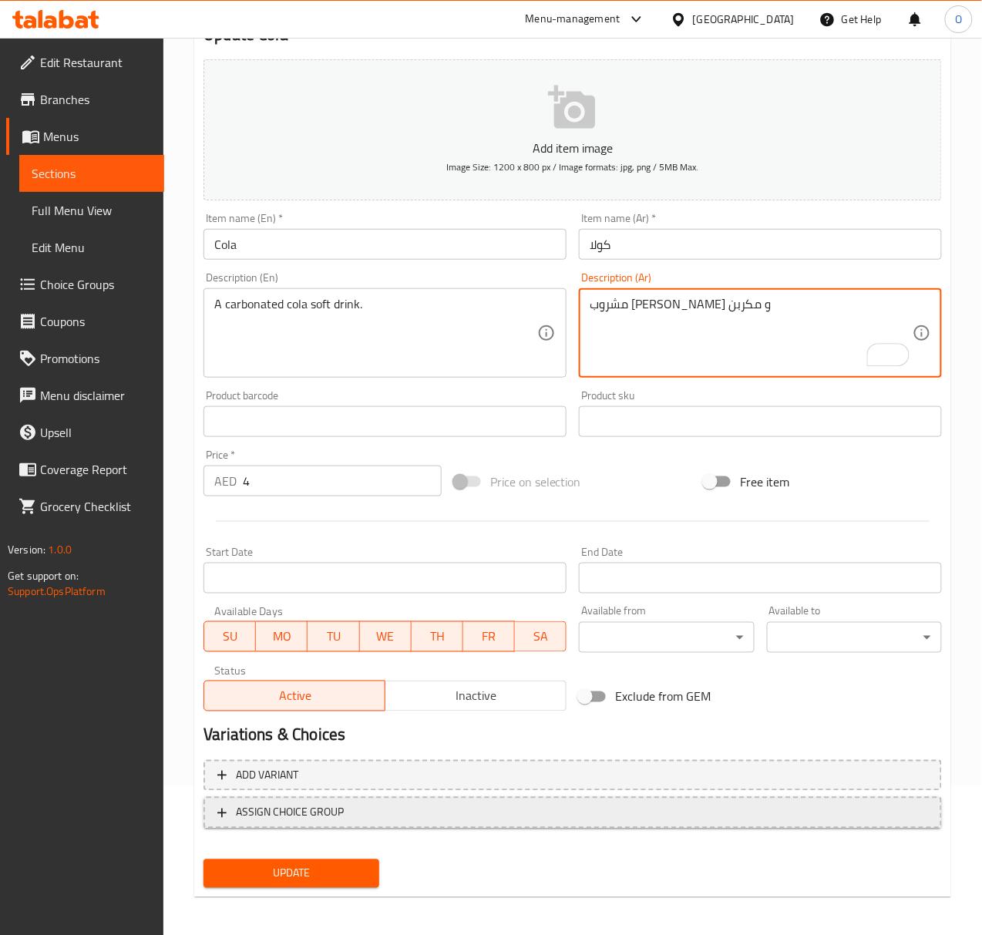
scroll to position [153, 0]
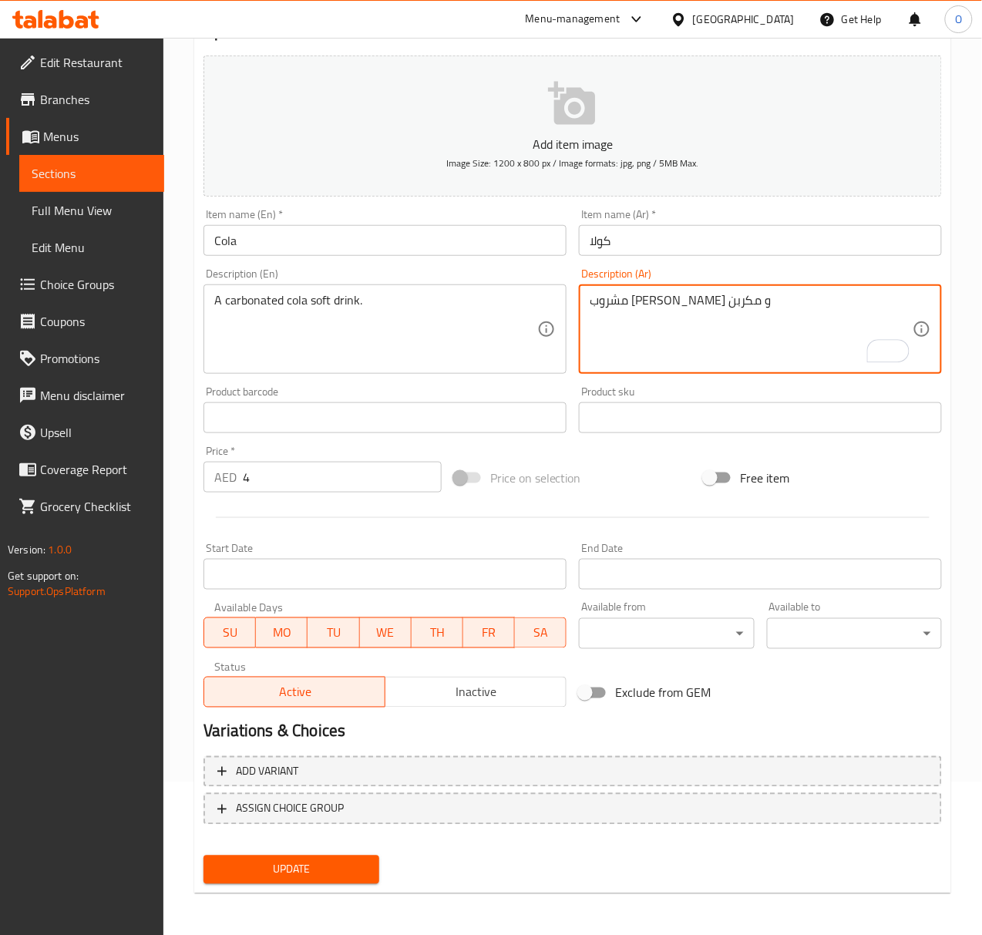
type textarea "مشروب [PERSON_NAME] و مكربن"
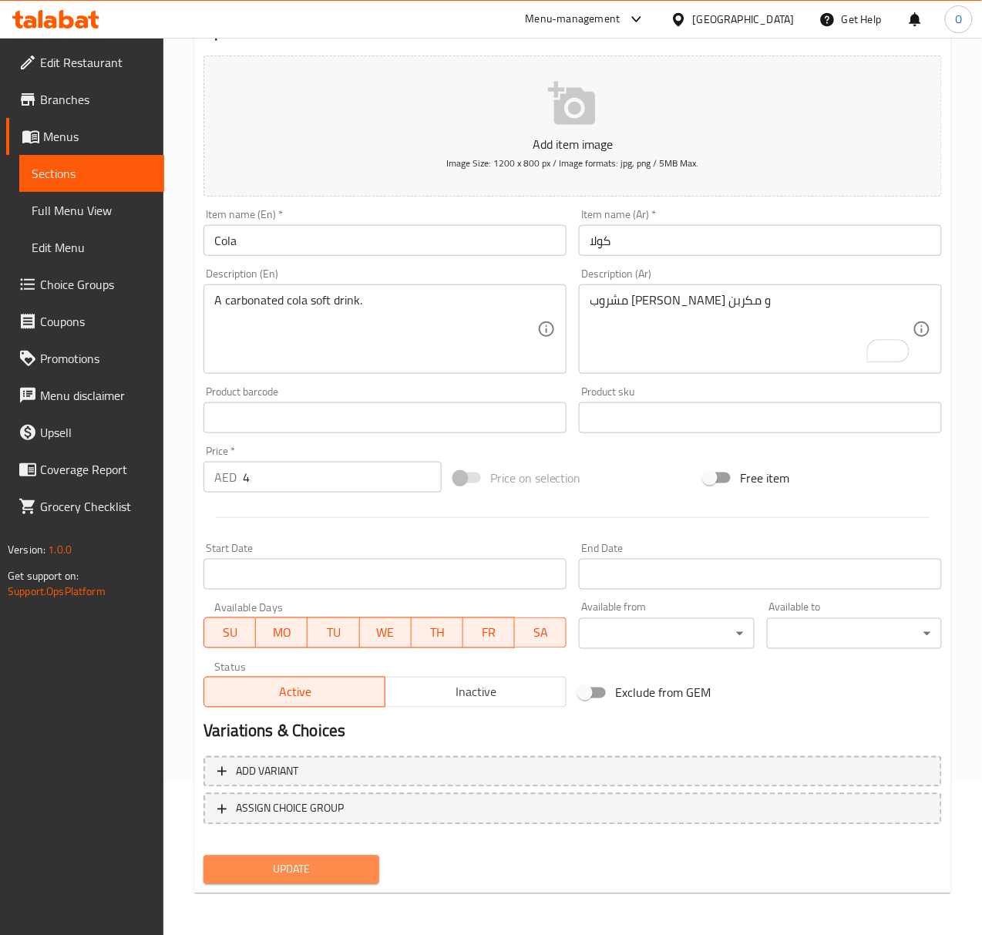
click at [269, 868] on span "Update" at bounding box center [291, 869] width 150 height 19
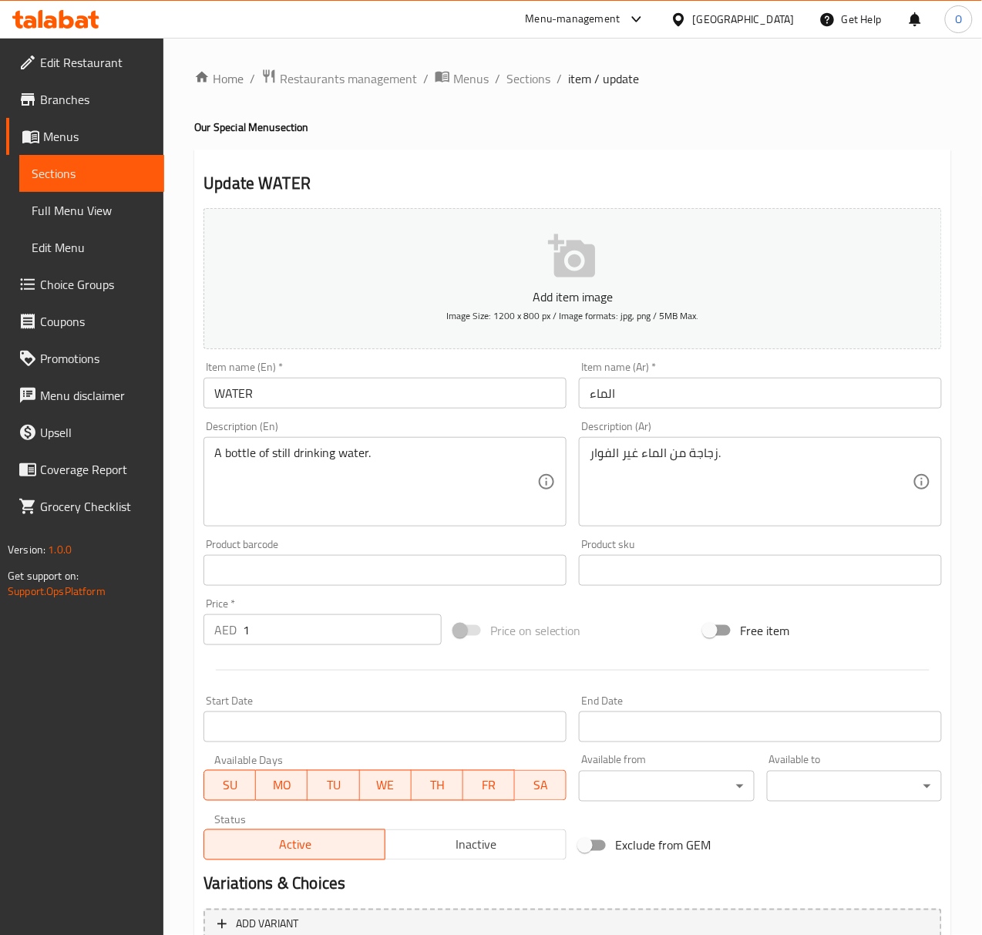
click at [479, 396] on input "WATER" at bounding box center [384, 393] width 363 height 31
type input "Water"
click at [620, 401] on input "الماء" at bounding box center [760, 393] width 363 height 31
type input "مياه"
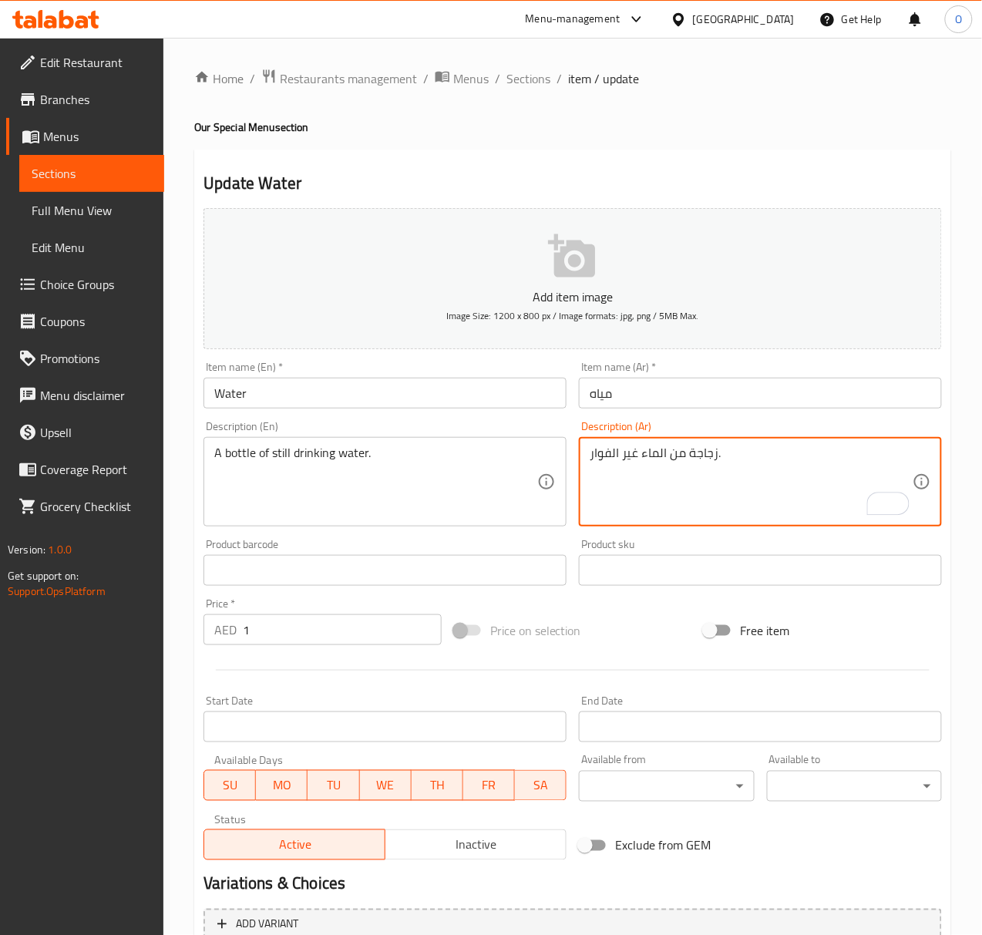
click at [653, 460] on textarea "زجاجة من الماء غير الفوار." at bounding box center [751, 481] width 323 height 73
click at [655, 457] on textarea "زجاجة من الماء غير الفوار." at bounding box center [751, 481] width 323 height 73
drag, startPoint x: 655, startPoint y: 457, endPoint x: 642, endPoint y: 461, distance: 13.7
click at [642, 461] on textarea "زجاجة من الماء غير الفوار." at bounding box center [751, 481] width 323 height 73
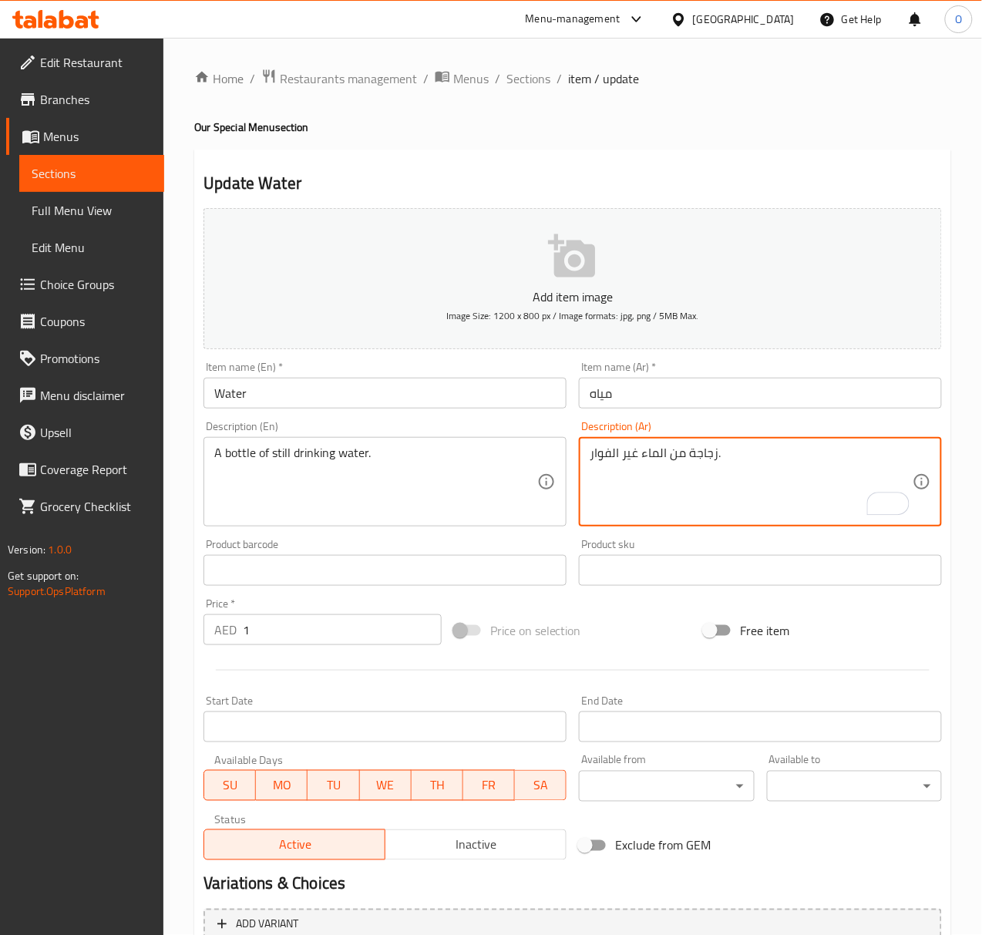
paste textarea "[PERSON_NAME] و مكربن"
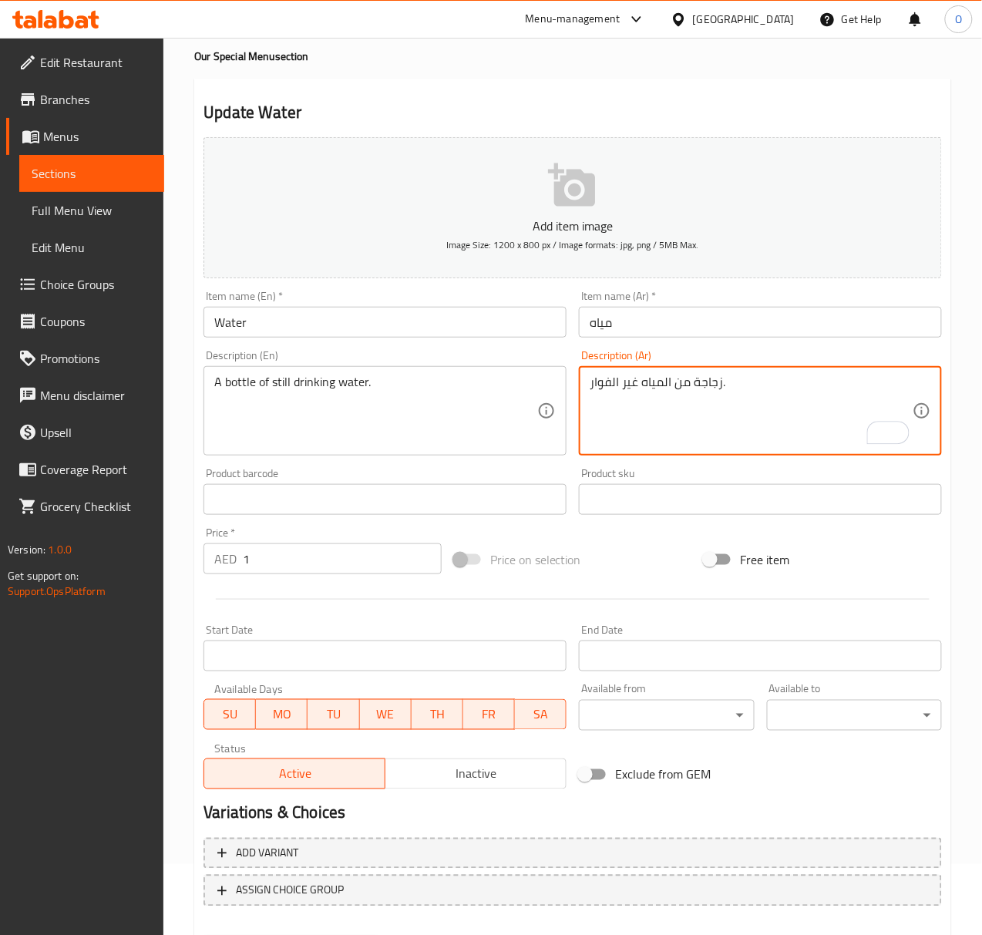
scroll to position [153, 0]
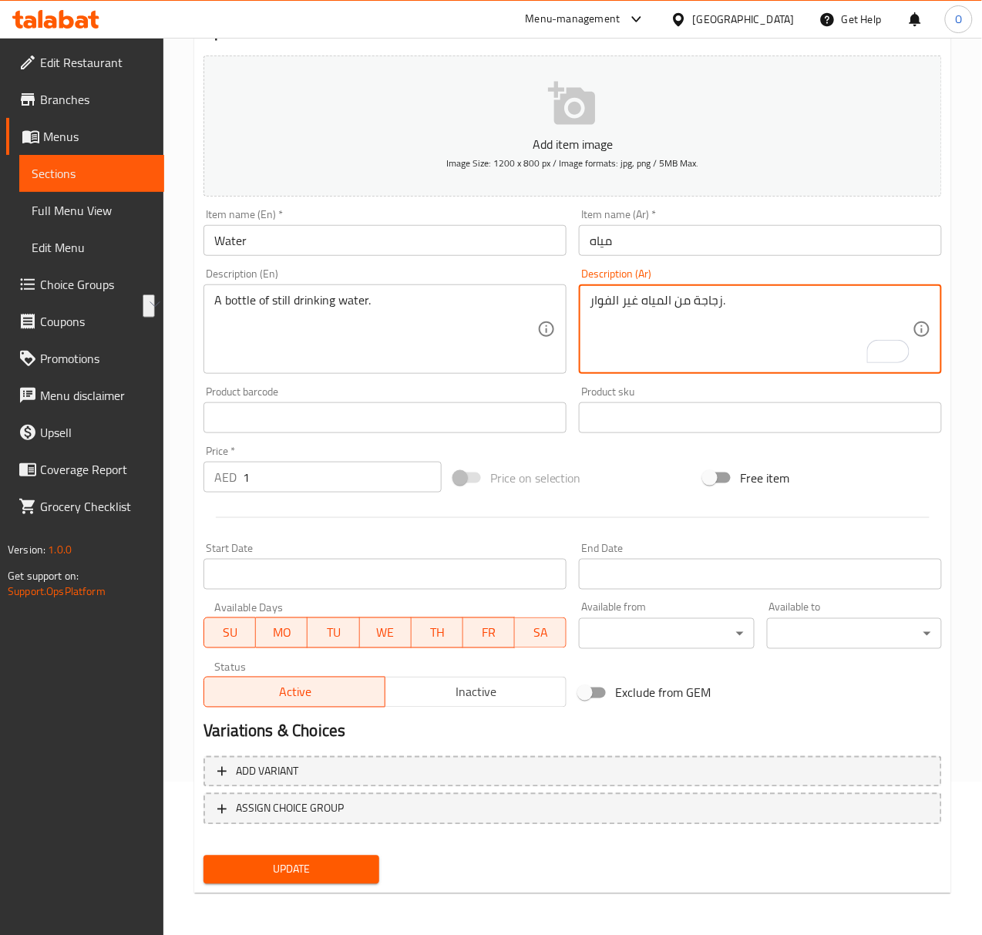
drag, startPoint x: 643, startPoint y: 299, endPoint x: 587, endPoint y: 302, distance: 55.6
click at [587, 302] on div "زجاجة من المياه غير الفوار. Description (Ar)" at bounding box center [760, 328] width 363 height 89
type textarea "زجاجة من المياه شرب معدنية."
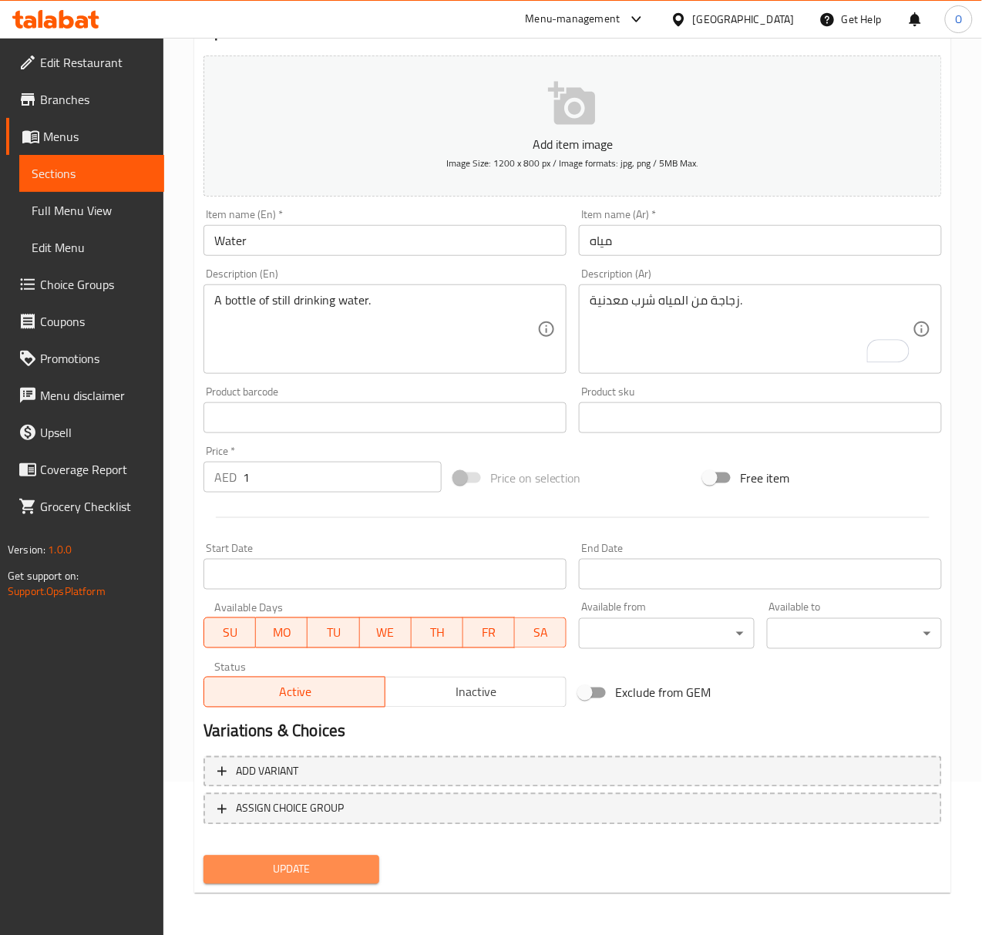
click at [230, 873] on span "Update" at bounding box center [291, 869] width 150 height 19
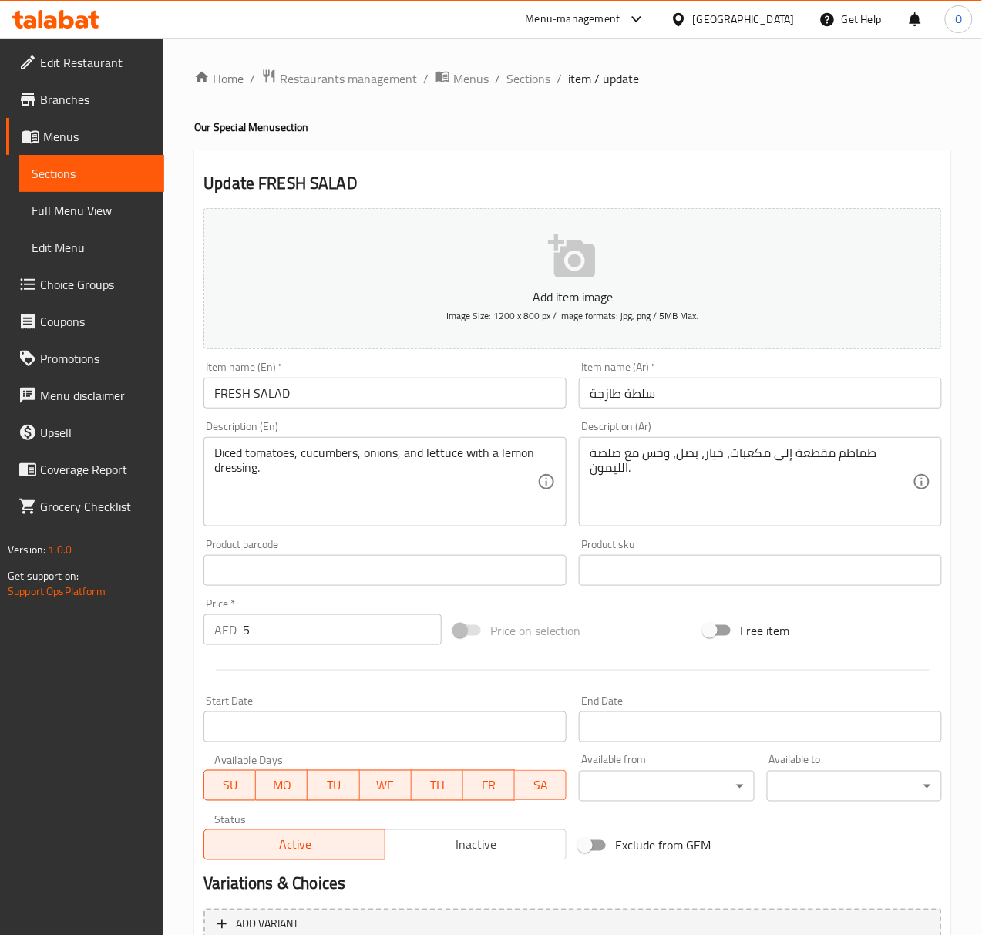
click at [459, 395] on input "FRESH SALAD" at bounding box center [384, 393] width 363 height 31
type input "Fresh Salad"
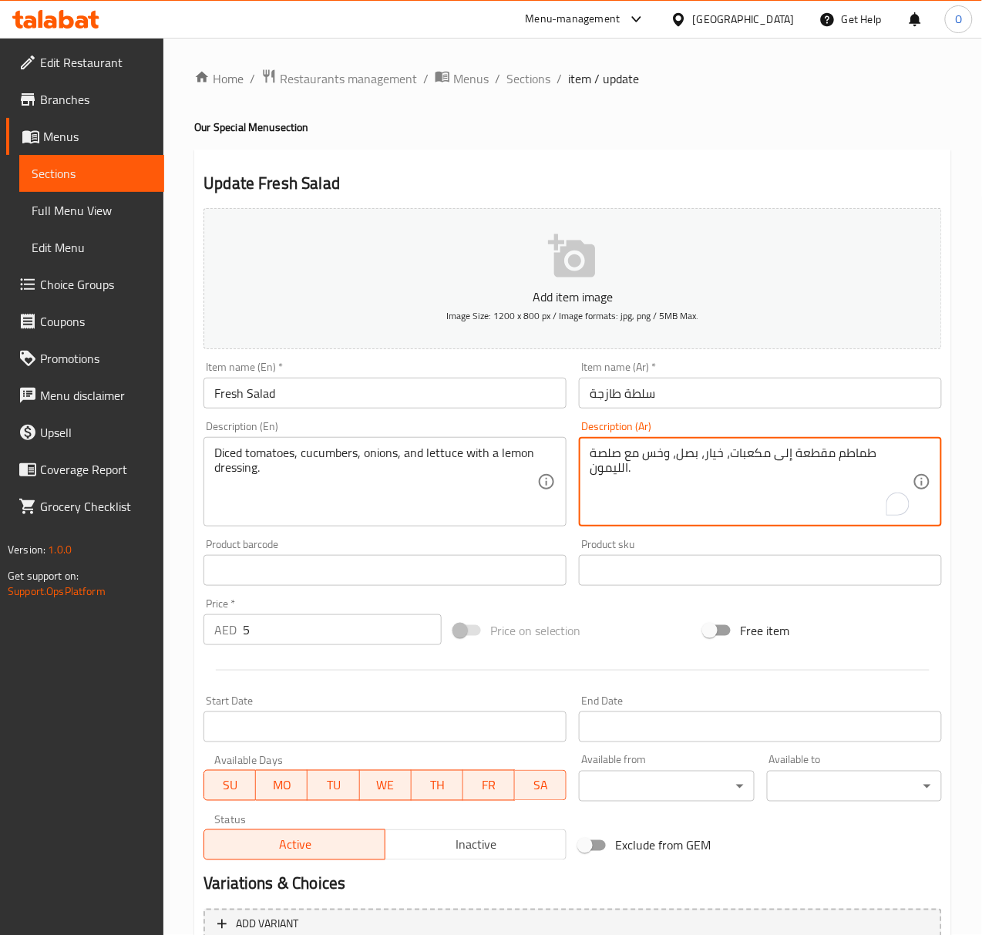
drag, startPoint x: 731, startPoint y: 459, endPoint x: 817, endPoint y: 447, distance: 86.4
drag, startPoint x: 814, startPoint y: 445, endPoint x: 835, endPoint y: 449, distance: 21.8
click at [835, 449] on textarea "طماطم مقطعة إلى مكعبات، خيار، بصل، وخس مع صلصة الليمون." at bounding box center [751, 481] width 323 height 73
drag, startPoint x: 828, startPoint y: 455, endPoint x: 728, endPoint y: 453, distance: 99.4
click at [728, 453] on textarea "طماطم مقطعة إلى مكعبات، خيار، بصل، وخس مع صلصة الليمون." at bounding box center [751, 481] width 323 height 73
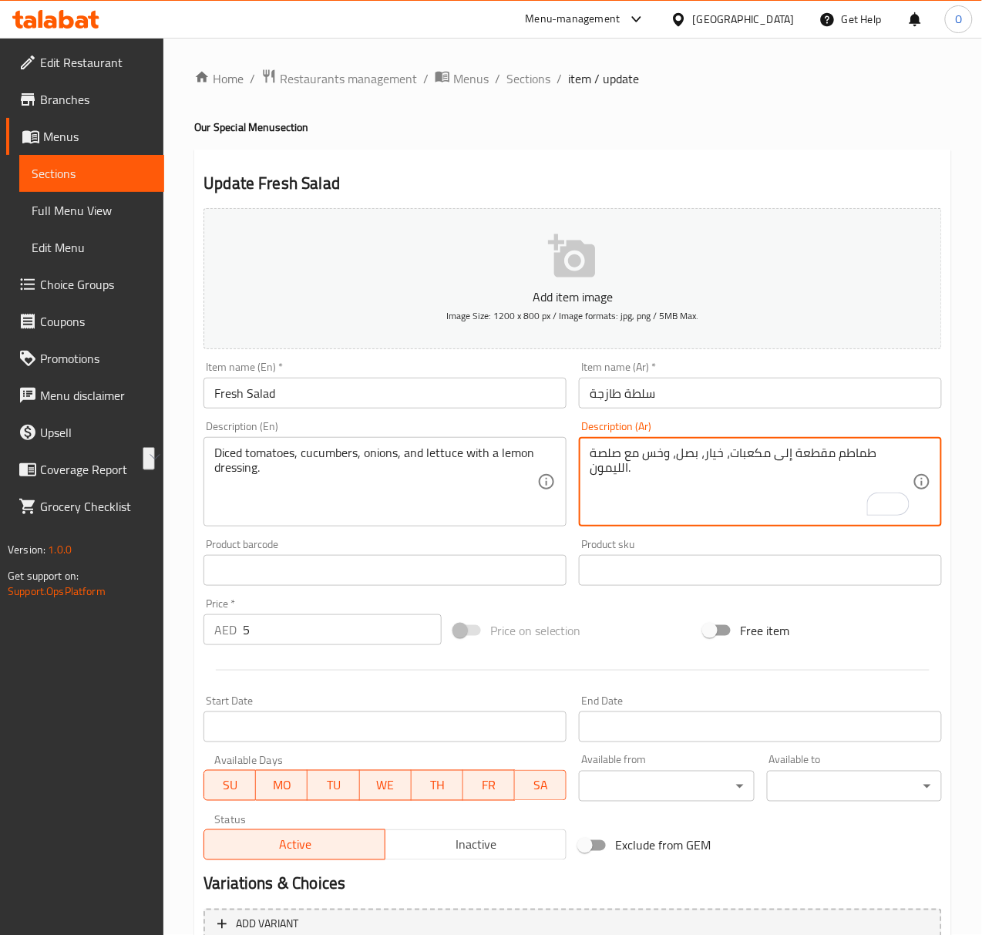
click at [664, 506] on textarea "طماطم مقطعة إلى مكعبات، خيار، بصل، وخس مع صلصة الليمون." at bounding box center [751, 481] width 323 height 73
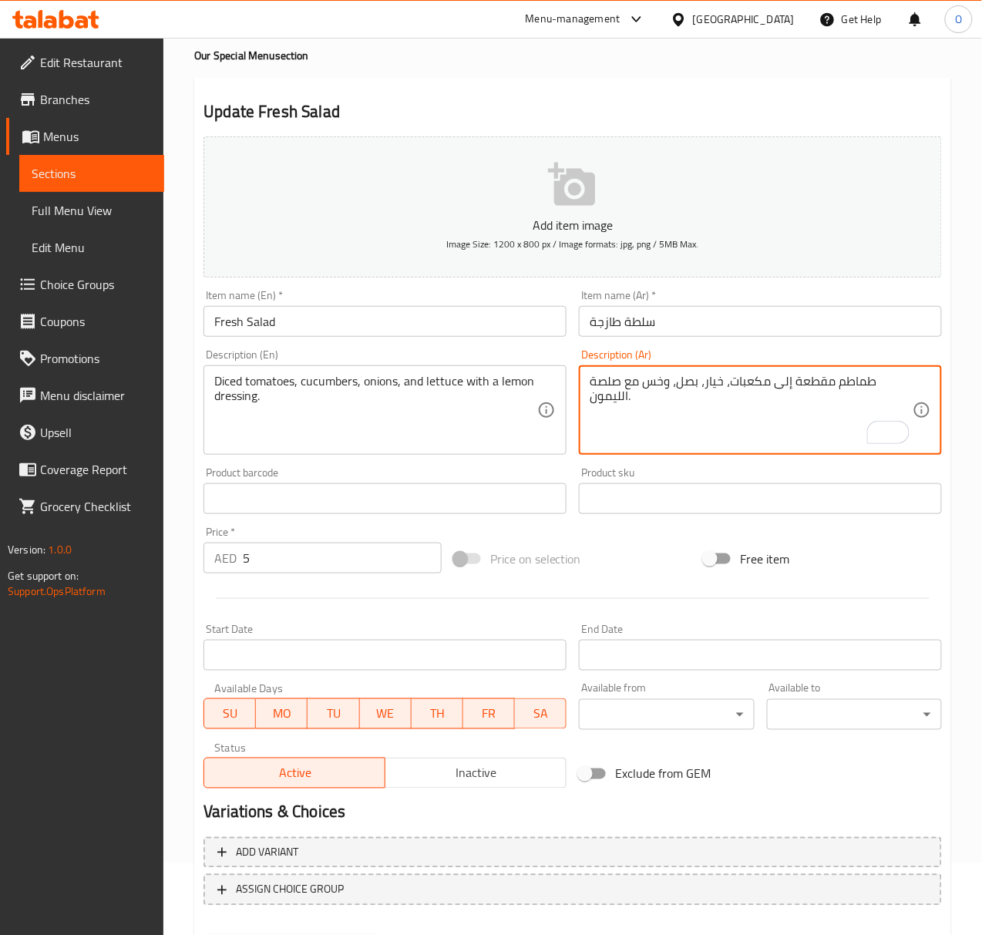
scroll to position [153, 0]
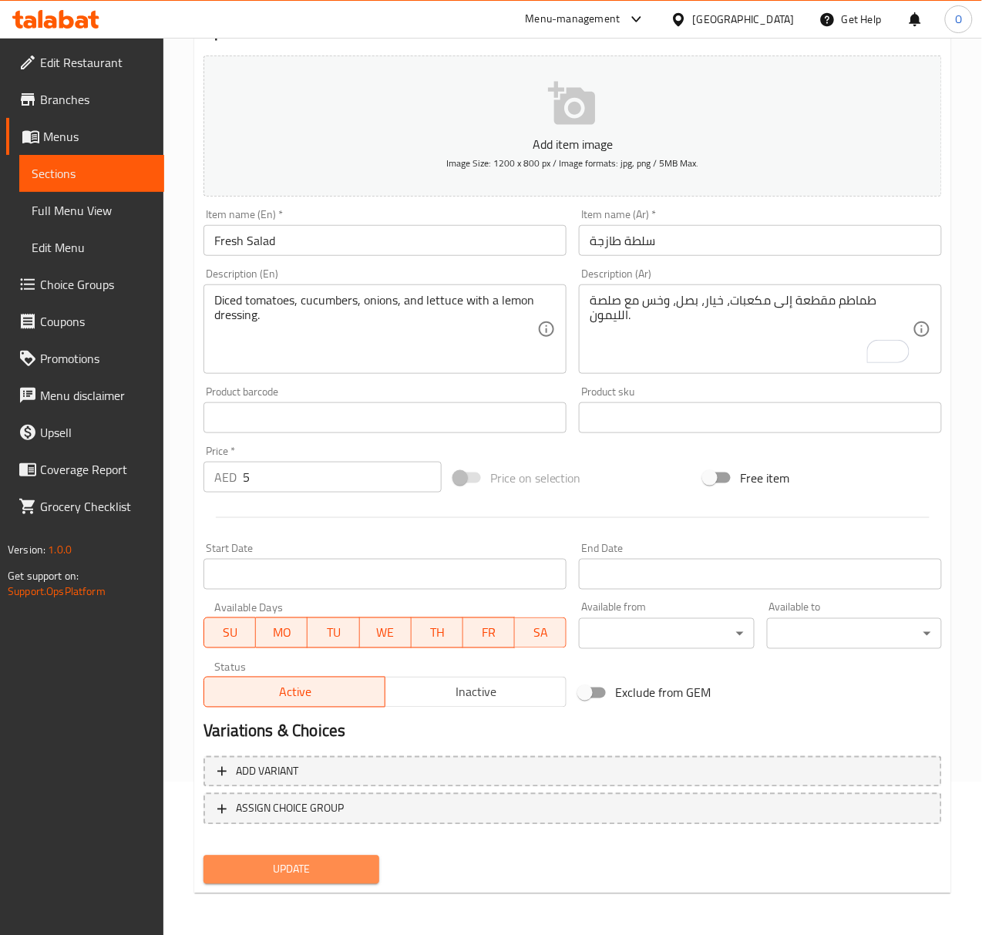
click at [281, 879] on button "Update" at bounding box center [290, 869] width 175 height 29
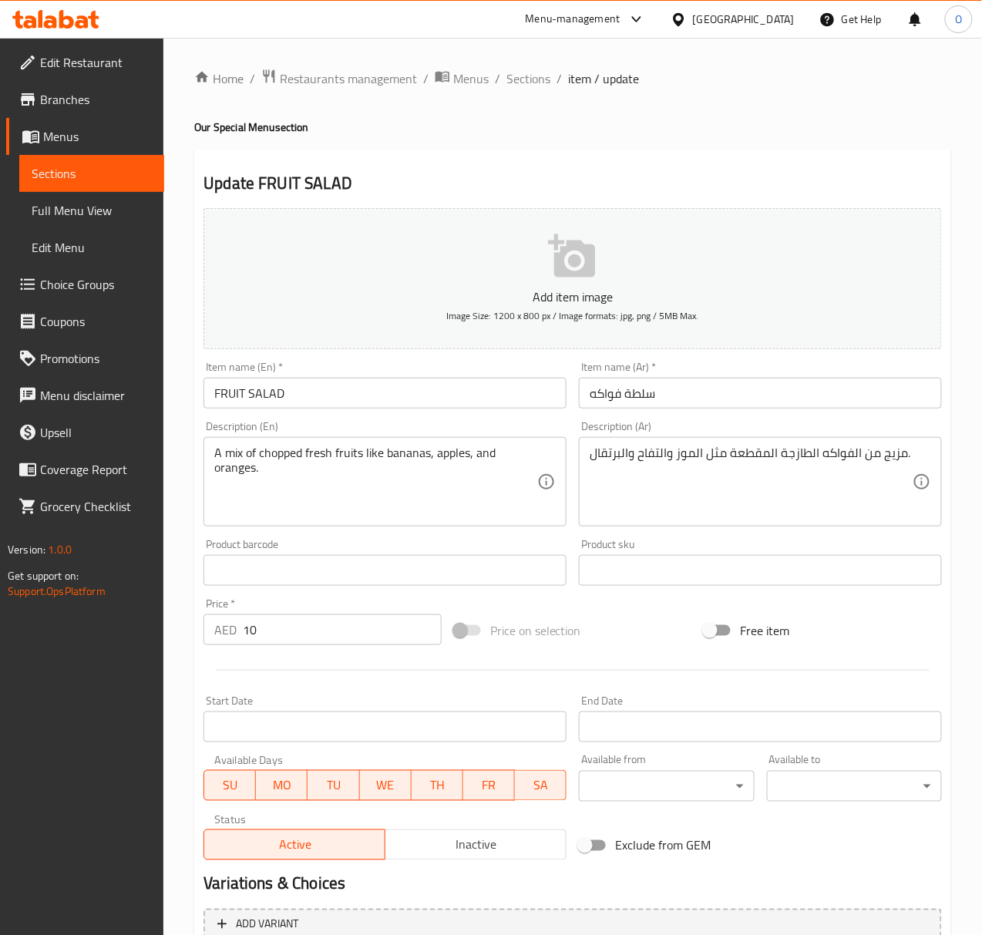
click at [337, 378] on div "Item name (En)   * FRUIT SALAD Item name (En) *" at bounding box center [384, 384] width 363 height 47
click at [331, 391] on input "FRUIT SALAD" at bounding box center [384, 393] width 363 height 31
type input "Fruit Salad"
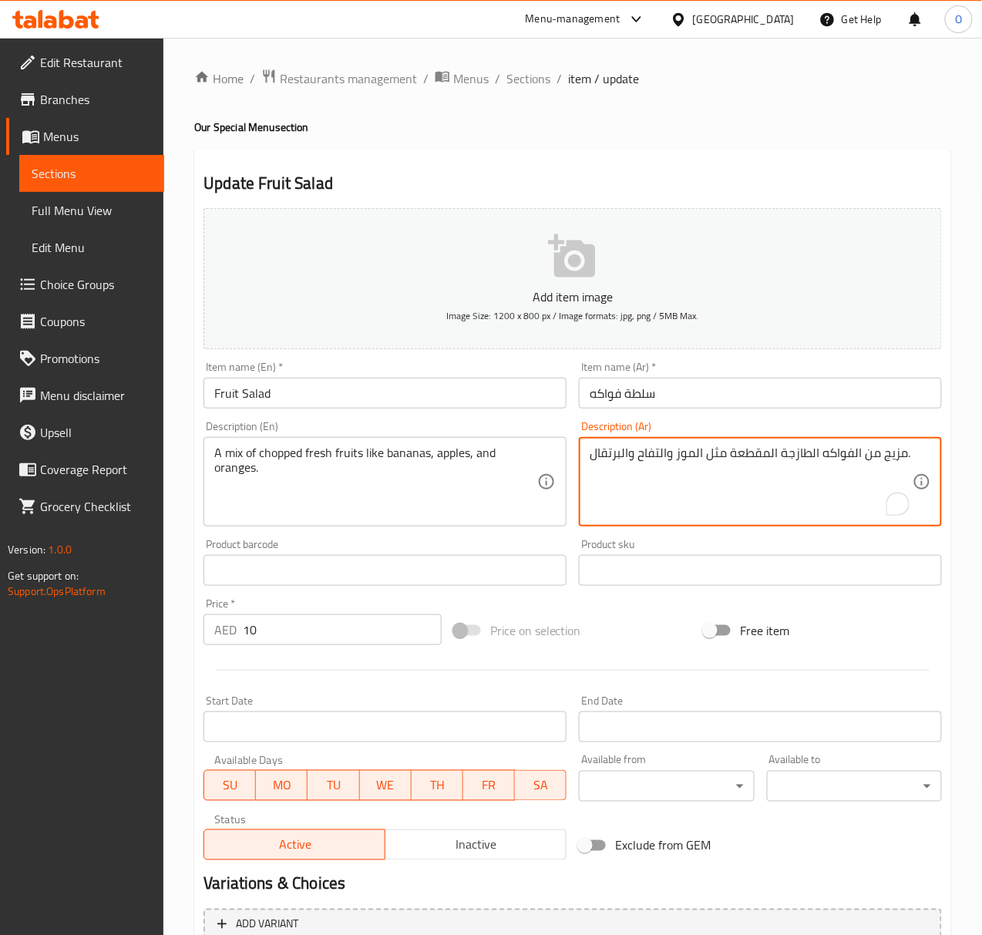
click at [883, 463] on textarea "مزيج من الفواكه الطازجة المقطعة مثل الموز والتفاح والبرتقال." at bounding box center [751, 481] width 323 height 73
click at [669, 456] on textarea "مزيج من الفواكه الطازجة المقطعة مثل الموز والتفاح والبرتقال." at bounding box center [751, 481] width 323 height 73
drag, startPoint x: 667, startPoint y: 458, endPoint x: 675, endPoint y: 459, distance: 7.9
click at [675, 459] on textarea "مزيج من الفواكه الطازجة المقطعة مثل الموز والتفاح والبرتقال." at bounding box center [751, 481] width 323 height 73
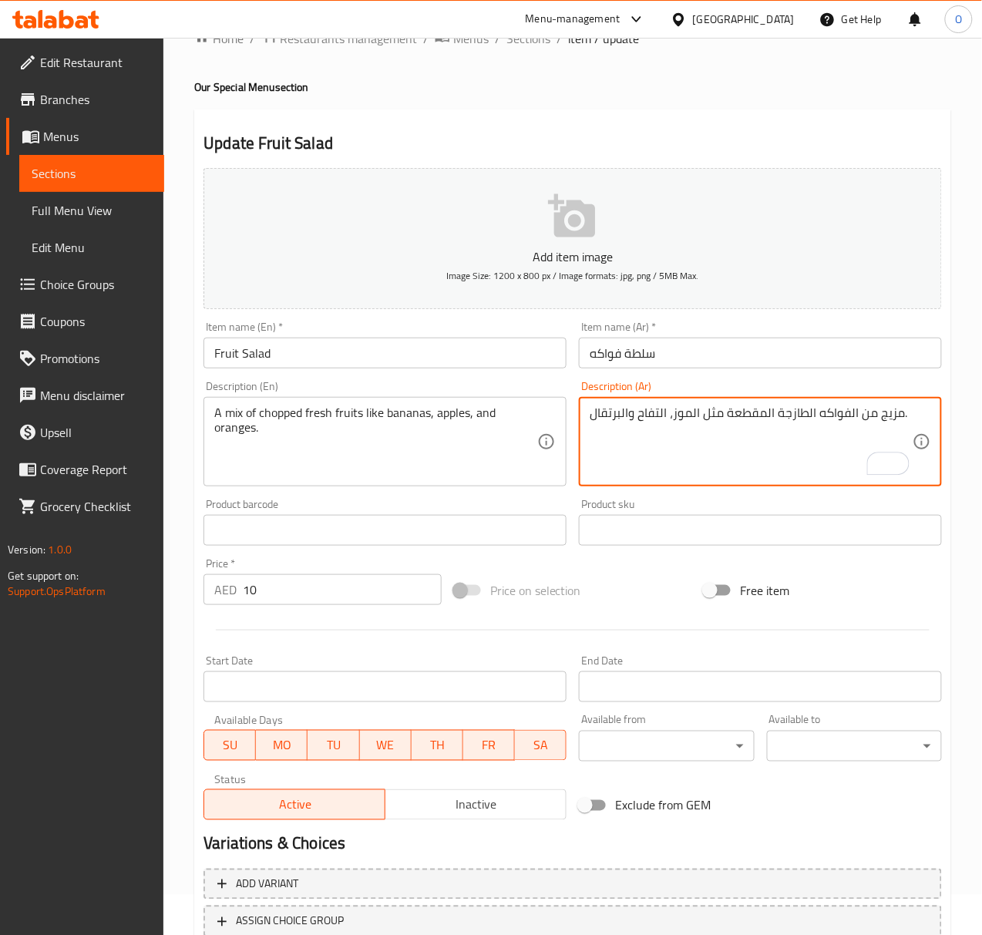
scroll to position [153, 0]
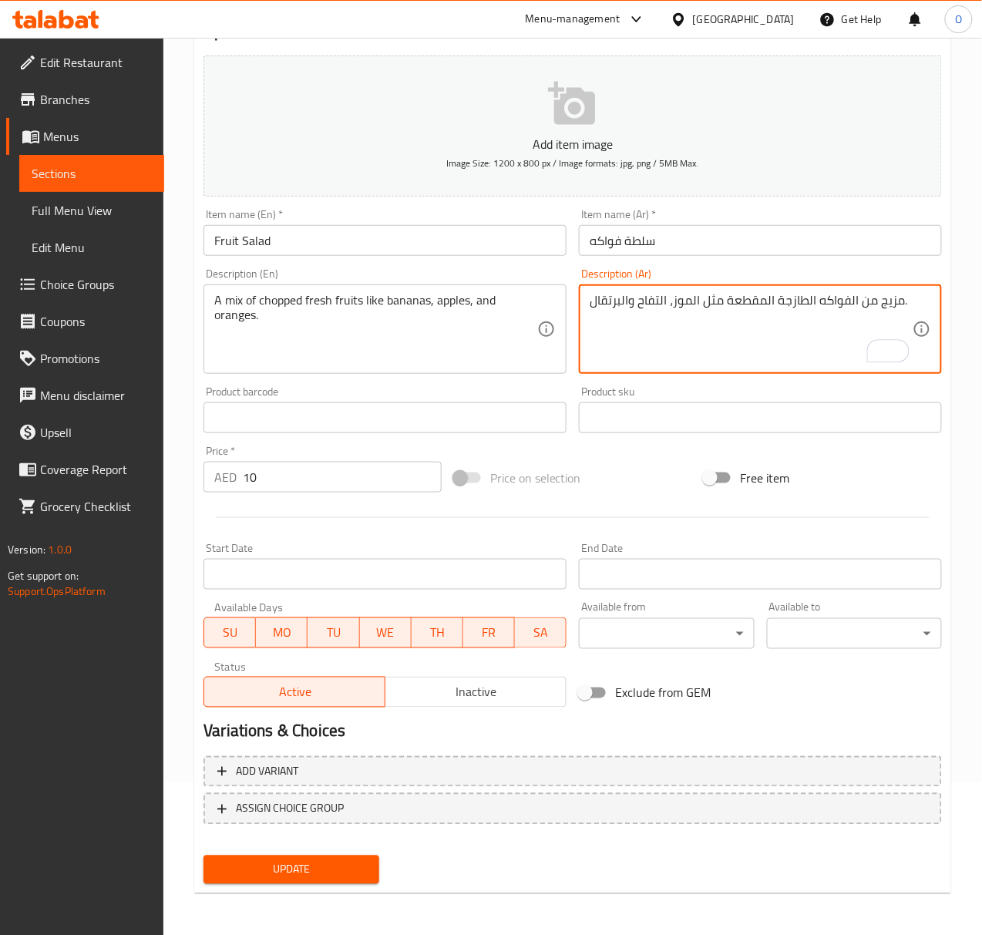
type textarea "مزيج من الفواكه الطازجة المقطعة مثل الموز، التفاح والبرتقال."
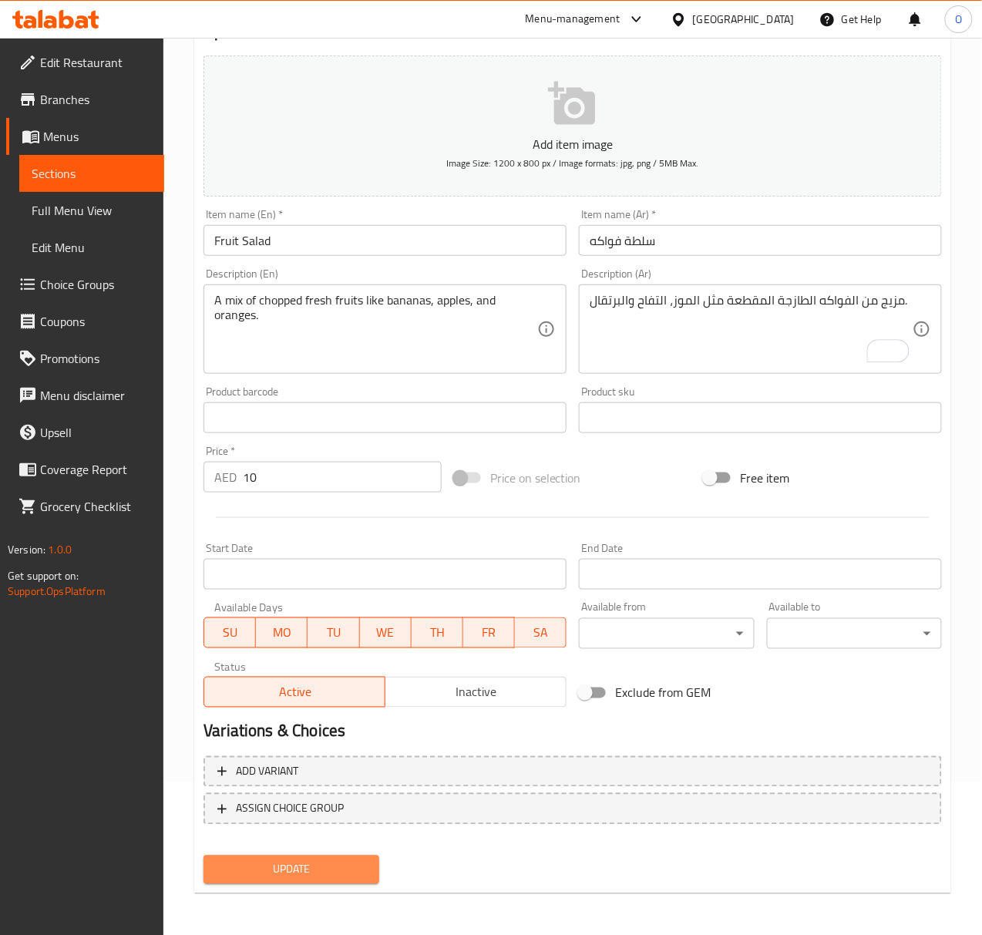
click at [241, 861] on span "Update" at bounding box center [291, 869] width 150 height 19
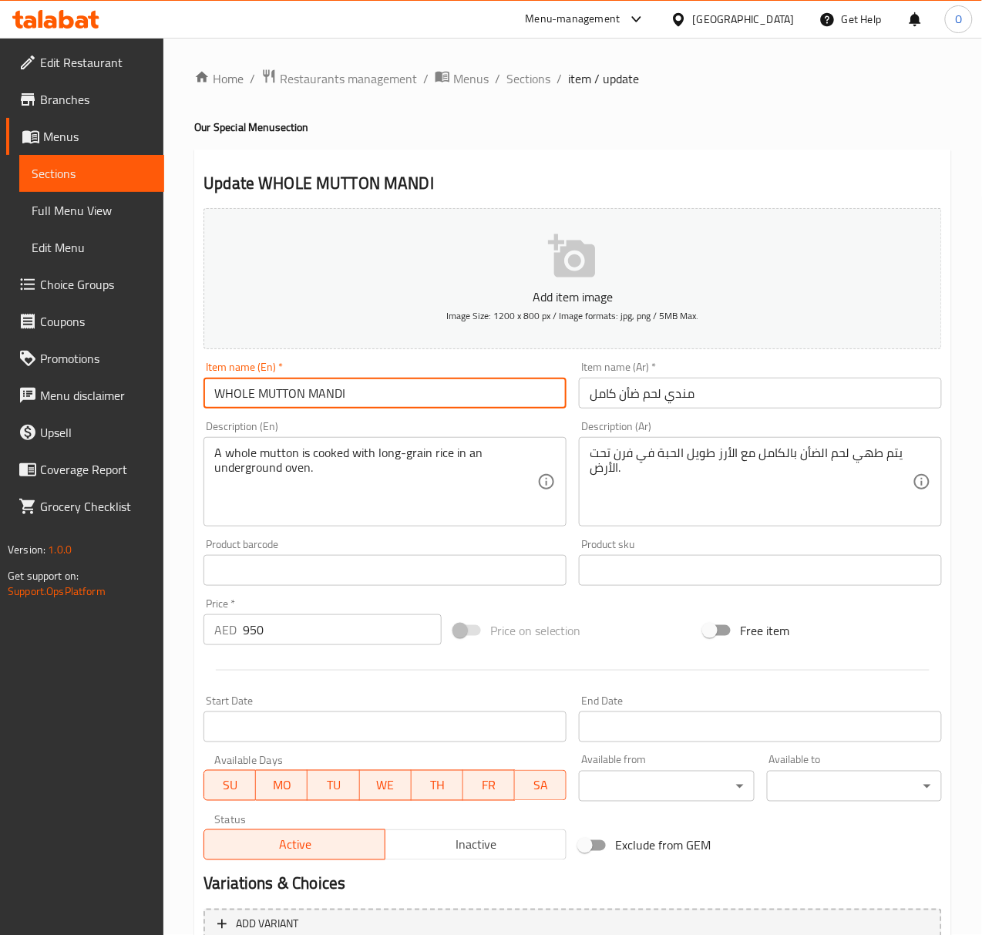
click at [371, 401] on input "WHOLE MUTTON MANDI" at bounding box center [384, 393] width 363 height 31
type input "Whole Mutton Mandi"
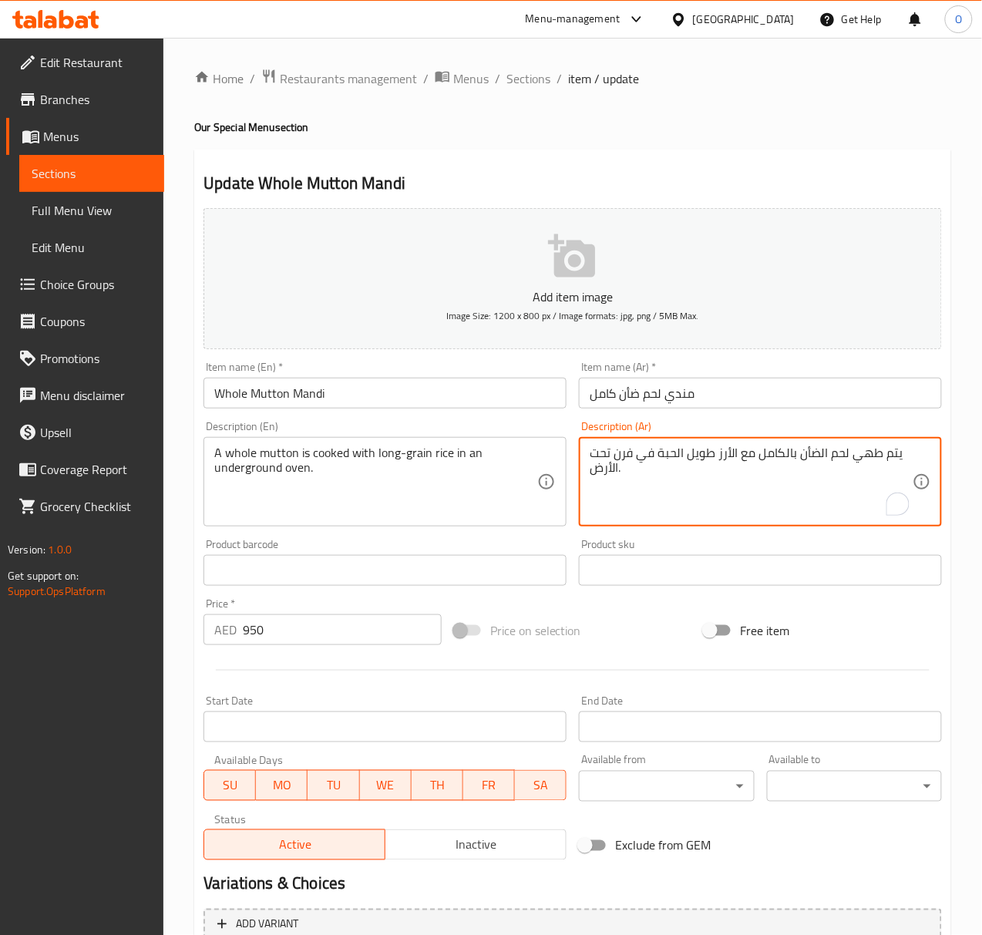
drag, startPoint x: 846, startPoint y: 458, endPoint x: 900, endPoint y: 459, distance: 54.0
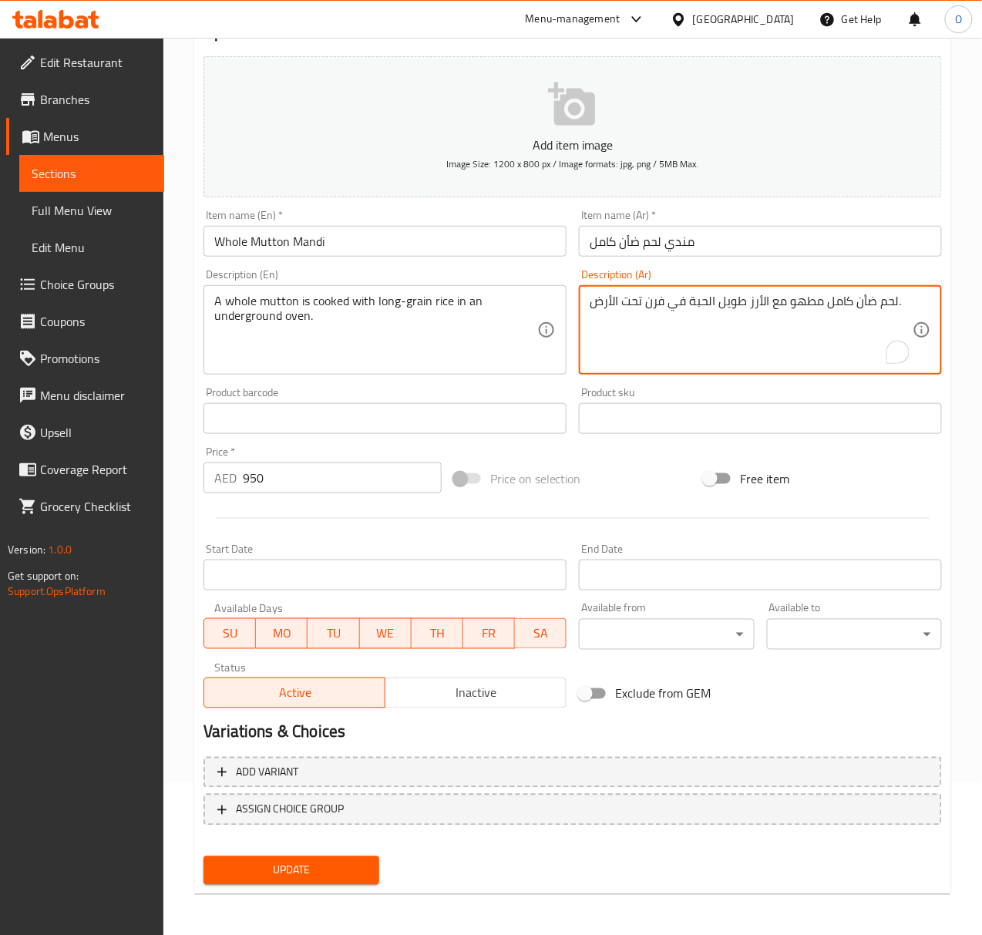
scroll to position [153, 0]
type textarea "لحم ضأن كامل مطهو مع الأرز طويل الحبة في فرن تحت الأرض."
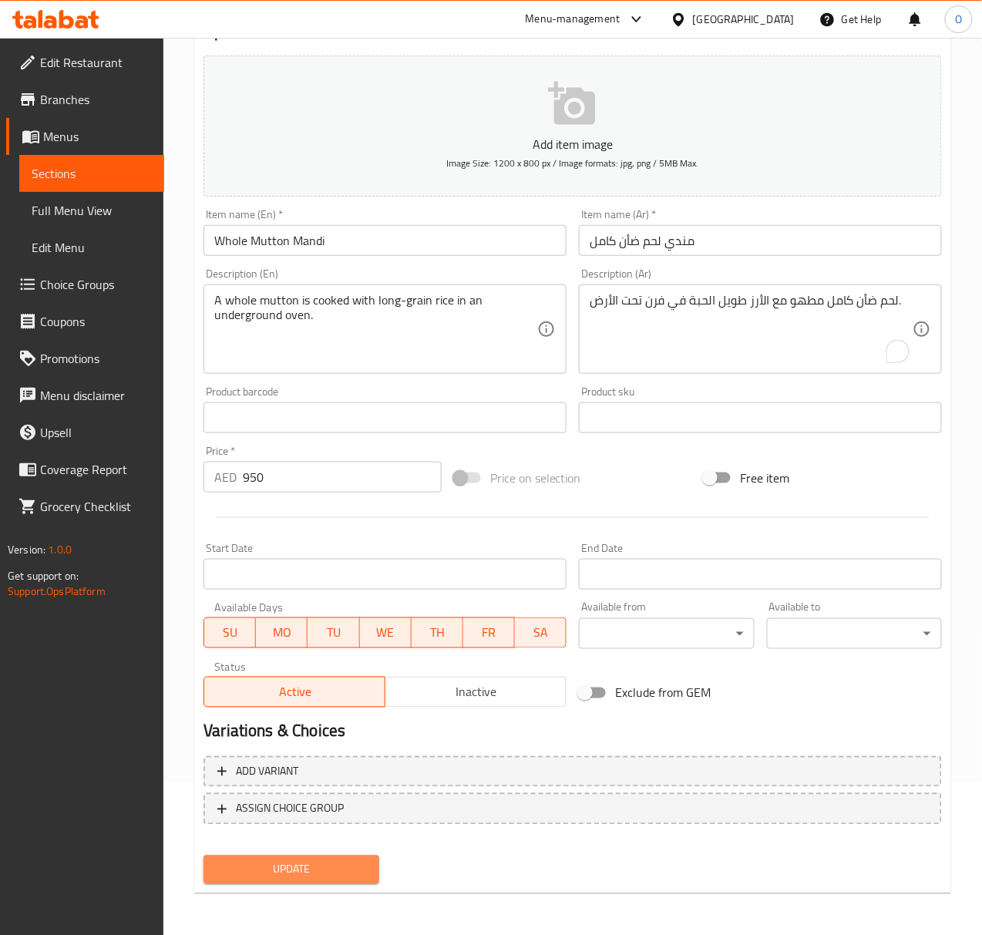
click at [300, 876] on span "Update" at bounding box center [291, 869] width 150 height 19
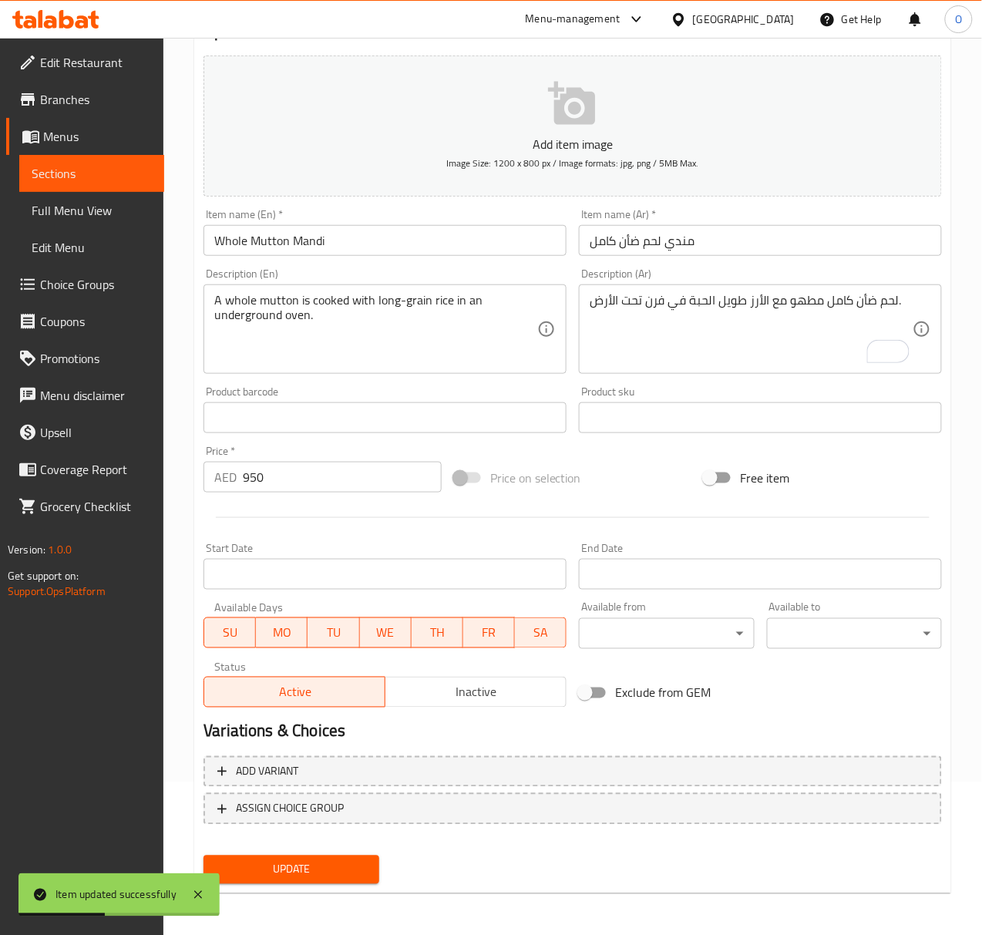
click at [300, 250] on input "Whole Mutton Mandi" at bounding box center [384, 240] width 363 height 31
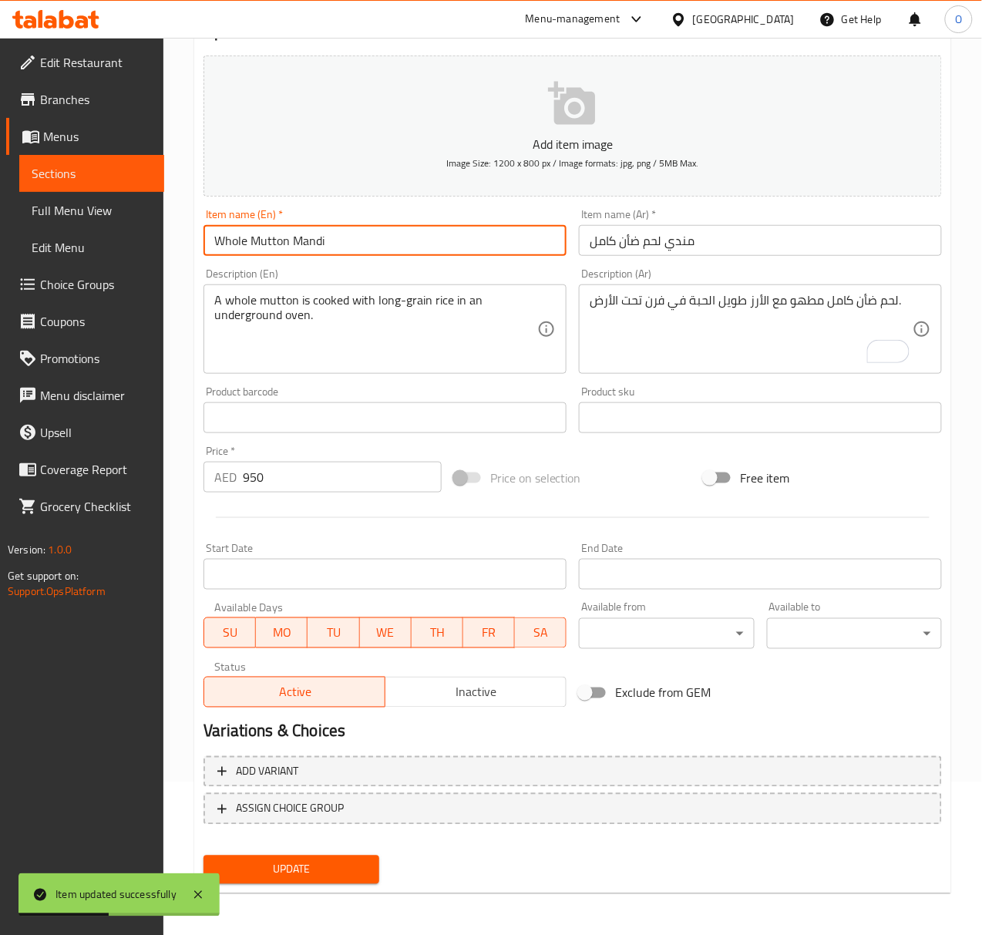
click at [300, 250] on input "Whole Mutton Mandi" at bounding box center [384, 240] width 363 height 31
click at [674, 250] on input "مندي لحم ضأن كامل" at bounding box center [760, 240] width 363 height 31
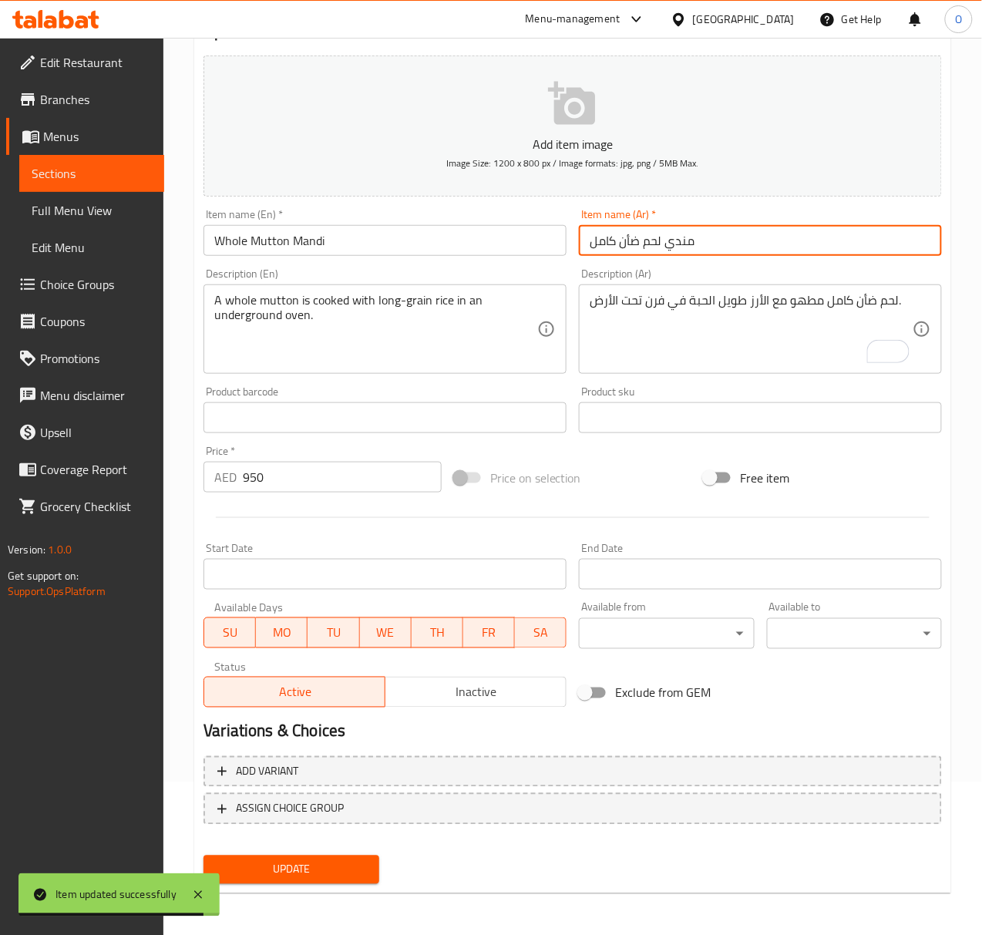
click at [674, 250] on input "مندي لحم ضأن كامل" at bounding box center [760, 240] width 363 height 31
paste input "ندي"
type input "لحم ضأن مندي كامل"
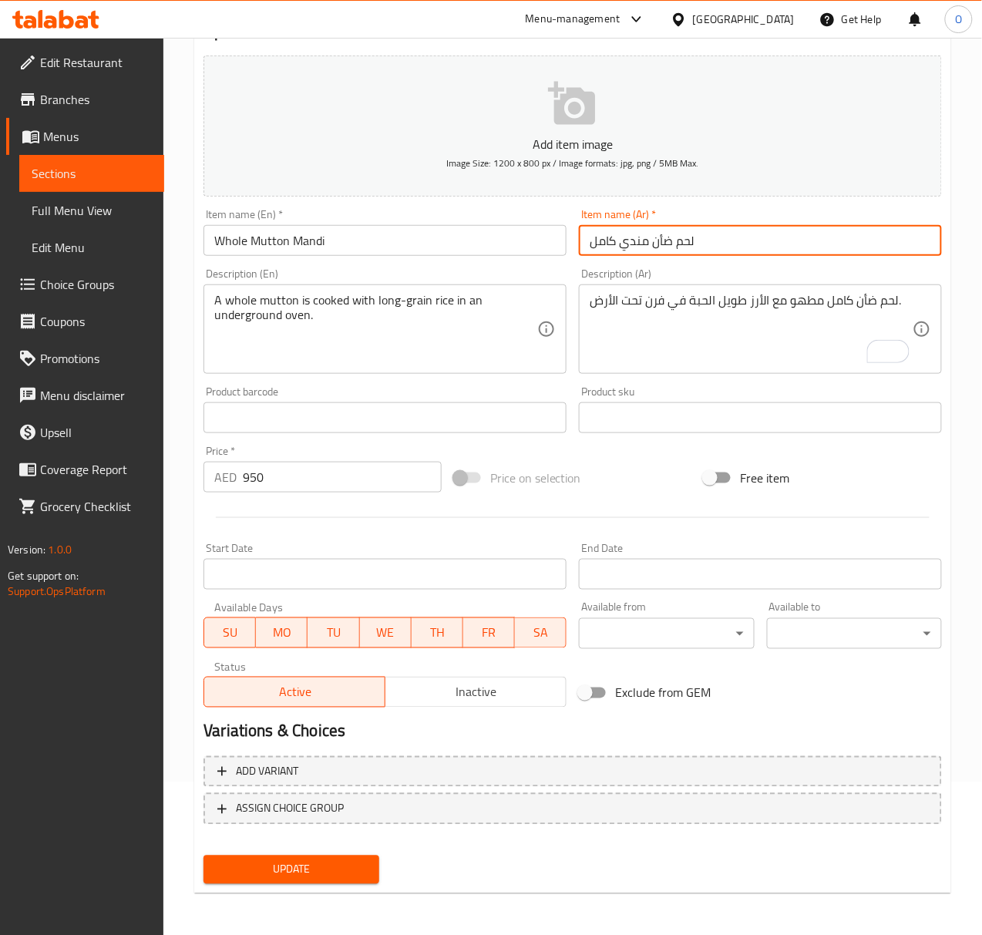
click at [203, 855] on button "Update" at bounding box center [290, 869] width 175 height 29
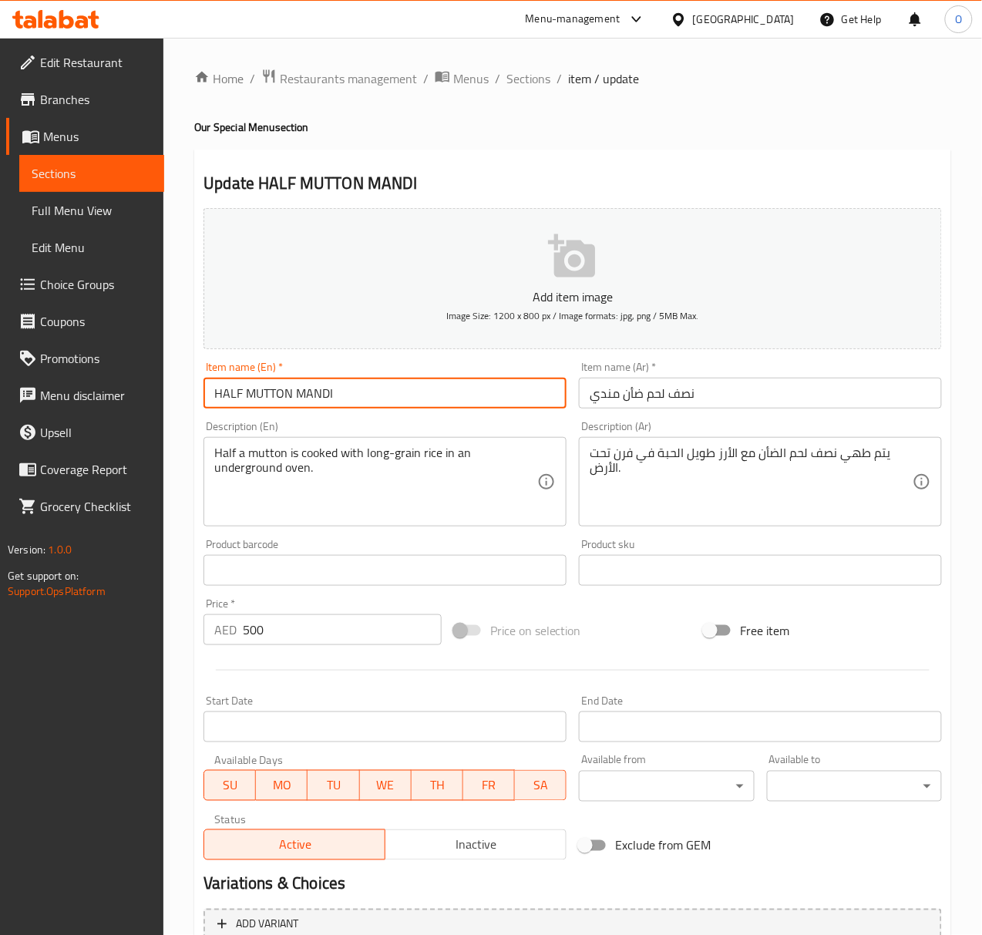
click at [384, 399] on input "HALF MUTTON MANDI" at bounding box center [384, 393] width 363 height 31
click at [384, 398] on input "HALF MUTTON MANDI" at bounding box center [384, 393] width 363 height 31
type input "Half Mutton Mandi"
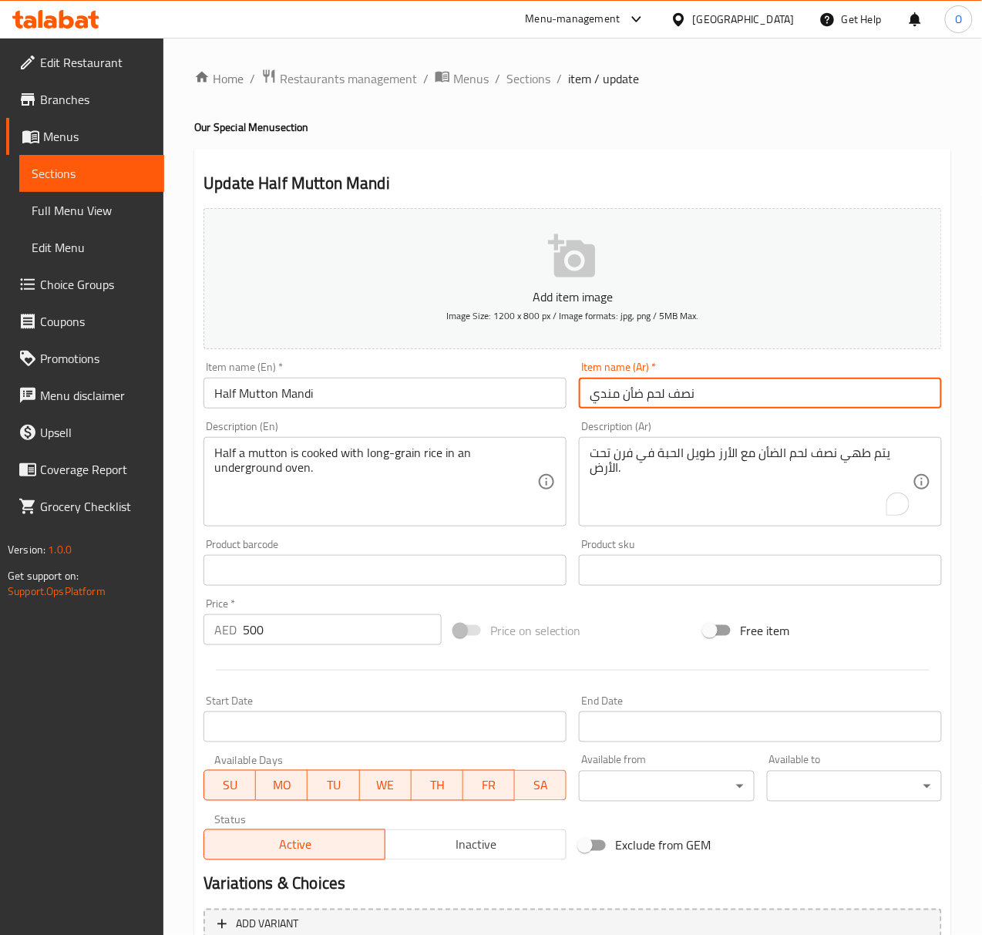
click at [593, 399] on input "نصف لحم ضأن مندي" at bounding box center [760, 393] width 363 height 31
click at [613, 386] on input "نصف لحم ضأن مندي" at bounding box center [760, 393] width 363 height 31
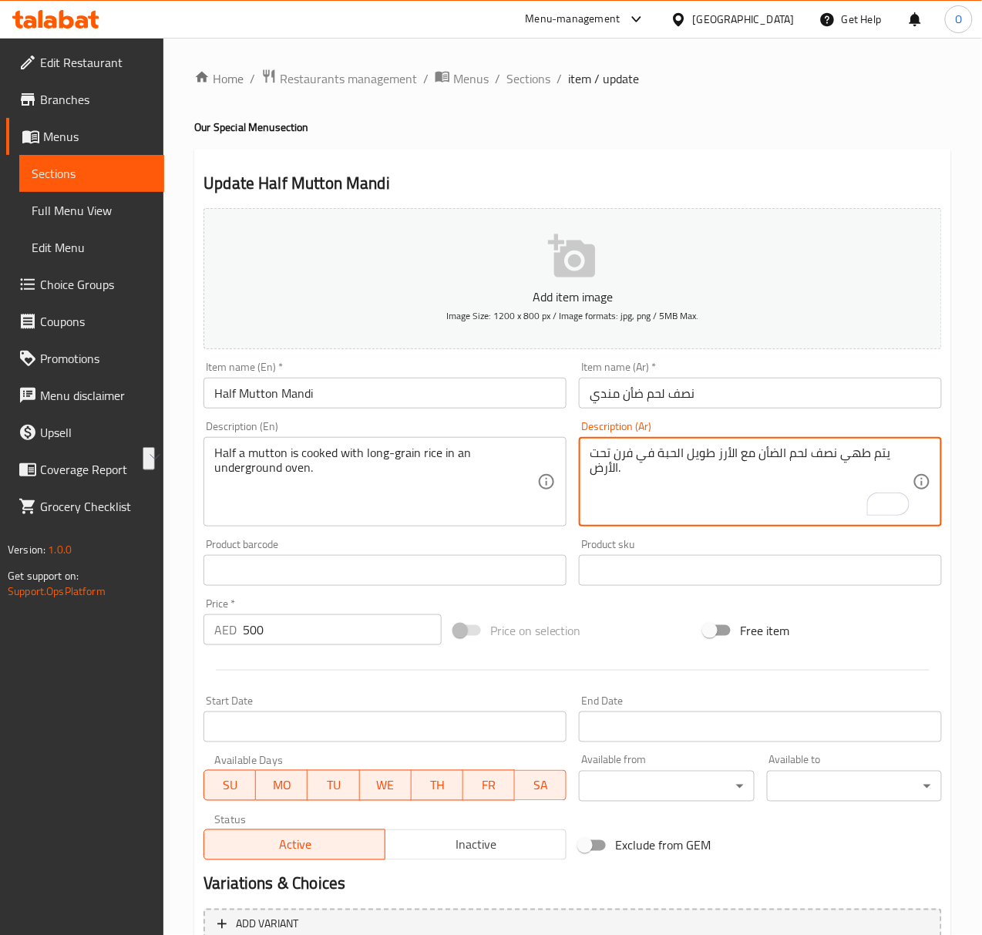
drag, startPoint x: 836, startPoint y: 456, endPoint x: 885, endPoint y: 453, distance: 49.4
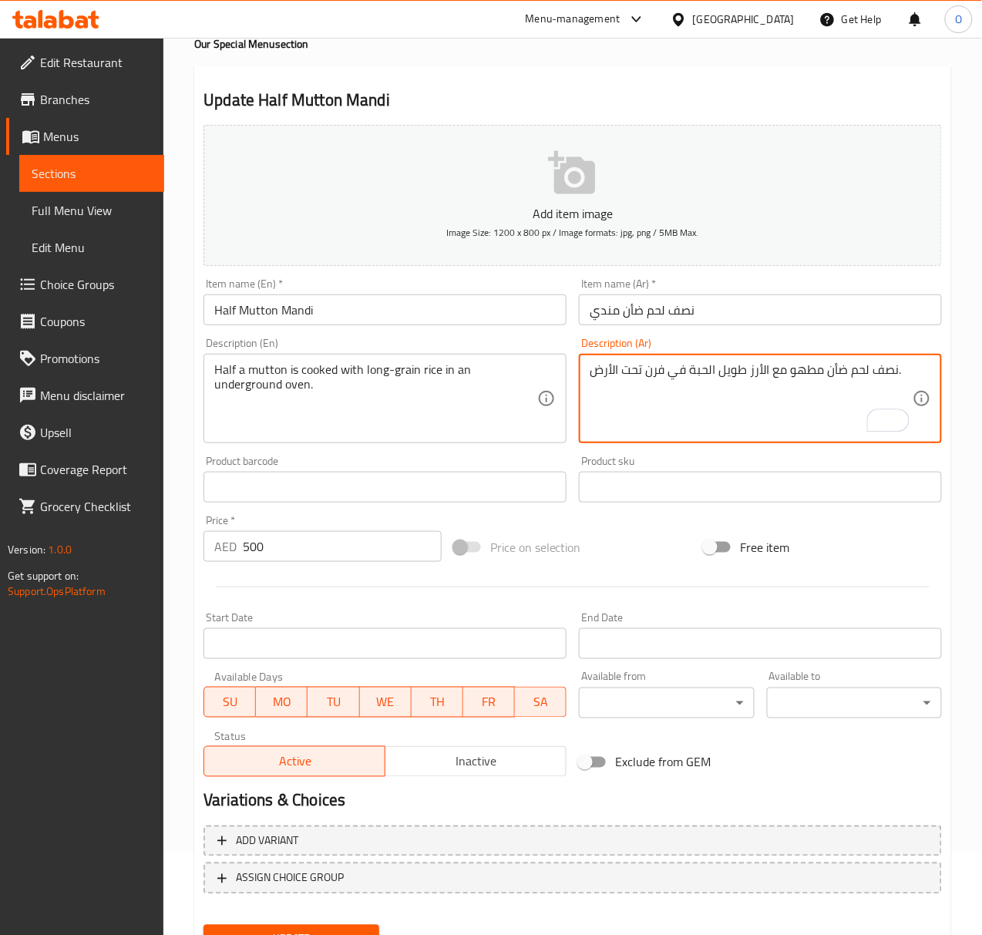
scroll to position [153, 0]
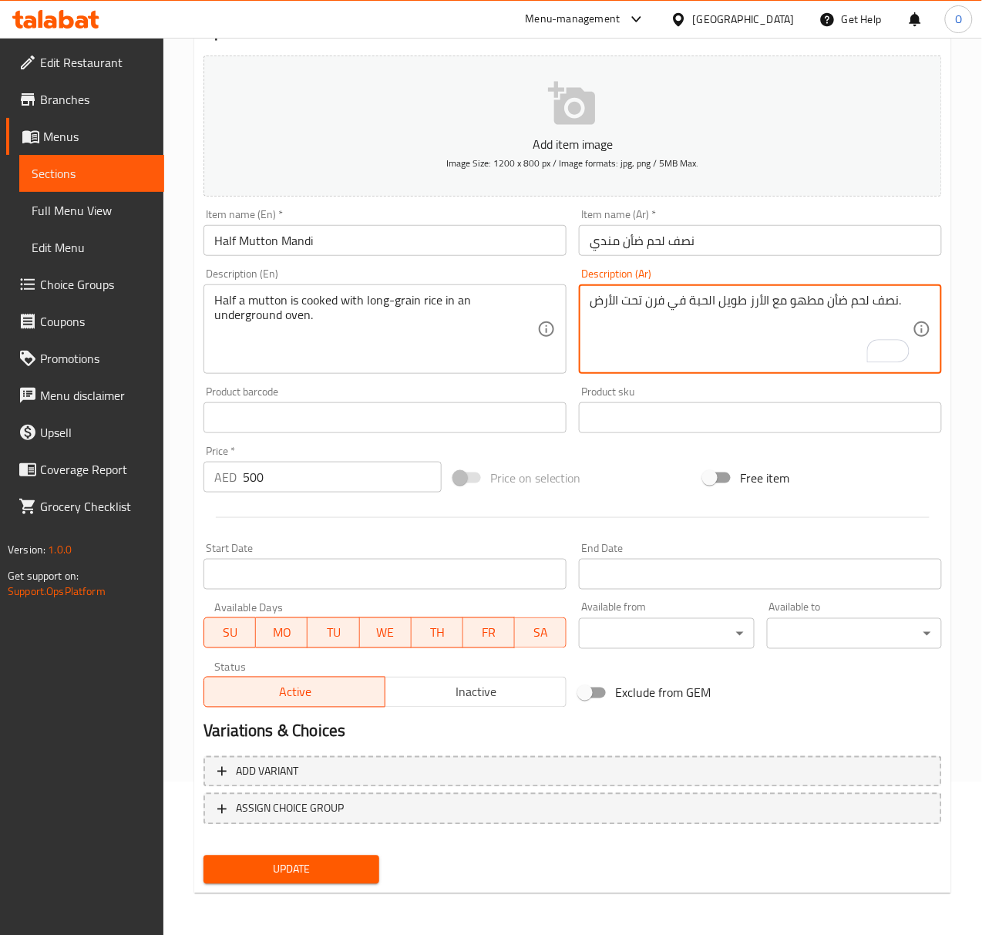
type textarea "نصف لحم ضأن مطهو مع الأرز طويل الحبة في فرن تحت الأرض."
click at [260, 863] on span "Update" at bounding box center [291, 869] width 150 height 19
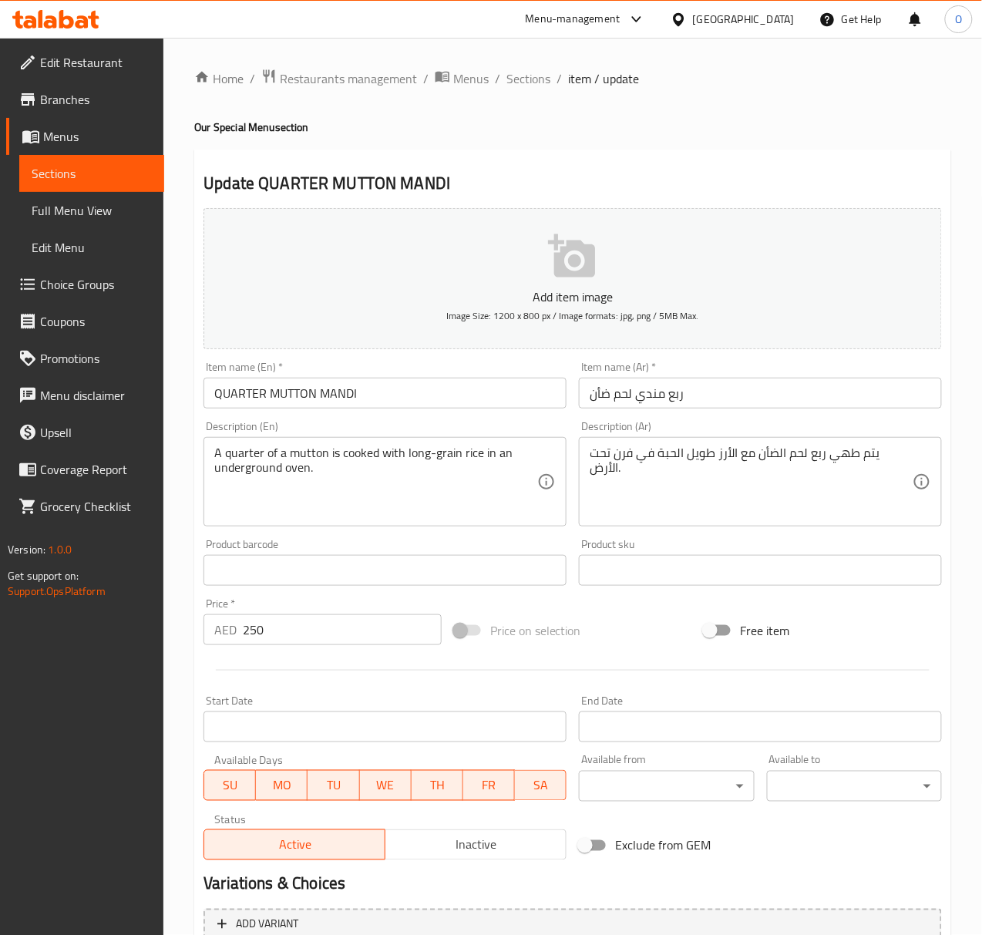
click at [324, 399] on input "QUARTER MUTTON MANDI" at bounding box center [384, 393] width 363 height 31
click at [322, 398] on input "QUARTER MUTTON MANDI" at bounding box center [384, 393] width 363 height 31
type input "Quarter Mutton Mandi"
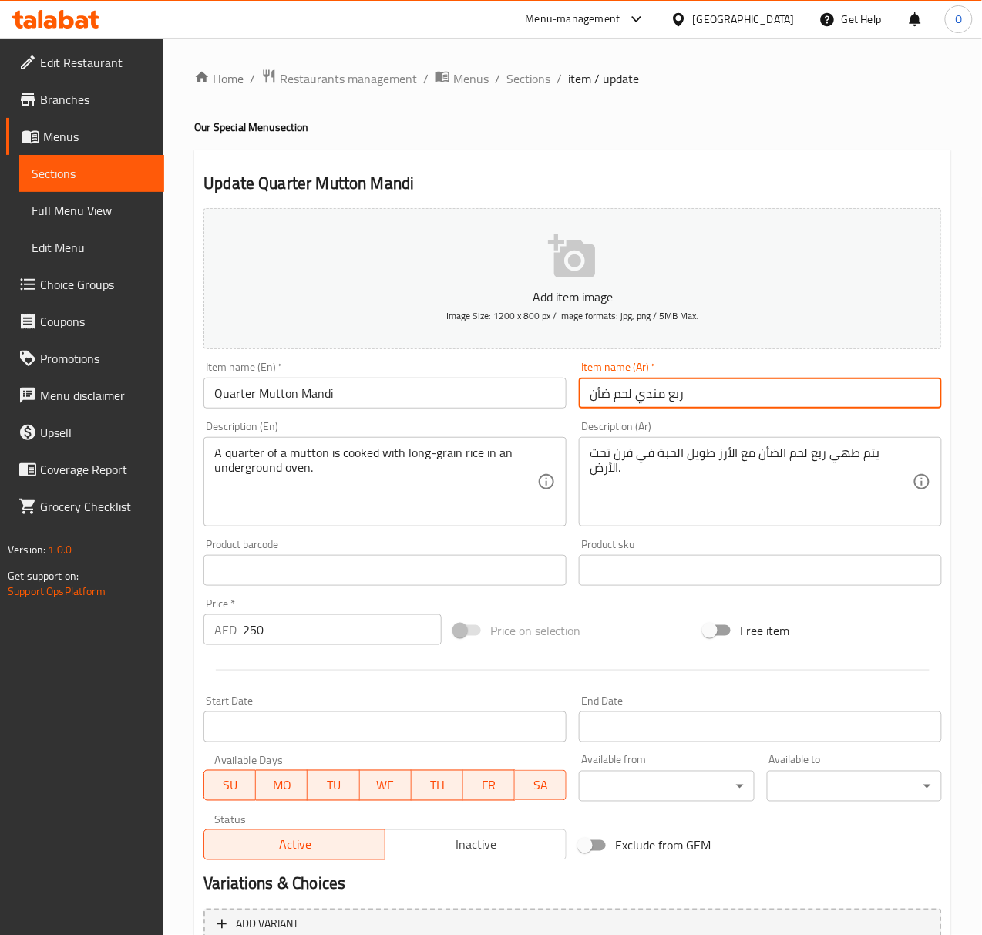
click at [706, 404] on input "ربع مندي لحم ضأن" at bounding box center [760, 393] width 363 height 31
click at [658, 392] on input "ربع مندي لحم ضأن" at bounding box center [760, 393] width 363 height 31
click at [688, 399] on input "ربع لحم ضأن" at bounding box center [760, 393] width 363 height 31
click at [688, 398] on input "ربع لحم ضأن" at bounding box center [760, 393] width 363 height 31
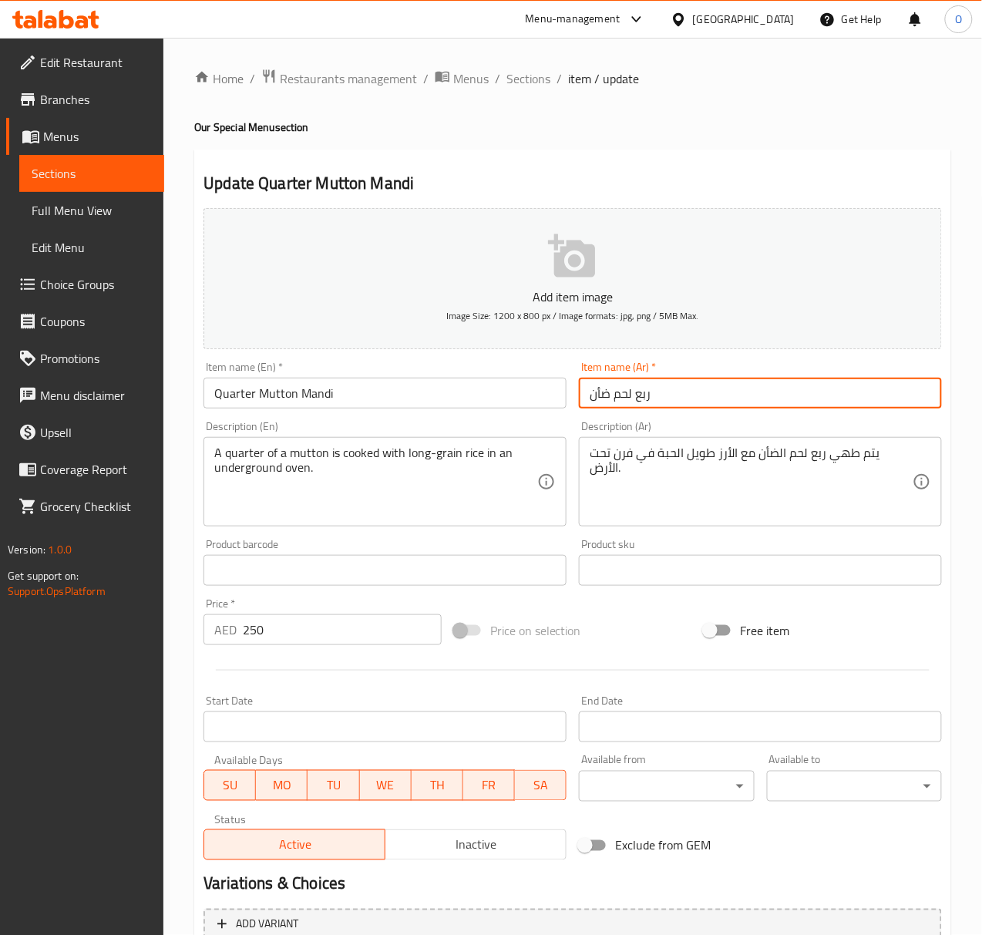
paste input "مندي"
type input "ربع لحم ضأن مندي"
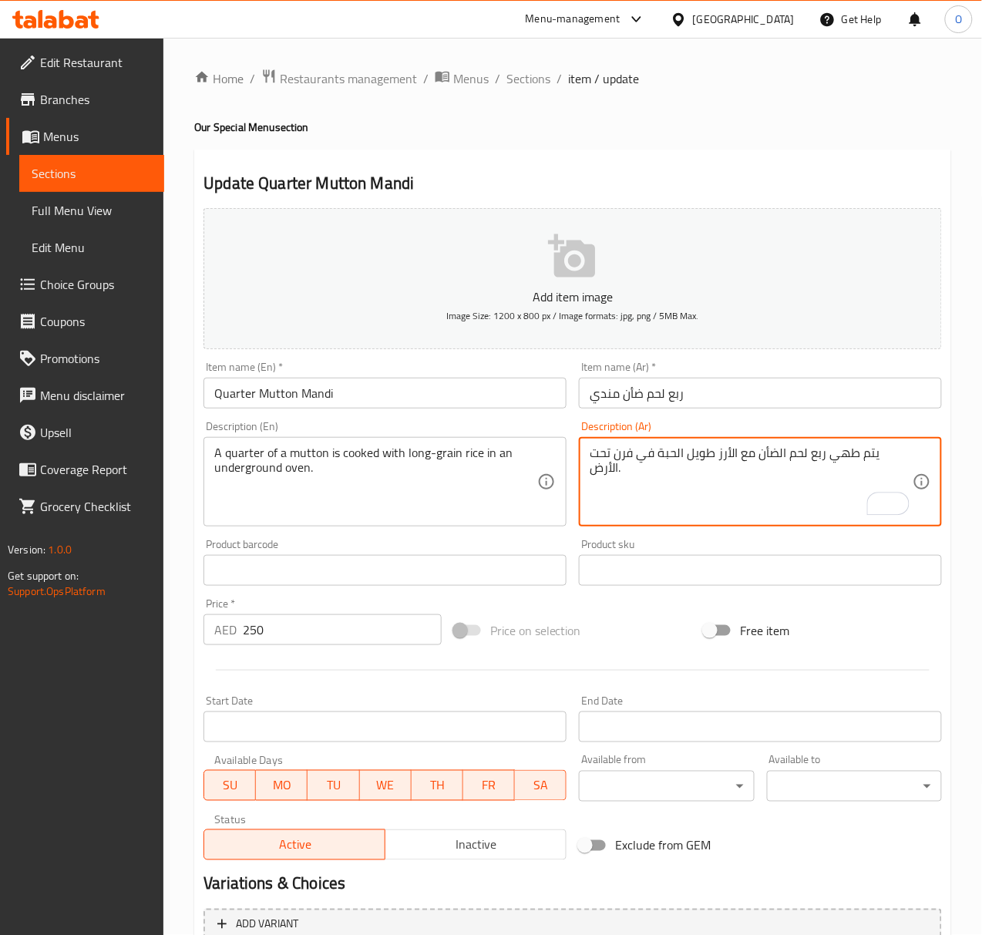
drag, startPoint x: 855, startPoint y: 459, endPoint x: 909, endPoint y: 461, distance: 54.0
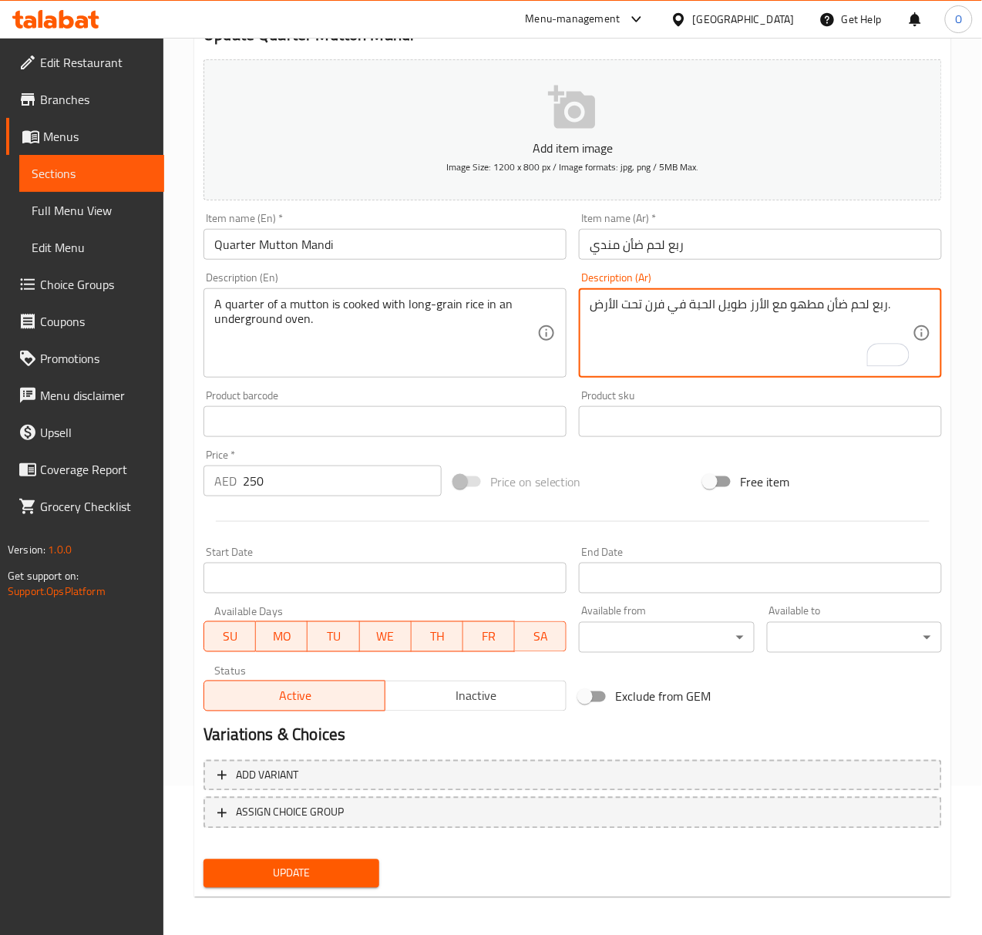
scroll to position [153, 0]
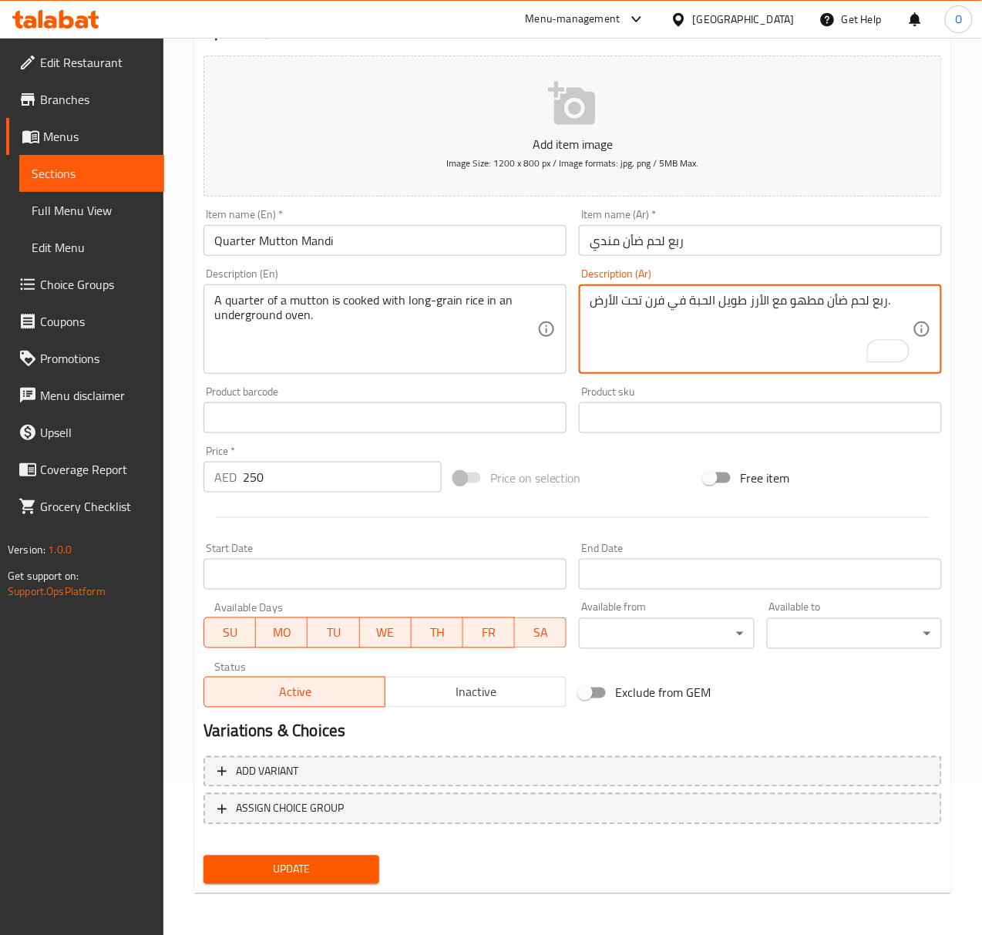
type textarea "ربع لحم ضأن مطهو مع الأرز طويل الحبة في فرن تحت الأرض."
click at [273, 868] on span "Update" at bounding box center [291, 869] width 150 height 19
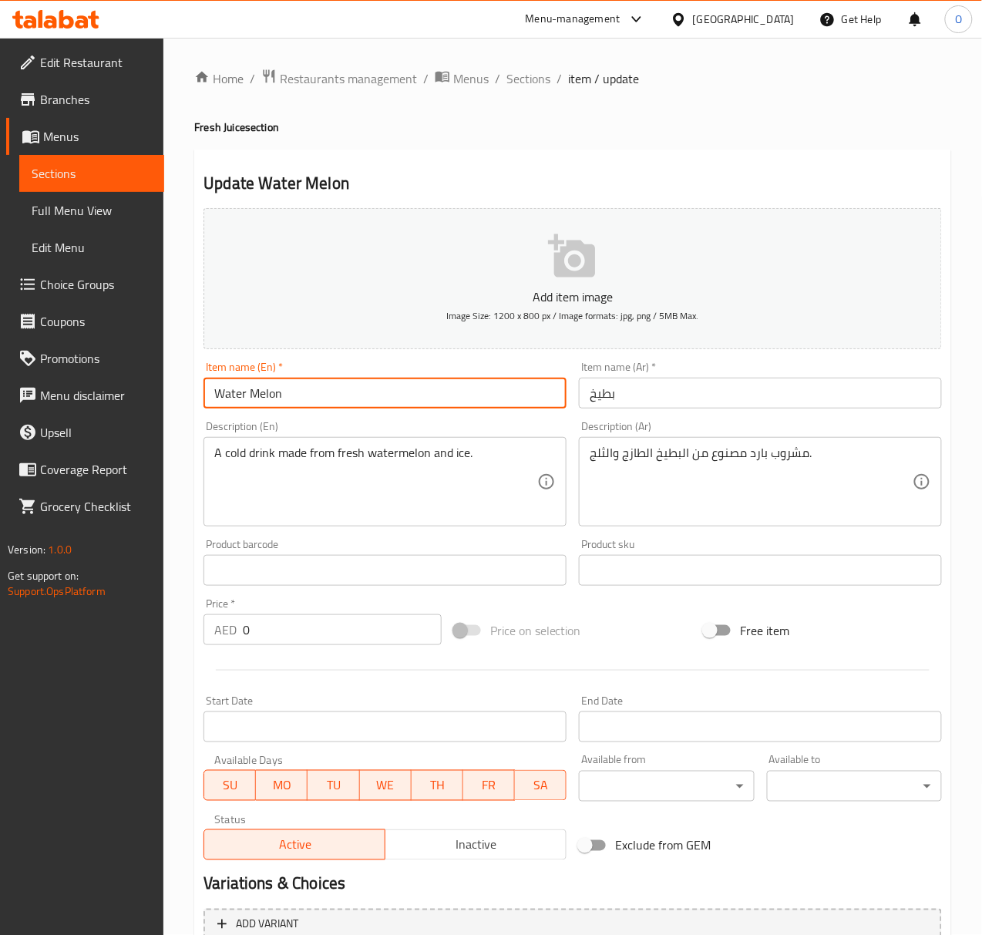
click at [250, 401] on input "Water Melon" at bounding box center [384, 393] width 363 height 31
click at [250, 396] on input "WaterMelon" at bounding box center [384, 393] width 363 height 31
type input "Watermelon"
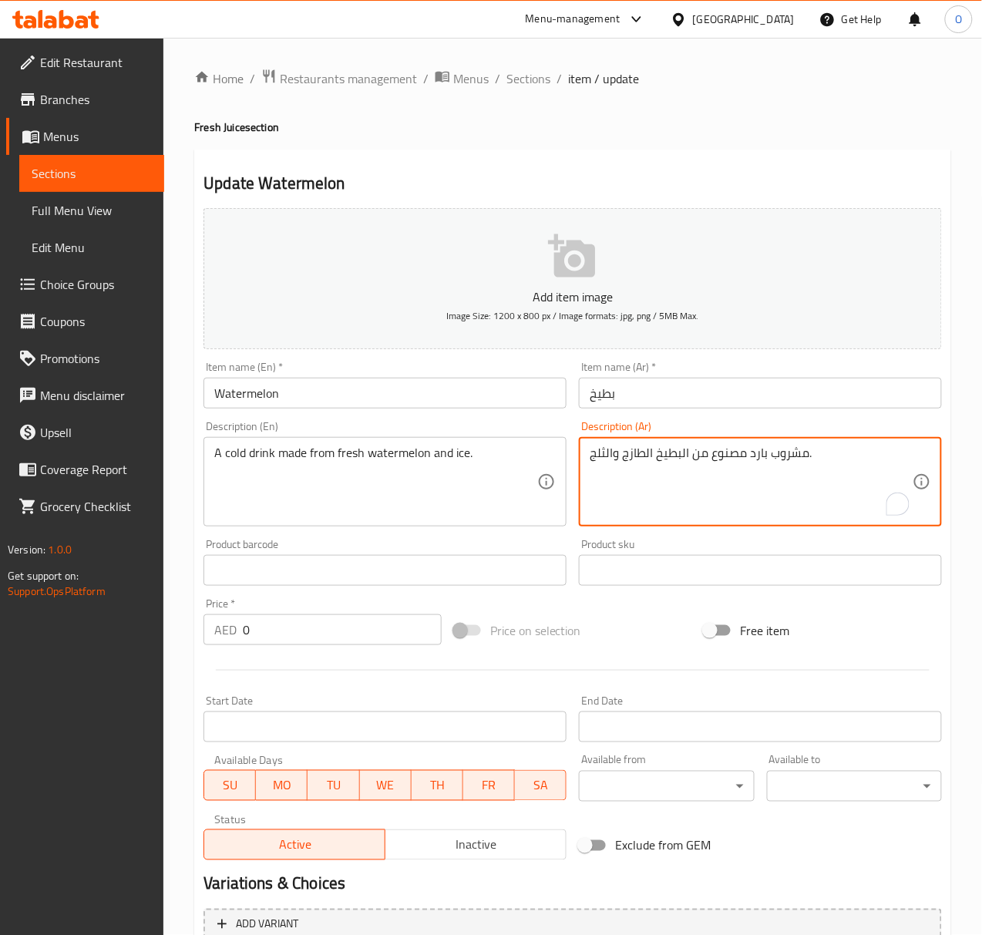
click at [719, 463] on textarea "مشروب بارد مصنوع من البطيخ الطازج والثلج." at bounding box center [751, 481] width 323 height 73
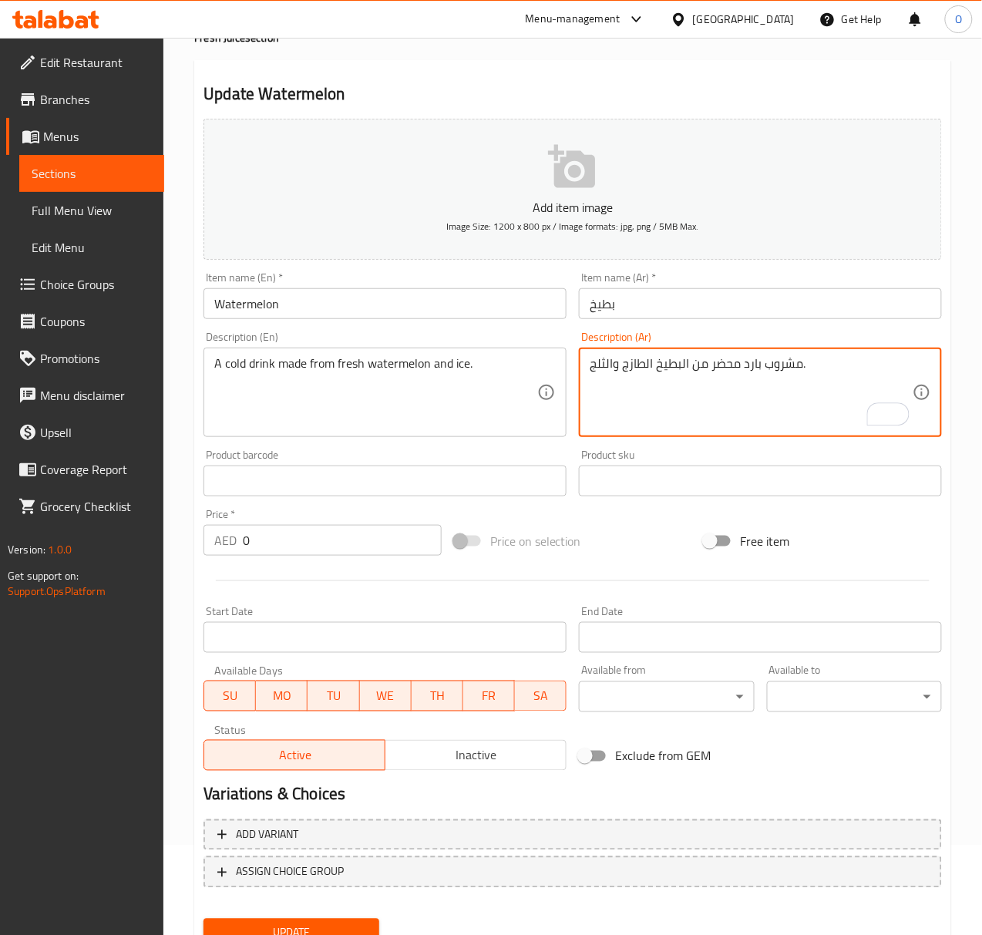
scroll to position [153, 0]
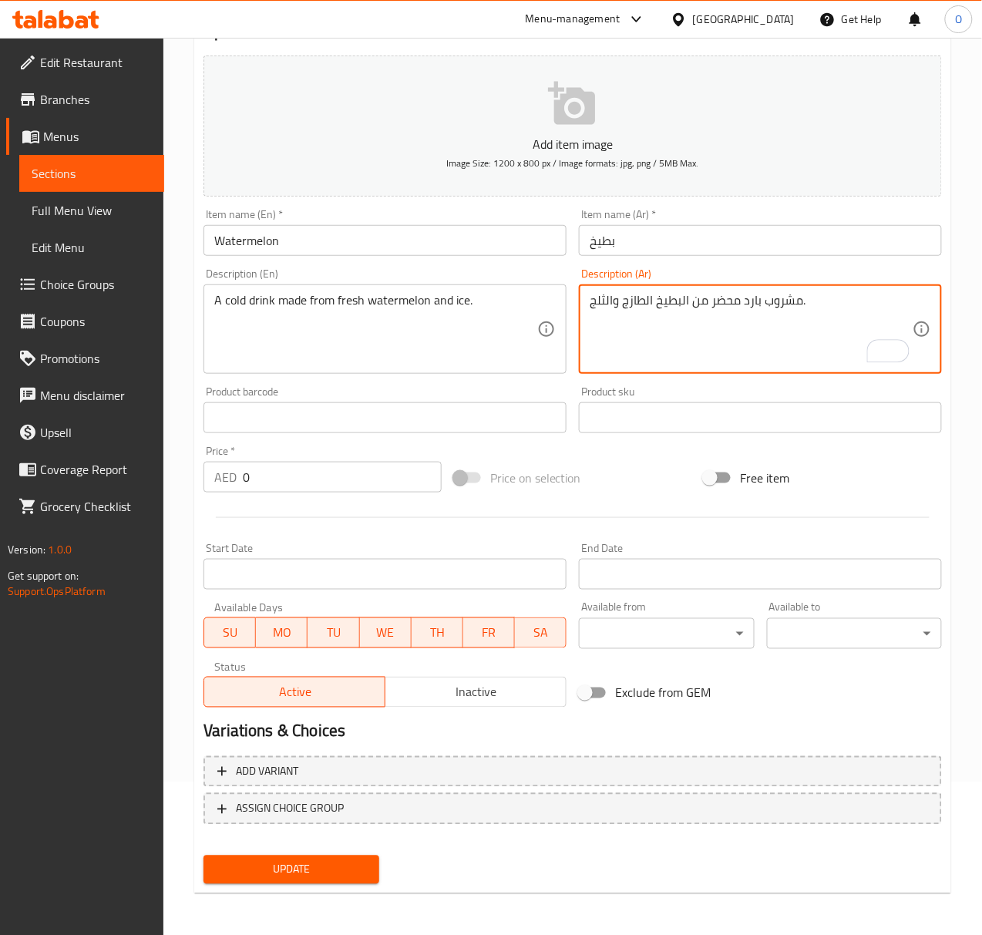
type textarea "مشروب بارد محضر من البطيخ الطازج والثلج."
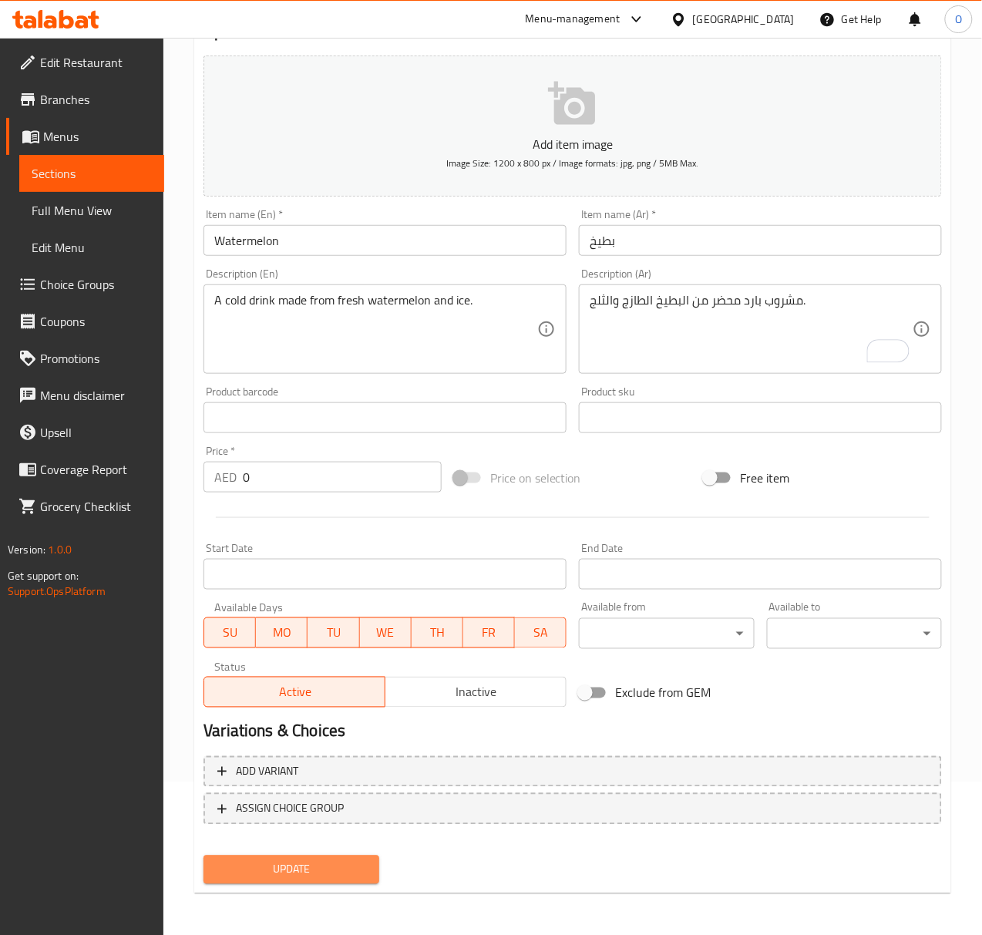
click at [275, 875] on span "Update" at bounding box center [291, 869] width 150 height 19
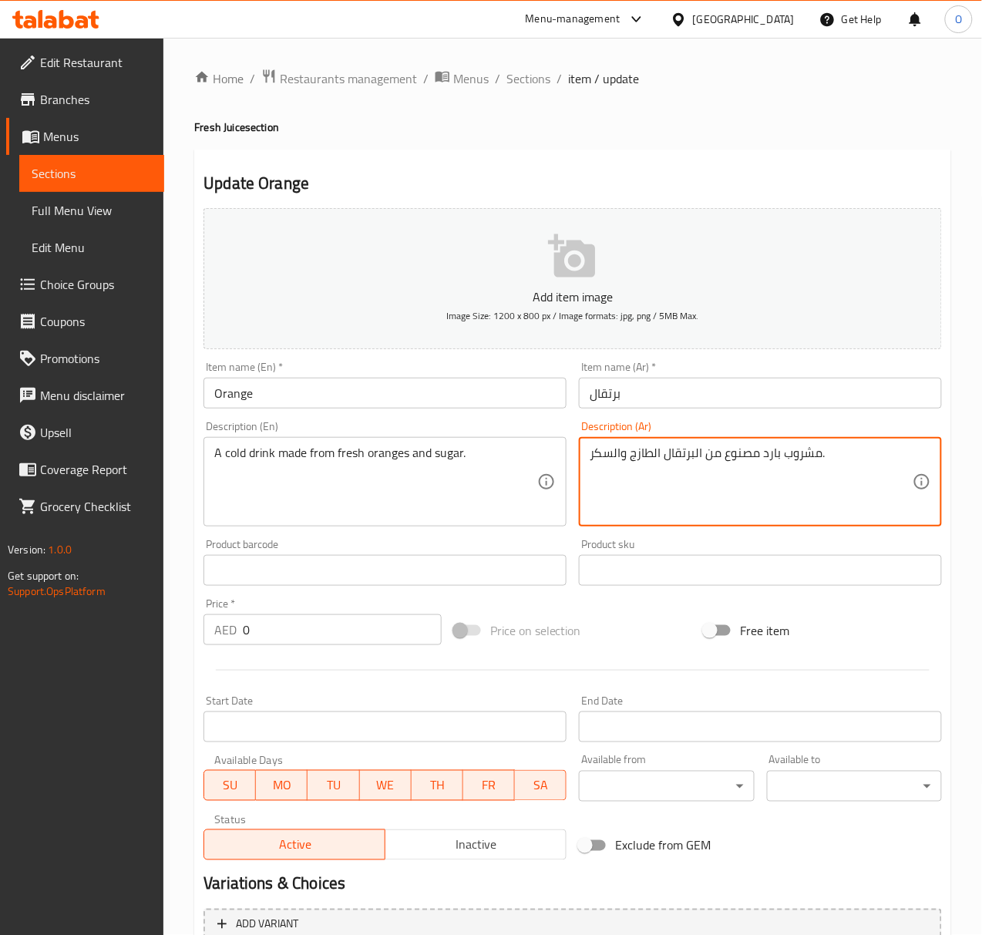
click at [744, 461] on textarea "مشروب بارد مصنوع من البرتقال الطازج والسكر." at bounding box center [751, 481] width 323 height 73
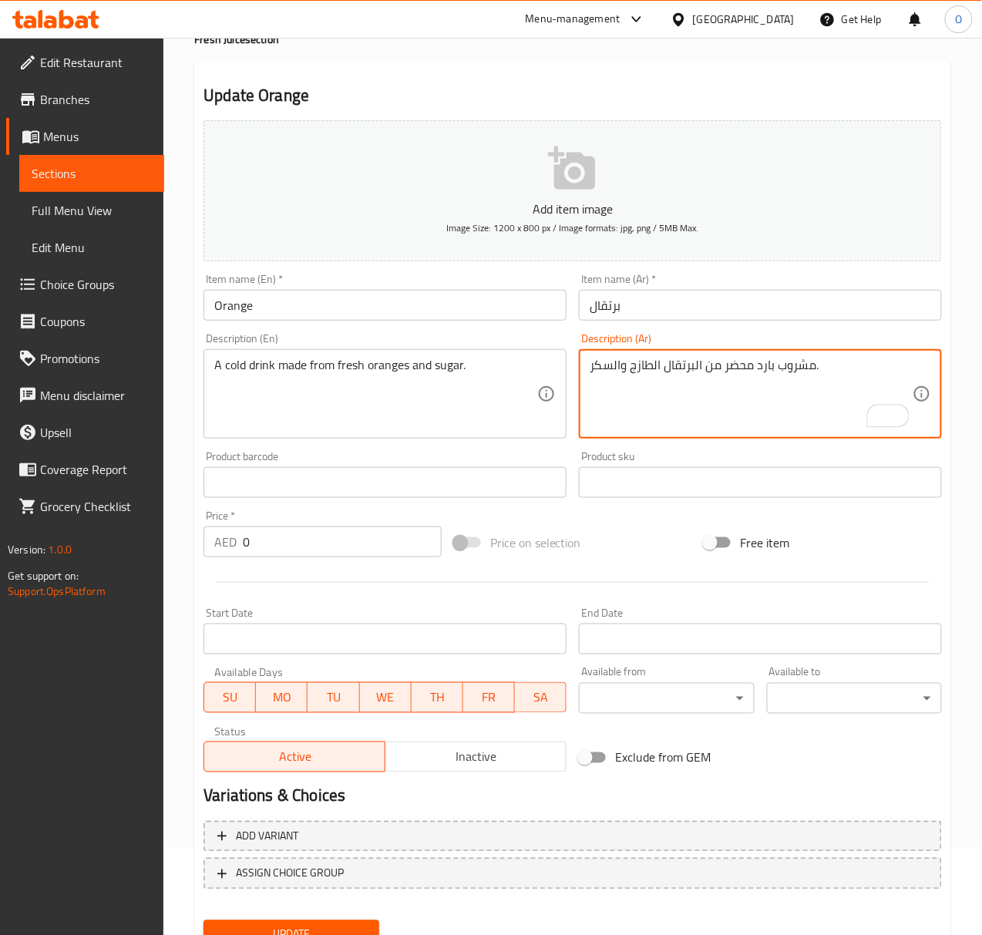
scroll to position [153, 0]
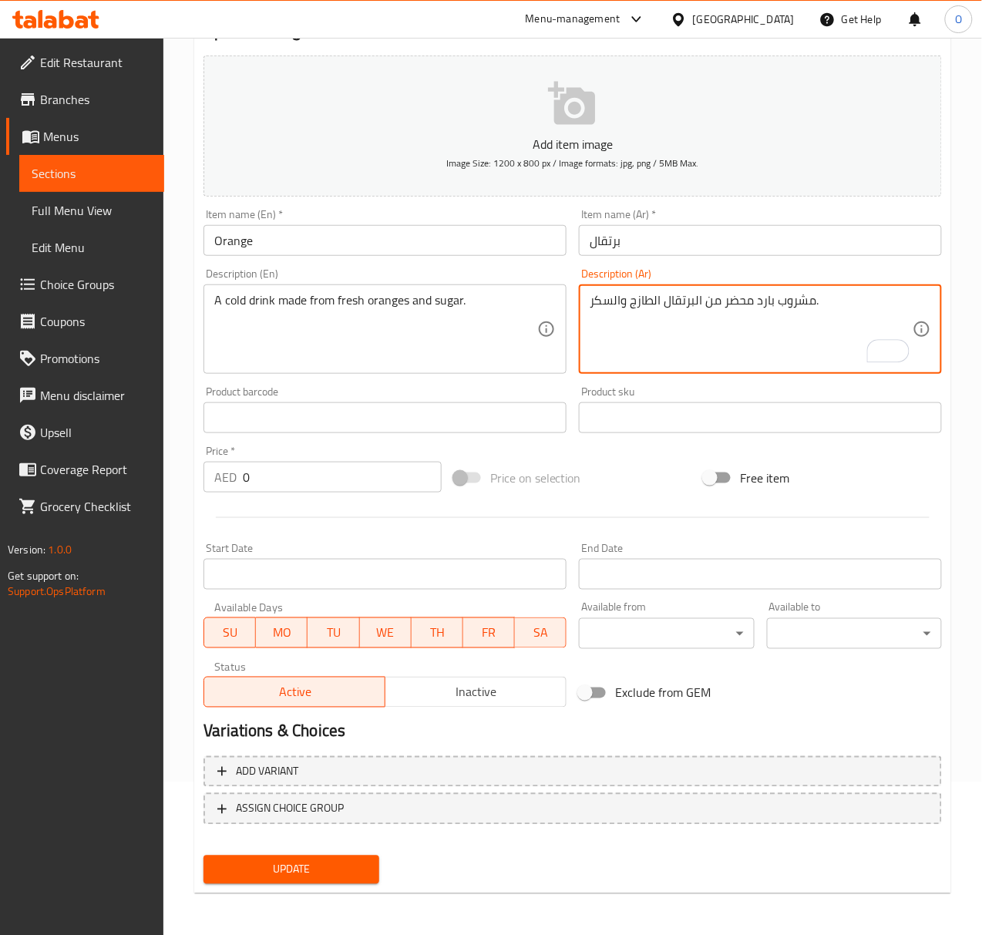
type textarea "مشروب بارد محضر من البرتقال الطازج والسكر."
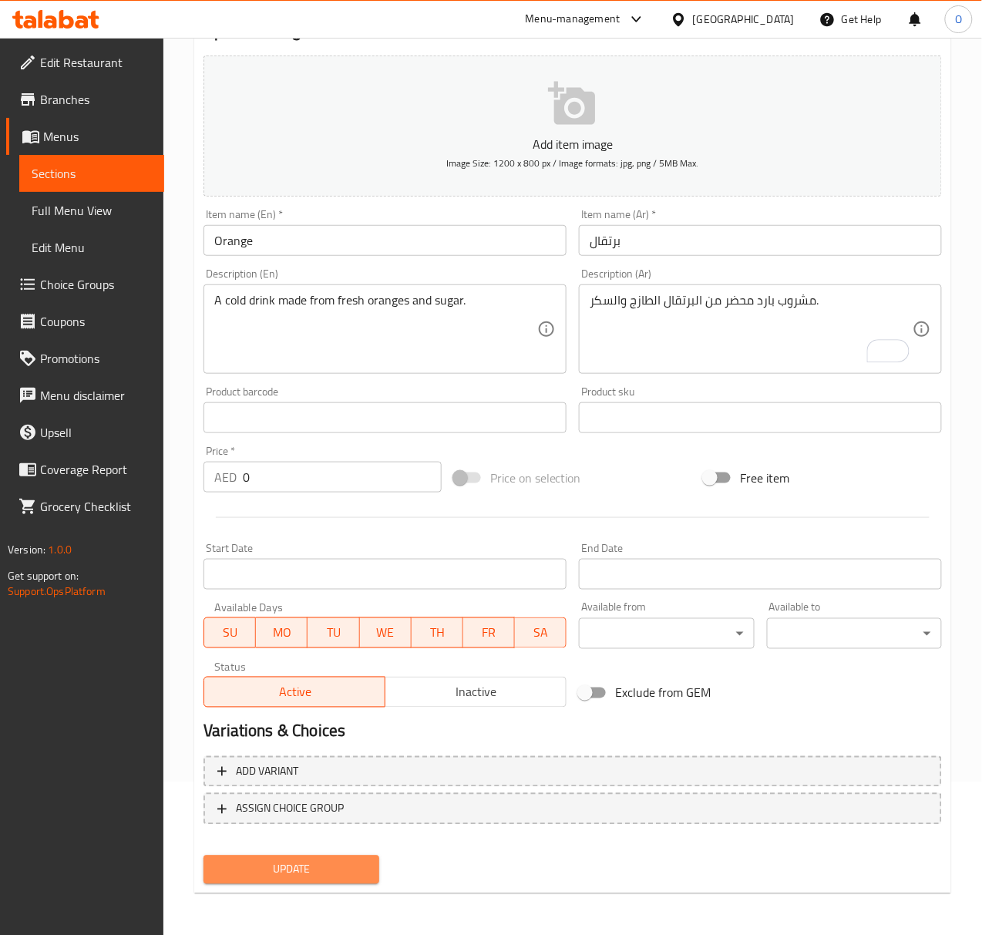
click at [264, 861] on span "Update" at bounding box center [291, 869] width 150 height 19
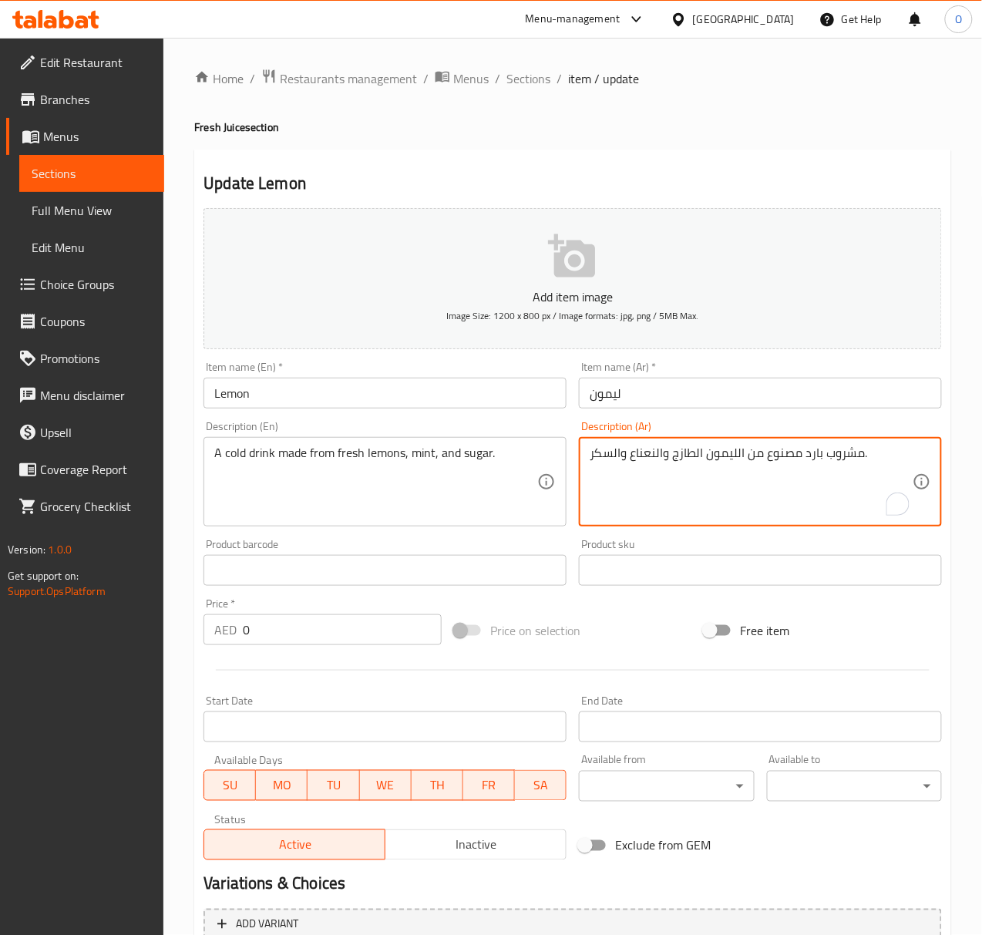
click at [795, 462] on textarea "مشروب بارد مصنوع من الليمون الطازج والنعناع والسكر." at bounding box center [751, 481] width 323 height 73
drag, startPoint x: 663, startPoint y: 459, endPoint x: 673, endPoint y: 459, distance: 10.0
click at [673, 459] on textarea "مشروب بارد محضر من الليمون الطازج والنعناع والسكر." at bounding box center [751, 481] width 323 height 73
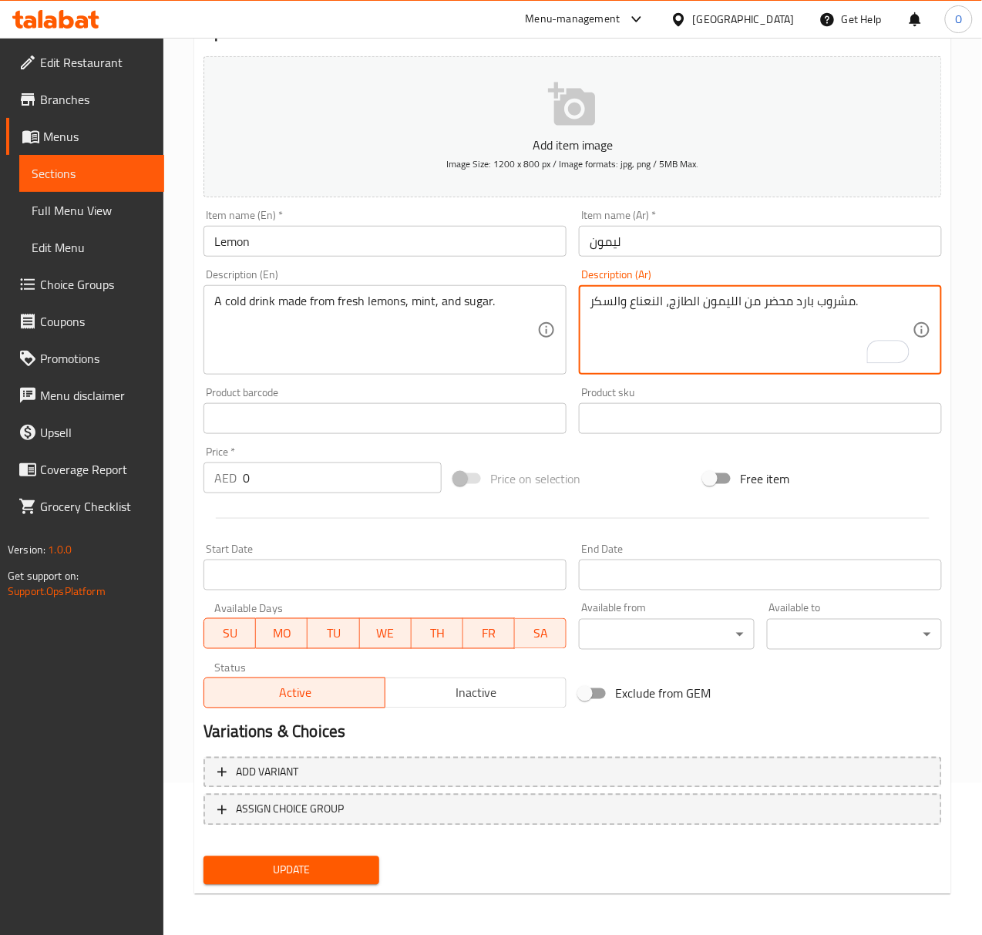
scroll to position [153, 0]
type textarea "مشروب بارد محضر من الليمون الطازج، النعناع والسكر."
click at [253, 862] on span "Update" at bounding box center [291, 869] width 150 height 19
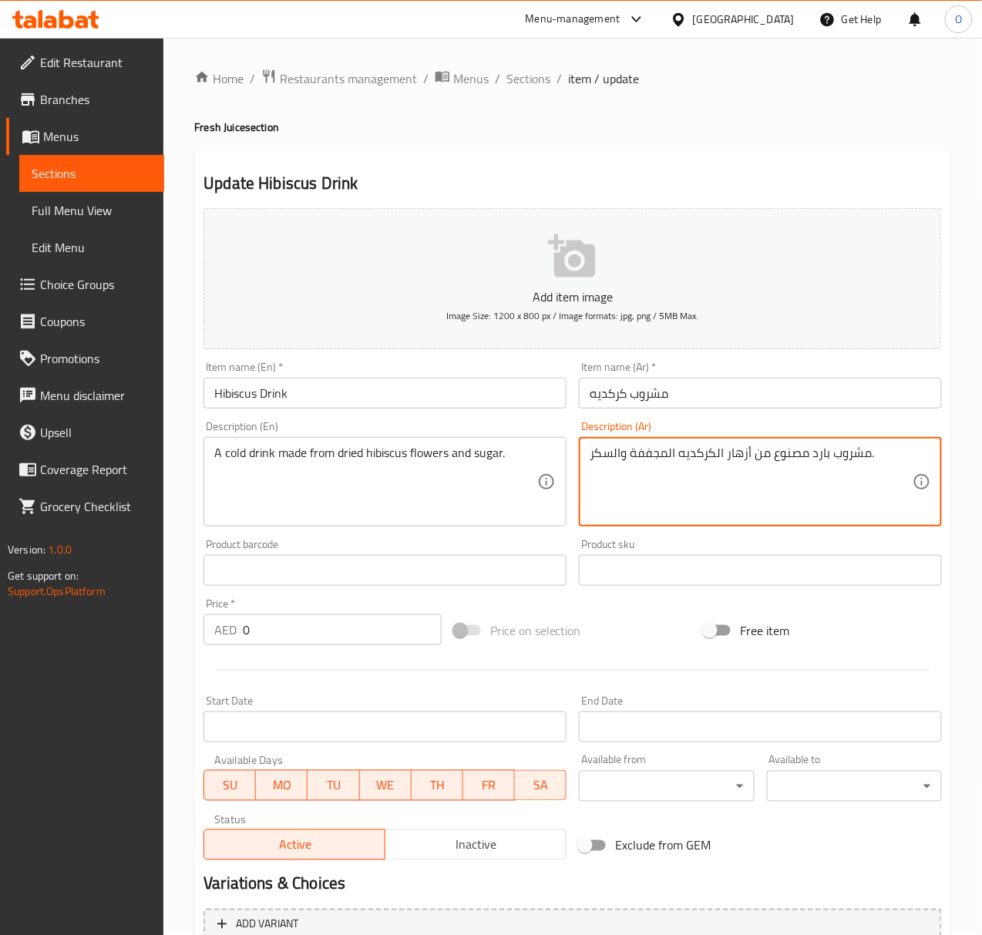
click at [790, 455] on textarea "مشروب بارد مصنوع من أزهار الكركديه المجففة والسكر." at bounding box center [751, 481] width 323 height 73
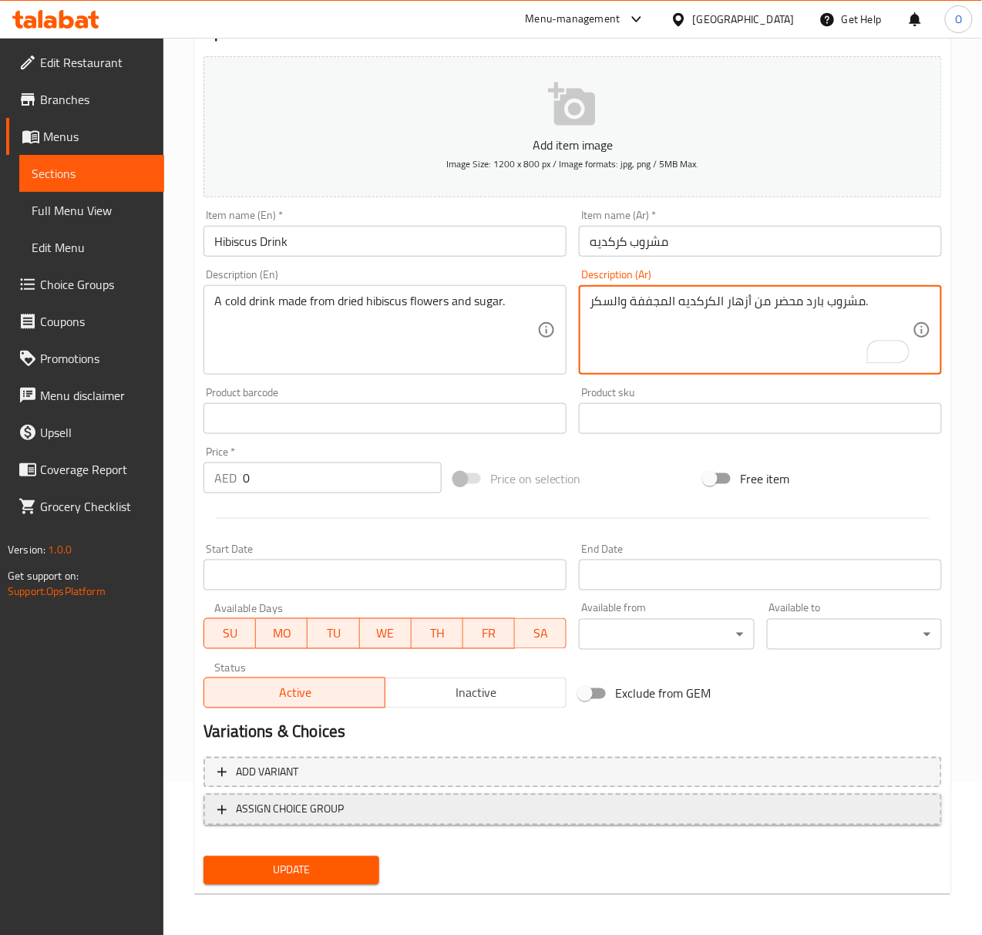
scroll to position [153, 0]
type textarea "مشروب بارد محضر من أزهار الكركديه المجففة والسكر."
click at [266, 864] on span "Update" at bounding box center [291, 869] width 150 height 19
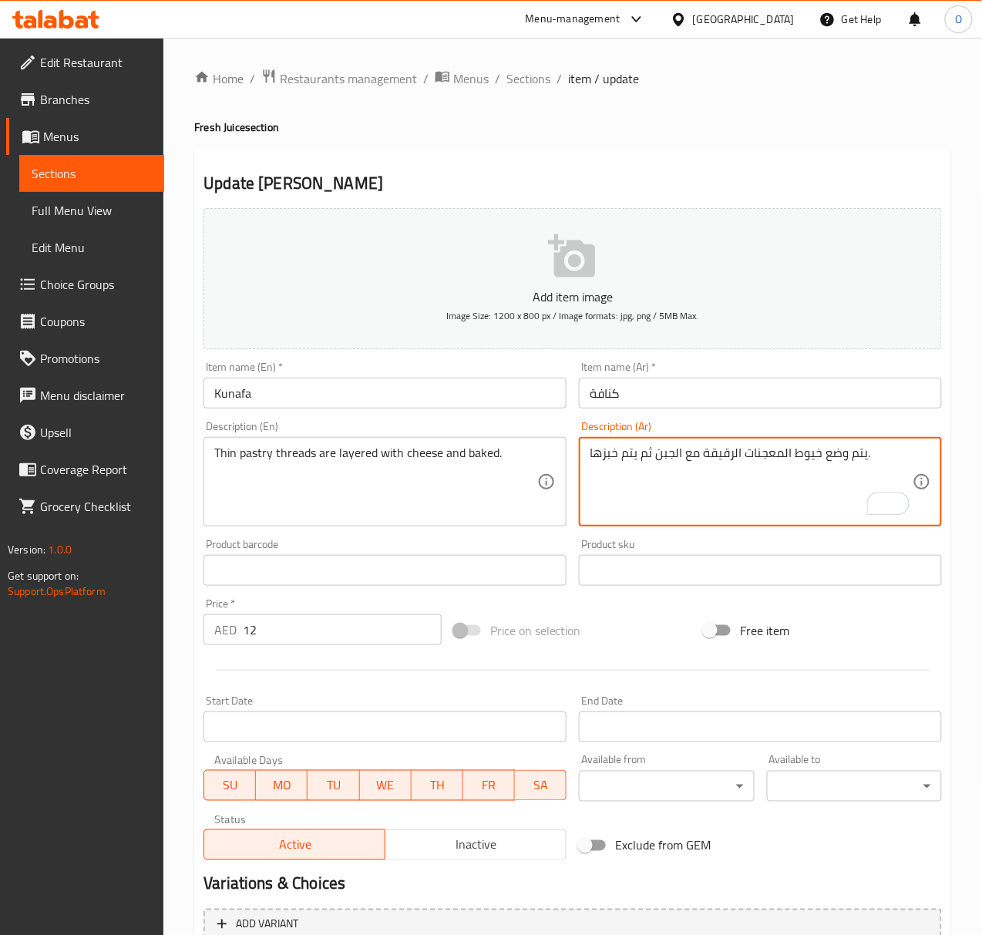
drag, startPoint x: 820, startPoint y: 457, endPoint x: 869, endPoint y: 462, distance: 49.6
click at [869, 462] on textarea "يتم وضع خيوط المعجنات الرقيقة مع الجبن ثم يتم خبزها." at bounding box center [751, 481] width 323 height 73
click at [838, 456] on textarea "يتم وضع خيوط المعجنات الرقيقة مع الجبن ثم يتم خبزها." at bounding box center [751, 481] width 323 height 73
click at [706, 469] on textarea "خيوط المعجنات الرقيقة مع الجبن ثم يتم خبزها." at bounding box center [751, 481] width 323 height 73
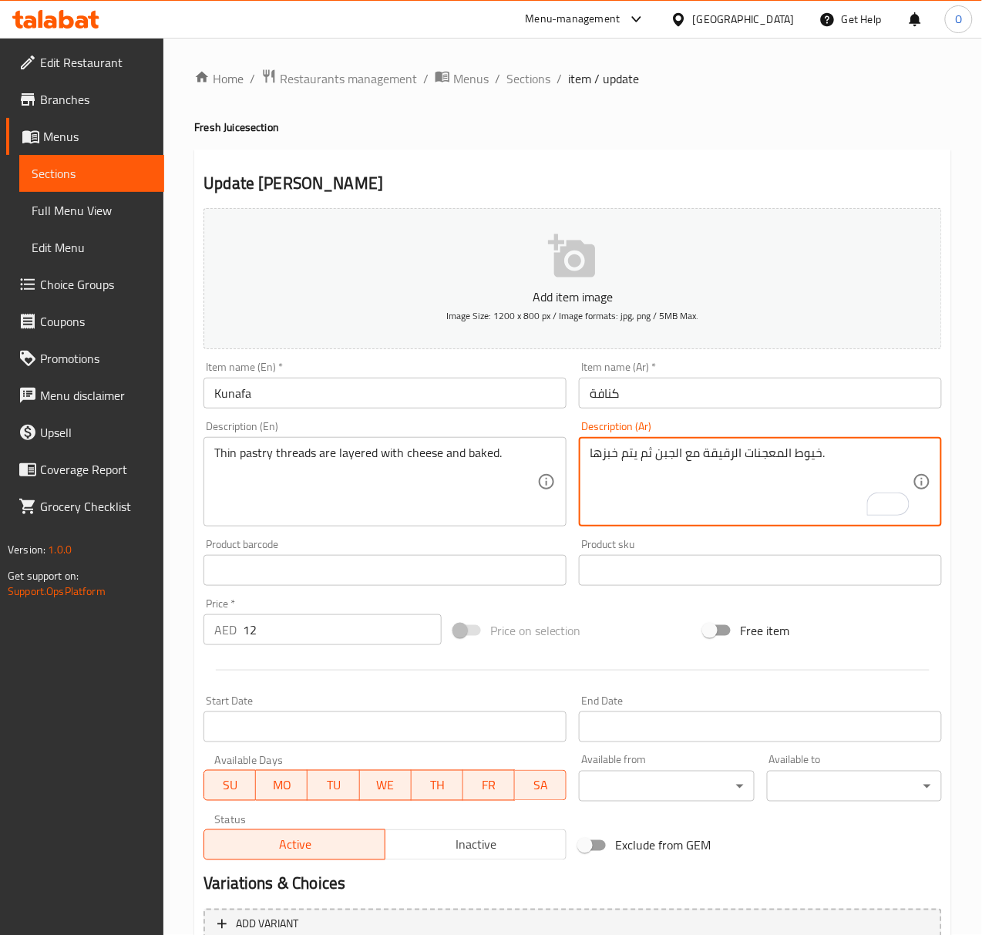
click at [686, 459] on textarea "خيوط المعجنات الرقيقة مع الجبن ثم يتم خبزها." at bounding box center [751, 481] width 323 height 73
click at [688, 452] on textarea "خيوط المعجنات الرقيقة مع الجبن ثم يتم خبزها." at bounding box center [751, 481] width 323 height 73
click at [701, 461] on textarea "خيوط المعجنات الرقيقة مع الجبن ثم يتم خبزها." at bounding box center [751, 481] width 323 height 73
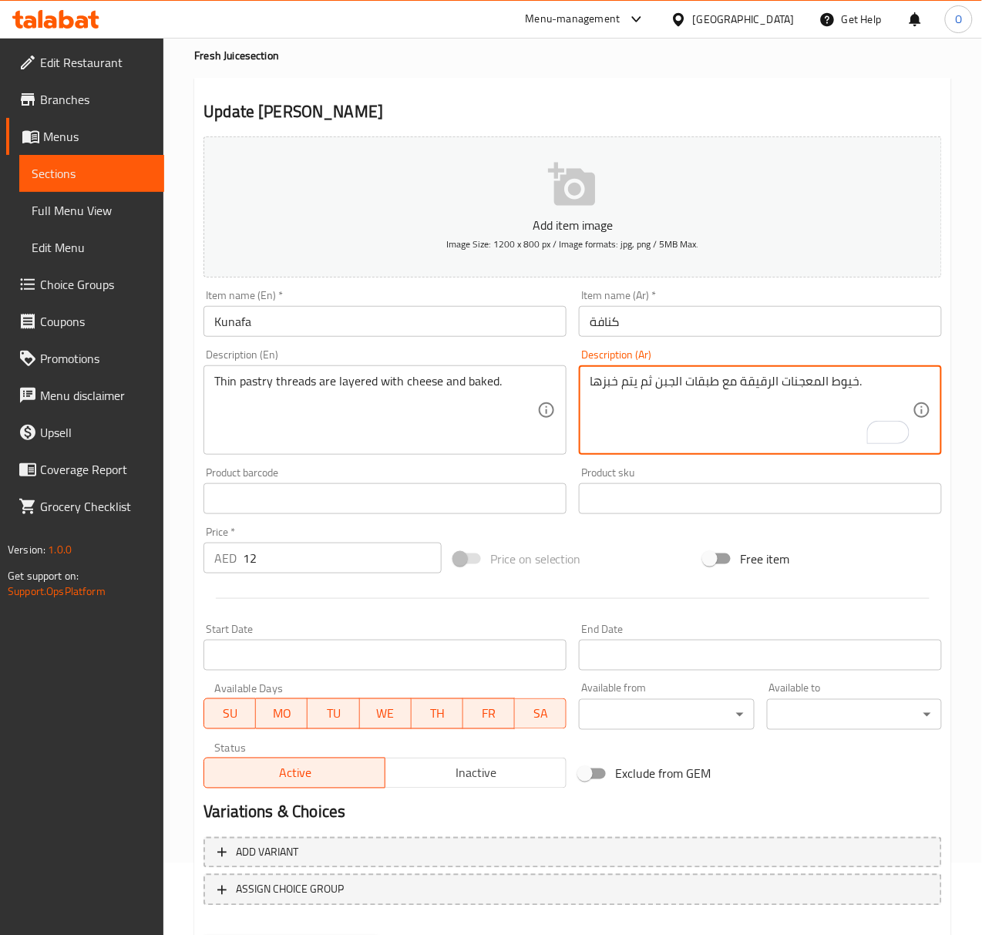
scroll to position [153, 0]
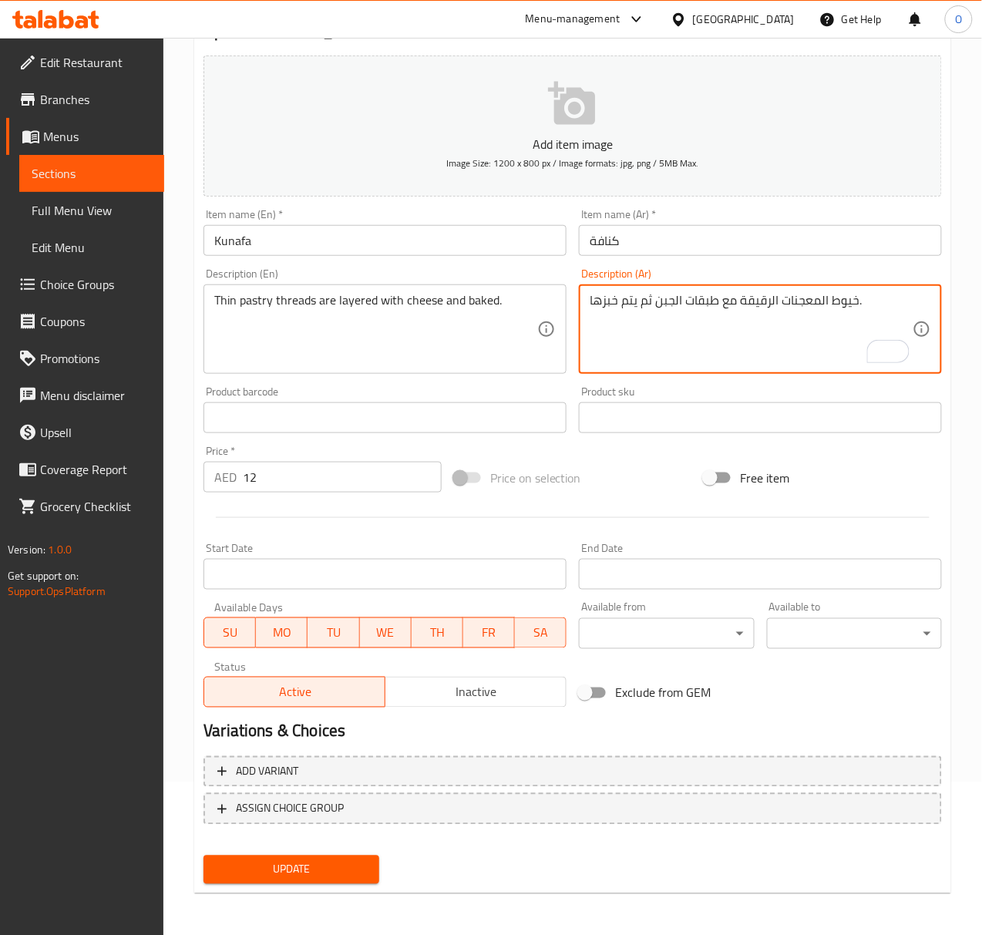
type textarea "خيوط المعجنات الرقيقة مع طبقات الجبن ثم يتم خبزها."
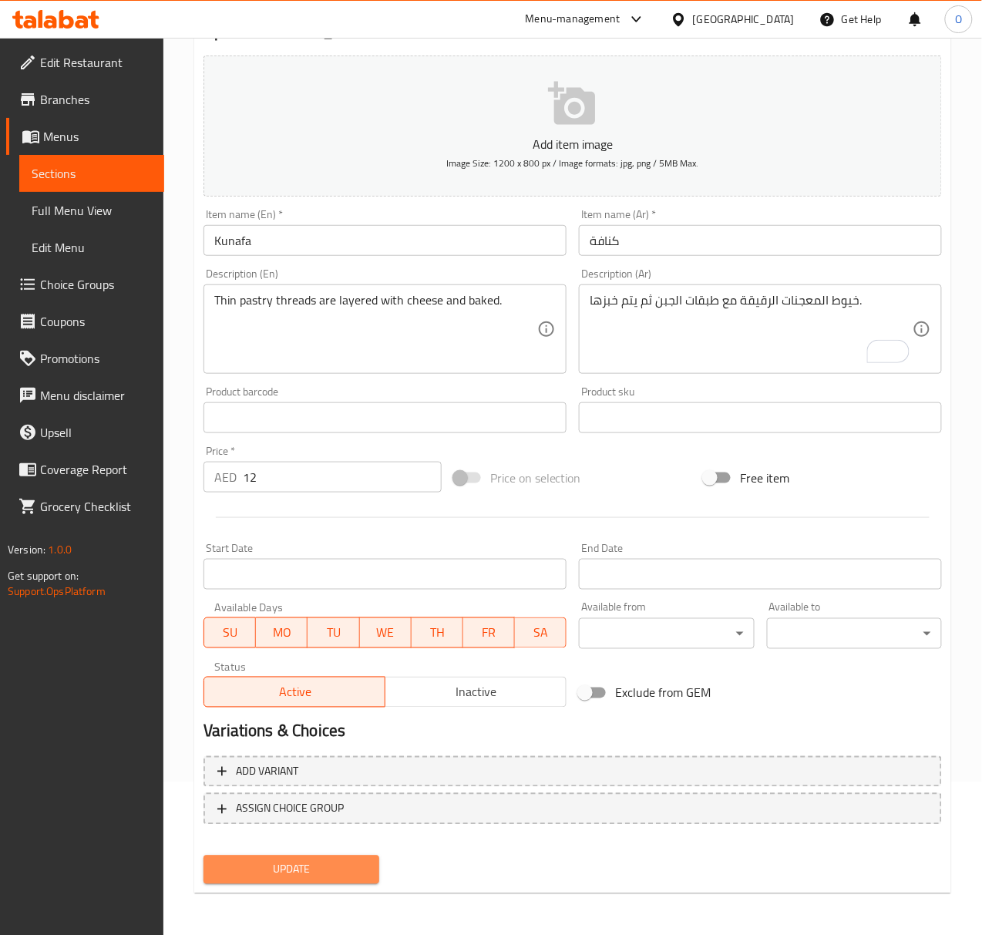
click at [210, 855] on button "Update" at bounding box center [290, 869] width 175 height 29
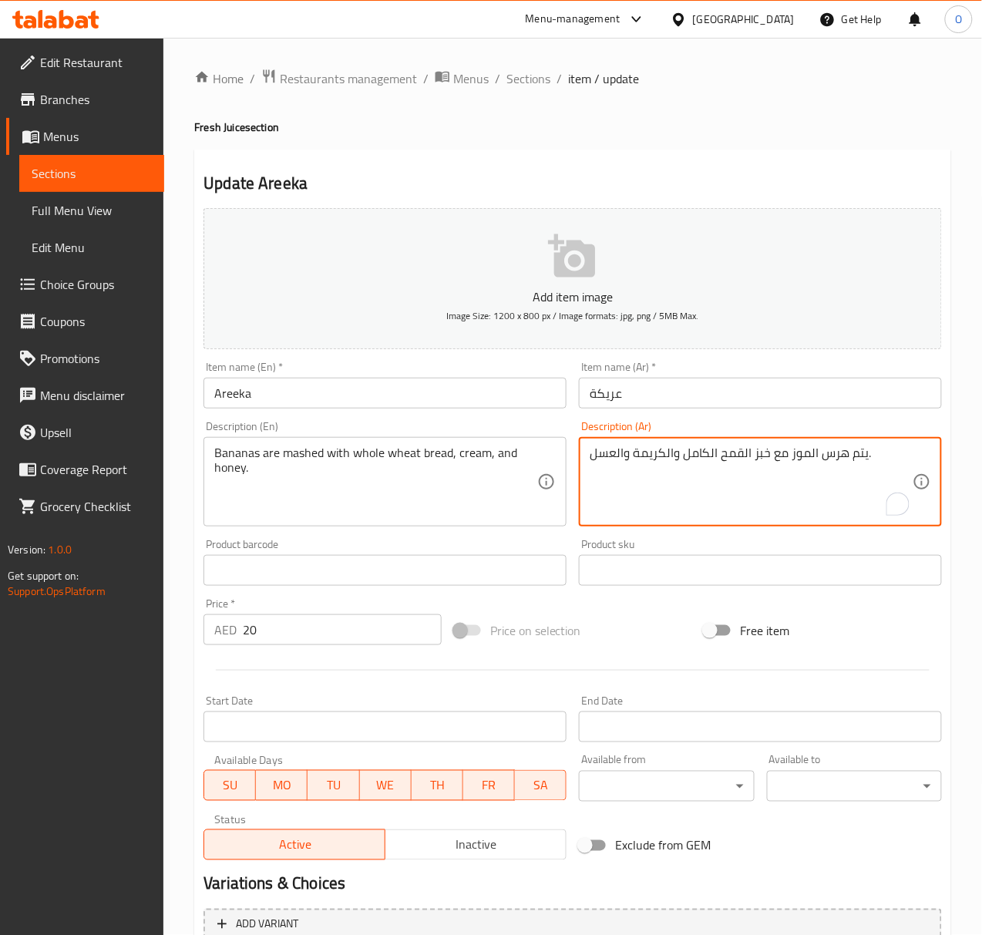
drag, startPoint x: 803, startPoint y: 460, endPoint x: 836, endPoint y: 453, distance: 33.9
drag, startPoint x: 836, startPoint y: 453, endPoint x: 823, endPoint y: 455, distance: 13.2
click at [836, 453] on textarea "يتم هرس الموز مع خبز القمح الكامل والكريمة والعسل." at bounding box center [751, 481] width 323 height 73
drag, startPoint x: 808, startPoint y: 451, endPoint x: 863, endPoint y: 441, distance: 56.4
click at [863, 441] on div "يتم هرس الموز مع خبز القمح الكامل والكريمة والعسل. Description (Ar)" at bounding box center [760, 481] width 363 height 89
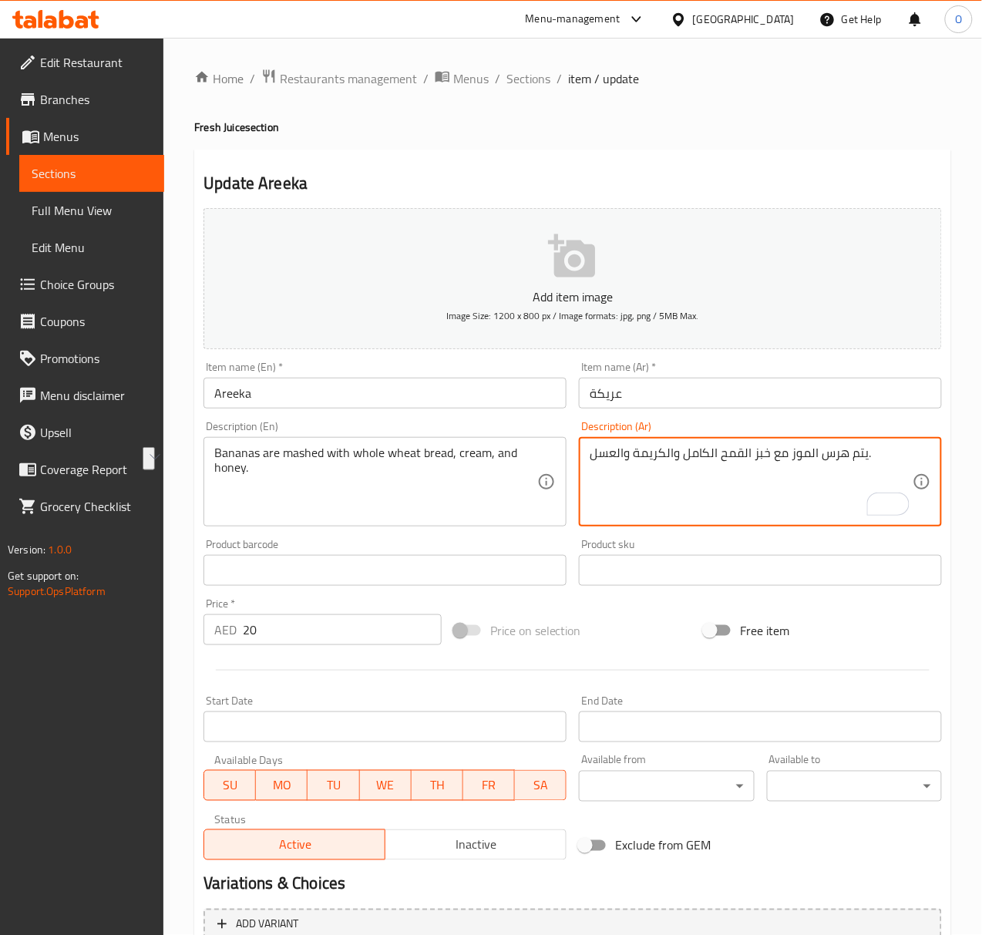
click at [724, 500] on textarea "يتم هرس الموز مع خبز القمح الكامل والكريمة والعسل." at bounding box center [751, 481] width 323 height 73
drag, startPoint x: 669, startPoint y: 454, endPoint x: 685, endPoint y: 454, distance: 16.2
click at [685, 454] on textarea "يتم هرس الموز مع خبز القمح الكامل والكريمة والعسل." at bounding box center [751, 481] width 323 height 73
click at [684, 454] on textarea "يتم هرس الموز مع خبز القمح الكامل والكريمة والعسل." at bounding box center [751, 481] width 323 height 73
drag, startPoint x: 672, startPoint y: 459, endPoint x: 684, endPoint y: 466, distance: 14.1
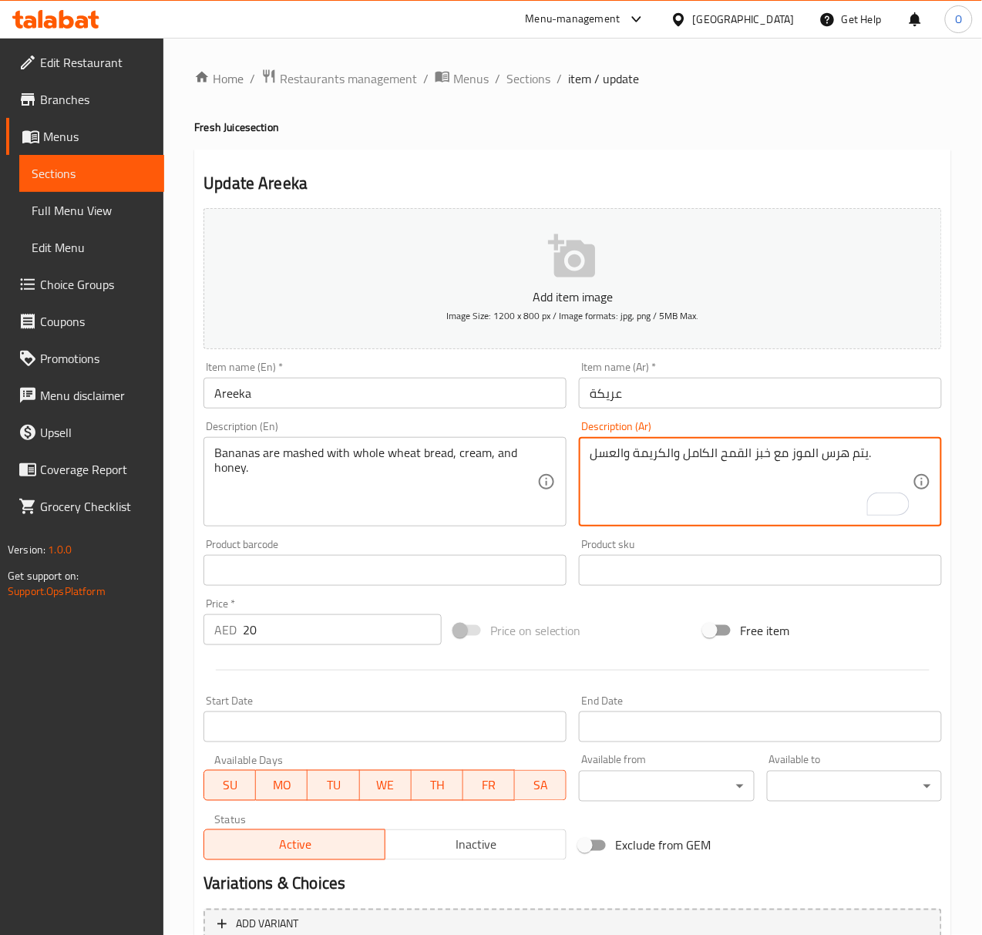
click at [684, 466] on textarea "يتم هرس الموز مع خبز القمح الكامل والكريمة والعسل." at bounding box center [751, 481] width 323 height 73
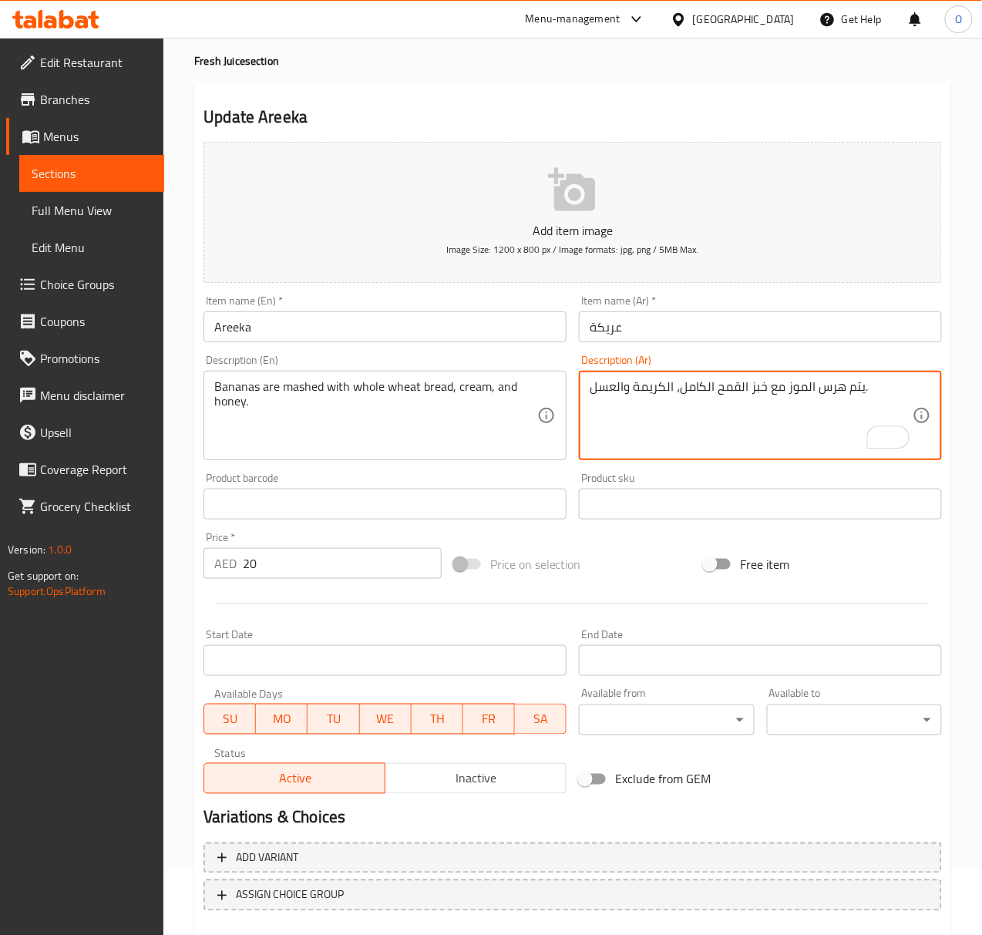
scroll to position [153, 0]
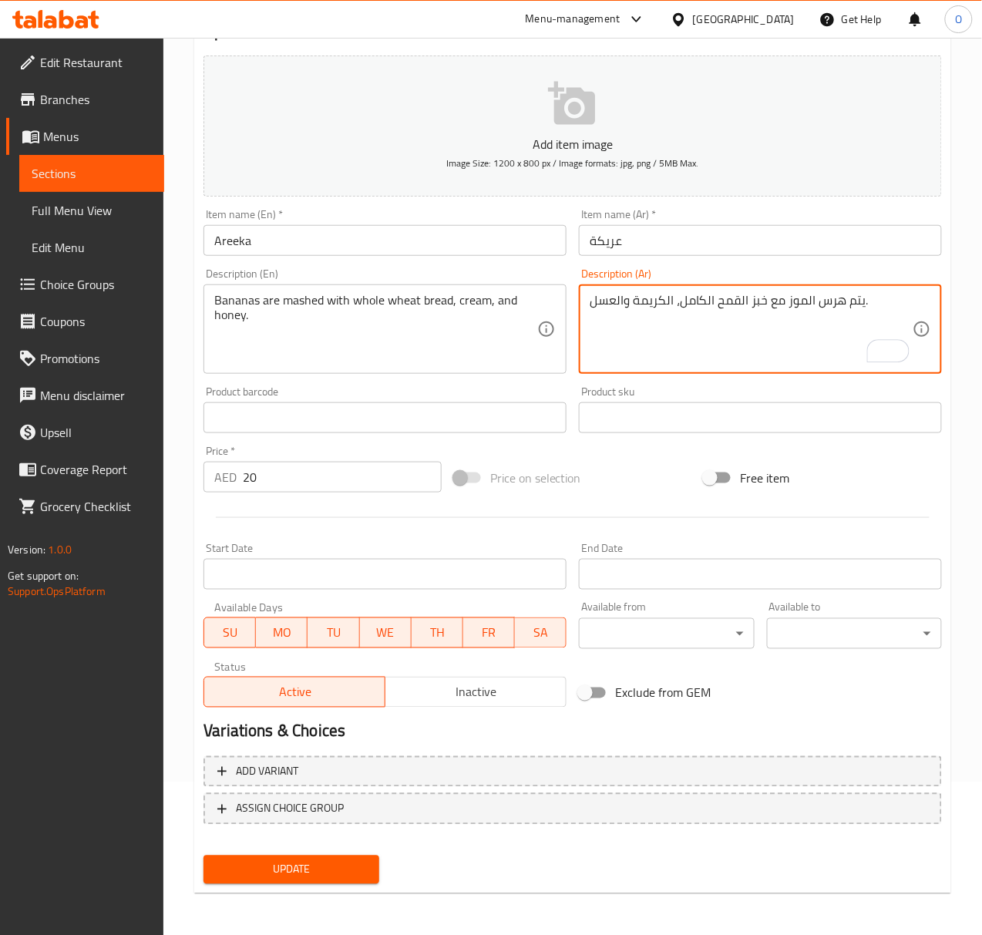
type textarea "يتم هرس الموز مع خبز القمح الكامل، الكريمة والعسل."
click at [301, 882] on button "Update" at bounding box center [290, 869] width 175 height 29
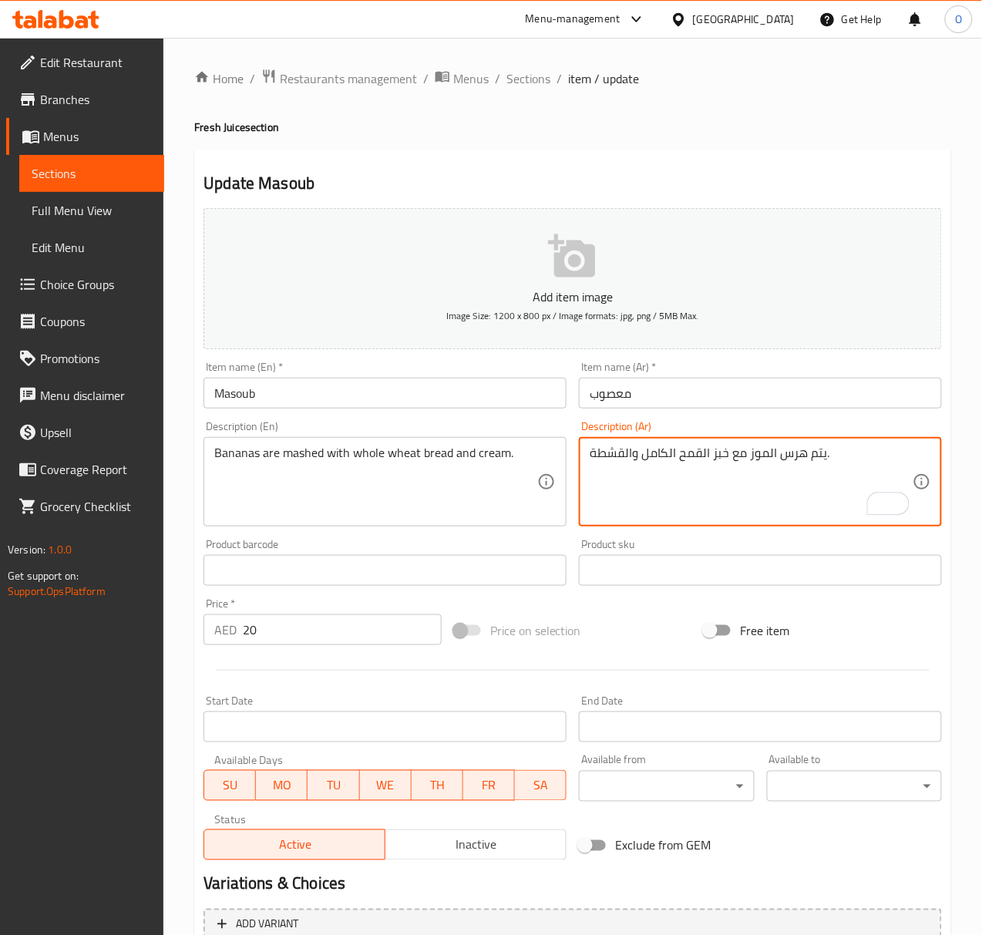
drag, startPoint x: 626, startPoint y: 462, endPoint x: 498, endPoint y: 453, distance: 128.3
click at [498, 453] on div "Add item image Image Size: 1200 x 800 px / Image formats: jpg, png / 5MB Max. I…" at bounding box center [572, 534] width 751 height 664
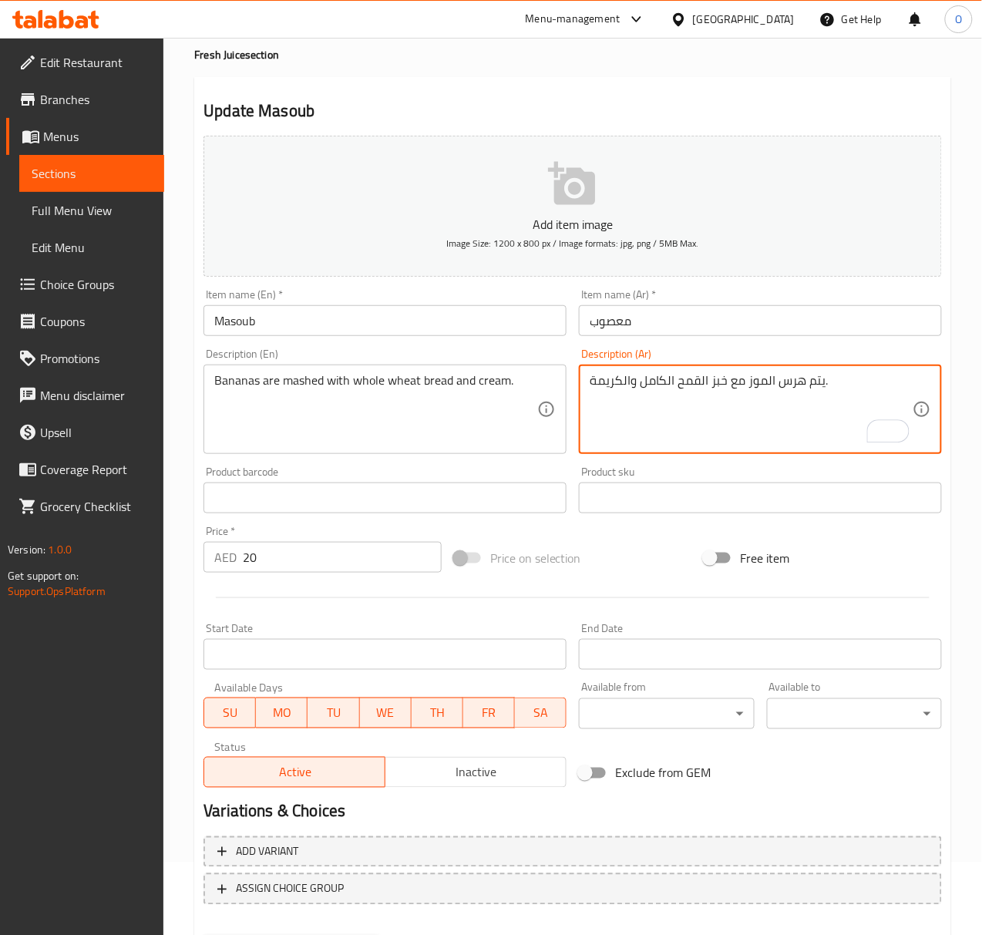
scroll to position [153, 0]
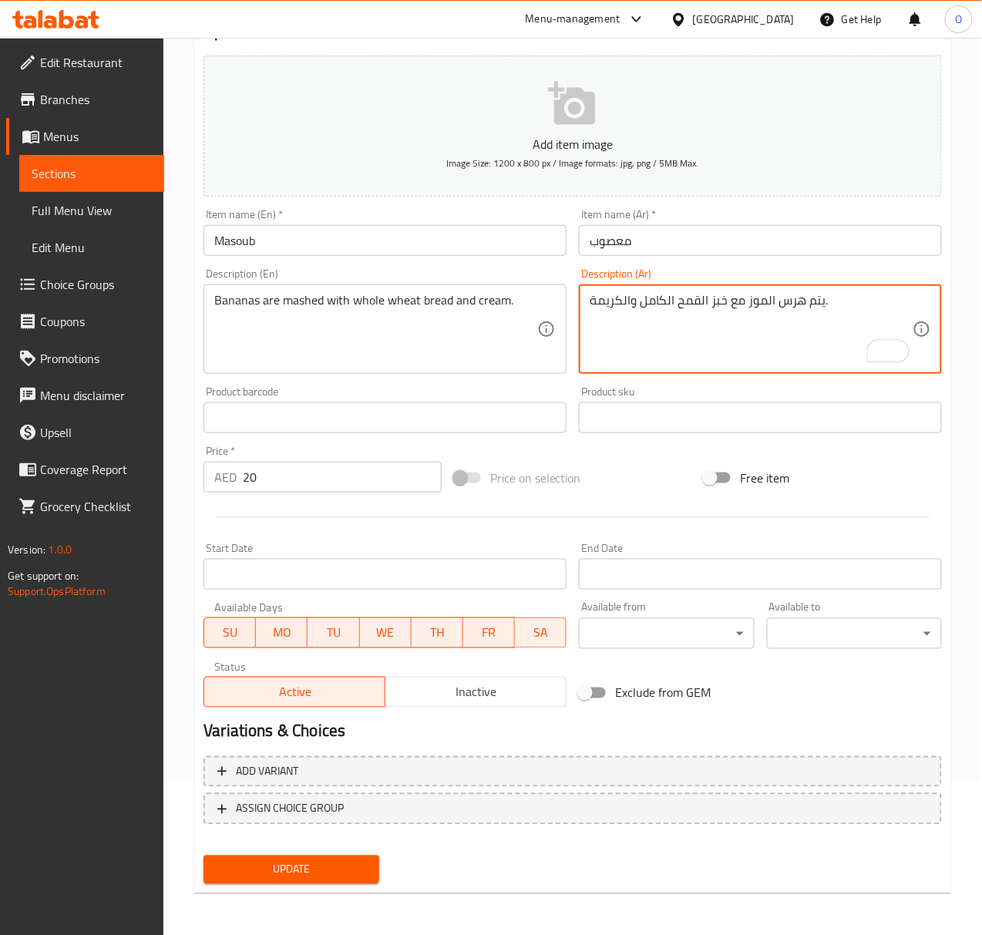
type textarea "يتم هرس الموز مع خبز القمح الكامل والكريمة."
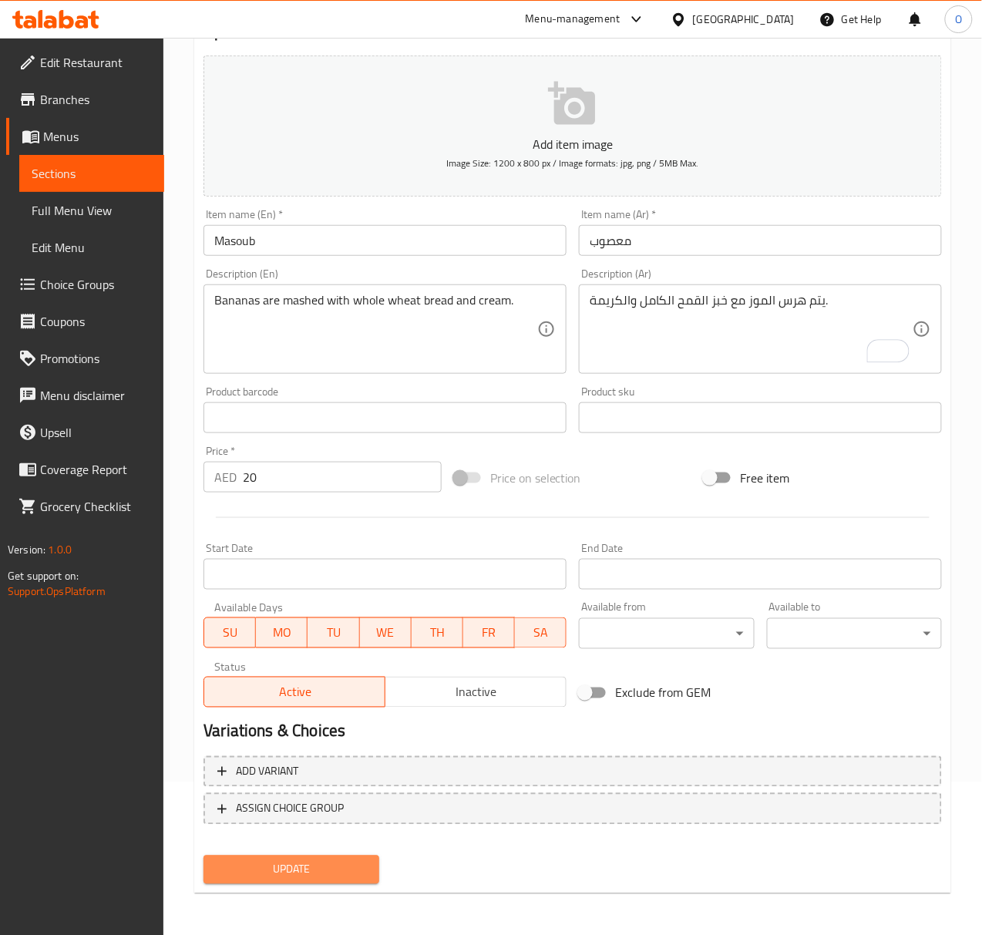
click at [269, 882] on button "Update" at bounding box center [290, 869] width 175 height 29
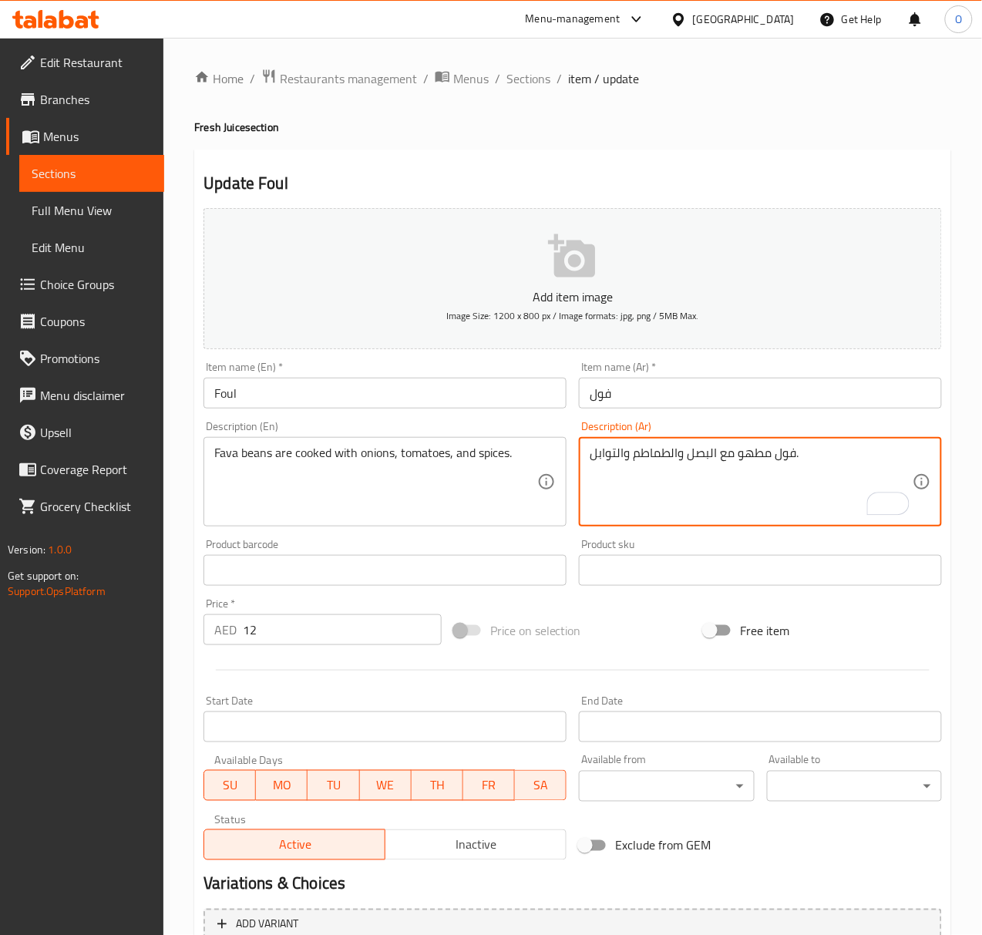
click at [710, 452] on textarea "فول مطهو مع البصل والطماطم والتوابل." at bounding box center [751, 481] width 323 height 73
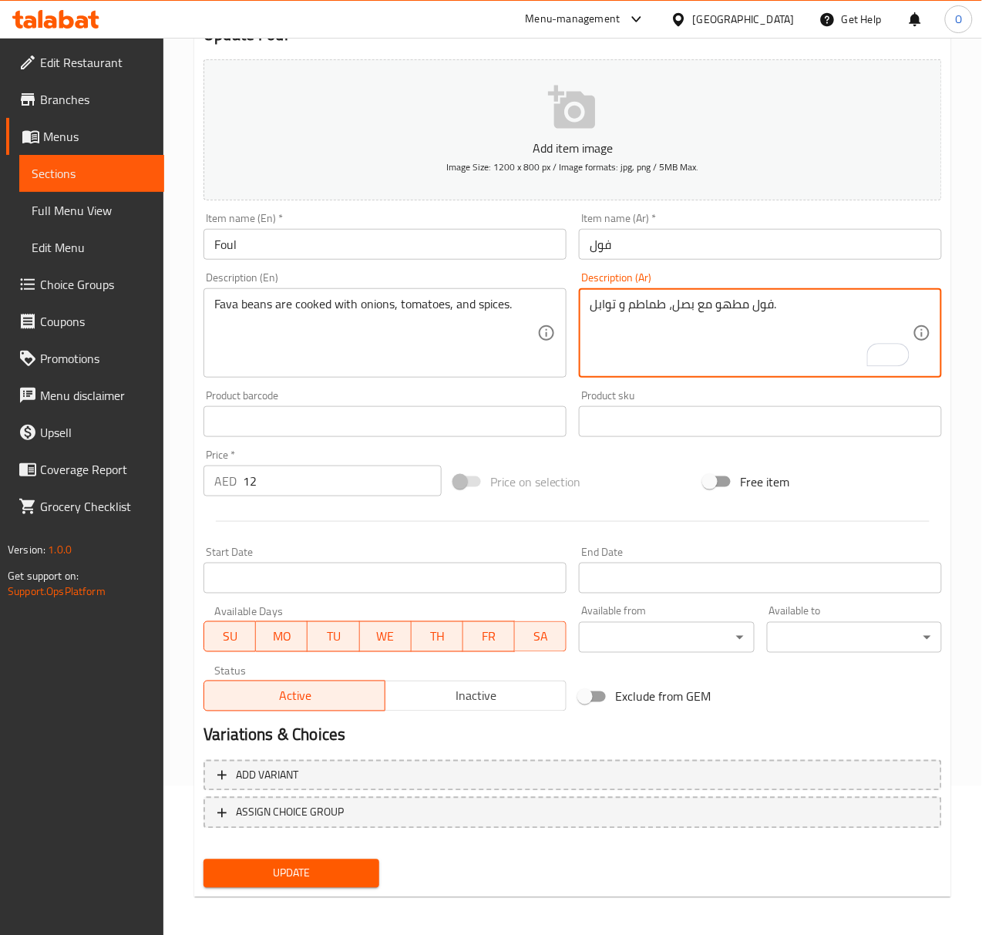
scroll to position [153, 0]
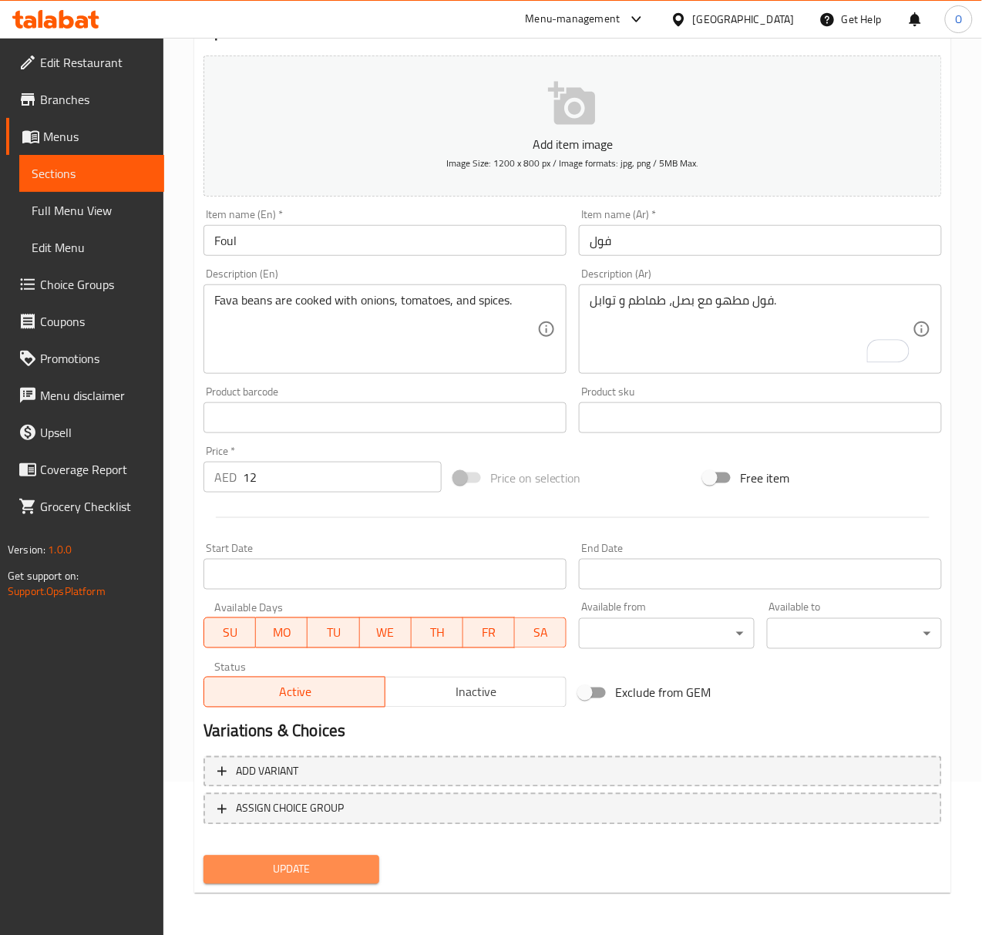
click at [278, 865] on span "Update" at bounding box center [291, 869] width 150 height 19
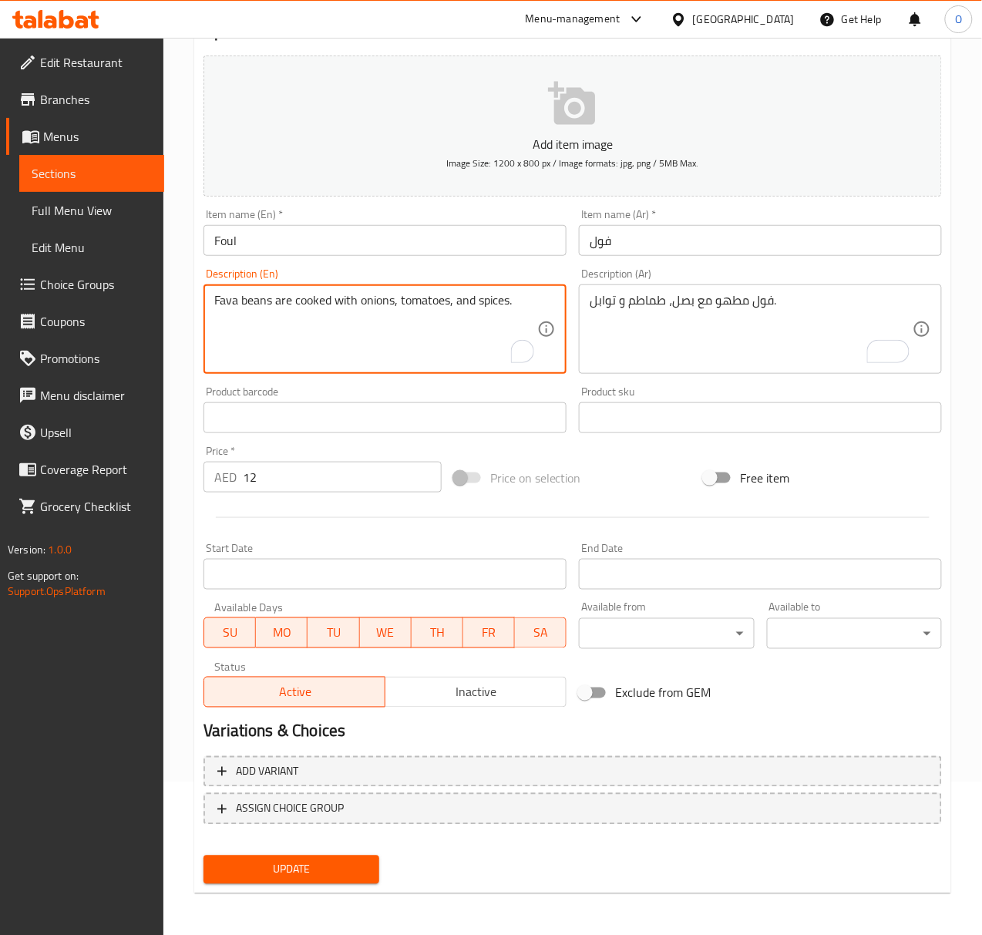
drag, startPoint x: 271, startPoint y: 303, endPoint x: 213, endPoint y: 302, distance: 58.6
drag, startPoint x: 213, startPoint y: 300, endPoint x: 274, endPoint y: 313, distance: 62.3
click at [274, 313] on textarea "Fava beans are cooked with onions, tomatoes, and spices." at bounding box center [375, 329] width 323 height 73
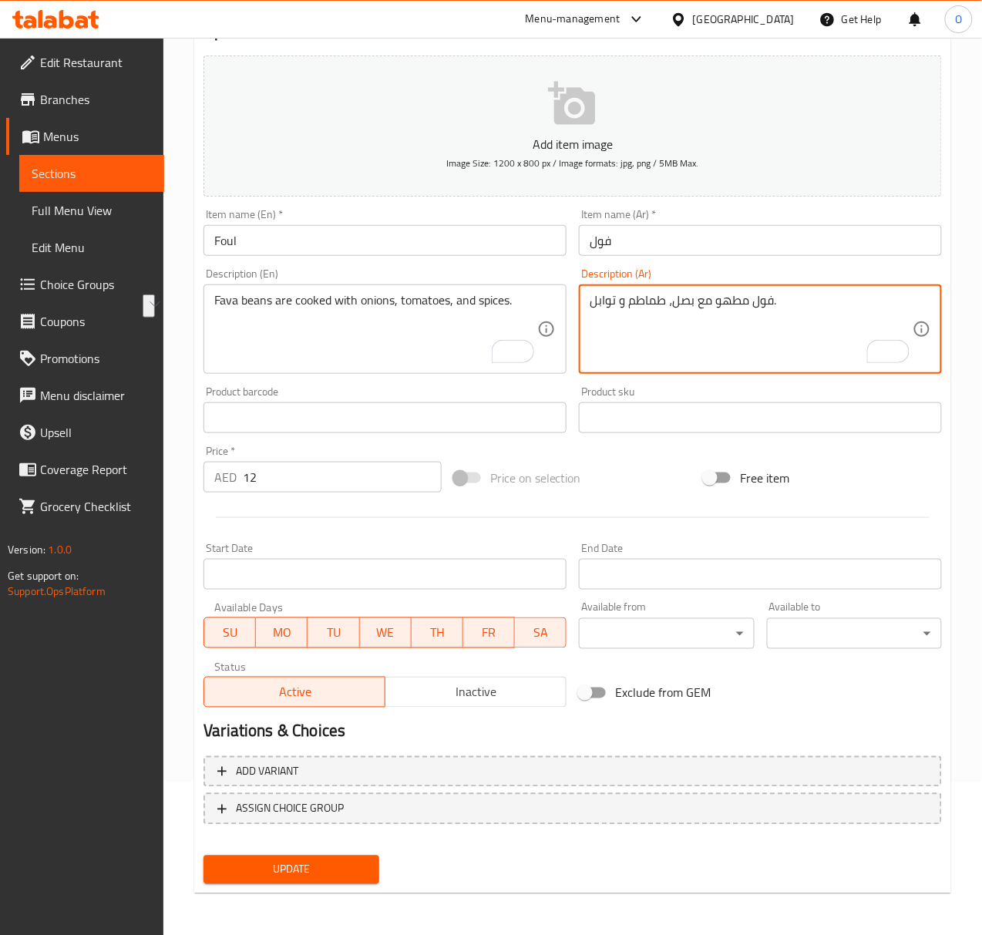
click at [759, 312] on textarea "فول مطهو مع بصل، طماطم و توابل." at bounding box center [751, 329] width 323 height 73
paste textarea "مسم"
type textarea "فول مدمس مطهو مع بصل، طماطم و توابل."
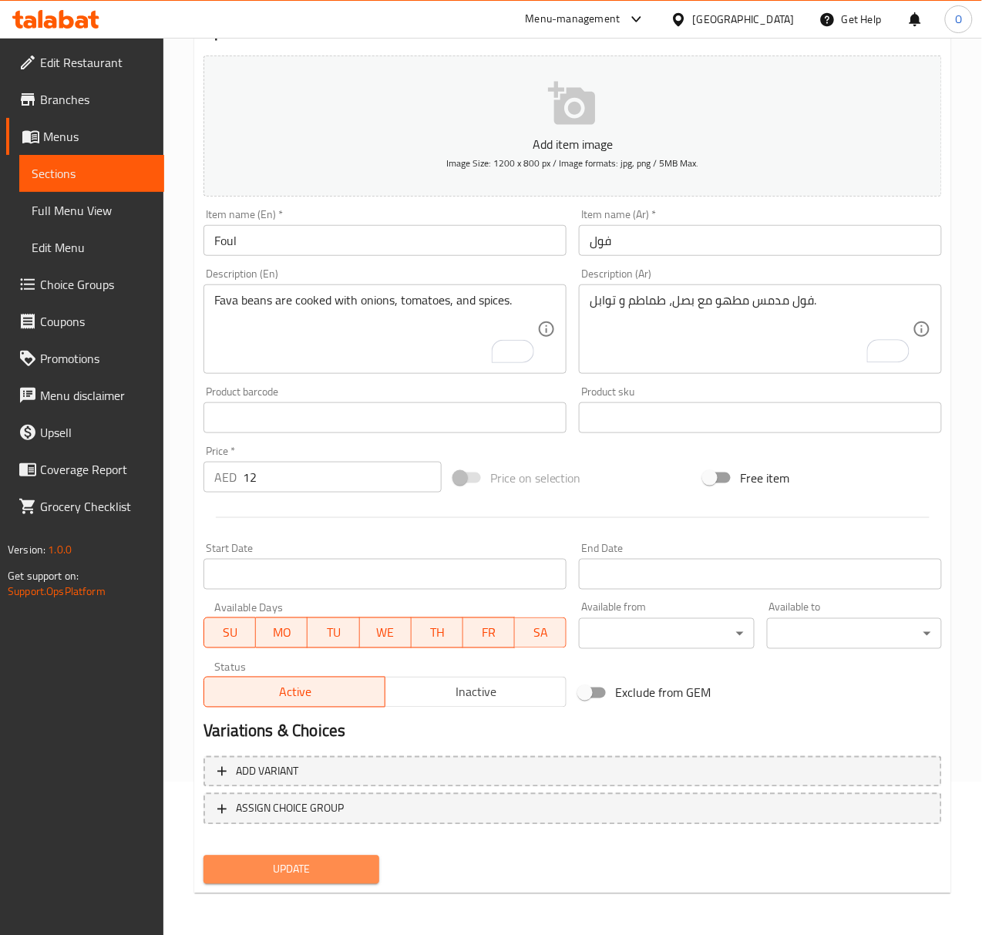
click at [309, 855] on button "Update" at bounding box center [290, 869] width 175 height 29
